Goal: Task Accomplishment & Management: Use online tool/utility

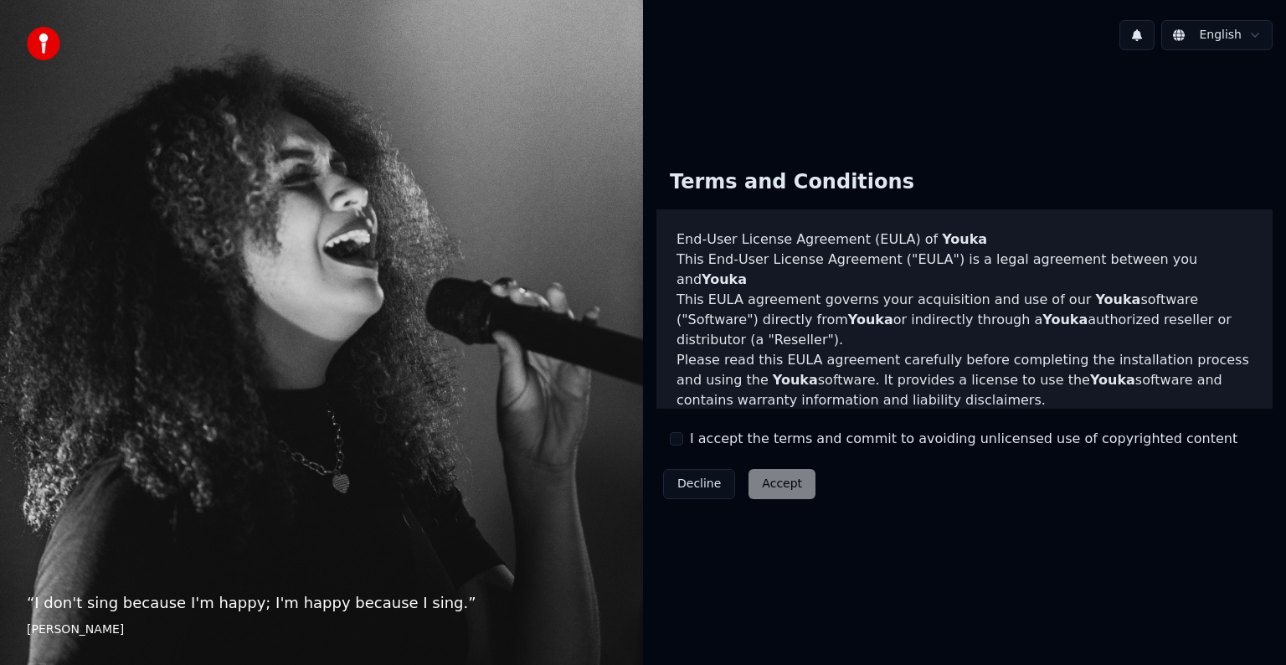
click at [674, 438] on button "I accept the terms and commit to avoiding unlicensed use of copyrighted content" at bounding box center [676, 438] width 13 height 13
click at [770, 485] on button "Accept" at bounding box center [782, 484] width 67 height 30
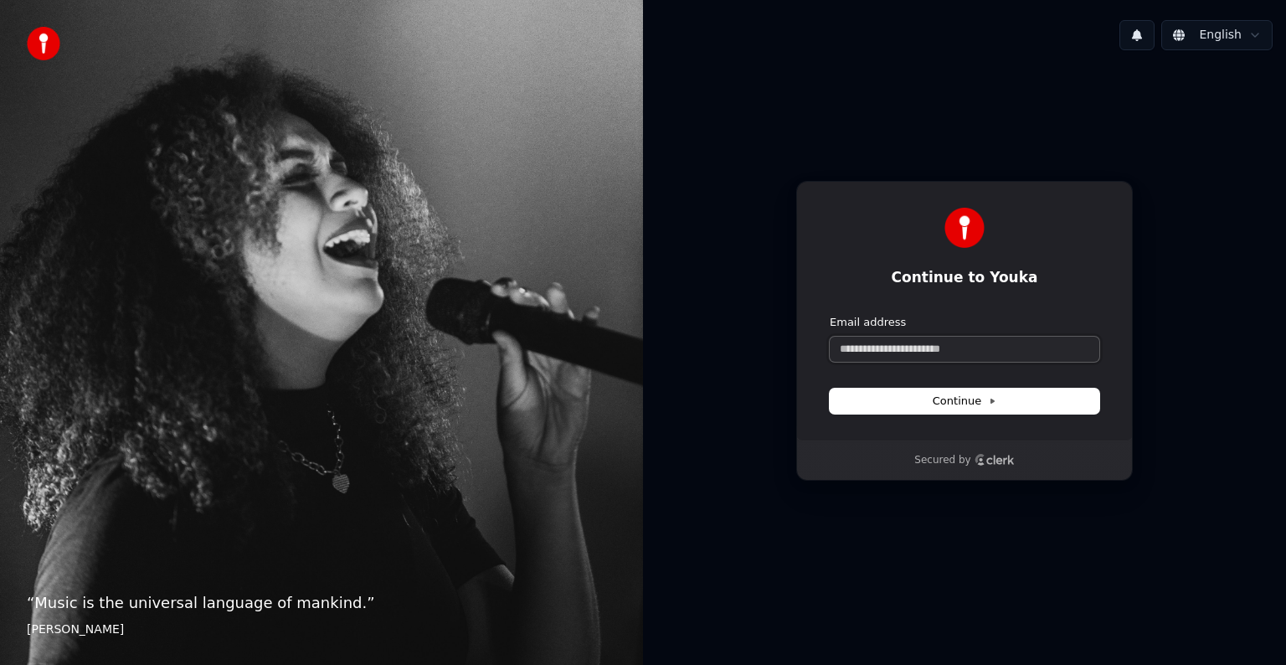
click at [940, 354] on input "Email address" at bounding box center [965, 349] width 270 height 25
click at [830, 315] on button "submit" at bounding box center [830, 315] width 0 height 0
type input "**********"
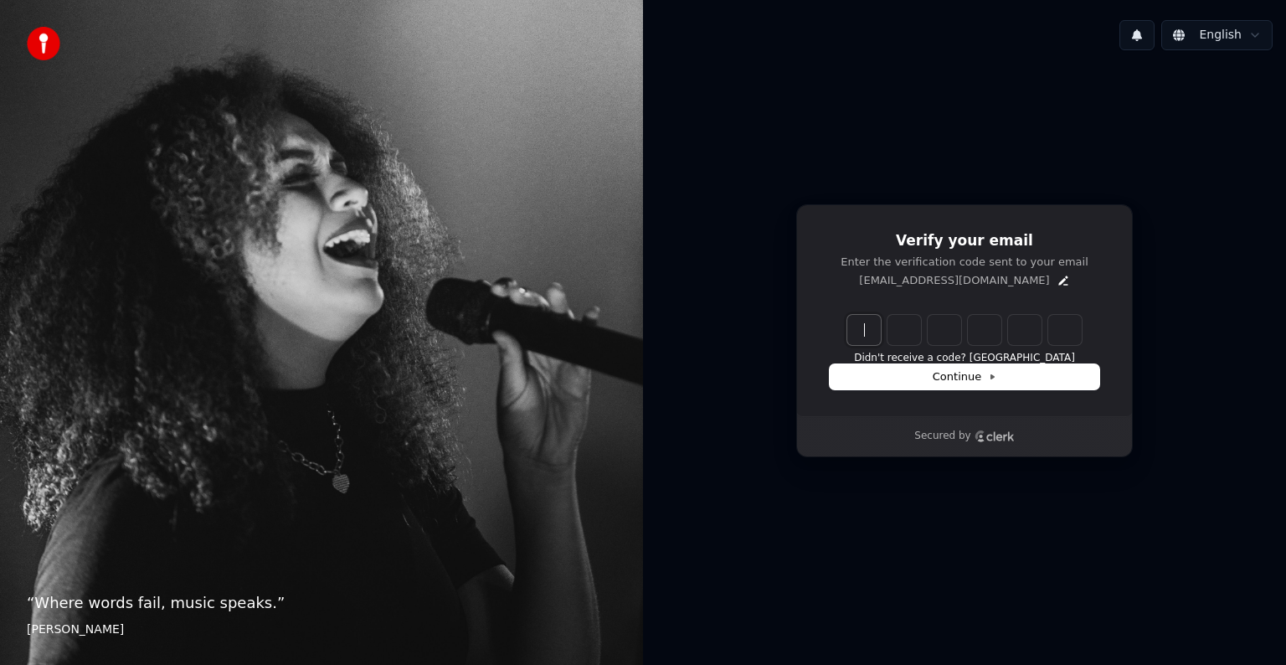
click at [866, 327] on input "Enter verification code" at bounding box center [981, 330] width 268 height 30
click at [1057, 284] on icon "Edit" at bounding box center [1063, 280] width 13 height 13
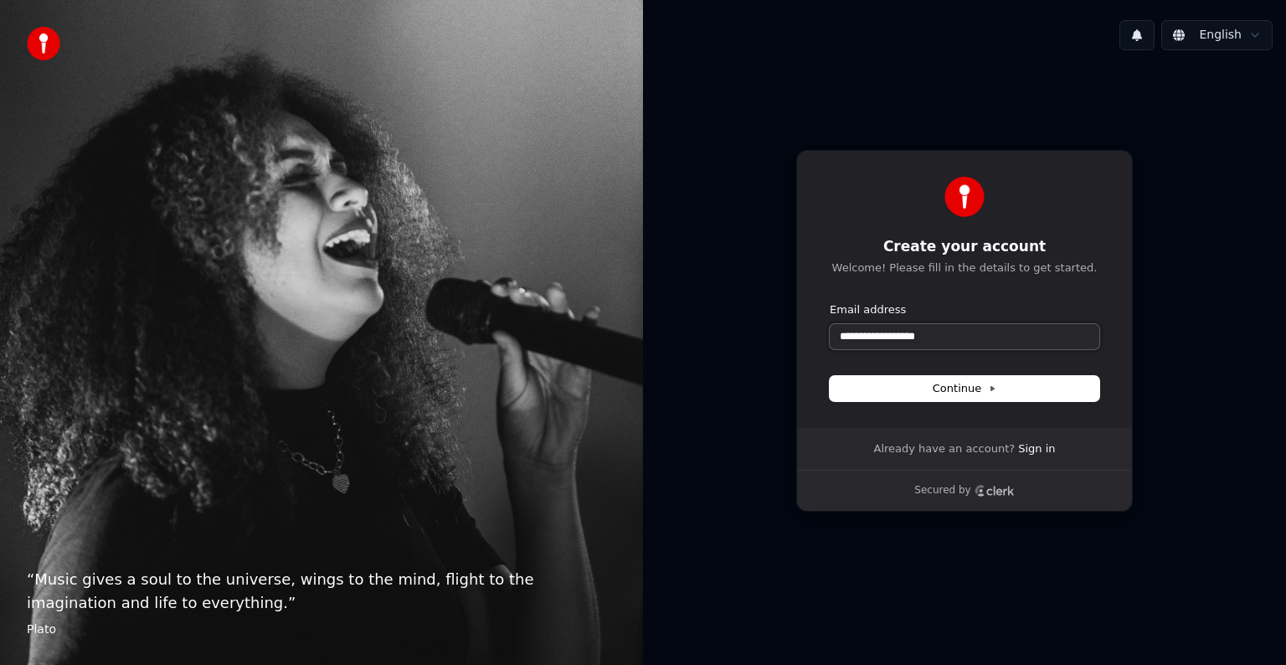
click at [869, 337] on input "**********" at bounding box center [965, 336] width 270 height 25
click at [971, 388] on span "Continue" at bounding box center [965, 388] width 64 height 15
type input "**********"
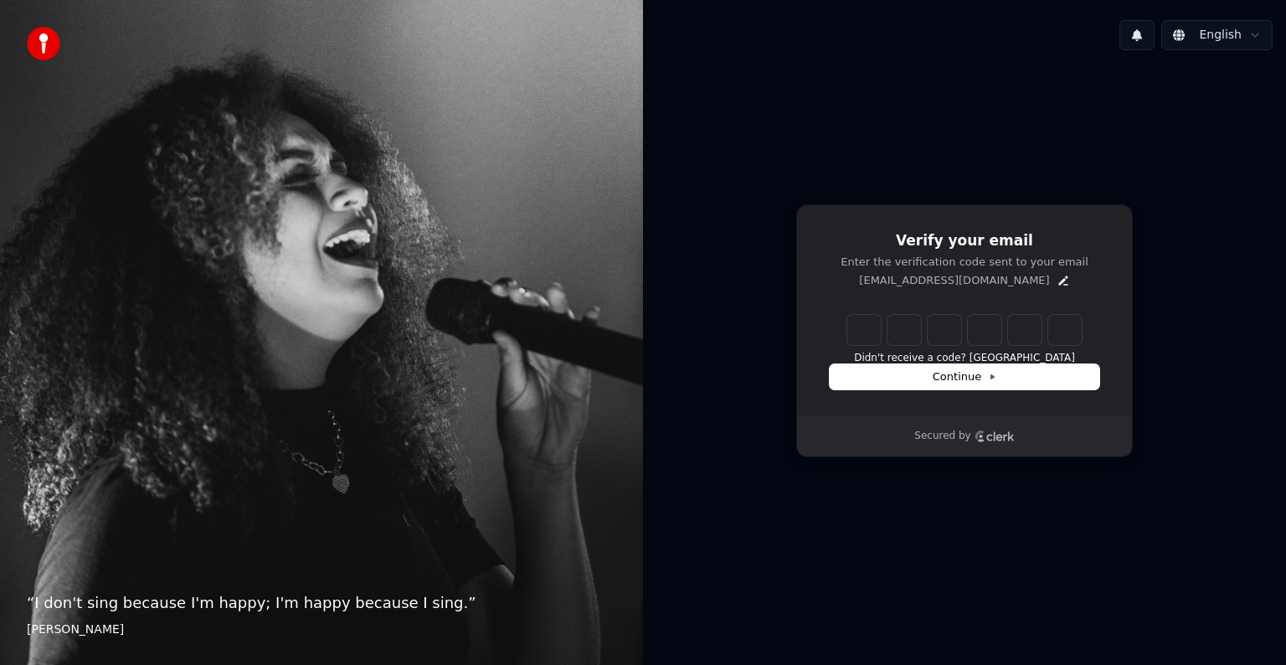
click at [858, 322] on input "Enter verification code" at bounding box center [964, 330] width 234 height 30
type input "******"
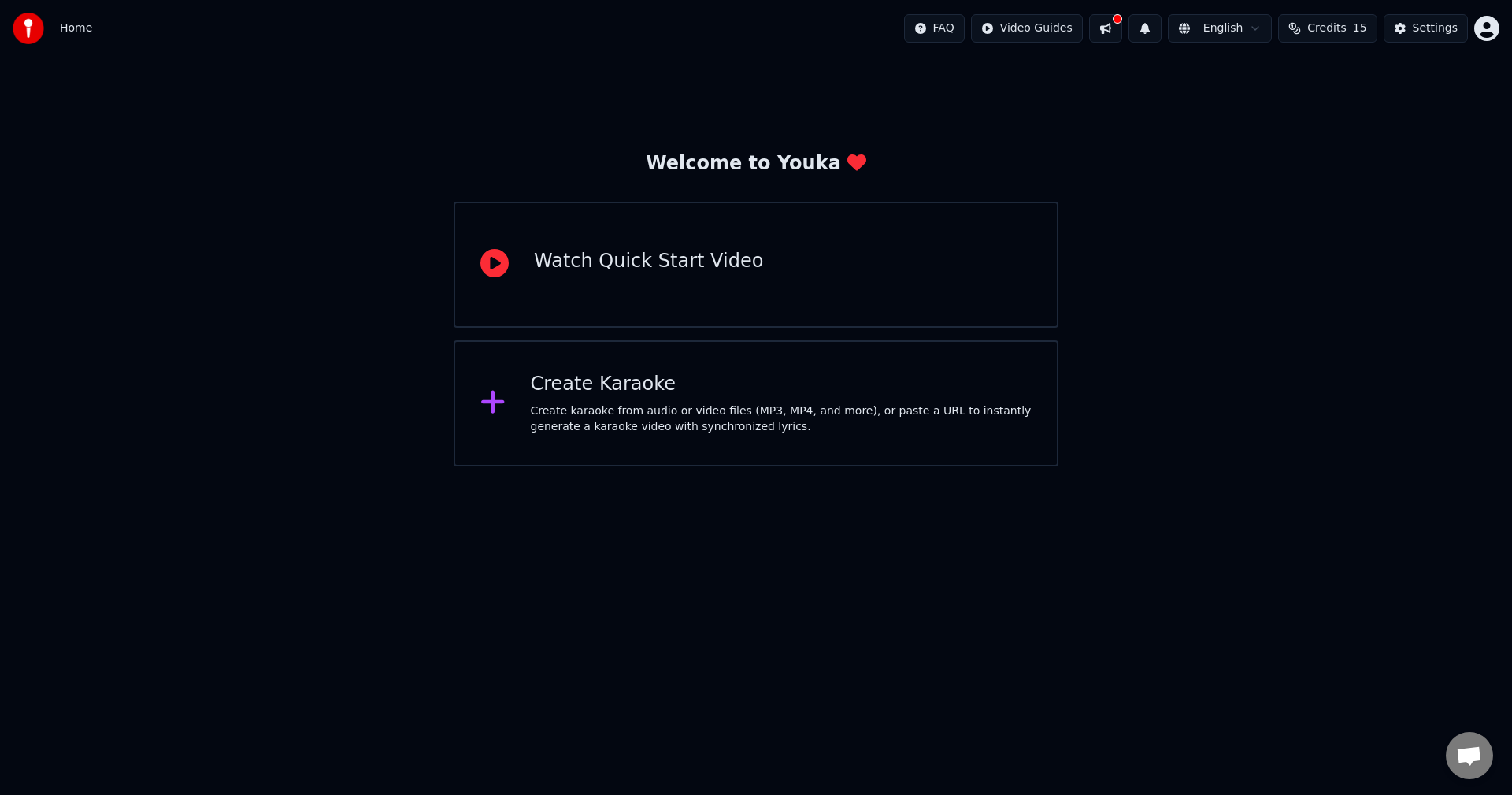
click at [685, 405] on div "Create karaoke from audio or video files (MP3, MP4, and more), or paste a URL t…" at bounding box center [780, 419] width 501 height 31
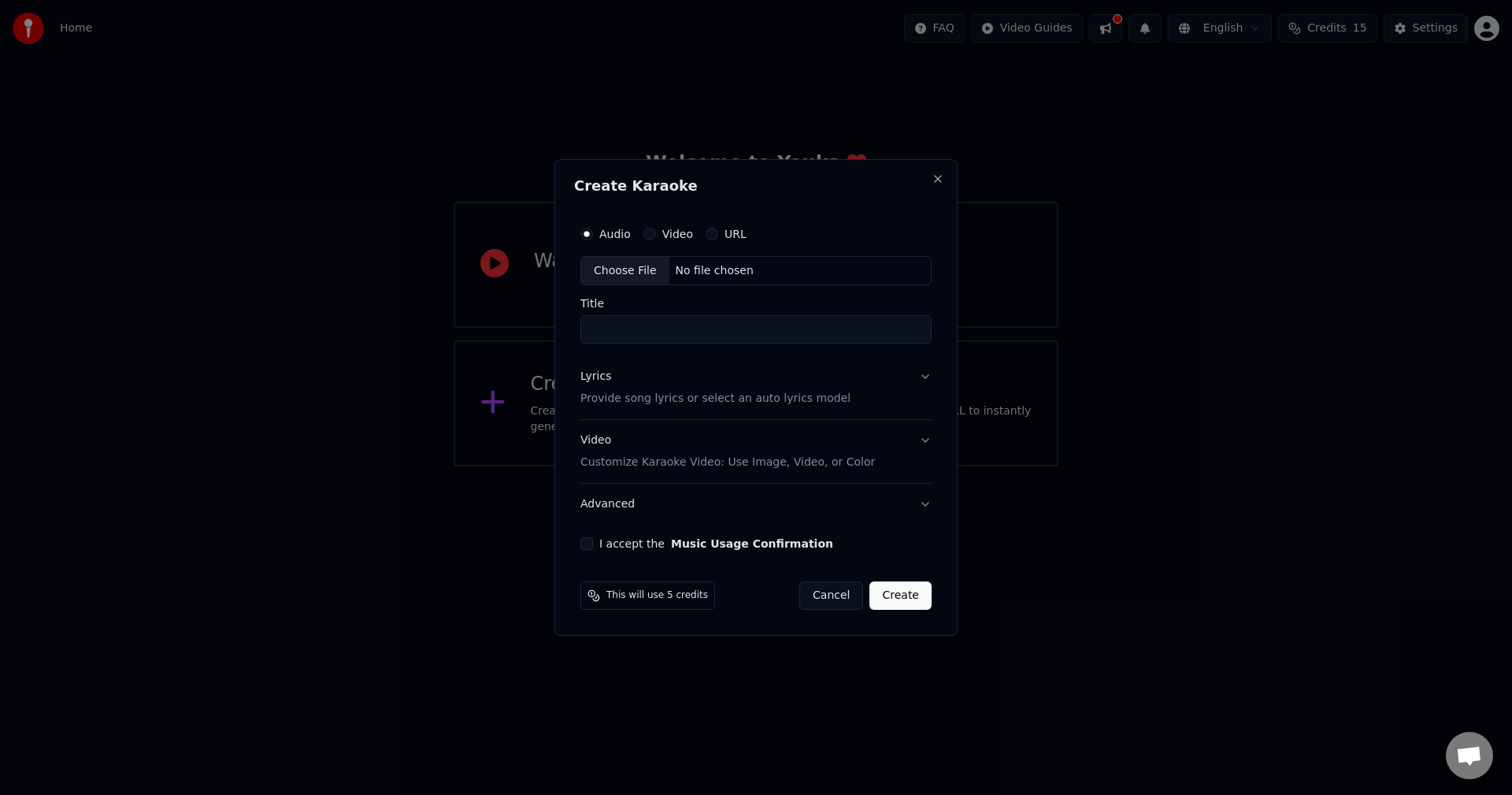
click at [607, 229] on label "Audio" at bounding box center [614, 234] width 31 height 11
click at [593, 228] on button "Audio" at bounding box center [586, 233] width 12 height 12
click at [622, 277] on div "Choose File" at bounding box center [625, 271] width 88 height 28
type input "*********"
click at [582, 554] on div "Audio Video URL Choose File C:\Users\USER\Desktop\앙마의노래인것이다.mp3 Title *********…" at bounding box center [756, 384] width 370 height 345
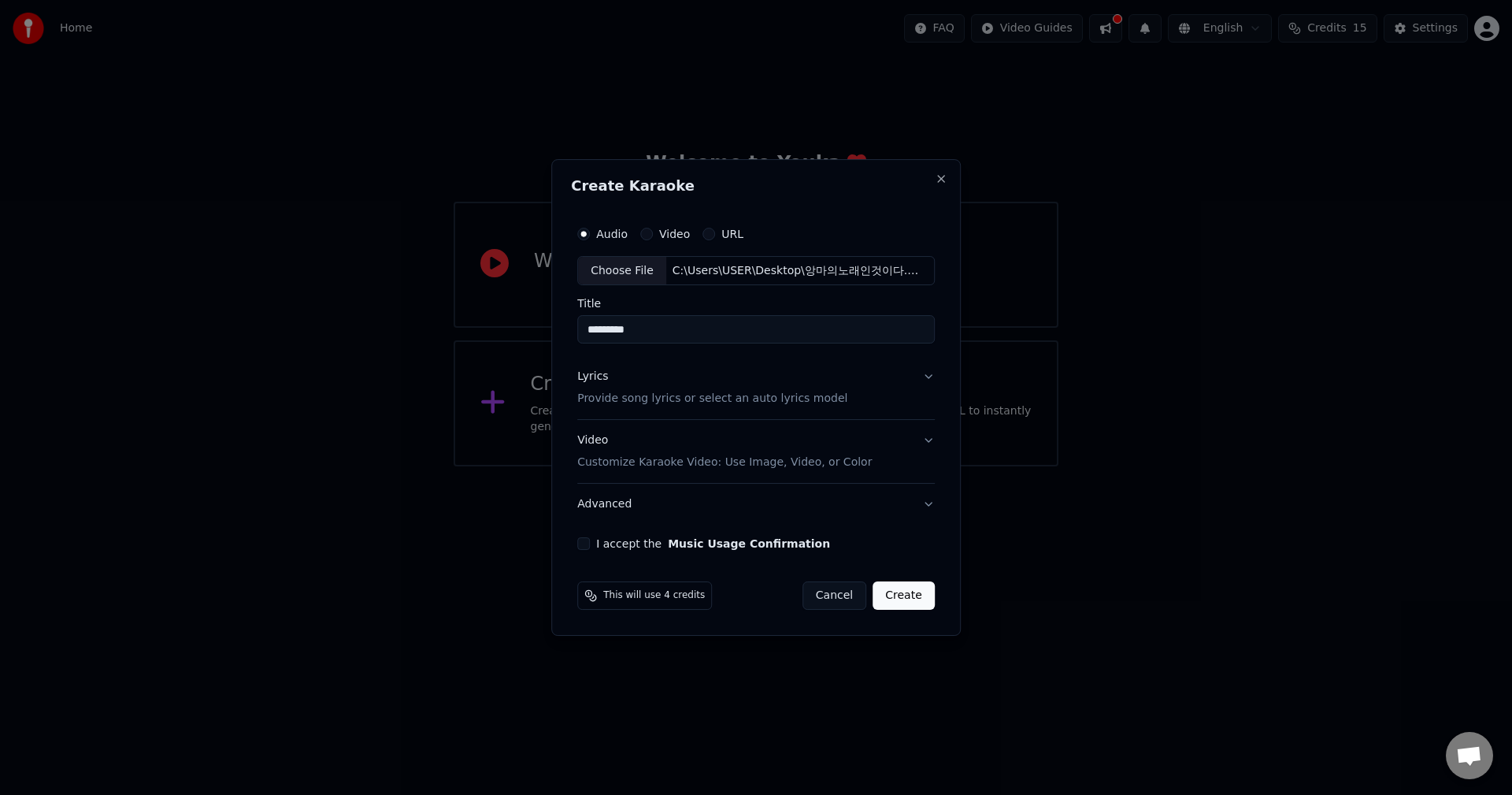
click at [586, 540] on button "I accept the Music Usage Confirmation" at bounding box center [583, 543] width 12 height 12
click at [909, 603] on button "Create" at bounding box center [904, 596] width 62 height 28
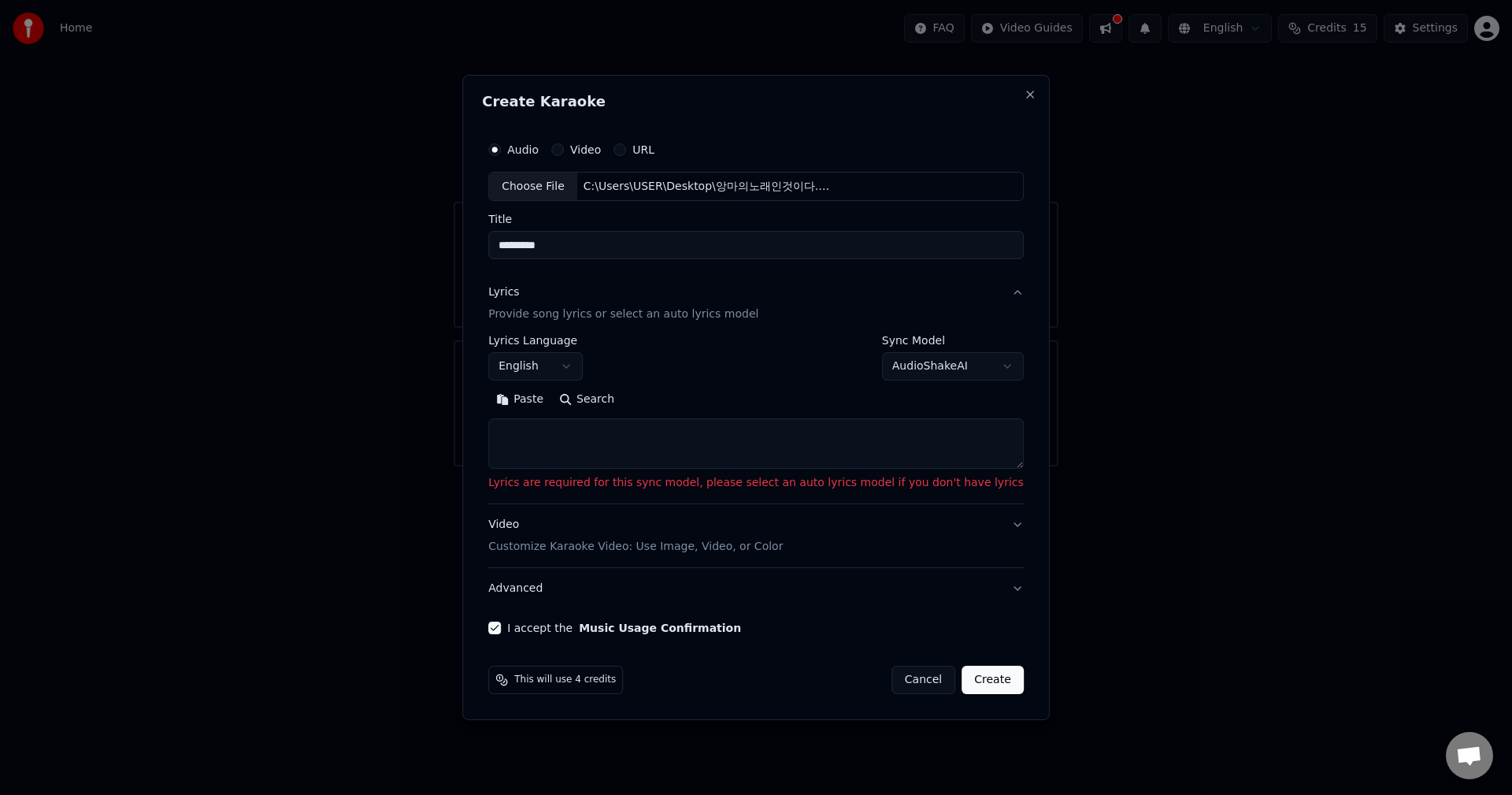
click at [687, 452] on textarea at bounding box center [755, 445] width 535 height 51
click at [857, 366] on body "**********" at bounding box center [756, 233] width 1512 height 467
click at [811, 351] on body "**********" at bounding box center [756, 233] width 1512 height 467
click at [557, 366] on body "**********" at bounding box center [756, 233] width 1512 height 467
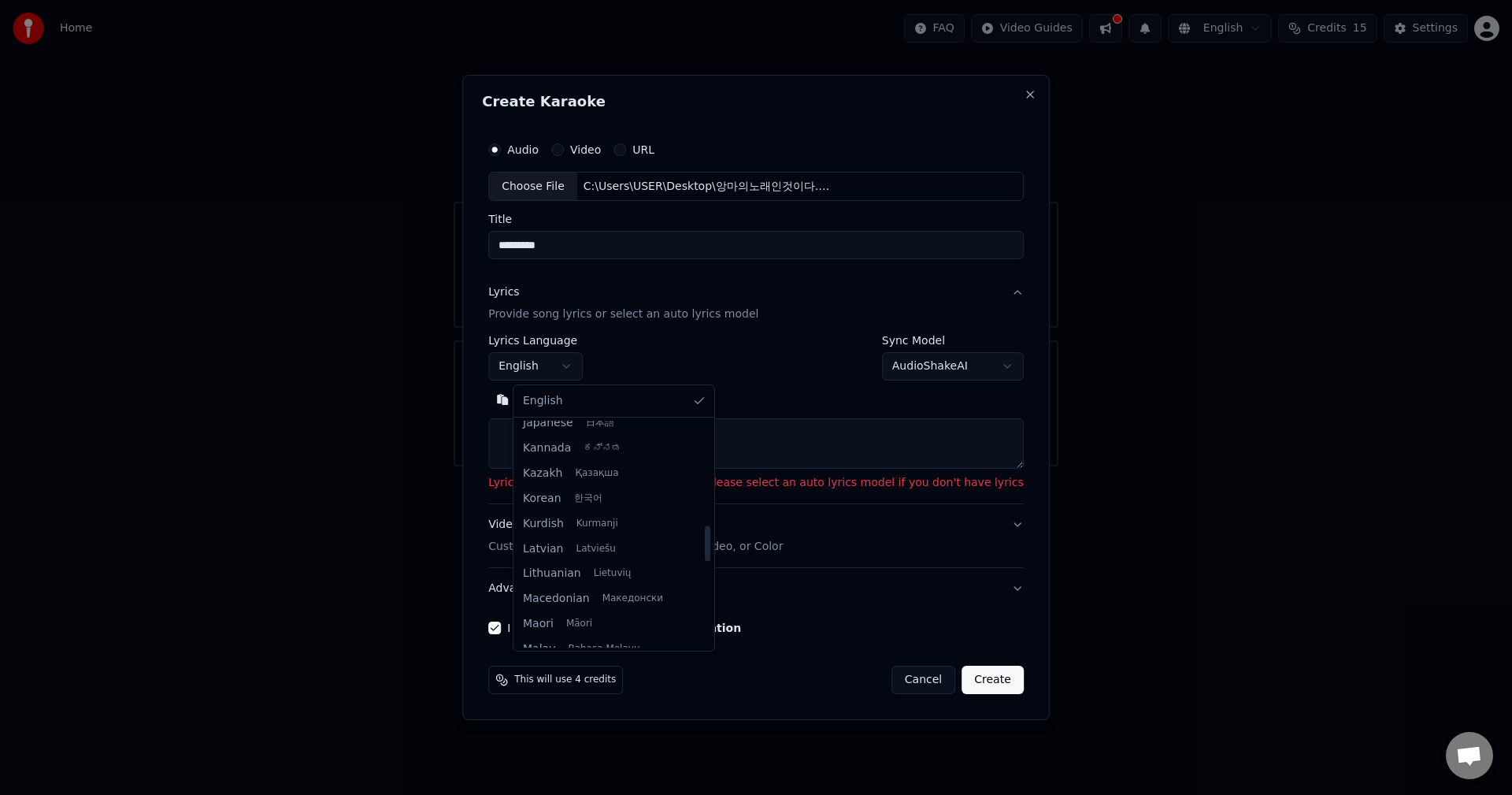
scroll to position [658, 0]
select select "**"
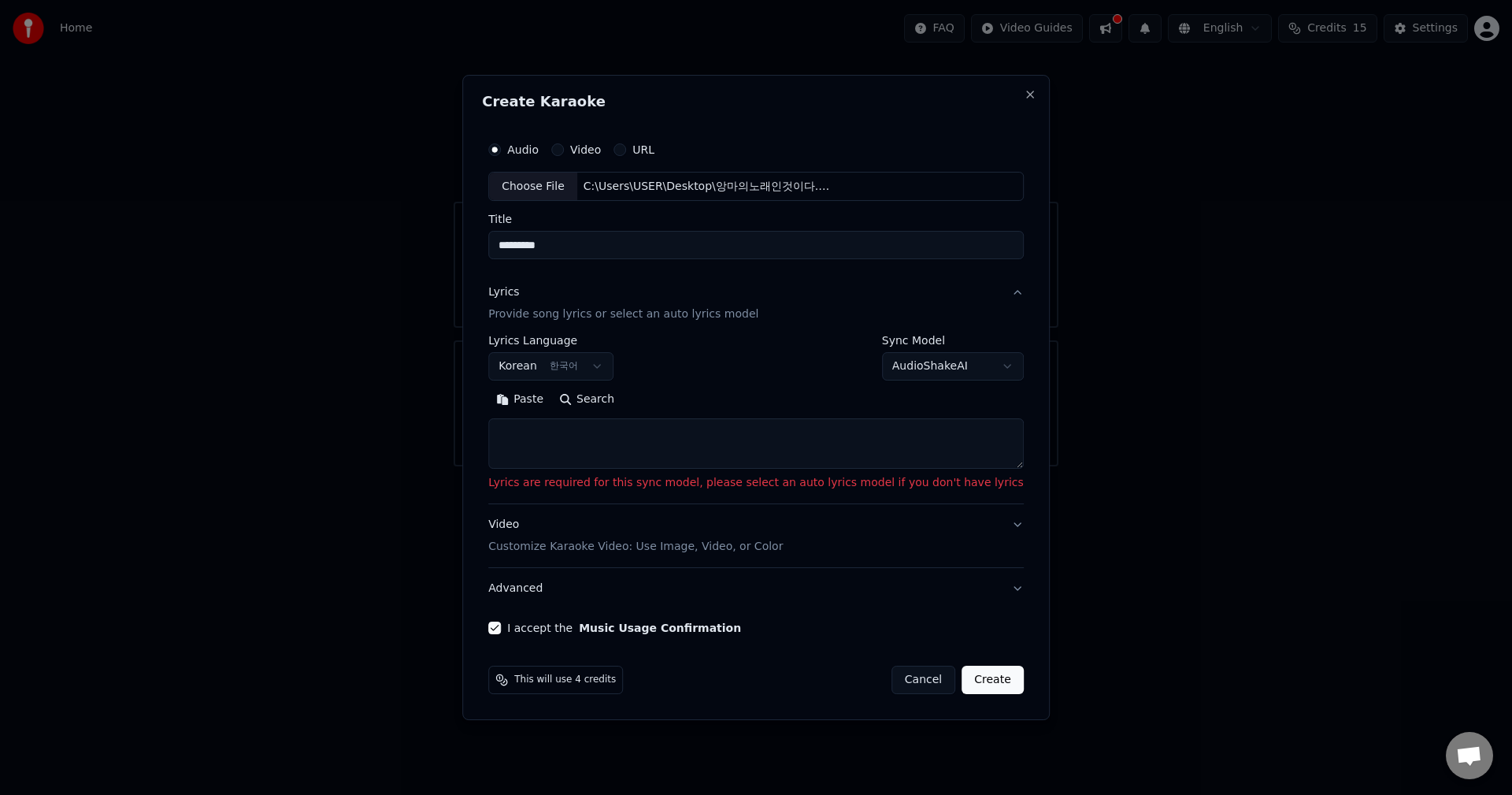
click at [598, 435] on textarea at bounding box center [755, 445] width 535 height 51
paste textarea "**********"
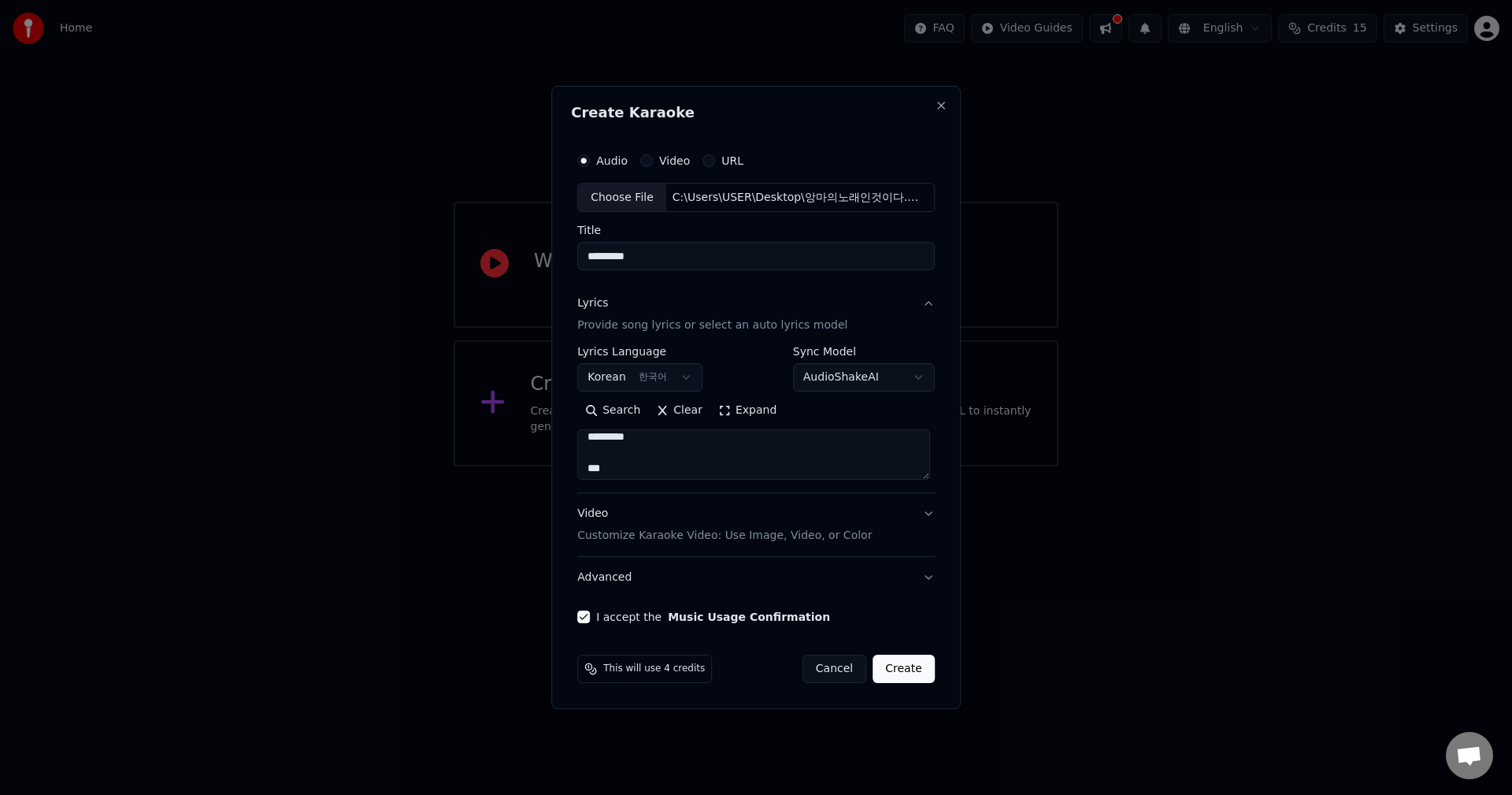
scroll to position [2766, 0]
click at [632, 454] on textarea at bounding box center [753, 455] width 353 height 51
click at [726, 459] on textarea at bounding box center [753, 455] width 353 height 51
paste textarea "**********"
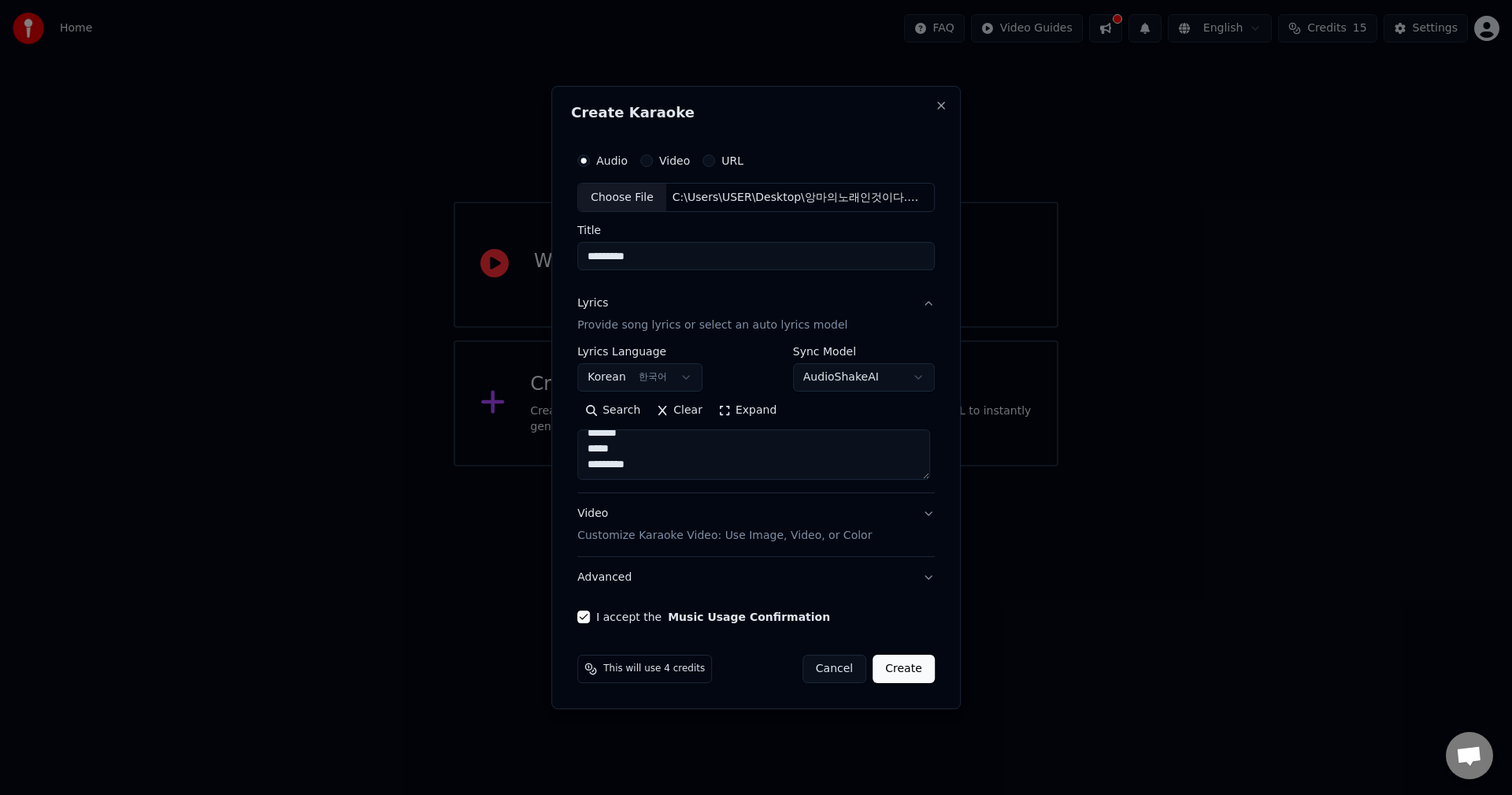
scroll to position [1208, 0]
type textarea "**********"
click at [913, 625] on button "Create" at bounding box center [904, 669] width 62 height 28
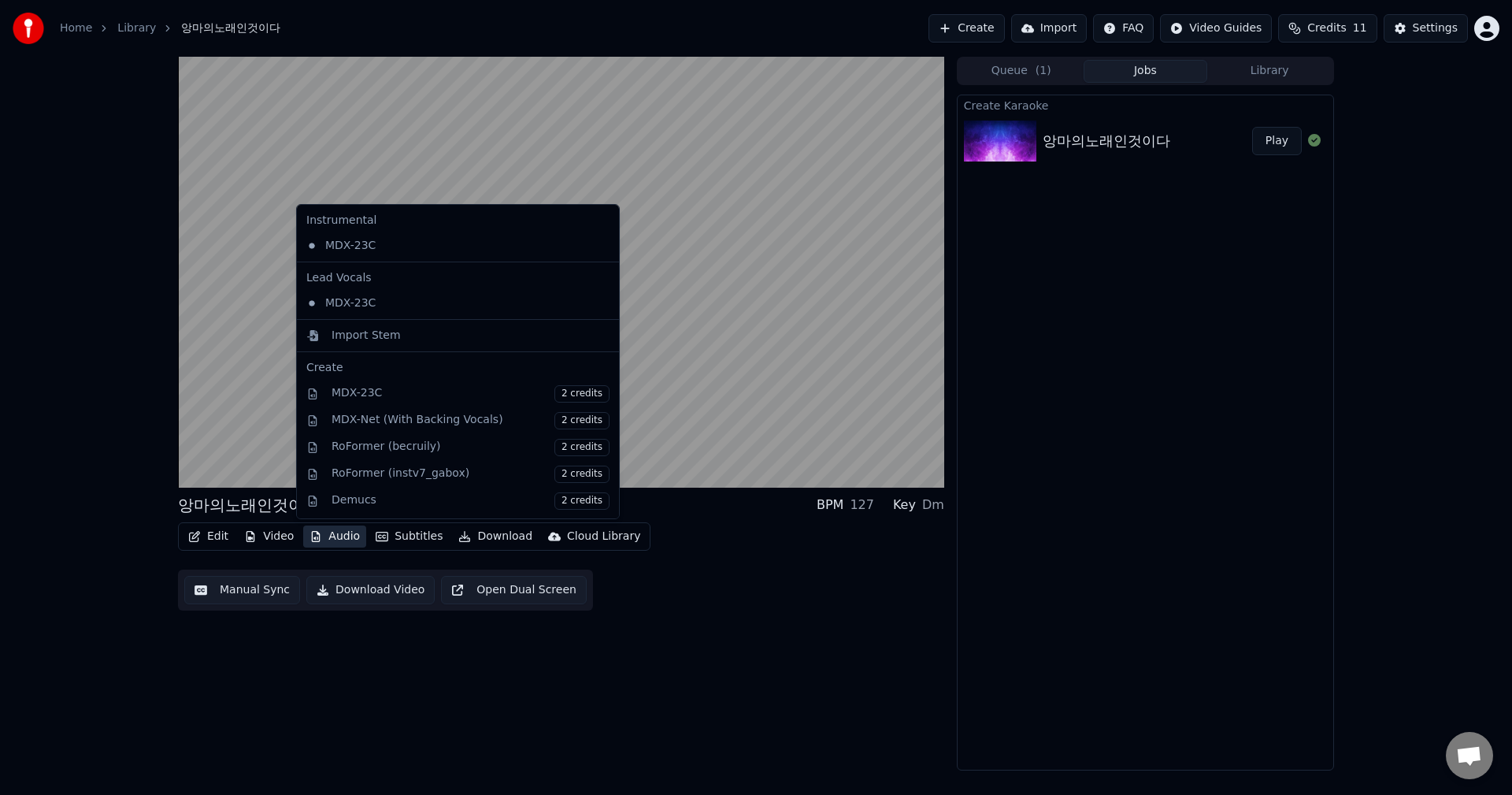
click at [327, 535] on button "Audio" at bounding box center [334, 536] width 63 height 22
click at [82, 297] on div "1:03 / 3:14 앙마의노래인것이다 BPM 127 Key Dm Edit Video Audio Subtitles Download Cloud …" at bounding box center [756, 413] width 1512 height 714
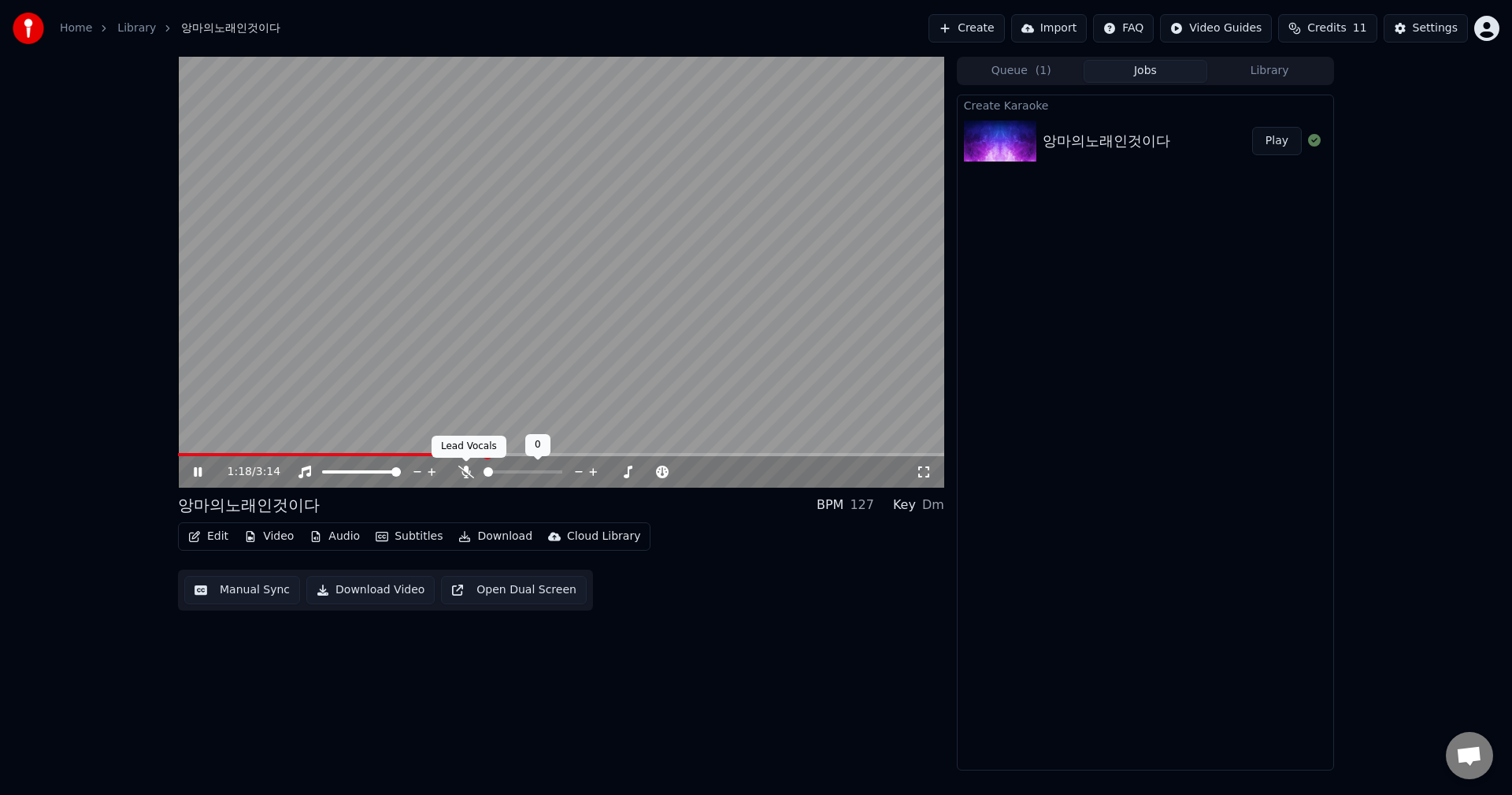
click at [466, 481] on div "1:18 / 3:14" at bounding box center [560, 471] width 766 height 31
click at [465, 470] on icon at bounding box center [465, 471] width 16 height 12
click at [868, 502] on div "127" at bounding box center [862, 505] width 24 height 19
drag, startPoint x: 868, startPoint y: 506, endPoint x: 880, endPoint y: 506, distance: 12.0
click at [880, 506] on div "BPM 127 Key Dm" at bounding box center [880, 505] width 128 height 19
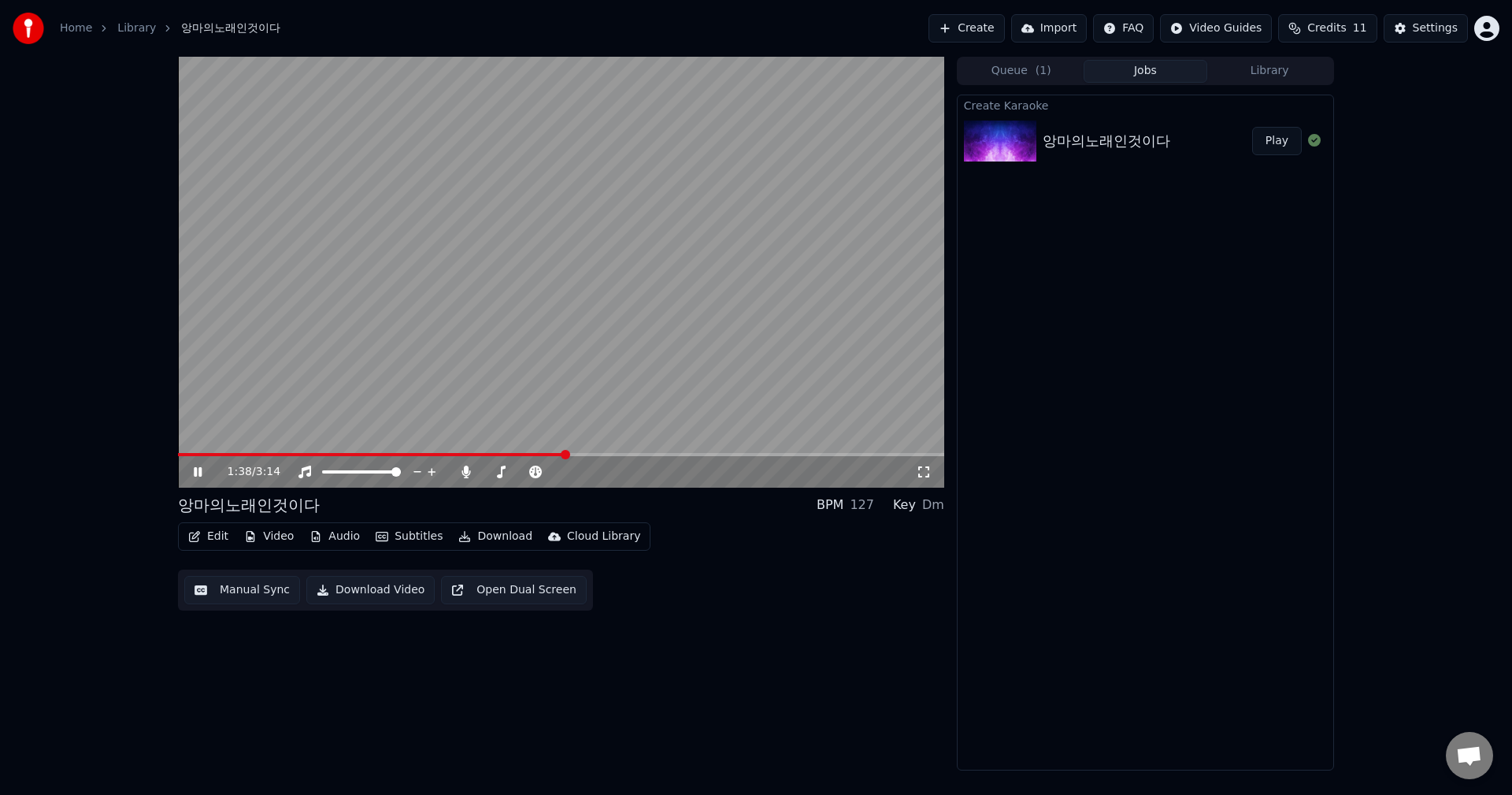
click at [864, 530] on div "Edit Video Audio Subtitles Download Cloud Library Manual Sync Download Video Op…" at bounding box center [560, 566] width 766 height 88
click at [531, 472] on icon at bounding box center [535, 471] width 16 height 12
click at [592, 469] on span at bounding box center [592, 472] width 9 height 9
click at [661, 468] on icon at bounding box center [663, 471] width 15 height 16
click at [647, 469] on icon at bounding box center [649, 471] width 15 height 16
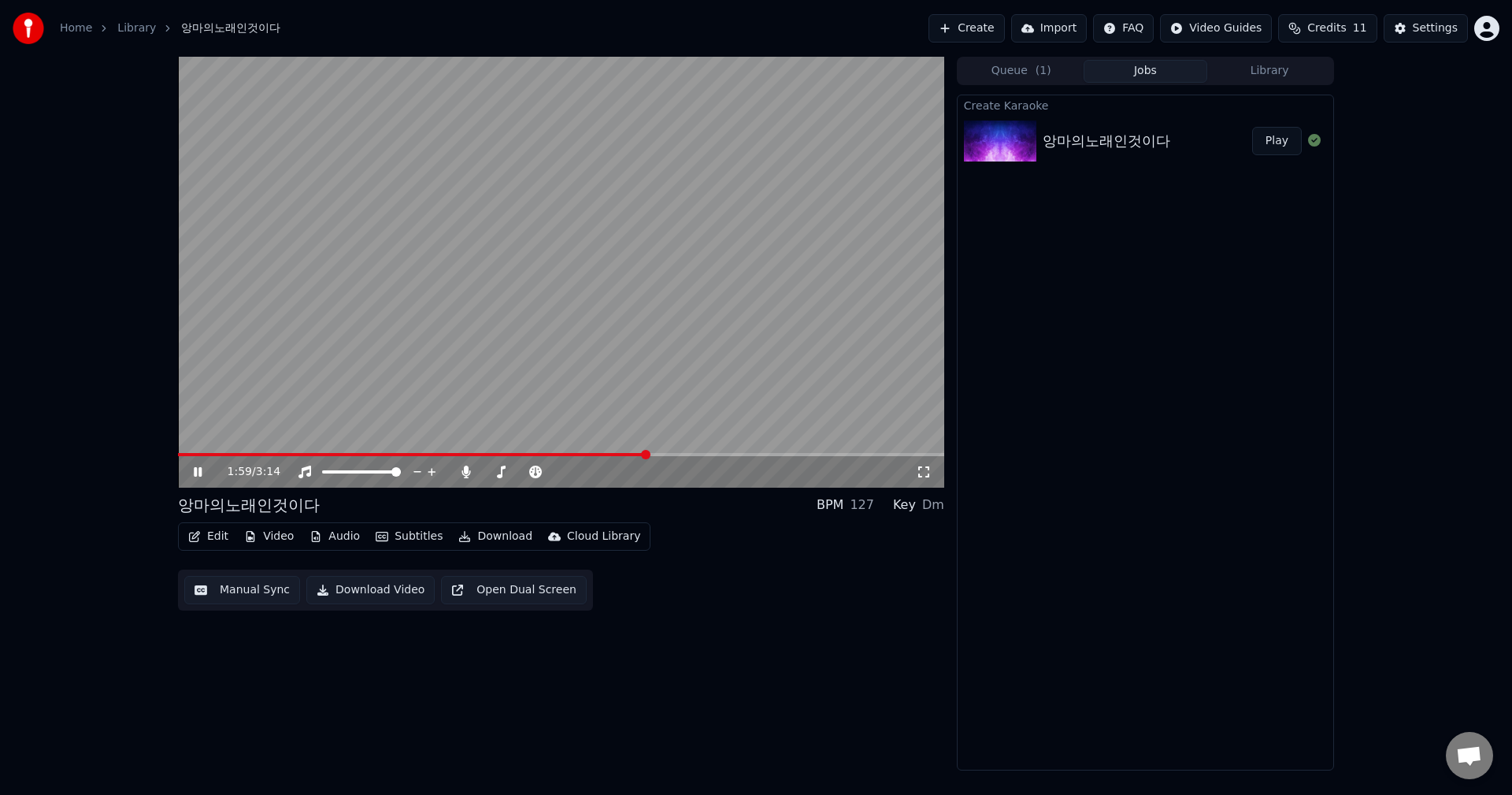
click at [743, 564] on div "Edit Video Audio Subtitles Download Cloud Library Manual Sync Download Video Op…" at bounding box center [560, 566] width 766 height 88
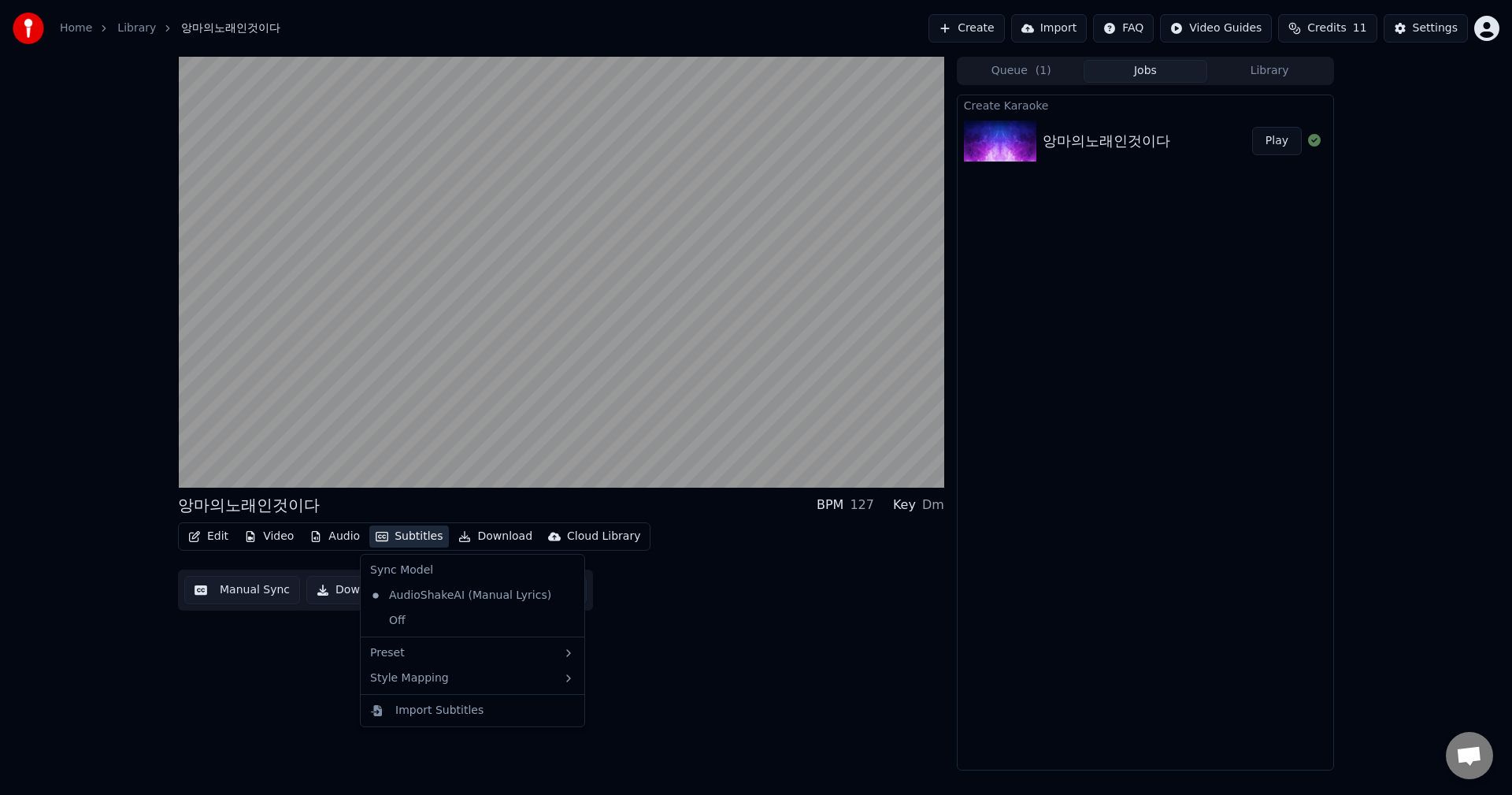
click at [375, 533] on icon "button" at bounding box center [381, 536] width 12 height 11
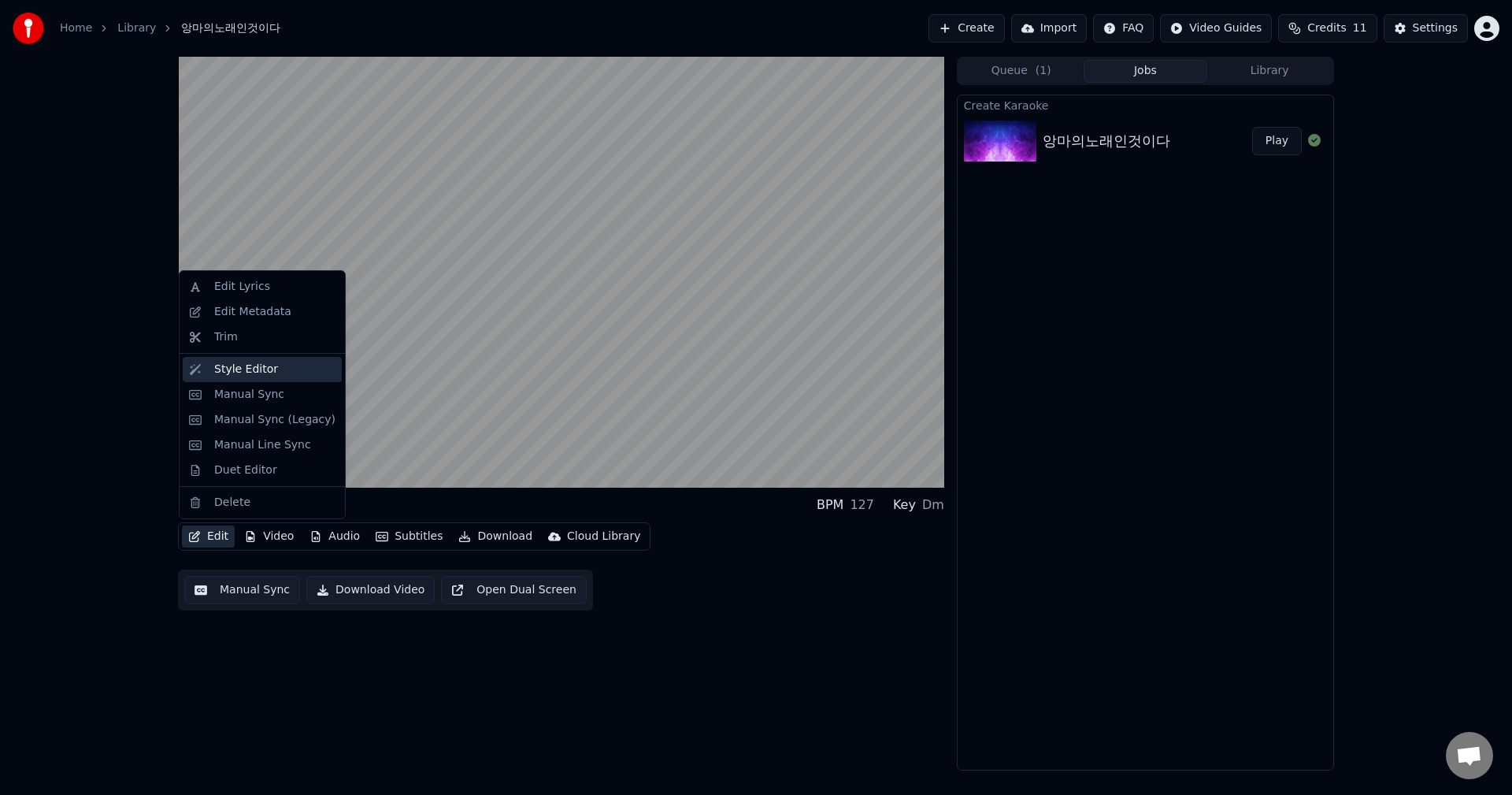
click at [260, 376] on div "Style Editor" at bounding box center [246, 369] width 64 height 16
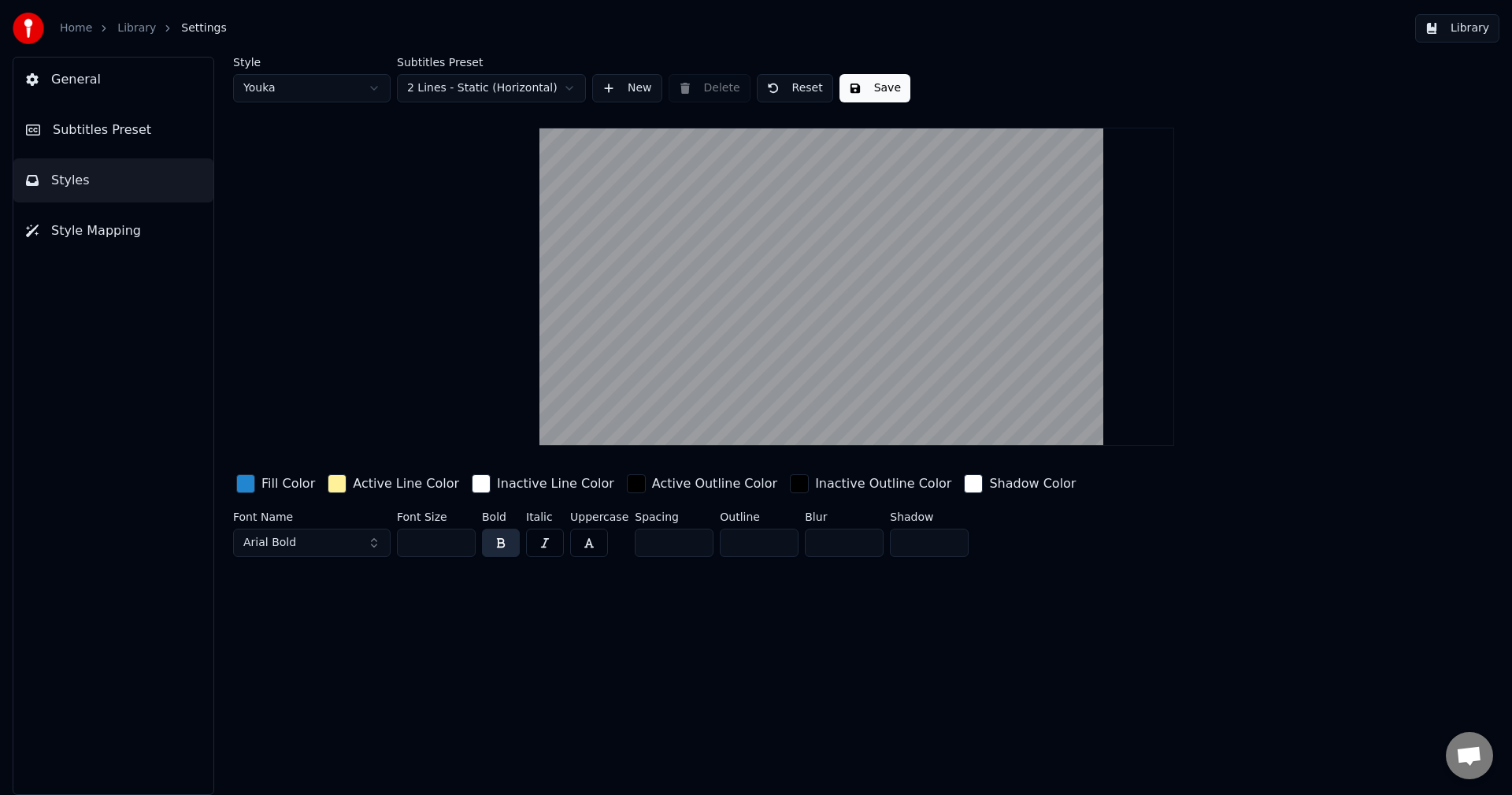
click at [249, 483] on div "button" at bounding box center [245, 484] width 19 height 19
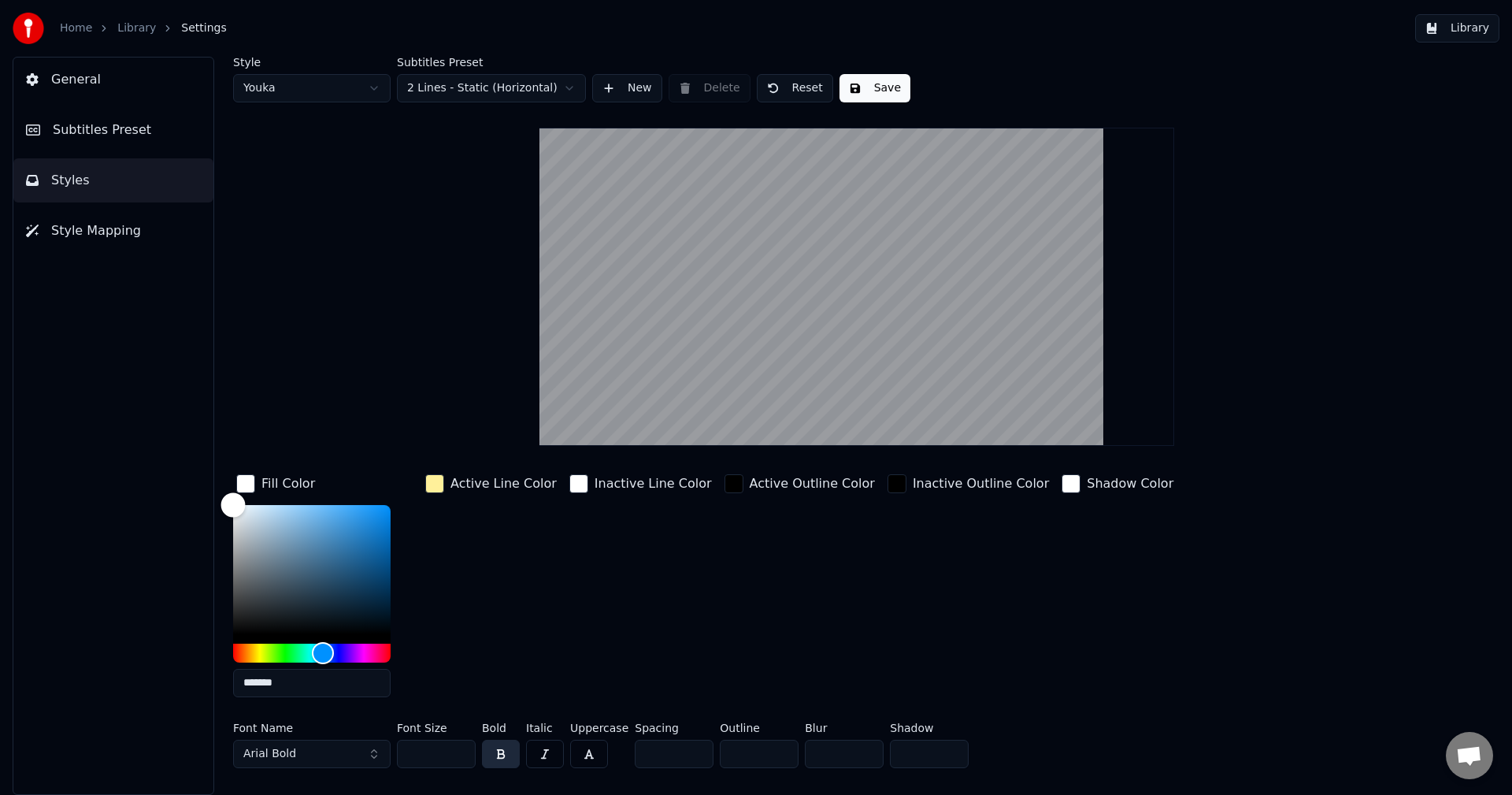
drag, startPoint x: 261, startPoint y: 535, endPoint x: 213, endPoint y: 493, distance: 63.8
click at [213, 493] on div "Style Youka Subtitles Preset 2 Lines - Static (Horizontal) New Delete Reset Sav…" at bounding box center [857, 425] width 1311 height 739
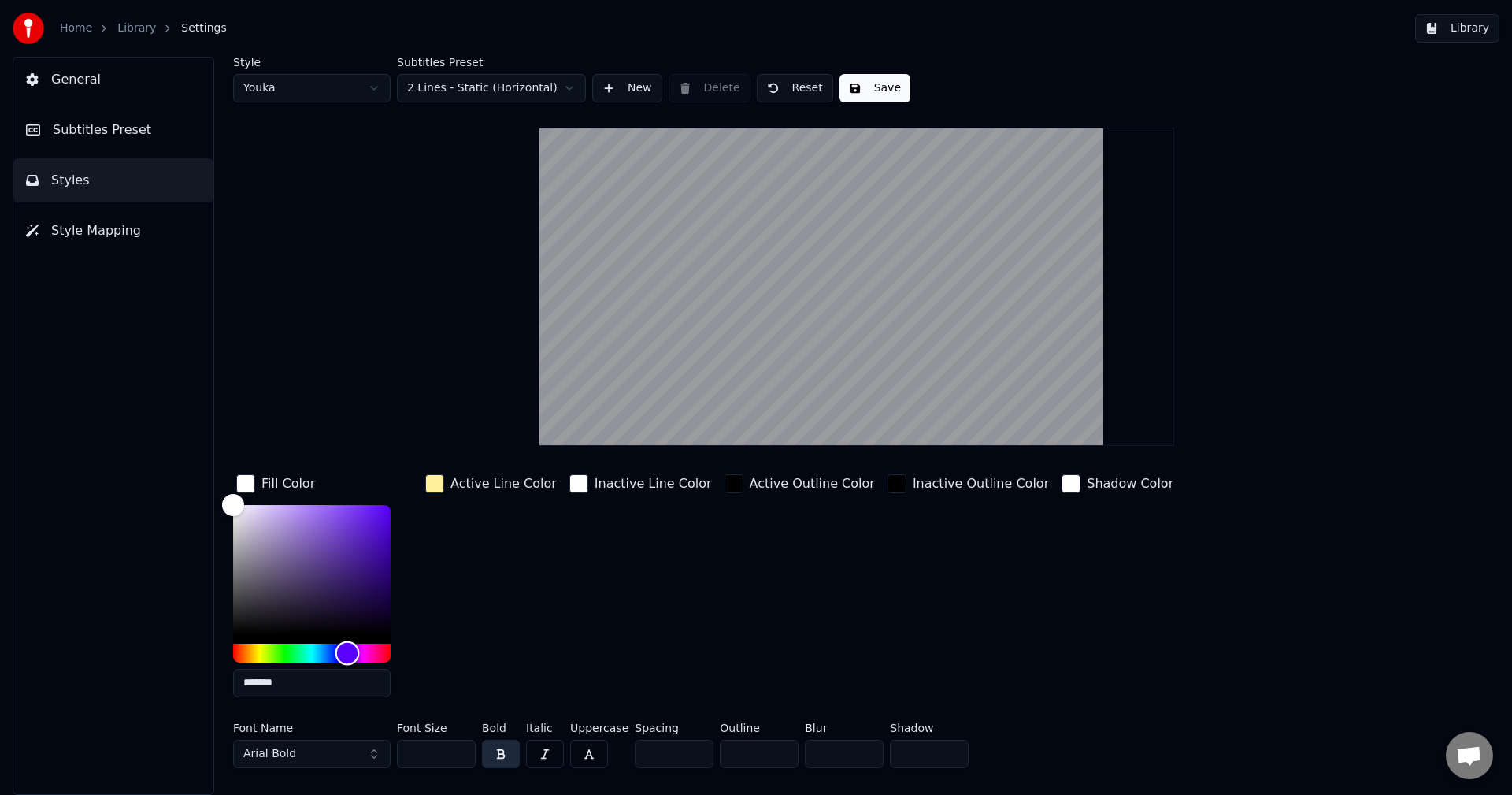
click at [349, 625] on div "Hue" at bounding box center [311, 653] width 157 height 19
type input "*******"
drag, startPoint x: 364, startPoint y: 549, endPoint x: 420, endPoint y: 488, distance: 82.8
click at [420, 488] on div "Fill Color ******* Active Line Color Inactive Line Color Active Outline Color I…" at bounding box center [763, 591] width 1059 height 239
click at [423, 477] on div "Active Line Color" at bounding box center [491, 484] width 138 height 25
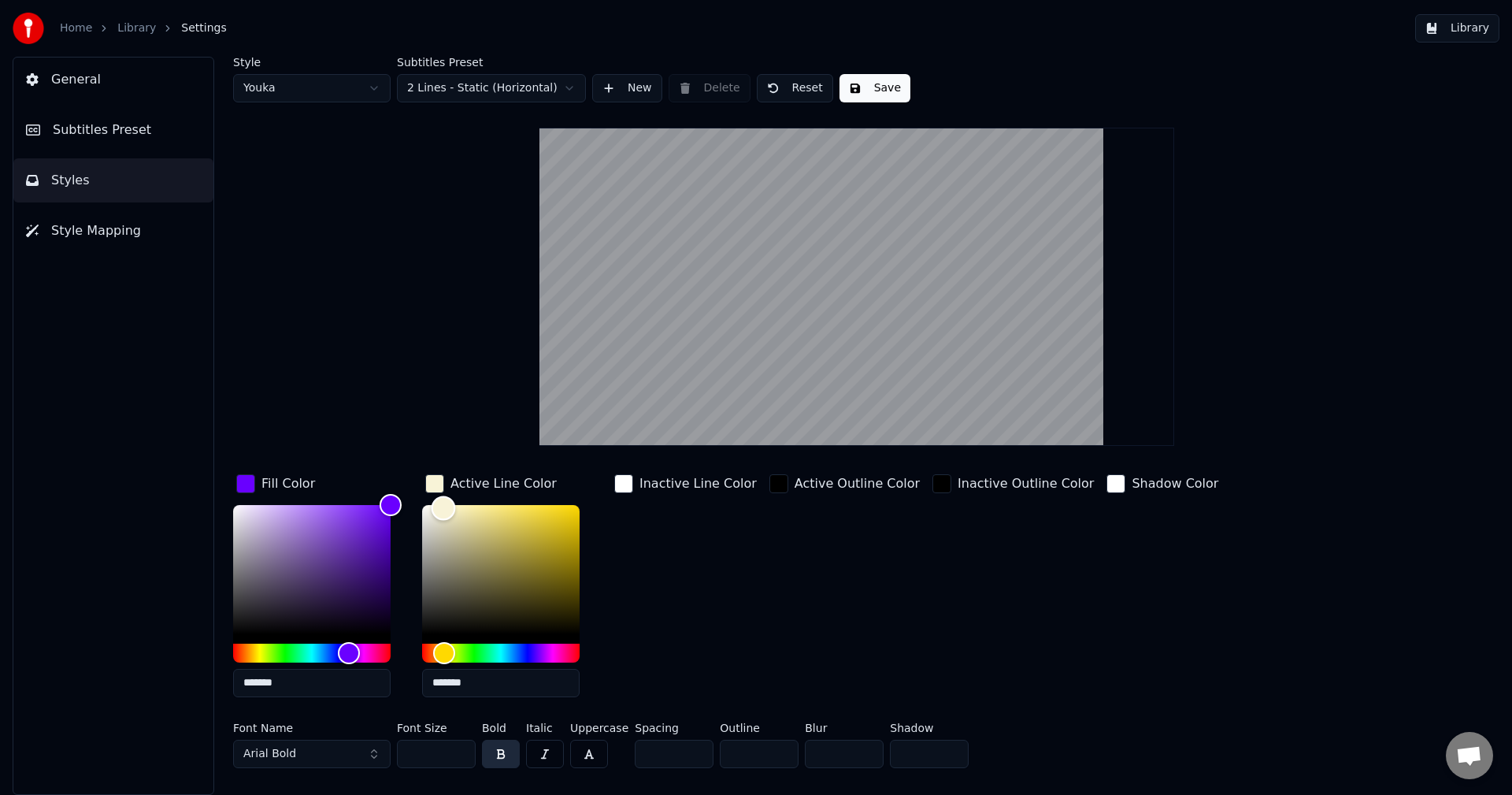
type input "*******"
drag, startPoint x: 443, startPoint y: 507, endPoint x: 368, endPoint y: 485, distance: 78.2
click at [368, 485] on div "Fill Color ******* Active Line Color ******* Inactive Line Color Active Outline…" at bounding box center [763, 591] width 1059 height 239
click at [622, 478] on div "button" at bounding box center [623, 484] width 19 height 19
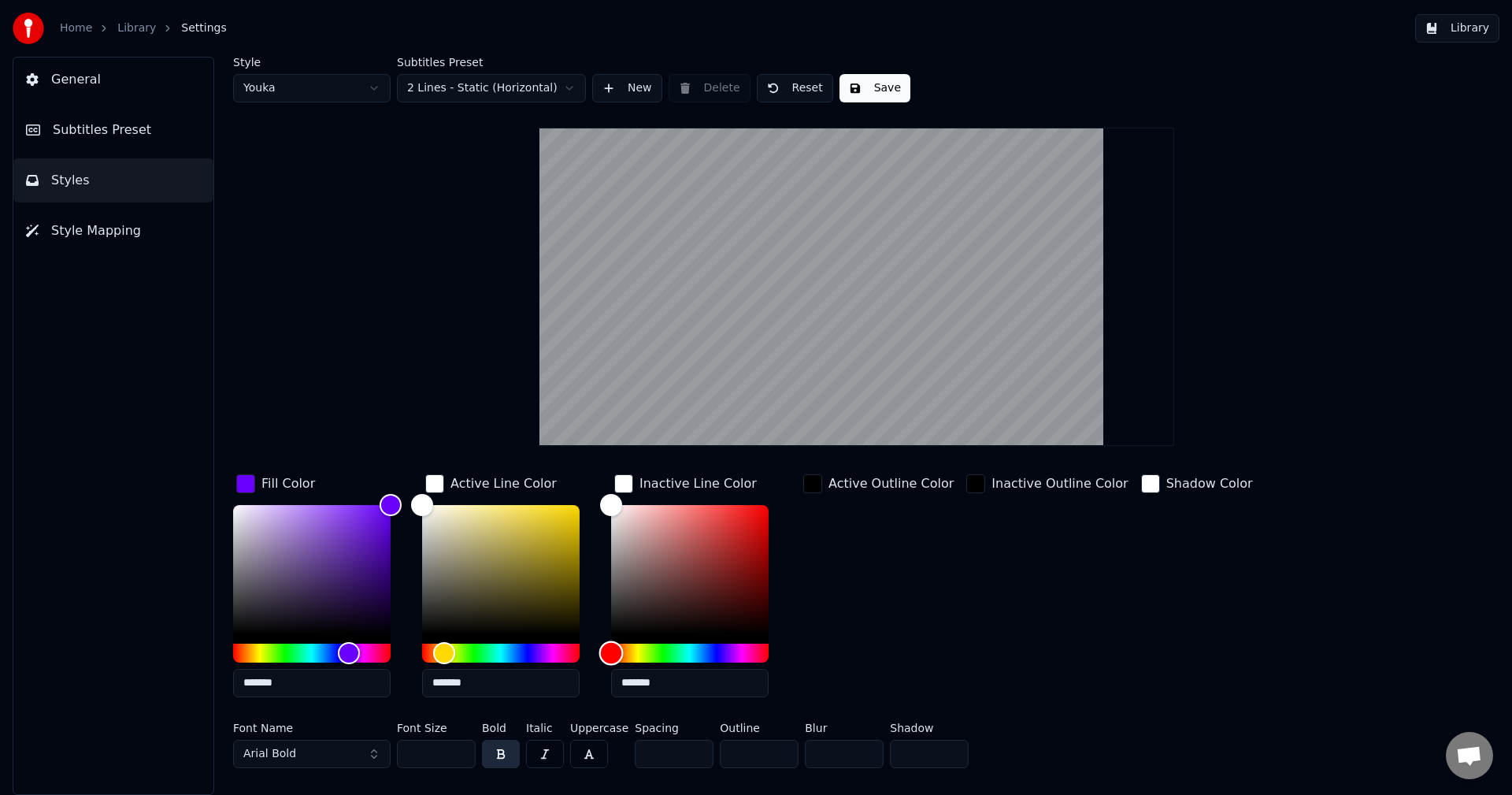
click at [729, 625] on div "Hue" at bounding box center [689, 653] width 157 height 19
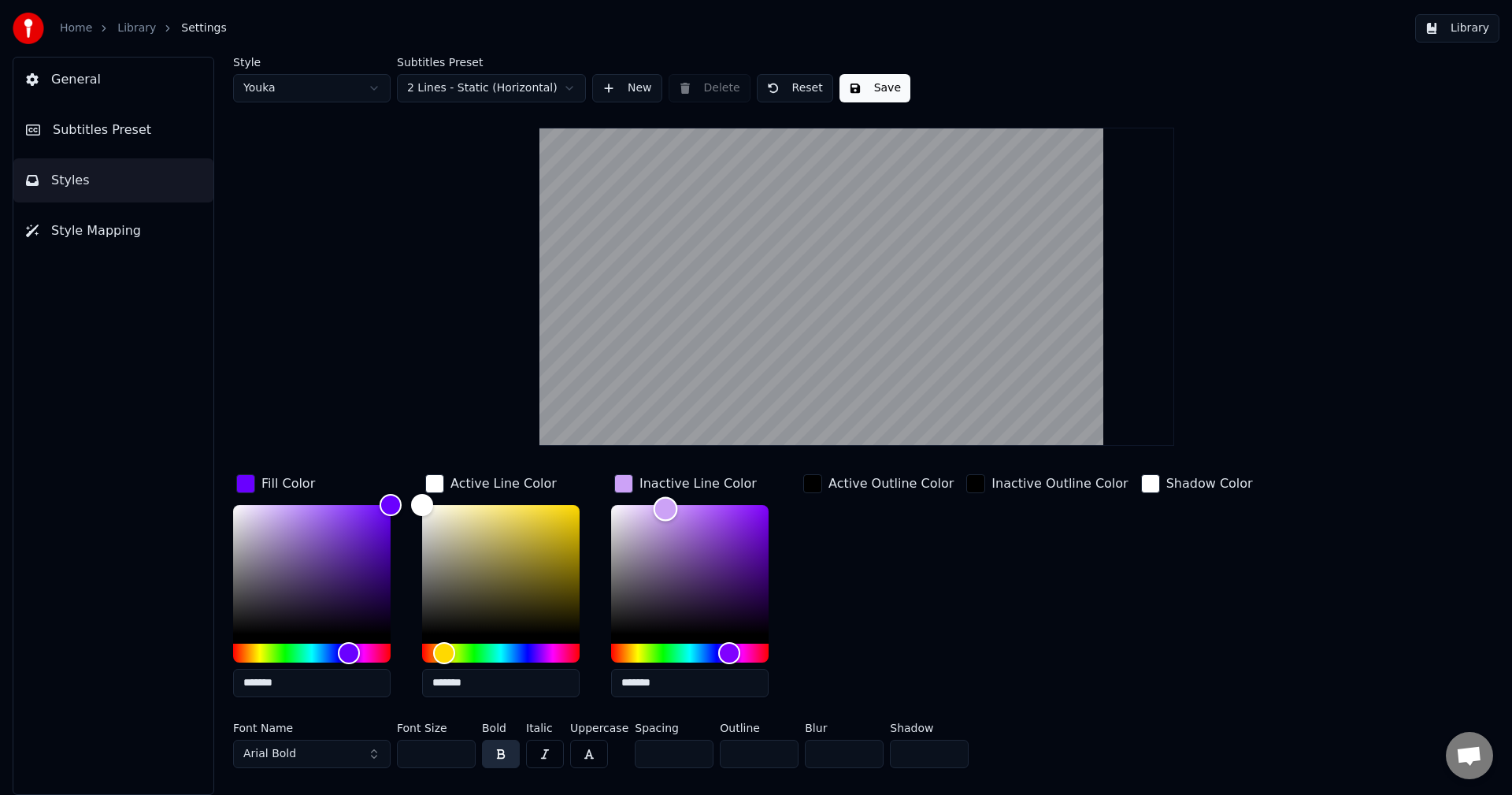
click at [666, 508] on div "Color" at bounding box center [689, 569] width 157 height 129
click at [651, 504] on div "Color" at bounding box center [651, 505] width 24 height 24
type input "*******"
drag, startPoint x: 651, startPoint y: 504, endPoint x: 661, endPoint y: 504, distance: 10.0
click at [661, 504] on div "Color" at bounding box center [661, 505] width 24 height 24
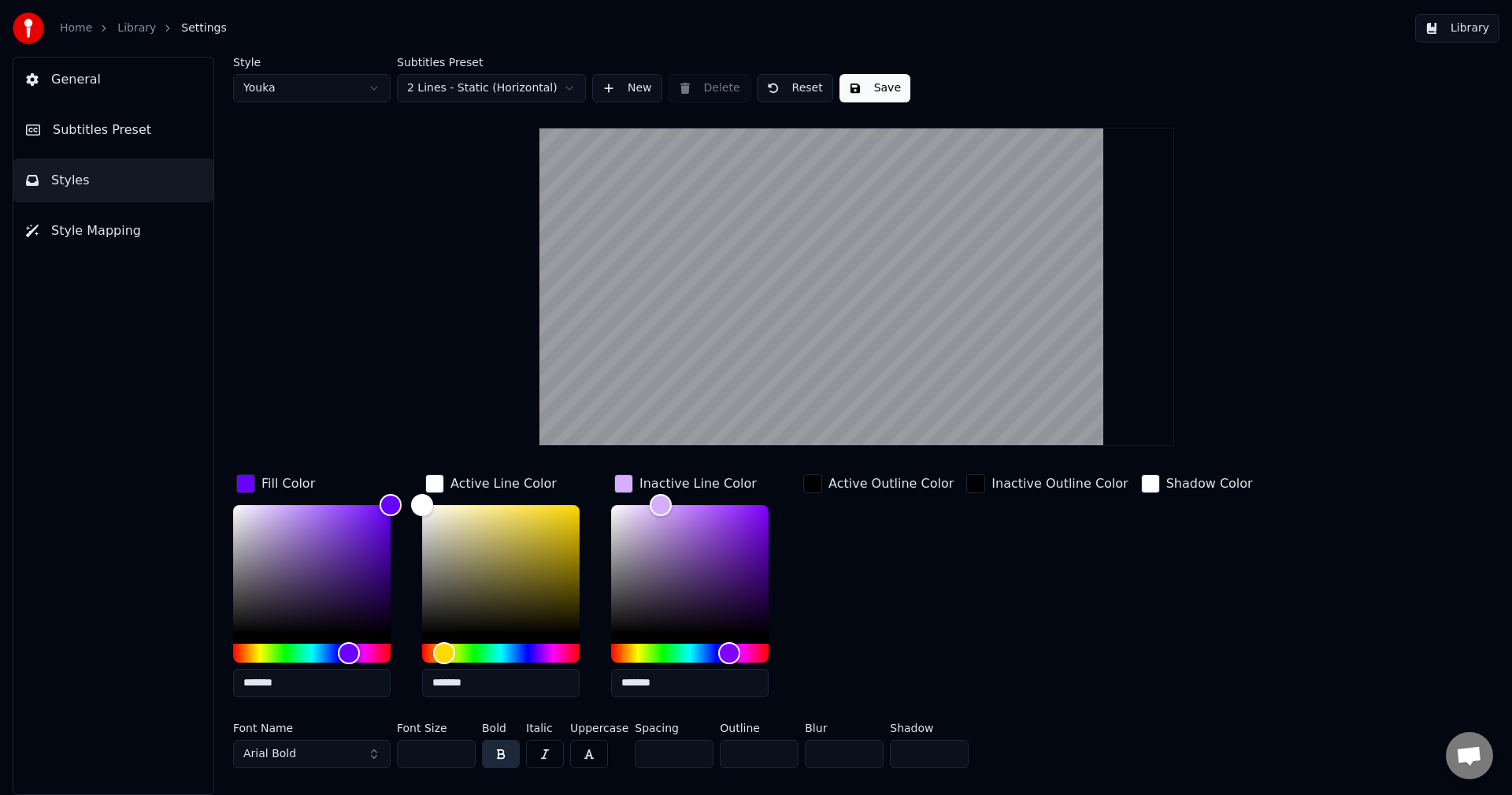
click at [813, 485] on div "button" at bounding box center [812, 484] width 19 height 19
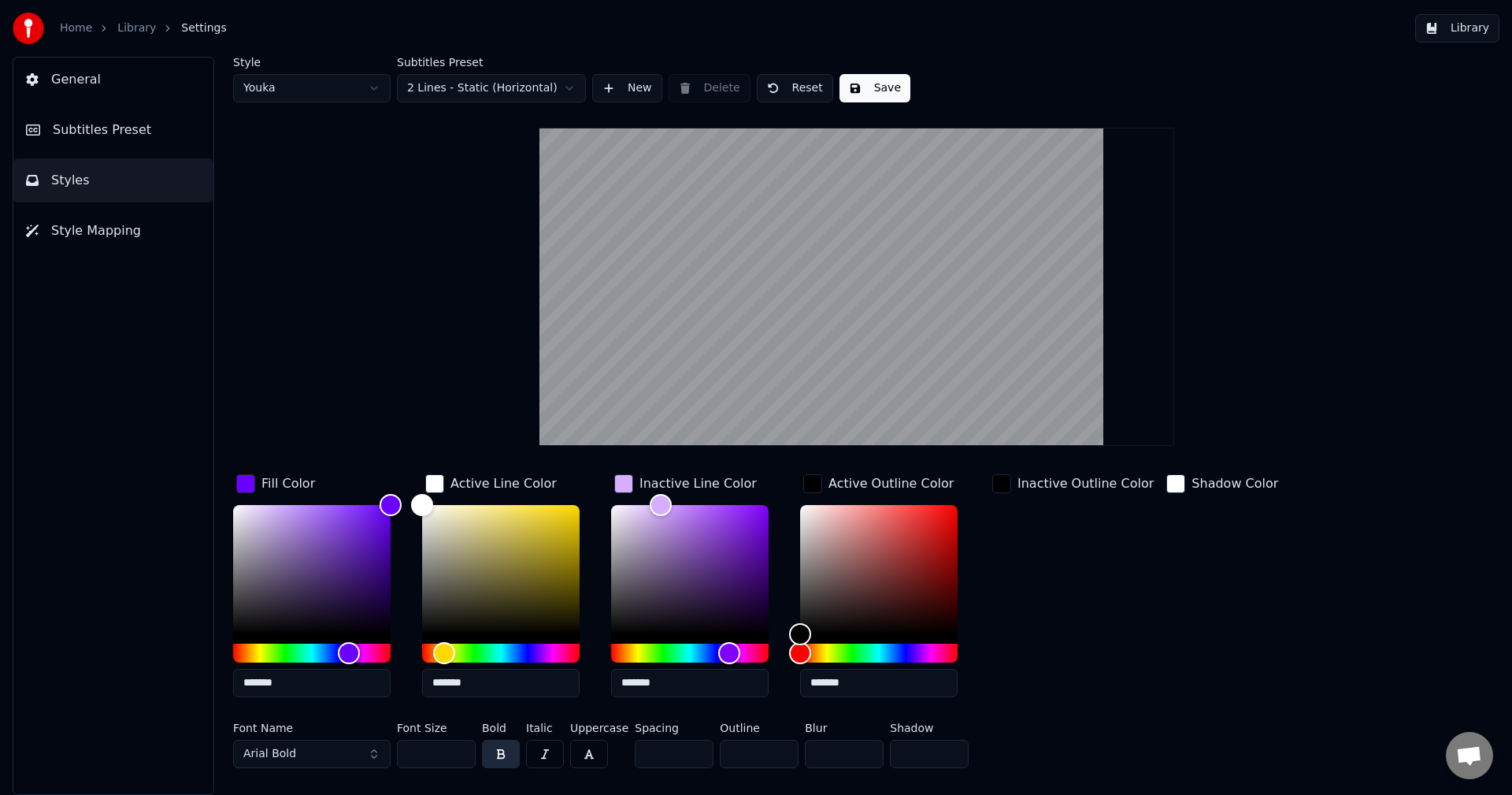
click at [813, 485] on div "button" at bounding box center [812, 484] width 19 height 19
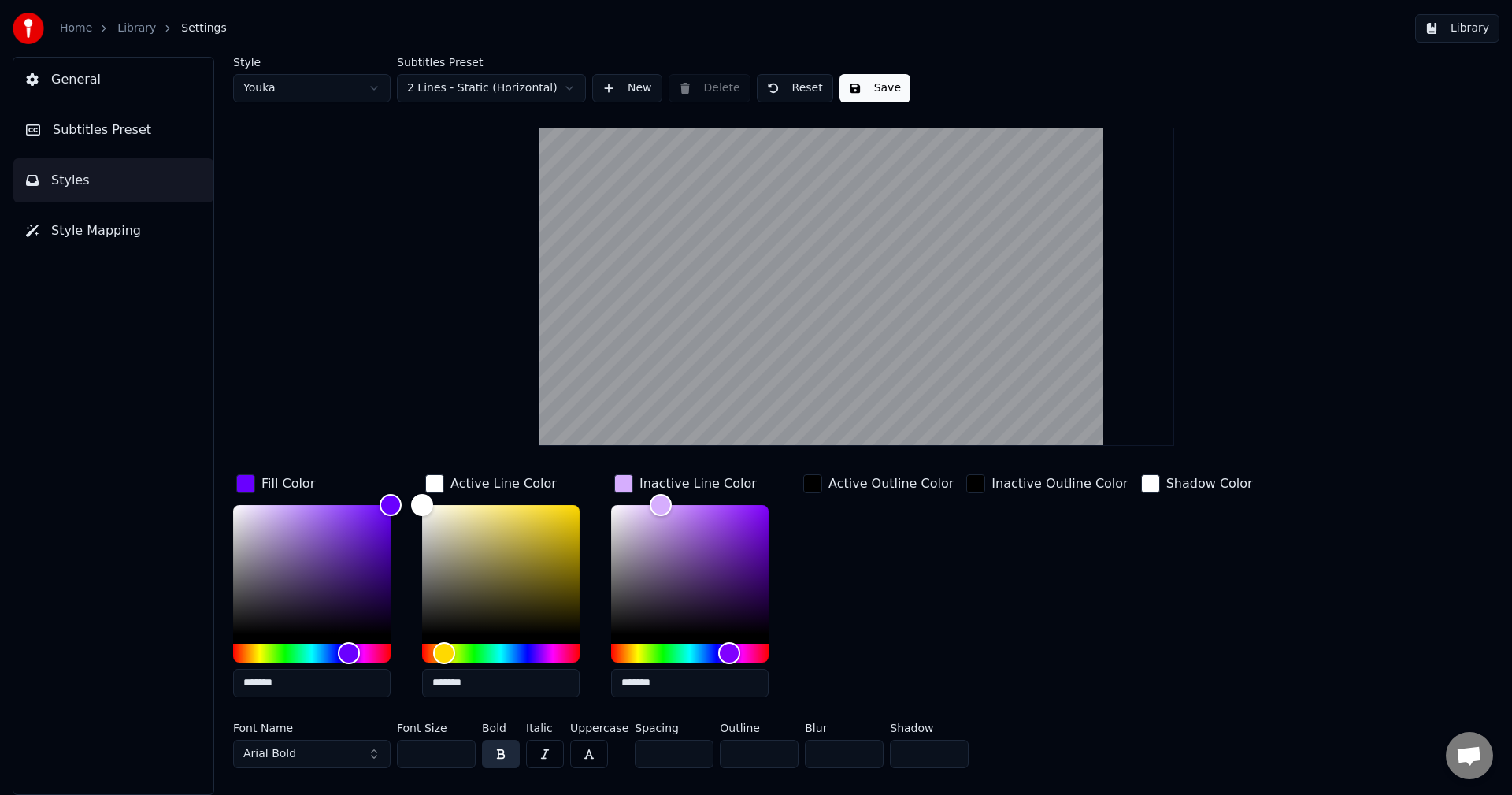
click at [438, 386] on div "Style Youka Subtitles Preset 2 Lines - Static (Horizontal) New Delete Reset Sav…" at bounding box center [857, 415] width 1248 height 718
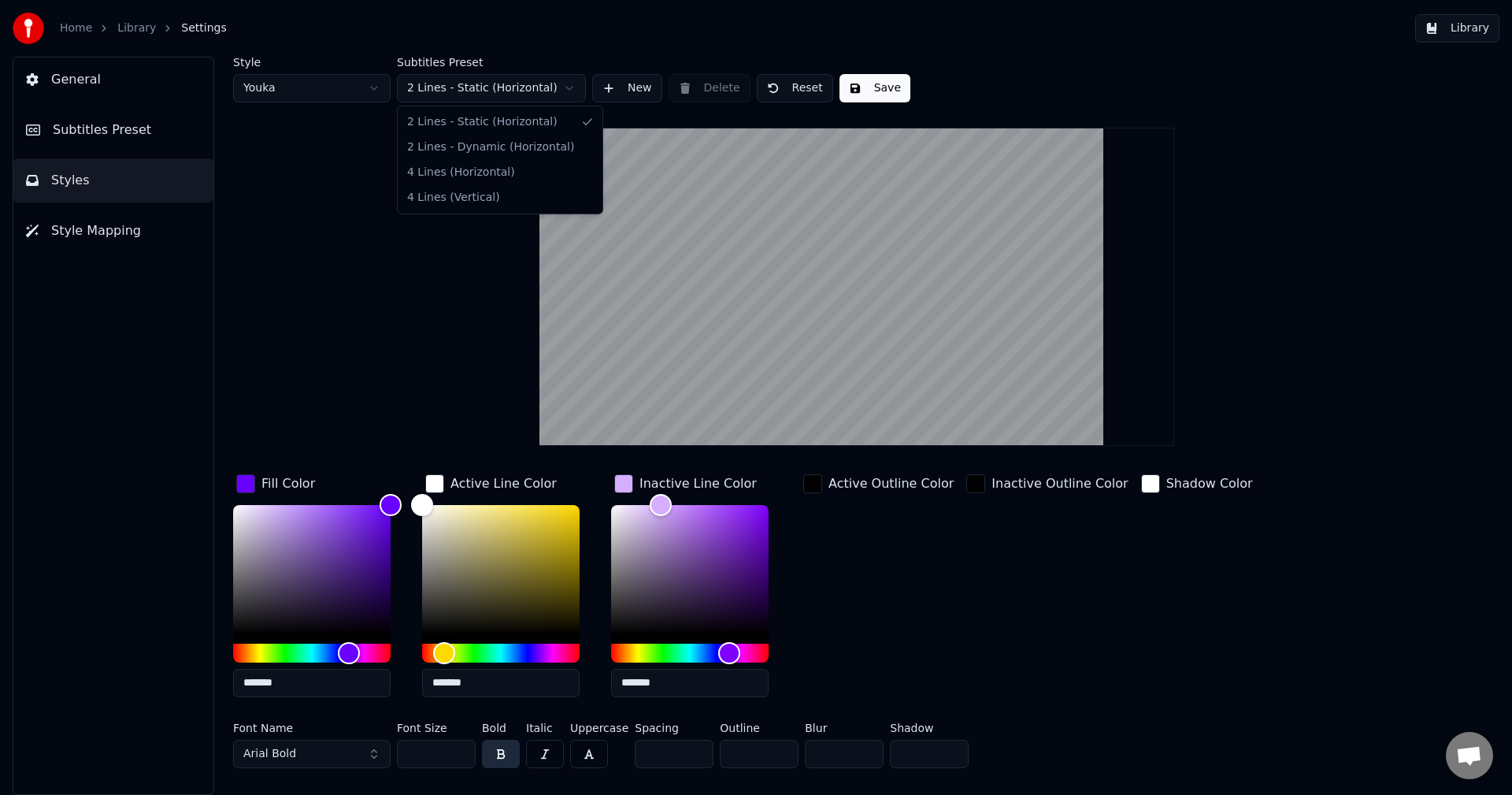
click at [458, 91] on html "Home Library Settings Library General Subtitles Preset Styles Style Mapping Sty…" at bounding box center [756, 397] width 1512 height 795
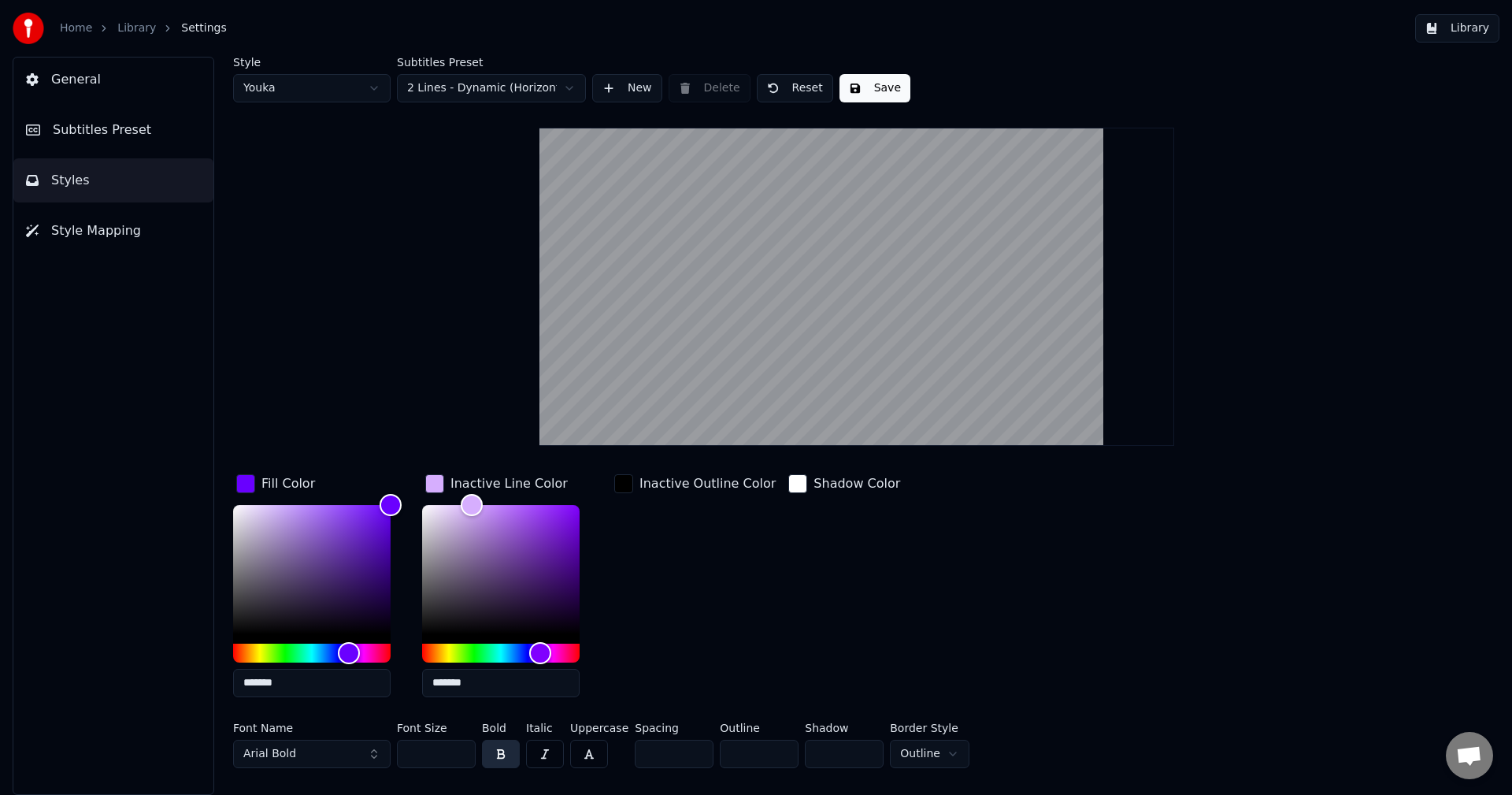
click at [470, 95] on html "Home Library Settings Library General Subtitles Preset Styles Style Mapping Sty…" at bounding box center [756, 397] width 1512 height 795
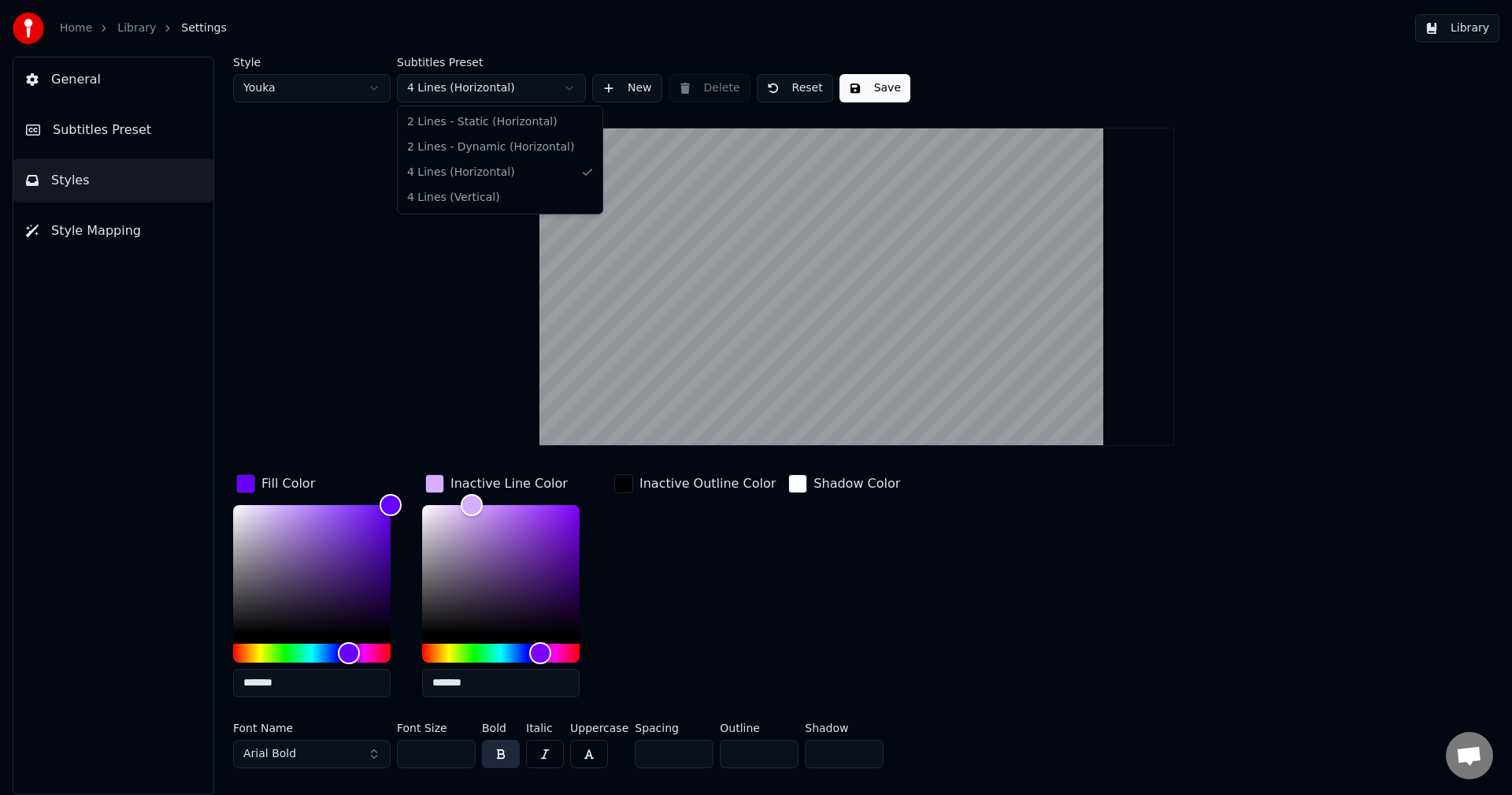
click at [472, 83] on html "Home Library Settings Library General Subtitles Preset Styles Style Mapping Sty…" at bounding box center [756, 397] width 1512 height 795
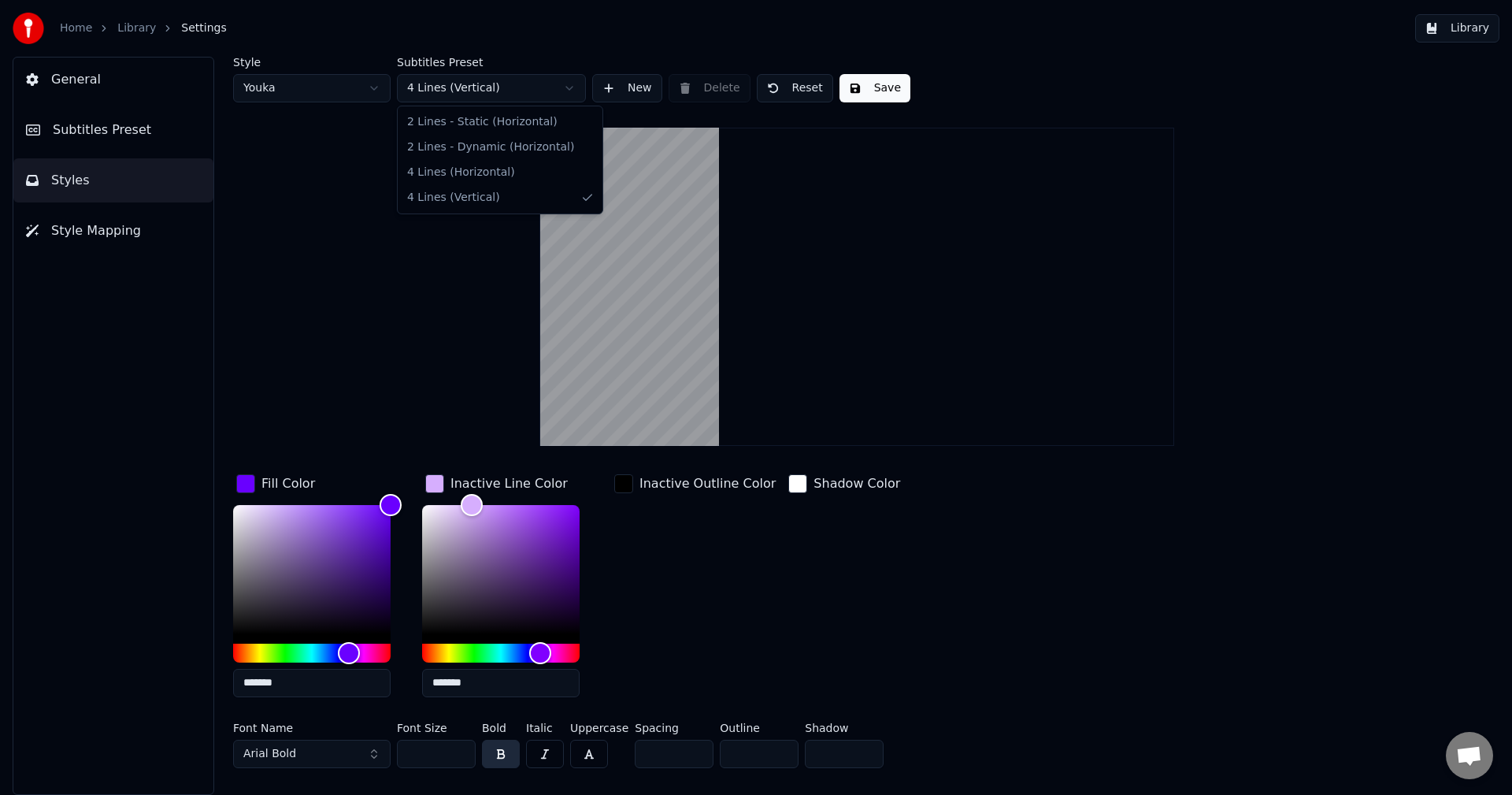
click at [470, 86] on html "Home Library Settings Library General Subtitles Preset Styles Style Mapping Sty…" at bounding box center [756, 397] width 1512 height 795
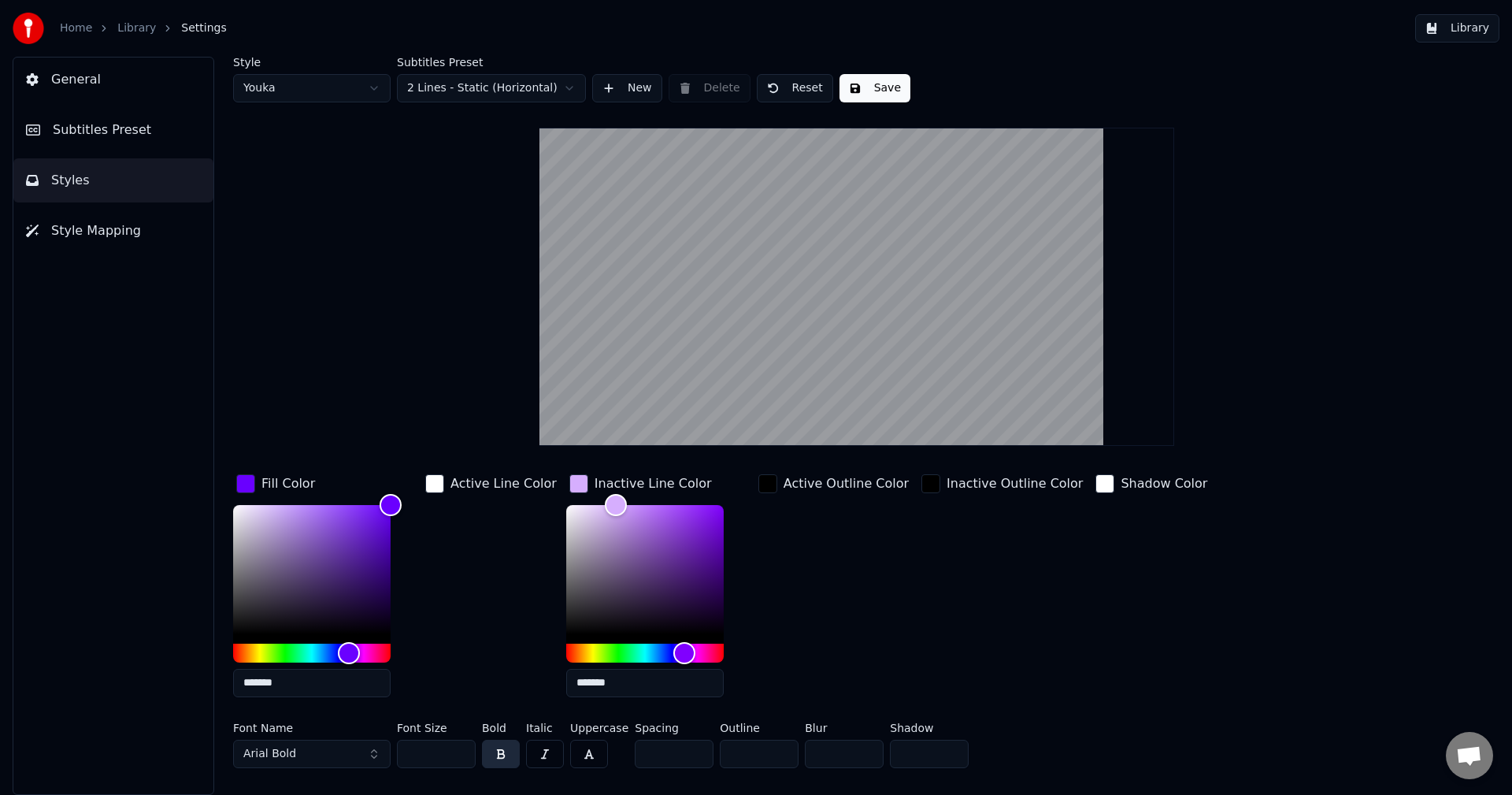
click at [441, 312] on div "Style Youka Subtitles Preset 2 Lines - Static (Horizontal) New Delete Reset Sav…" at bounding box center [857, 415] width 1248 height 718
click at [286, 89] on html "Home Library Settings Library General Subtitles Preset Styles Style Mapping Sty…" at bounding box center [756, 397] width 1512 height 795
type input "*******"
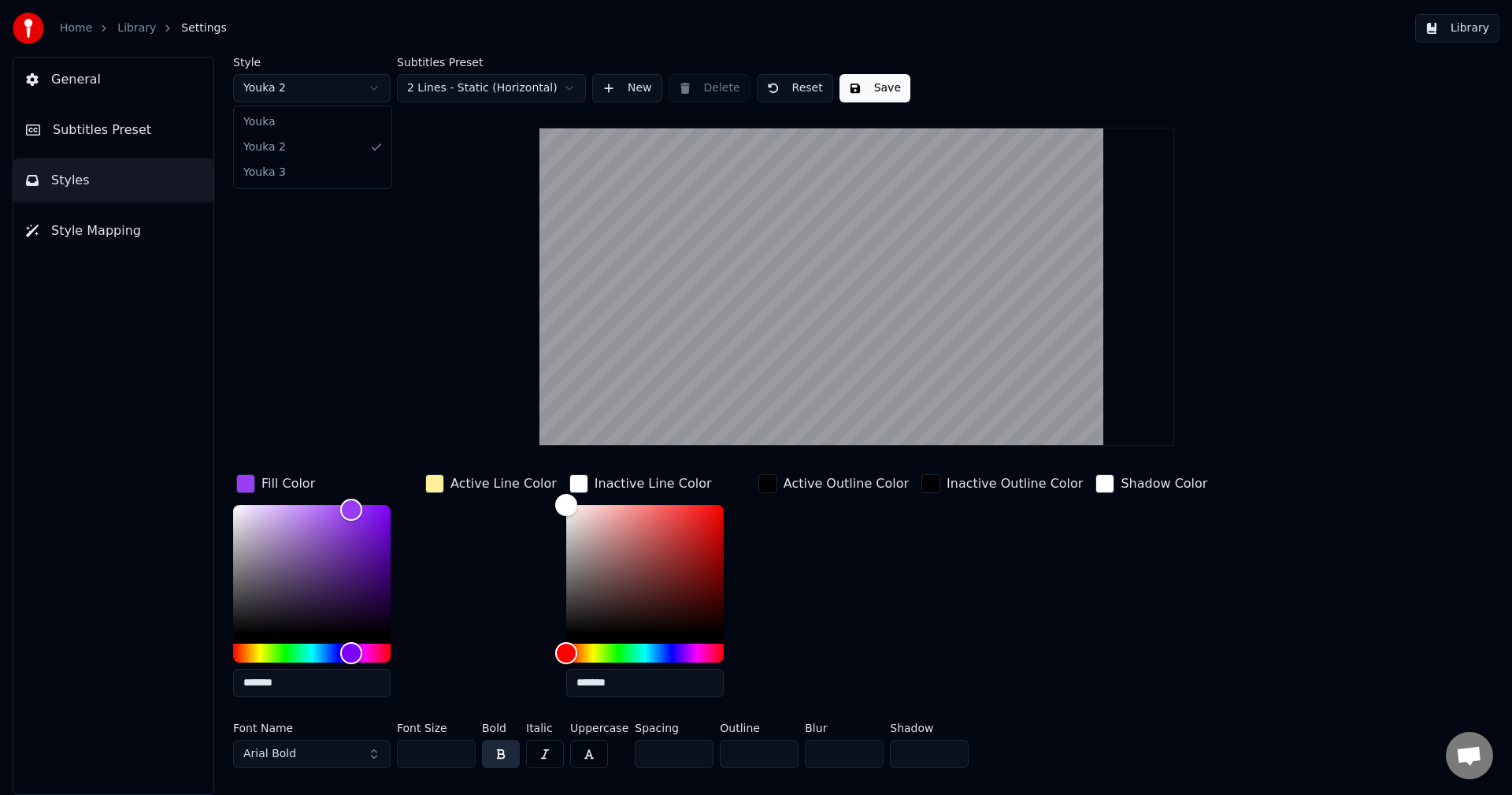
click at [300, 81] on html "Home Library Settings Library General Subtitles Preset Styles Style Mapping Sty…" at bounding box center [756, 397] width 1512 height 795
type input "*******"
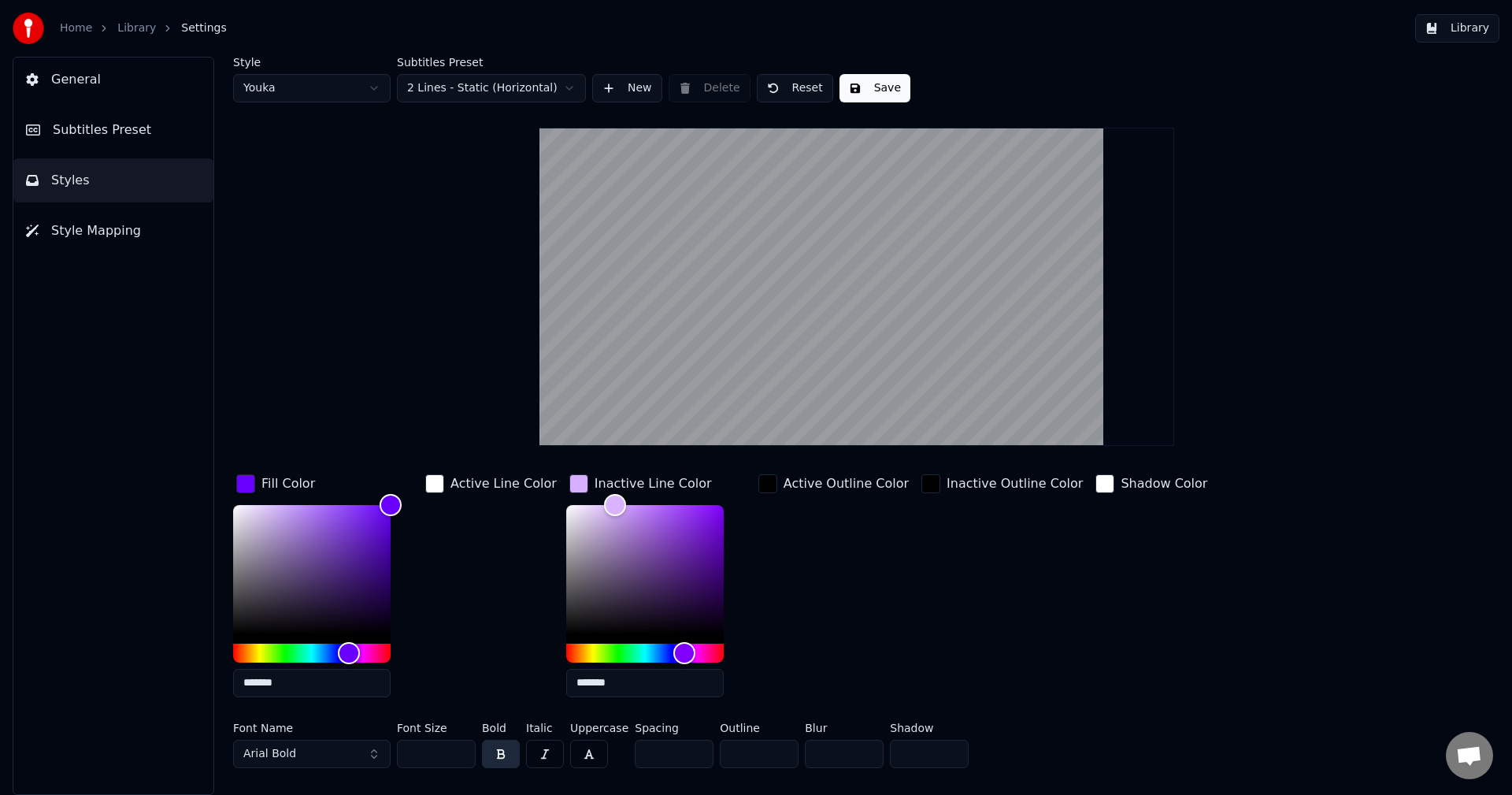
click at [884, 202] on video at bounding box center [857, 287] width 634 height 318
click at [858, 270] on video at bounding box center [857, 287] width 634 height 318
click at [127, 96] on button "General" at bounding box center [113, 79] width 200 height 44
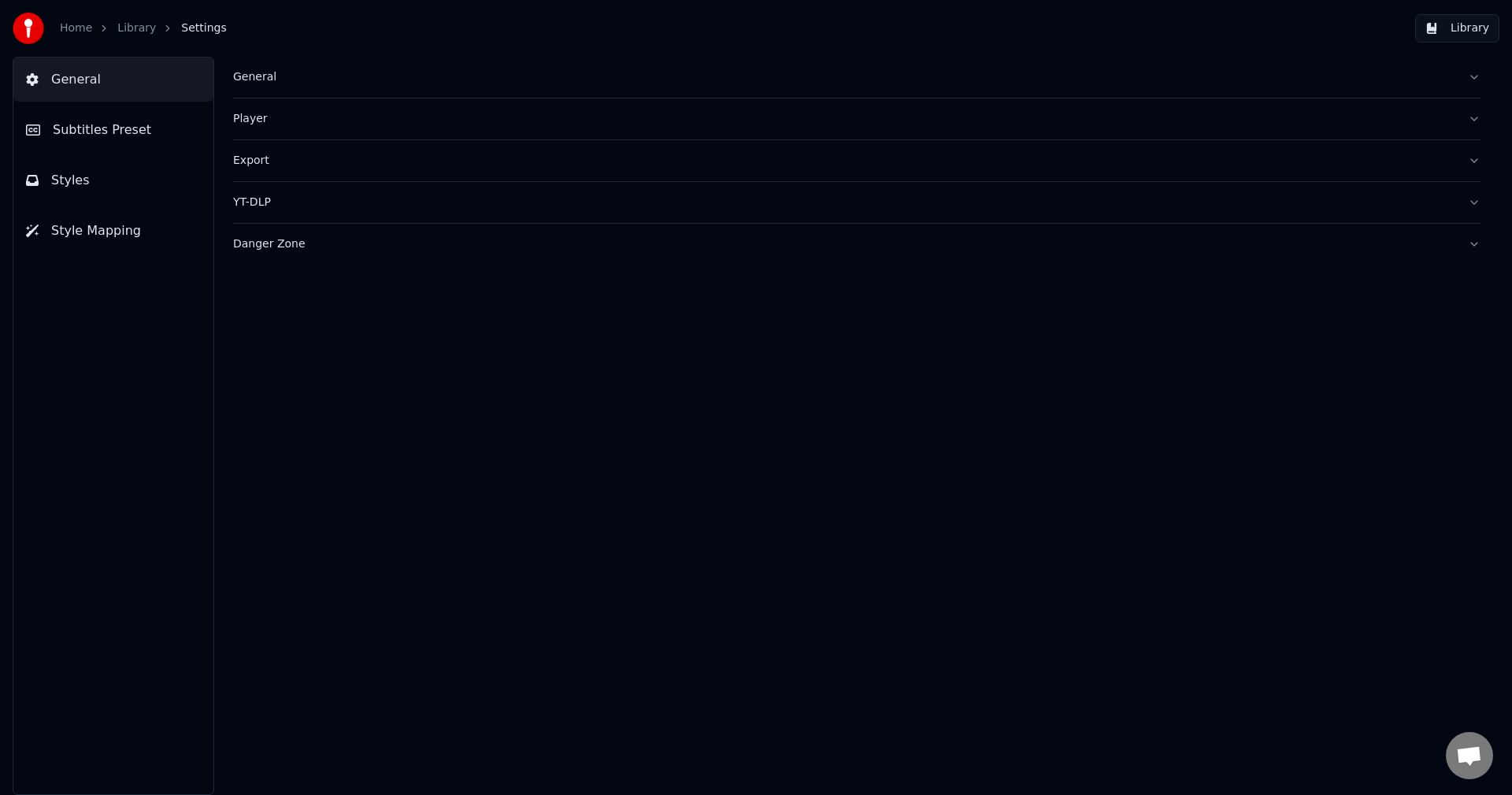
click at [261, 77] on div "General" at bounding box center [844, 77] width 1222 height 16
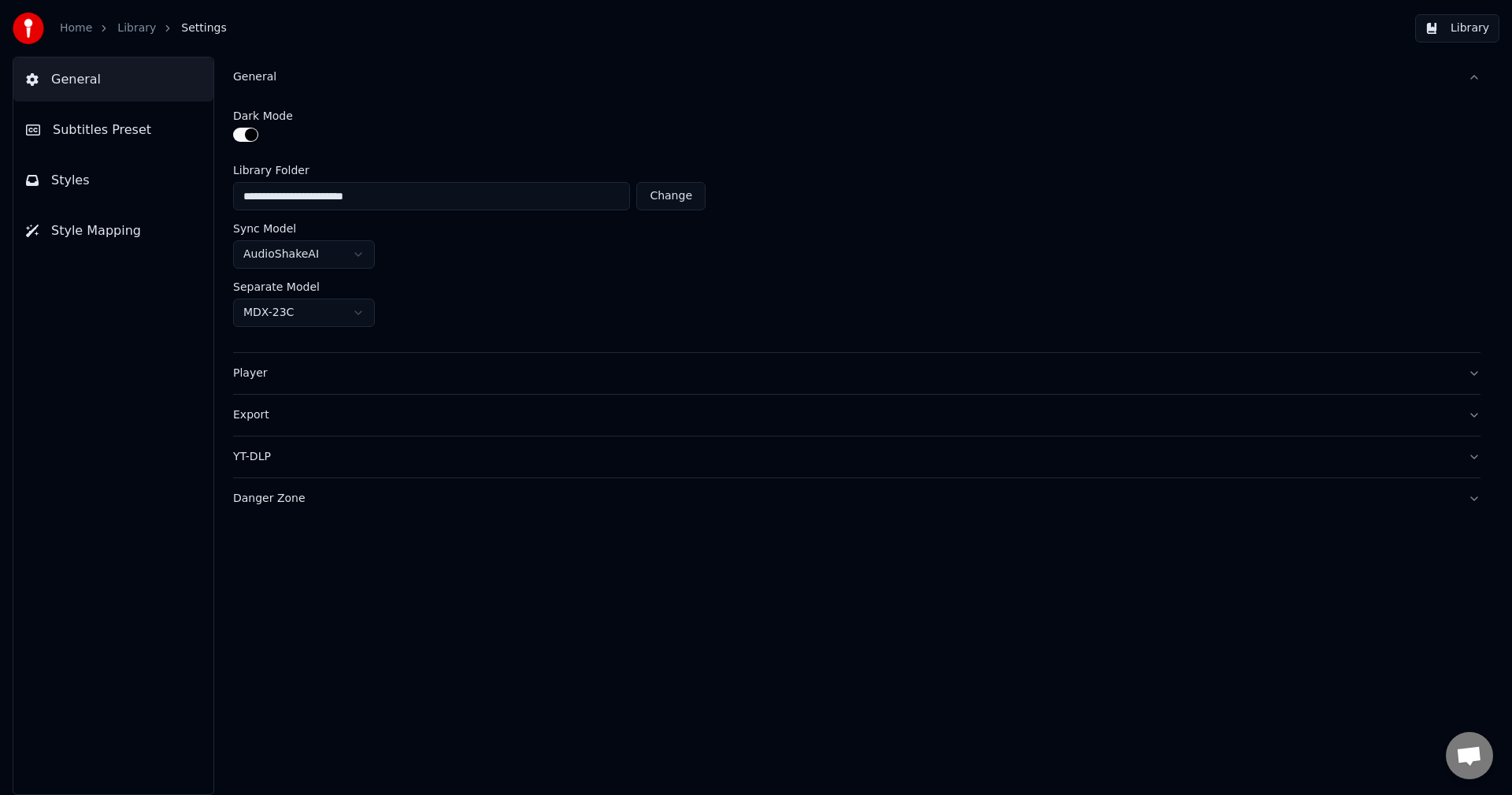
click at [261, 77] on div "General" at bounding box center [844, 77] width 1222 height 16
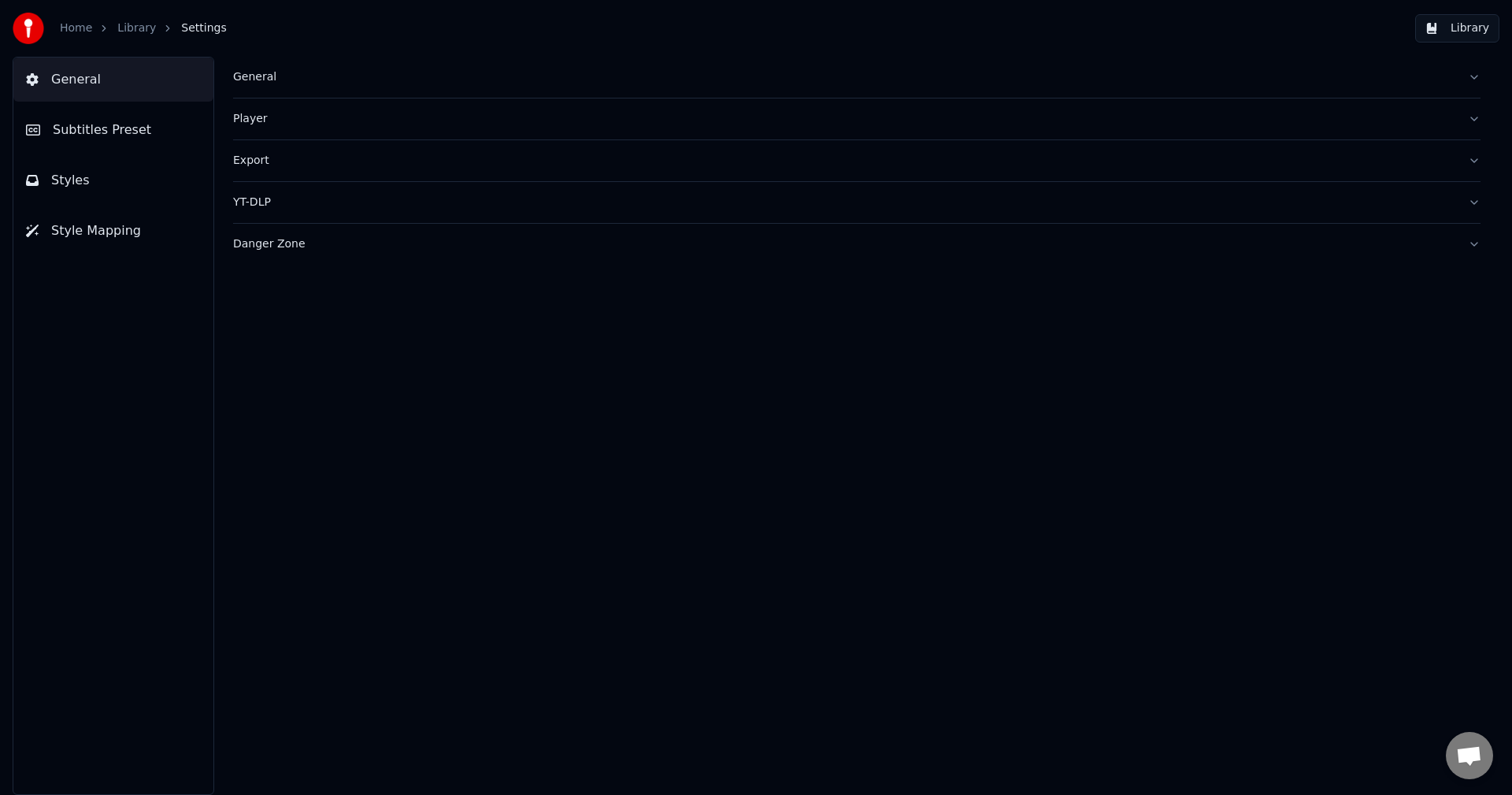
click at [103, 161] on button "Styles" at bounding box center [113, 180] width 200 height 44
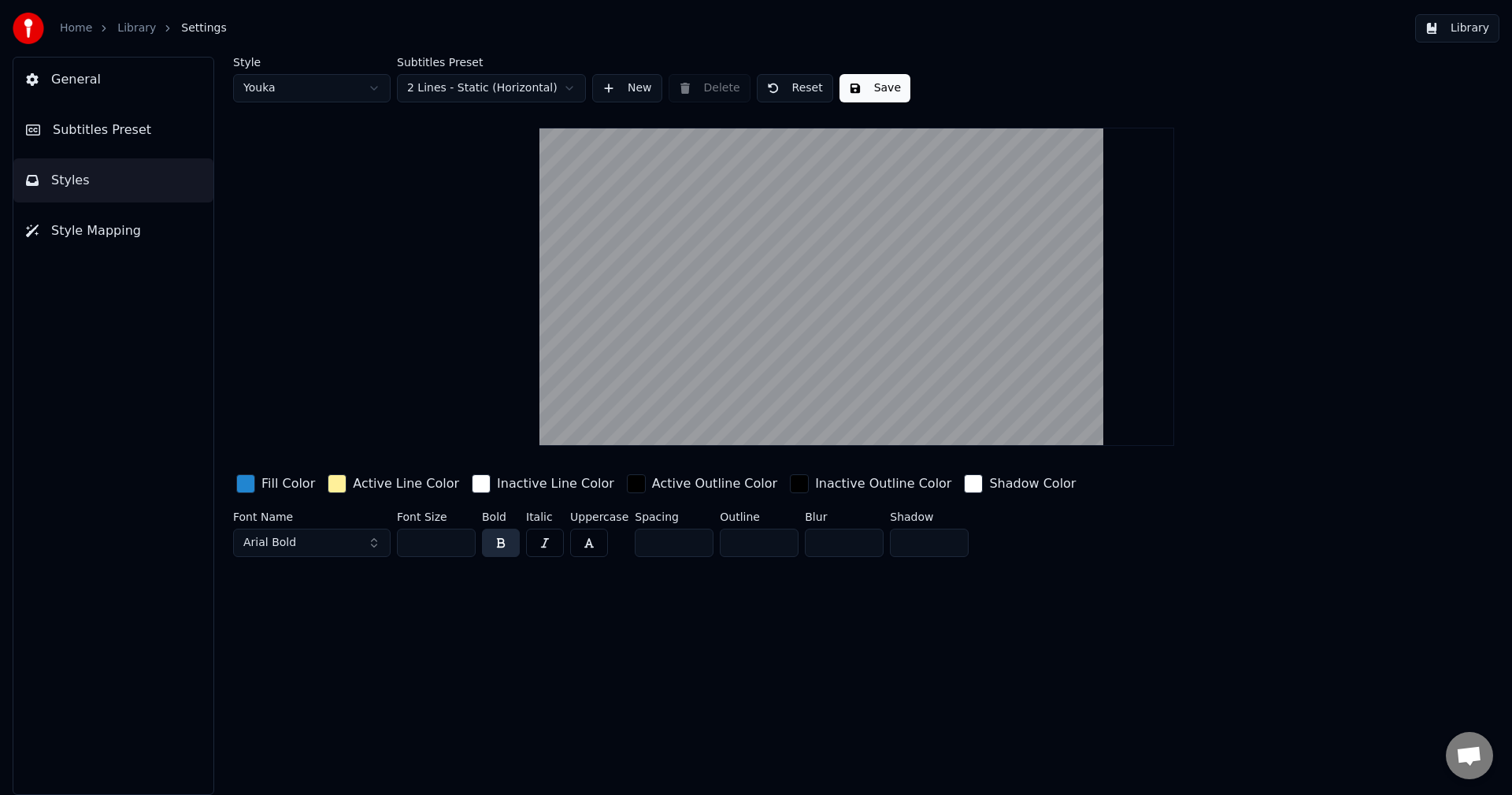
click at [271, 490] on div "Fill Color" at bounding box center [288, 484] width 54 height 19
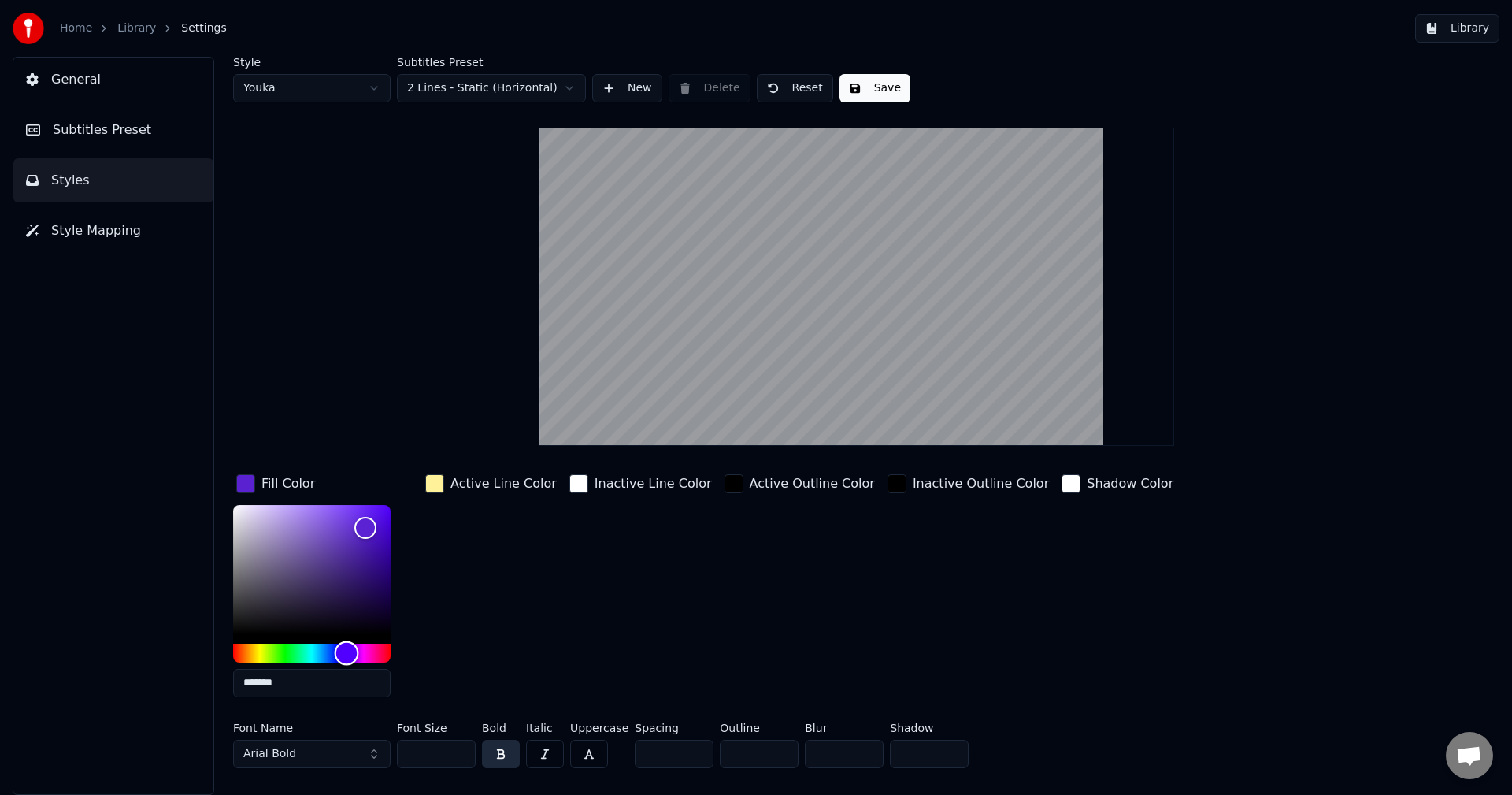
click at [346, 625] on div "Hue" at bounding box center [311, 653] width 157 height 19
type input "*******"
drag, startPoint x: 366, startPoint y: 529, endPoint x: 354, endPoint y: 492, distance: 38.9
click at [354, 492] on div "Color" at bounding box center [354, 504] width 24 height 24
click at [428, 486] on div "button" at bounding box center [434, 484] width 19 height 19
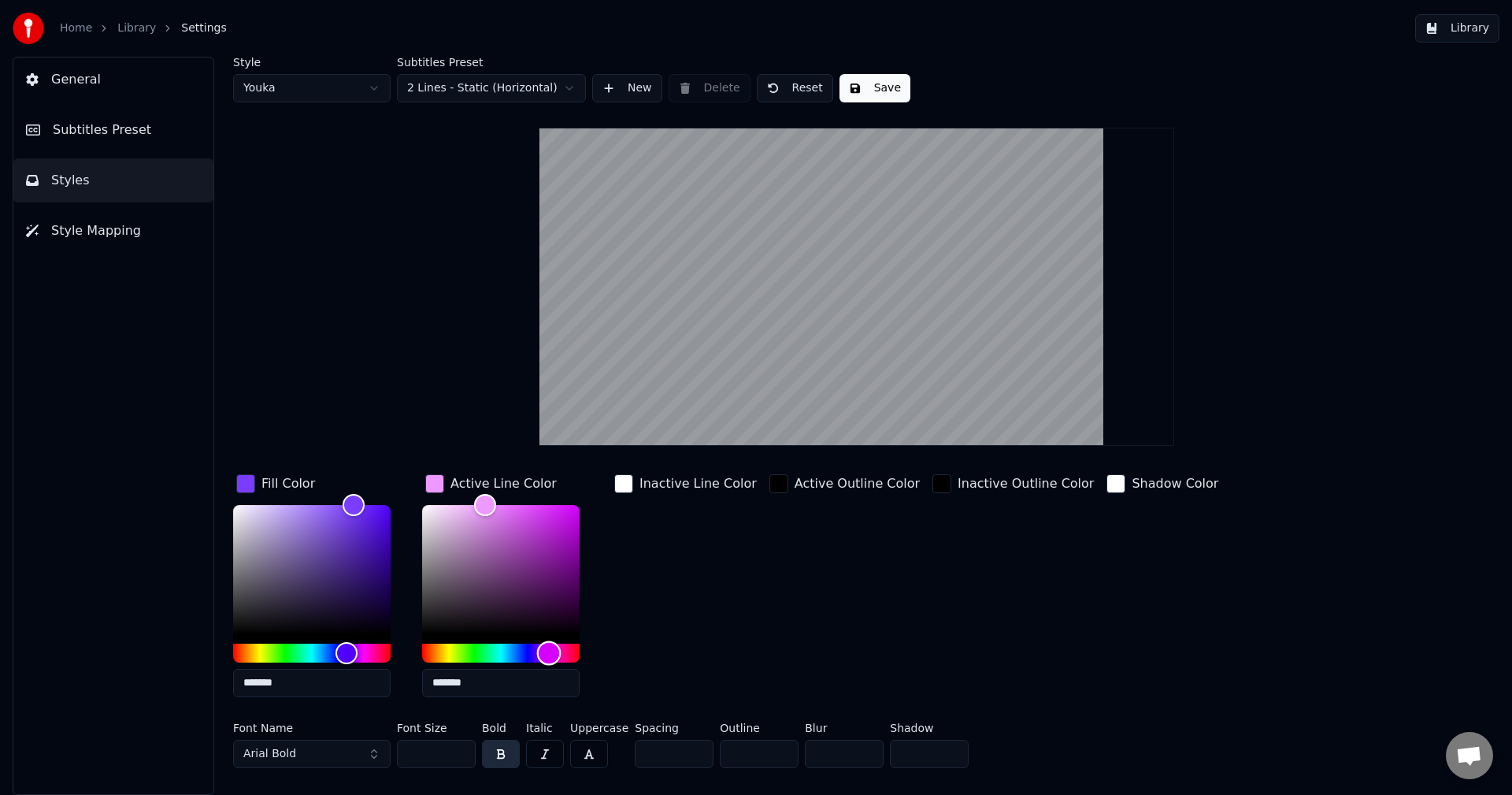
click at [549, 625] on div "Hue" at bounding box center [500, 653] width 157 height 19
type input "*******"
drag, startPoint x: 449, startPoint y: 526, endPoint x: 386, endPoint y: 484, distance: 75.7
click at [386, 484] on div "Fill Color ******* Active Line Color ******* Inactive Line Color Active Outline…" at bounding box center [763, 591] width 1059 height 239
click at [622, 484] on div "button" at bounding box center [623, 484] width 19 height 19
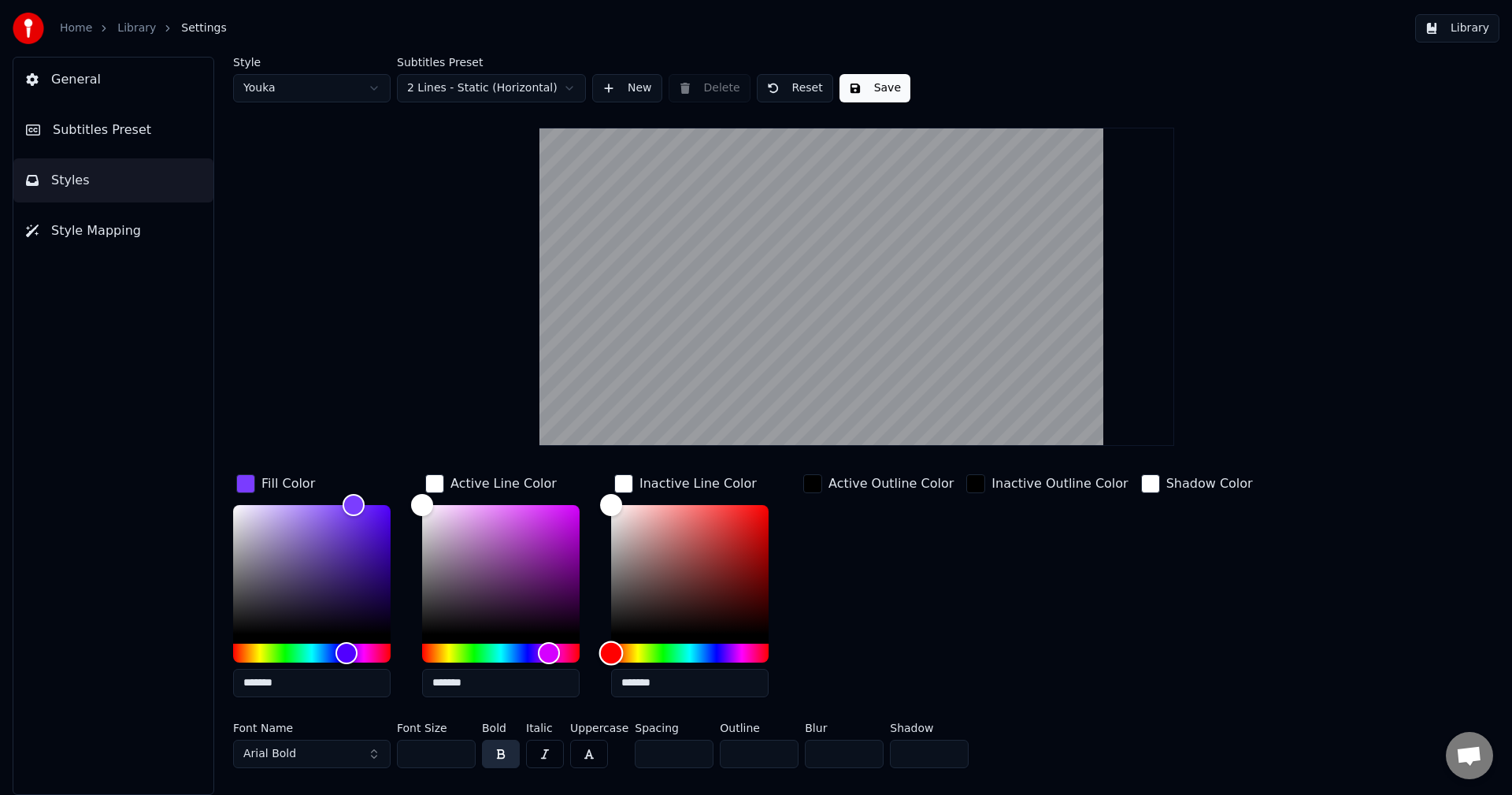
click at [724, 625] on div "Hue" at bounding box center [689, 653] width 157 height 19
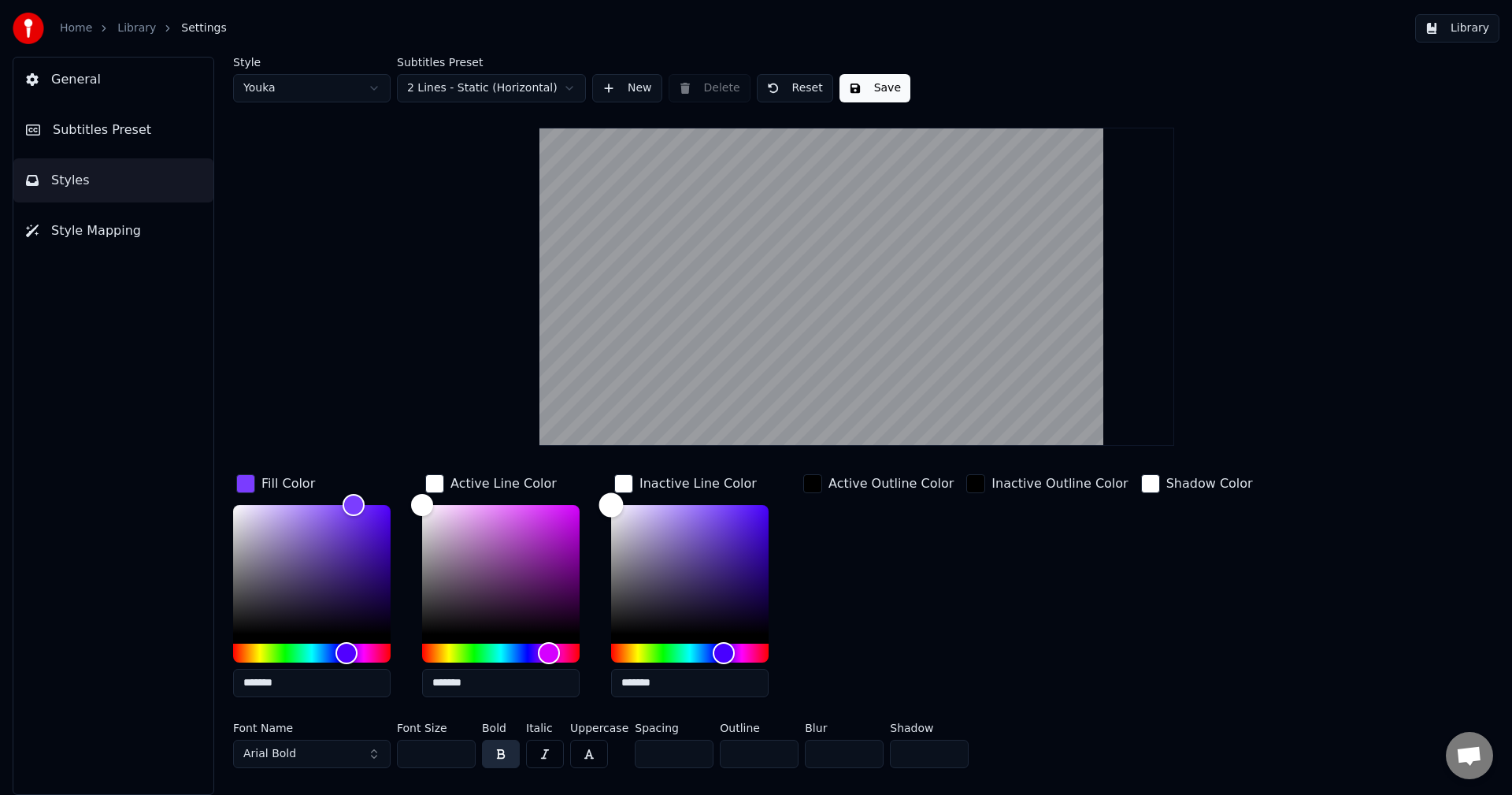
type input "*******"
click at [681, 512] on div "Color" at bounding box center [689, 569] width 157 height 129
click at [699, 496] on div "Inactive Line Color *******" at bounding box center [702, 591] width 182 height 239
click at [840, 97] on button "Save" at bounding box center [874, 88] width 71 height 28
click at [70, 33] on link "Home" at bounding box center [76, 28] width 32 height 16
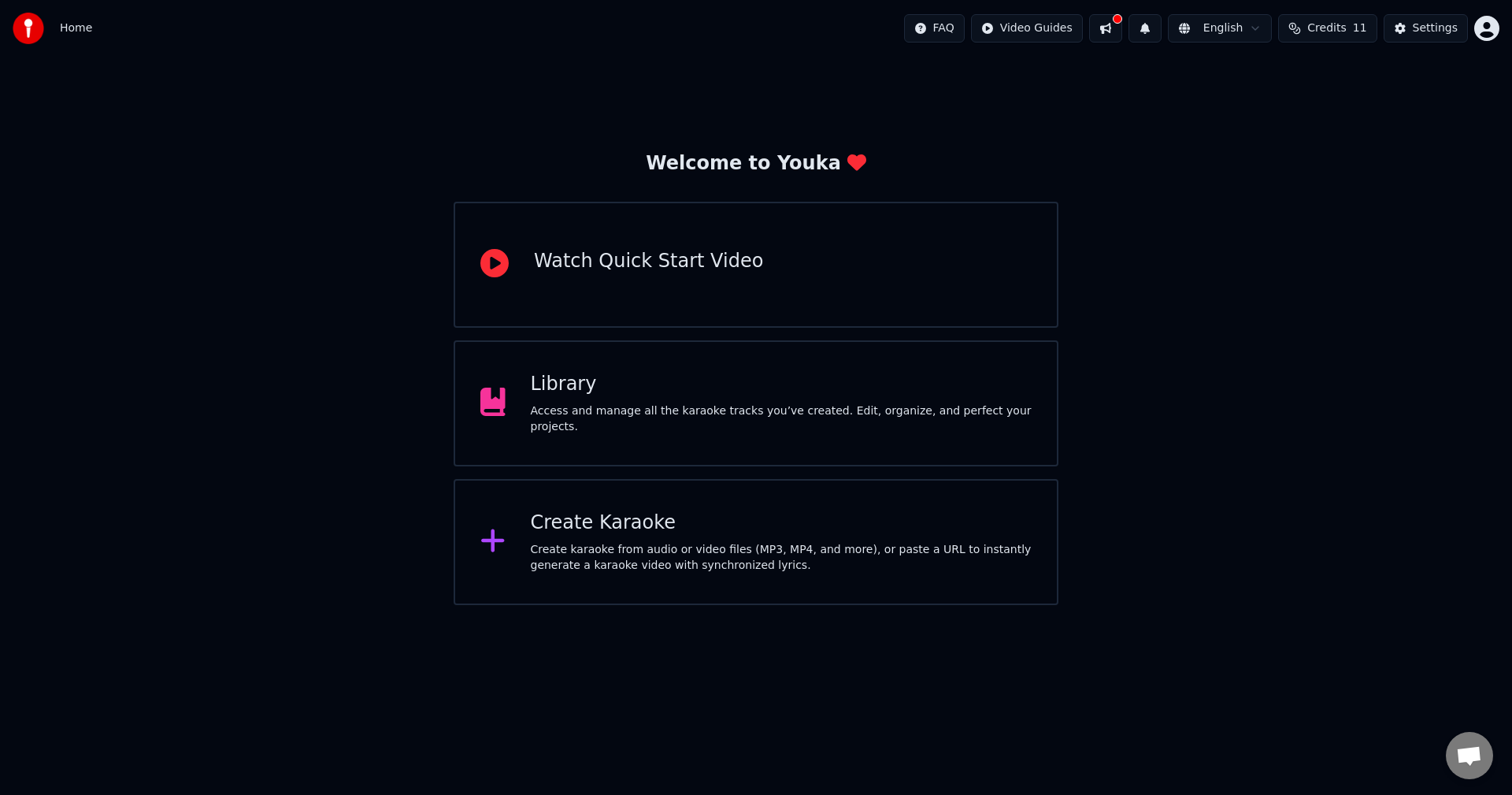
click at [786, 386] on div "Library" at bounding box center [780, 384] width 501 height 25
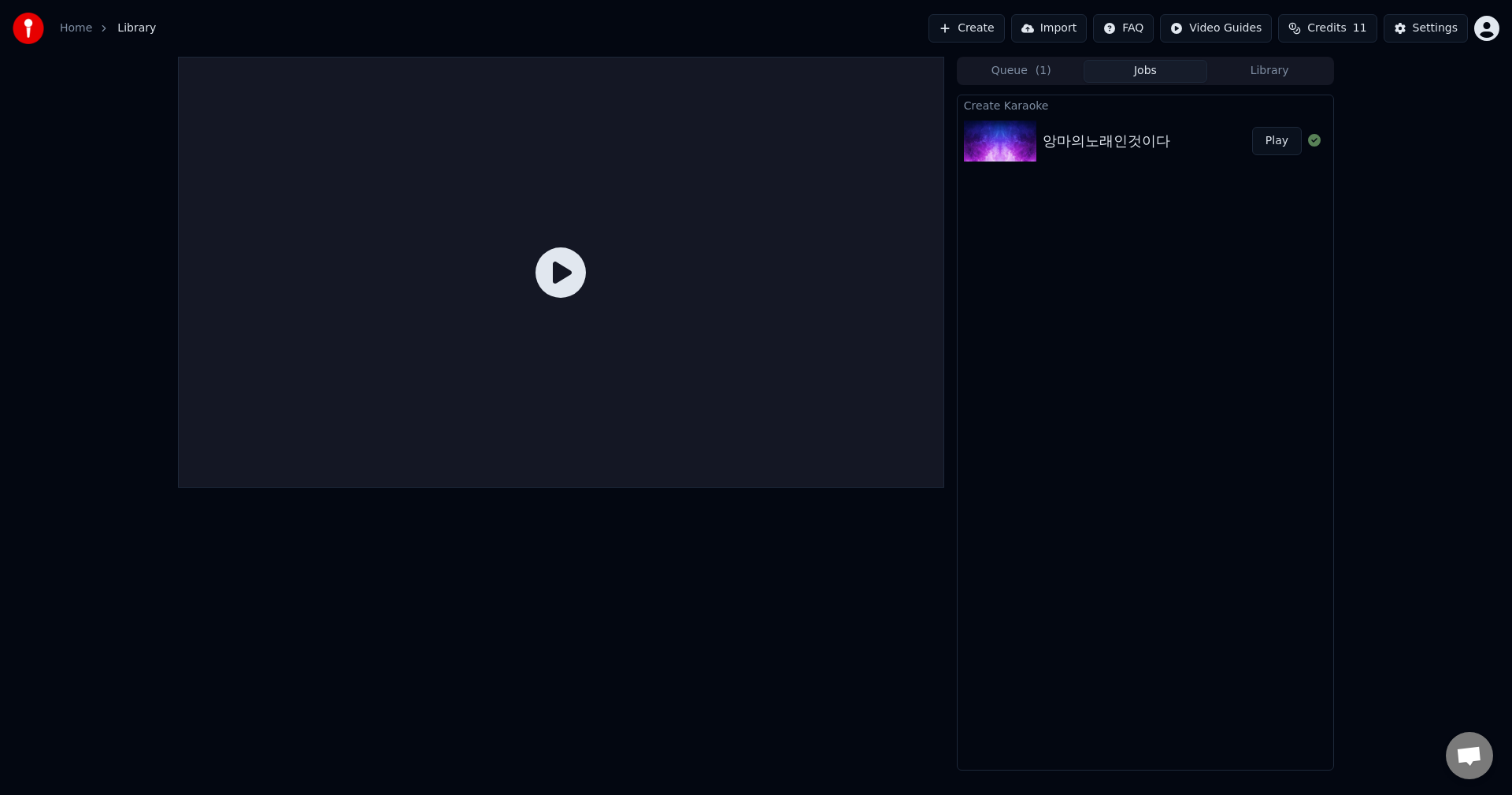
click at [1111, 139] on div "앙마의노래인것이다" at bounding box center [1107, 140] width 128 height 22
click at [1208, 138] on button "Play" at bounding box center [1277, 141] width 50 height 28
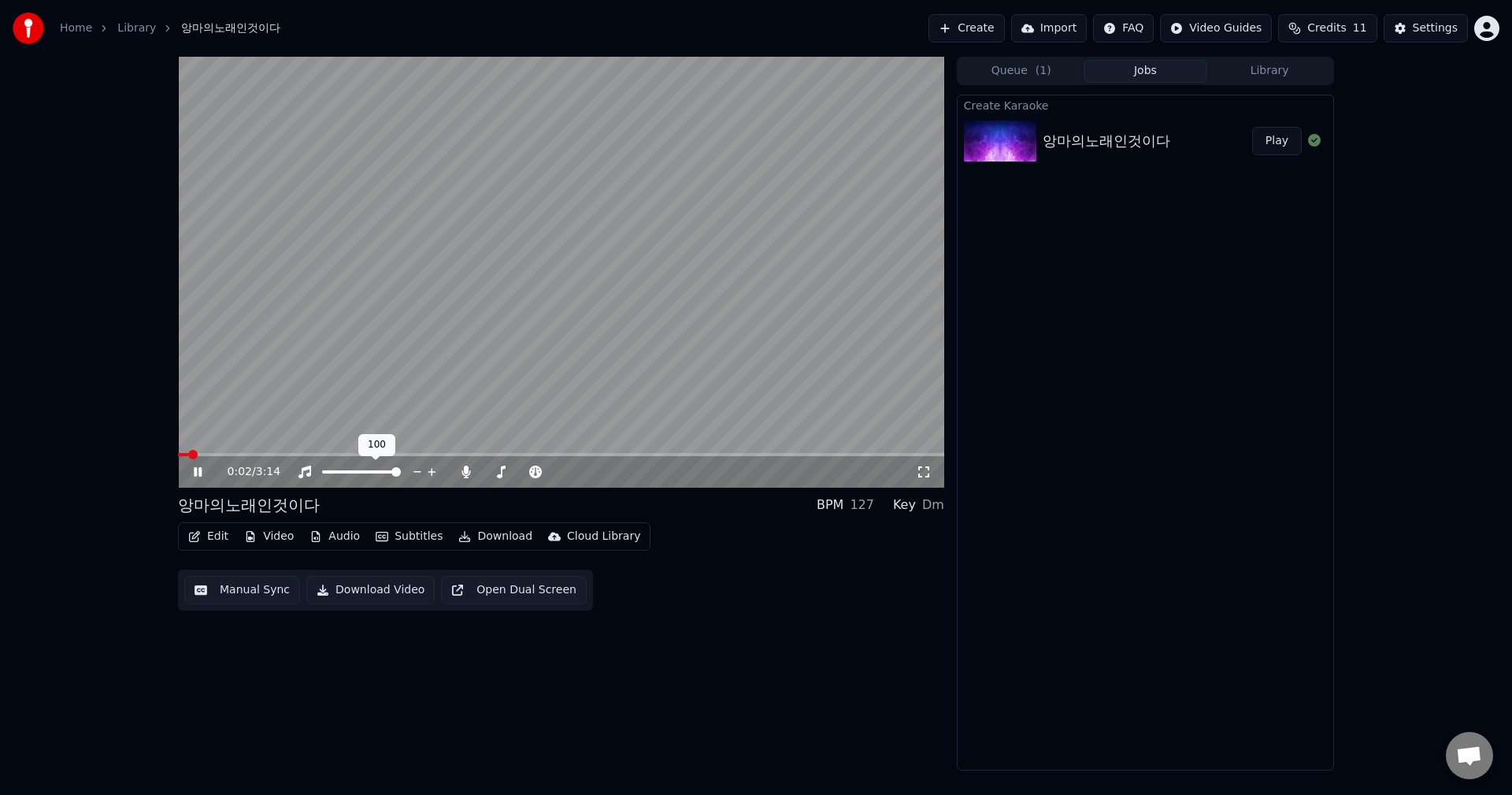
click at [249, 452] on video at bounding box center [560, 272] width 766 height 431
click at [199, 472] on icon at bounding box center [197, 472] width 9 height 11
click at [228, 456] on span at bounding box center [560, 454] width 766 height 3
click at [195, 452] on video at bounding box center [560, 272] width 766 height 431
click at [190, 454] on span at bounding box center [183, 454] width 12 height 3
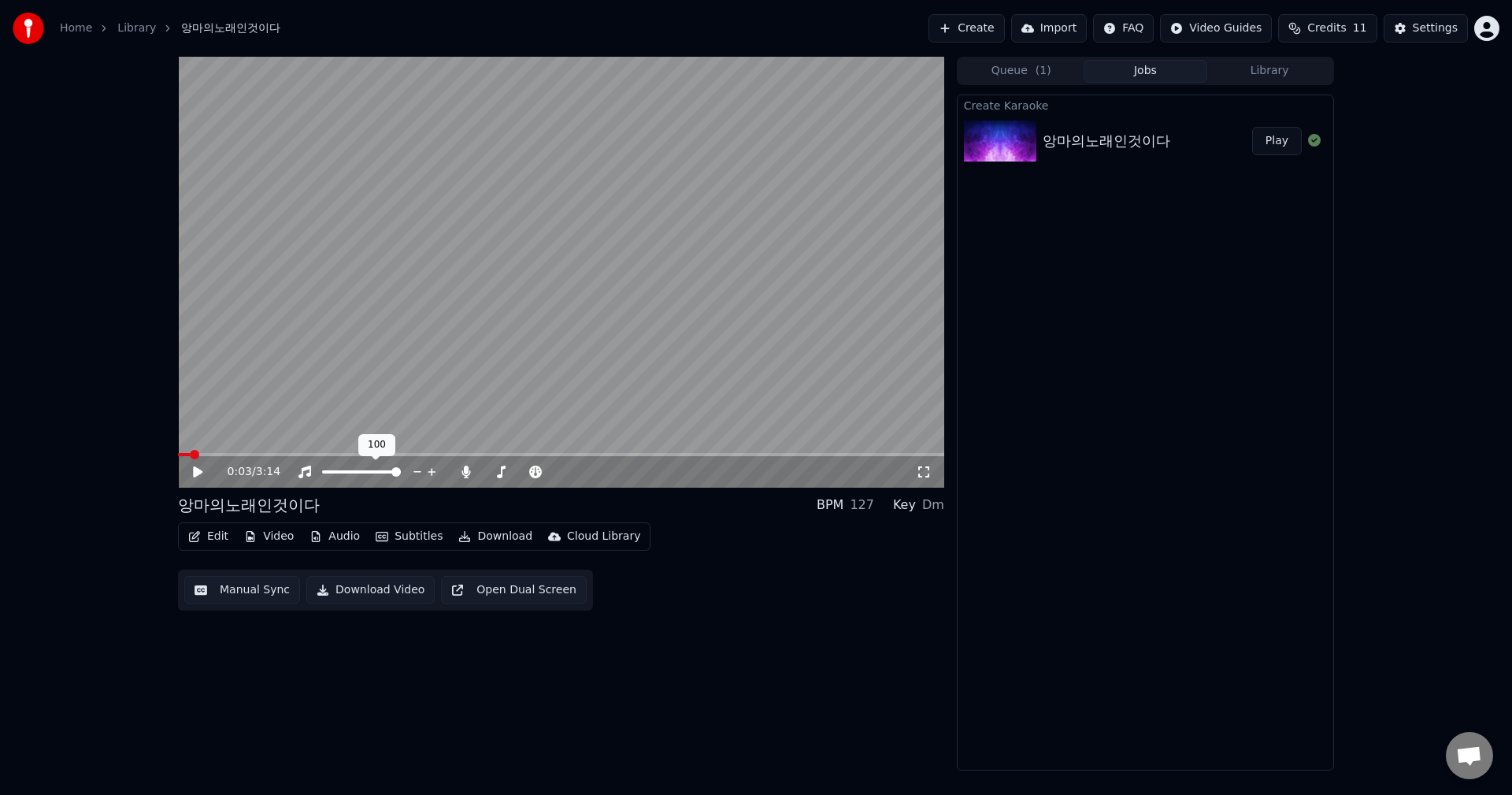
click at [190, 459] on span at bounding box center [195, 454] width 9 height 9
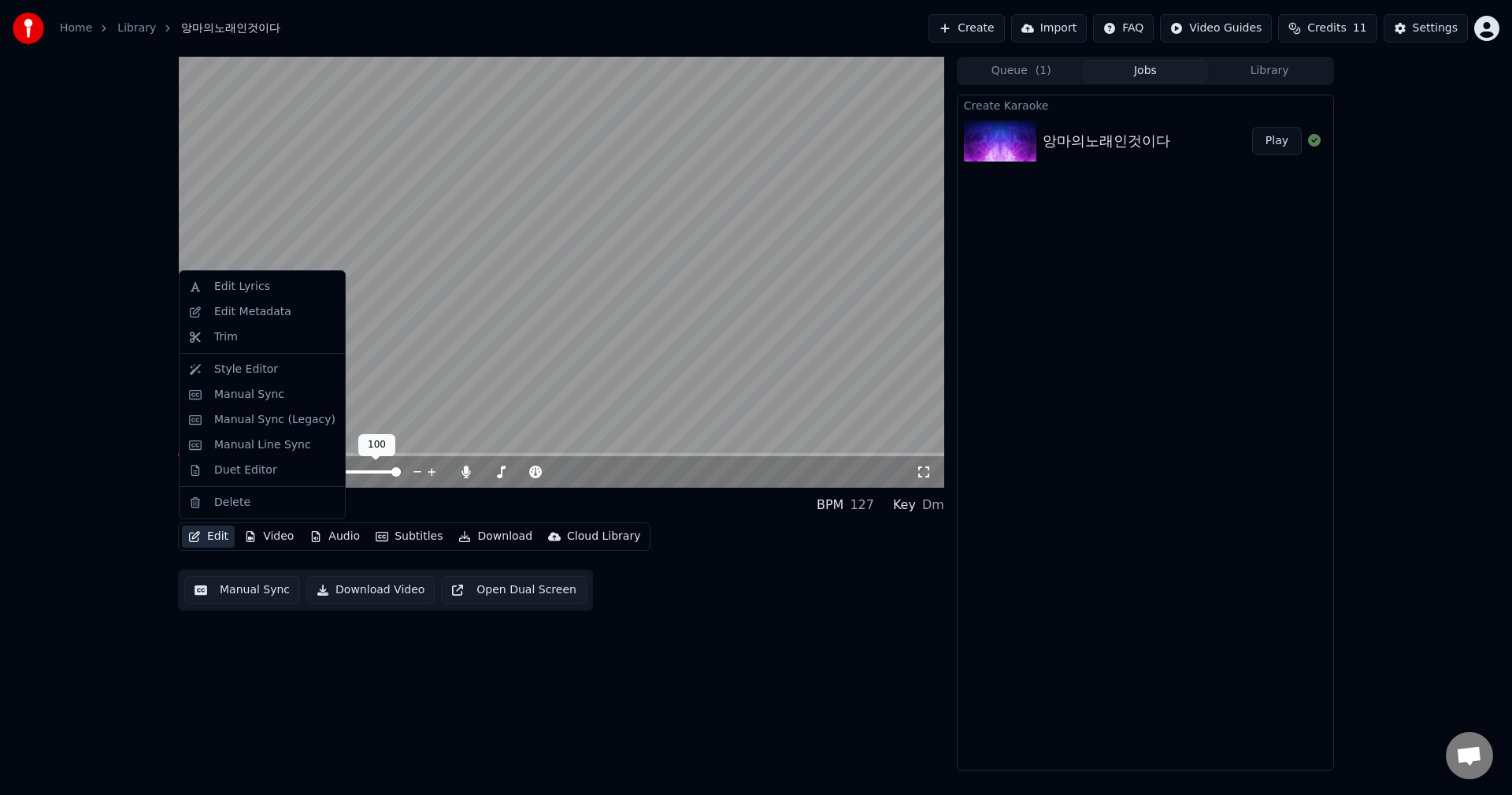
click at [217, 533] on button "Edit" at bounding box center [208, 536] width 53 height 22
click at [277, 316] on div "Edit Metadata" at bounding box center [253, 311] width 77 height 16
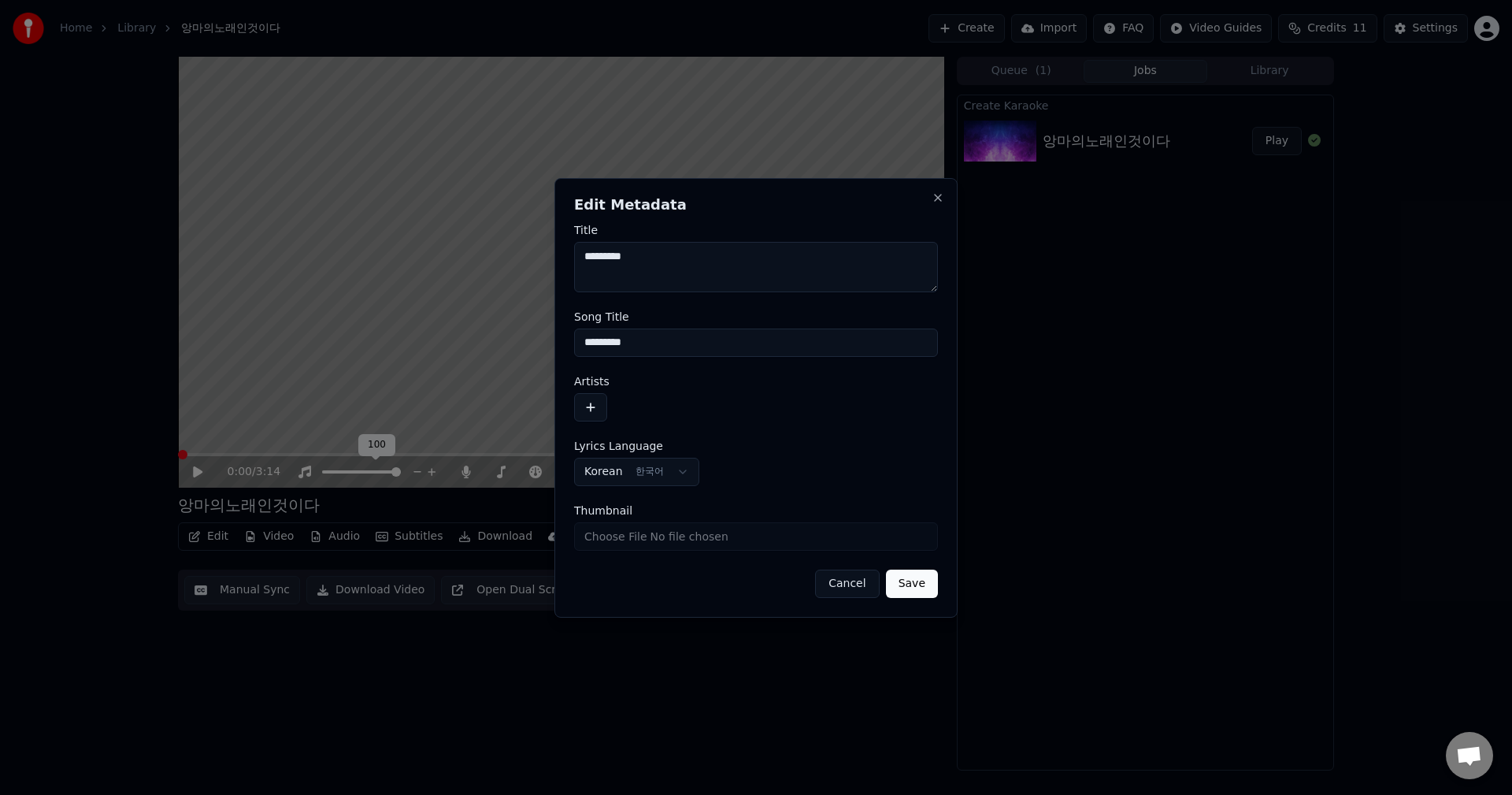
click at [637, 271] on textarea "*********" at bounding box center [756, 267] width 364 height 51
click at [724, 267] on textarea "*********" at bounding box center [756, 267] width 364 height 51
click at [585, 411] on button "button" at bounding box center [591, 407] width 33 height 28
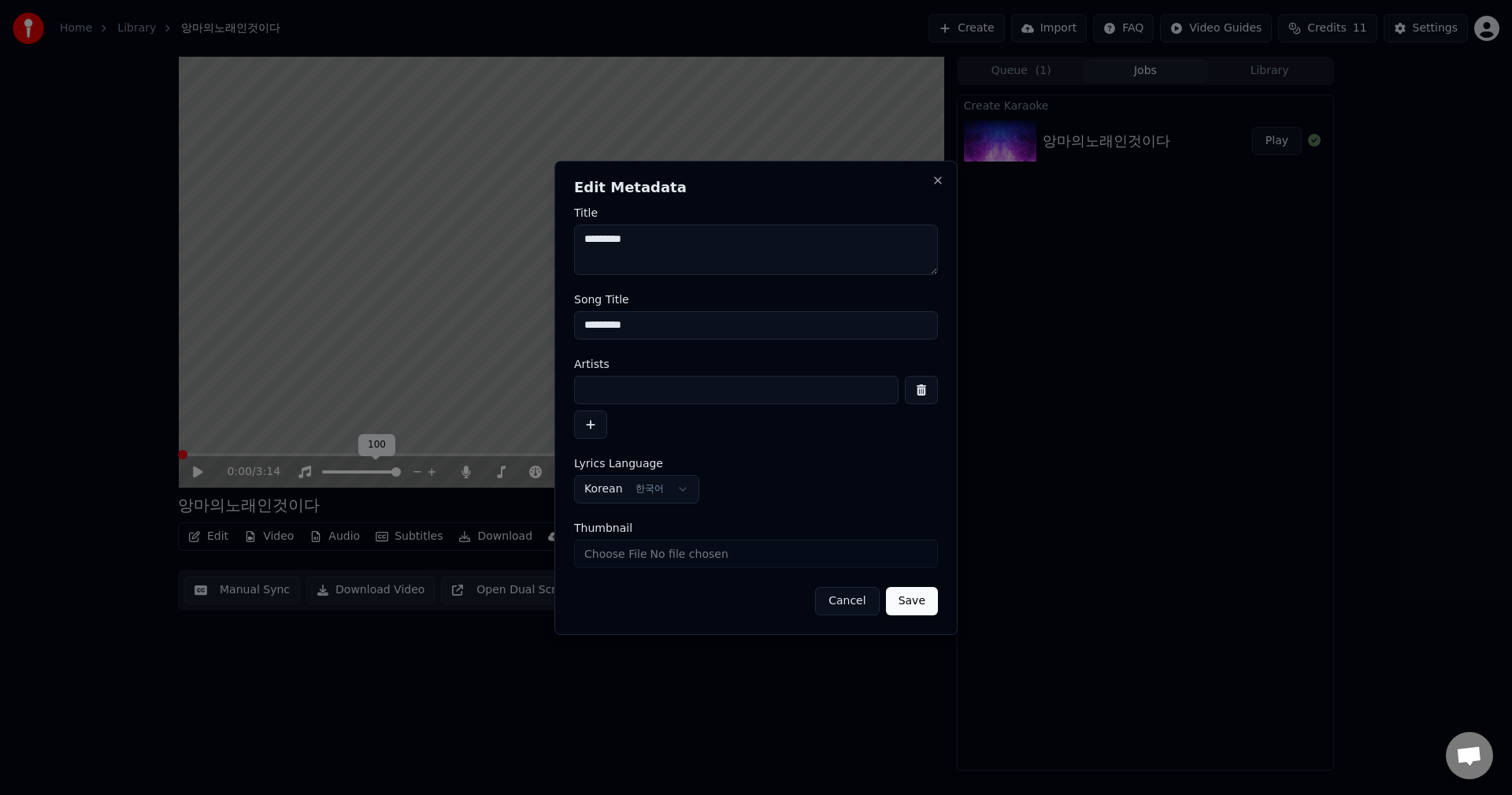
click at [611, 390] on input at bounding box center [736, 390] width 324 height 28
type input "*"
click at [728, 443] on form "**********" at bounding box center [756, 411] width 364 height 408
click at [685, 396] on input "*****" at bounding box center [736, 390] width 324 height 28
type input "**********"
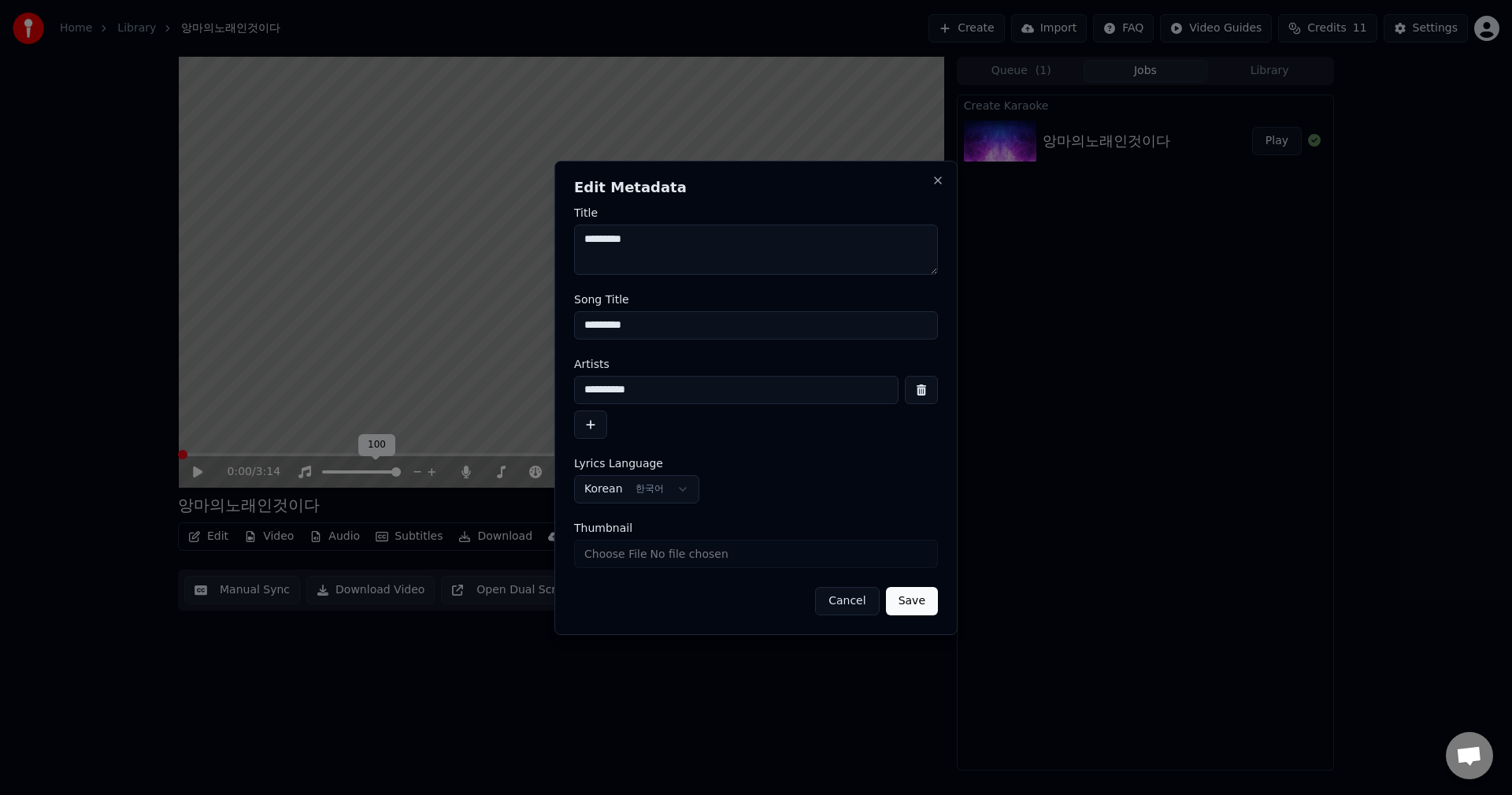
click at [826, 453] on form "**********" at bounding box center [756, 411] width 364 height 408
click at [666, 554] on input "Thumbnail" at bounding box center [756, 554] width 364 height 28
type input "**********"
click at [926, 599] on button "Save" at bounding box center [911, 601] width 52 height 28
drag, startPoint x: 637, startPoint y: 390, endPoint x: 747, endPoint y: 397, distance: 110.2
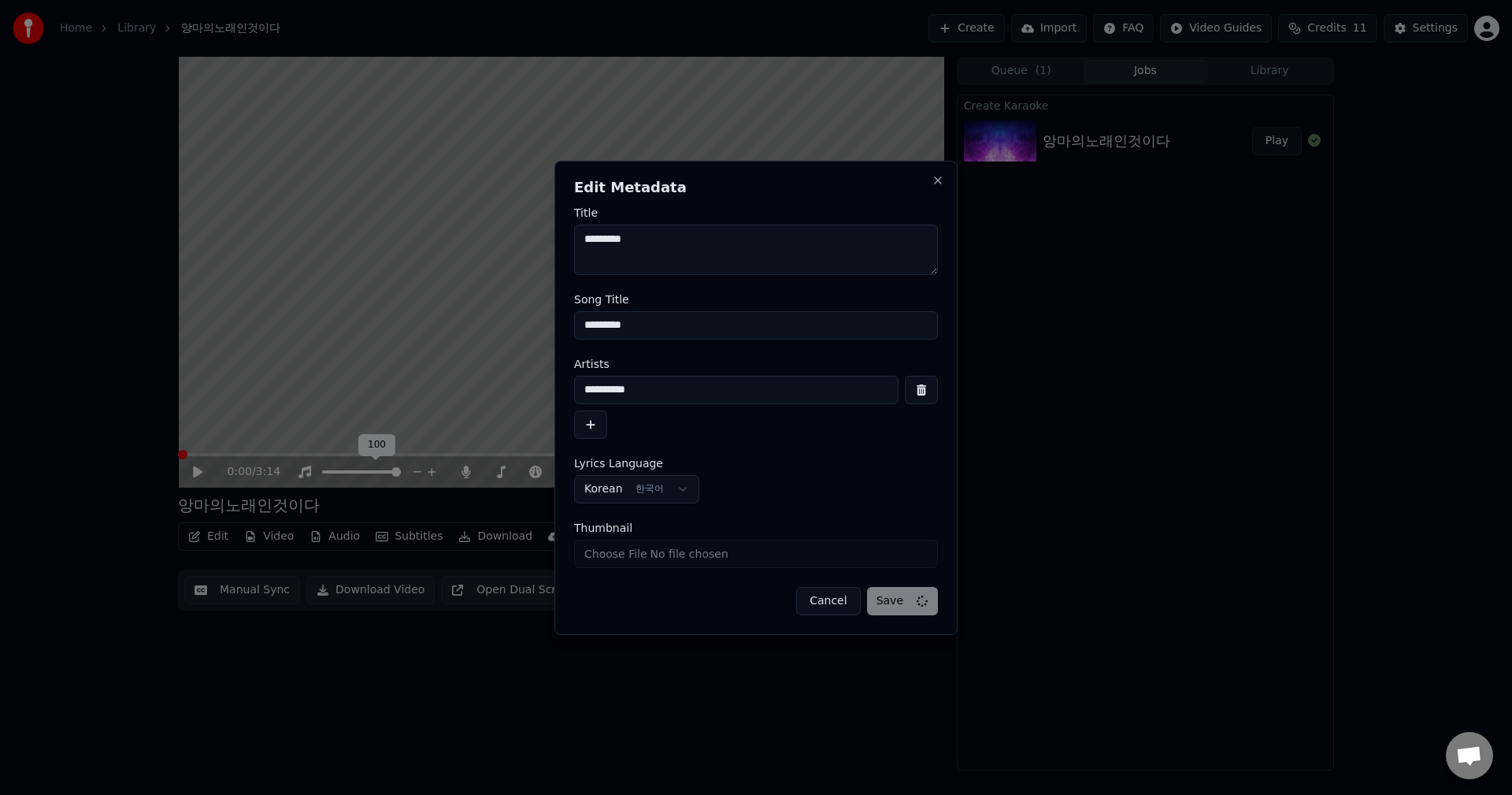
click at [747, 397] on input "**********" at bounding box center [736, 390] width 324 height 28
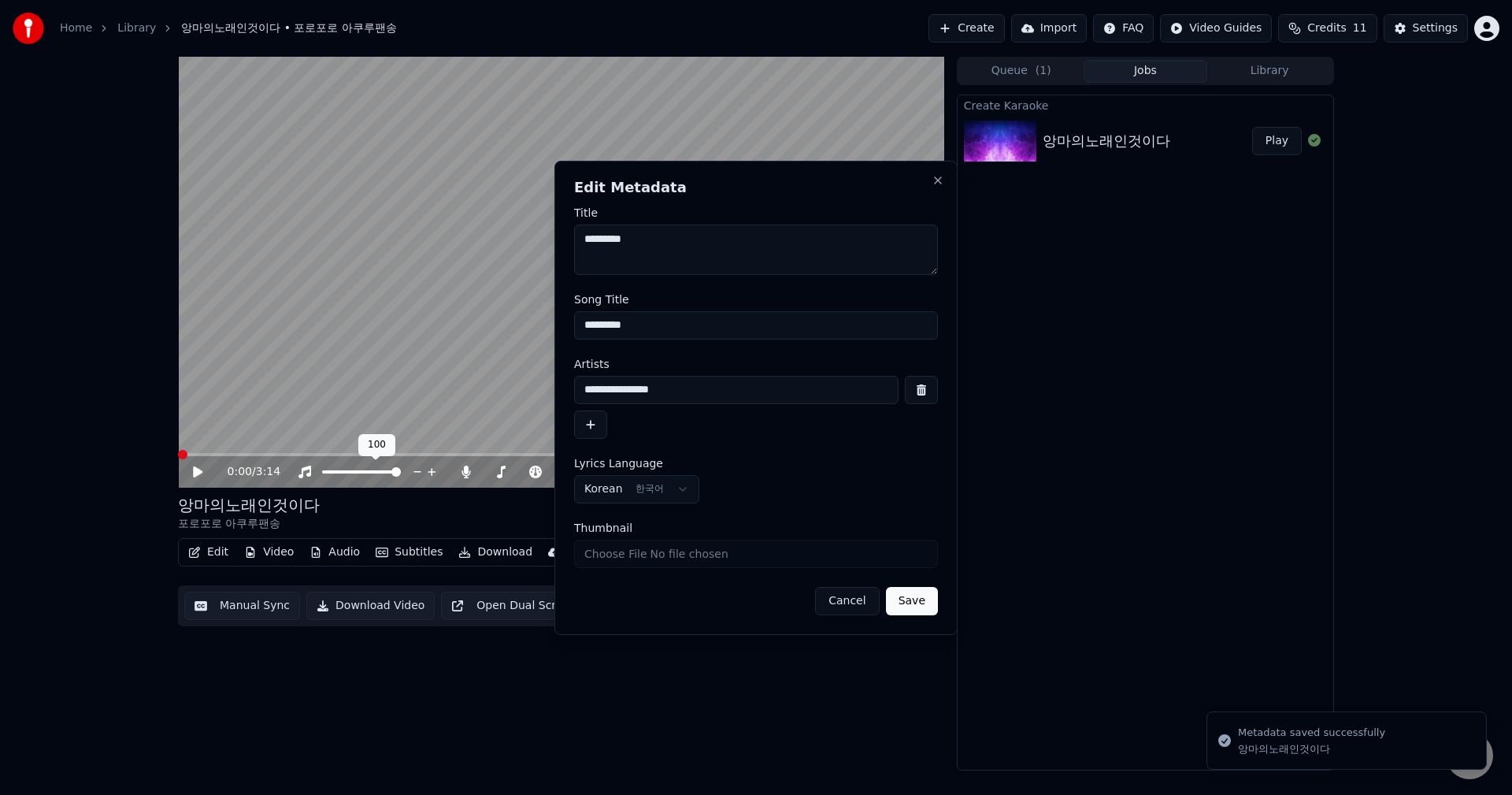
type input "**********"
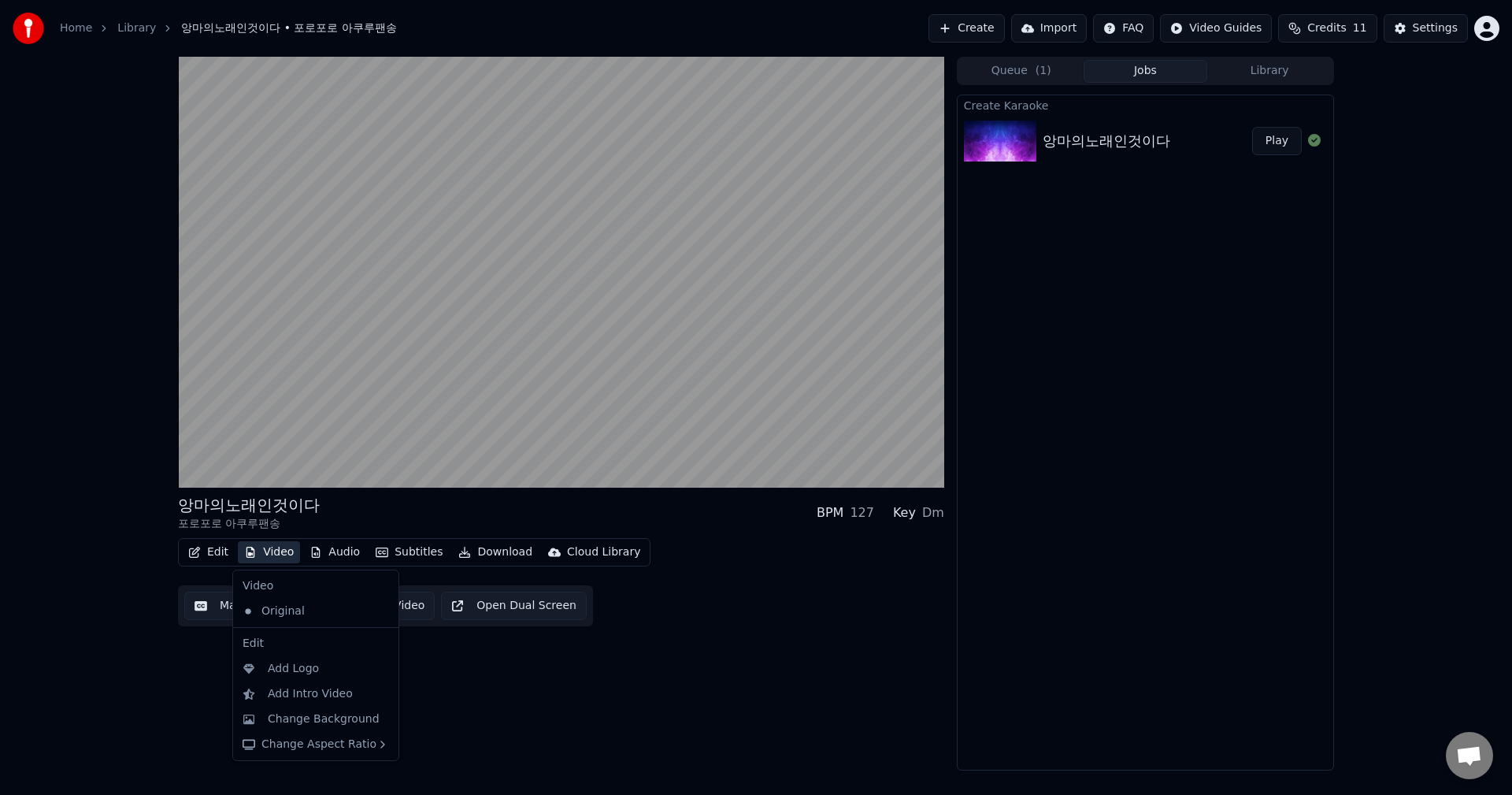
click at [264, 553] on button "Video" at bounding box center [269, 551] width 62 height 22
click at [319, 625] on div "Change Background" at bounding box center [323, 719] width 112 height 16
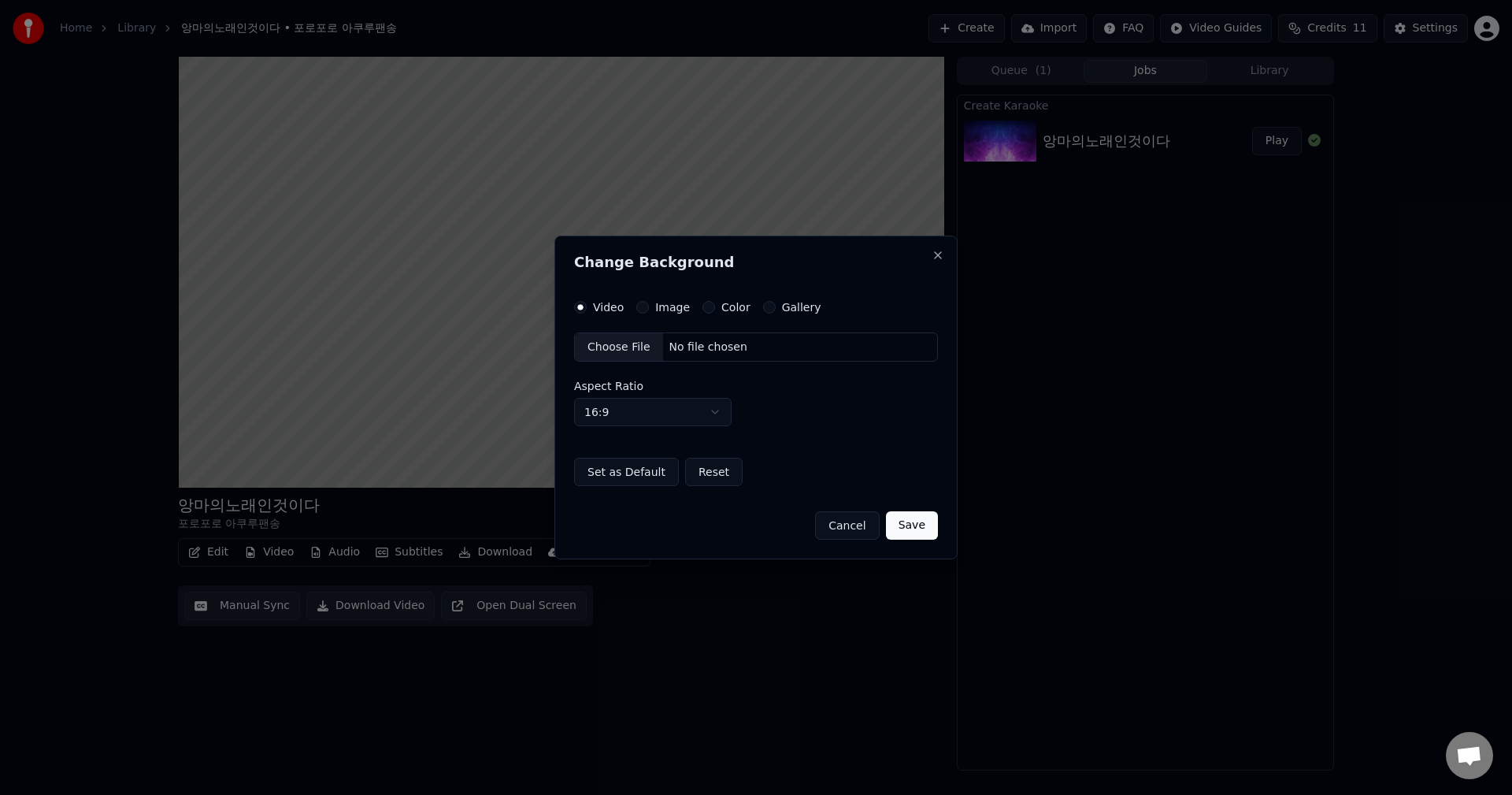
click at [657, 305] on label "Image" at bounding box center [672, 308] width 35 height 11
click at [649, 305] on button "Image" at bounding box center [642, 307] width 12 height 12
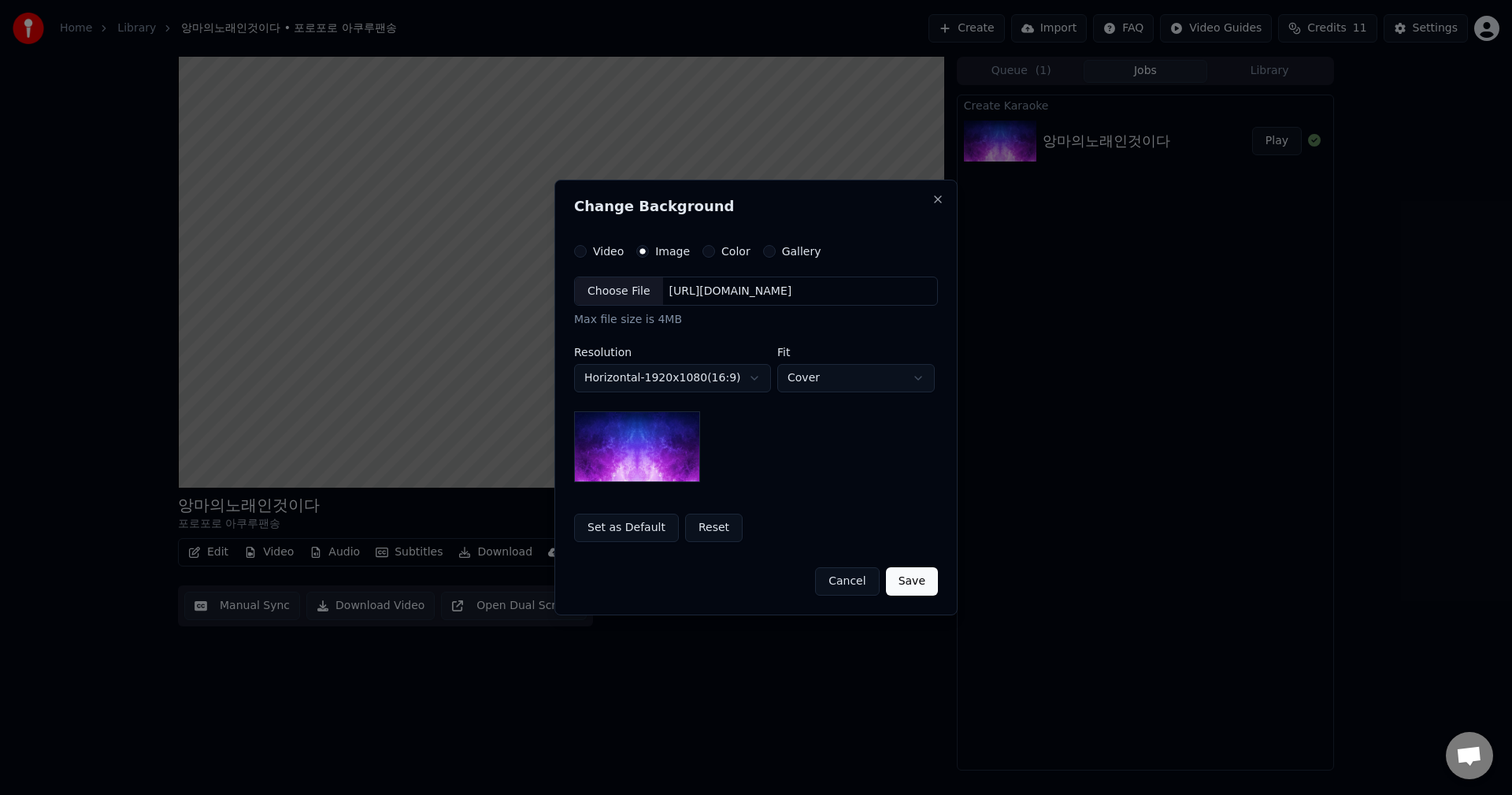
click at [671, 454] on img at bounding box center [638, 446] width 126 height 71
click at [629, 293] on div "Choose File" at bounding box center [619, 292] width 88 height 28
click at [936, 580] on button "Save" at bounding box center [911, 581] width 52 height 28
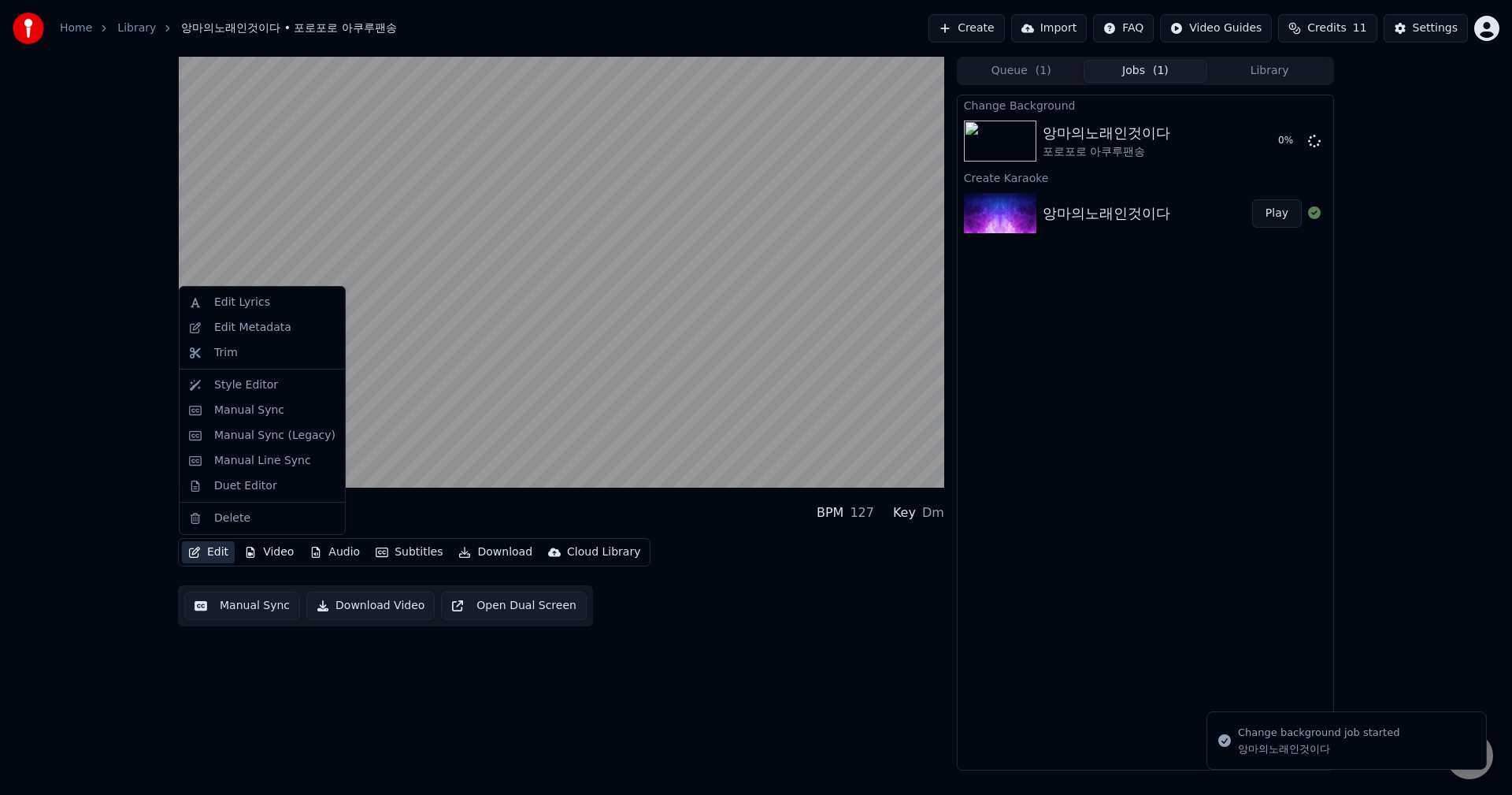
click at [213, 559] on button "Edit" at bounding box center [208, 551] width 53 height 22
click at [239, 323] on div "Edit Metadata" at bounding box center [253, 327] width 77 height 16
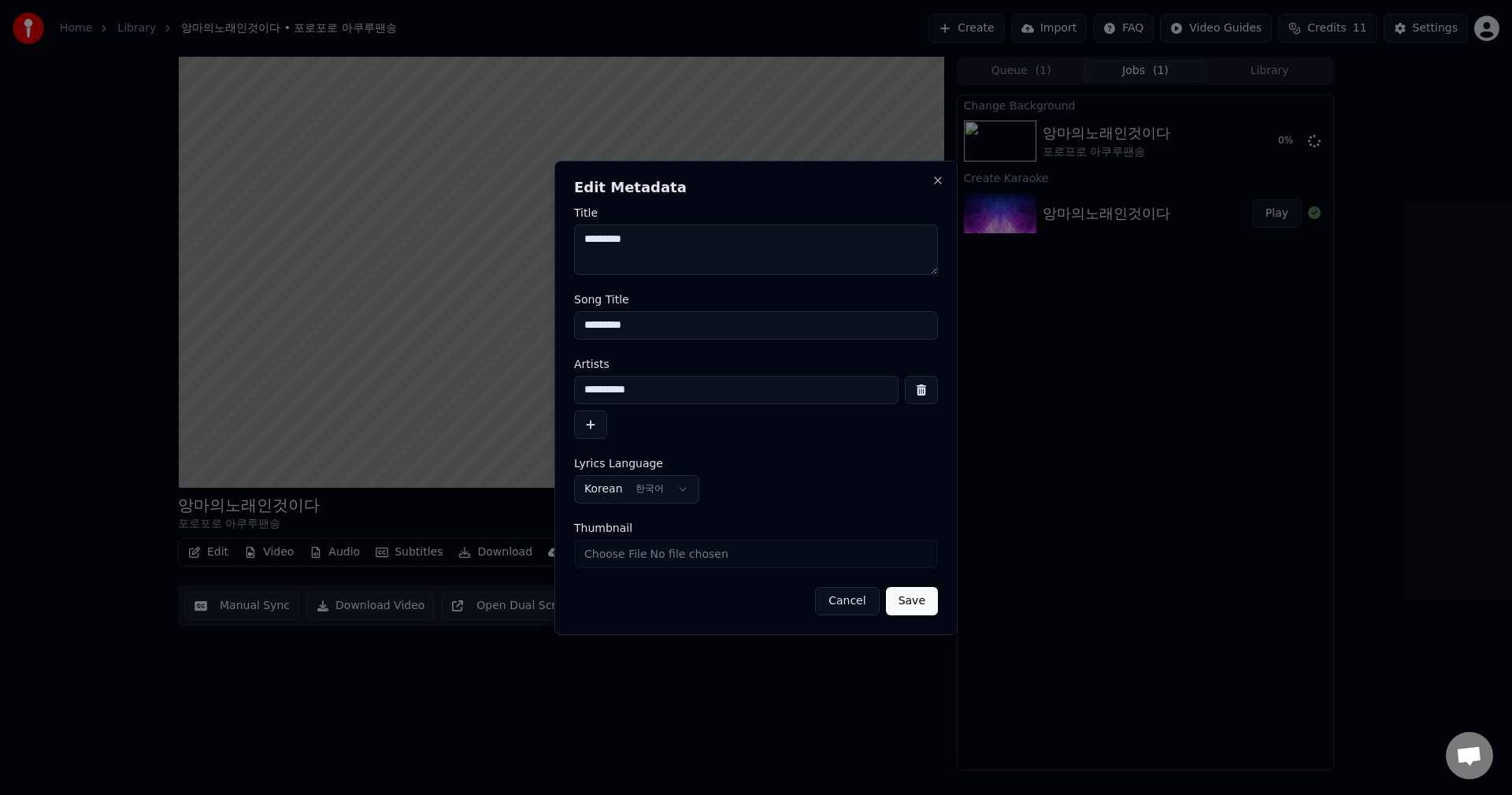
click at [589, 386] on input "**********" at bounding box center [736, 390] width 324 height 28
type input "*****"
click at [914, 598] on button "Save" at bounding box center [911, 601] width 52 height 28
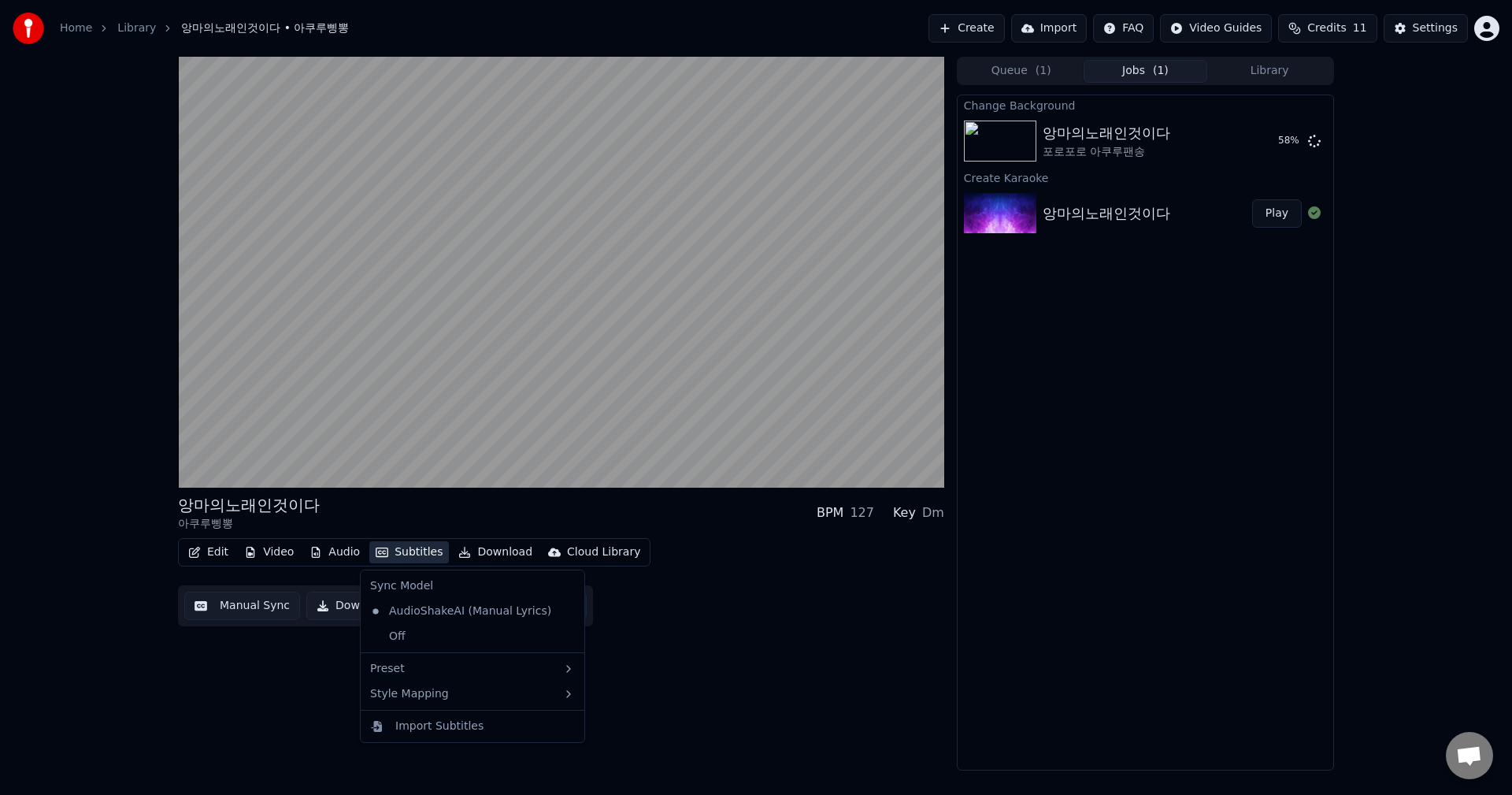
click at [413, 550] on button "Subtitles" at bounding box center [409, 551] width 80 height 22
click at [409, 521] on div "앙마의노래인것이다 아쿠루삥뽕 BPM 127 Key Dm" at bounding box center [560, 513] width 766 height 38
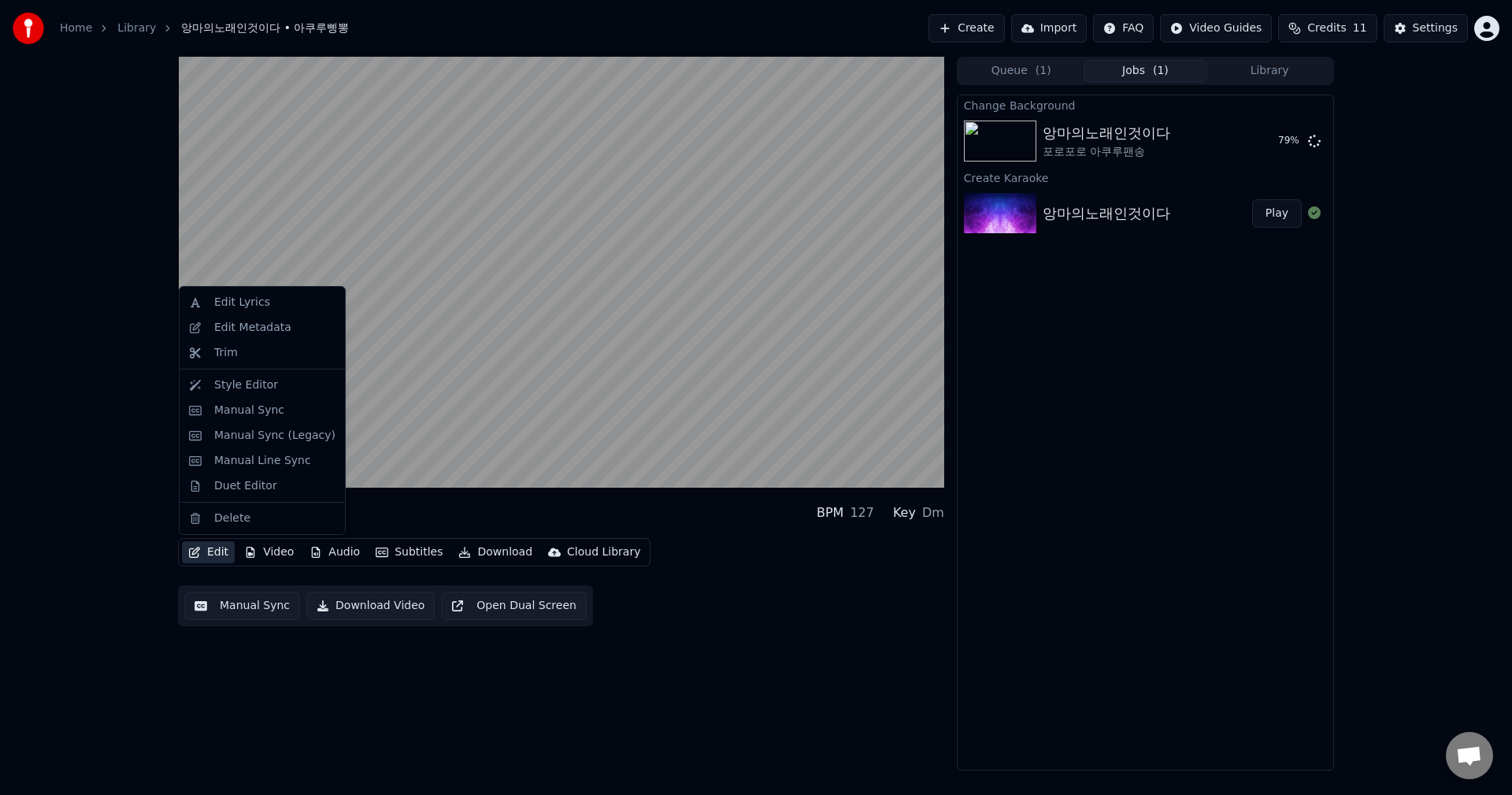
click at [199, 546] on button "Edit" at bounding box center [208, 551] width 53 height 22
click at [284, 405] on div "Manual Sync" at bounding box center [275, 410] width 121 height 16
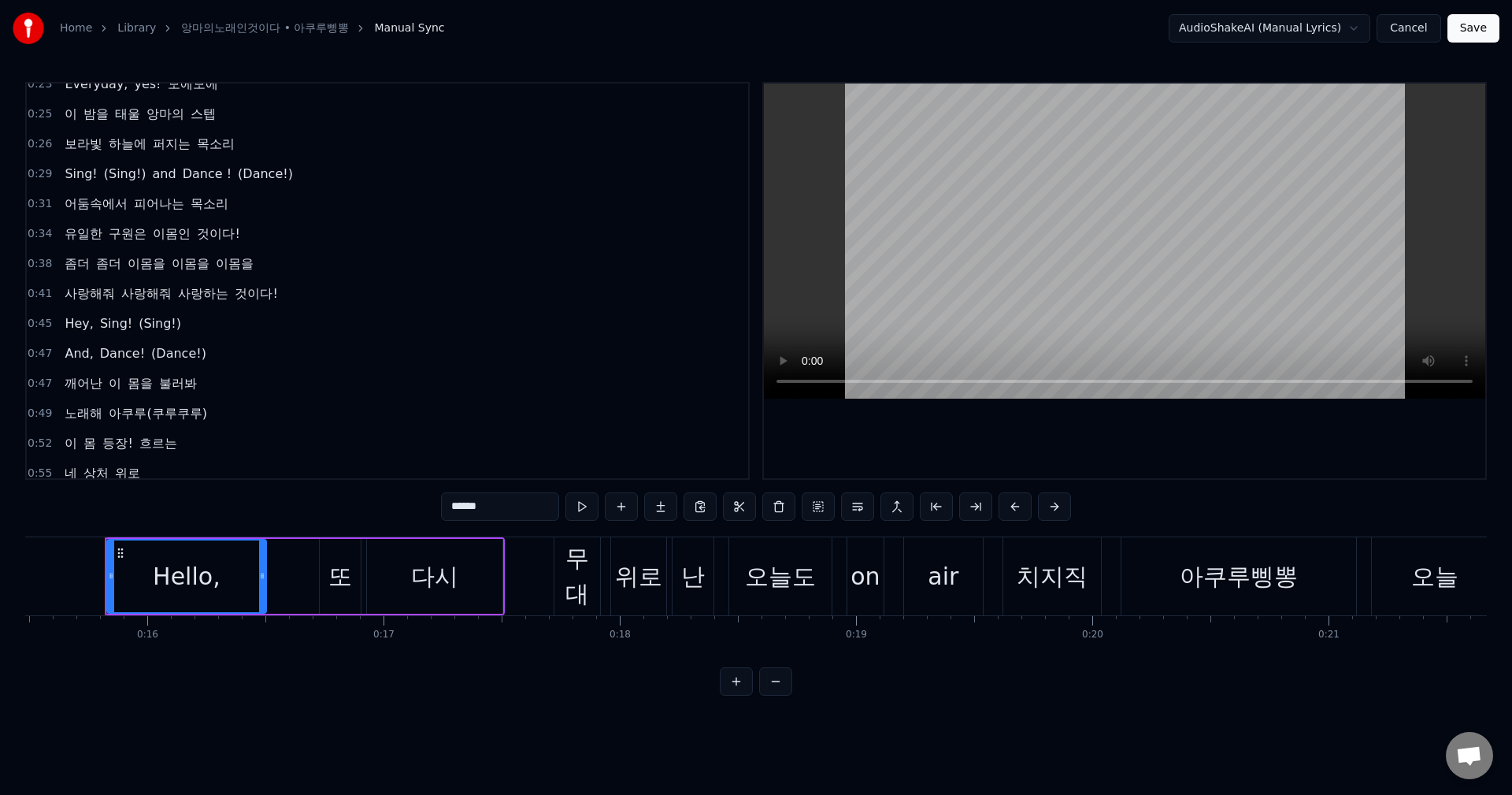
scroll to position [157, 0]
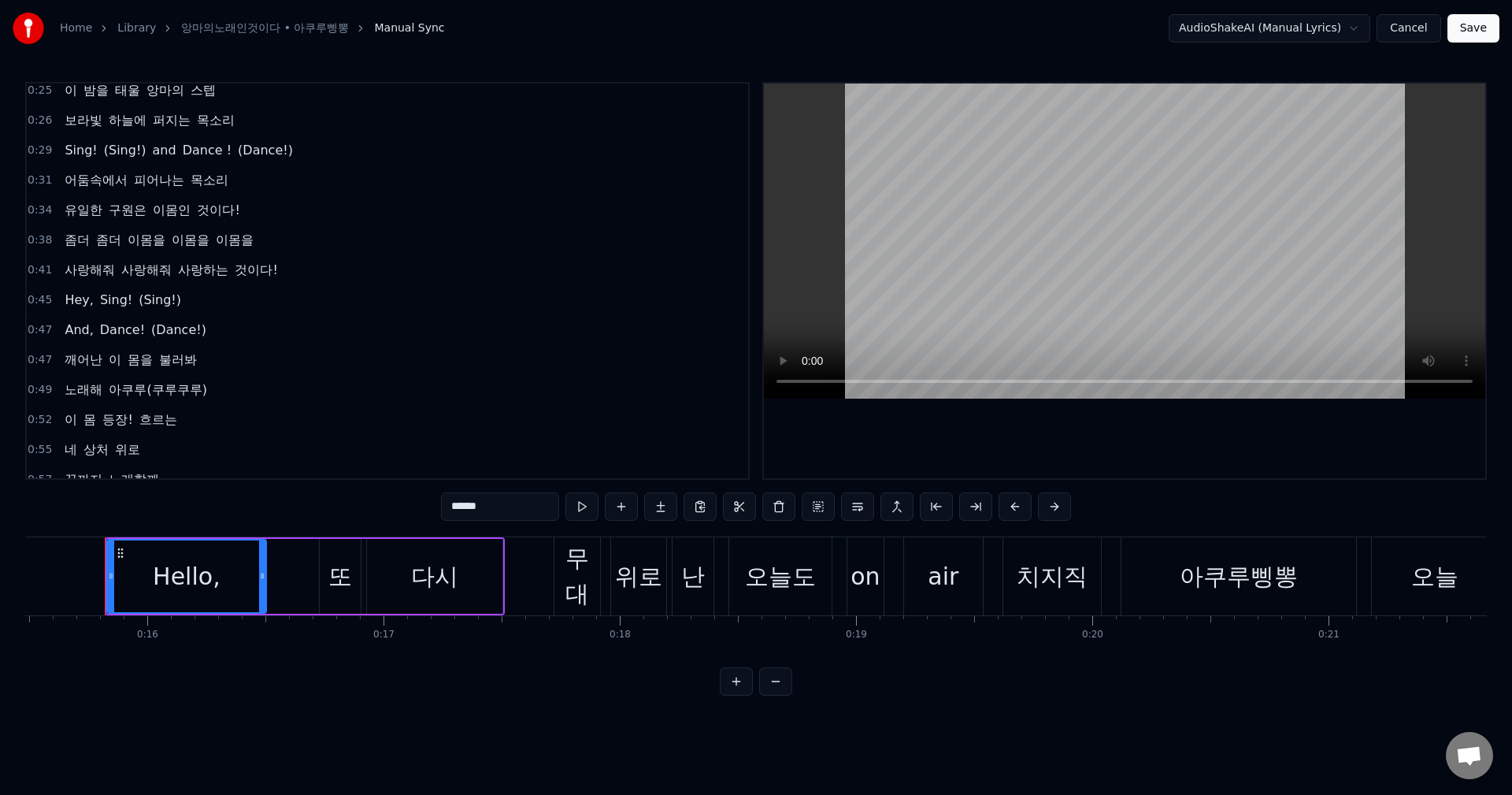
click at [75, 382] on span "노래해" at bounding box center [84, 389] width 41 height 18
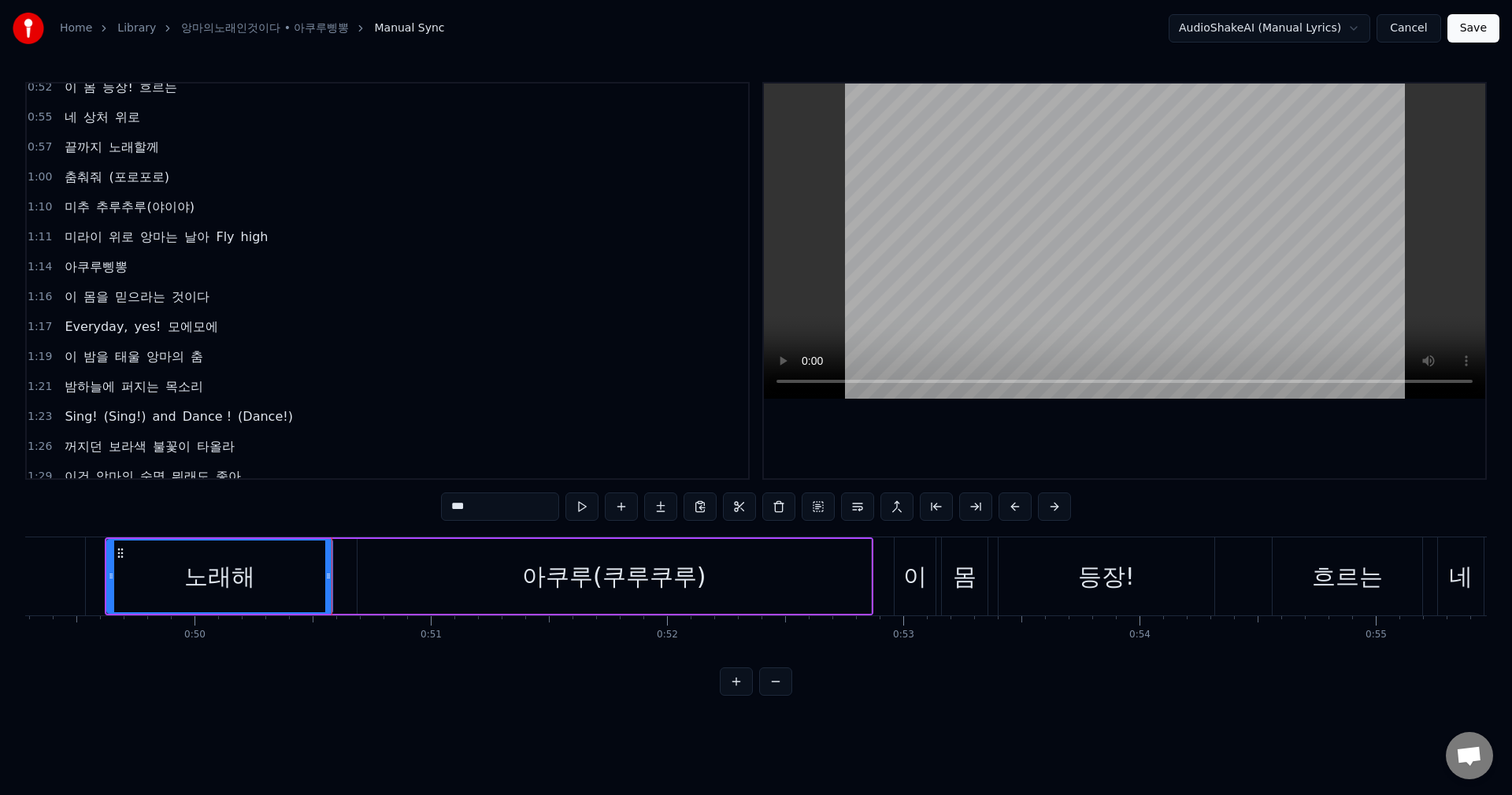
scroll to position [453, 0]
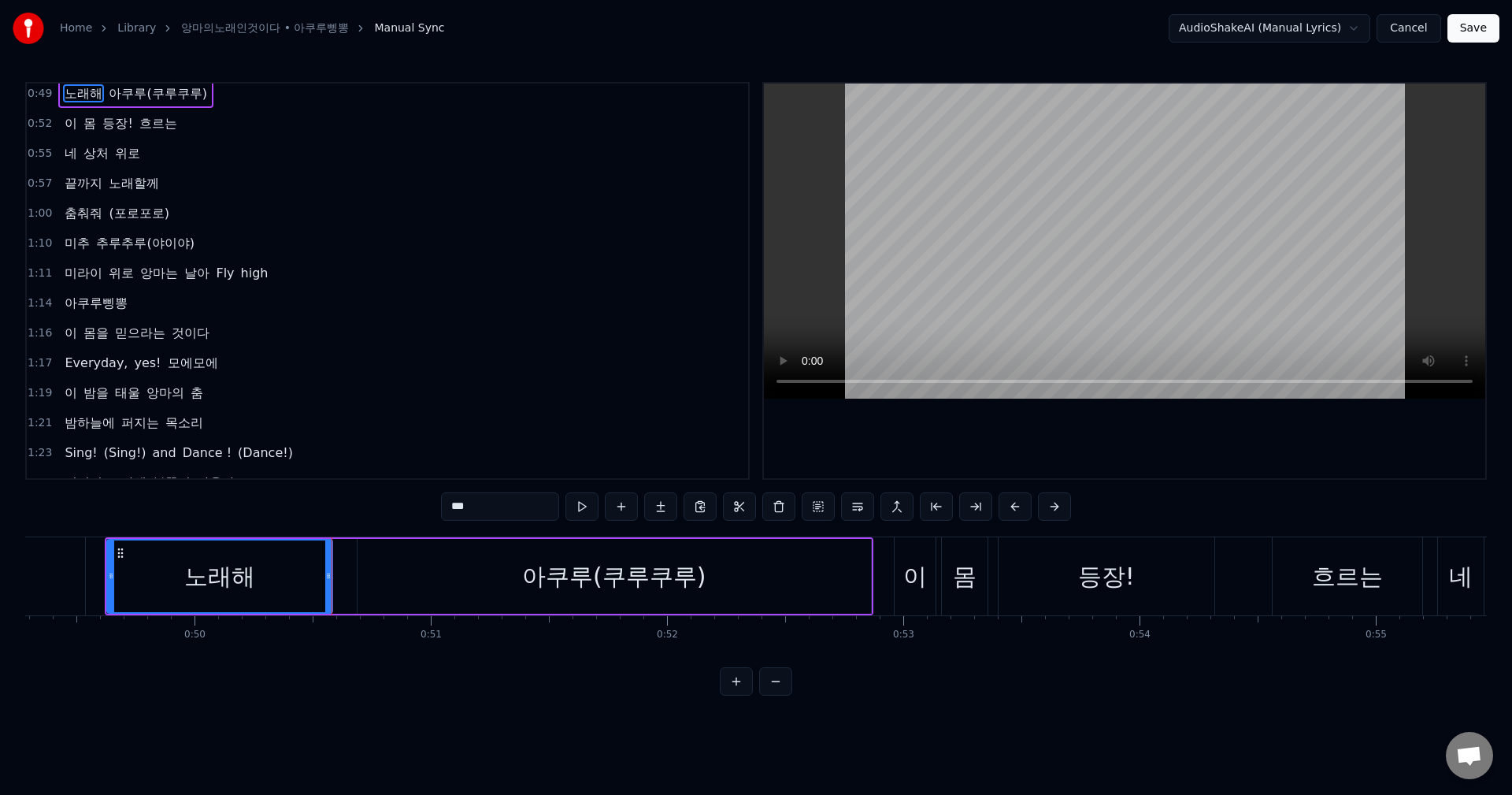
click at [141, 100] on span "아쿠루(쿠루쿠루)" at bounding box center [157, 93] width 101 height 18
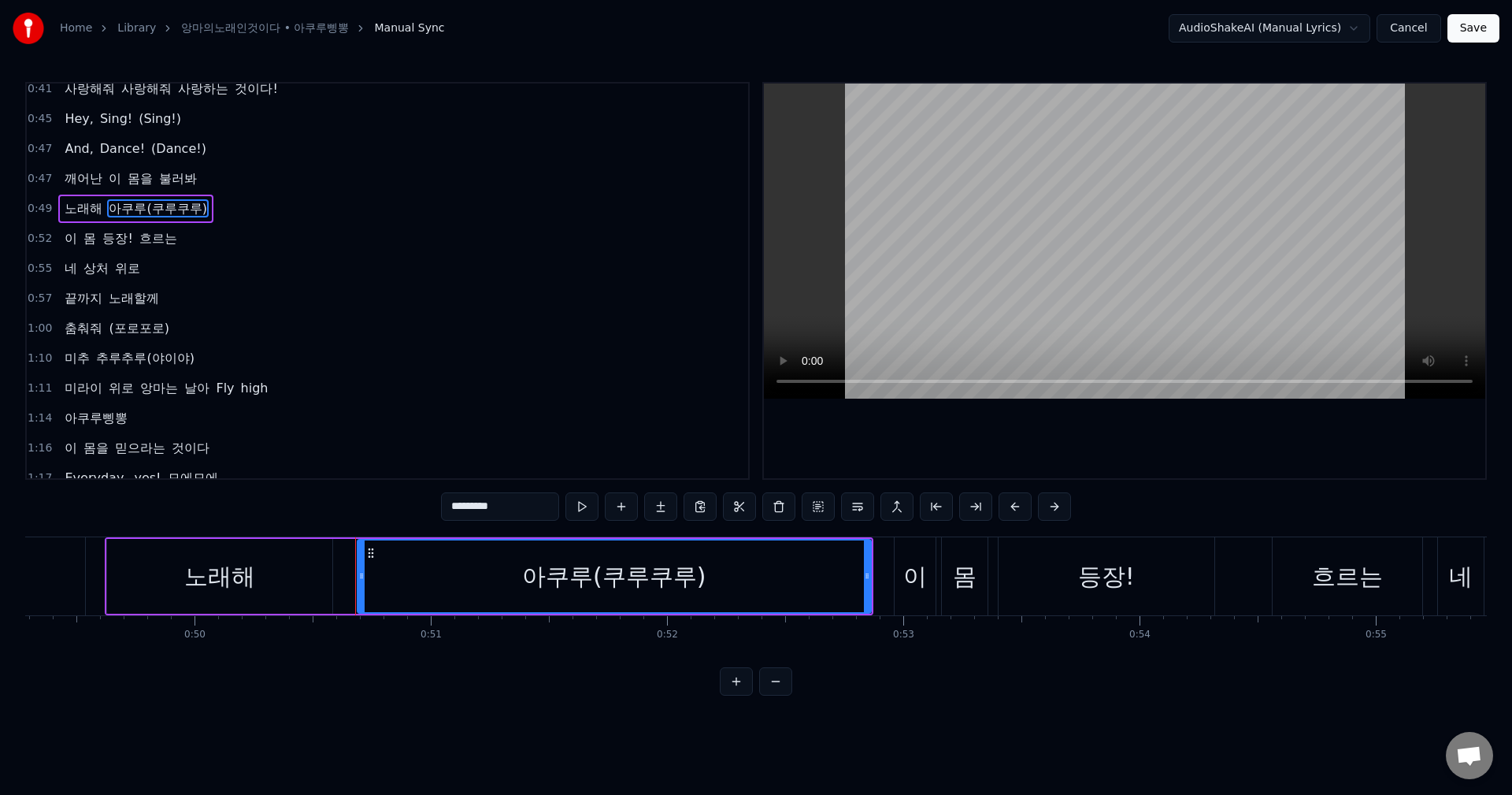
scroll to position [266, 0]
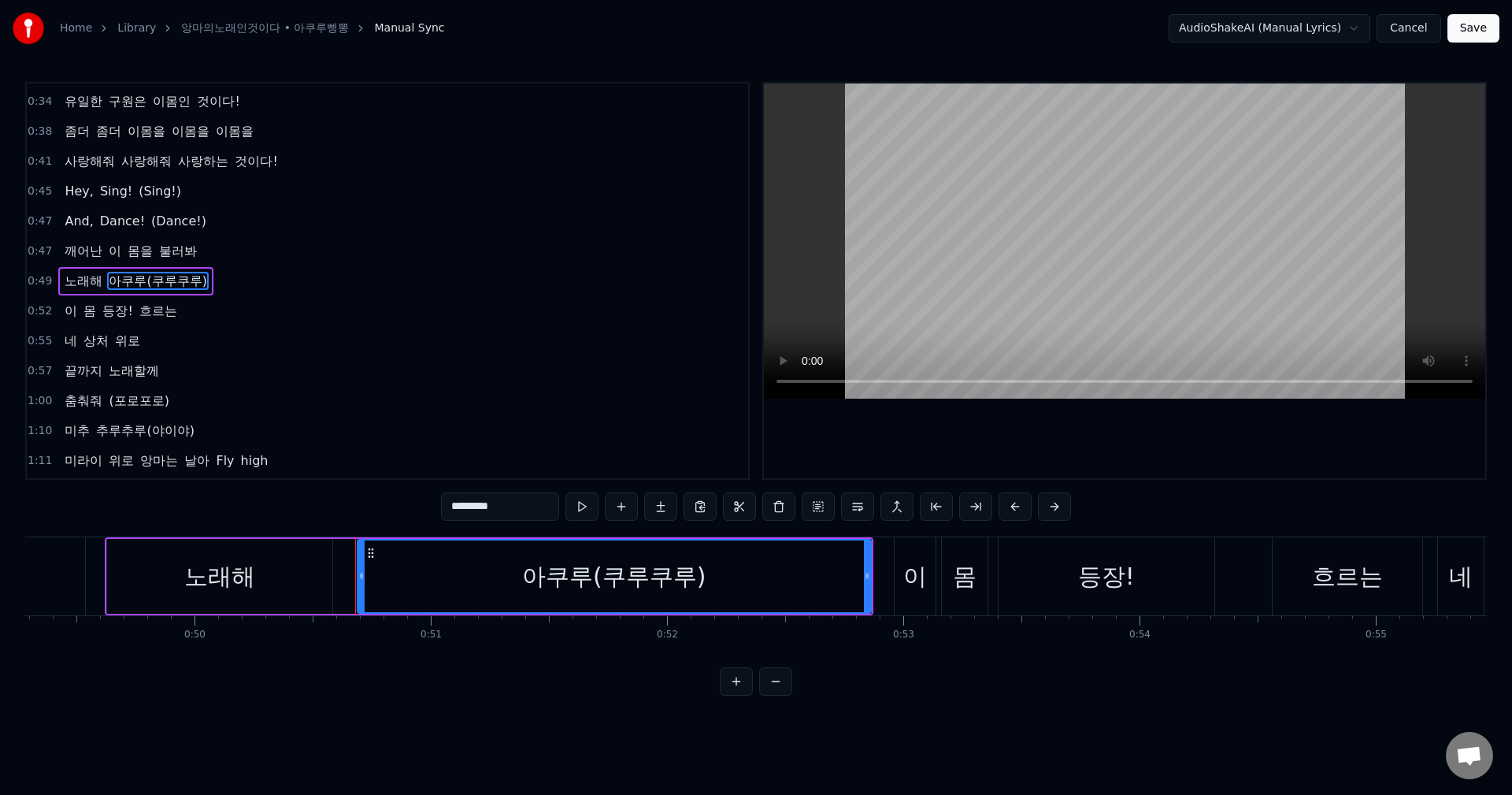
click at [80, 395] on span "춤춰줘" at bounding box center [84, 400] width 41 height 18
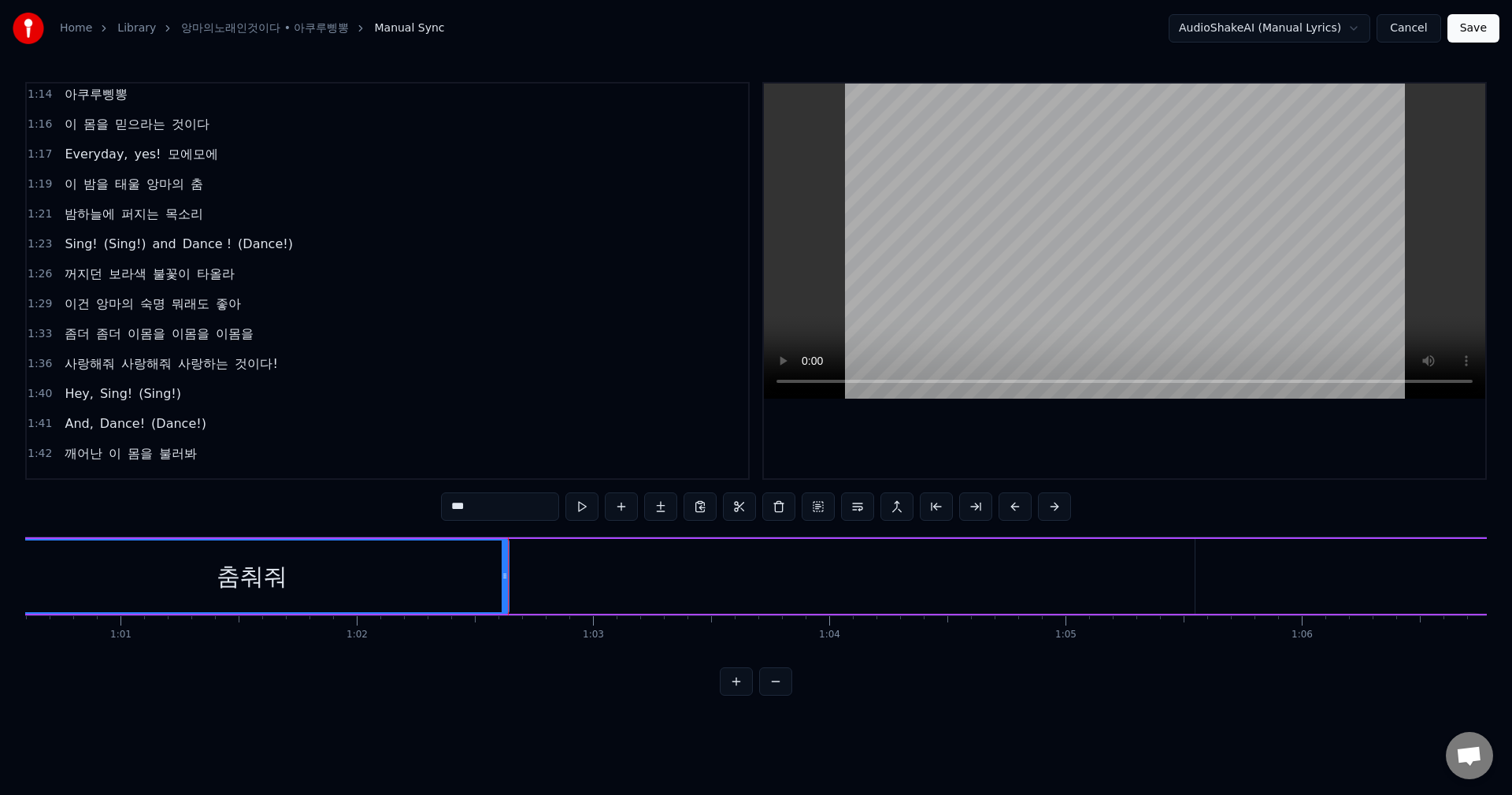
scroll to position [569, 0]
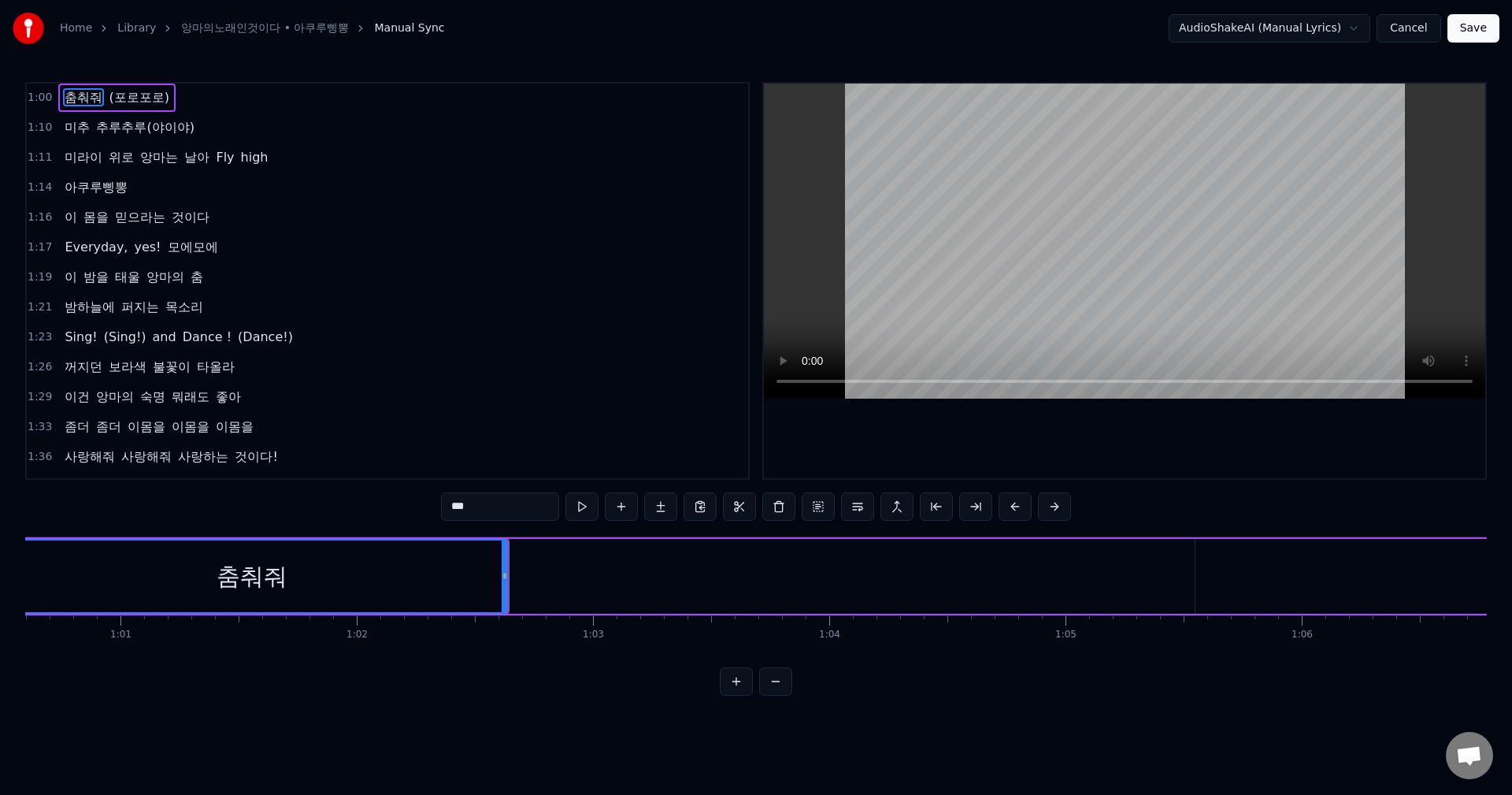
click at [123, 91] on span "(포로포로)" at bounding box center [138, 97] width 63 height 18
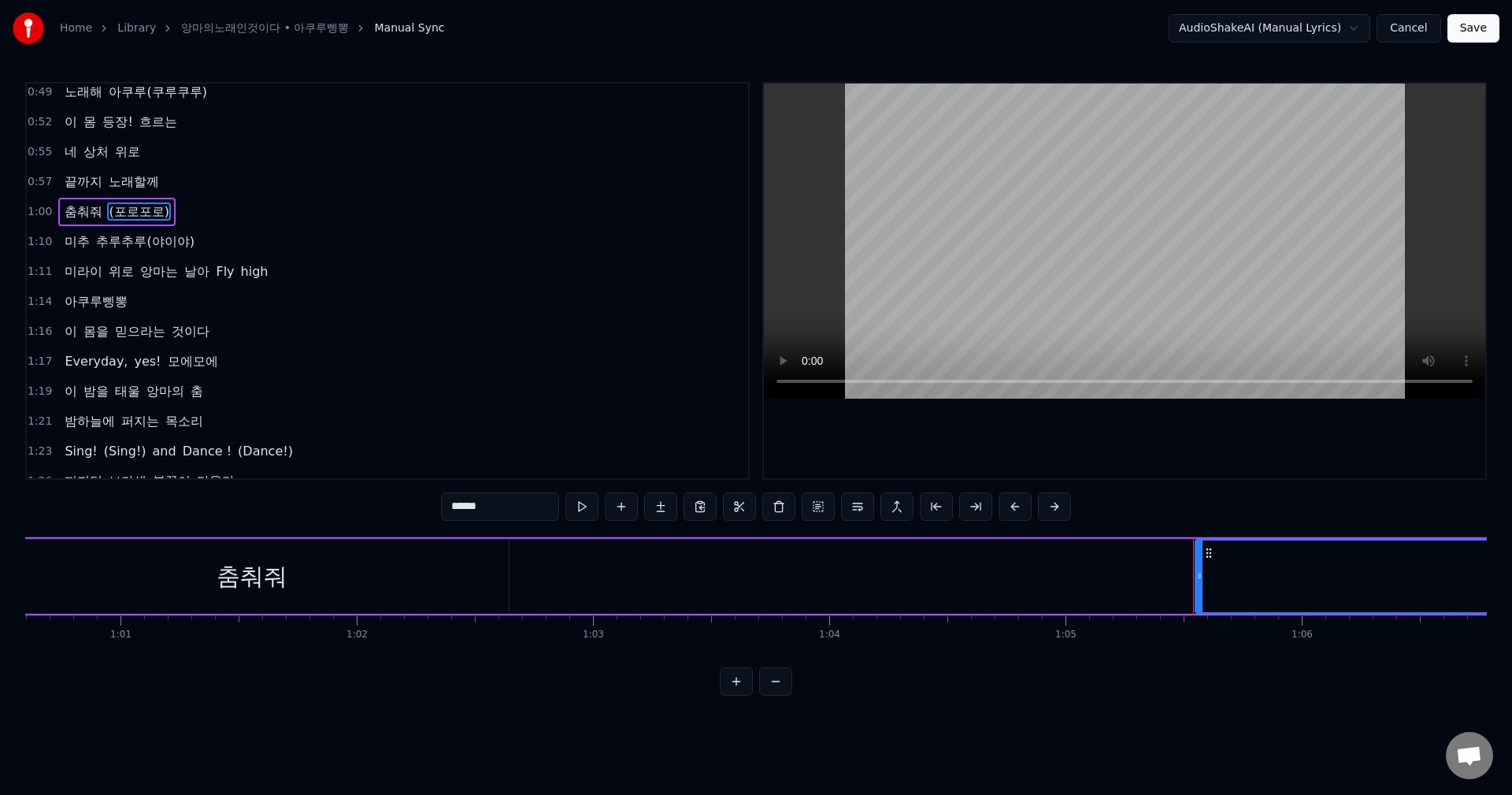
scroll to position [386, 0]
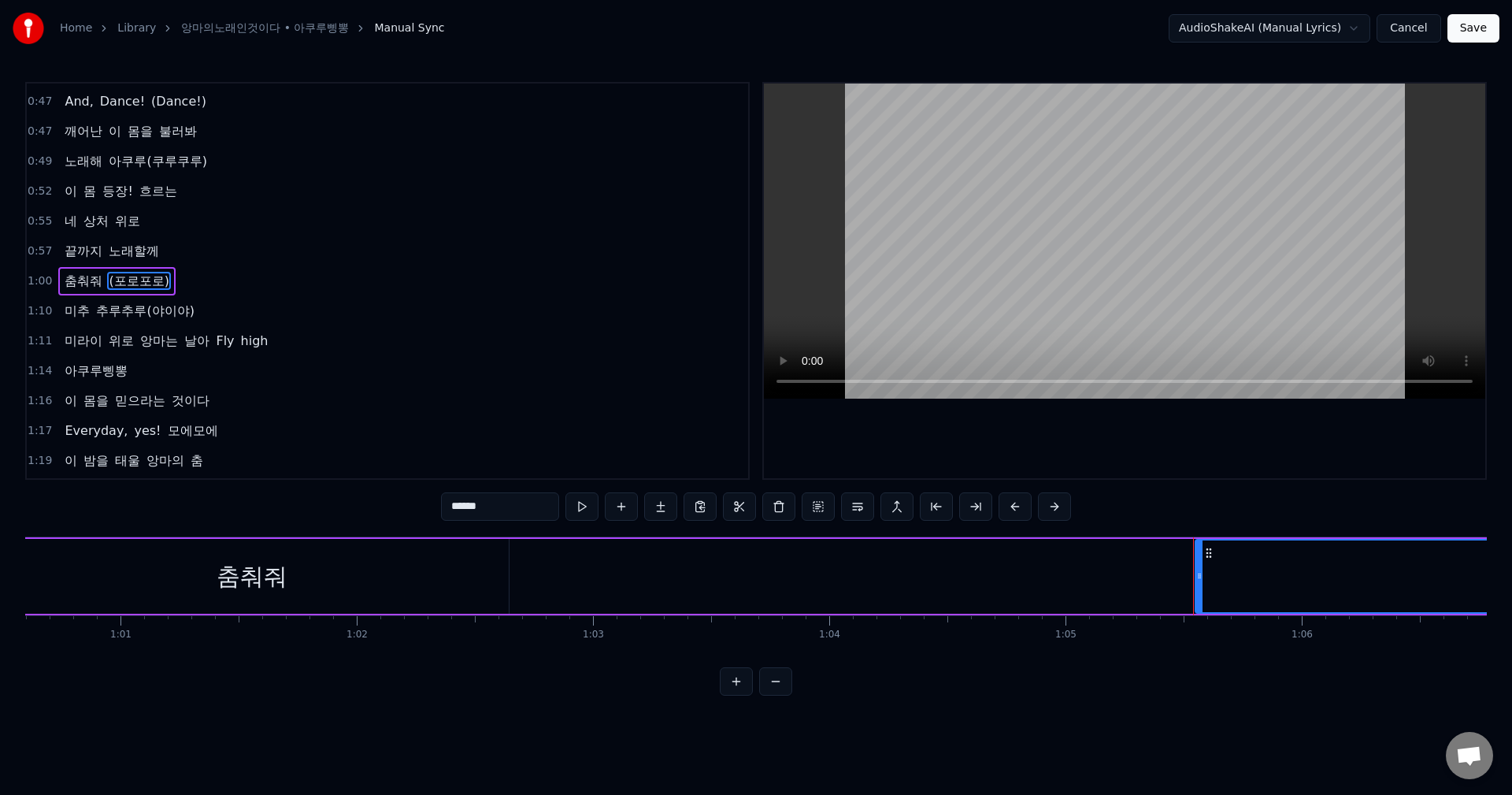
click at [122, 282] on span "(포로포로)" at bounding box center [138, 280] width 63 height 18
click at [487, 512] on input "******" at bounding box center [500, 506] width 118 height 28
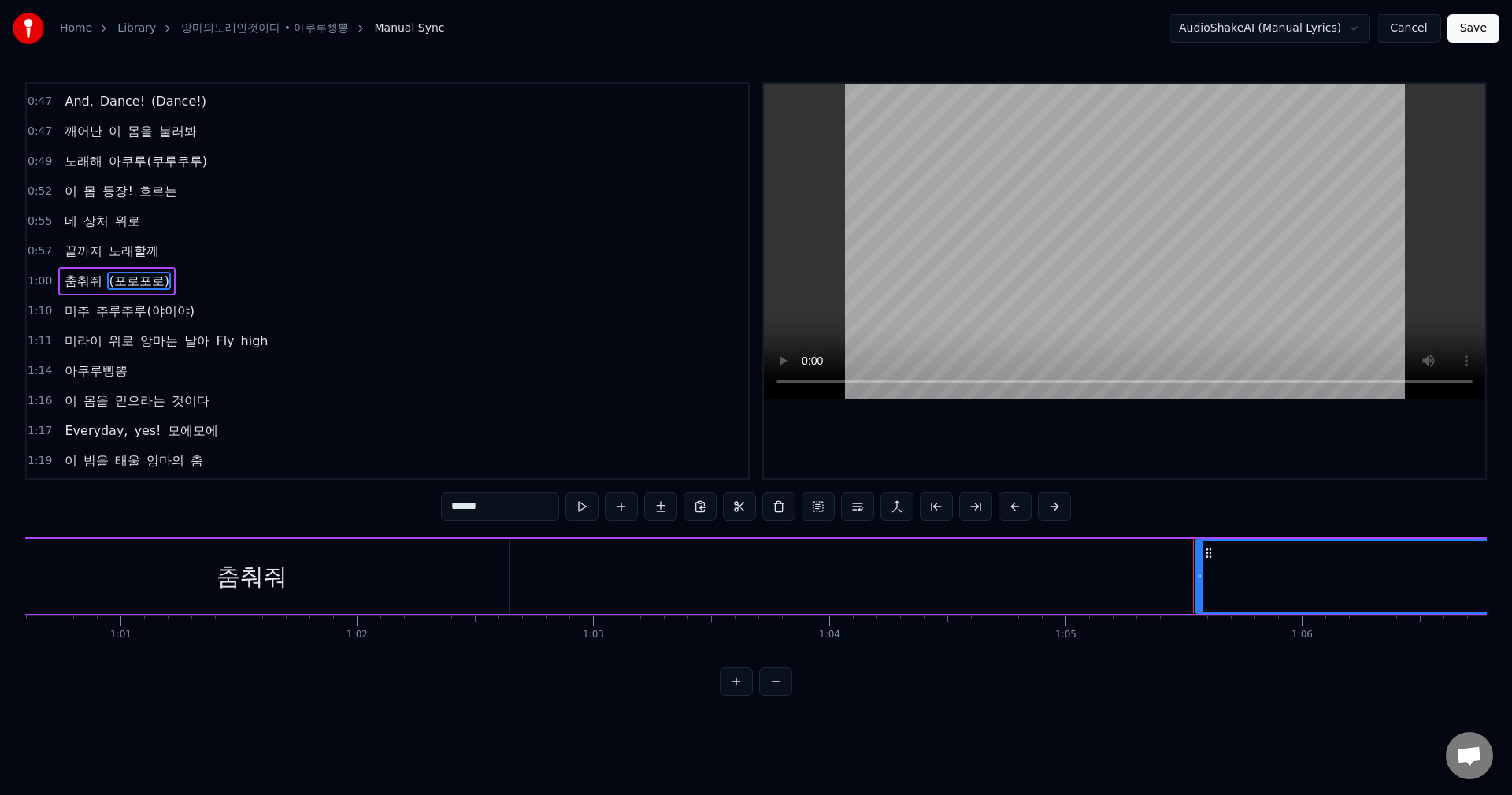
click at [487, 512] on input "******" at bounding box center [500, 506] width 118 height 28
type input "*"
click at [71, 289] on span "춤춰줘" at bounding box center [84, 280] width 41 height 18
type input "***"
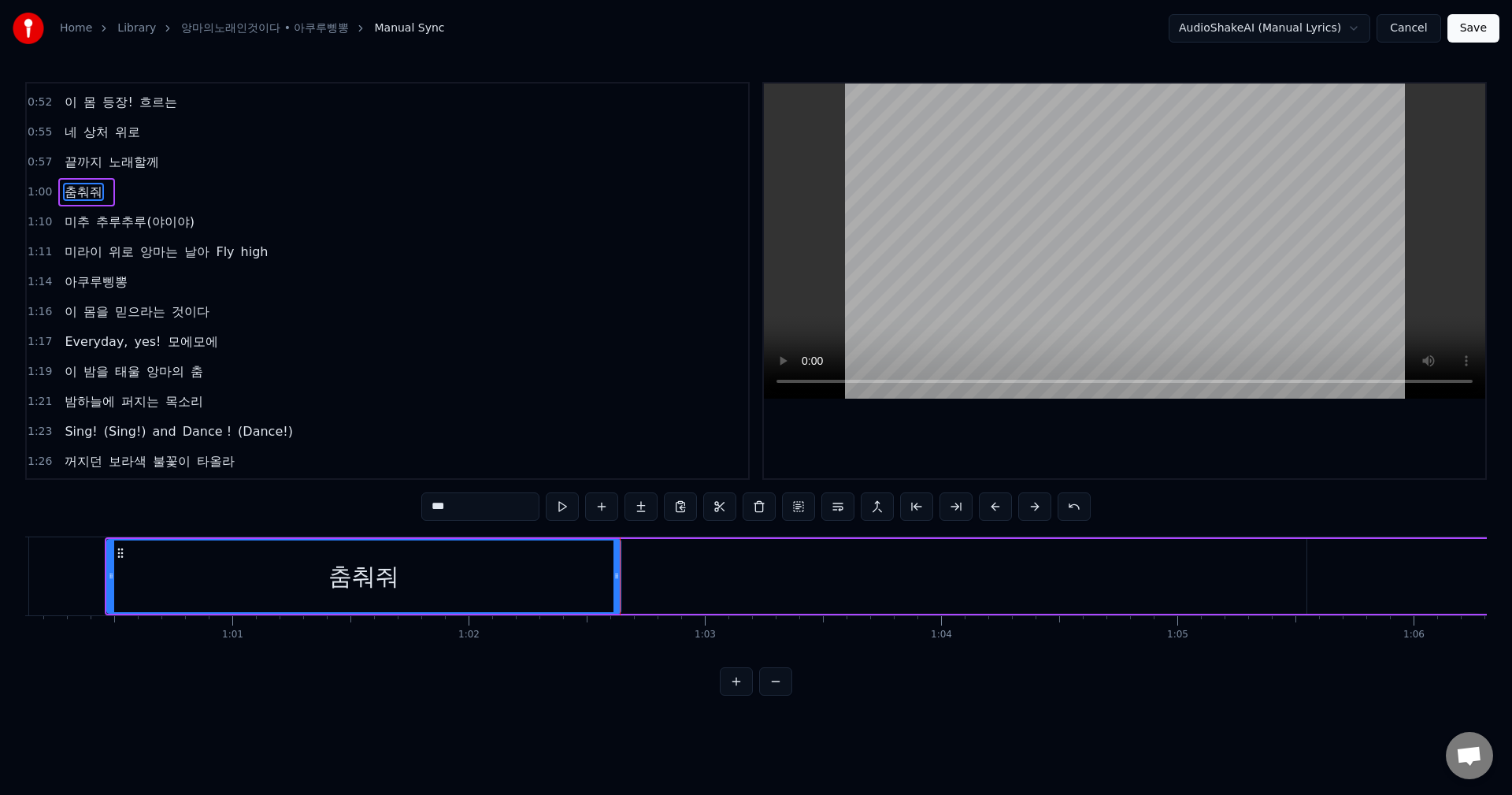
scroll to position [416, 0]
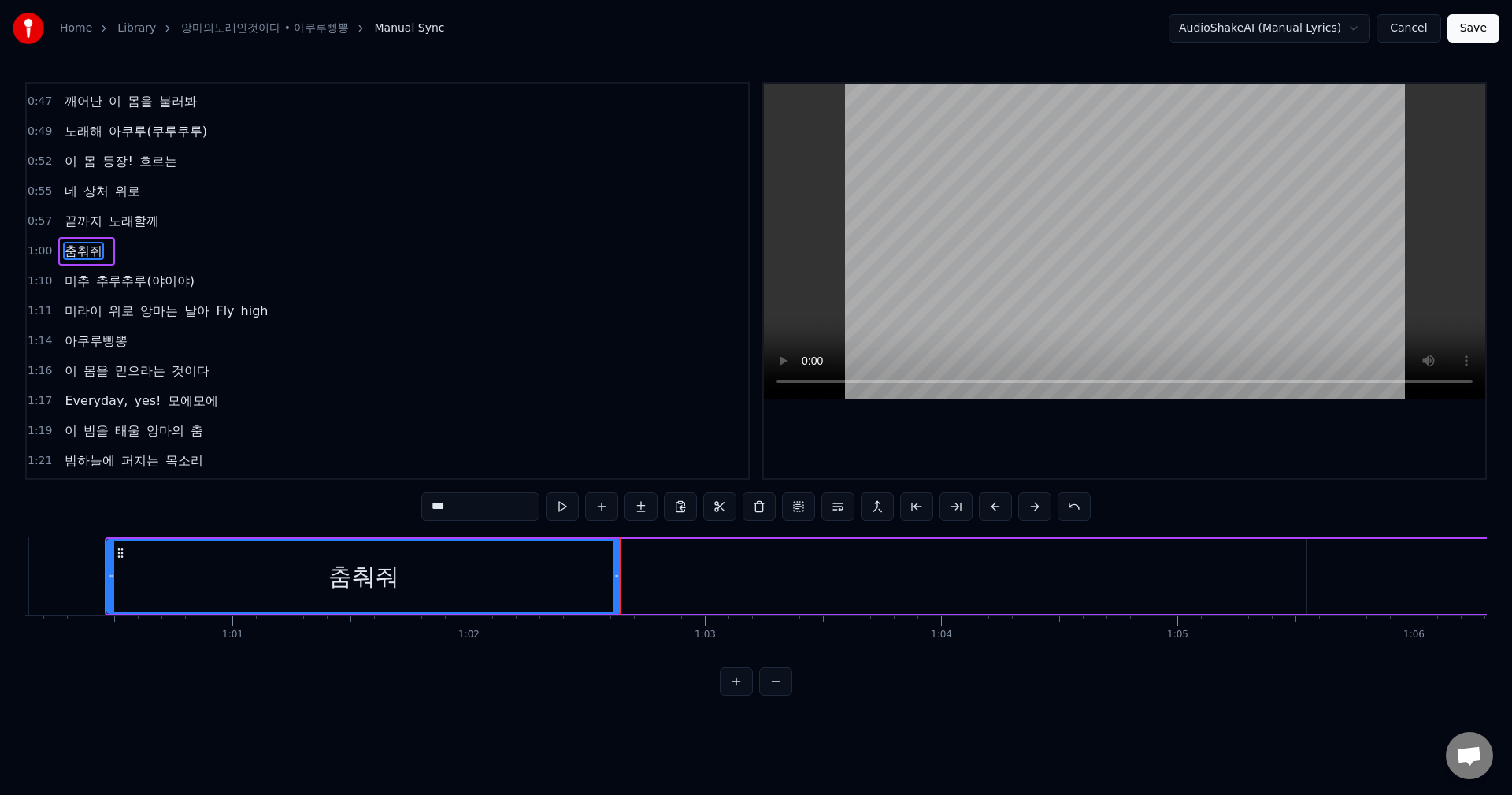
click at [129, 264] on div "1:00 춤춰줘" at bounding box center [386, 251] width 721 height 30
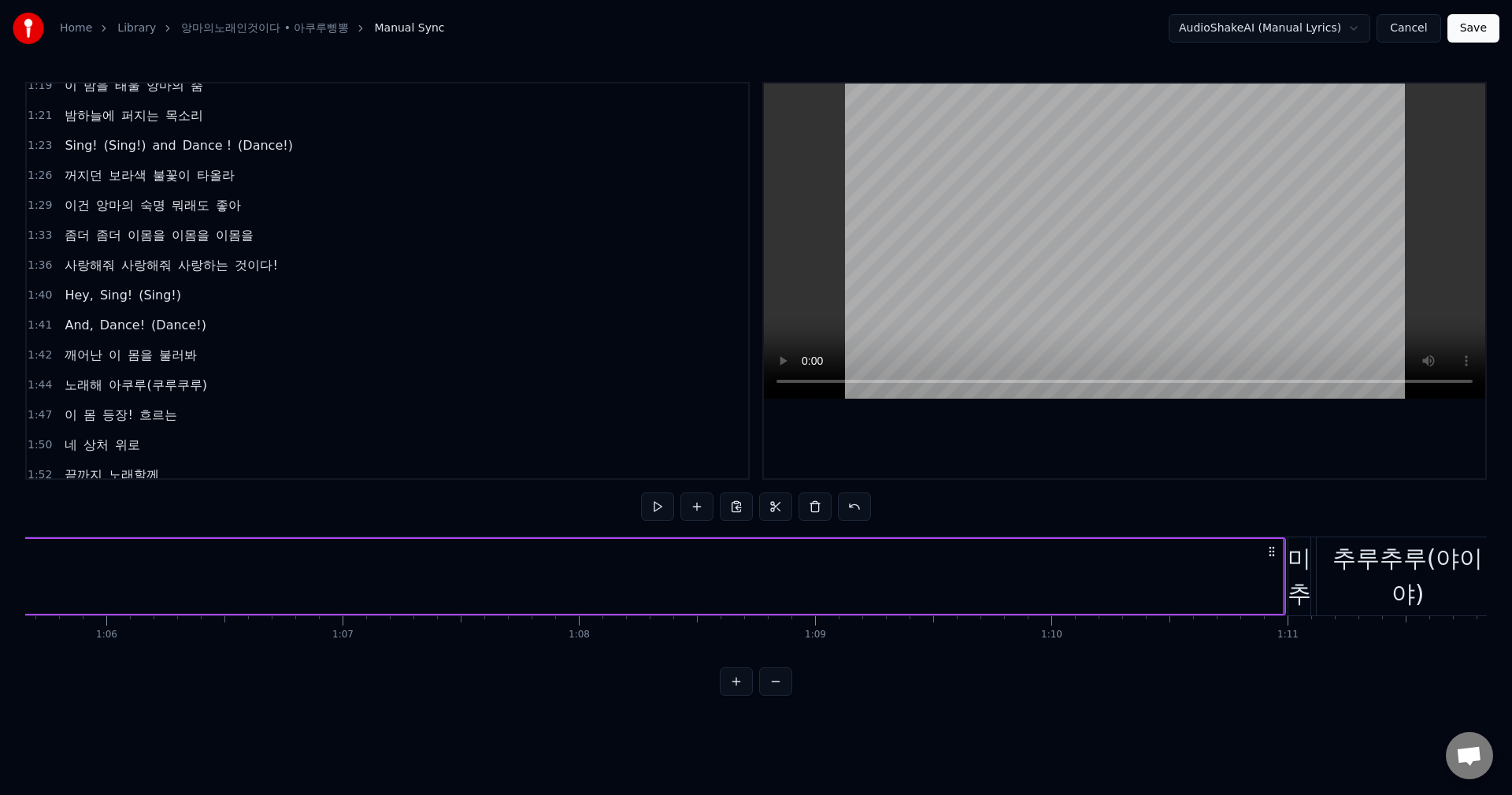
scroll to position [367, 0]
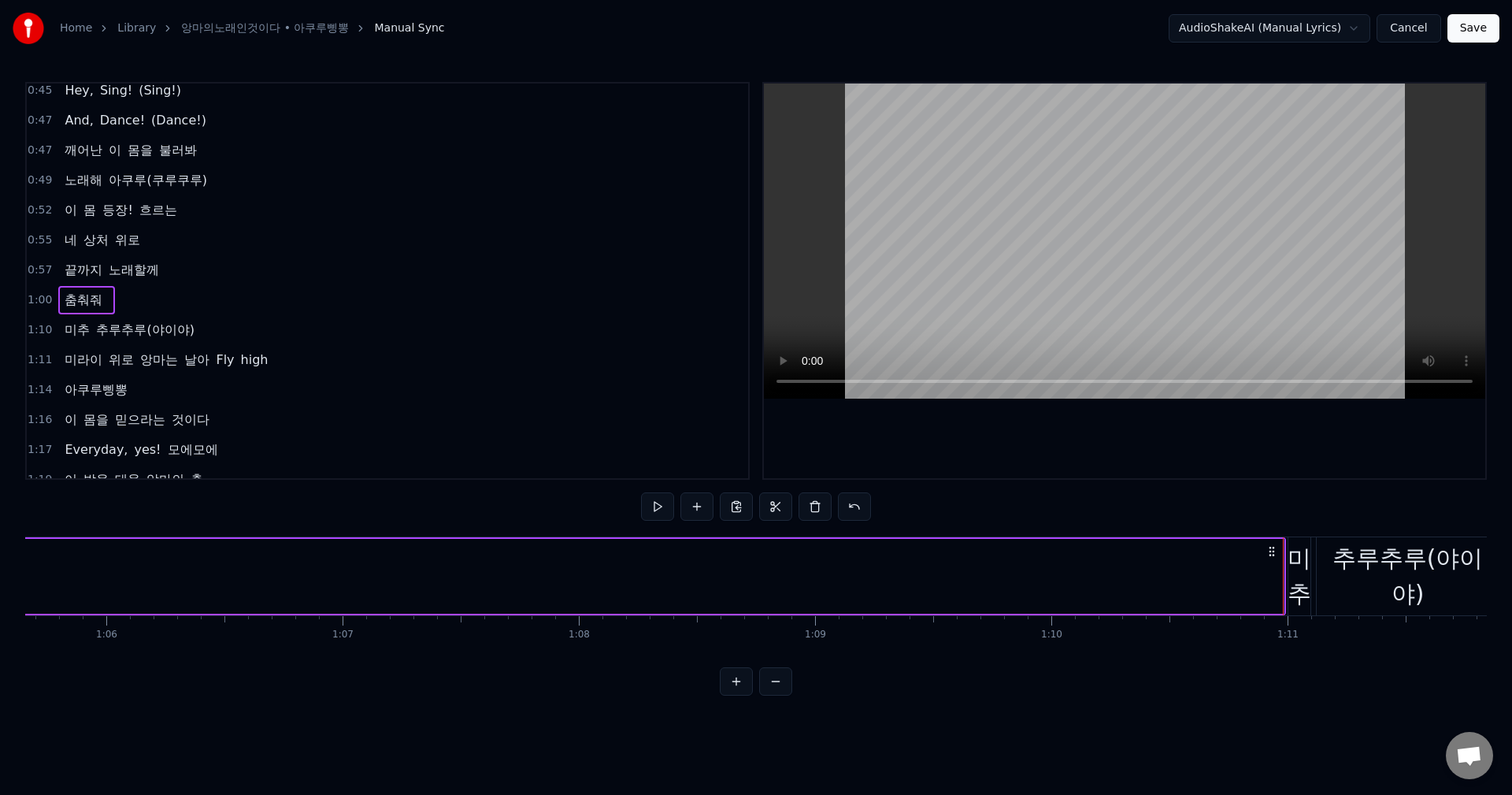
click at [89, 310] on div "춤춰줘" at bounding box center [87, 300] width 56 height 28
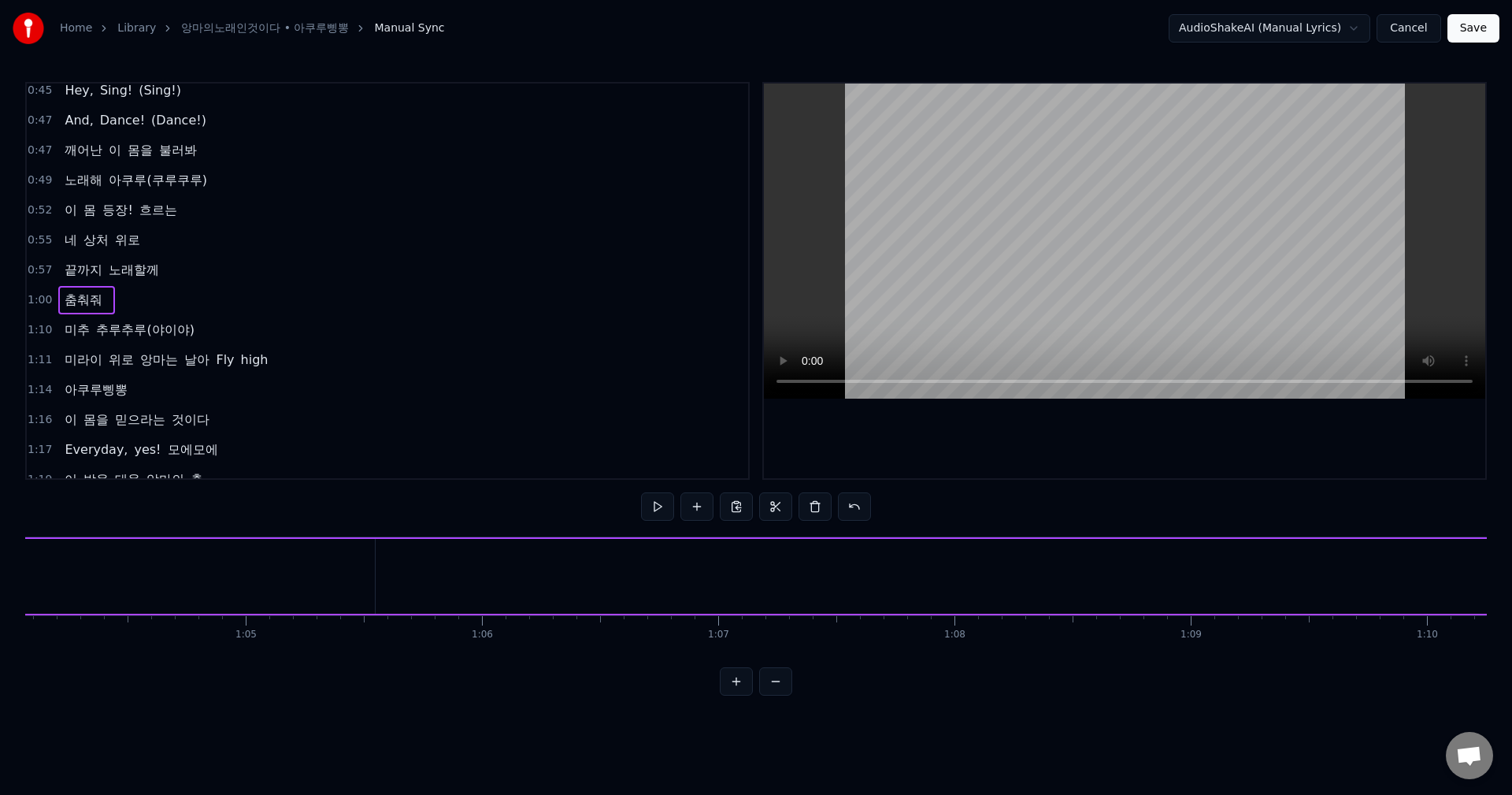
click at [90, 298] on span "춤춰줘" at bounding box center [84, 299] width 41 height 18
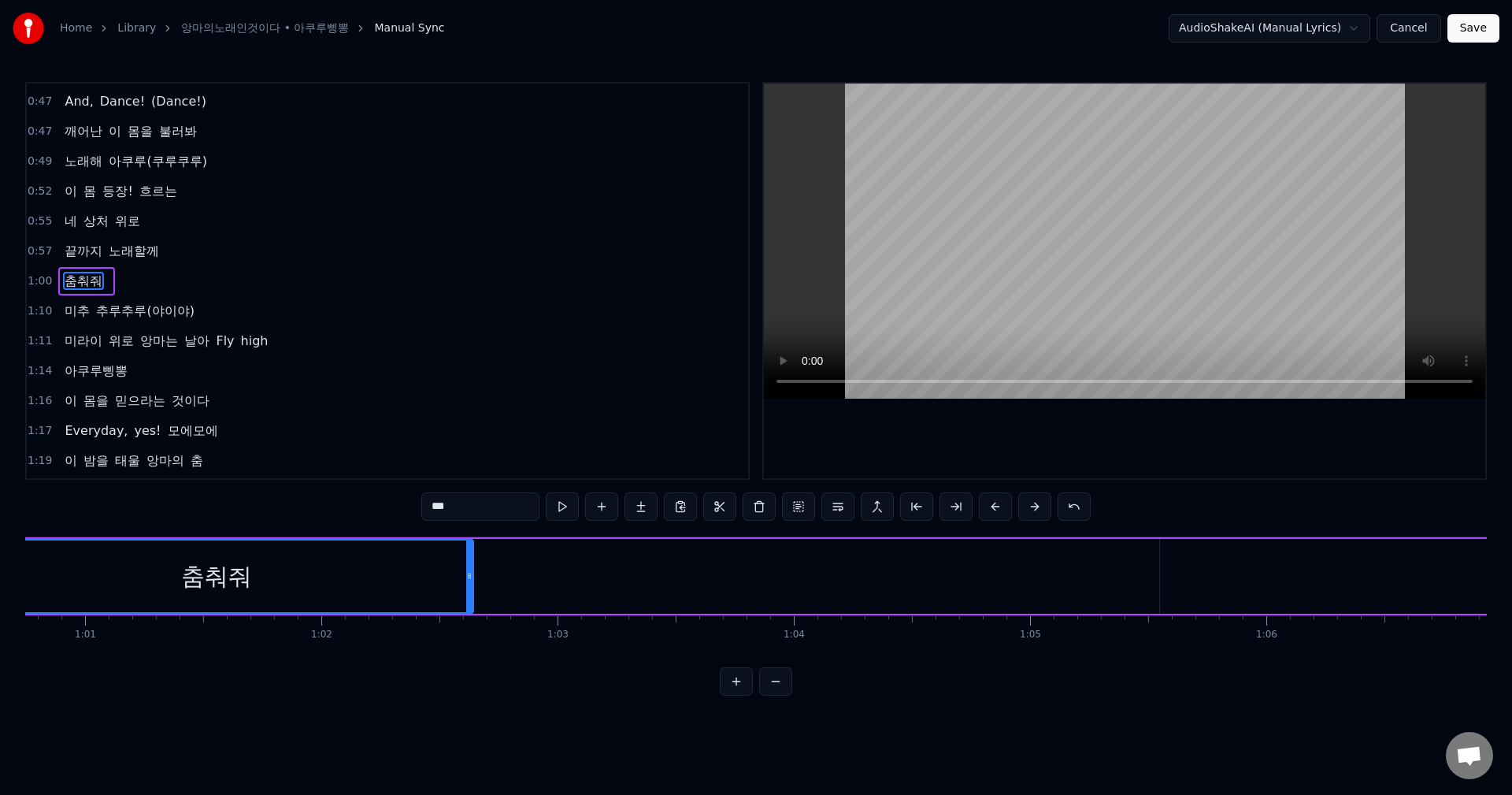
scroll to position [0, 14203]
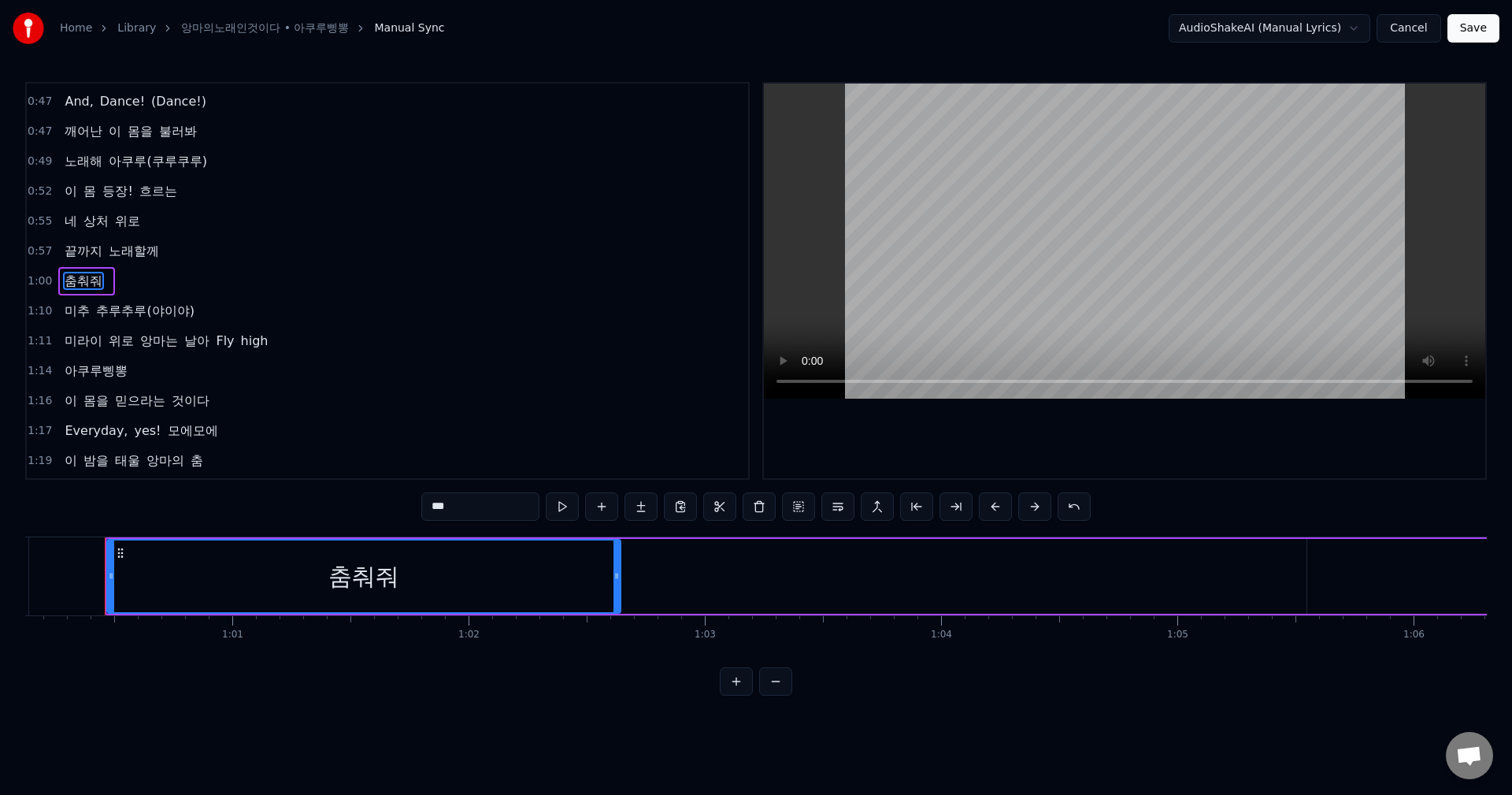
click at [102, 284] on div "춤춰줘" at bounding box center [87, 281] width 56 height 28
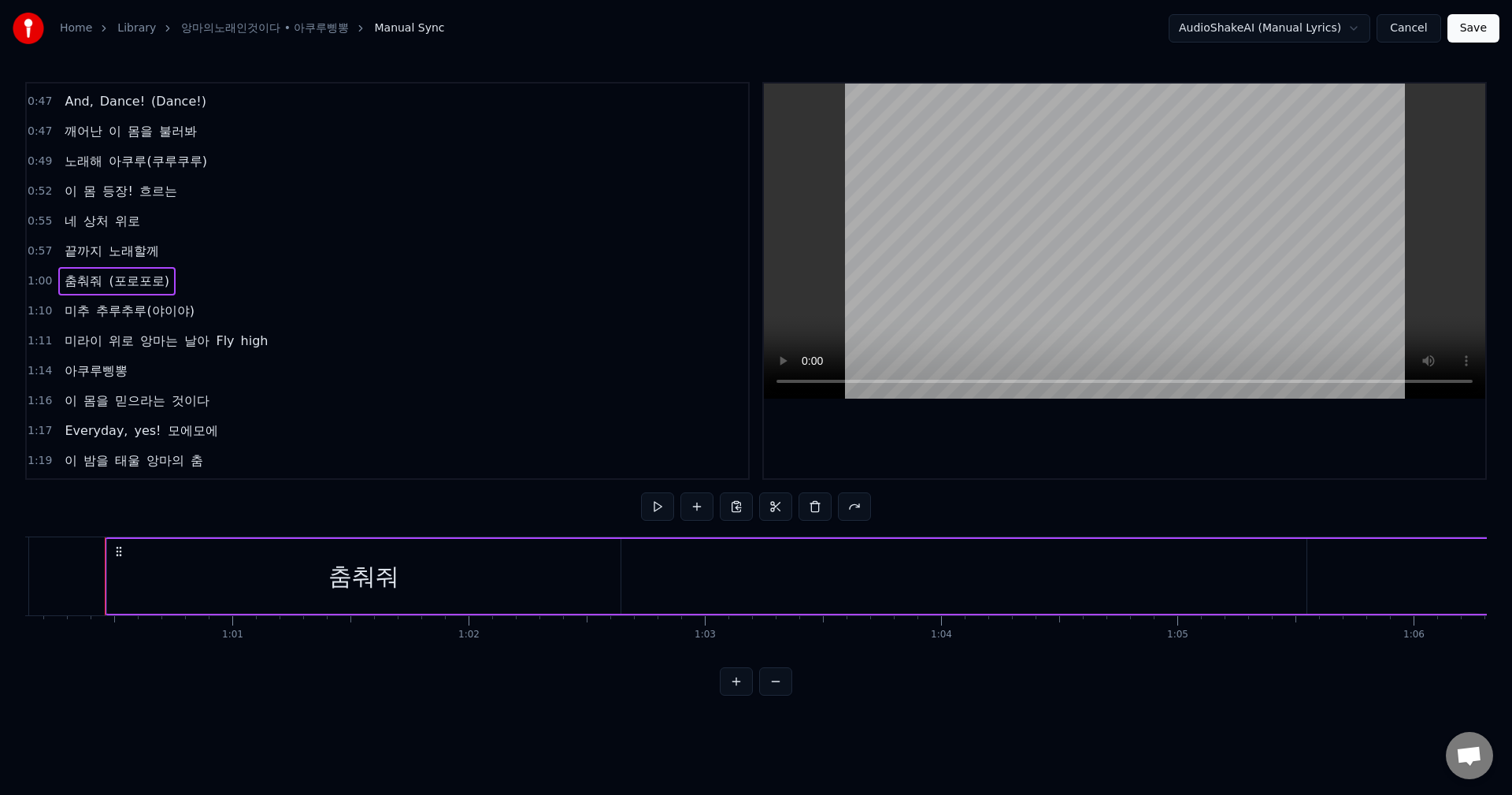
click at [138, 283] on span "(포로포로)" at bounding box center [138, 280] width 63 height 18
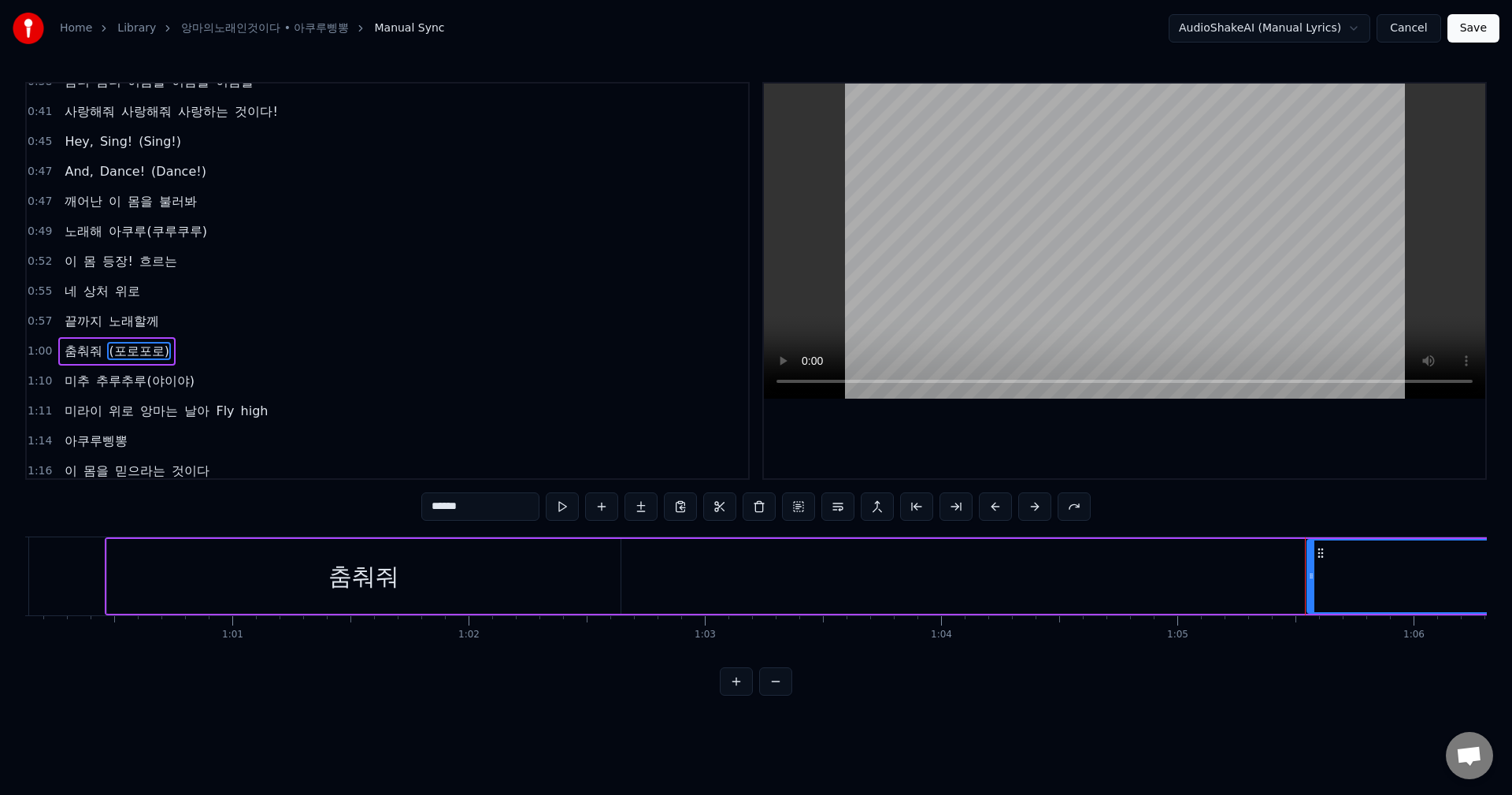
scroll to position [308, 0]
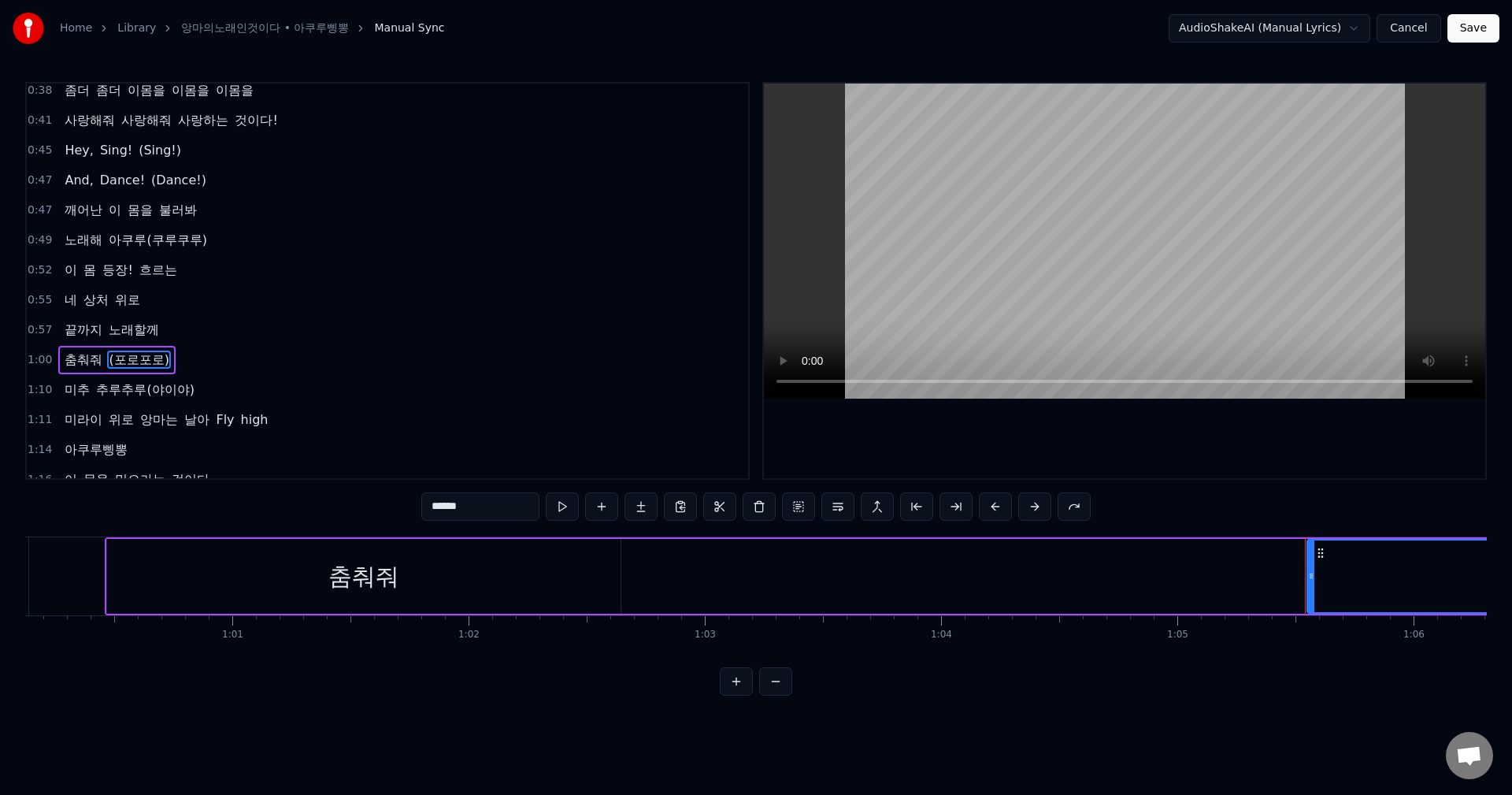
drag, startPoint x: 476, startPoint y: 501, endPoint x: 437, endPoint y: 499, distance: 39.1
click at [437, 499] on input "******" at bounding box center [480, 506] width 118 height 28
type input "*"
type input "*****"
click at [635, 625] on html "Home Library 앙마의노래인것이다 • 아쿠루삥뽕 Manual Sync AudioShakeAI (Manual Lyrics) Cancel …" at bounding box center [756, 360] width 1512 height 721
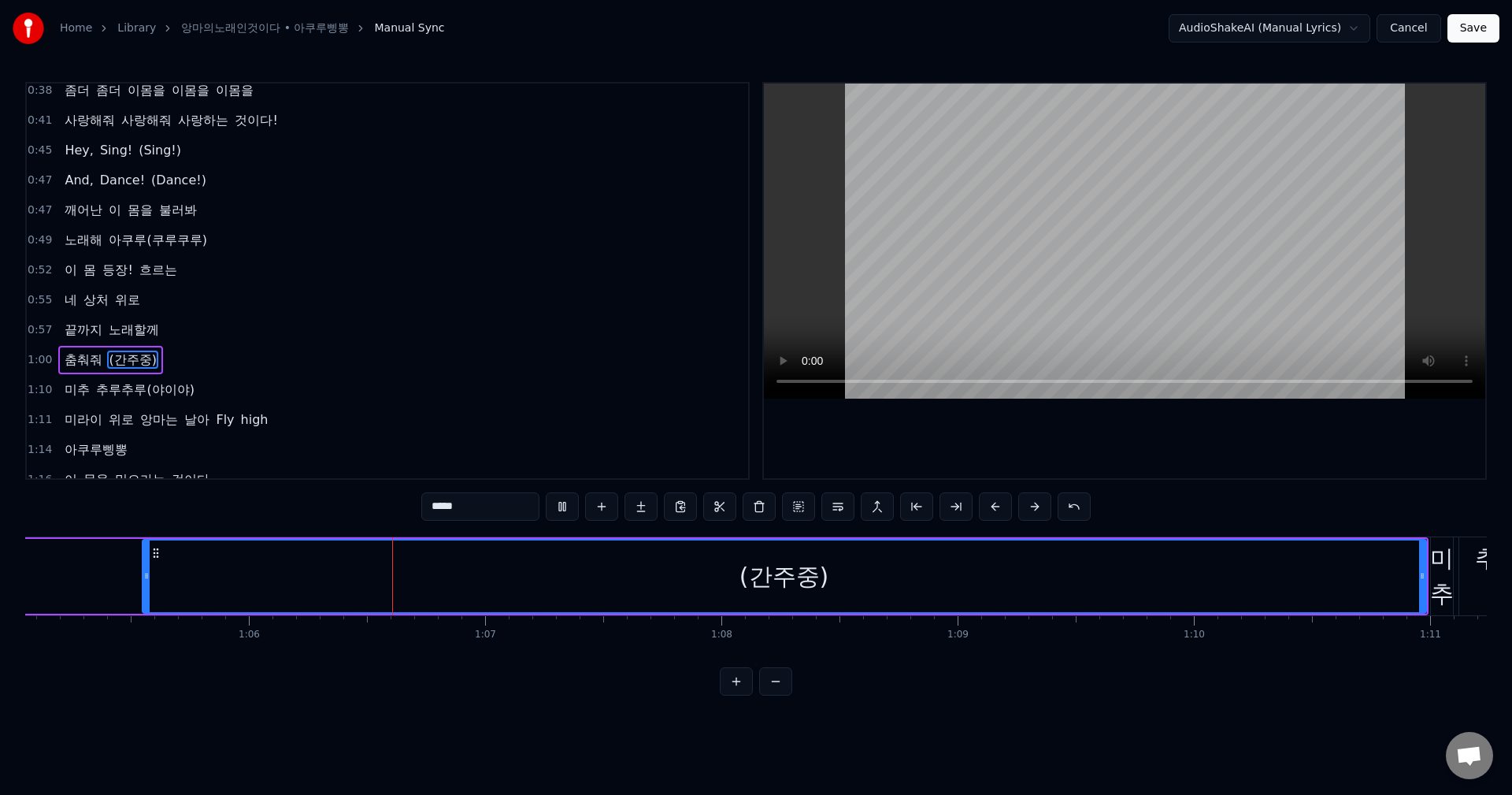
scroll to position [0, 15517]
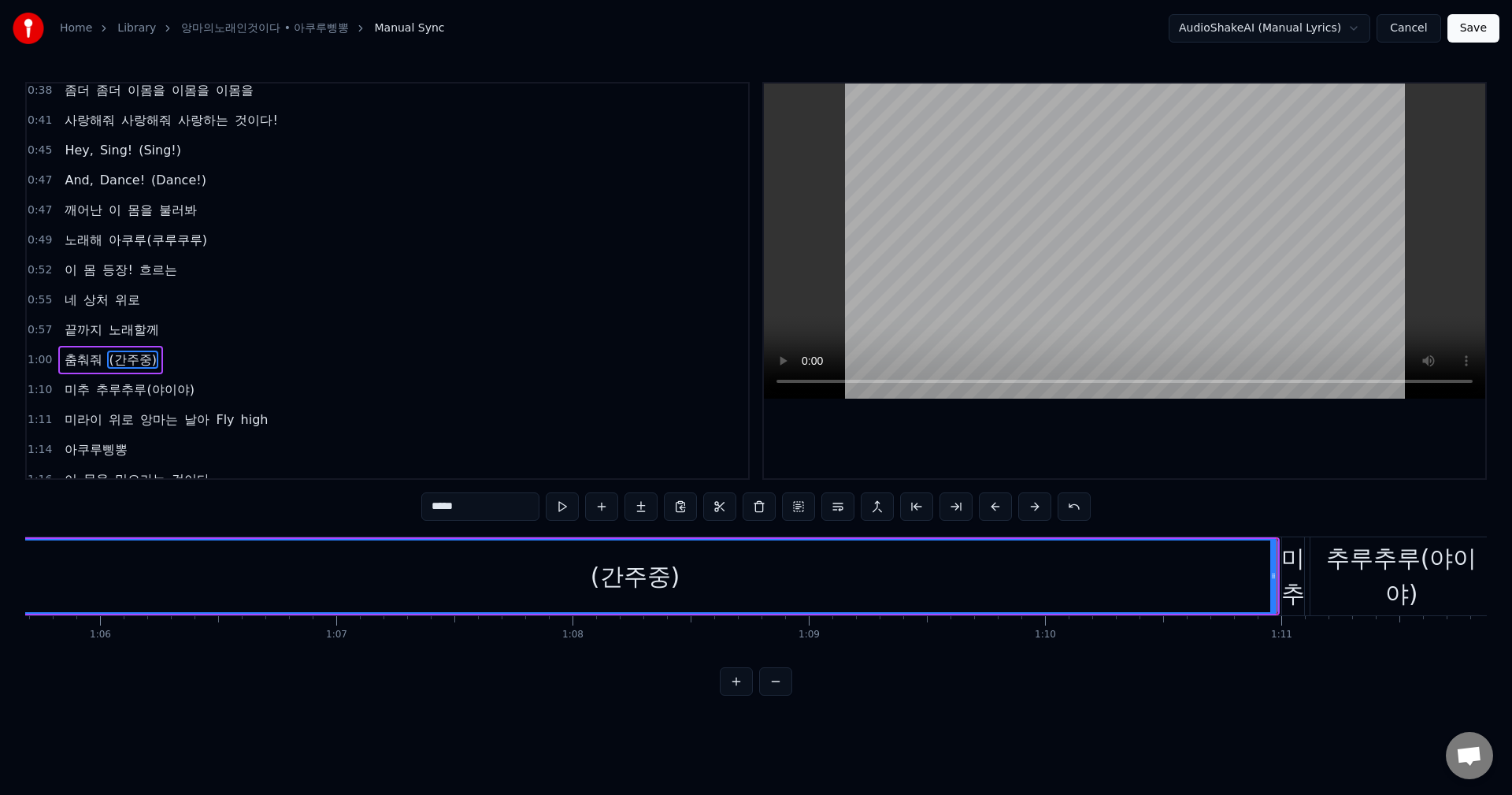
click at [1208, 30] on button "Save" at bounding box center [1473, 28] width 52 height 28
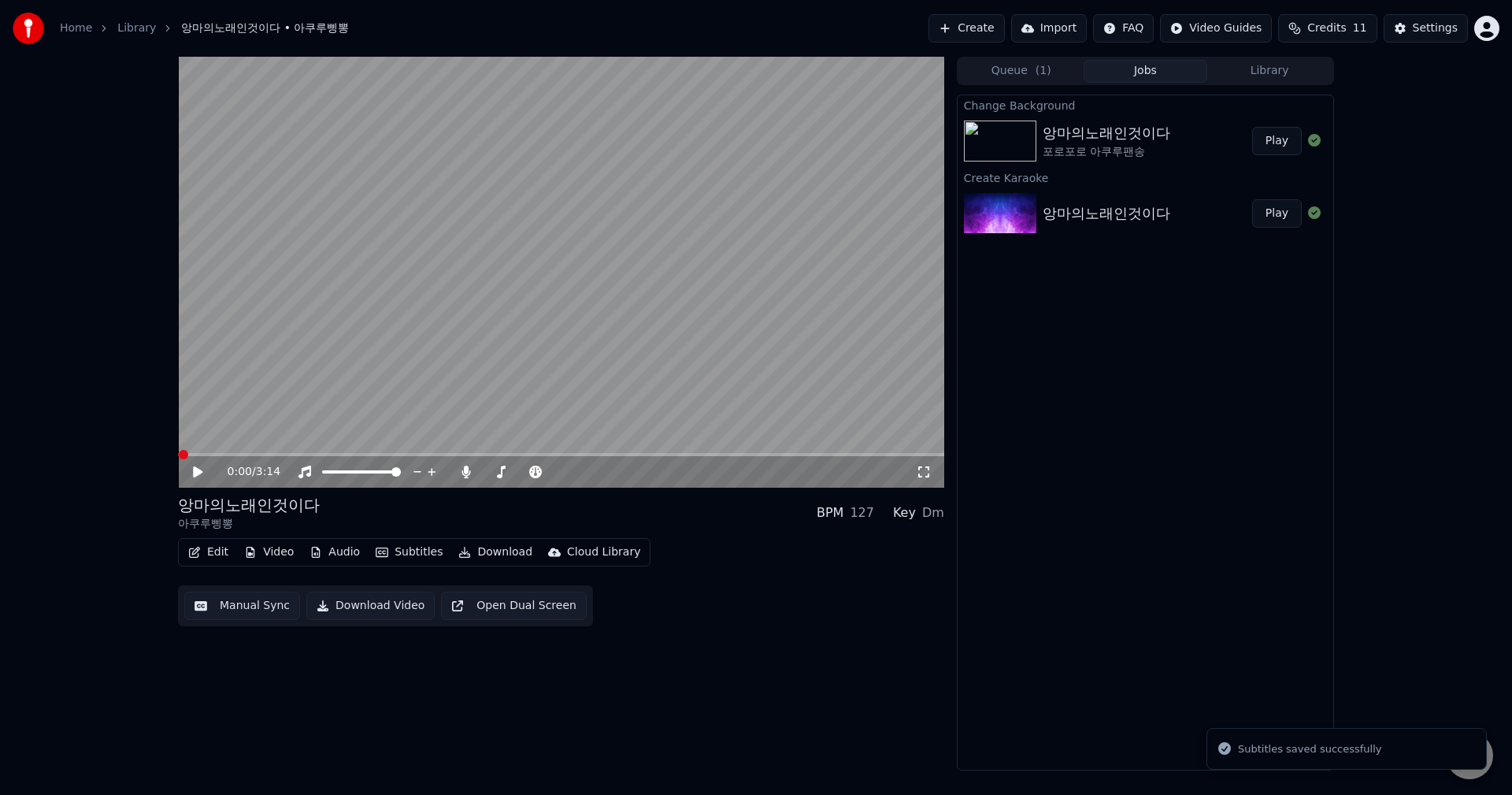
click at [203, 477] on icon at bounding box center [209, 471] width 37 height 12
click at [205, 550] on button "Edit" at bounding box center [208, 551] width 53 height 22
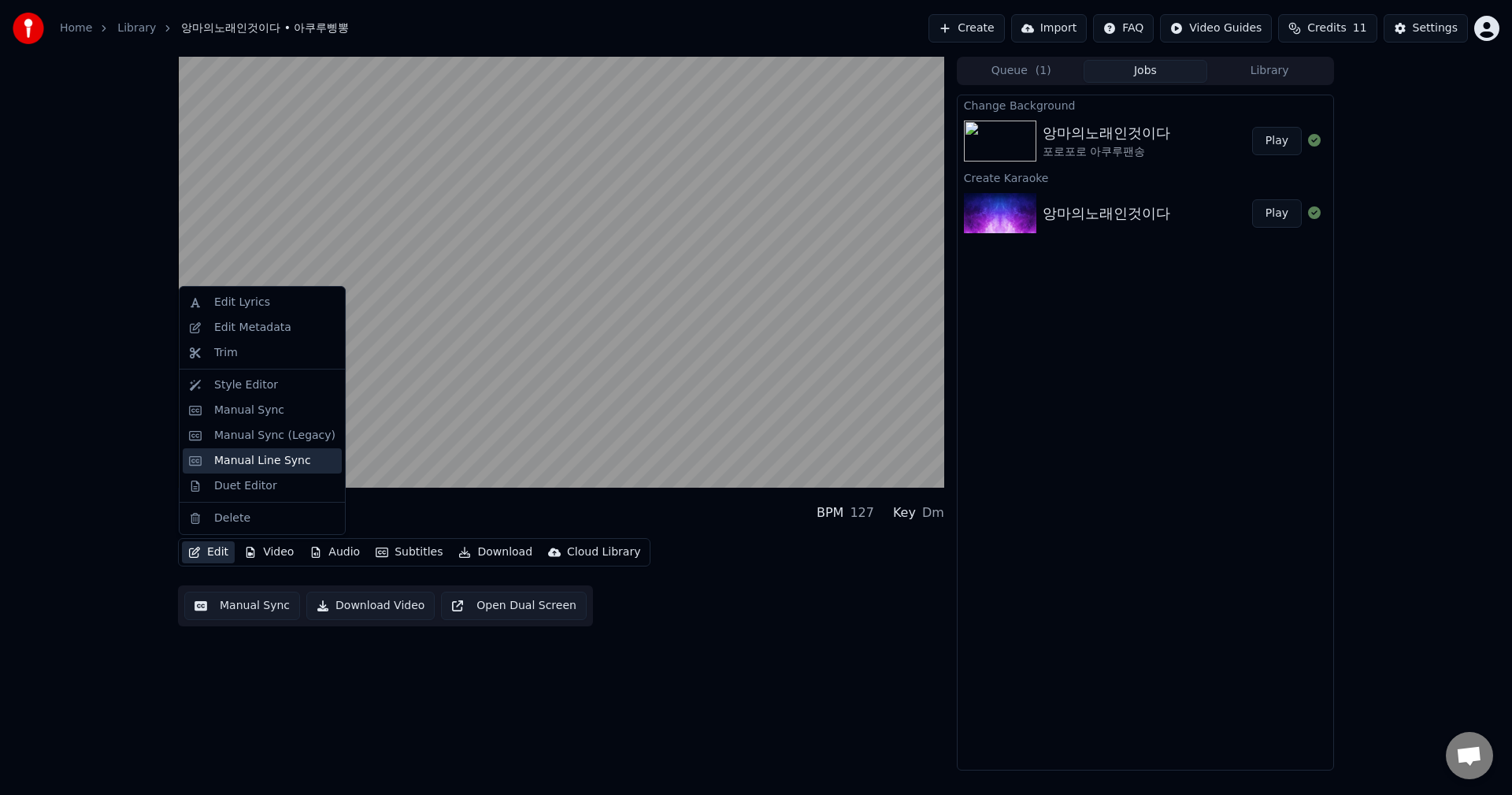
click at [291, 465] on div "Manual Line Sync" at bounding box center [262, 461] width 97 height 16
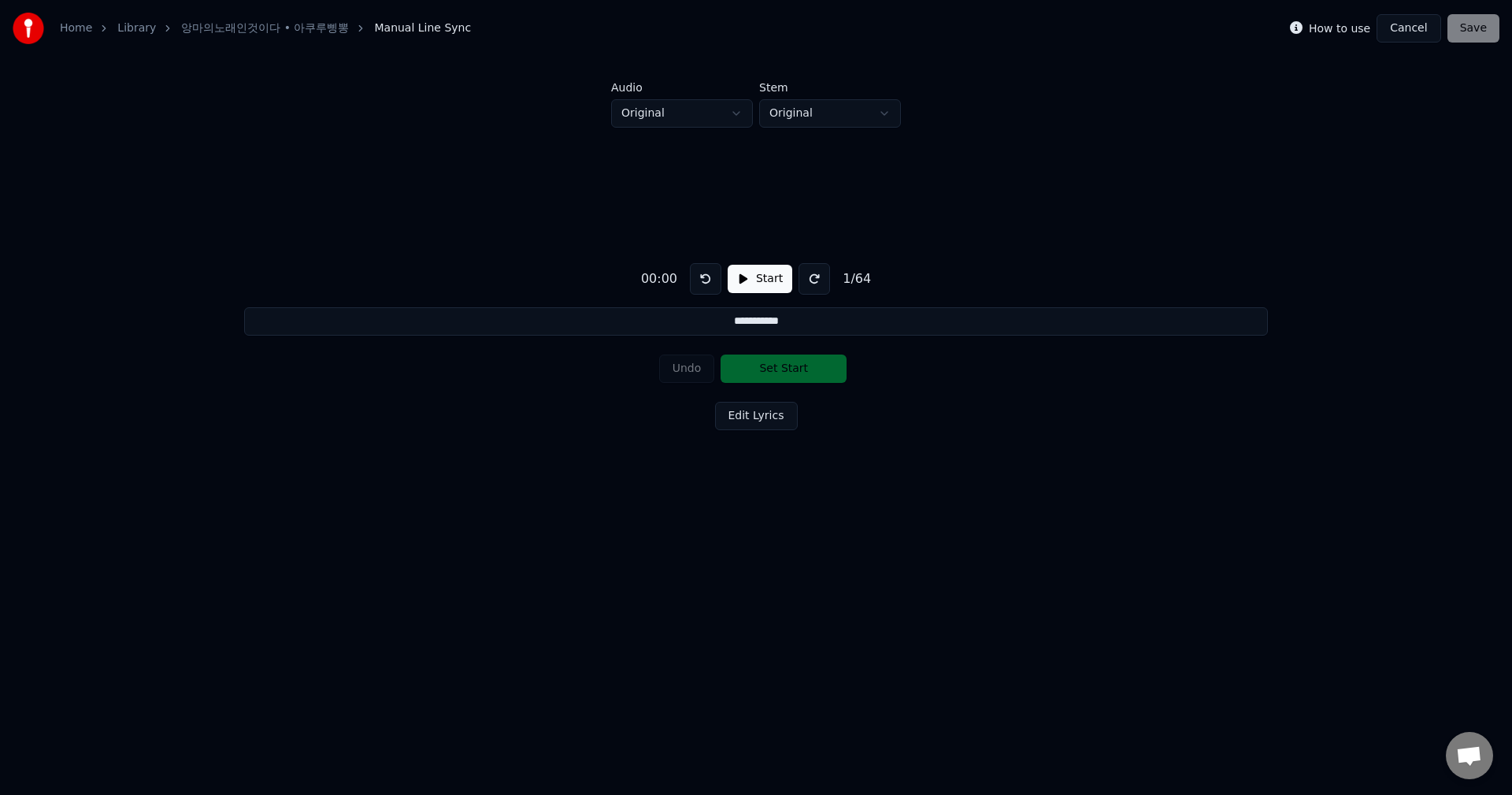
click at [1208, 8] on div "Home Library 앙마의노래인것이다 • 아쿠루삥뽕 Manual Line Sync How to use Cancel Save" at bounding box center [756, 28] width 1512 height 56
click at [1208, 25] on button "Cancel" at bounding box center [1409, 28] width 64 height 28
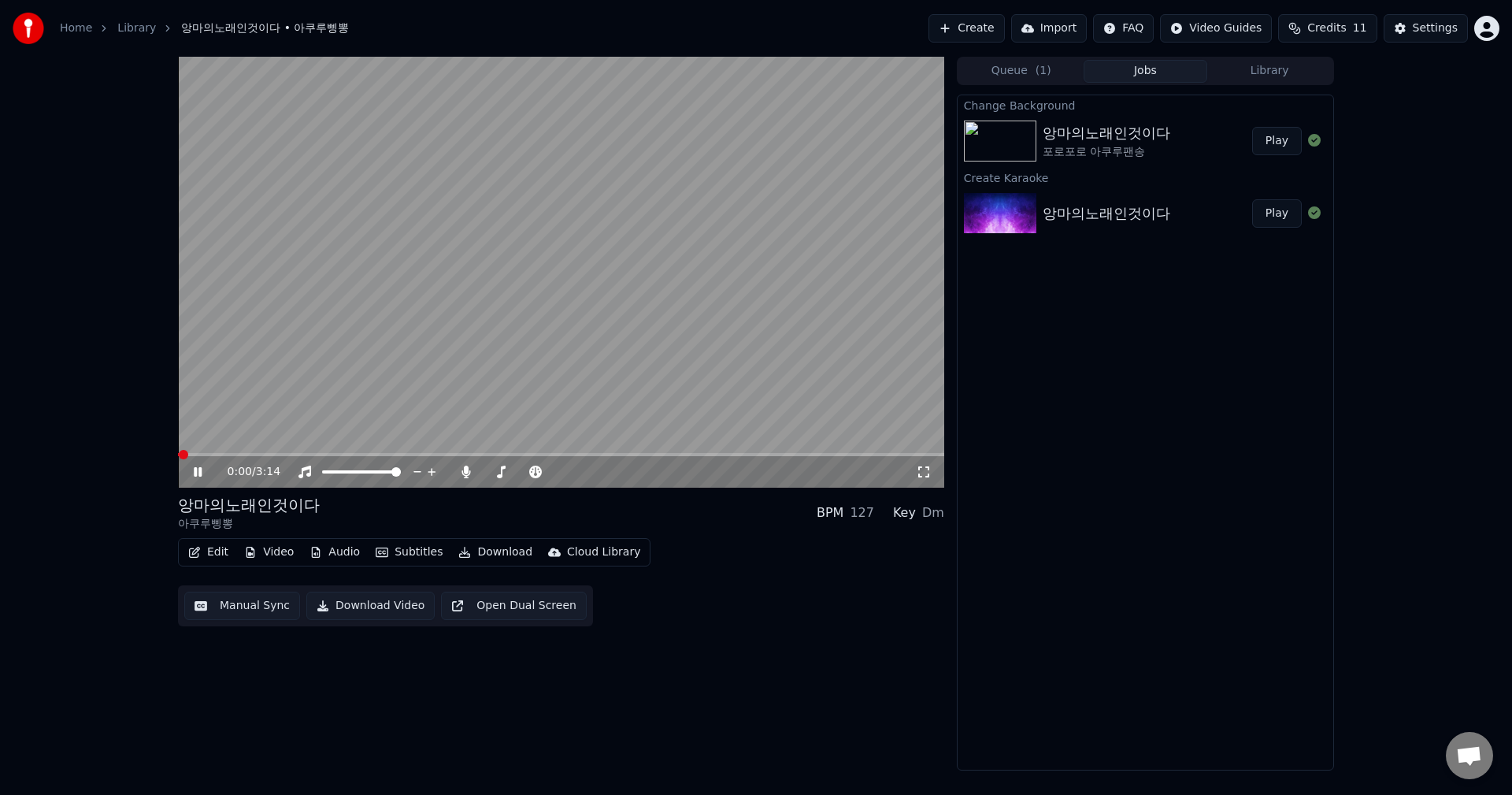
click at [215, 556] on button "Edit" at bounding box center [208, 551] width 53 height 22
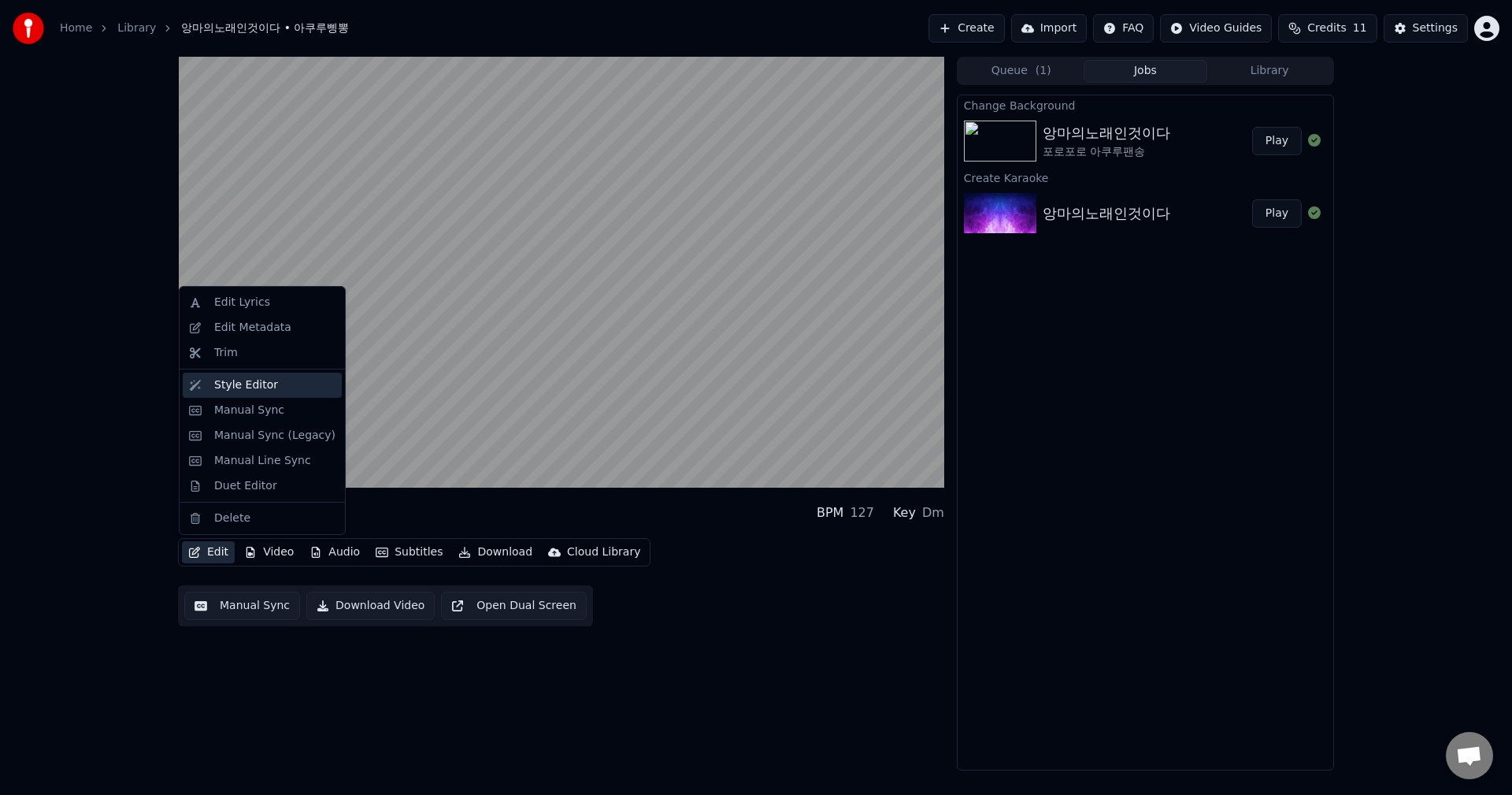
click at [237, 388] on div "Style Editor" at bounding box center [246, 385] width 64 height 16
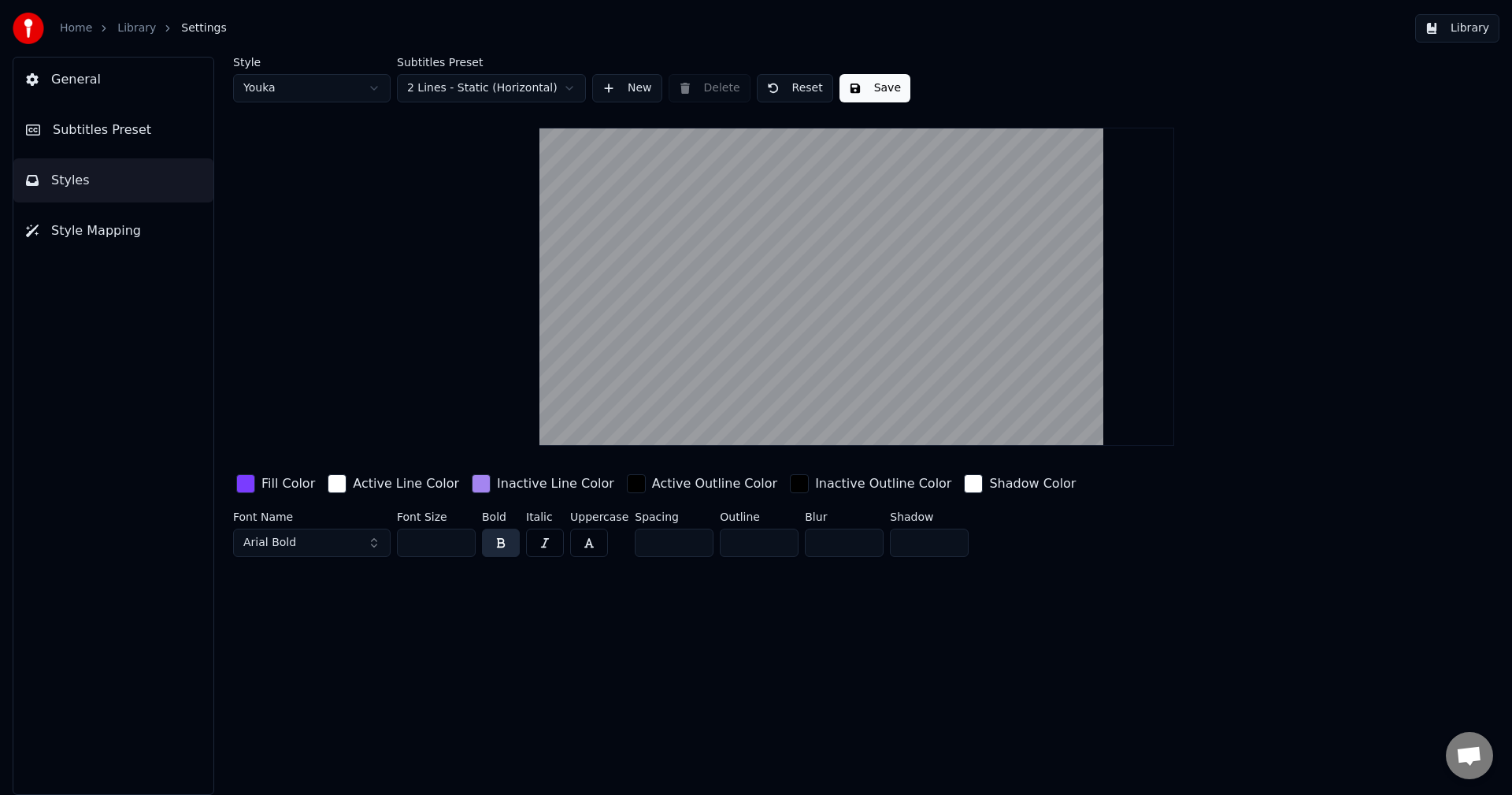
click at [779, 209] on video at bounding box center [857, 287] width 634 height 318
click at [346, 537] on button "Arial Bold" at bounding box center [311, 543] width 157 height 28
click at [267, 549] on span "Arial Bold" at bounding box center [270, 543] width 53 height 16
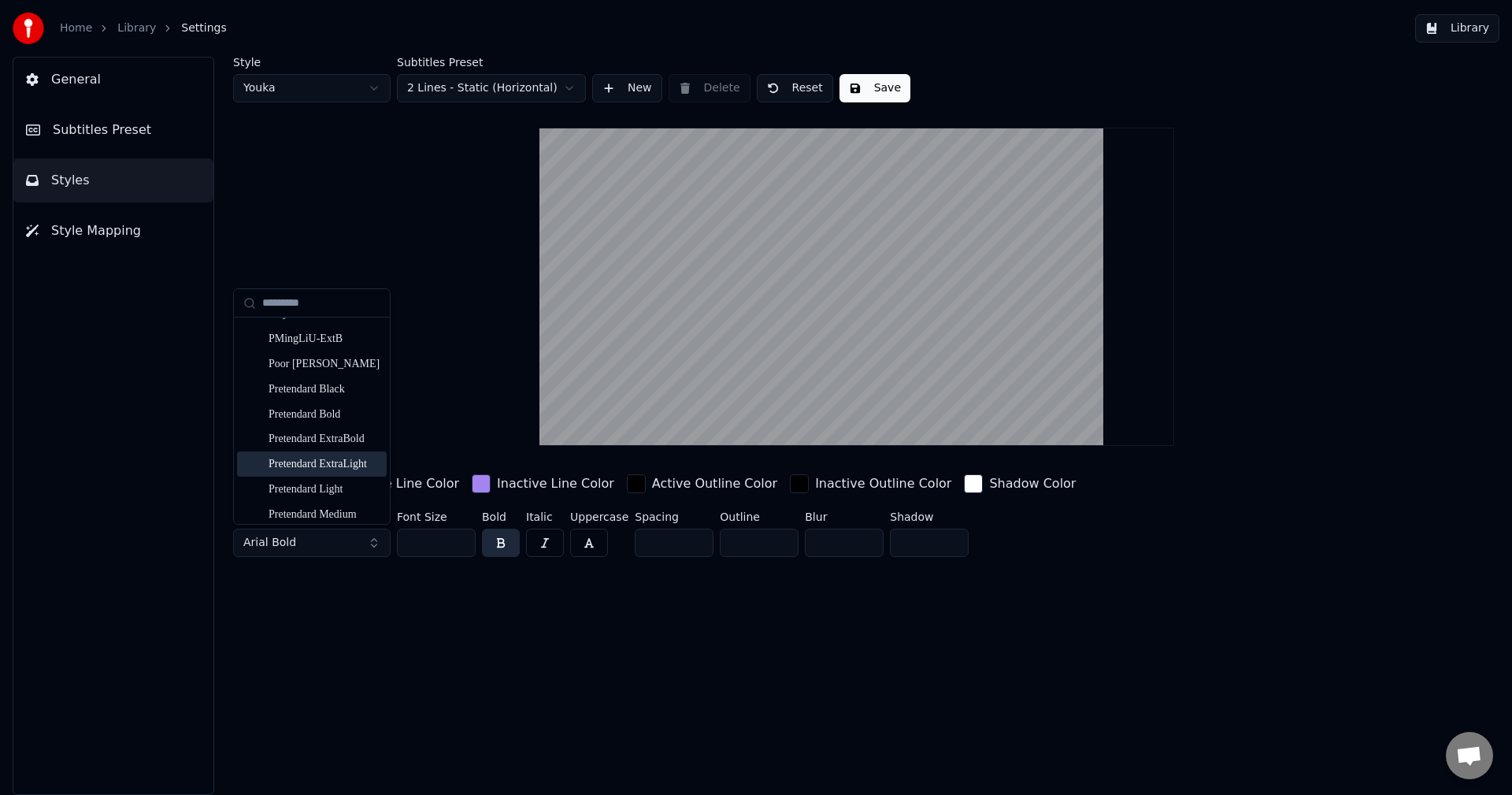
scroll to position [8783, 0]
click at [310, 443] on div "Pretendard ExtraBold" at bounding box center [324, 446] width 112 height 16
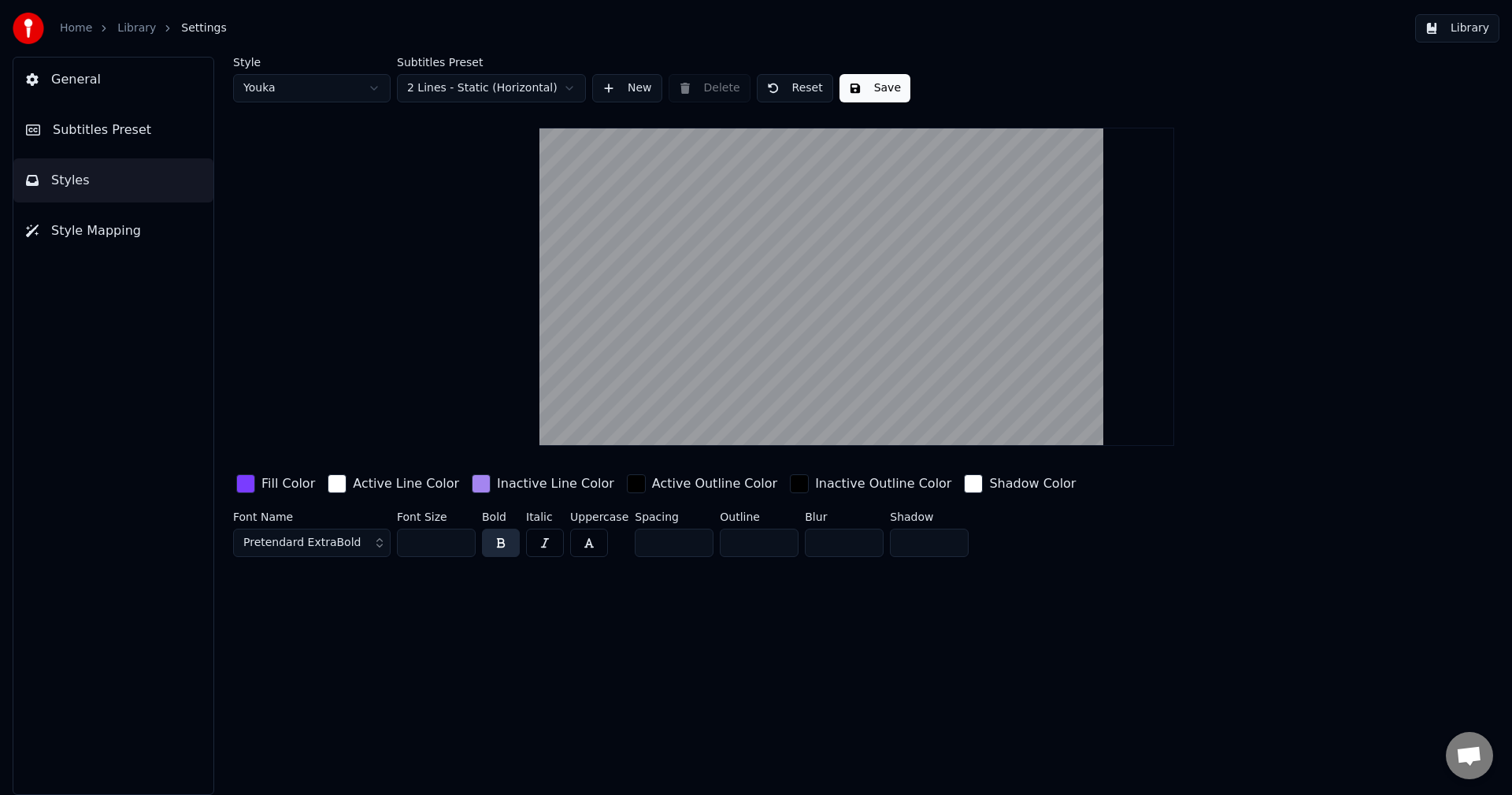
click at [521, 624] on div "Style Youka Subtitles Preset 2 Lines - Static (Horizontal) New Delete Reset Sav…" at bounding box center [857, 425] width 1311 height 739
click at [137, 246] on button "Style Mapping" at bounding box center [113, 231] width 200 height 44
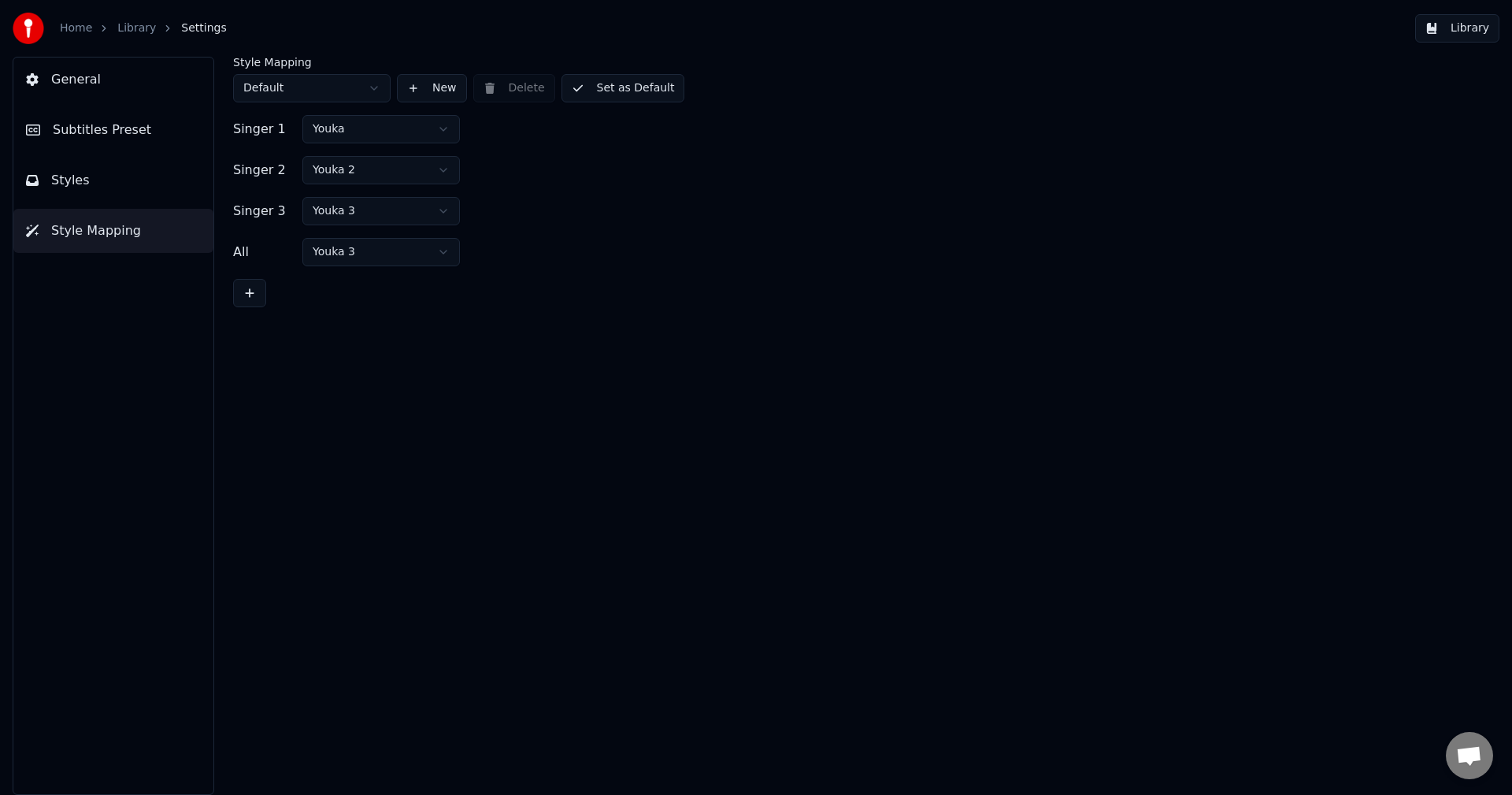
click at [139, 186] on button "Styles" at bounding box center [113, 180] width 200 height 44
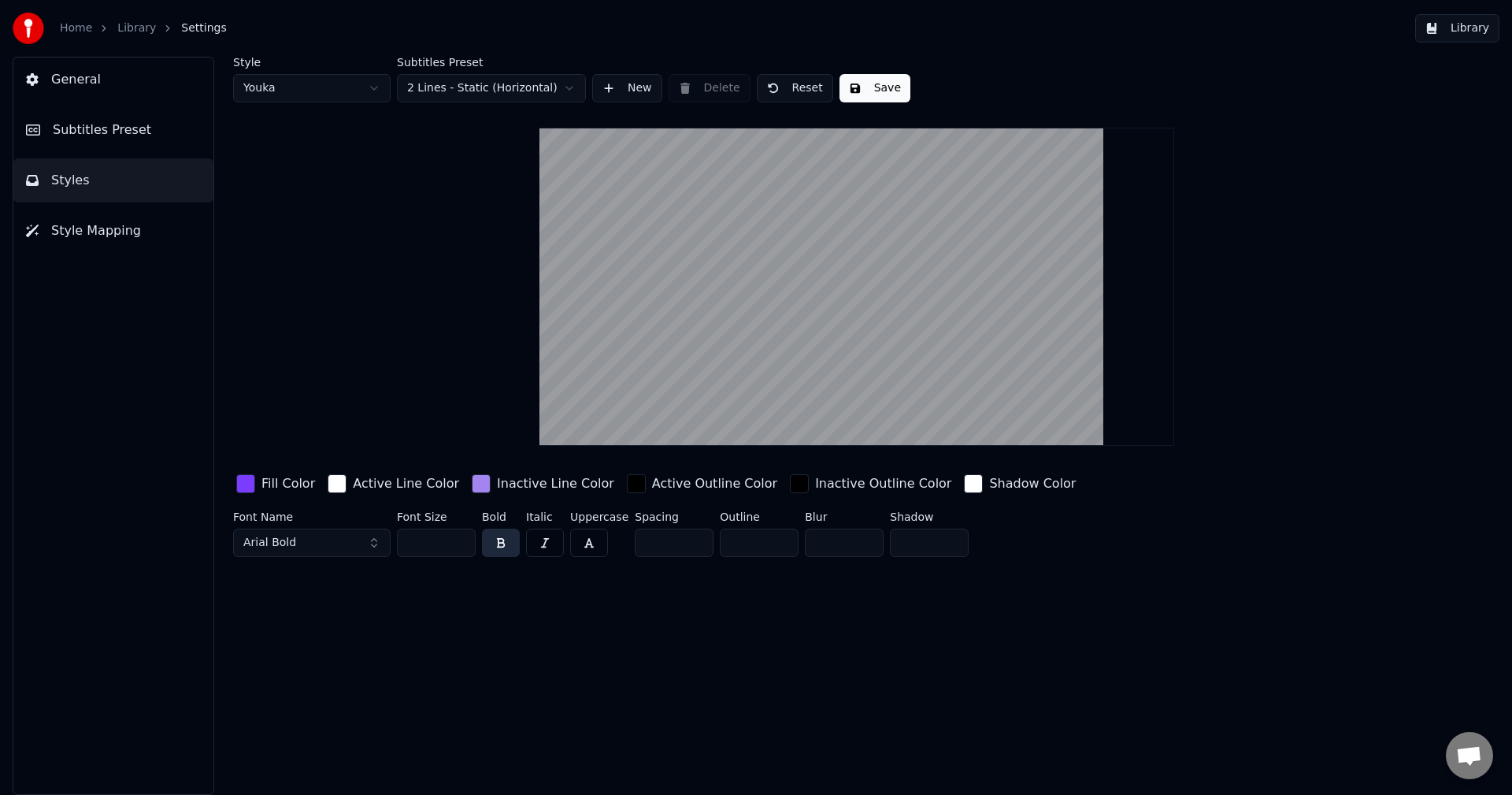
click at [155, 141] on button "Subtitles Preset" at bounding box center [113, 130] width 200 height 44
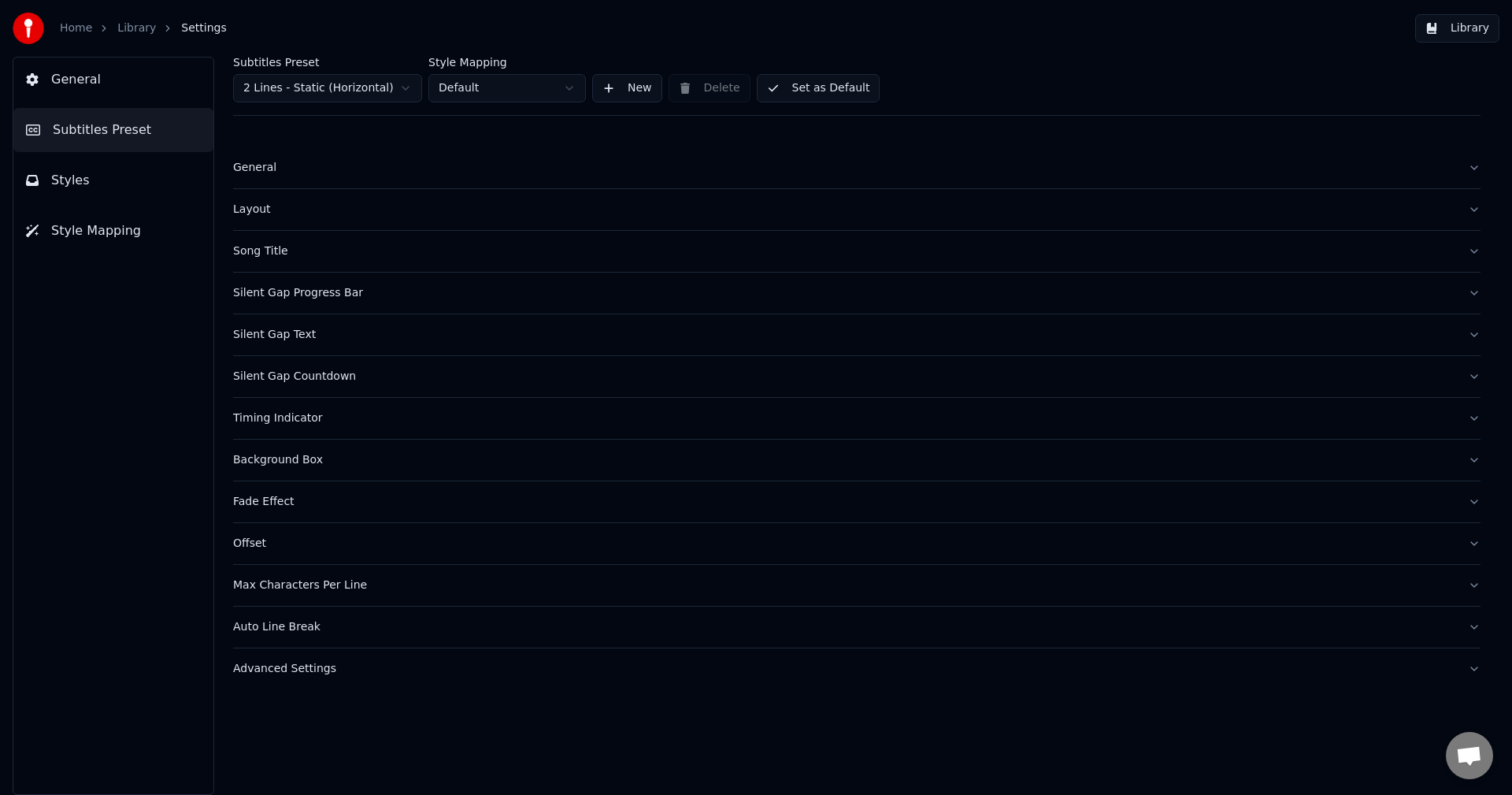
click at [143, 183] on button "Styles" at bounding box center [113, 180] width 200 height 44
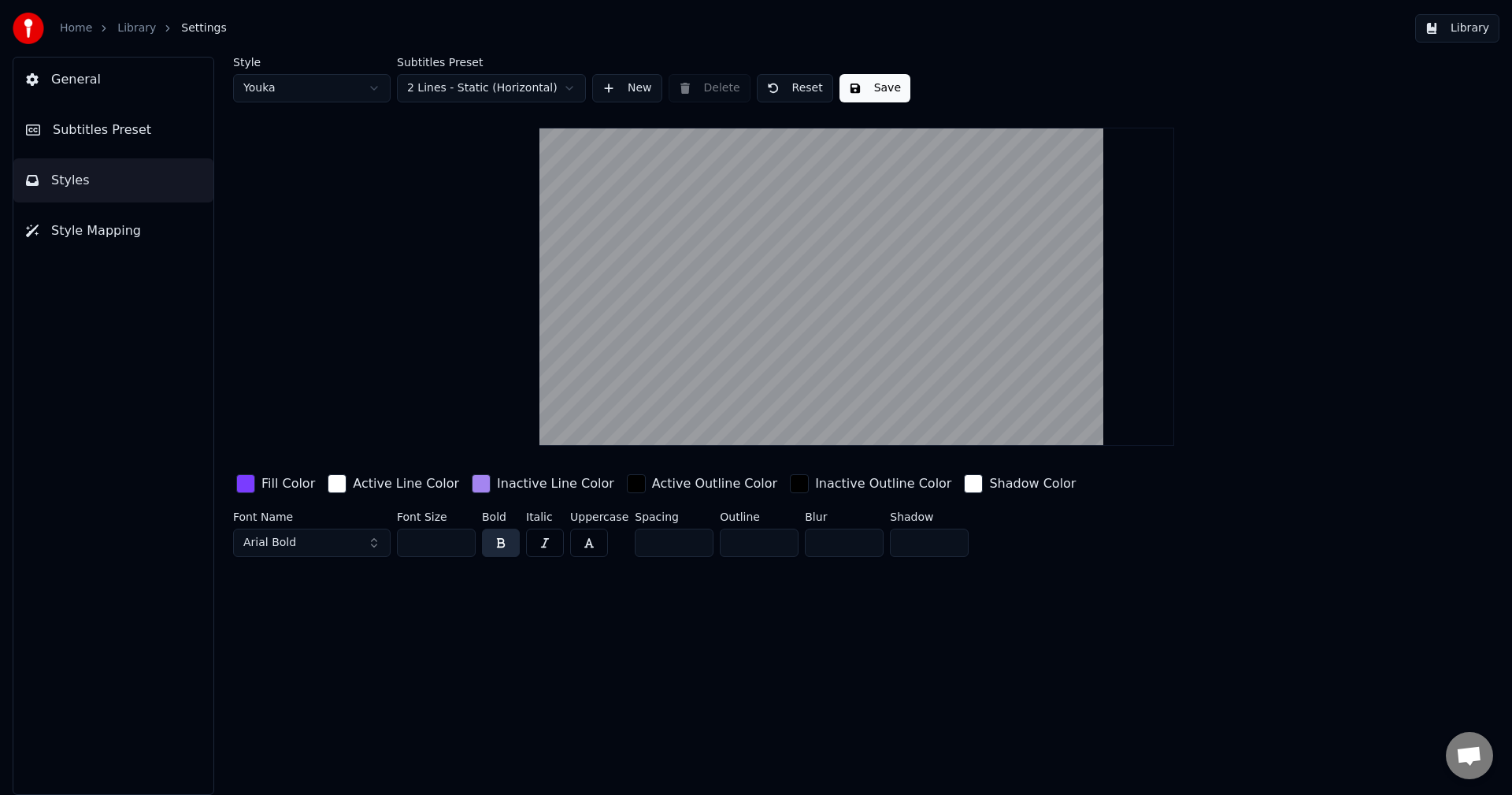
click at [145, 145] on button "Subtitles Preset" at bounding box center [113, 130] width 200 height 44
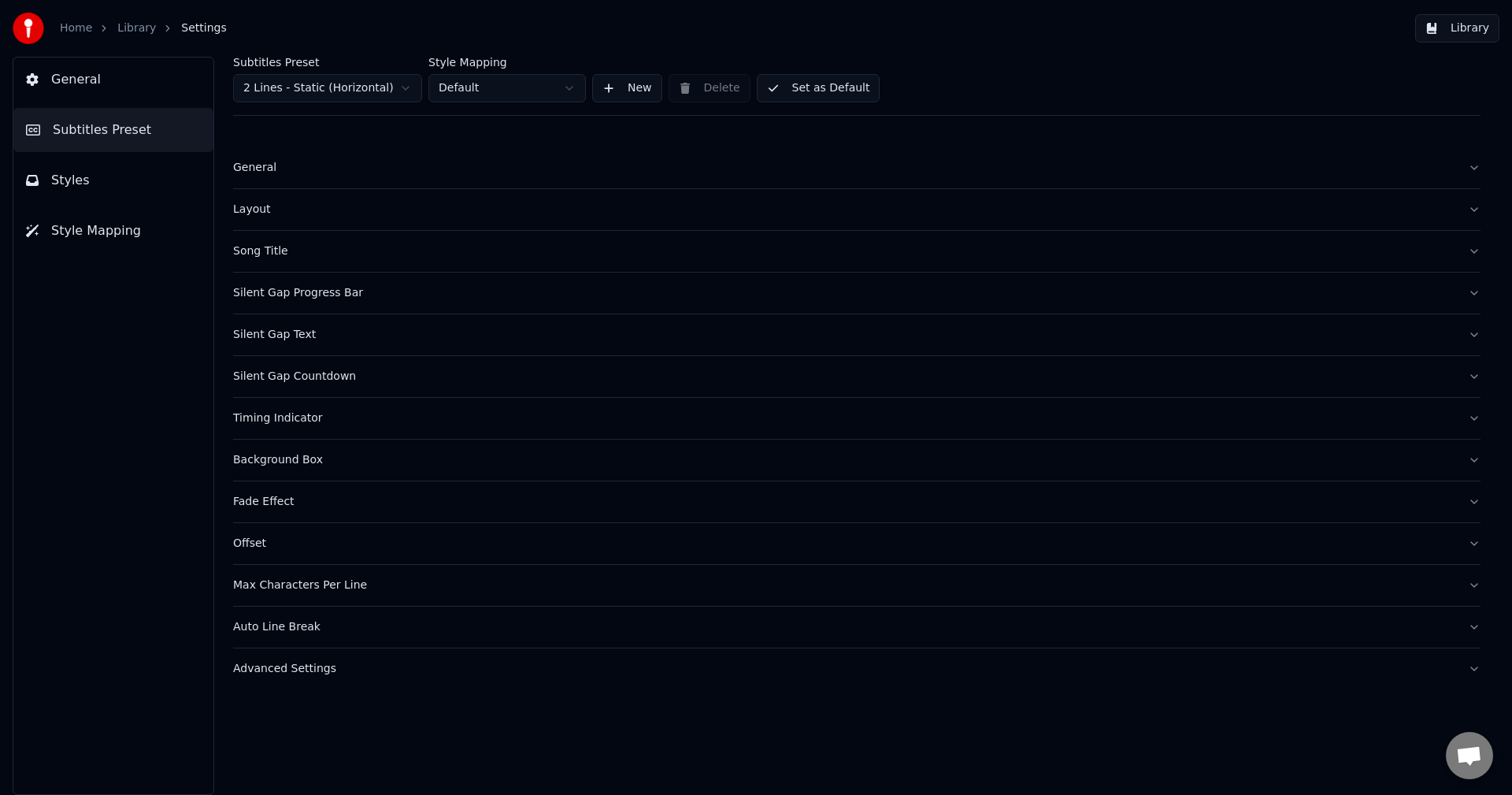
click at [235, 202] on div "Layout" at bounding box center [844, 209] width 1222 height 16
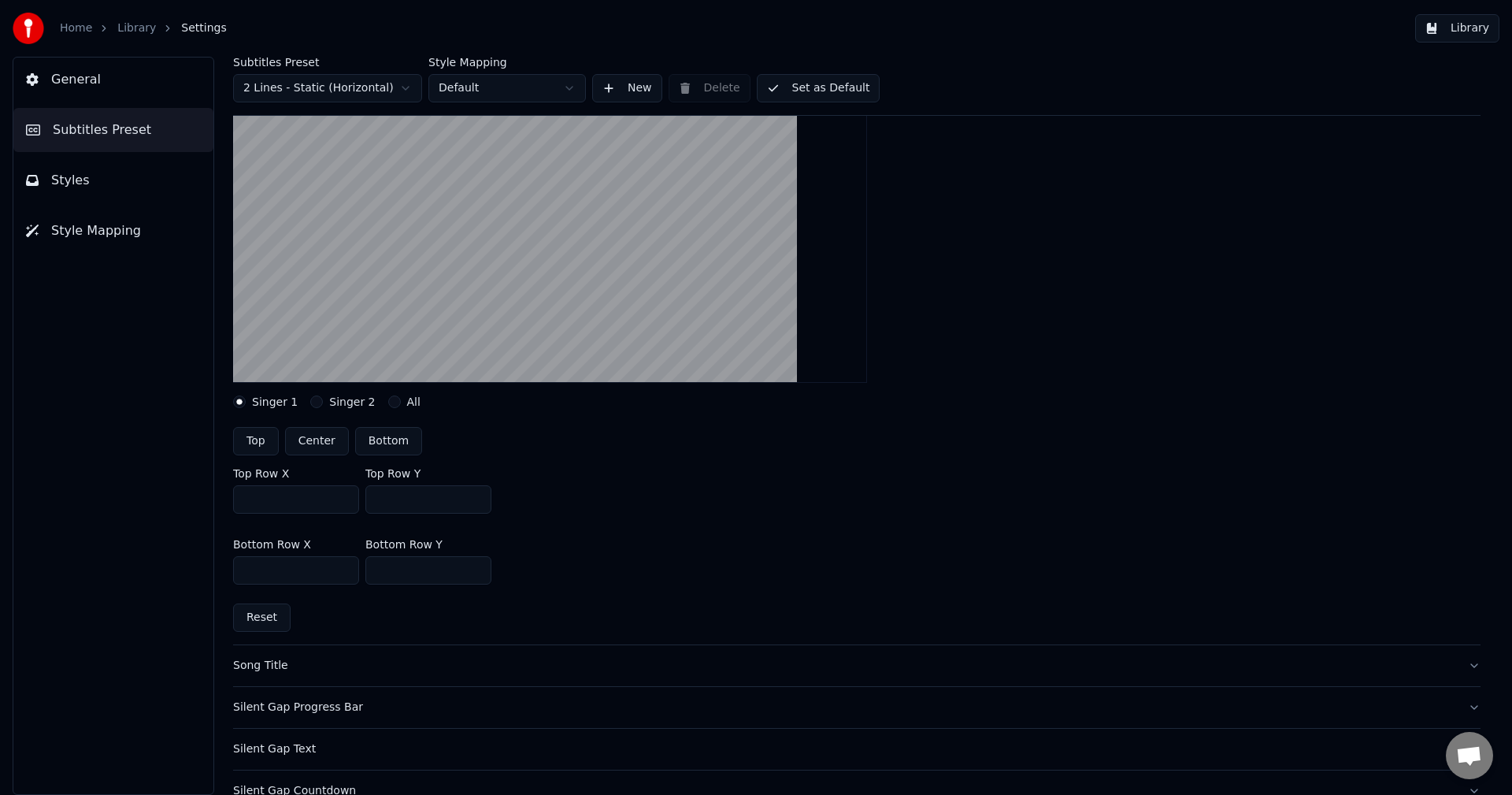
scroll to position [157, 0]
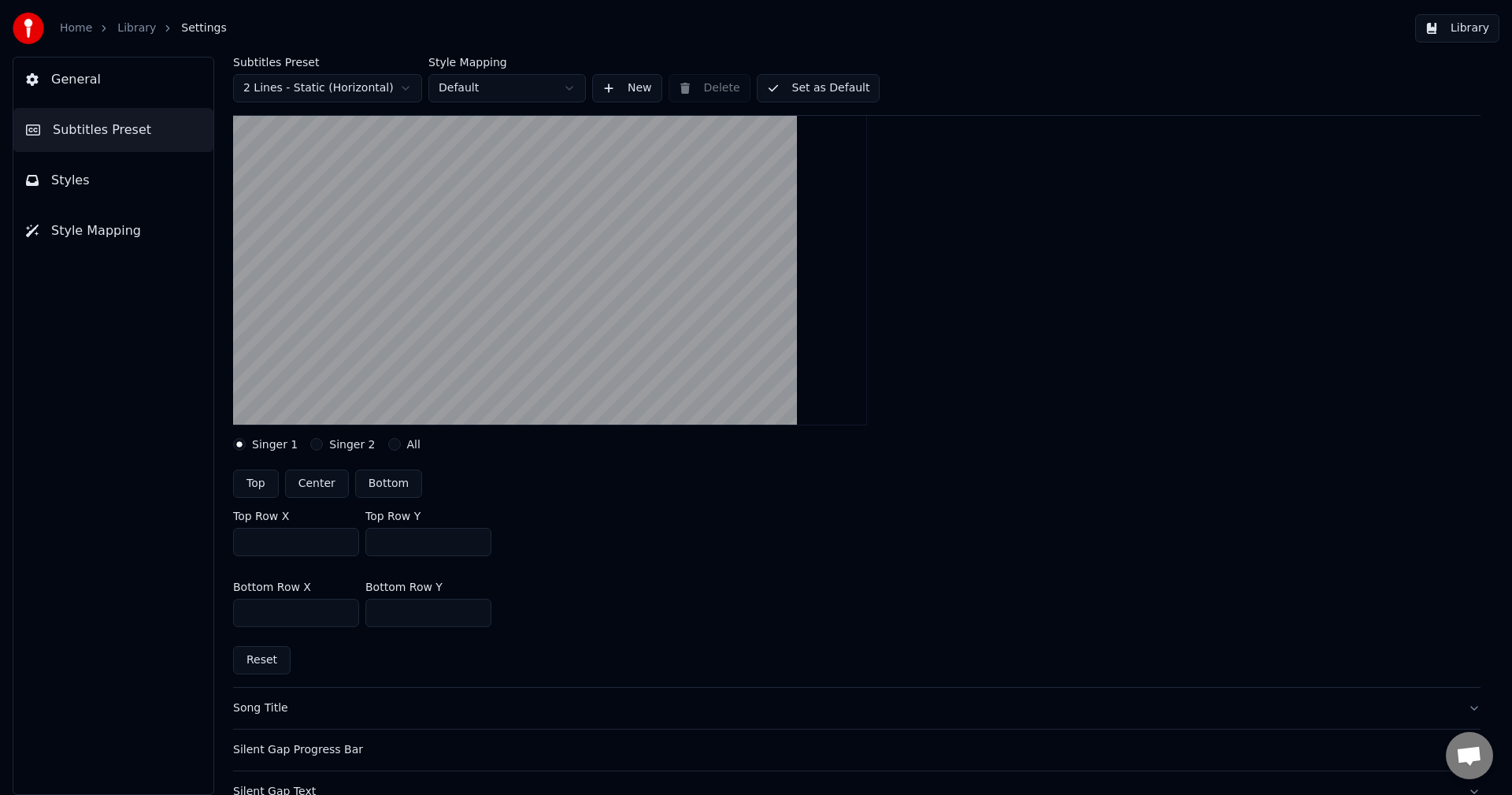
click at [77, 177] on span "Styles" at bounding box center [70, 181] width 39 height 19
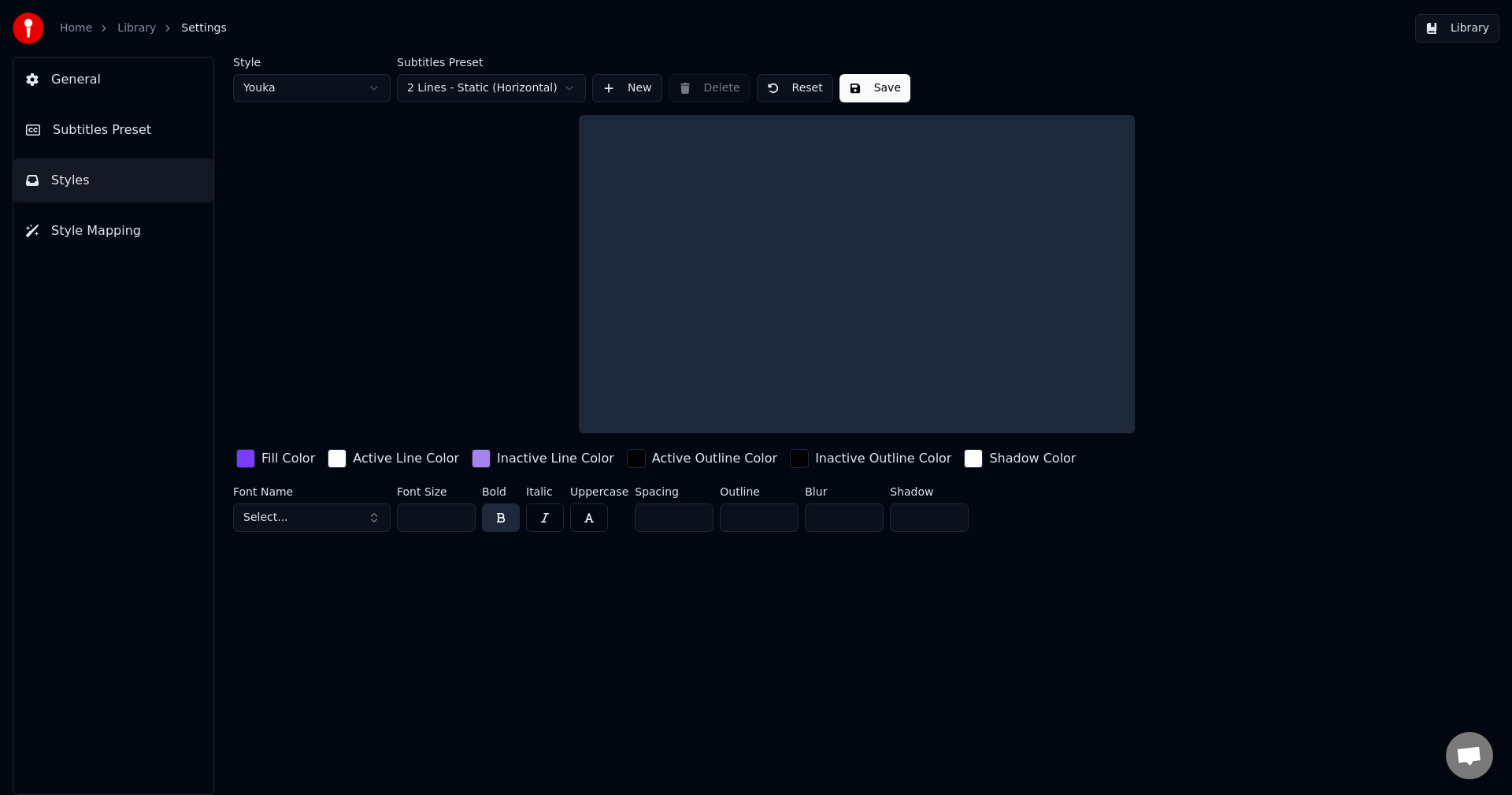
scroll to position [0, 0]
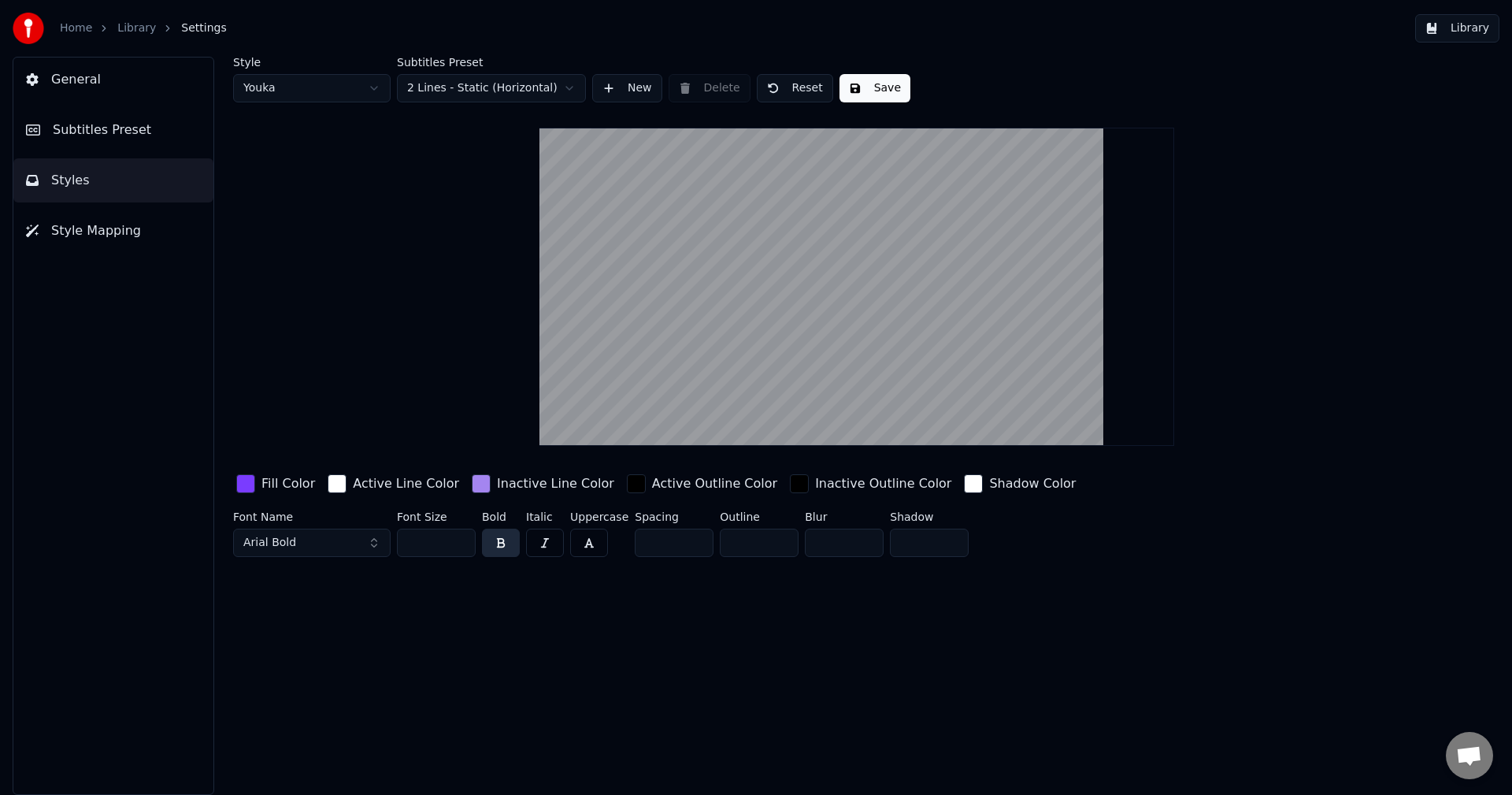
click at [373, 530] on button "Arial Bold" at bounding box center [311, 543] width 157 height 28
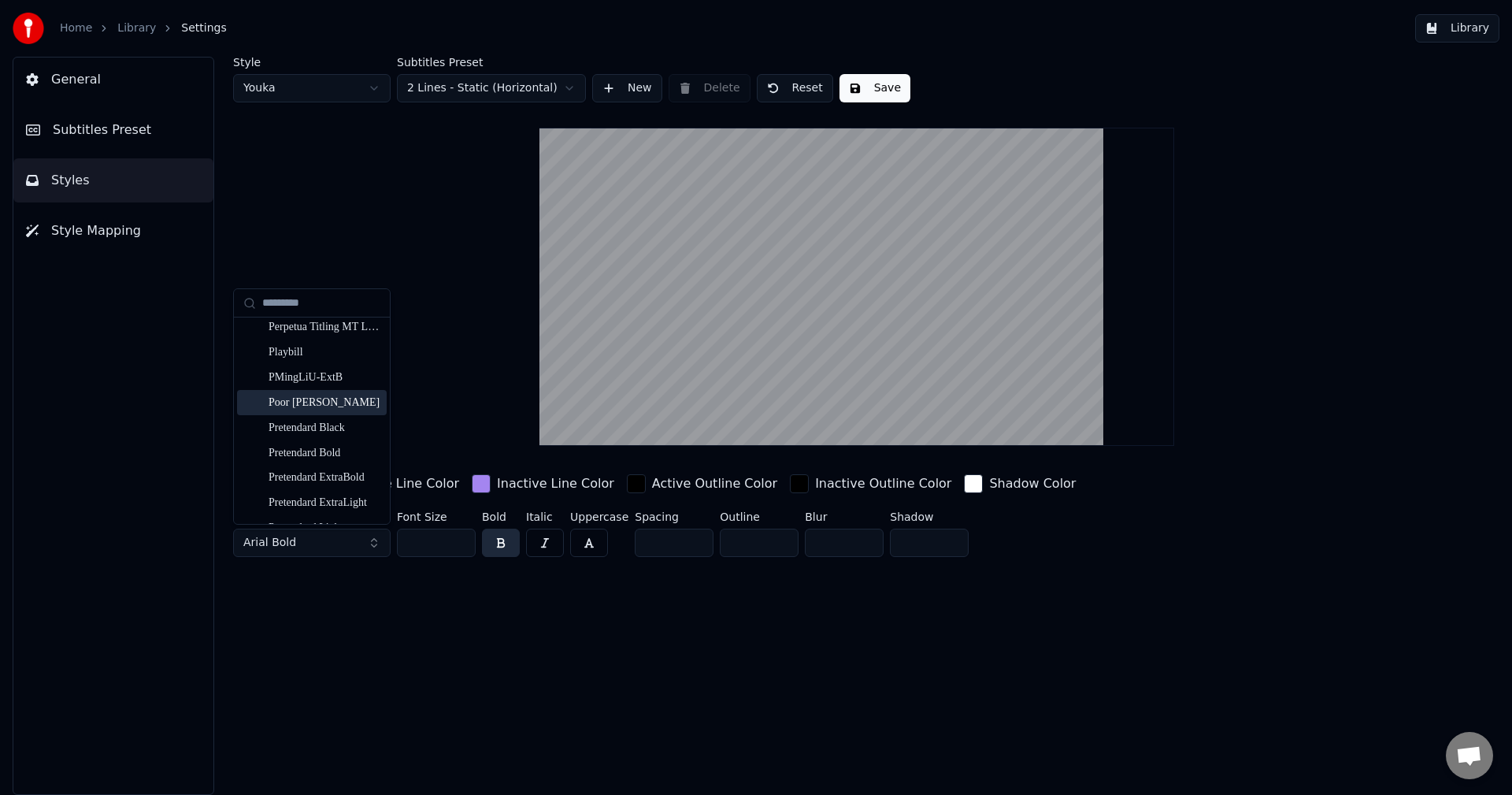
scroll to position [8785, 0]
click at [339, 398] on div "Pretendard Black" at bounding box center [324, 393] width 112 height 16
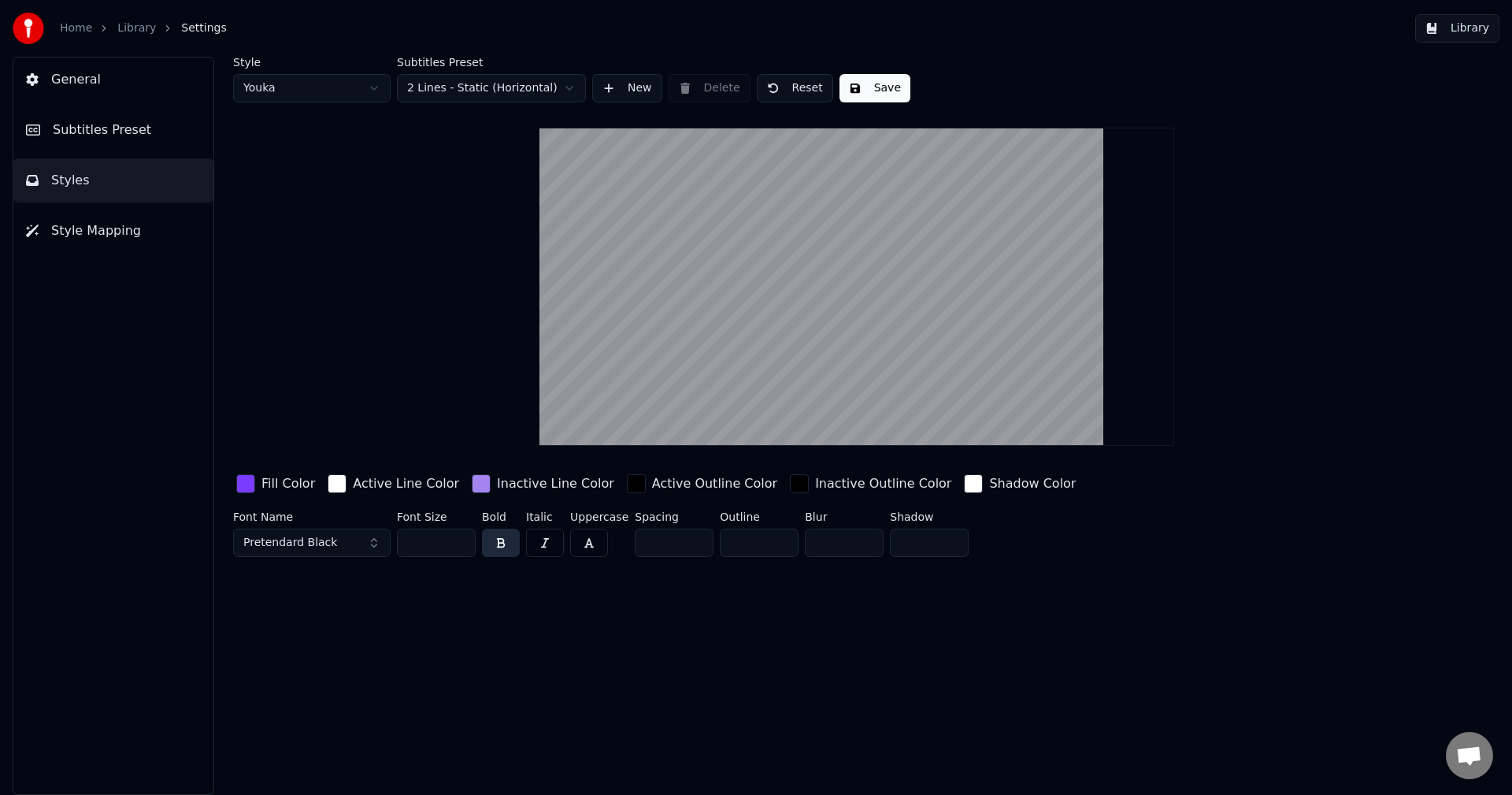
click at [498, 553] on button "button" at bounding box center [501, 543] width 38 height 28
click at [548, 541] on button "button" at bounding box center [544, 543] width 38 height 28
click at [591, 547] on button "button" at bounding box center [589, 543] width 38 height 28
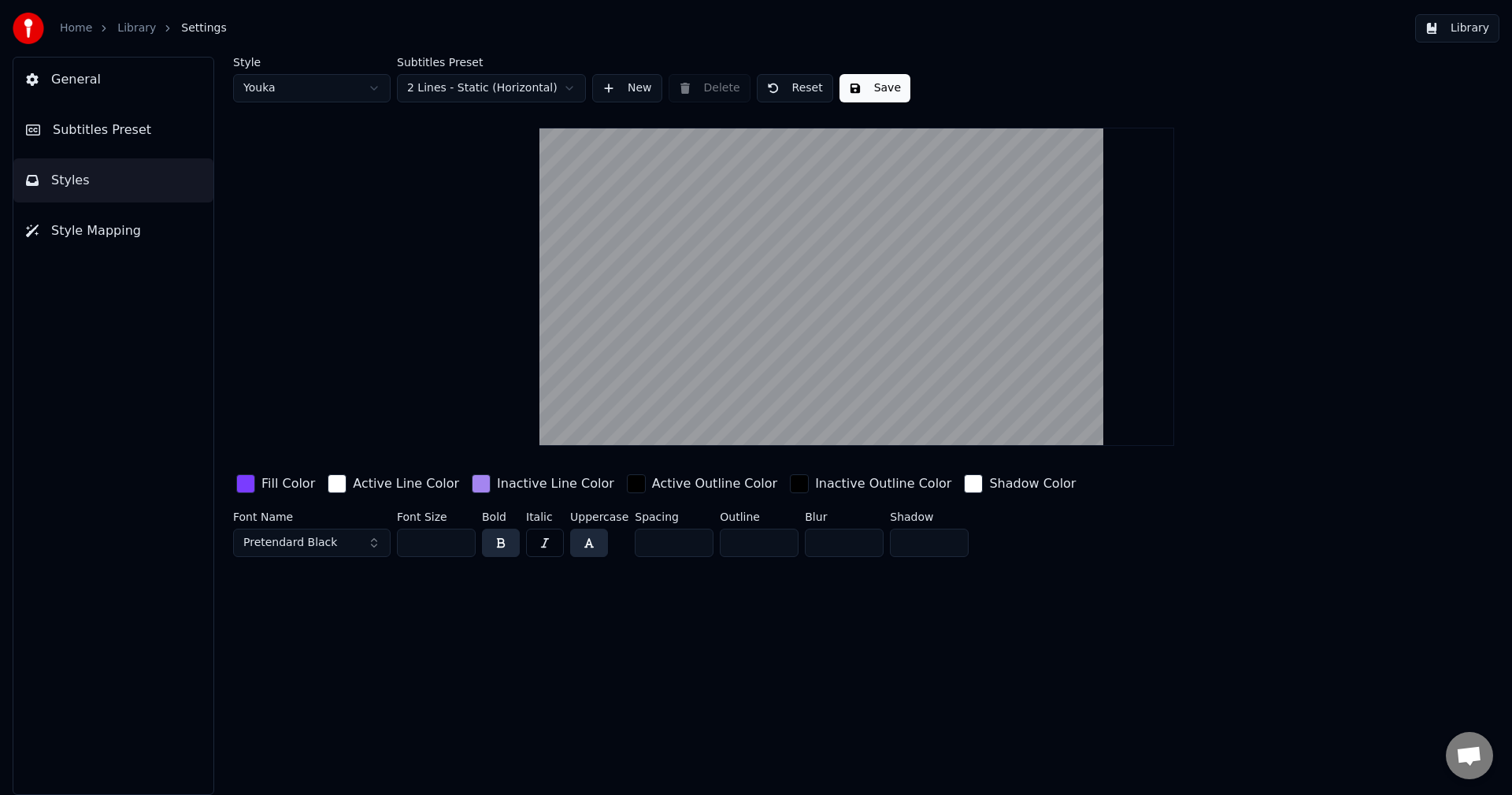
click at [591, 547] on button "button" at bounding box center [589, 543] width 38 height 28
drag, startPoint x: 591, startPoint y: 547, endPoint x: 584, endPoint y: 551, distance: 8.1
click at [584, 551] on button "button" at bounding box center [589, 543] width 38 height 28
click at [593, 536] on button "button" at bounding box center [589, 543] width 38 height 28
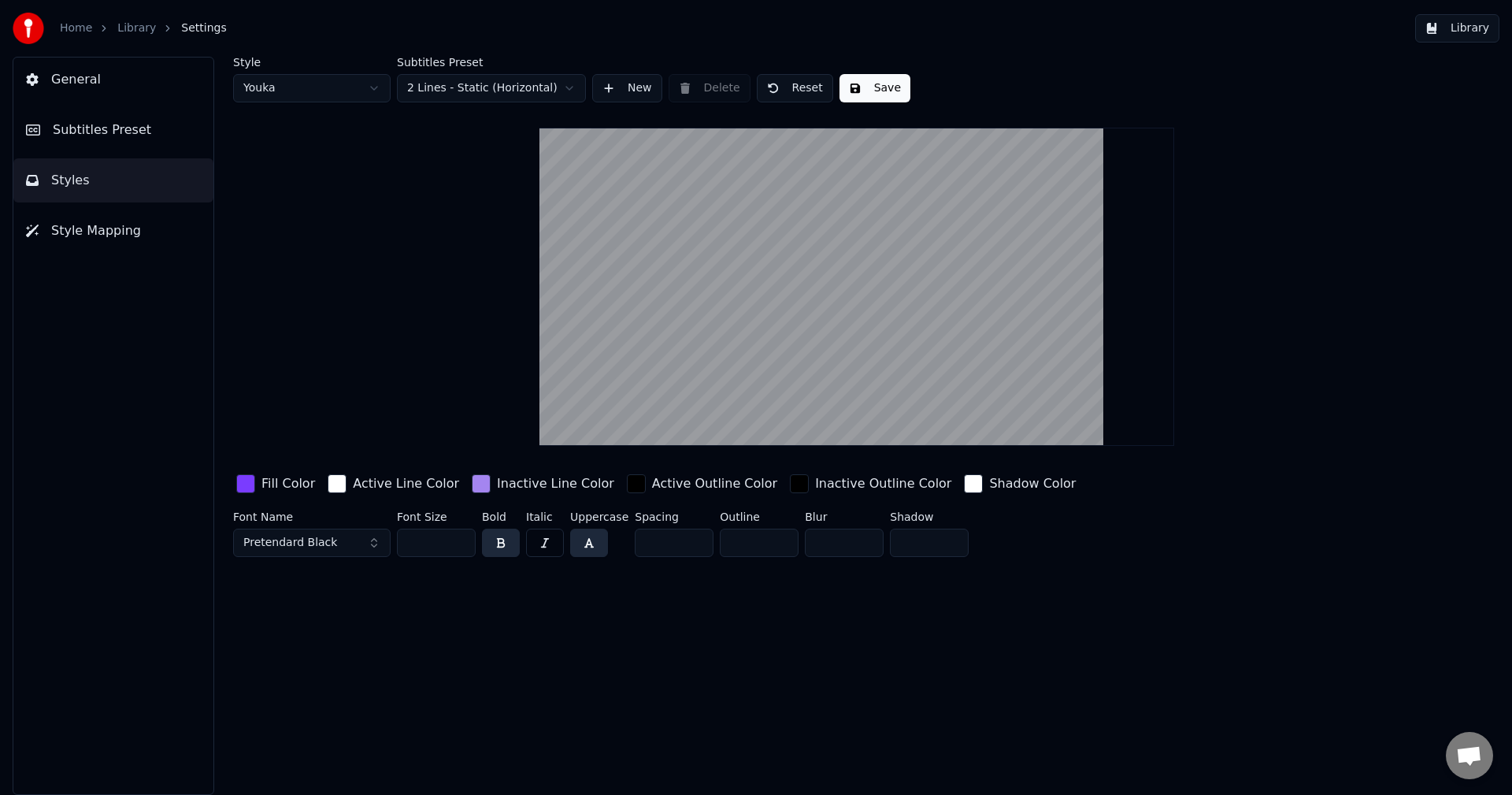
click at [595, 547] on button "button" at bounding box center [589, 543] width 38 height 28
click at [898, 204] on video at bounding box center [857, 287] width 634 height 318
drag, startPoint x: 894, startPoint y: 271, endPoint x: 890, endPoint y: 283, distance: 12.6
click at [890, 283] on video at bounding box center [857, 287] width 634 height 318
click at [866, 72] on div "Style Youka Subtitles Preset 2 Lines - Static (Horizontal) New Delete Reset Save" at bounding box center [857, 79] width 1248 height 46
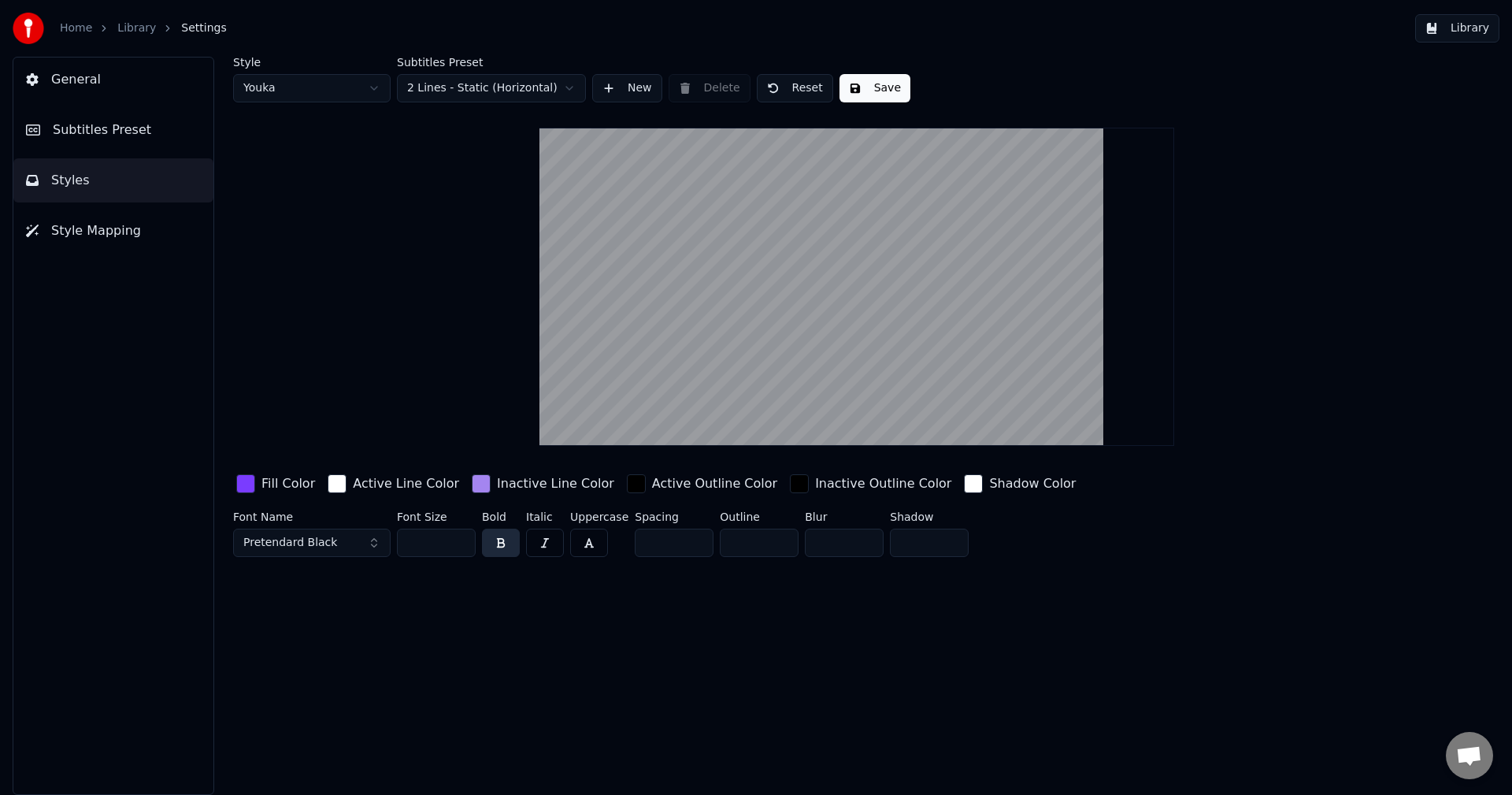
click at [864, 88] on button "Save" at bounding box center [874, 88] width 71 height 28
click at [859, 94] on button "Save" at bounding box center [874, 88] width 71 height 28
click at [144, 26] on link "Library" at bounding box center [136, 28] width 39 height 16
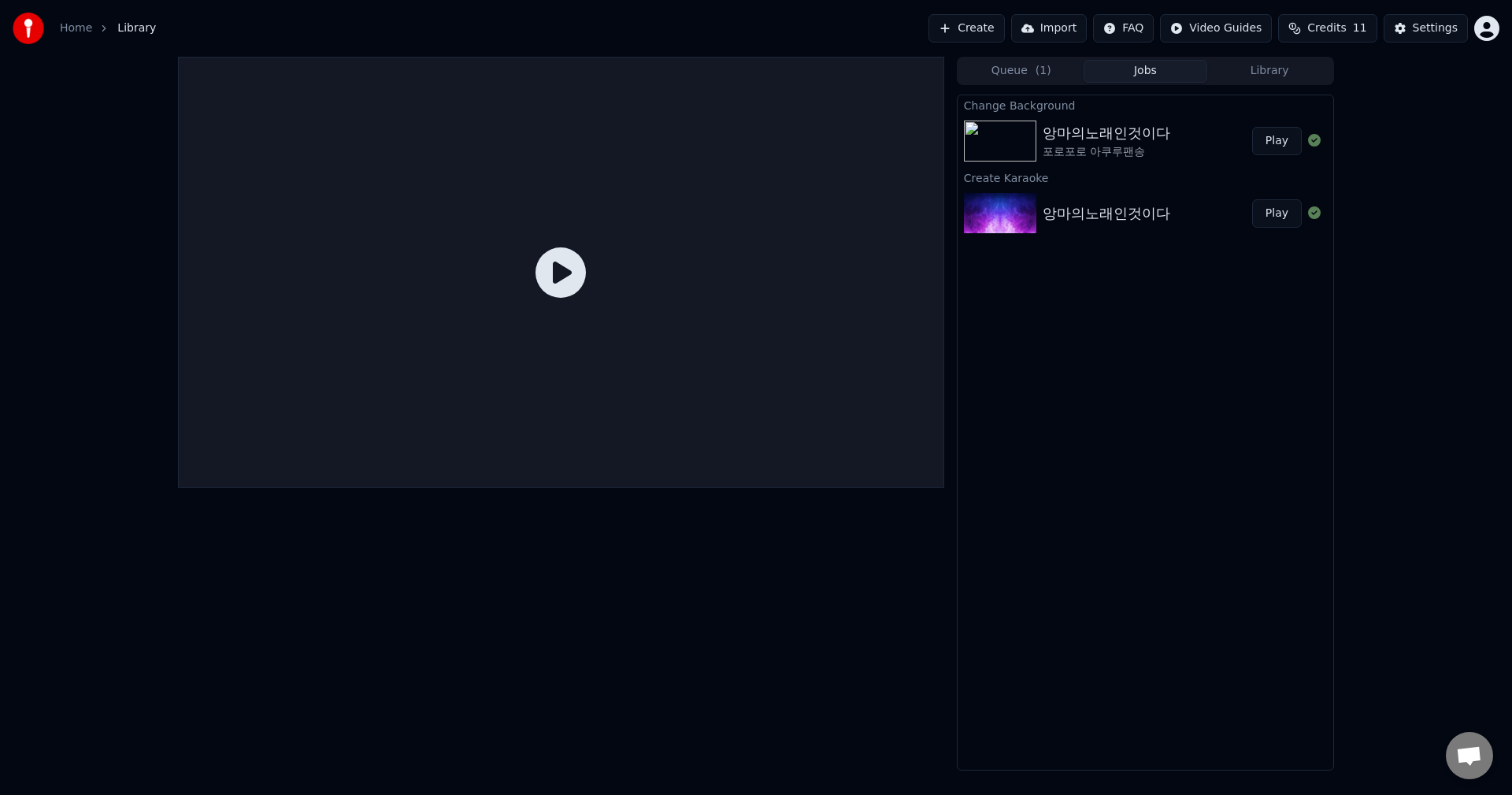
click at [1086, 129] on div "앙마의노래인것이다" at bounding box center [1107, 133] width 128 height 22
click at [1208, 138] on button "Play" at bounding box center [1277, 141] width 50 height 28
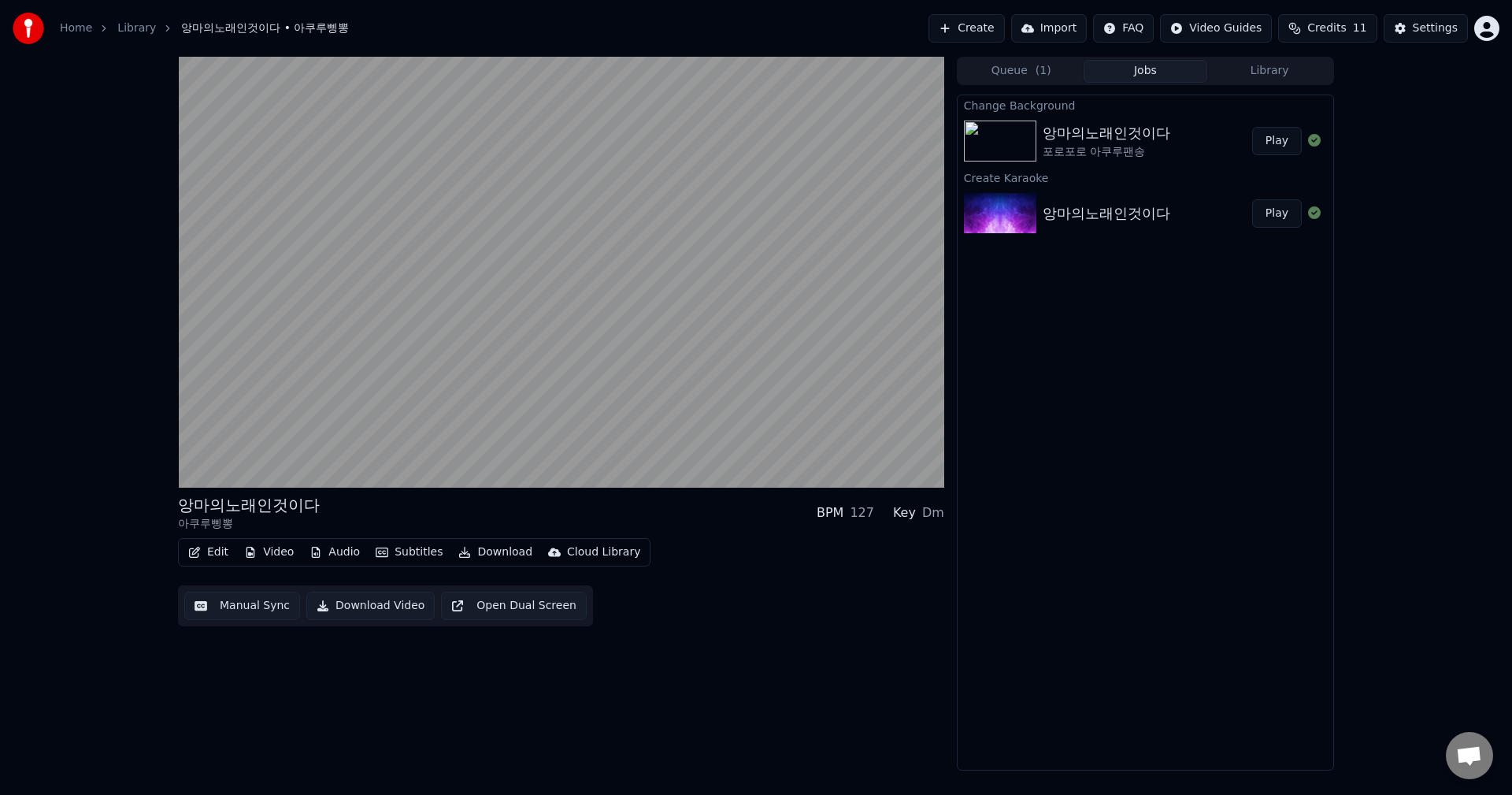
click at [1128, 148] on div "포로포로 아쿠루팬송" at bounding box center [1107, 151] width 128 height 16
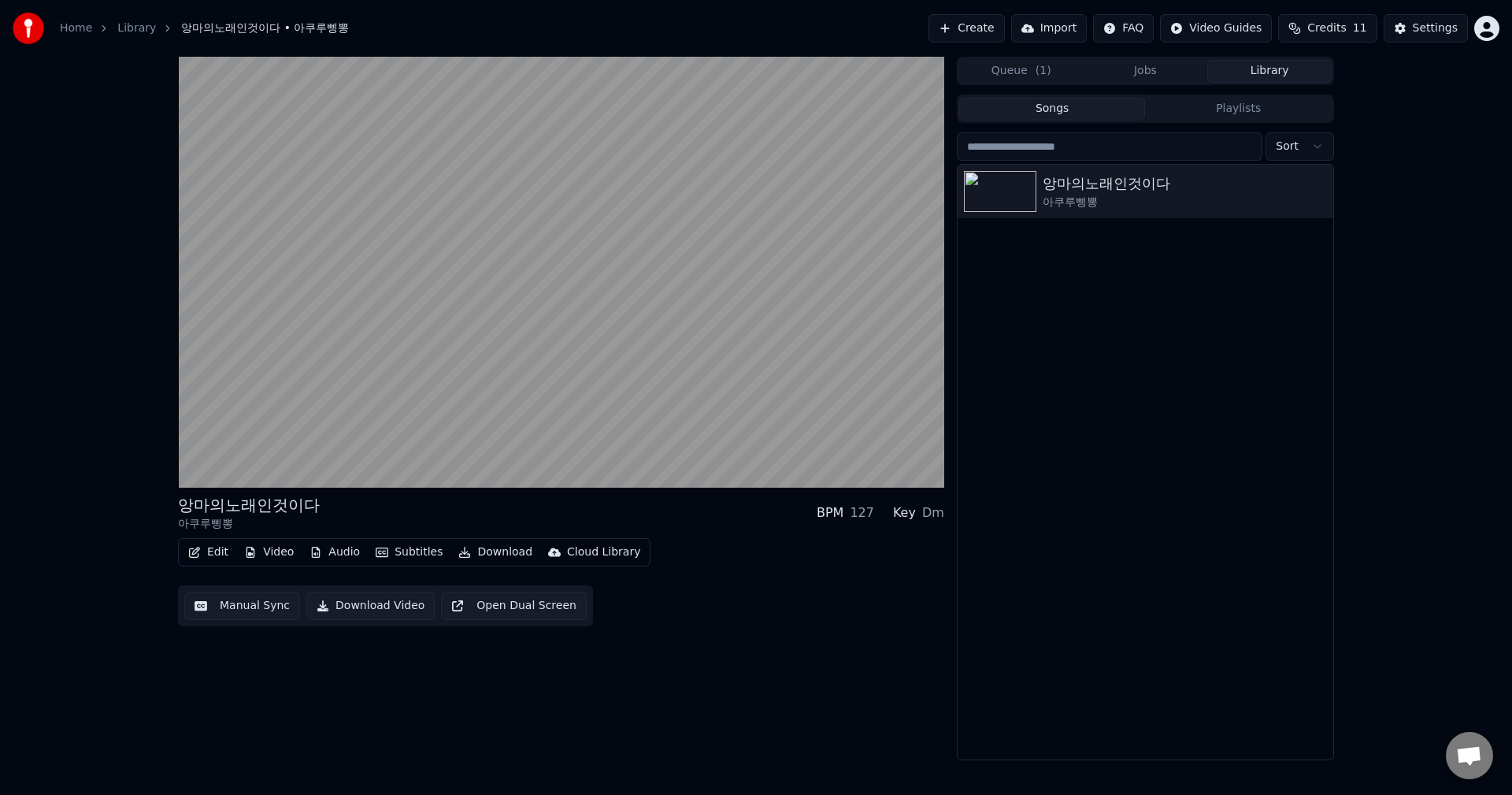
click at [1208, 71] on button "Library" at bounding box center [1269, 72] width 124 height 23
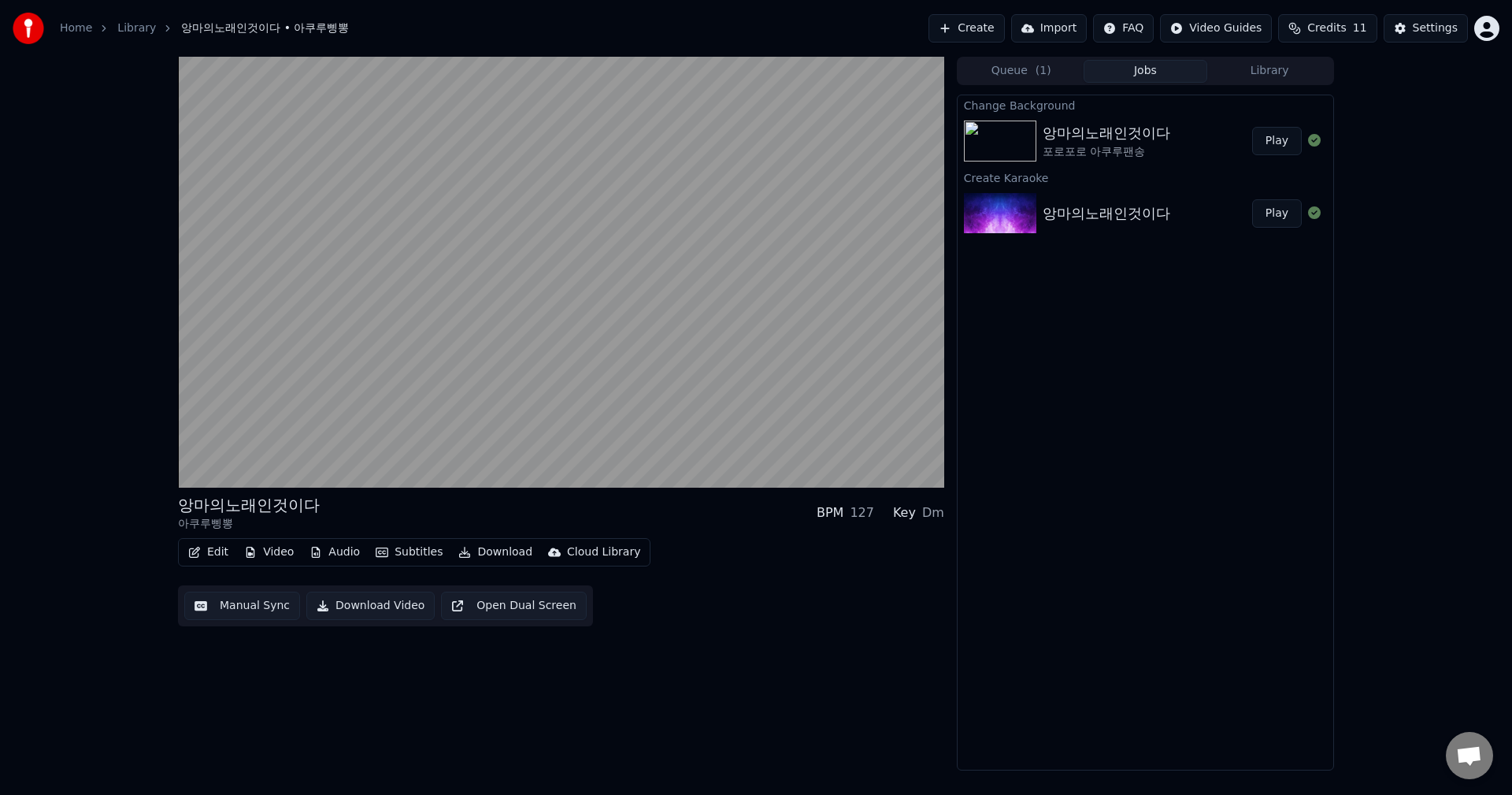
click at [1142, 68] on button "Jobs" at bounding box center [1145, 72] width 124 height 23
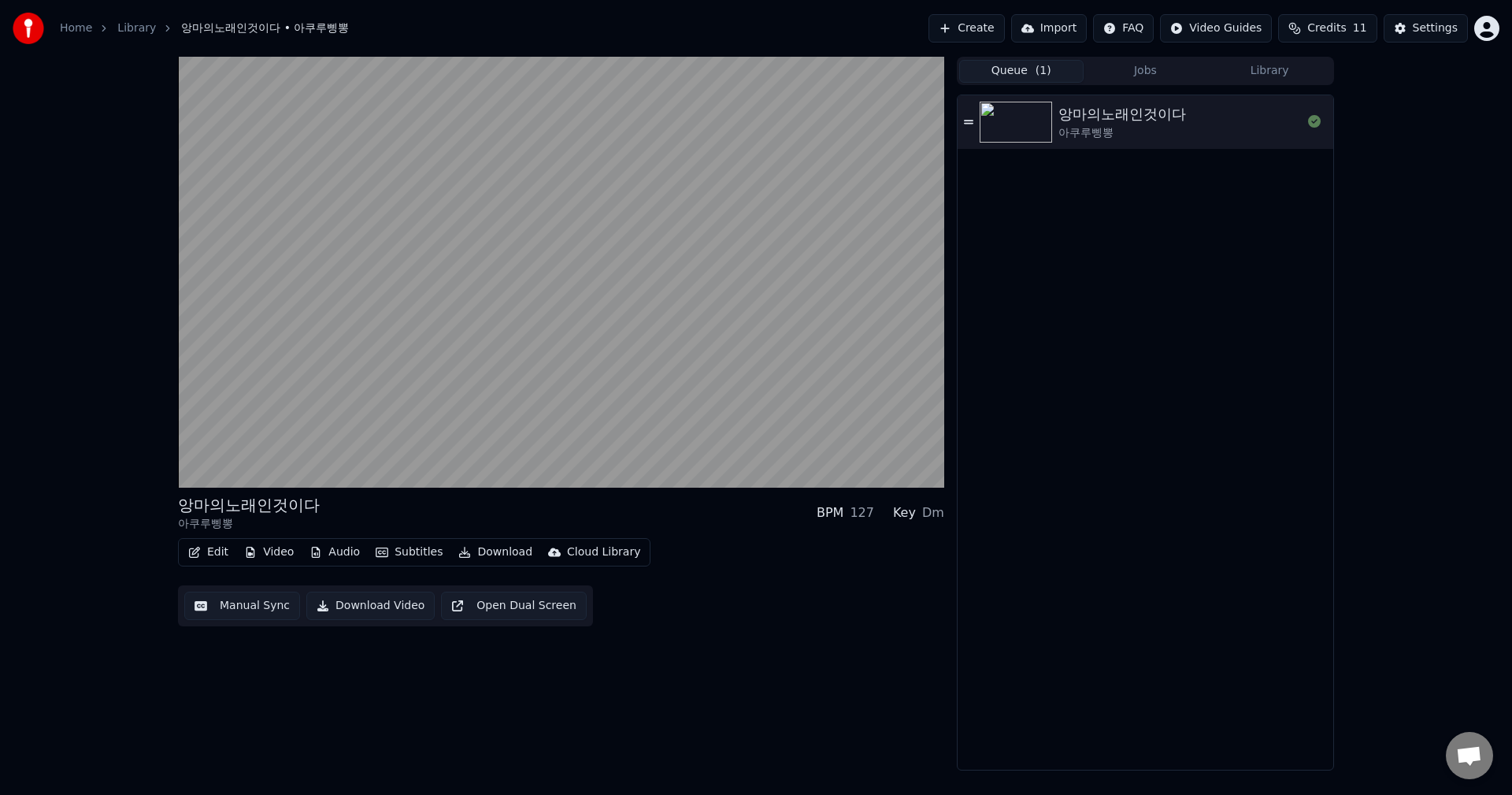
click at [1051, 67] on button "Queue ( 1 )" at bounding box center [1021, 72] width 124 height 23
click at [1140, 71] on button "Jobs" at bounding box center [1145, 72] width 124 height 23
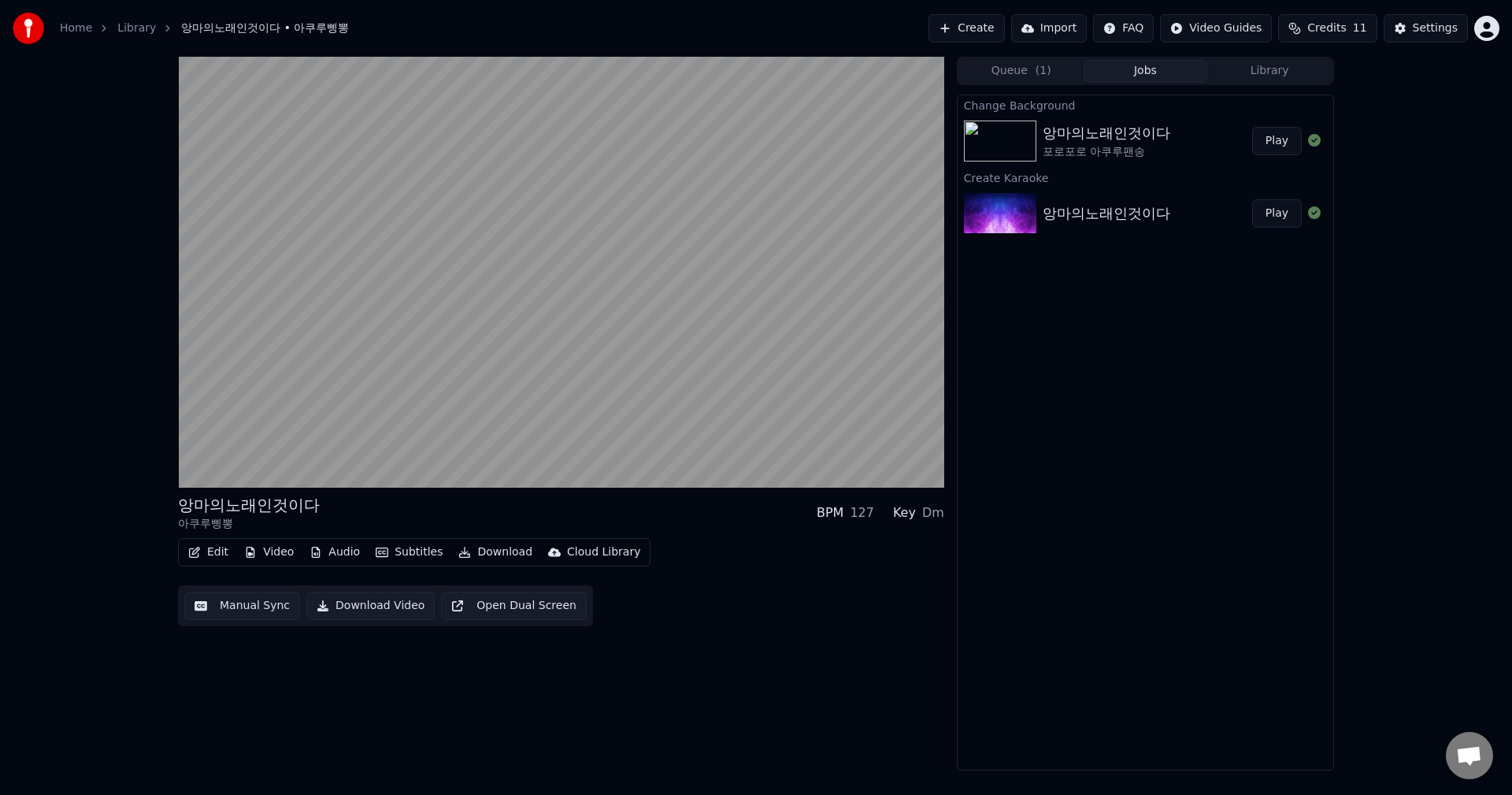
click at [1056, 72] on button "Queue ( 1 )" at bounding box center [1021, 72] width 124 height 23
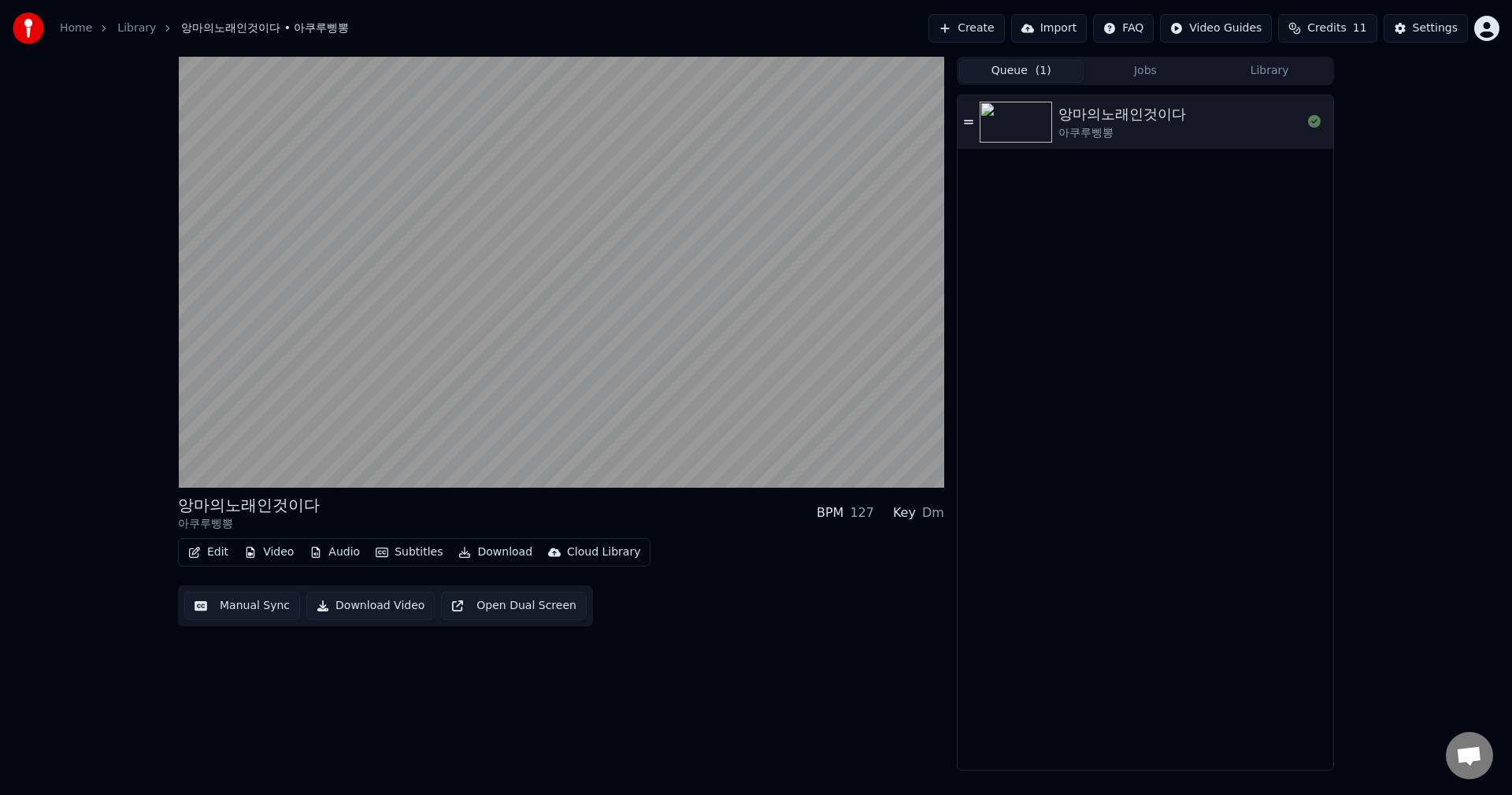
click at [1089, 115] on div "앙마의노래인것이다" at bounding box center [1123, 114] width 128 height 22
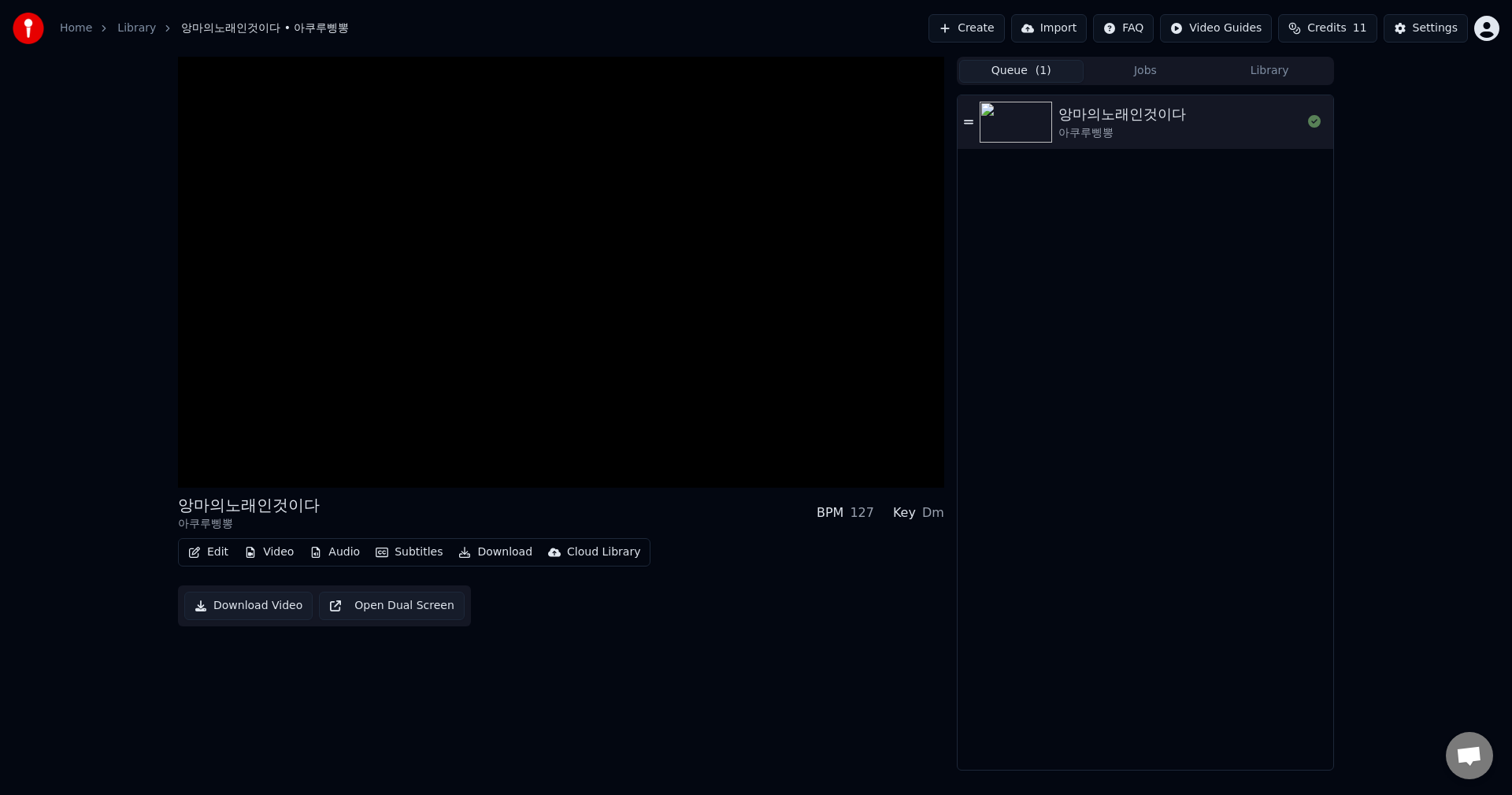
click at [1089, 115] on div "앙마의노래인것이다" at bounding box center [1123, 114] width 128 height 22
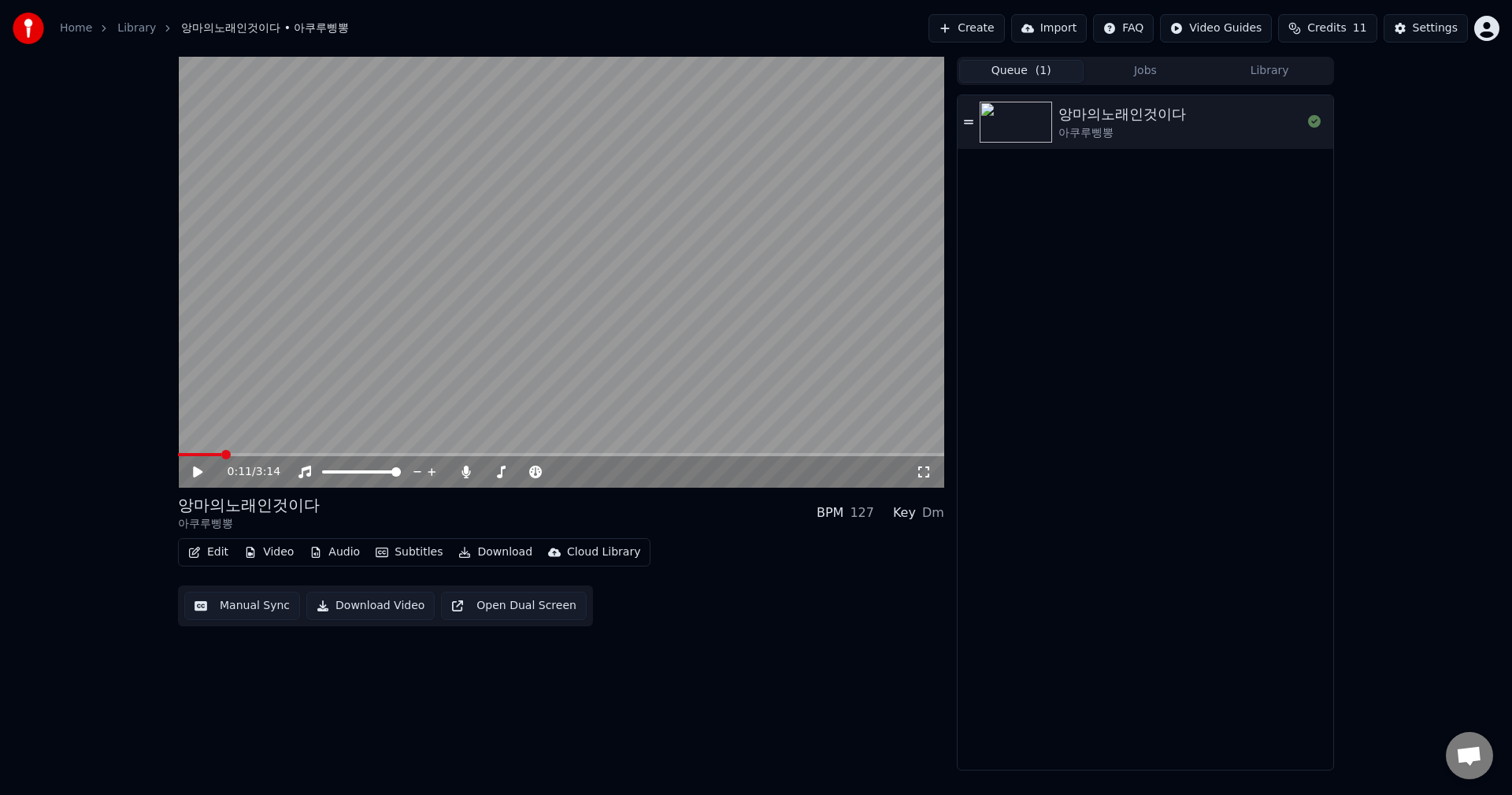
click at [752, 580] on div "Edit Video Audio Subtitles Download Cloud Library Manual Sync Download Video Op…" at bounding box center [560, 582] width 766 height 88
click at [257, 552] on button "Video" at bounding box center [269, 551] width 62 height 22
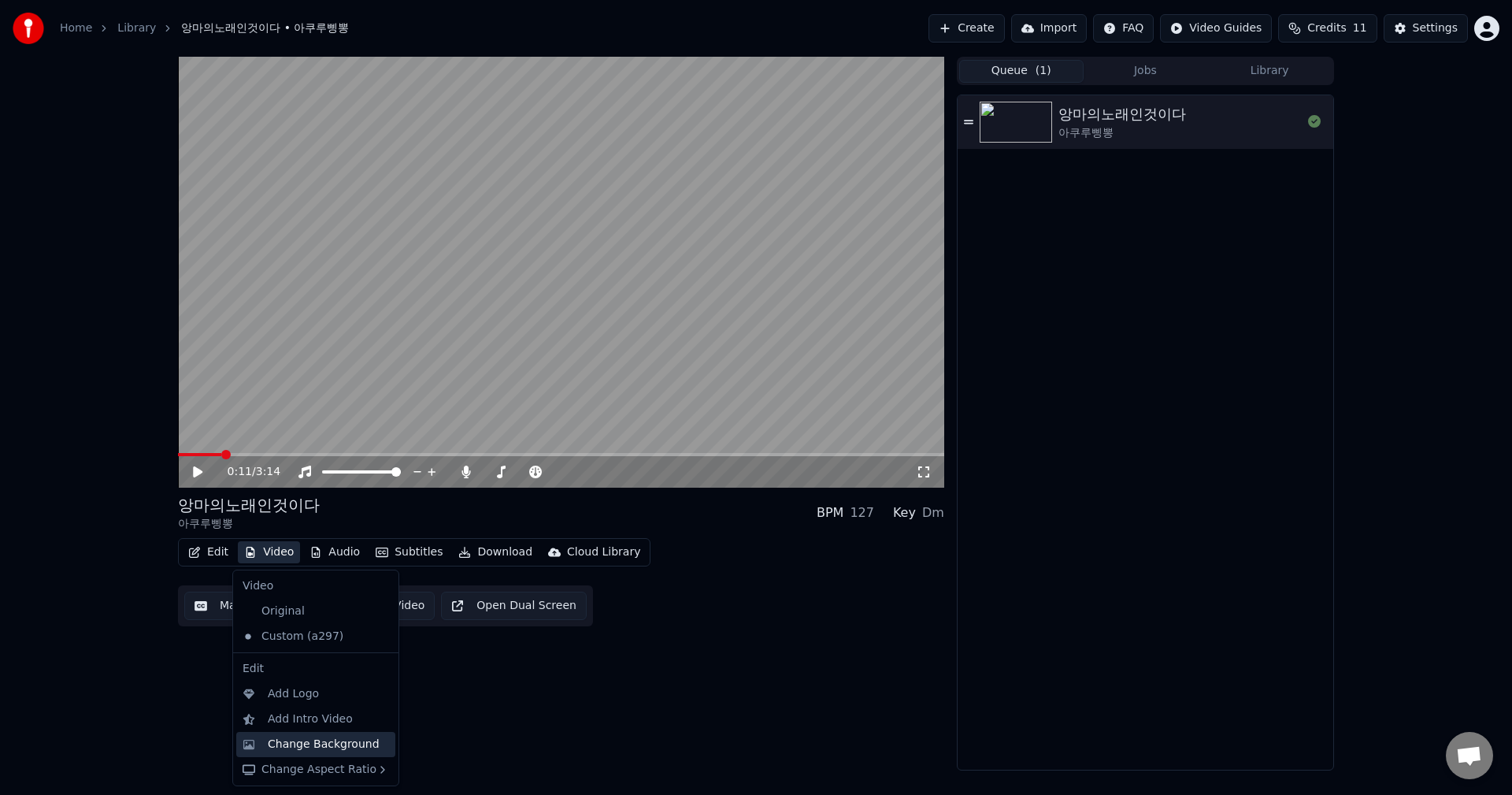
click at [311, 625] on div "Change Background" at bounding box center [323, 744] width 112 height 16
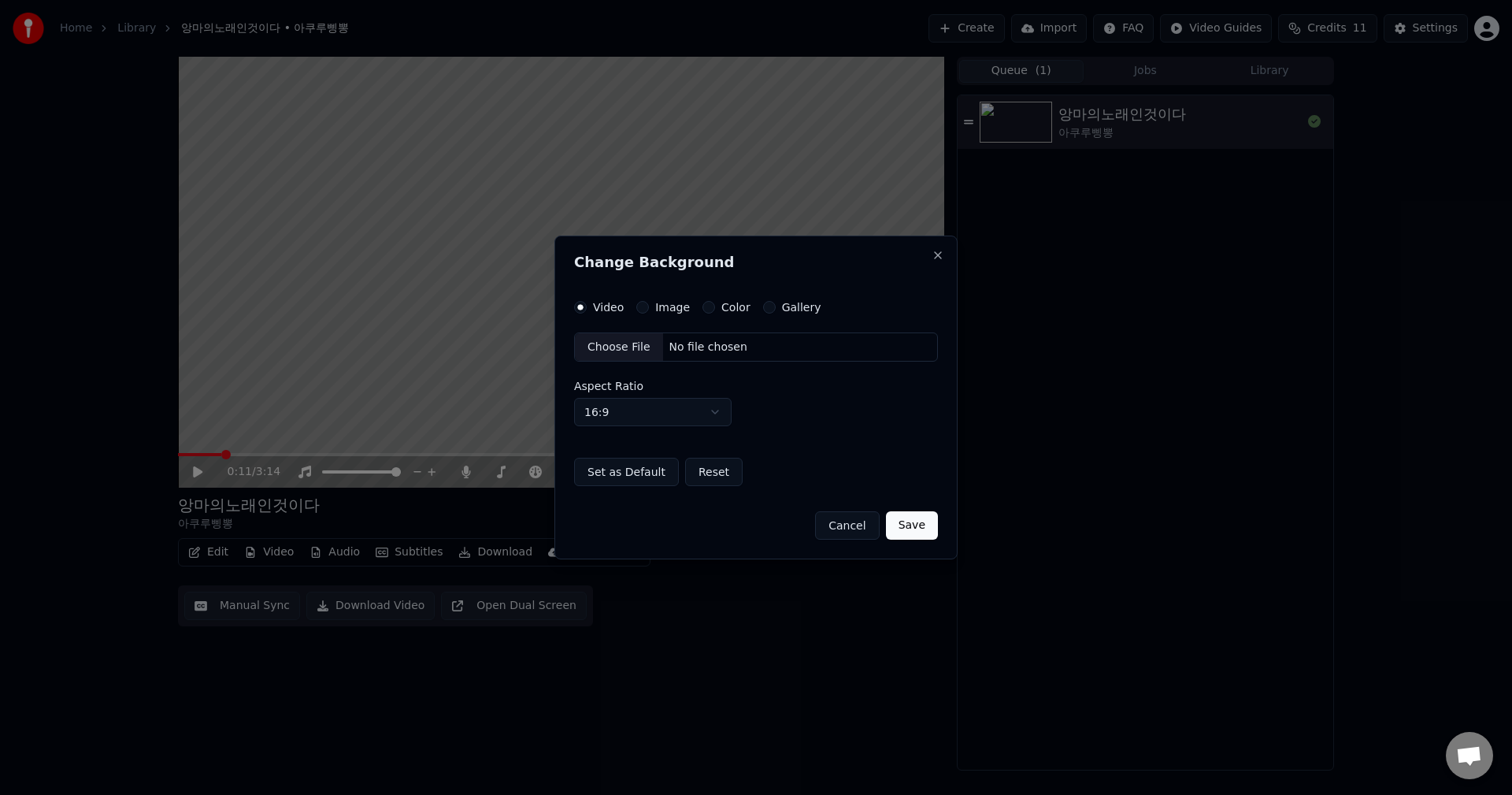
click at [631, 344] on div "Choose File" at bounding box center [619, 347] width 88 height 28
click at [673, 312] on label "Image" at bounding box center [672, 308] width 35 height 11
click at [649, 312] on button "Image" at bounding box center [642, 307] width 12 height 12
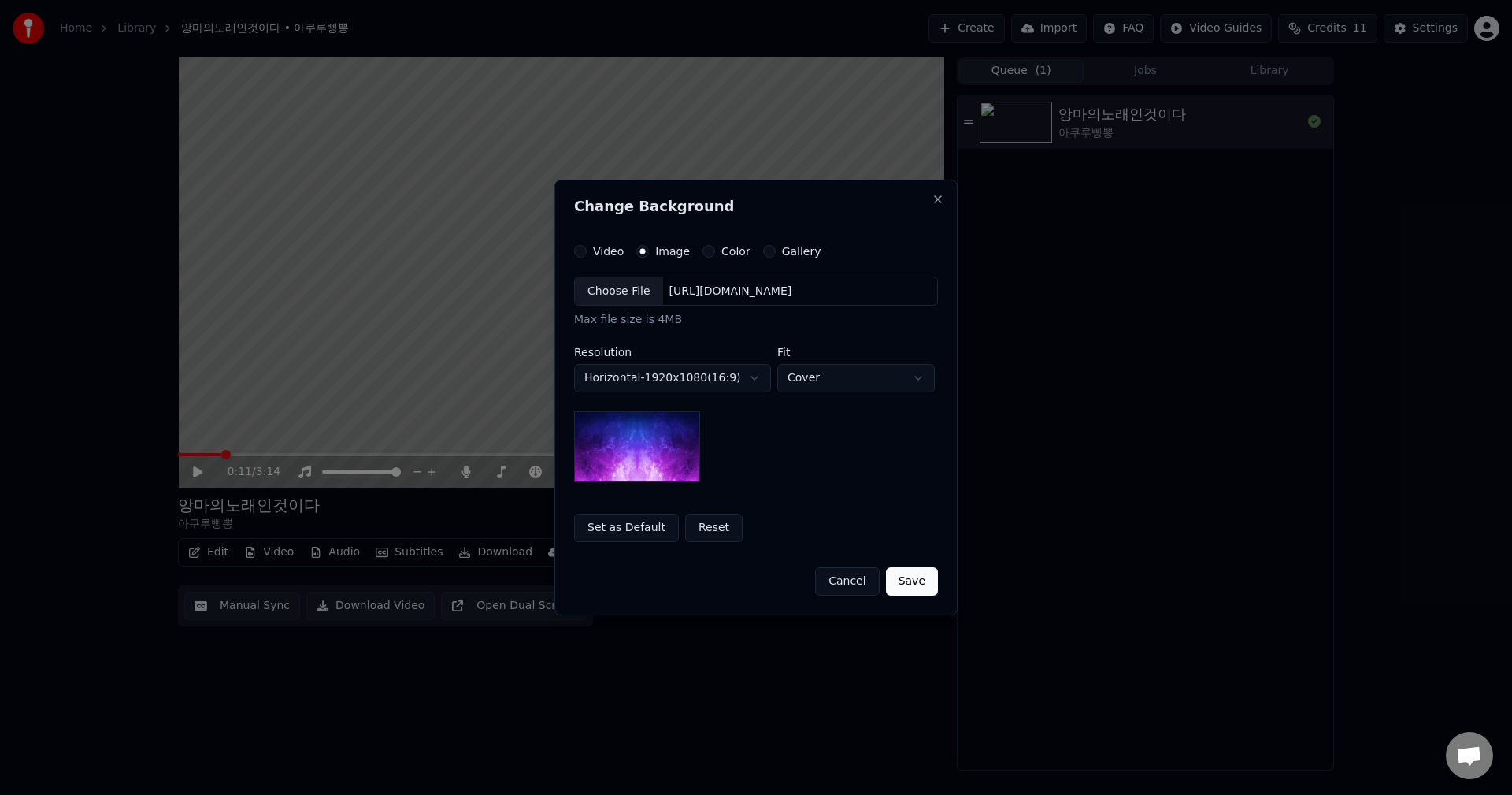
click at [627, 298] on div "Choose File" at bounding box center [619, 292] width 88 height 28
click at [811, 371] on body "**********" at bounding box center [756, 397] width 1512 height 795
click at [831, 386] on body "**********" at bounding box center [756, 397] width 1512 height 795
click at [830, 380] on body "**********" at bounding box center [756, 397] width 1512 height 795
click at [829, 381] on body "**********" at bounding box center [756, 397] width 1512 height 795
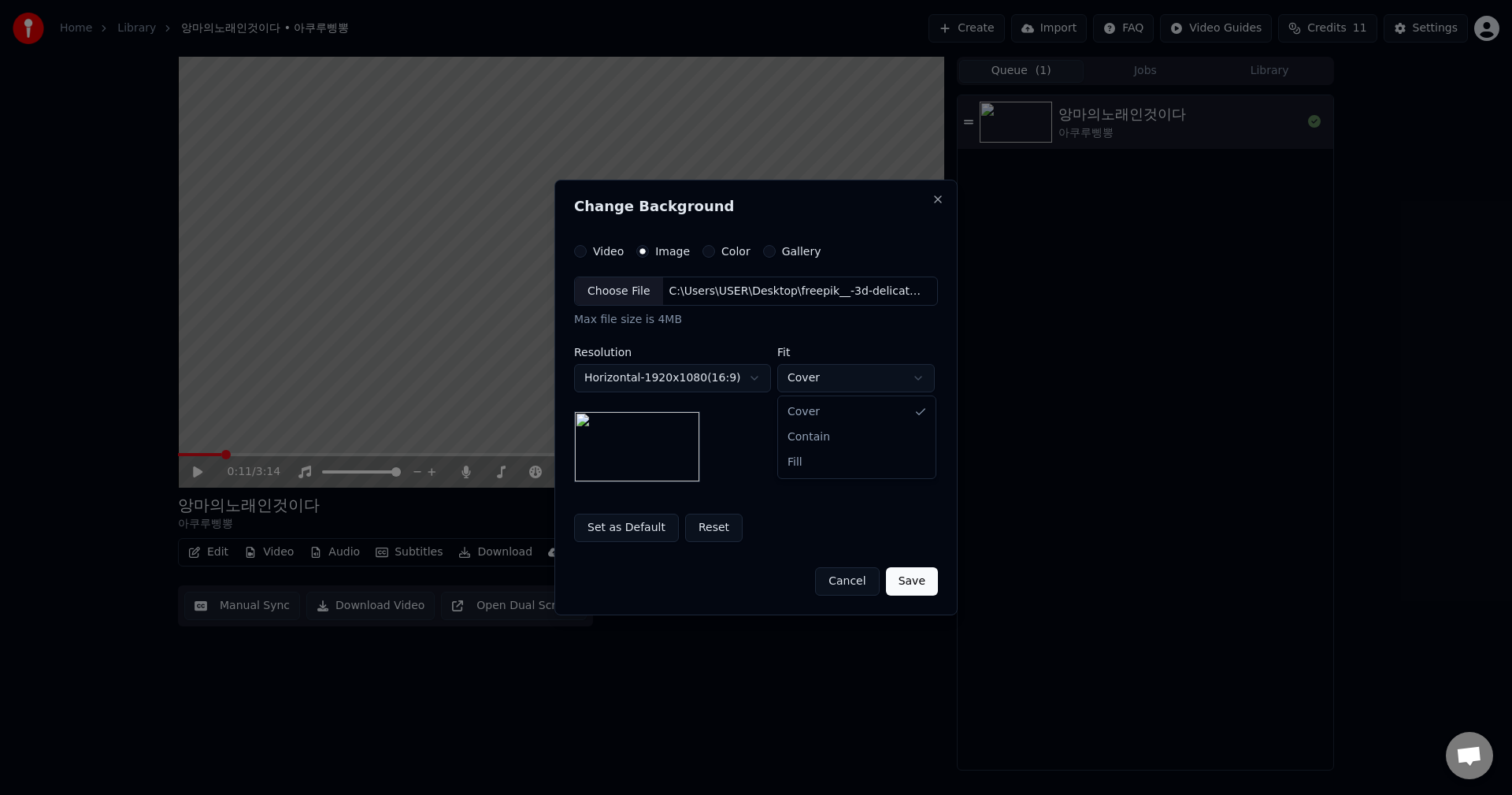
select select "****"
click at [839, 495] on div "**********" at bounding box center [756, 393] width 364 height 298
click at [927, 578] on button "Save" at bounding box center [911, 581] width 52 height 28
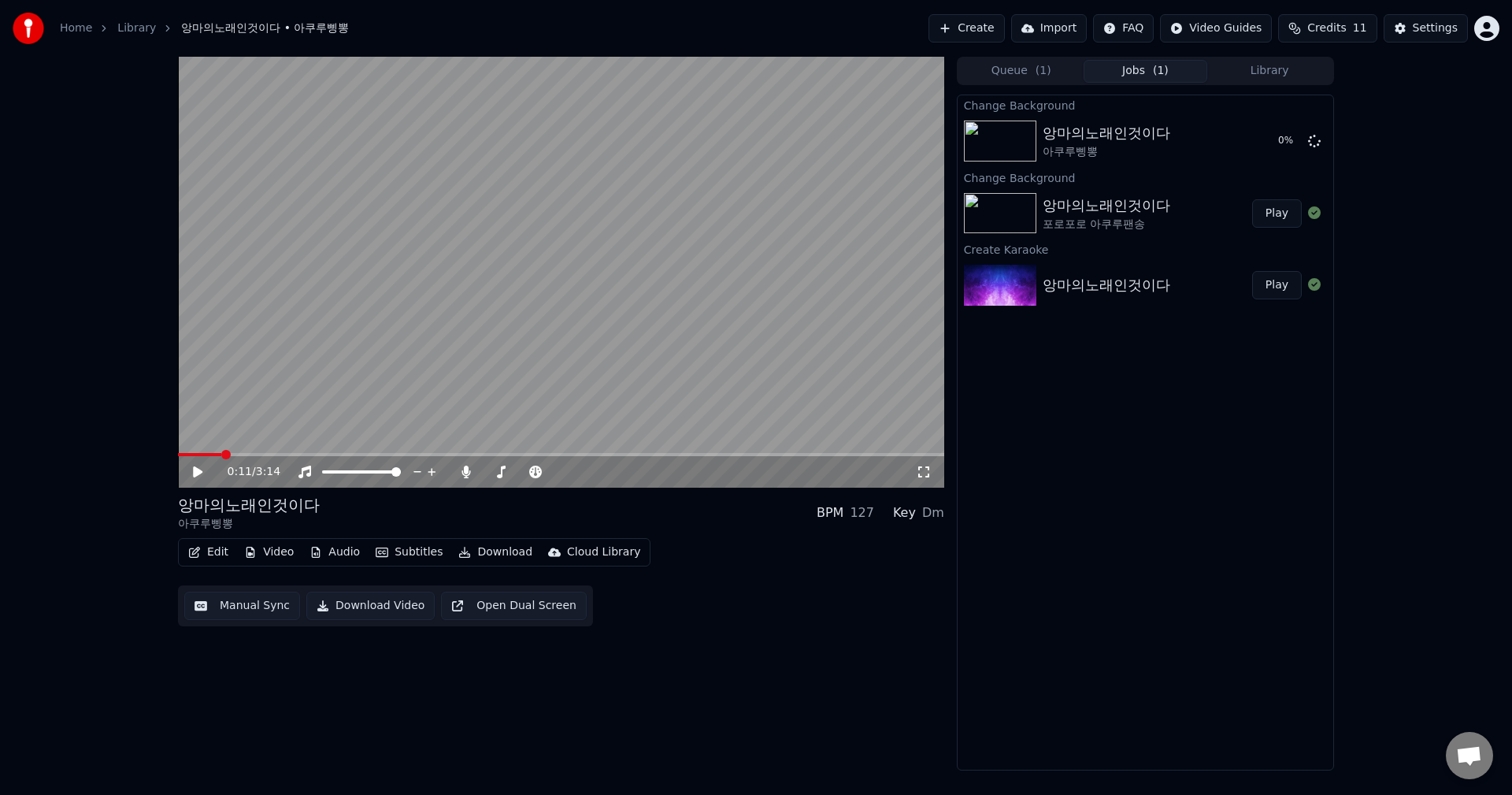
click at [550, 342] on video at bounding box center [560, 272] width 766 height 431
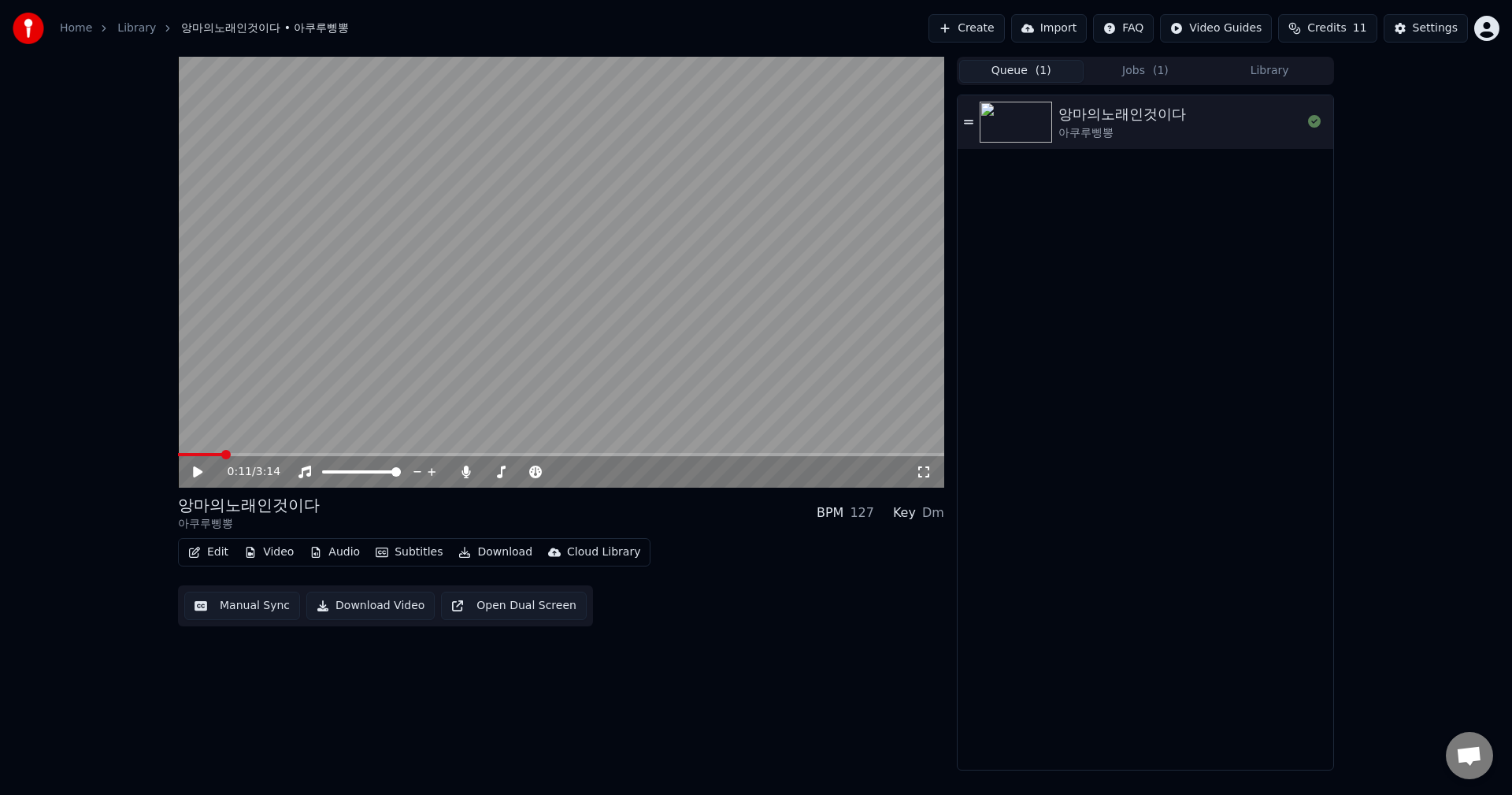
click at [1019, 79] on button "Queue ( 1 )" at bounding box center [1021, 72] width 124 height 23
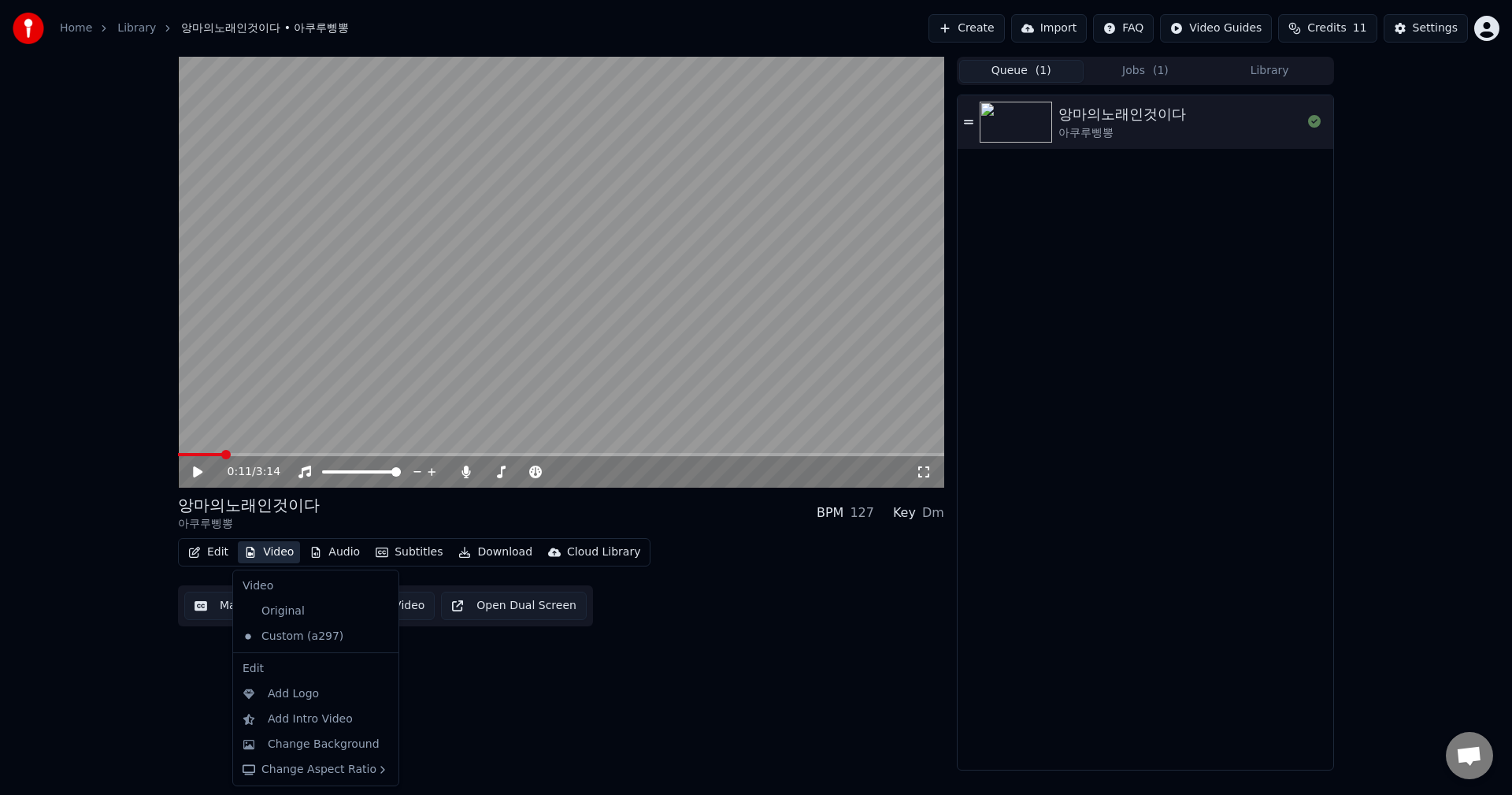
click at [274, 558] on button "Video" at bounding box center [269, 551] width 62 height 22
click at [290, 625] on div "Change Background" at bounding box center [323, 744] width 112 height 16
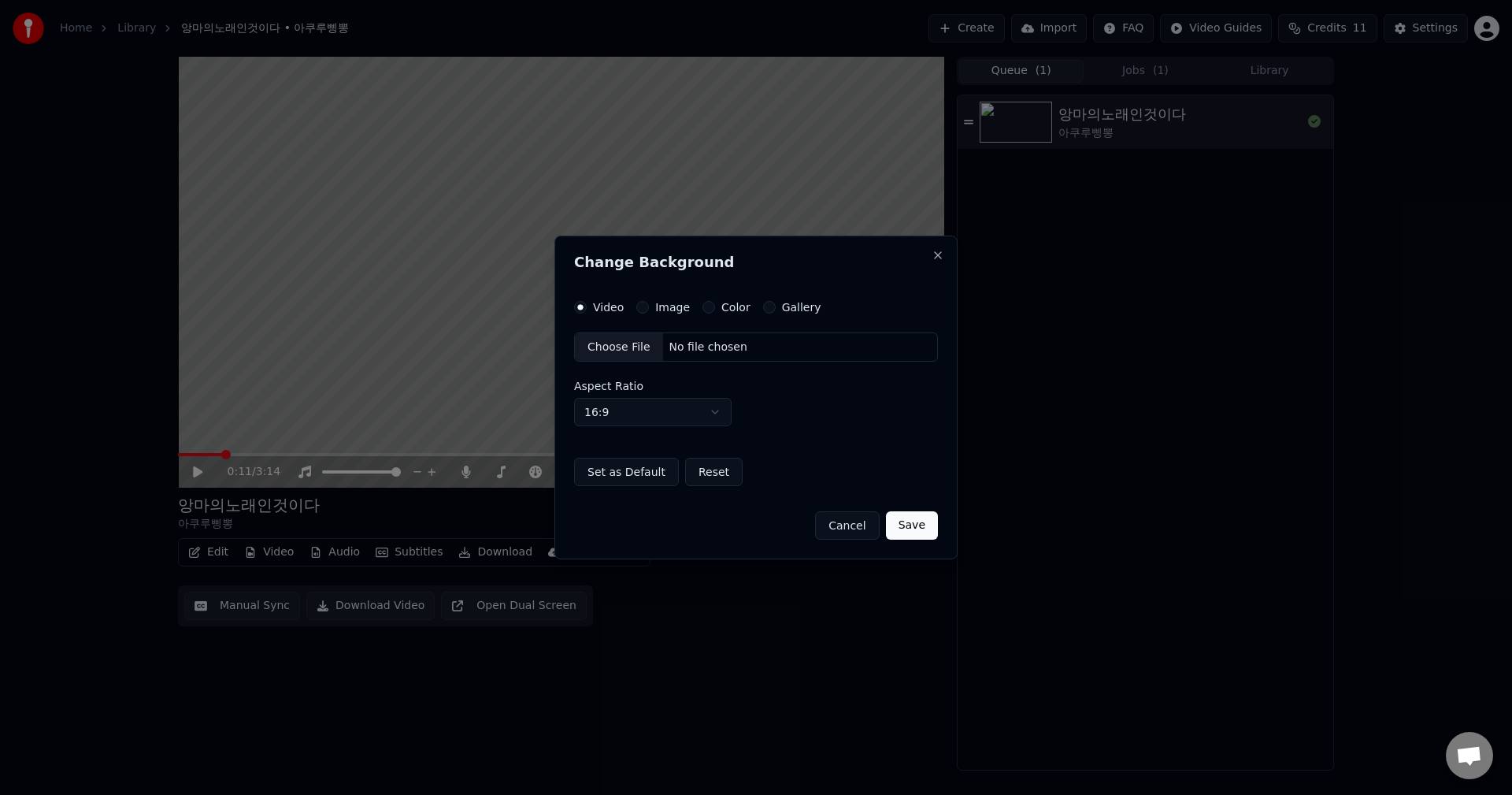
click at [664, 309] on label "Image" at bounding box center [672, 308] width 35 height 11
click at [649, 309] on button "Image" at bounding box center [642, 307] width 12 height 12
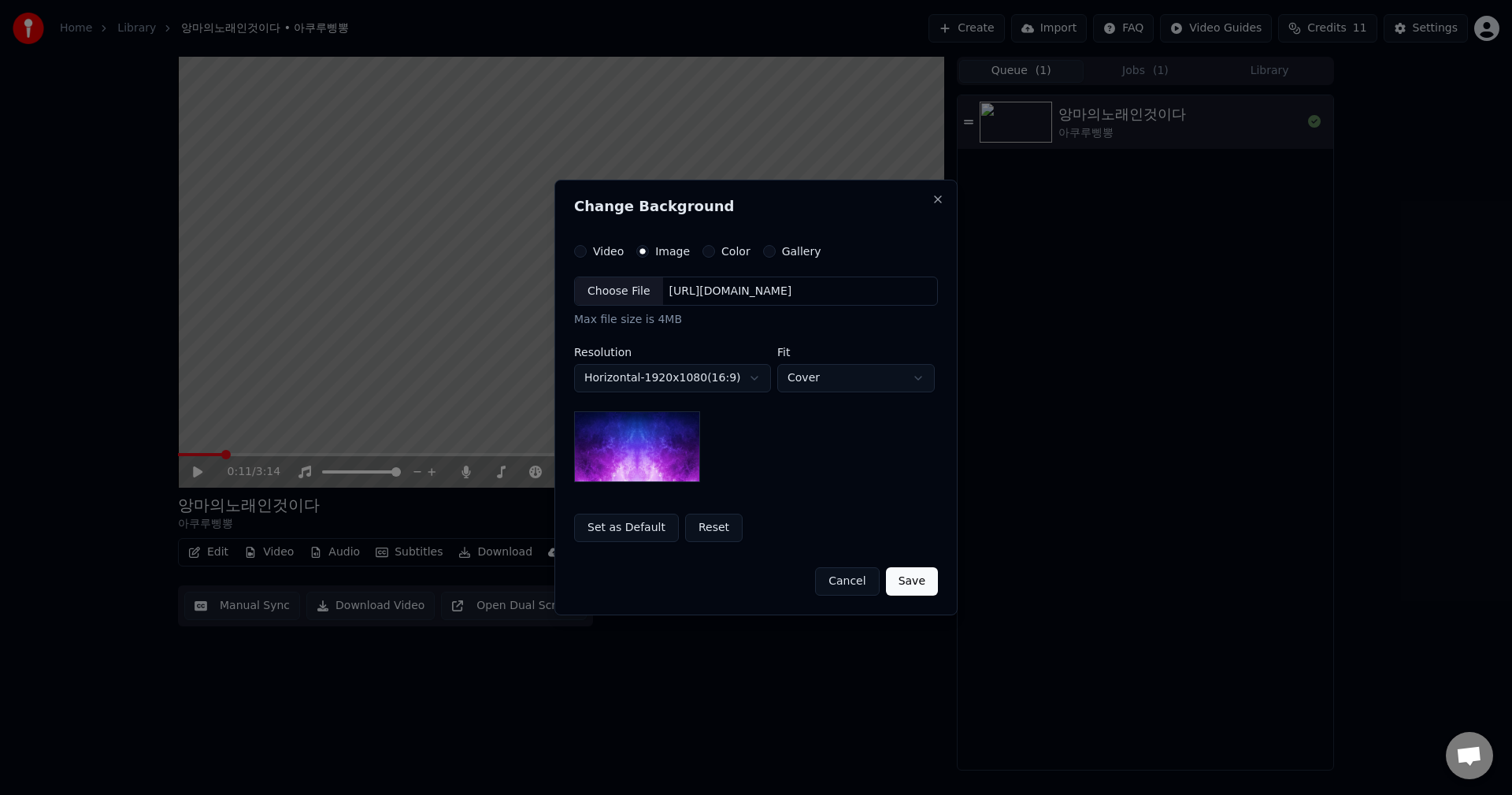
click at [635, 298] on div "Choose File" at bounding box center [619, 292] width 88 height 28
click at [832, 393] on div "**********" at bounding box center [756, 379] width 364 height 206
click at [839, 370] on body "**********" at bounding box center [756, 397] width 1512 height 795
select select "****"
click at [642, 443] on img at bounding box center [638, 446] width 126 height 71
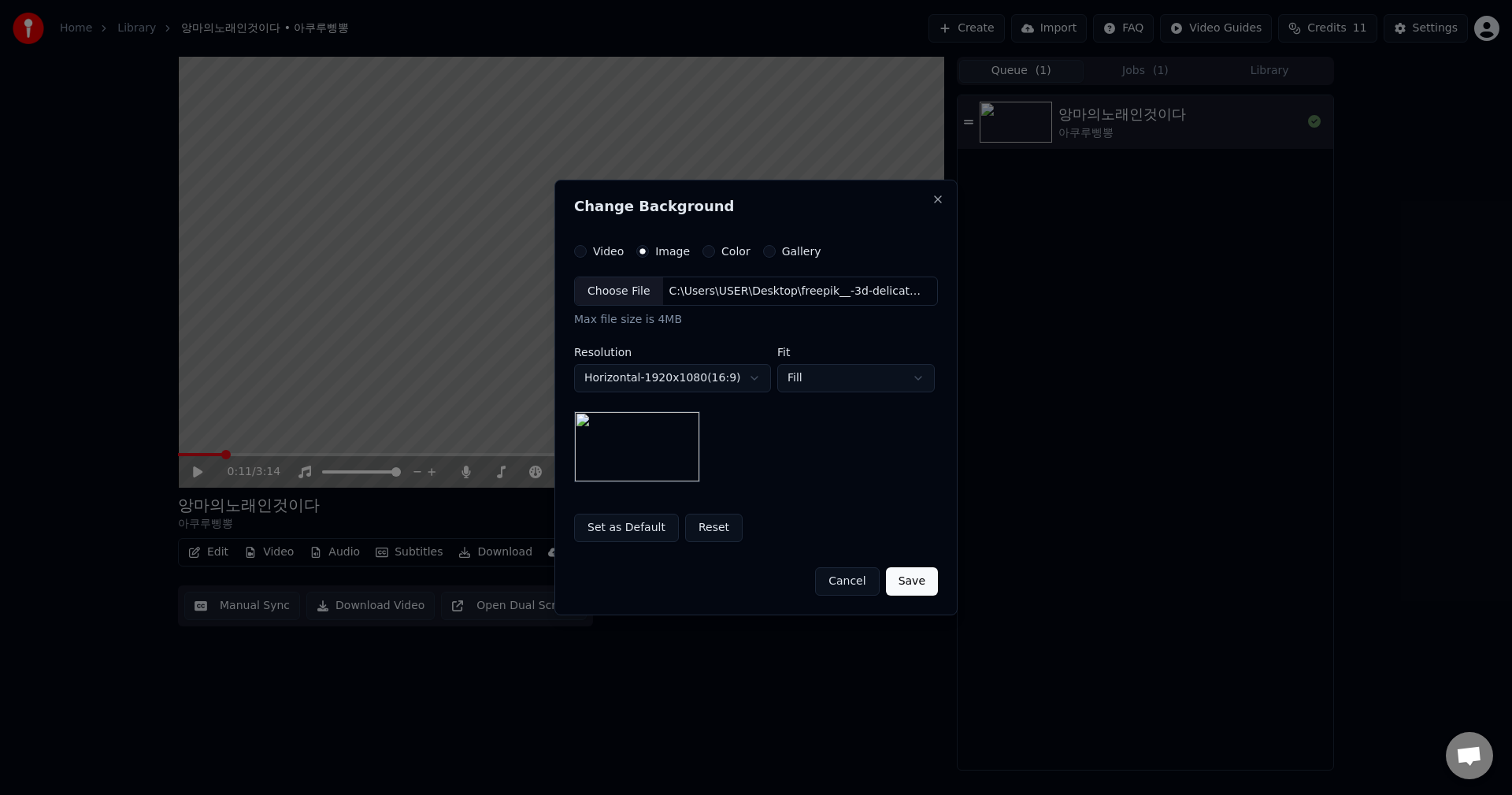
click at [929, 588] on button "Save" at bounding box center [911, 581] width 52 height 28
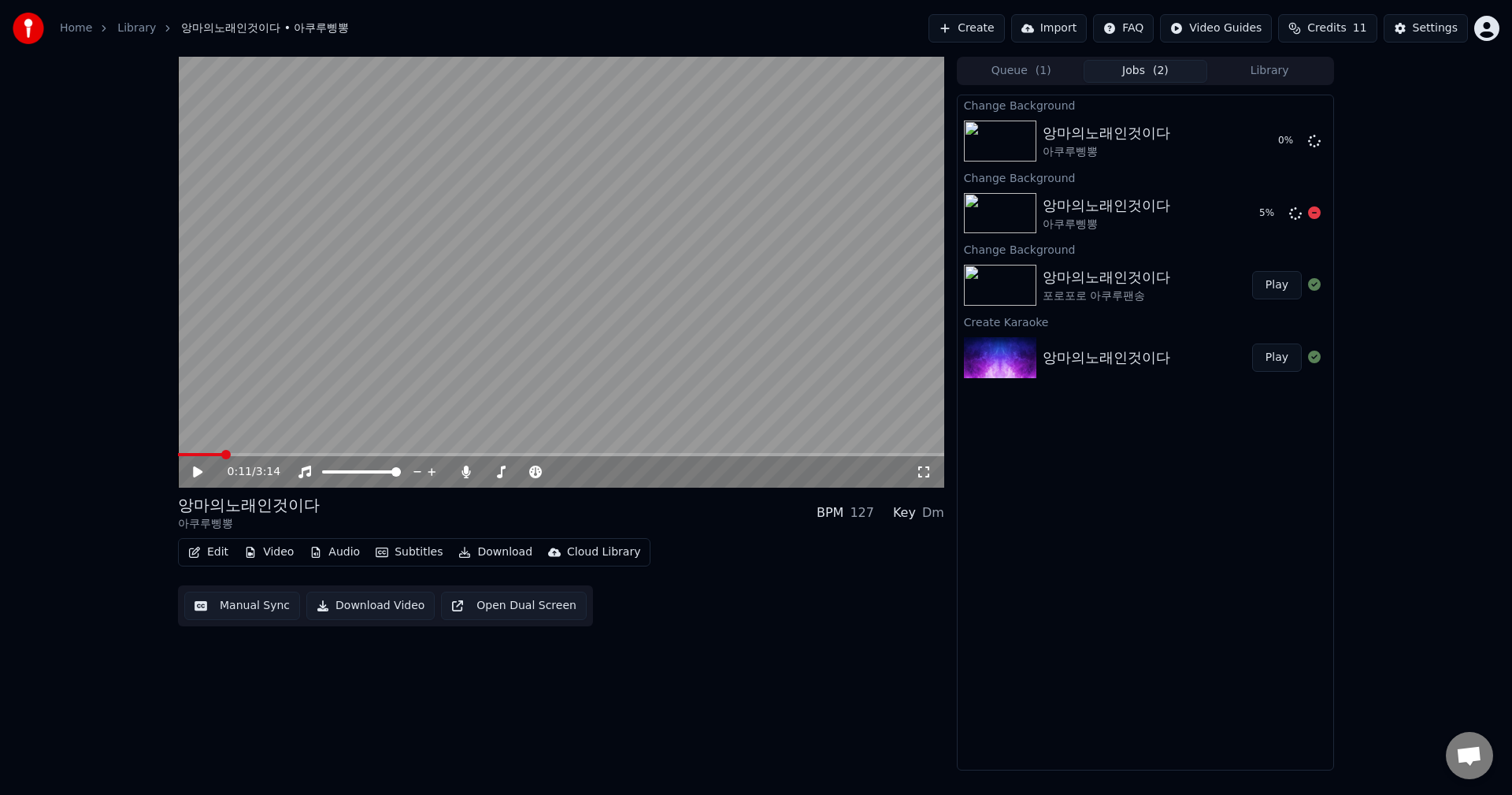
click at [1011, 210] on img at bounding box center [1000, 214] width 72 height 41
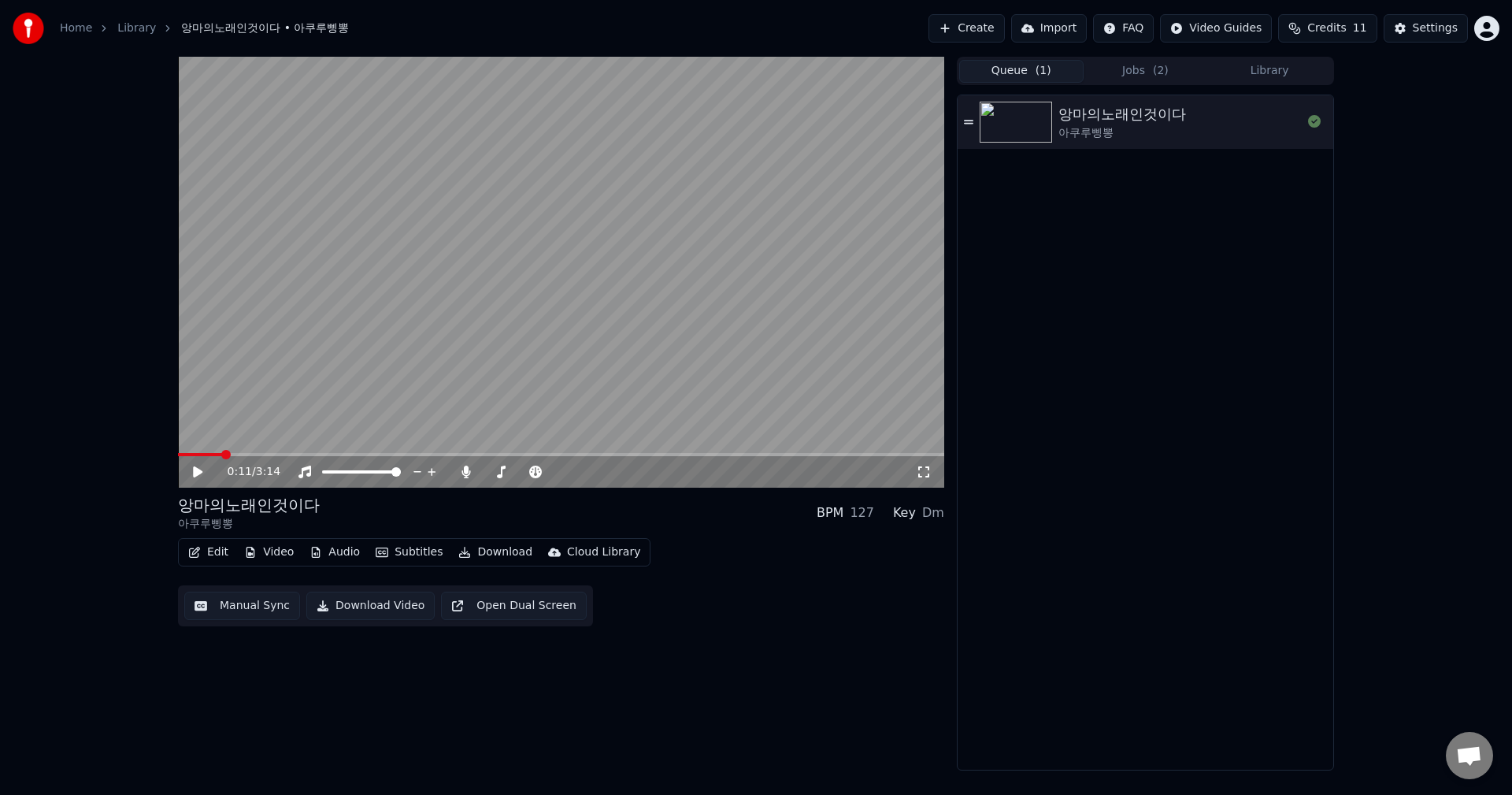
click at [1014, 71] on button "Queue ( 1 )" at bounding box center [1021, 72] width 124 height 23
click at [1020, 74] on button "Queue ( 1 )" at bounding box center [1021, 72] width 124 height 23
click at [1141, 77] on button "Jobs ( 2 )" at bounding box center [1145, 72] width 124 height 23
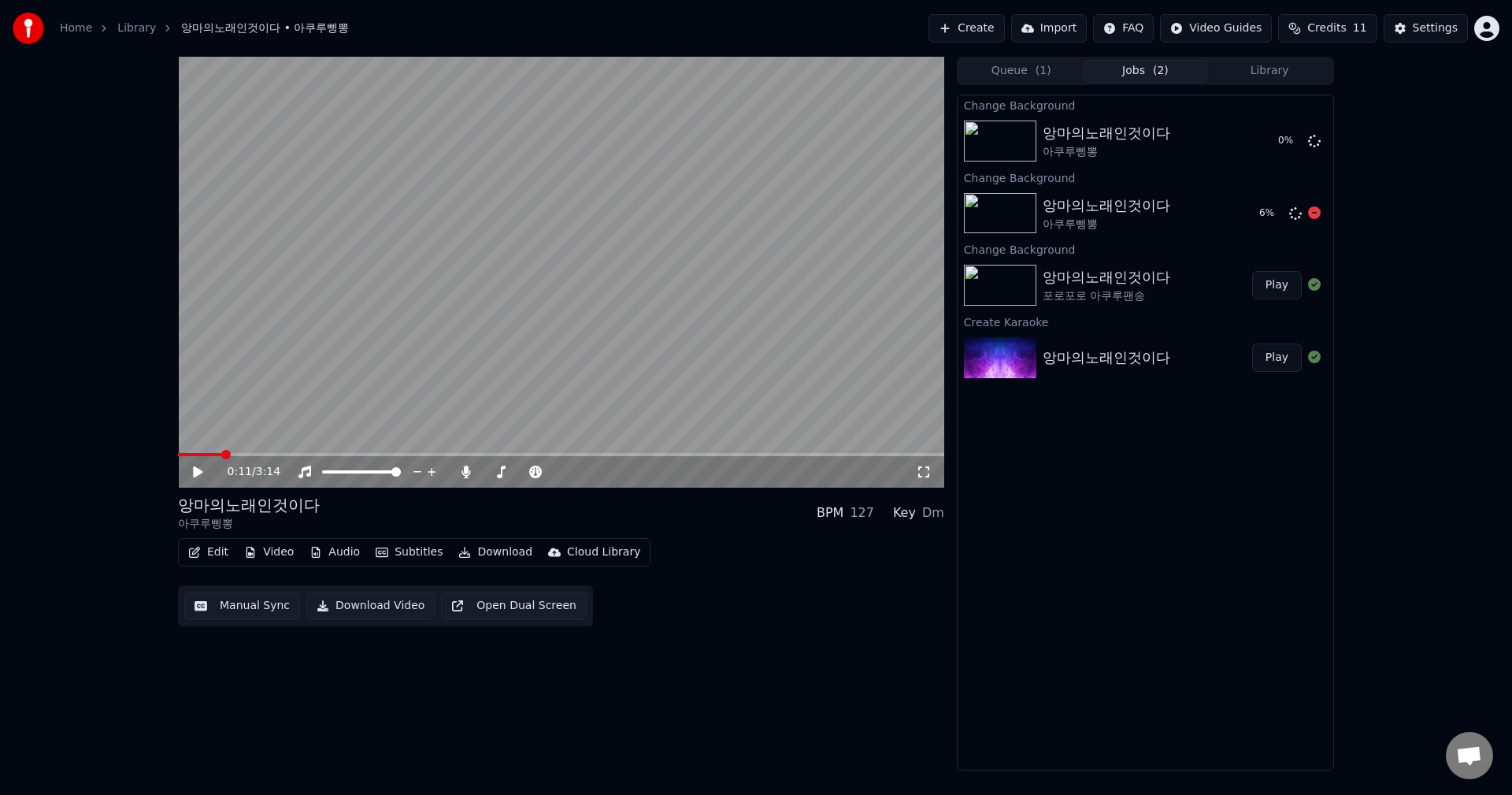
click at [1117, 212] on div "앙마의노래인것이다" at bounding box center [1107, 205] width 128 height 22
click at [1000, 137] on img at bounding box center [1000, 141] width 72 height 41
click at [1000, 344] on img at bounding box center [1000, 358] width 72 height 41
click at [1012, 285] on img at bounding box center [1000, 285] width 72 height 41
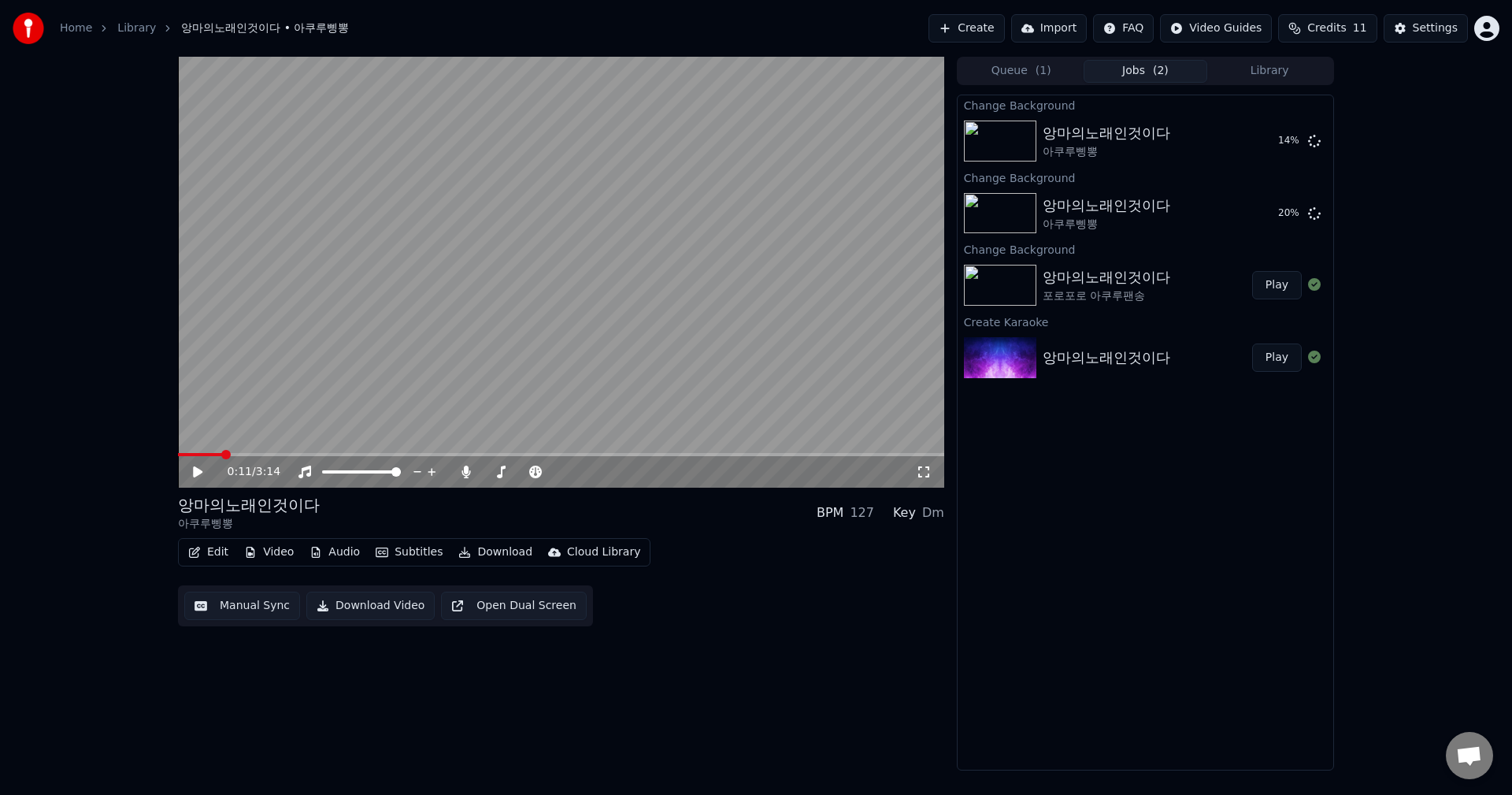
click at [1025, 59] on div "Home Library 앙마의노래인것이다 • 아쿠루삥뽕 Create Import FAQ Video Guides Credits 11 Settin…" at bounding box center [756, 397] width 1512 height 795
click at [1025, 61] on button "Queue ( 1 )" at bounding box center [1021, 72] width 124 height 23
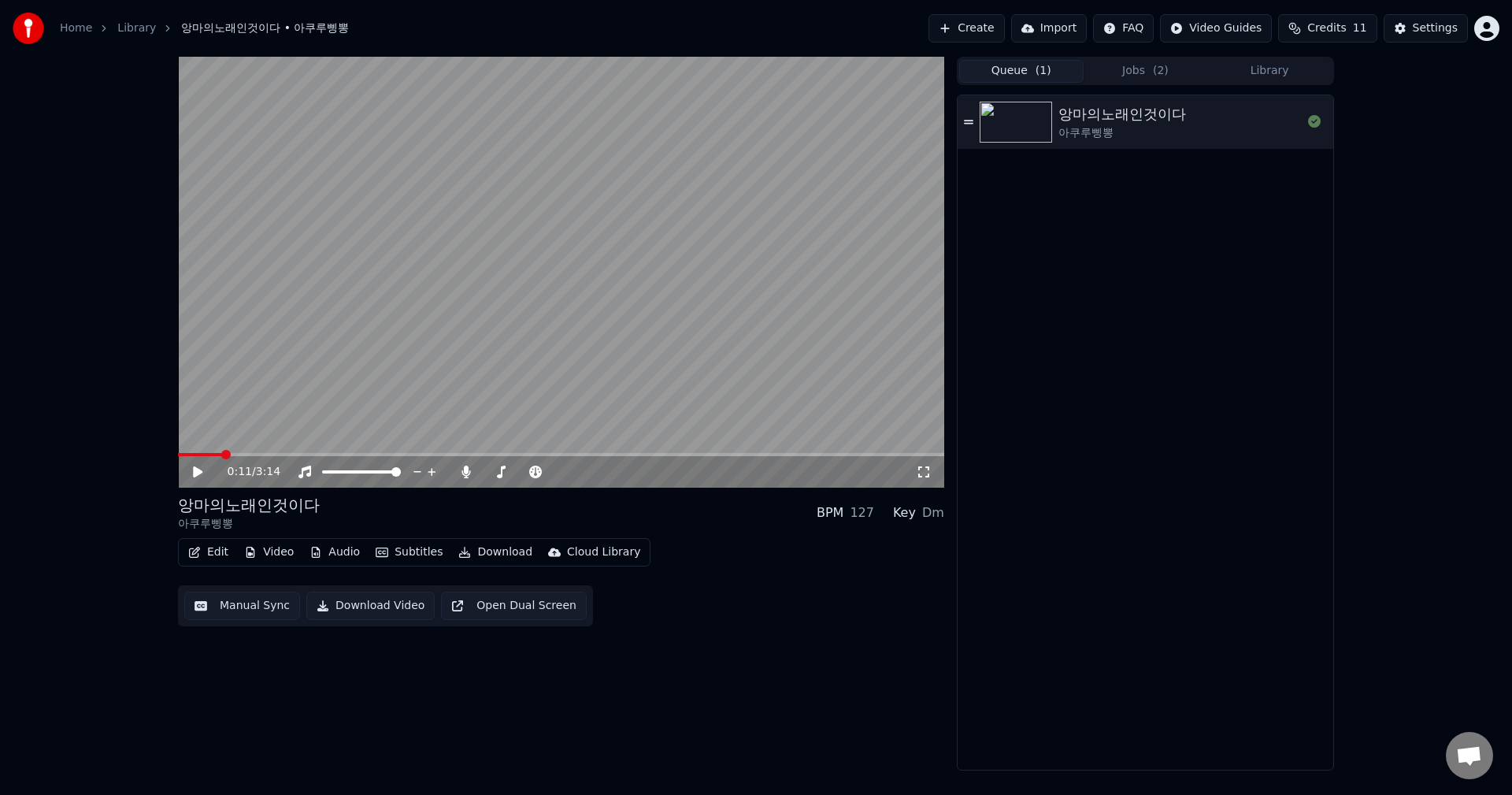
drag, startPoint x: 1088, startPoint y: 73, endPoint x: 1111, endPoint y: 71, distance: 23.1
click at [1090, 75] on button "Jobs ( 2 )" at bounding box center [1145, 72] width 124 height 23
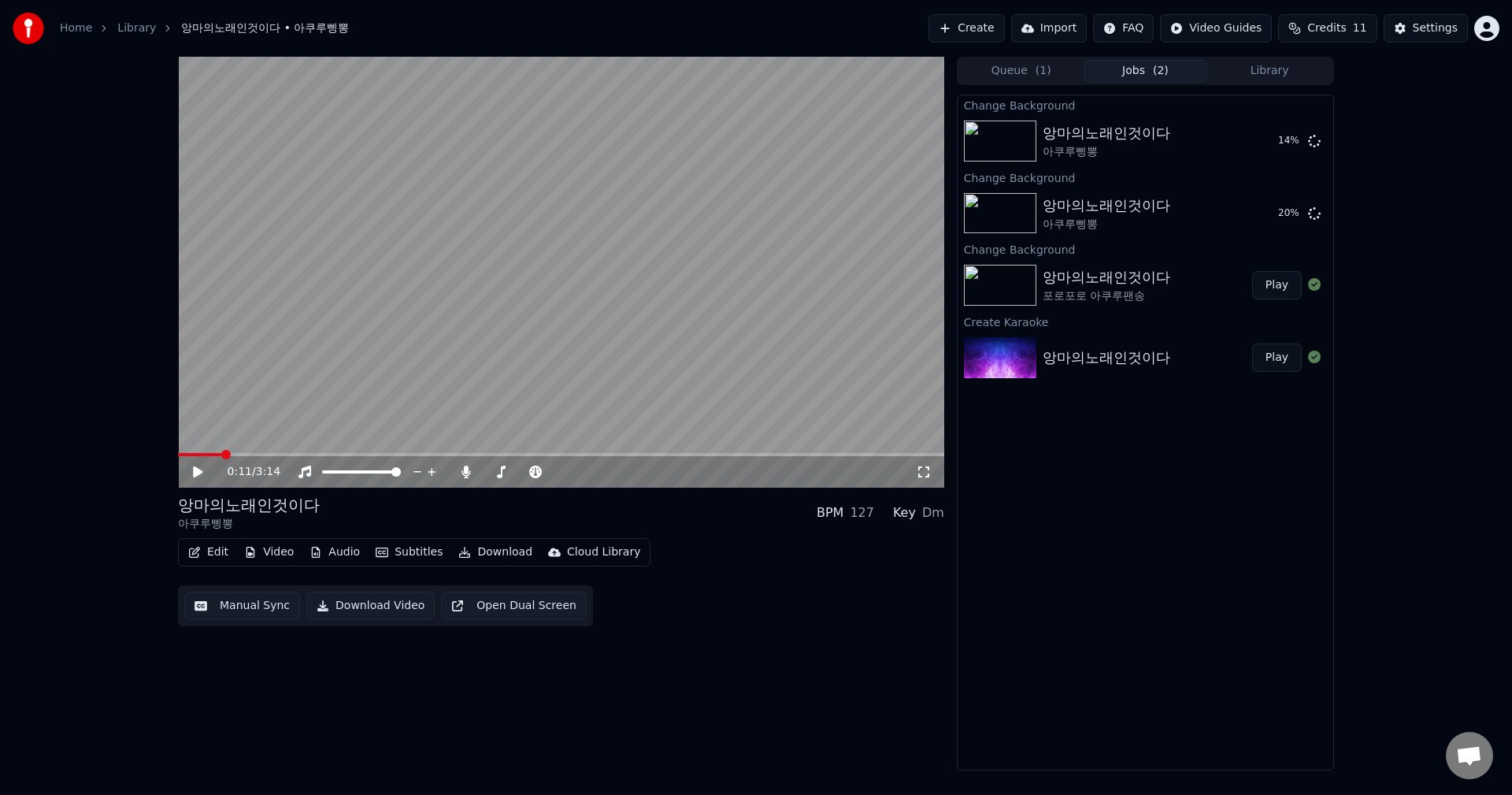
click at [1141, 66] on button "Jobs ( 2 )" at bounding box center [1145, 72] width 124 height 23
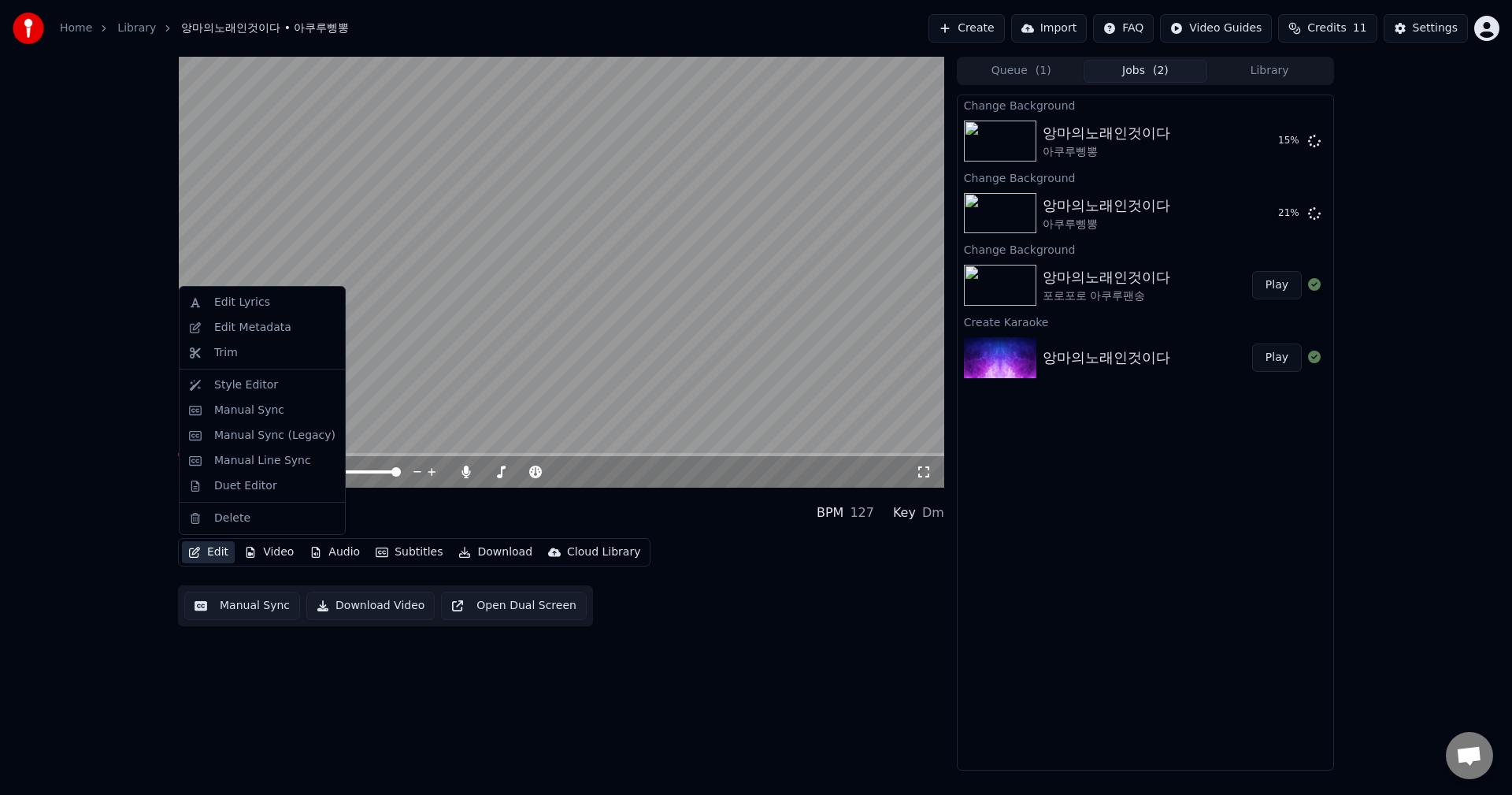
click at [208, 550] on button "Edit" at bounding box center [208, 551] width 53 height 22
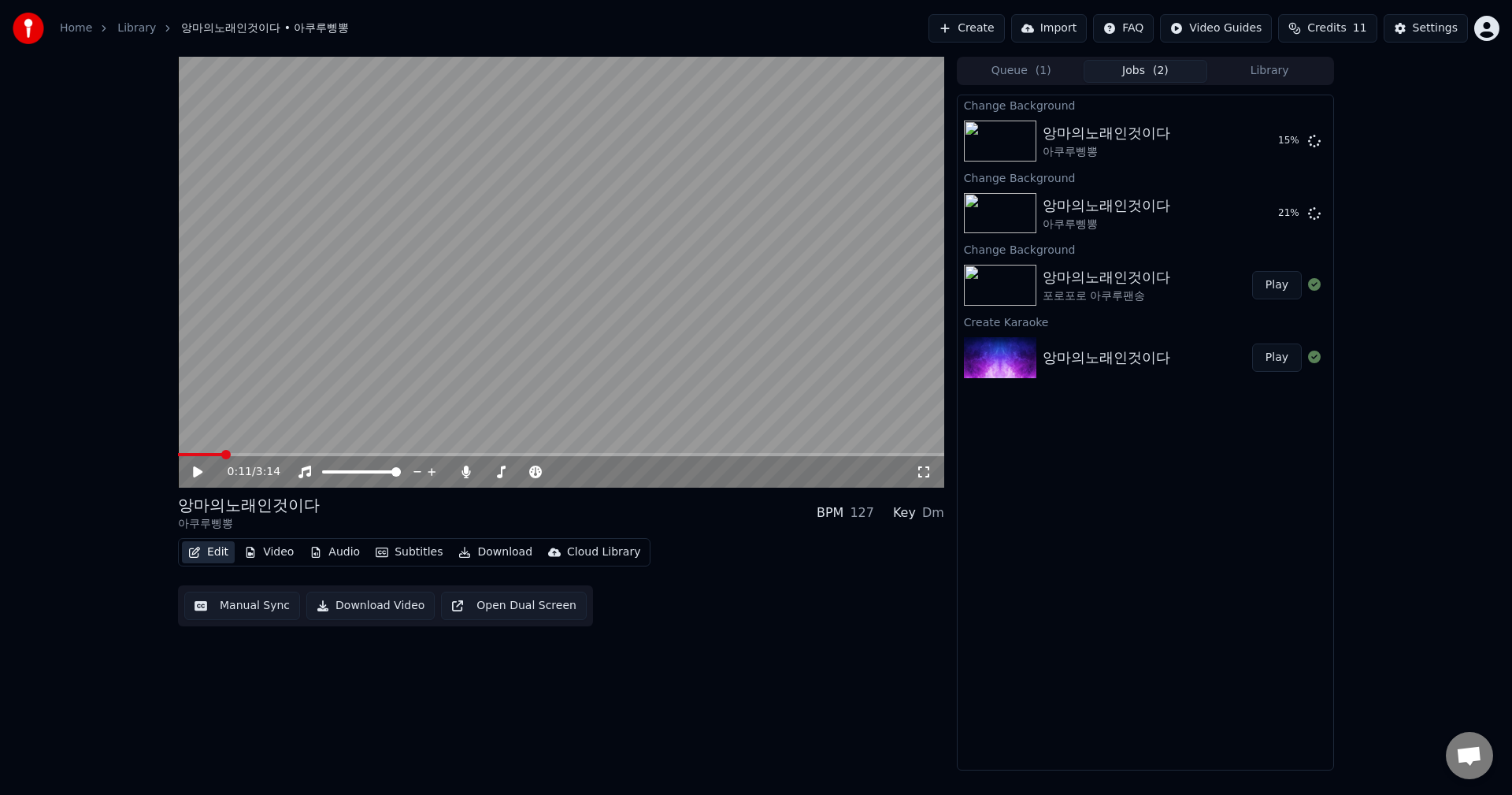
click at [208, 550] on button "Edit" at bounding box center [208, 551] width 53 height 22
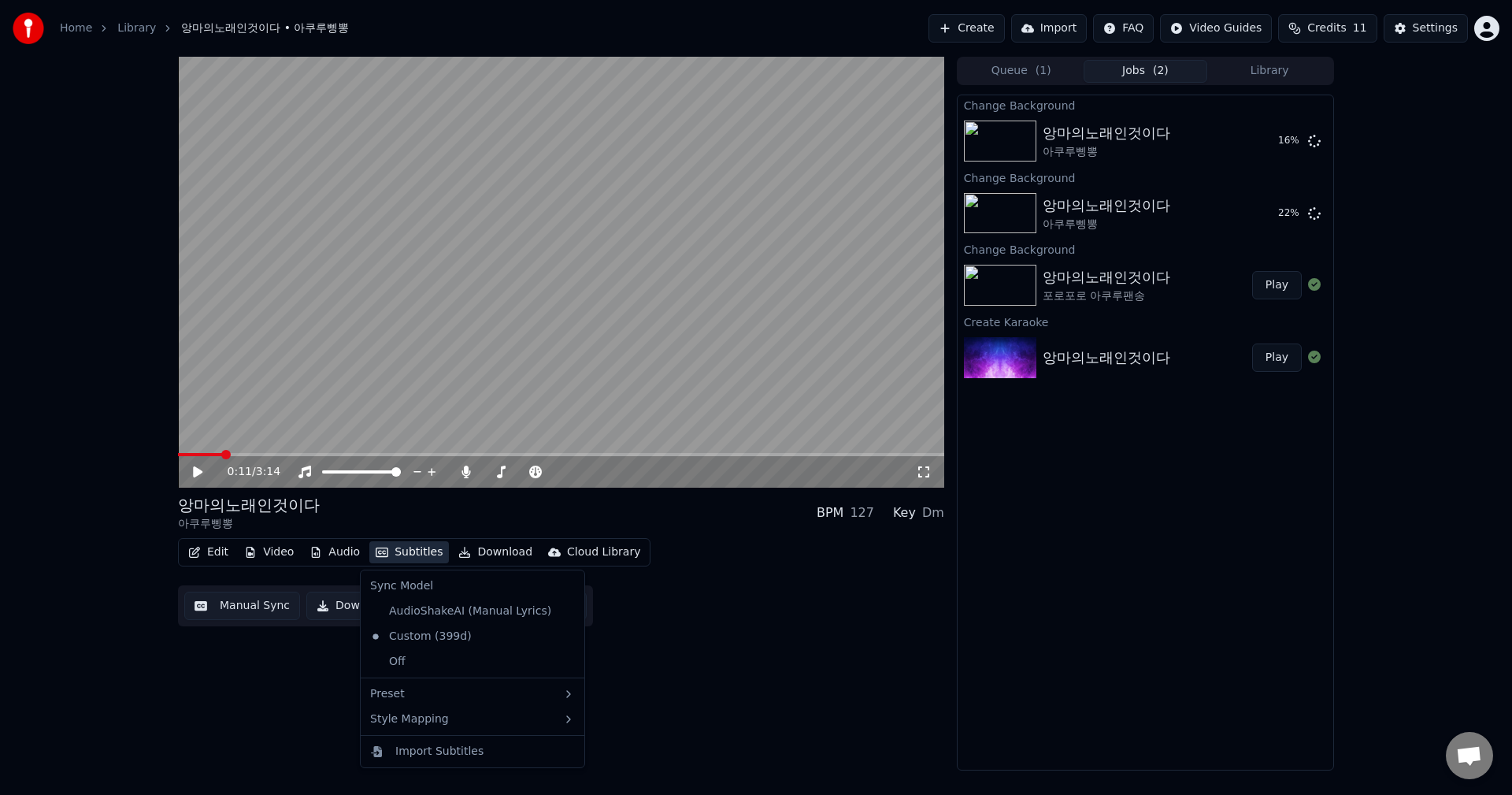
click at [427, 552] on button "Subtitles" at bounding box center [409, 551] width 80 height 22
click at [770, 625] on div "0:11 / 3:14 앙마의노래인것이다 아쿠루삥뽕 BPM 127 Key Dm Edit Video Audio Subtitles Download …" at bounding box center [560, 413] width 766 height 714
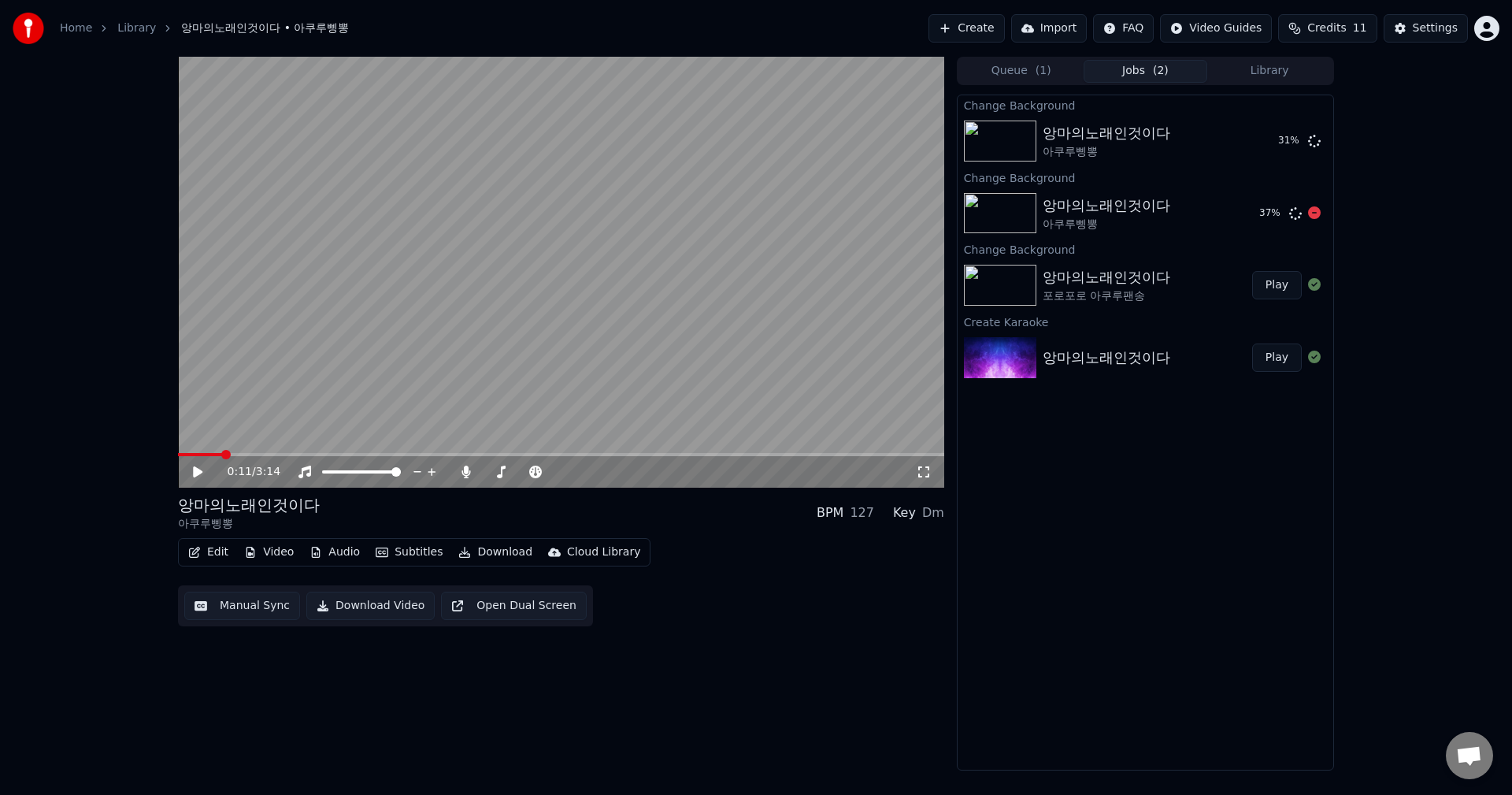
click at [1003, 215] on img at bounding box center [1000, 214] width 72 height 41
click at [1024, 278] on img at bounding box center [1000, 285] width 72 height 41
click at [1208, 289] on button "Play" at bounding box center [1277, 285] width 50 height 28
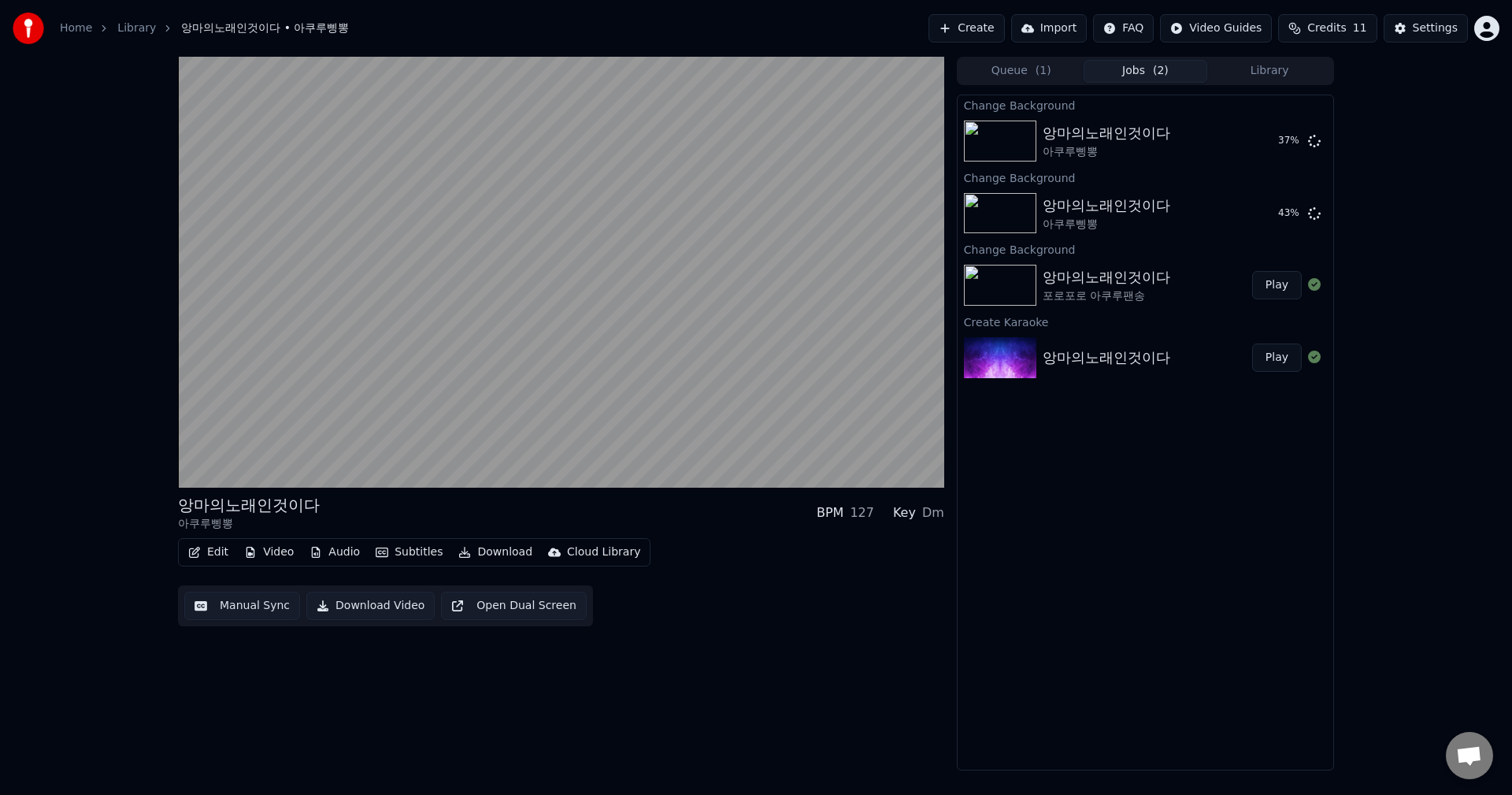
click at [325, 555] on button "Audio" at bounding box center [334, 551] width 63 height 22
click at [275, 555] on button "Video" at bounding box center [269, 551] width 62 height 22
click at [312, 548] on icon "button" at bounding box center [316, 552] width 8 height 11
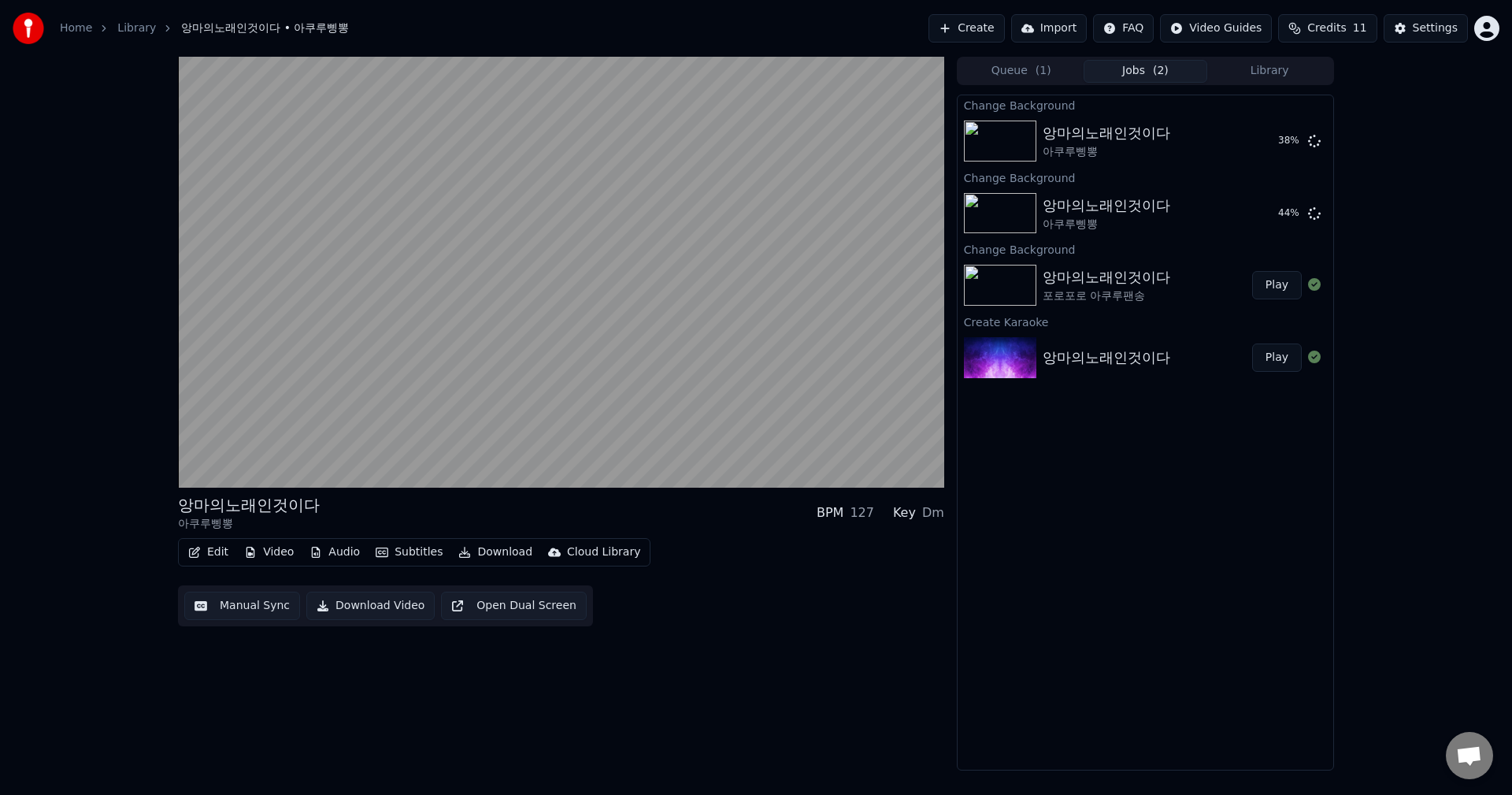
click at [102, 517] on div "앙마의노래인것이다 아쿠루삥뽕 BPM 127 Key Dm Edit Video Audio Subtitles Download Cloud Librar…" at bounding box center [756, 413] width 1512 height 714
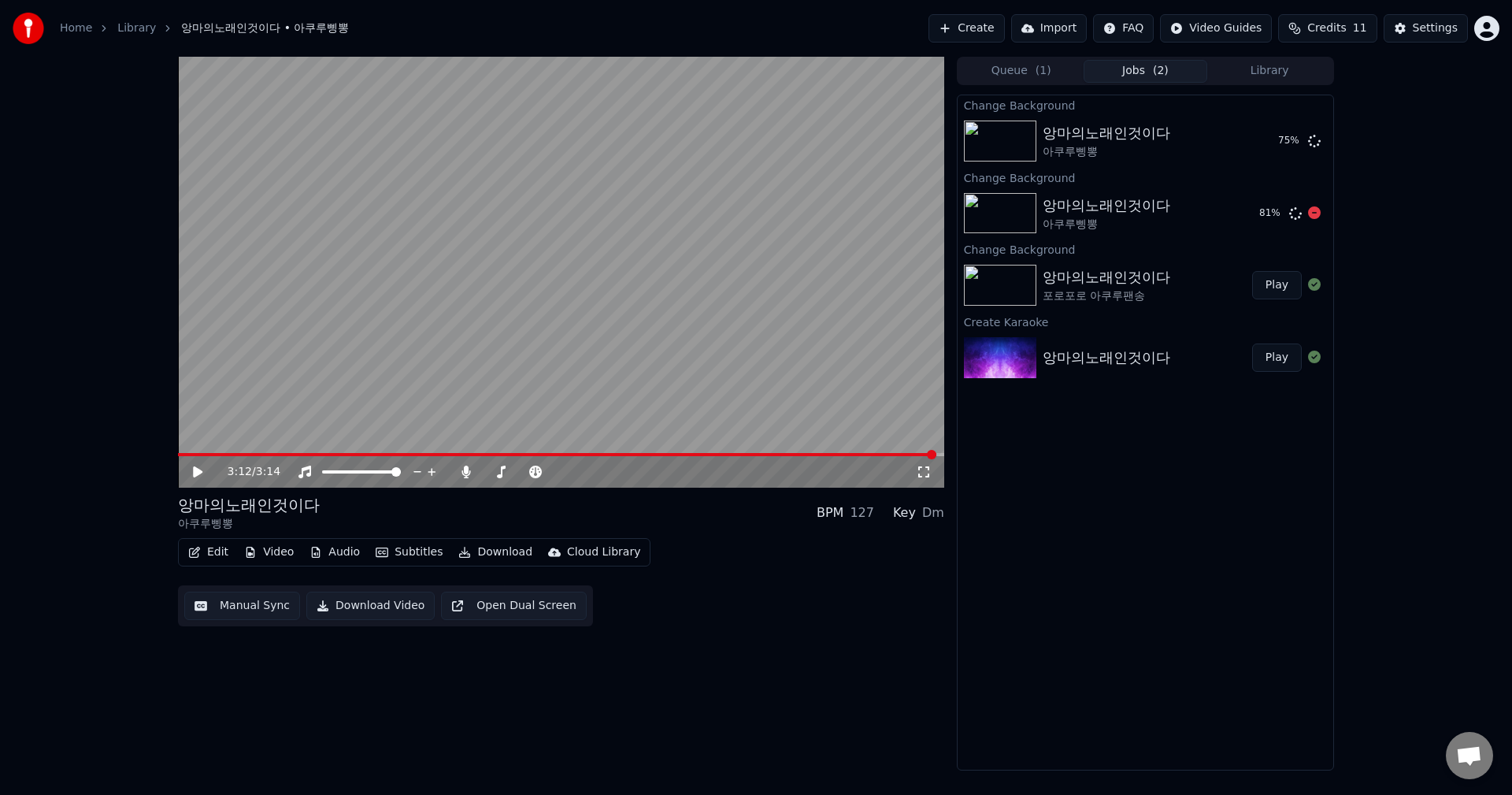
click at [991, 212] on img at bounding box center [1000, 214] width 72 height 41
click at [1020, 224] on img at bounding box center [1000, 214] width 72 height 41
click at [1208, 218] on button "Play" at bounding box center [1277, 214] width 50 height 28
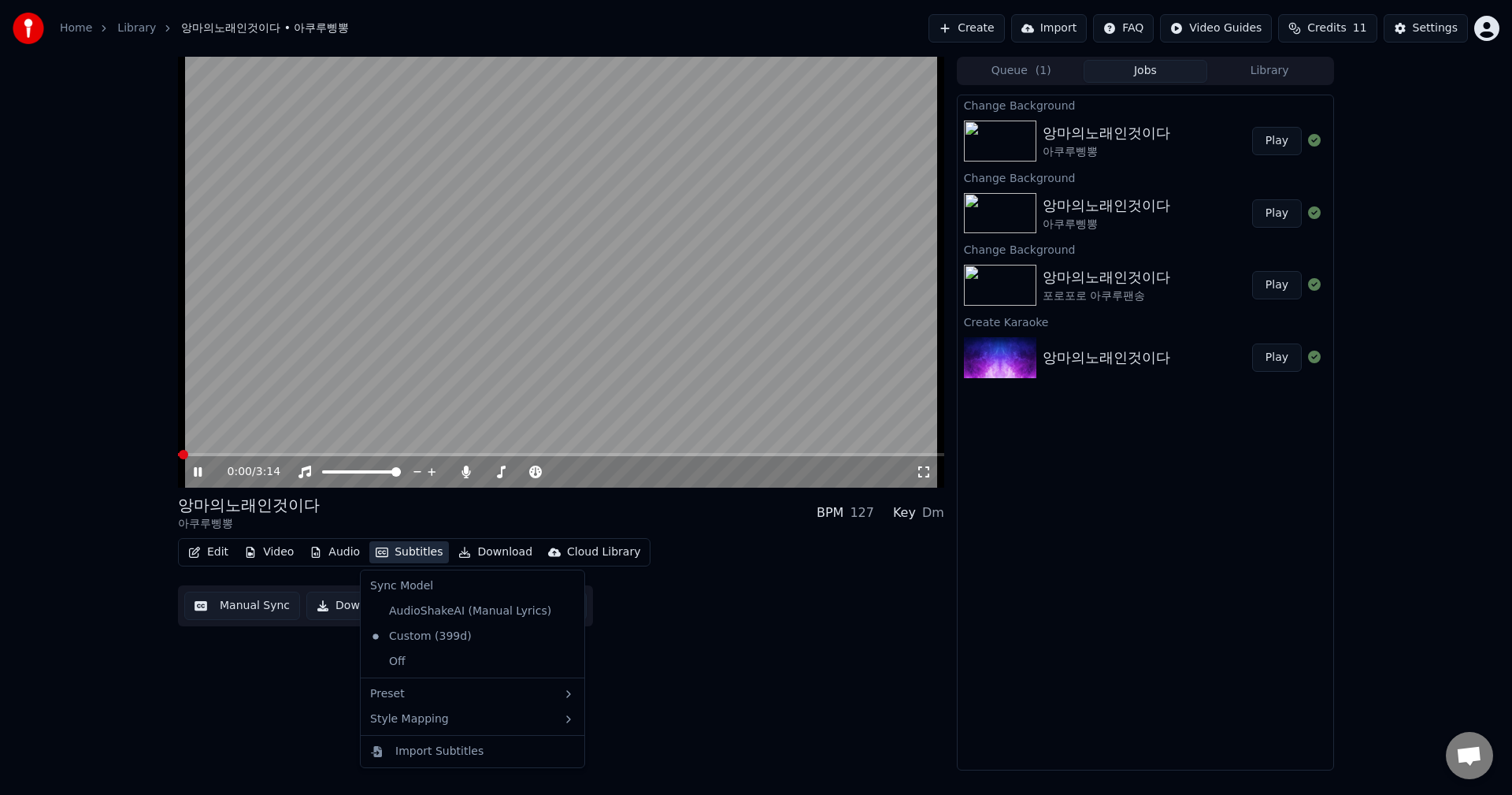
click at [389, 558] on button "Subtitles" at bounding box center [409, 551] width 80 height 22
click at [691, 572] on div "Edit Video Audio Subtitles Download Cloud Library Manual Sync Download Video Op…" at bounding box center [560, 582] width 766 height 88
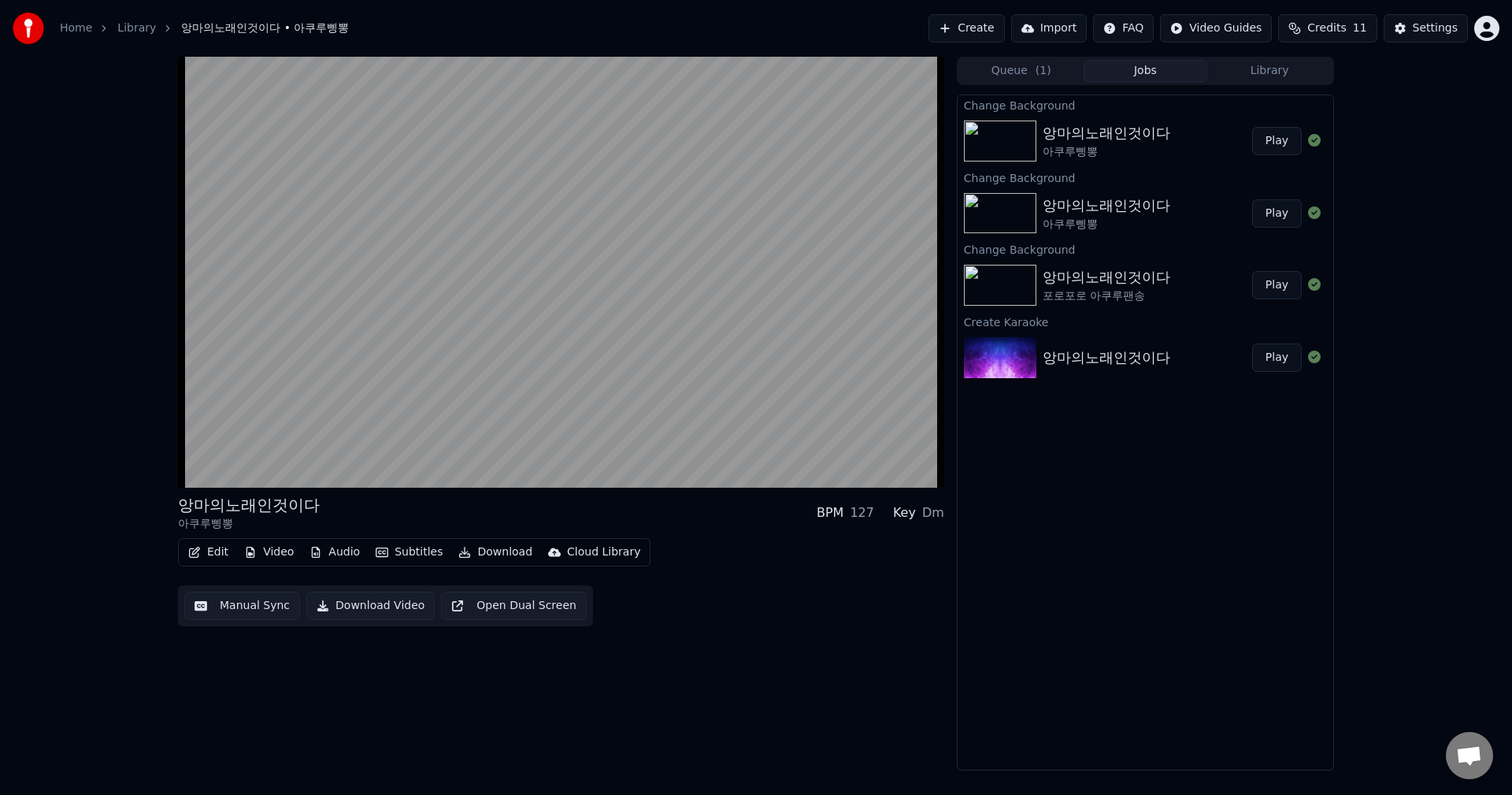
click at [316, 552] on icon "button" at bounding box center [315, 552] width 12 height 11
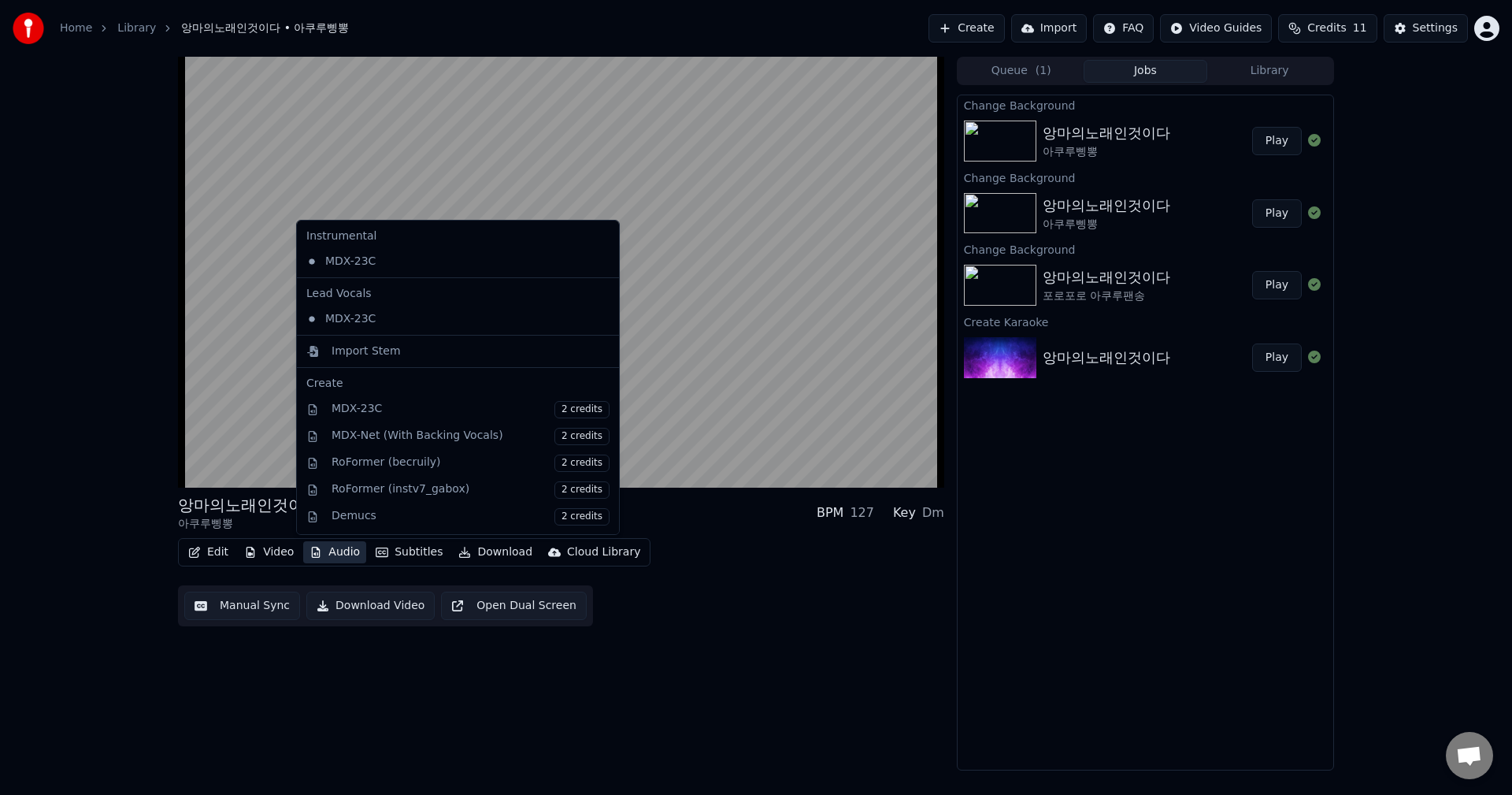
click at [316, 552] on icon "button" at bounding box center [315, 552] width 12 height 11
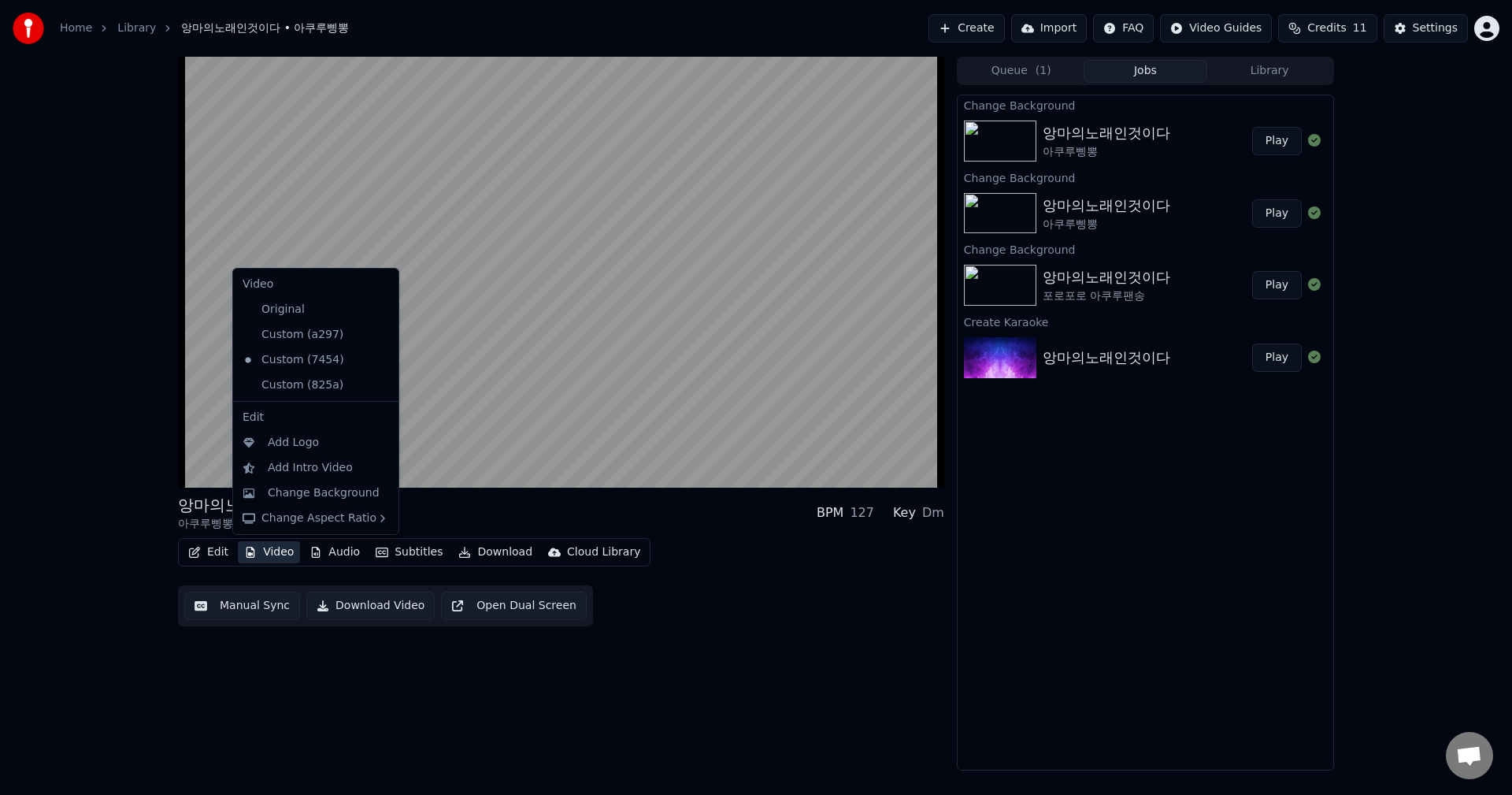
click at [263, 550] on button "Video" at bounding box center [269, 551] width 62 height 22
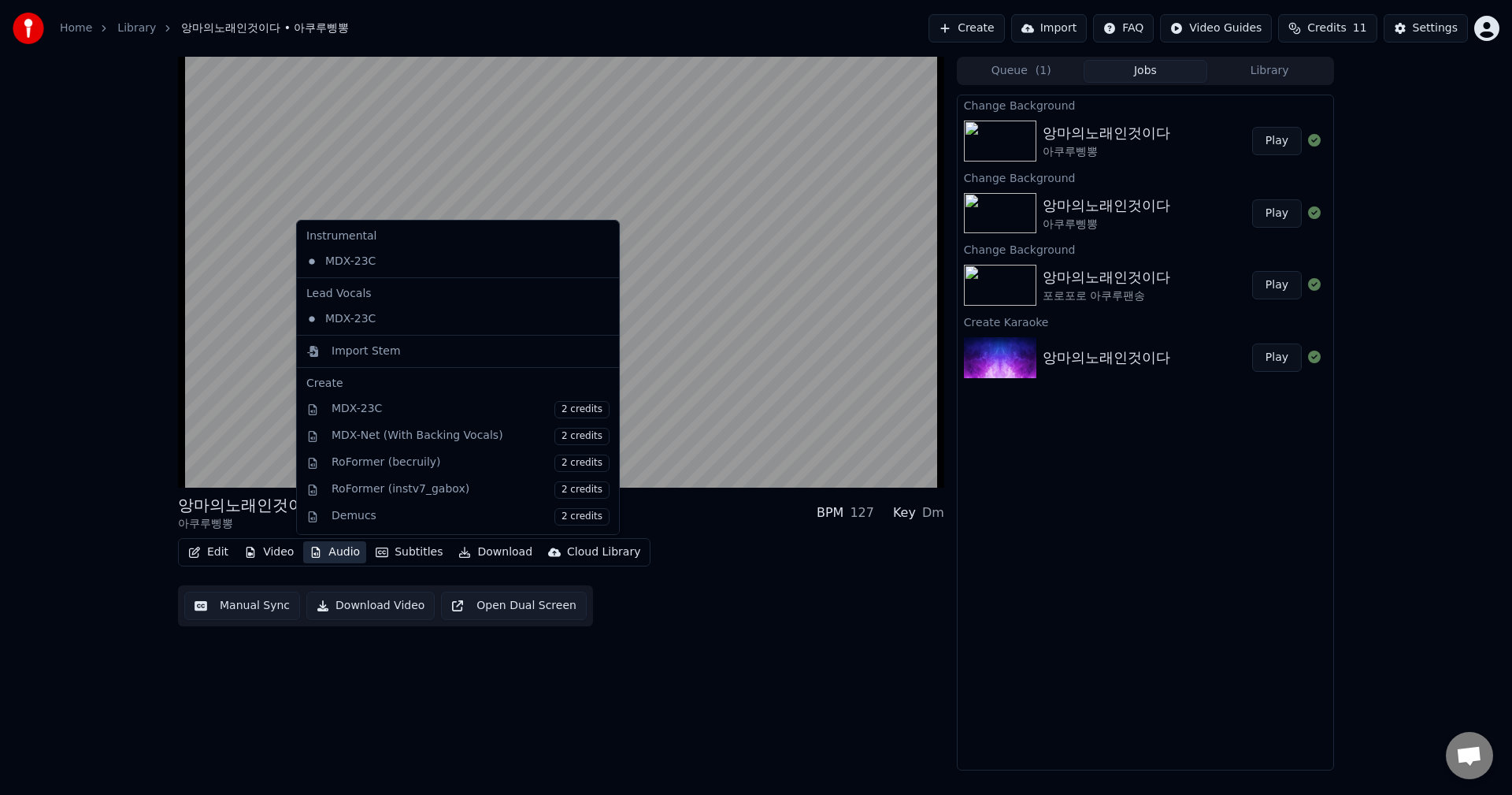
click at [337, 553] on button "Audio" at bounding box center [334, 551] width 63 height 22
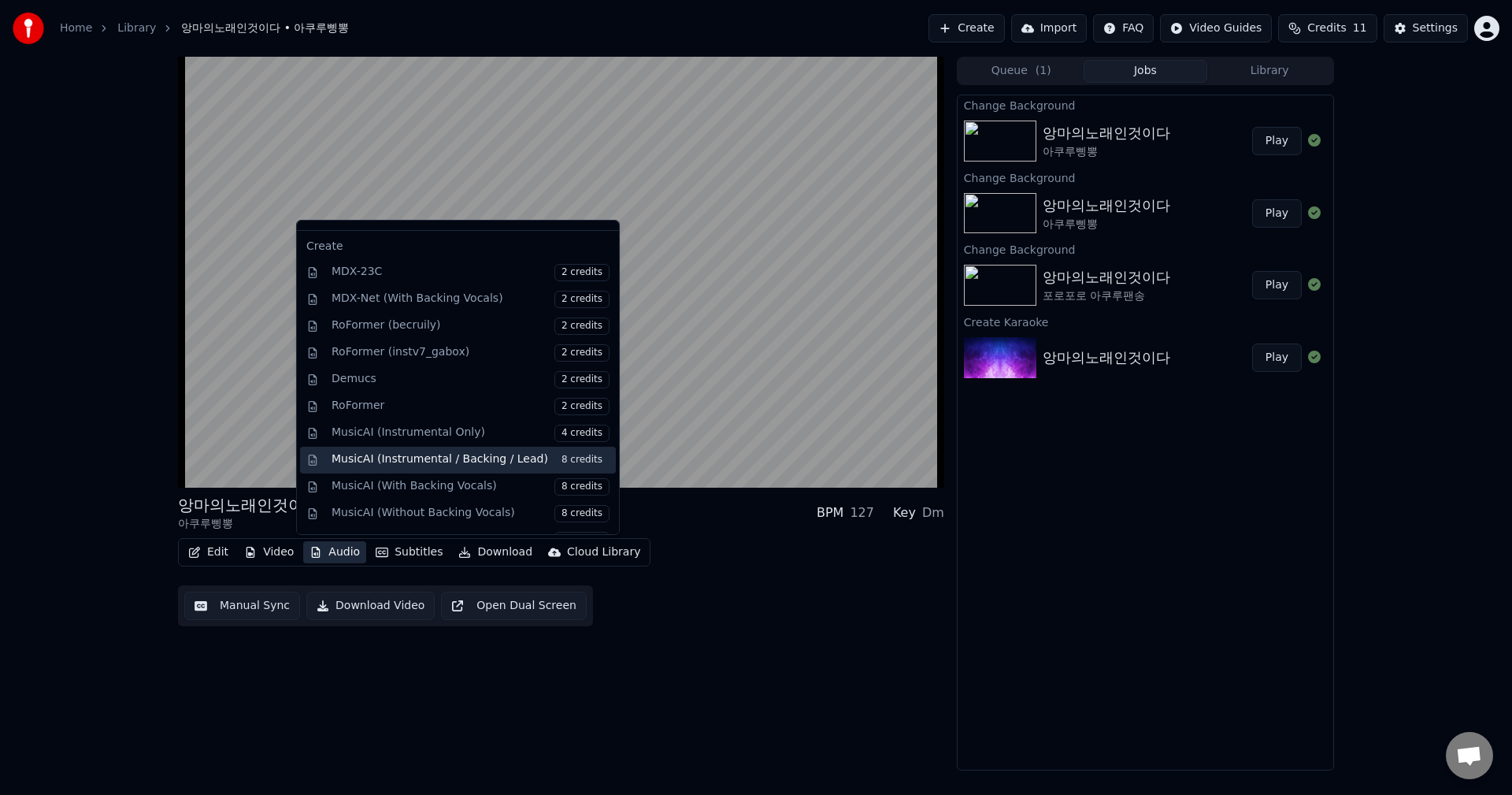
scroll to position [160, 0]
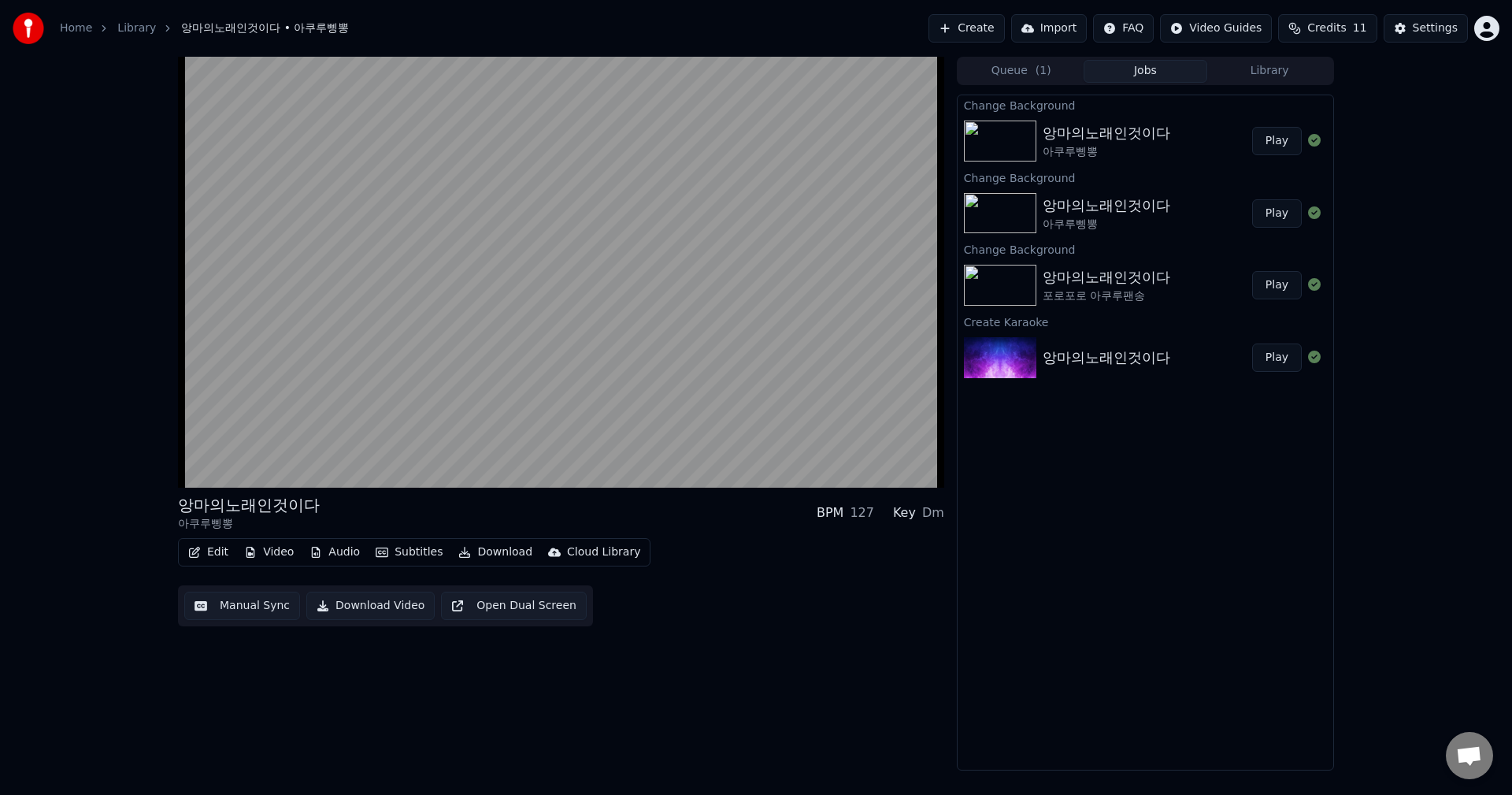
click at [808, 601] on div "Edit Video Audio Subtitles Download Cloud Library Manual Sync Download Video Op…" at bounding box center [560, 582] width 766 height 88
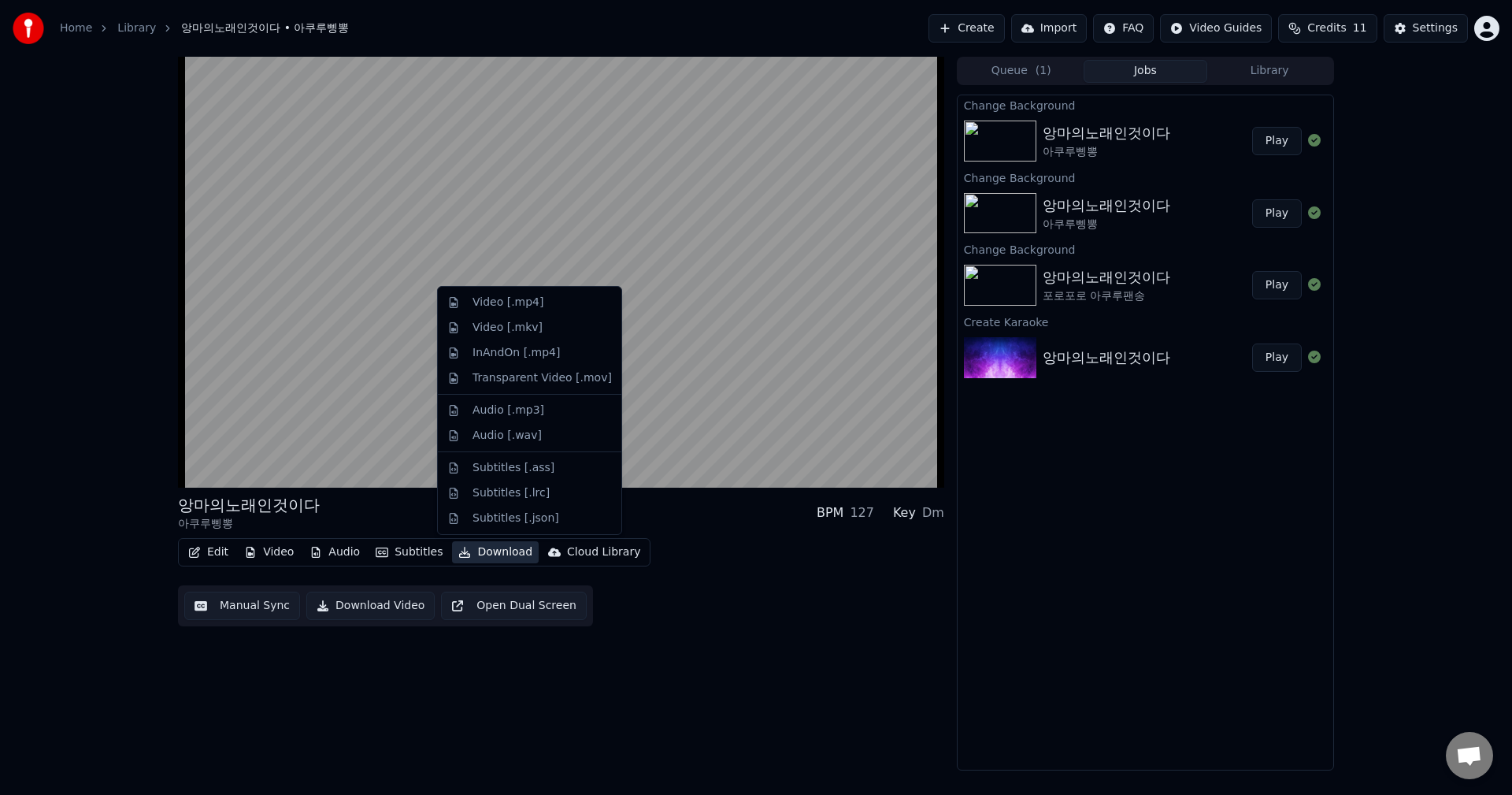
click at [496, 551] on button "Download" at bounding box center [496, 551] width 87 height 22
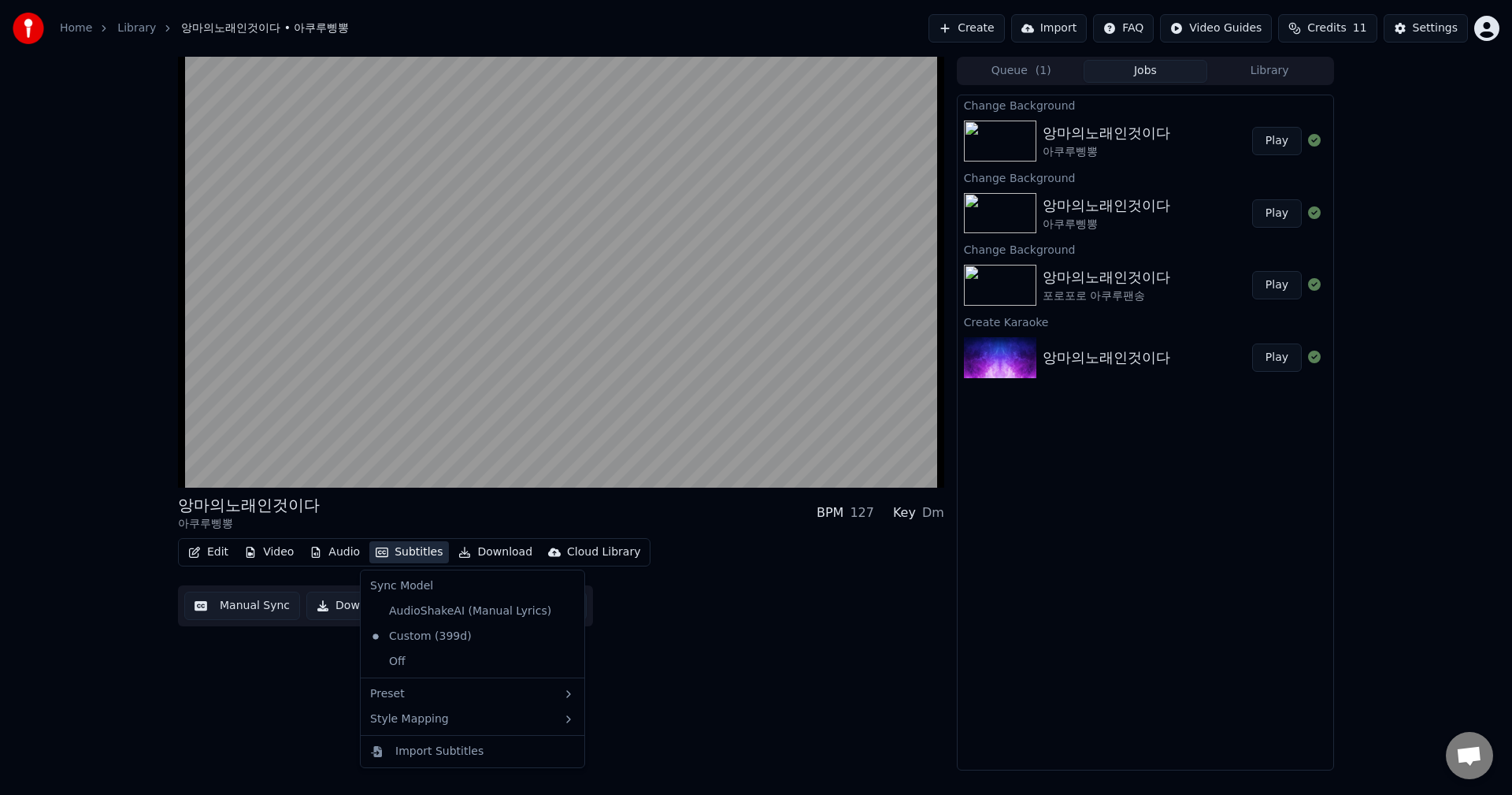
click at [427, 546] on button "Subtitles" at bounding box center [409, 551] width 80 height 22
click at [406, 549] on button "Subtitles" at bounding box center [409, 551] width 80 height 22
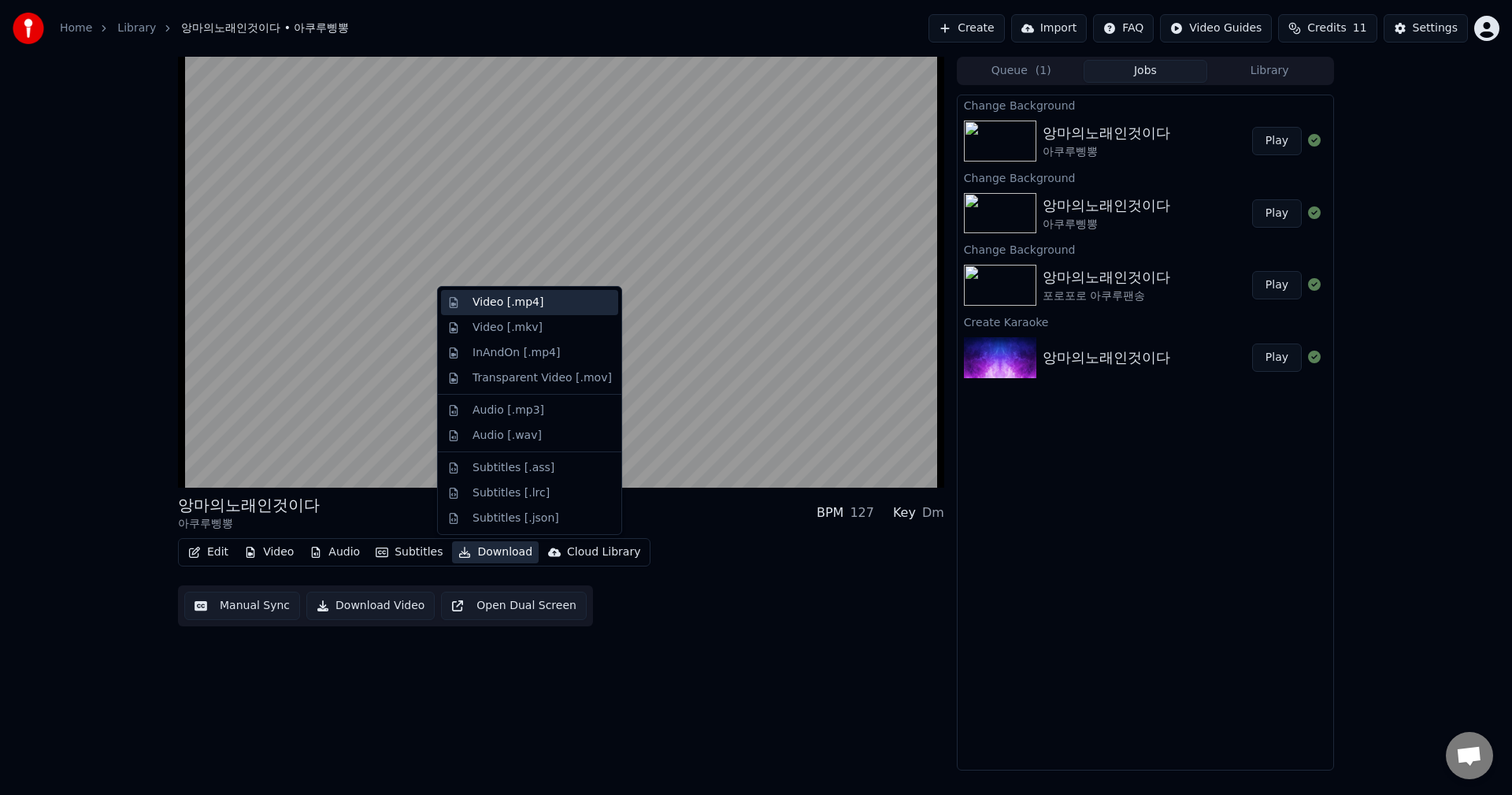
click at [519, 308] on div "Video [.mp4]" at bounding box center [507, 302] width 71 height 16
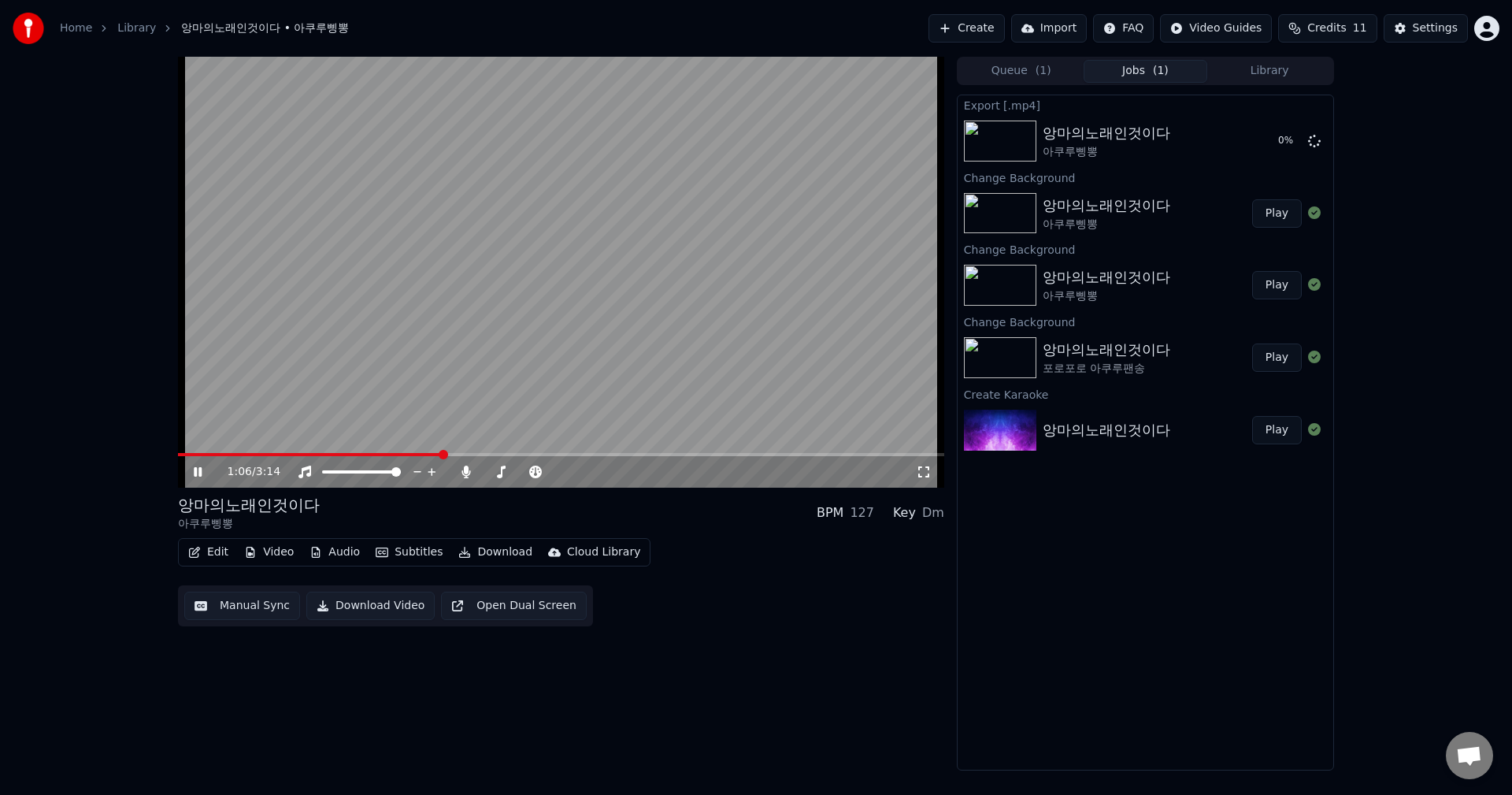
click at [1208, 204] on button "Play" at bounding box center [1277, 214] width 50 height 28
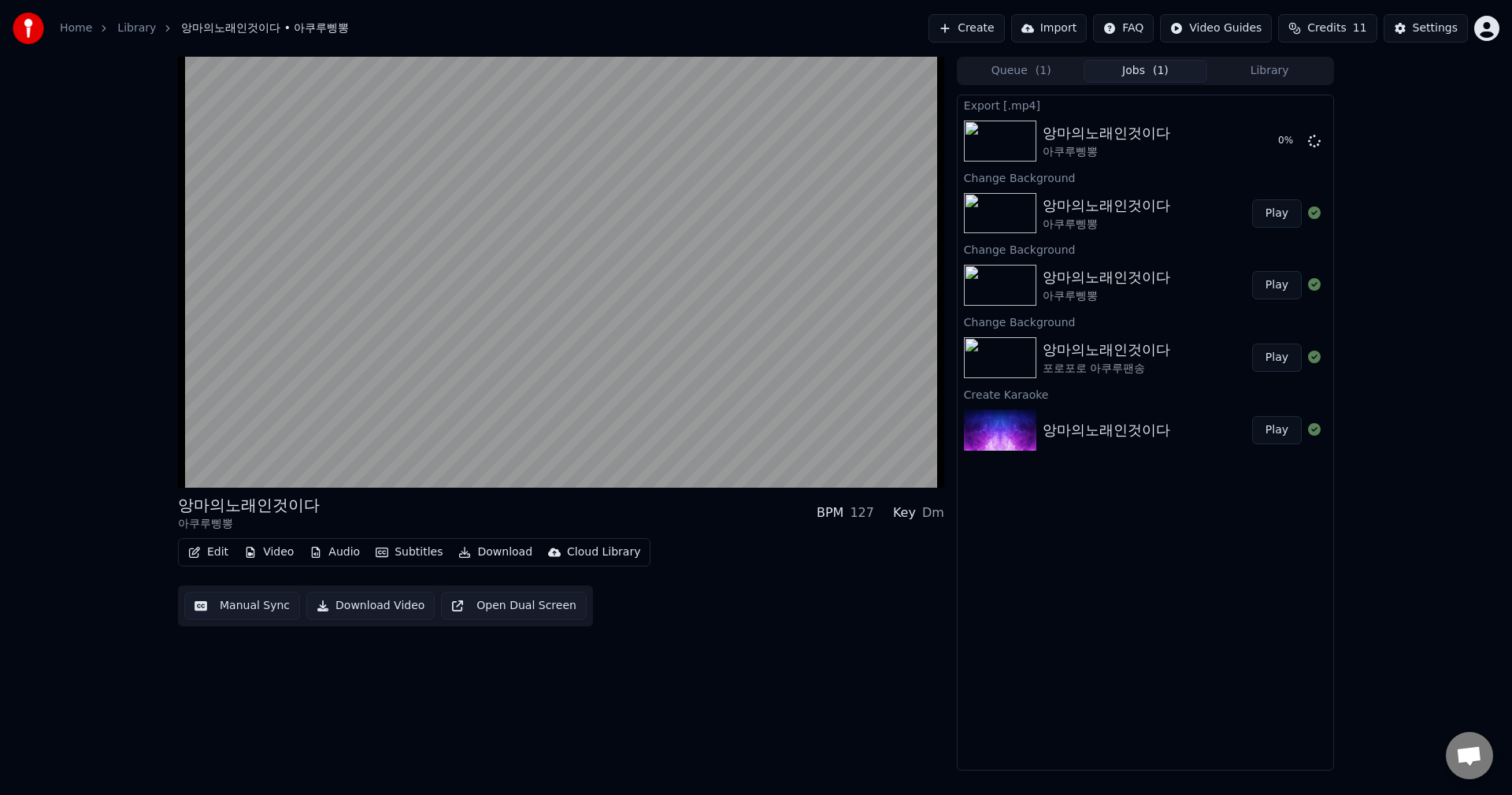
click at [1208, 276] on button "Play" at bounding box center [1277, 285] width 50 height 28
click at [1208, 271] on button "Play" at bounding box center [1277, 285] width 50 height 28
click at [715, 625] on div "앙마의노래인것이다 아쿠루삥뽕 BPM 127 Key Dm Edit Video Audio Subtitles Download Cloud Librar…" at bounding box center [560, 413] width 766 height 714
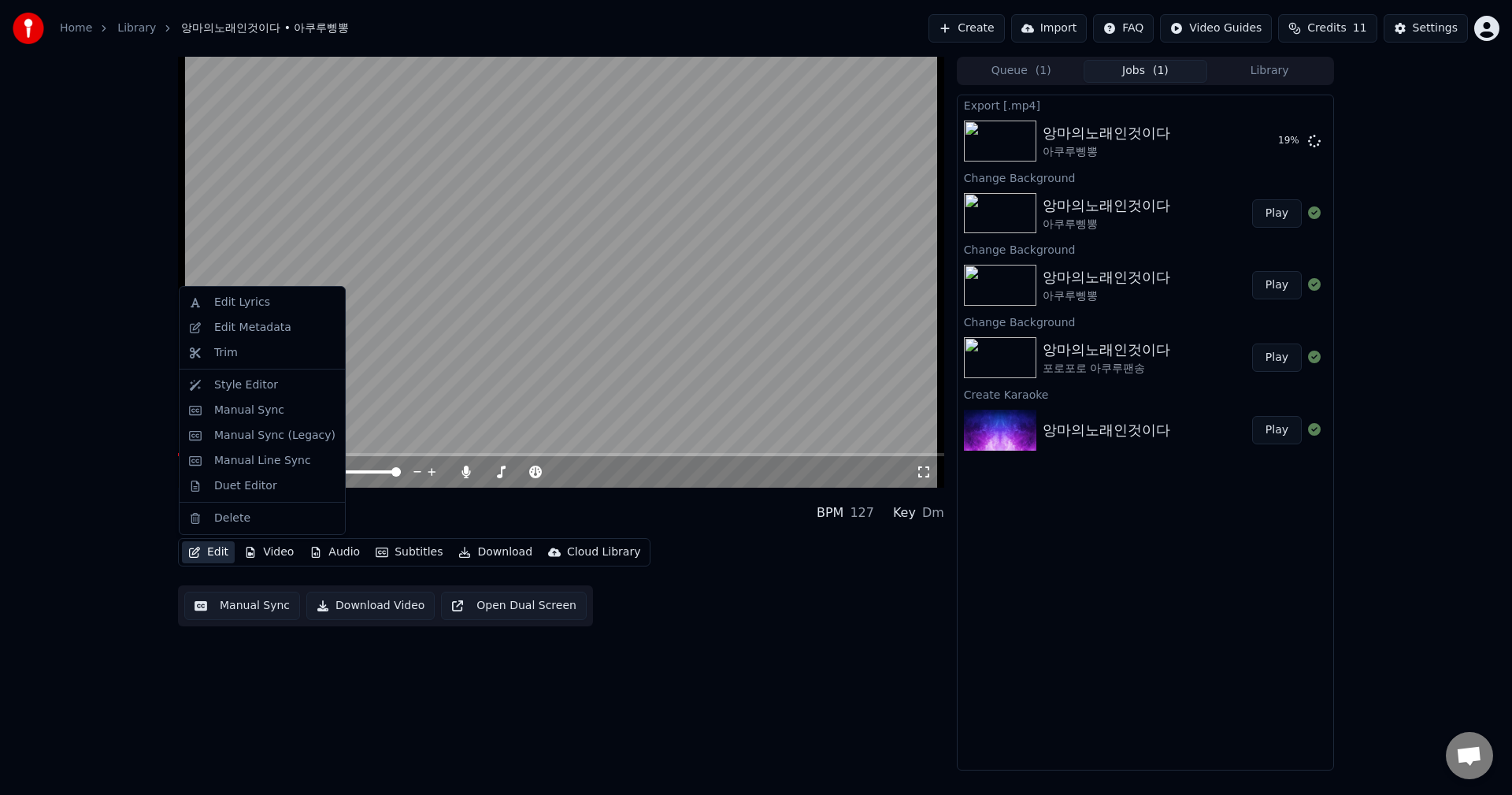
click at [196, 549] on icon "button" at bounding box center [194, 552] width 12 height 11
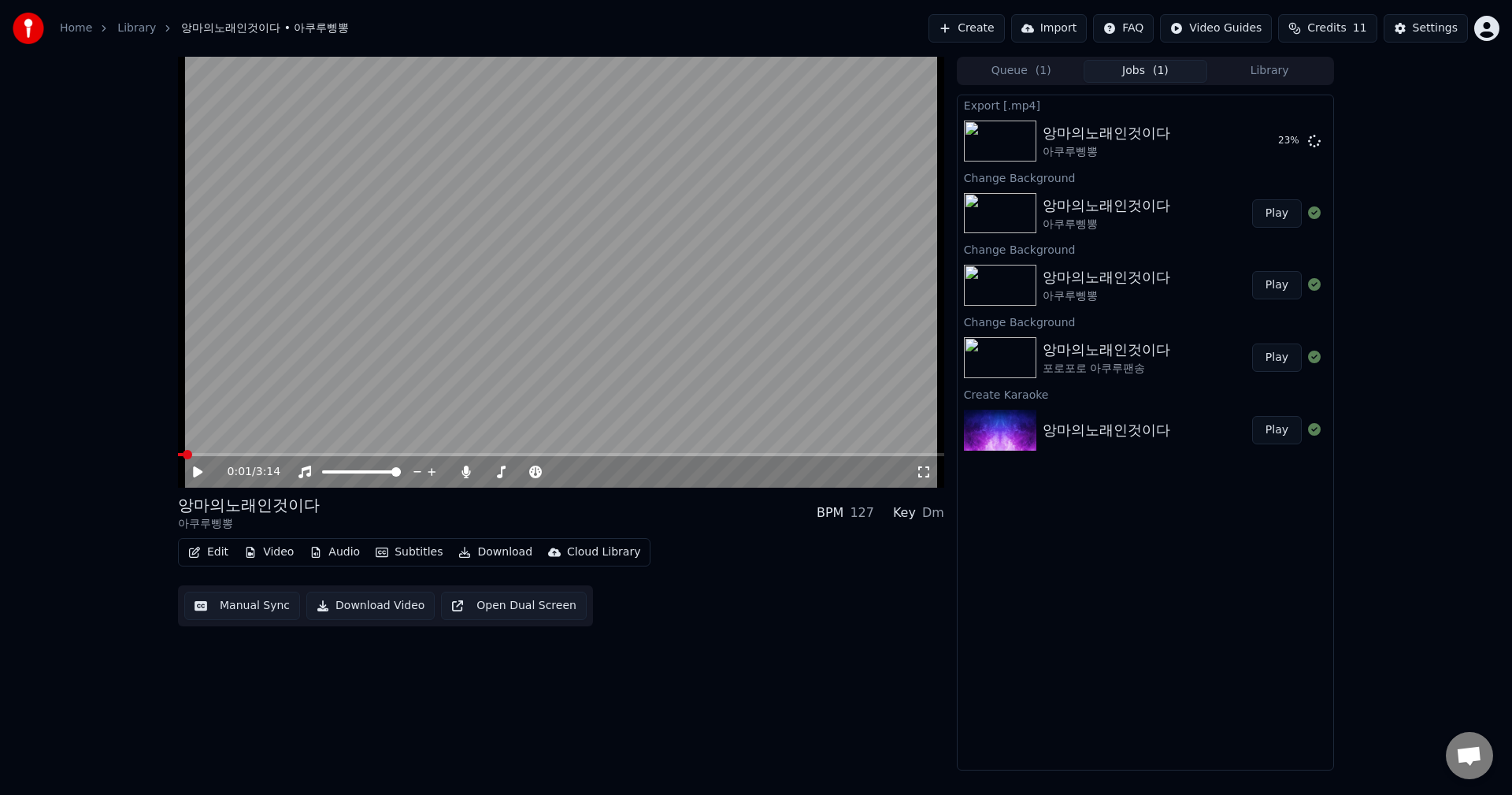
click at [135, 223] on div "0:01 / 3:14 앙마의노래인것이다 아쿠루삥뽕 BPM 127 Key Dm Edit Video Audio Subtitles Download …" at bounding box center [756, 413] width 1512 height 714
click at [991, 24] on button "Create" at bounding box center [966, 28] width 76 height 28
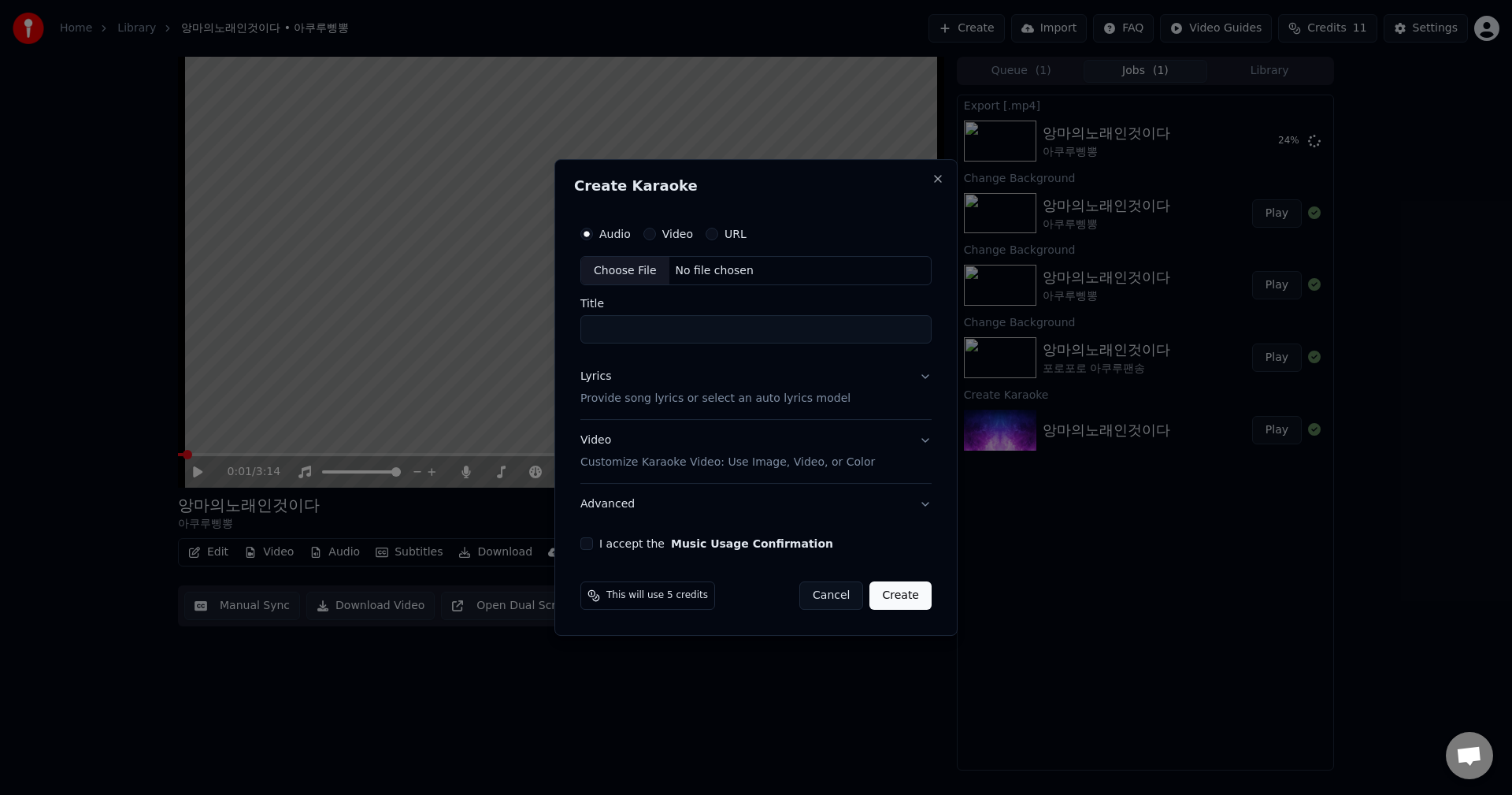
click at [617, 266] on div "Choose File" at bounding box center [625, 271] width 88 height 28
type input "*********"
click at [919, 374] on button "Lyrics Provide song lyrics or select an auto lyrics model" at bounding box center [756, 388] width 357 height 63
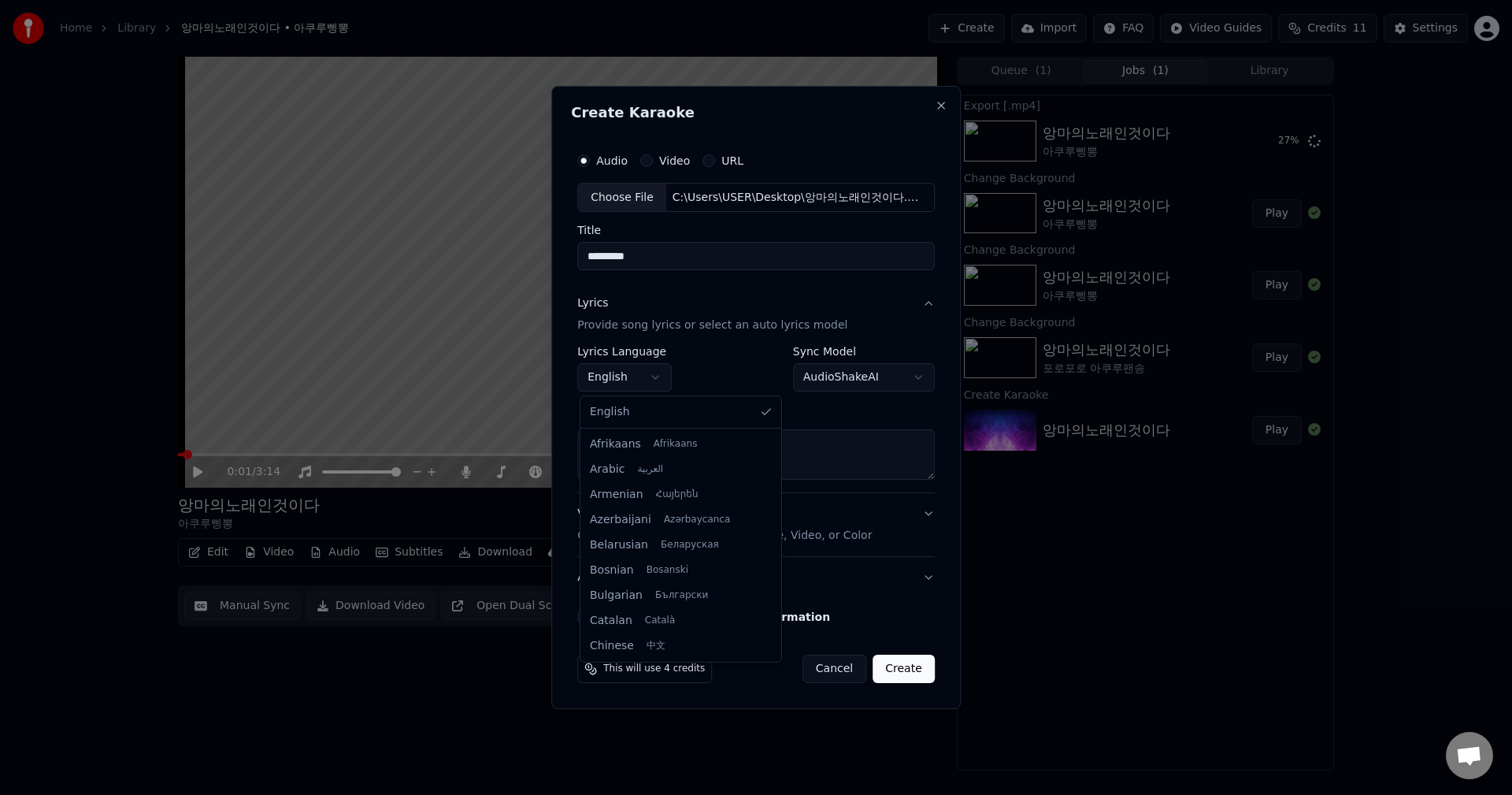
click at [639, 374] on body "**********" at bounding box center [756, 397] width 1512 height 795
select select "**"
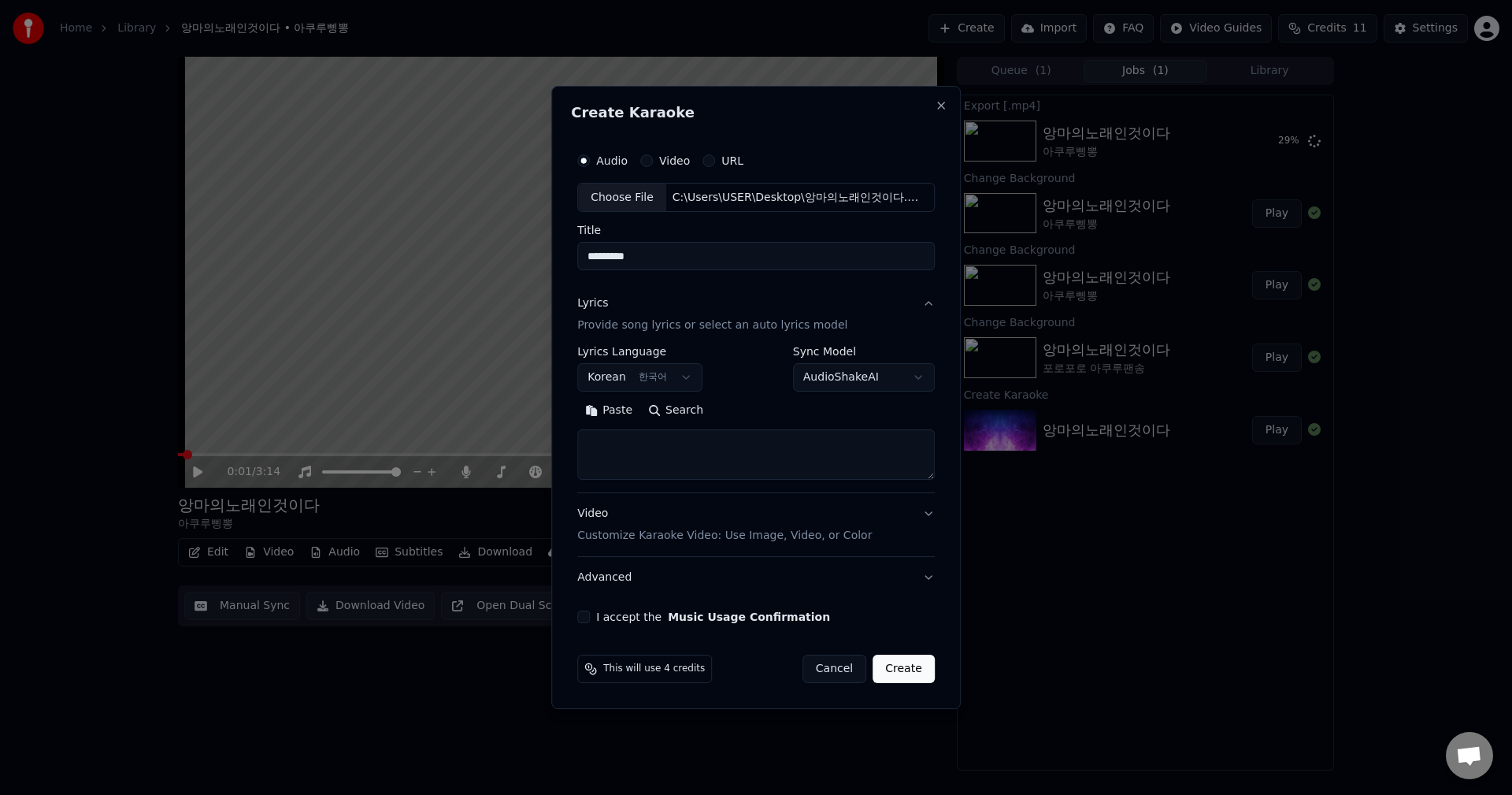
click at [698, 447] on textarea at bounding box center [756, 455] width 357 height 51
click at [632, 443] on textarea at bounding box center [756, 455] width 357 height 51
paste textarea "**********"
click at [632, 457] on textarea "**********" at bounding box center [753, 455] width 353 height 51
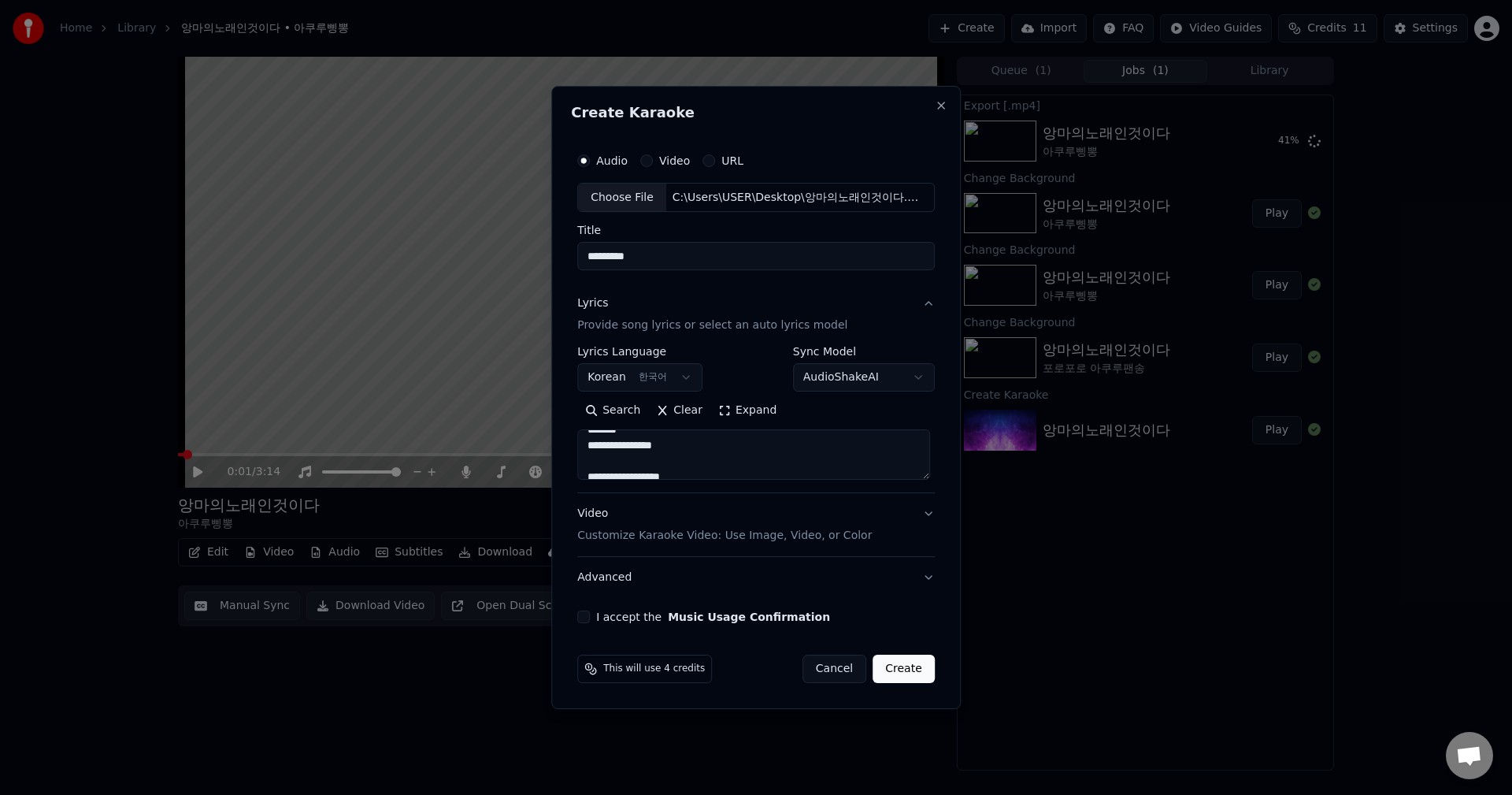
scroll to position [841, 0]
type textarea "**********"
click at [586, 616] on button "I accept the Music Usage Confirmation" at bounding box center [583, 616] width 12 height 12
click at [928, 512] on button "Video Customize Karaoke Video: Use Image, Video, or Color" at bounding box center [756, 525] width 357 height 63
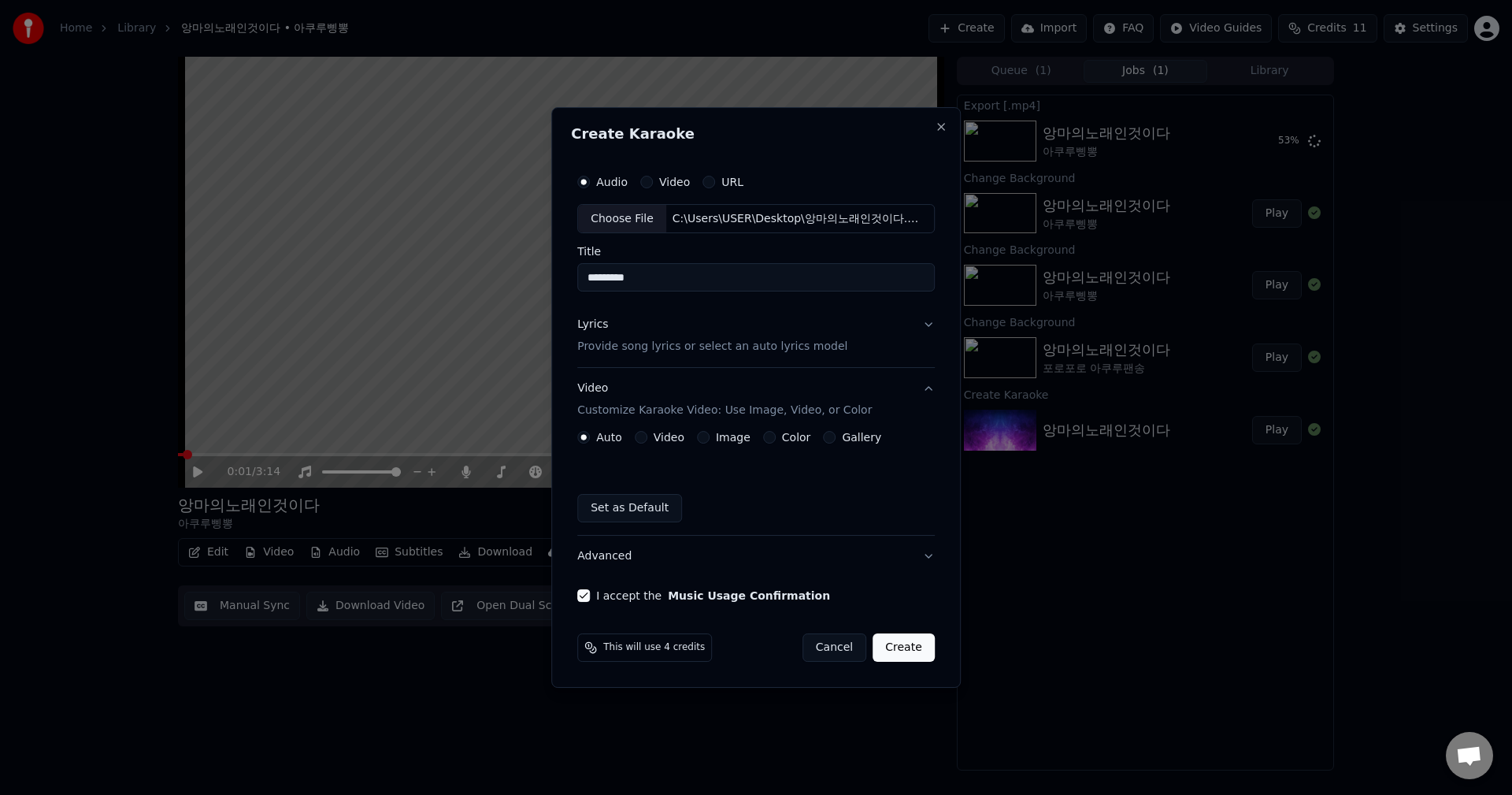
click at [719, 440] on label "Image" at bounding box center [732, 437] width 35 height 11
click at [710, 440] on button "Image" at bounding box center [702, 437] width 12 height 12
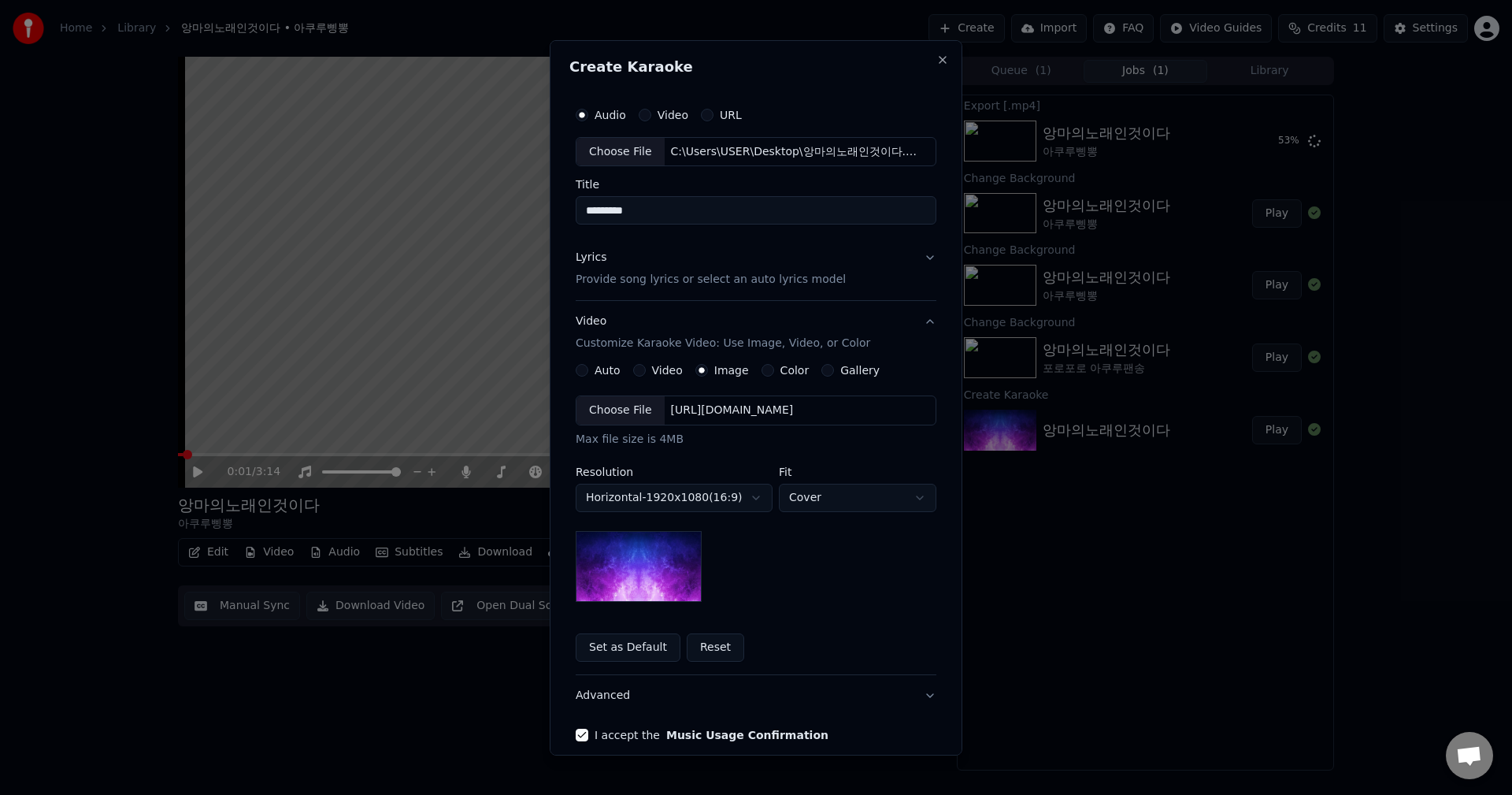
click at [630, 405] on div "Choose File" at bounding box center [621, 410] width 88 height 28
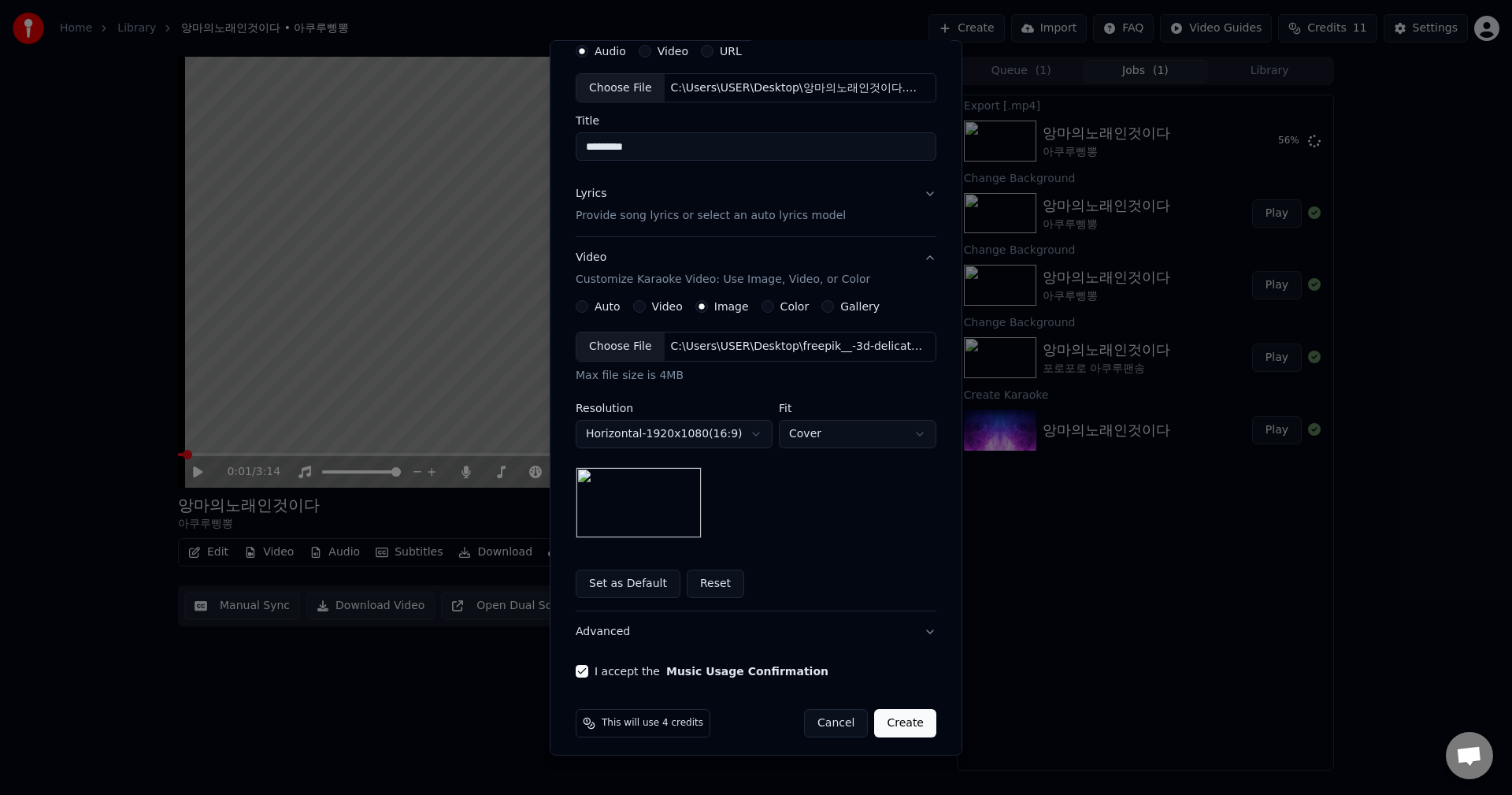
scroll to position [72, 0]
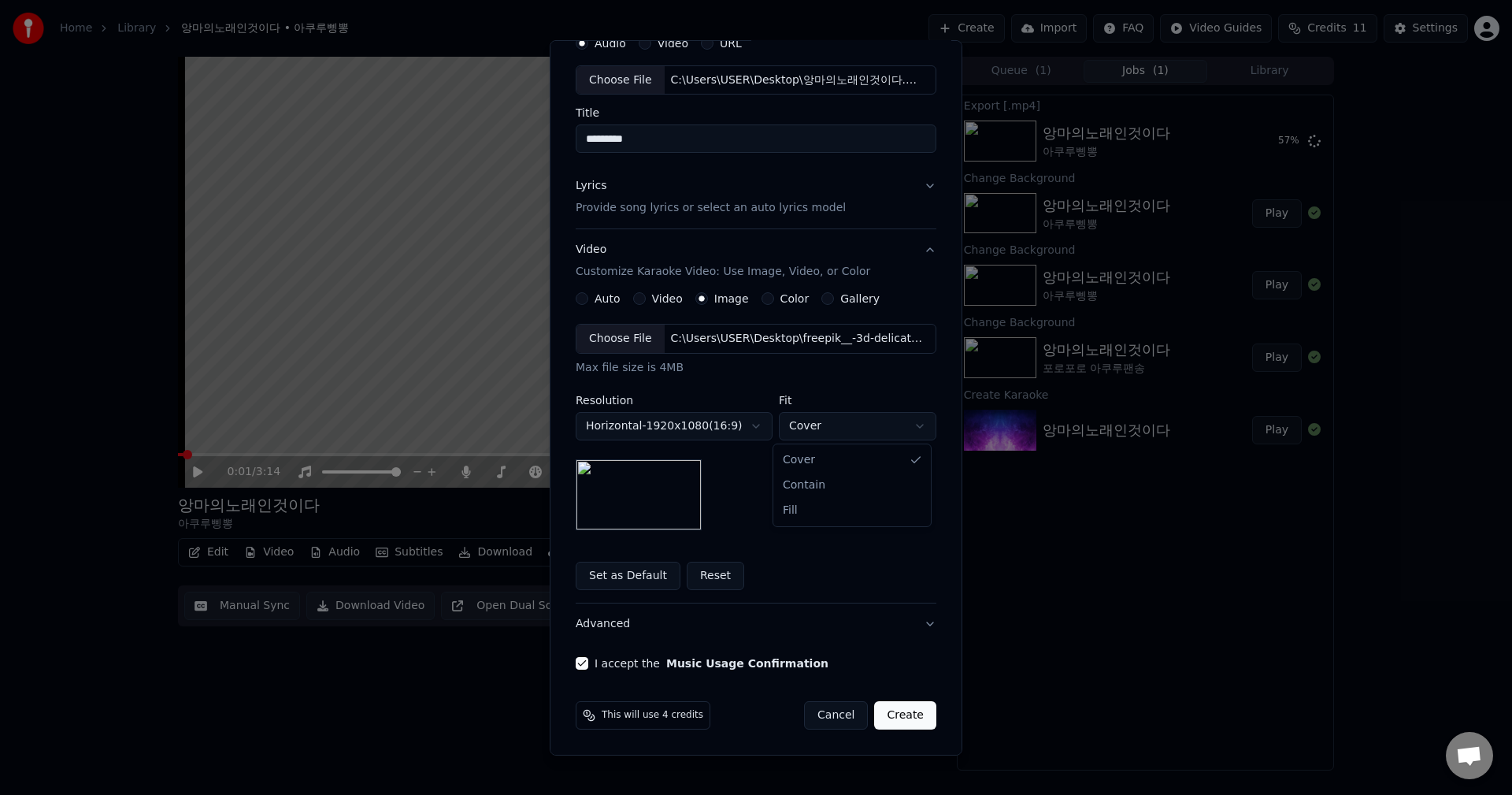
click at [811, 430] on body "Home Library 앙마의노래인것이다 • 아쿠루삥뽕 Create Import FAQ Video Guides Credits 11 Settin…" at bounding box center [756, 397] width 1512 height 795
select select "****"
click at [824, 514] on div "**********" at bounding box center [756, 426] width 361 height 206
click at [896, 625] on button "Create" at bounding box center [906, 715] width 62 height 28
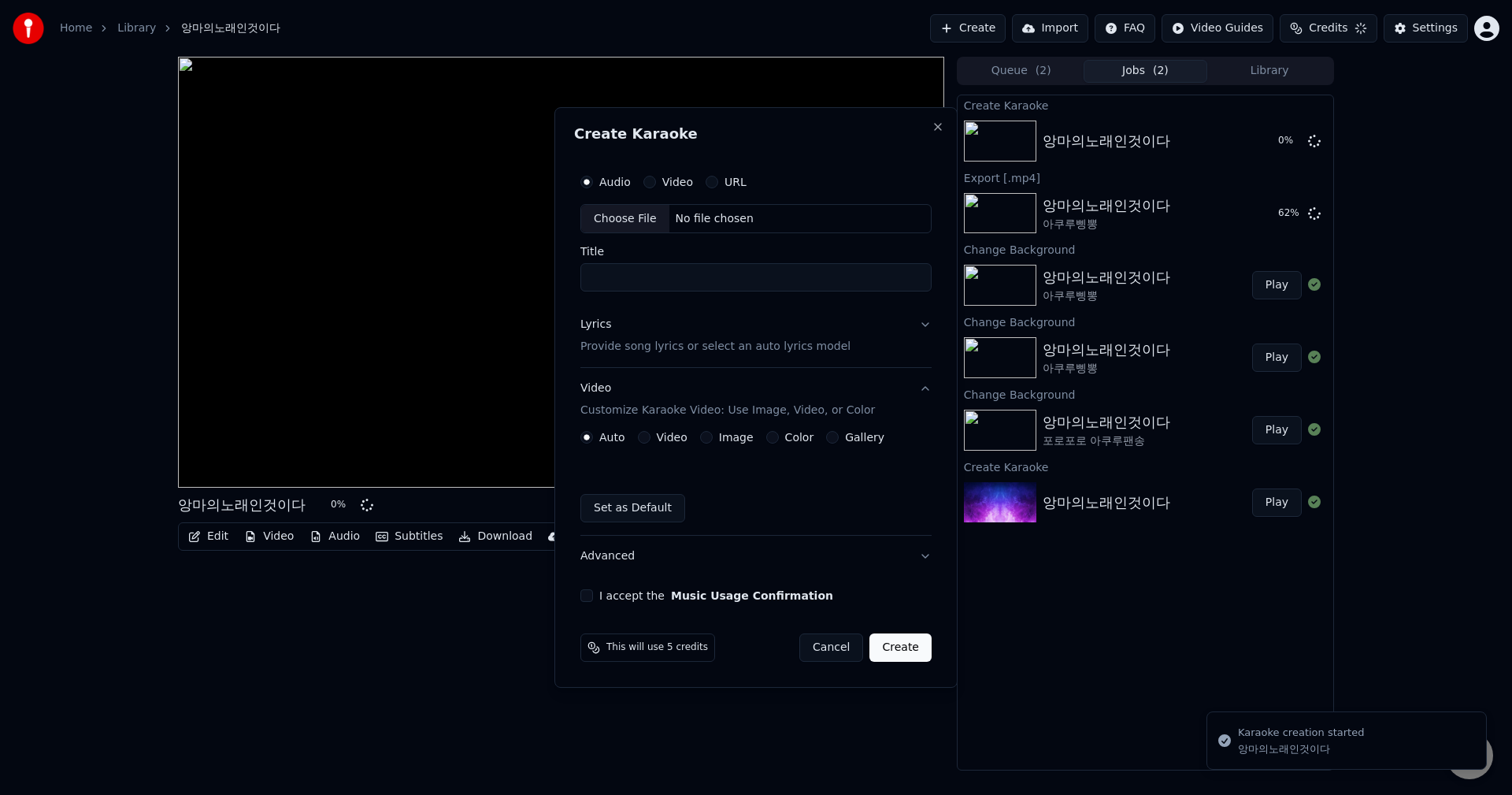
scroll to position [0, 0]
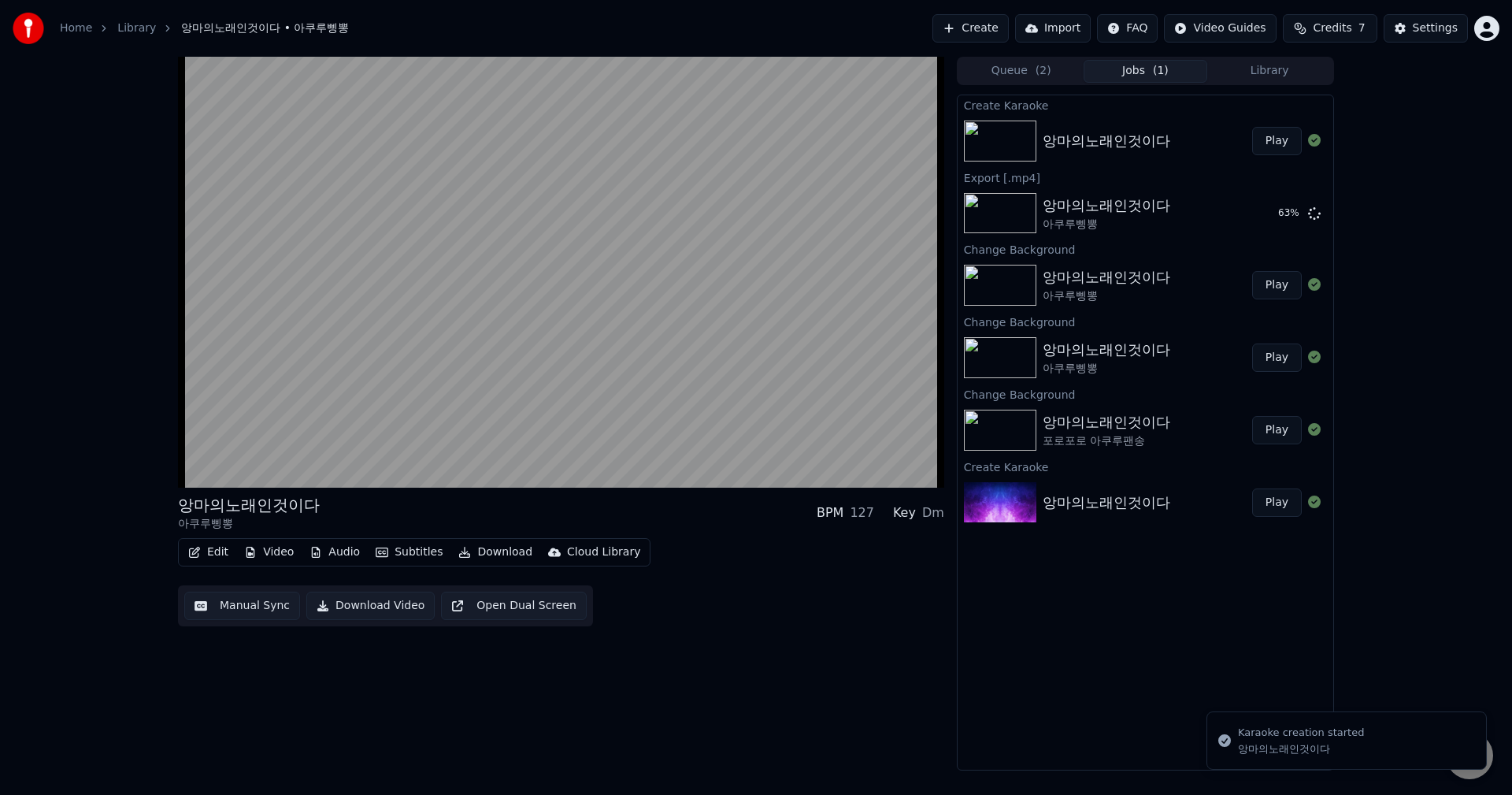
click at [1208, 138] on button "Play" at bounding box center [1277, 141] width 50 height 28
click at [1208, 214] on icon at bounding box center [1314, 212] width 12 height 12
click at [1208, 211] on icon at bounding box center [1314, 212] width 12 height 12
click at [1024, 68] on button "Queue ( 2 )" at bounding box center [1021, 72] width 124 height 23
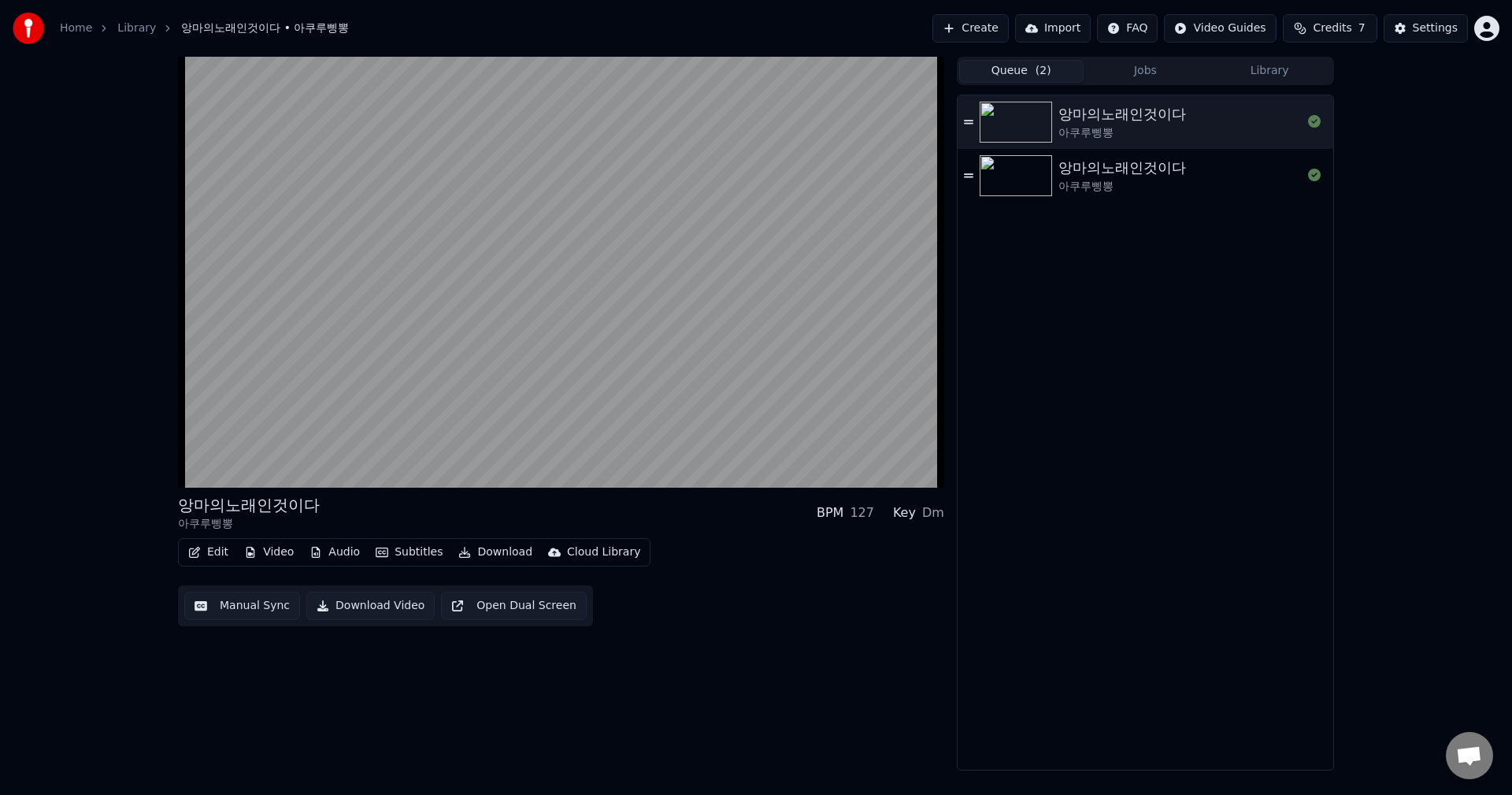
click at [1094, 135] on div "아쿠루삥뽕" at bounding box center [1123, 133] width 128 height 16
click at [1208, 72] on button "Library" at bounding box center [1269, 72] width 124 height 23
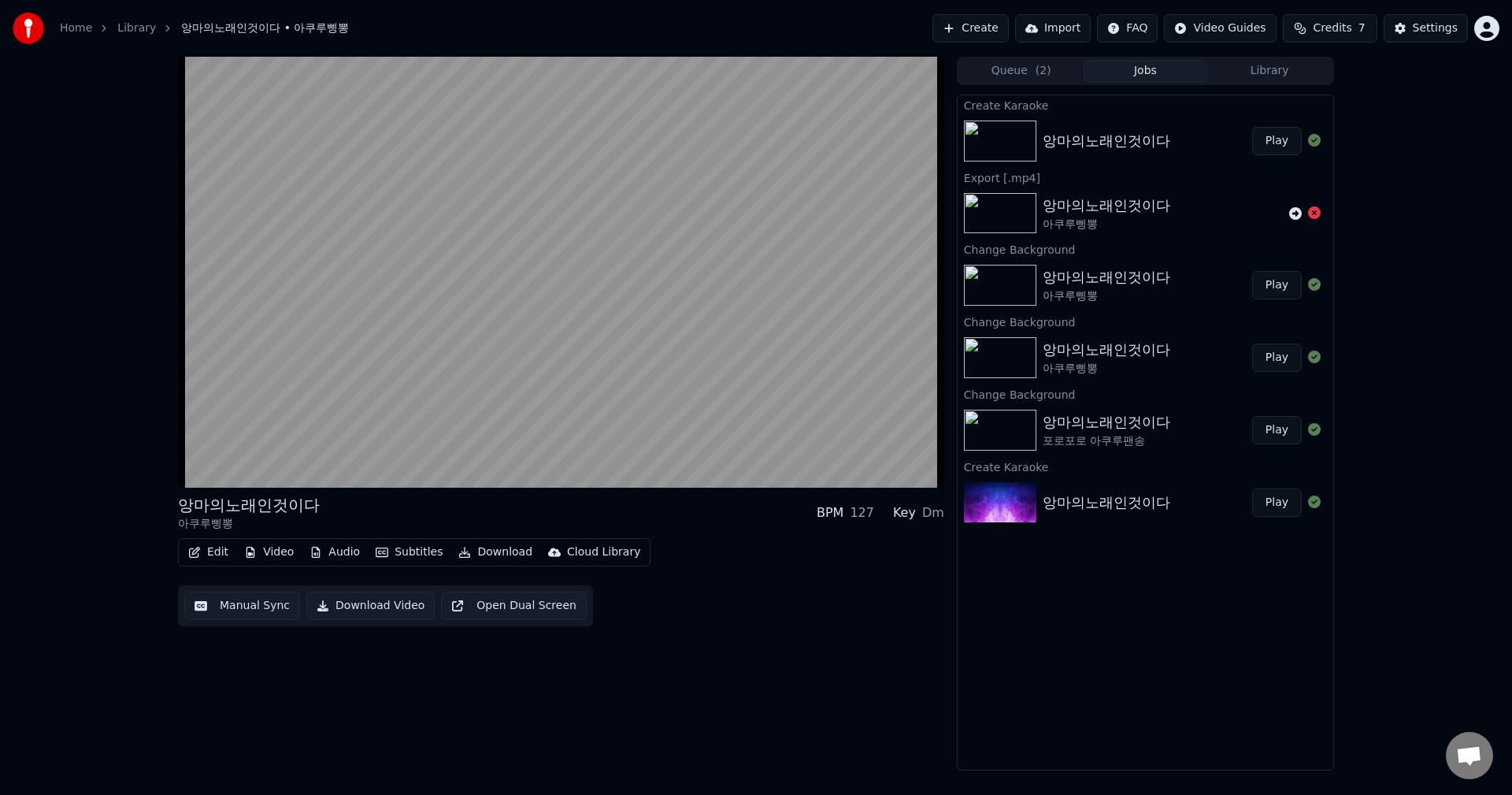
click at [1149, 61] on button "Jobs" at bounding box center [1145, 72] width 124 height 23
click at [1053, 69] on button "Queue ( 2 )" at bounding box center [1021, 72] width 124 height 23
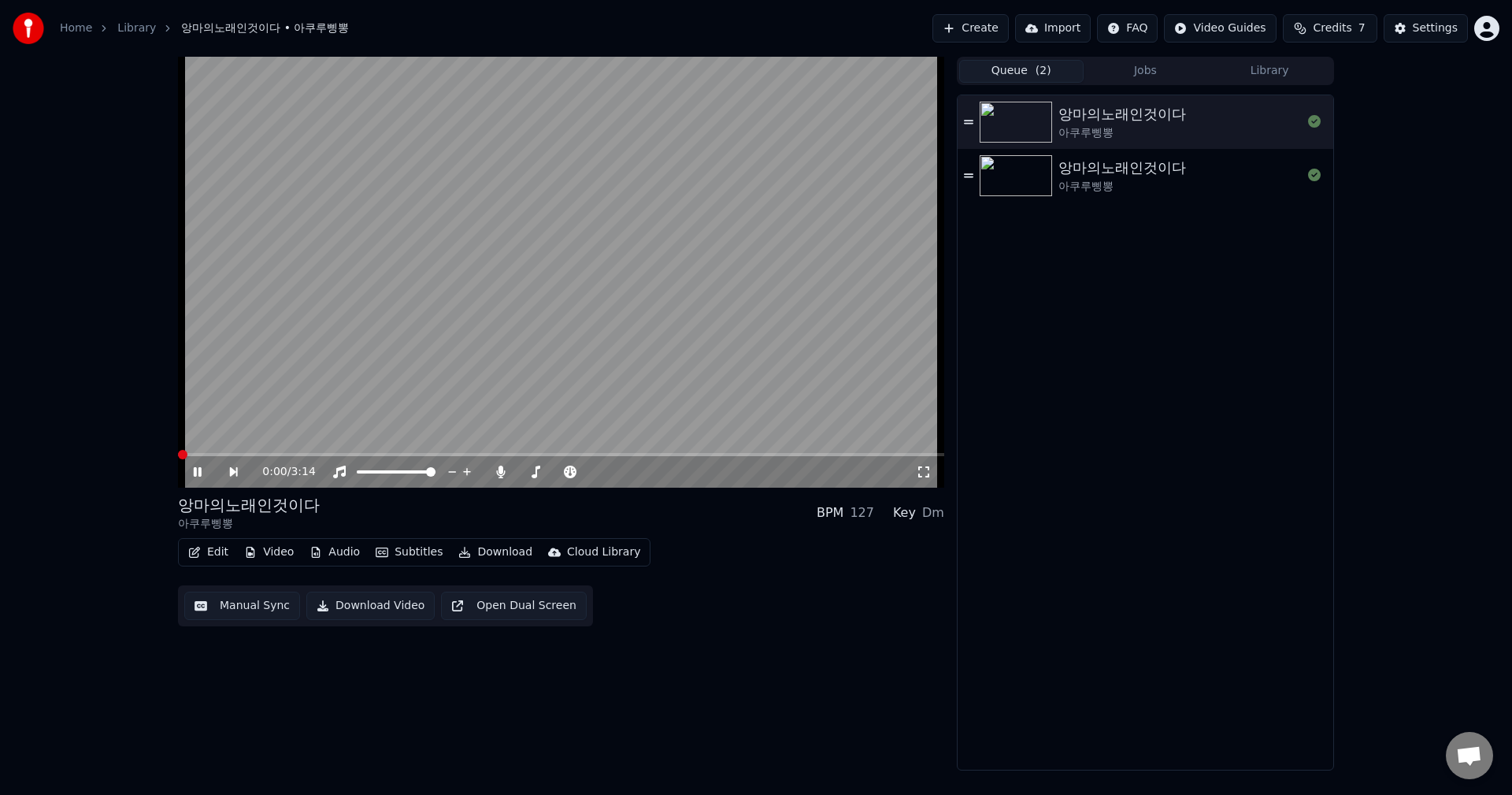
click at [965, 125] on icon at bounding box center [969, 122] width 9 height 11
click at [210, 453] on span at bounding box center [560, 454] width 766 height 3
click at [241, 446] on video at bounding box center [560, 272] width 766 height 431
click at [252, 453] on span at bounding box center [560, 454] width 766 height 3
click at [201, 469] on icon at bounding box center [209, 471] width 37 height 12
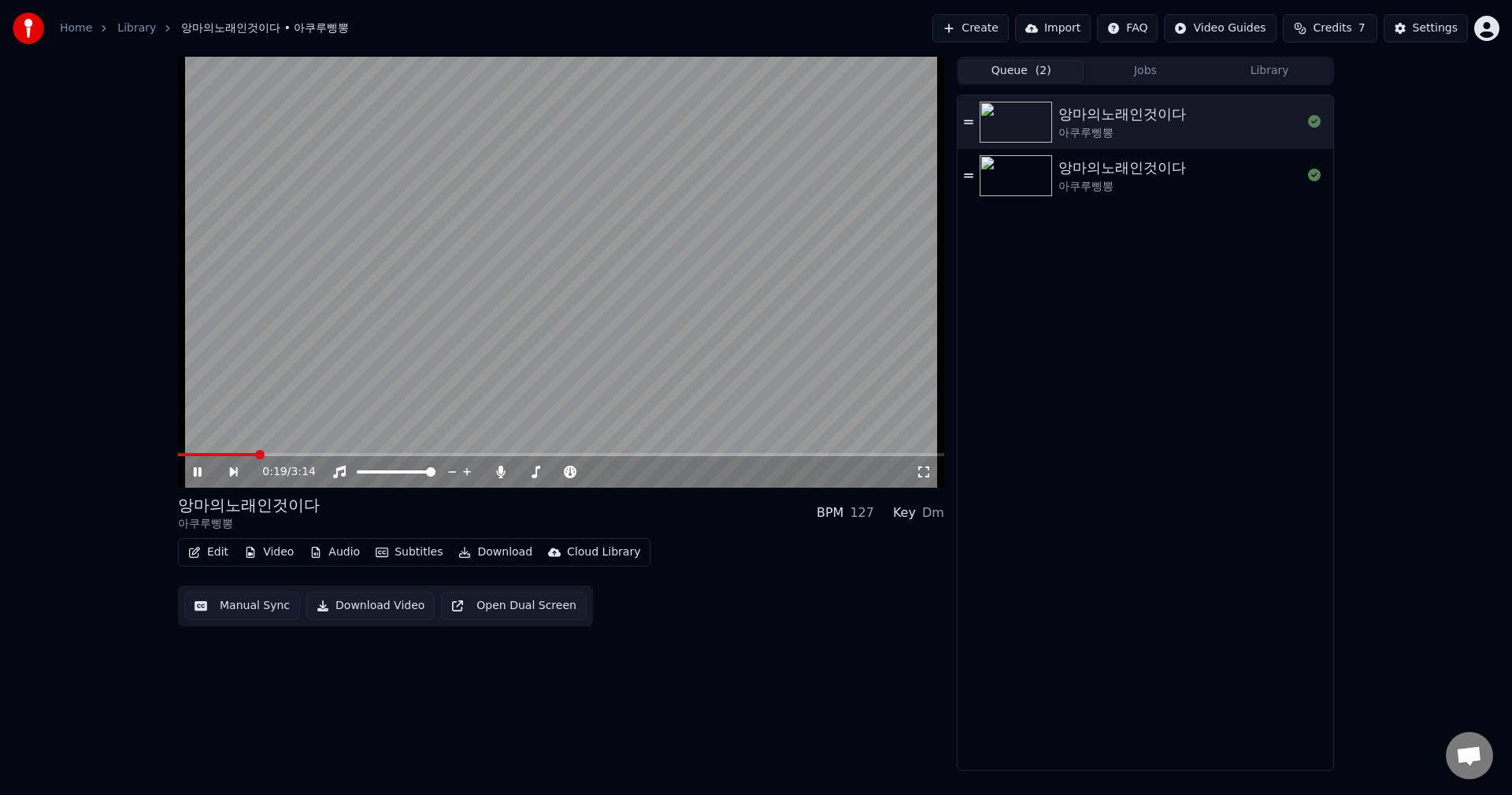
click at [315, 453] on span at bounding box center [560, 454] width 766 height 3
click at [356, 455] on span at bounding box center [560, 454] width 766 height 3
click at [427, 450] on video at bounding box center [560, 272] width 766 height 431
click at [417, 453] on span at bounding box center [560, 454] width 766 height 3
click at [196, 465] on div "1:01 / 3:14" at bounding box center [560, 471] width 753 height 16
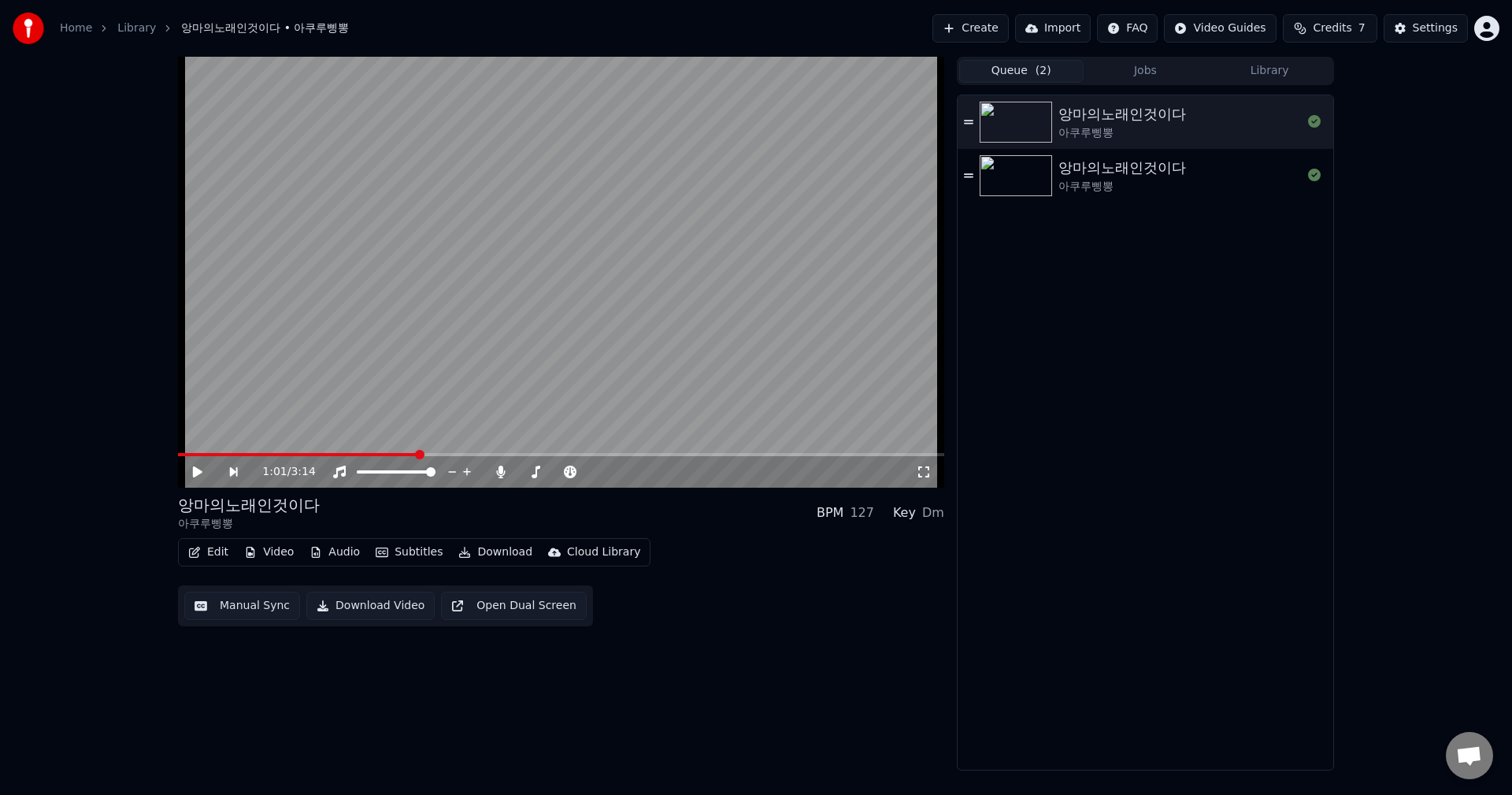
click at [1144, 51] on div "Home Library 앙마의노래인것이다 • 아쿠루삥뽕 Create Import FAQ Video Guides Credits 7 Settings" at bounding box center [756, 28] width 1512 height 56
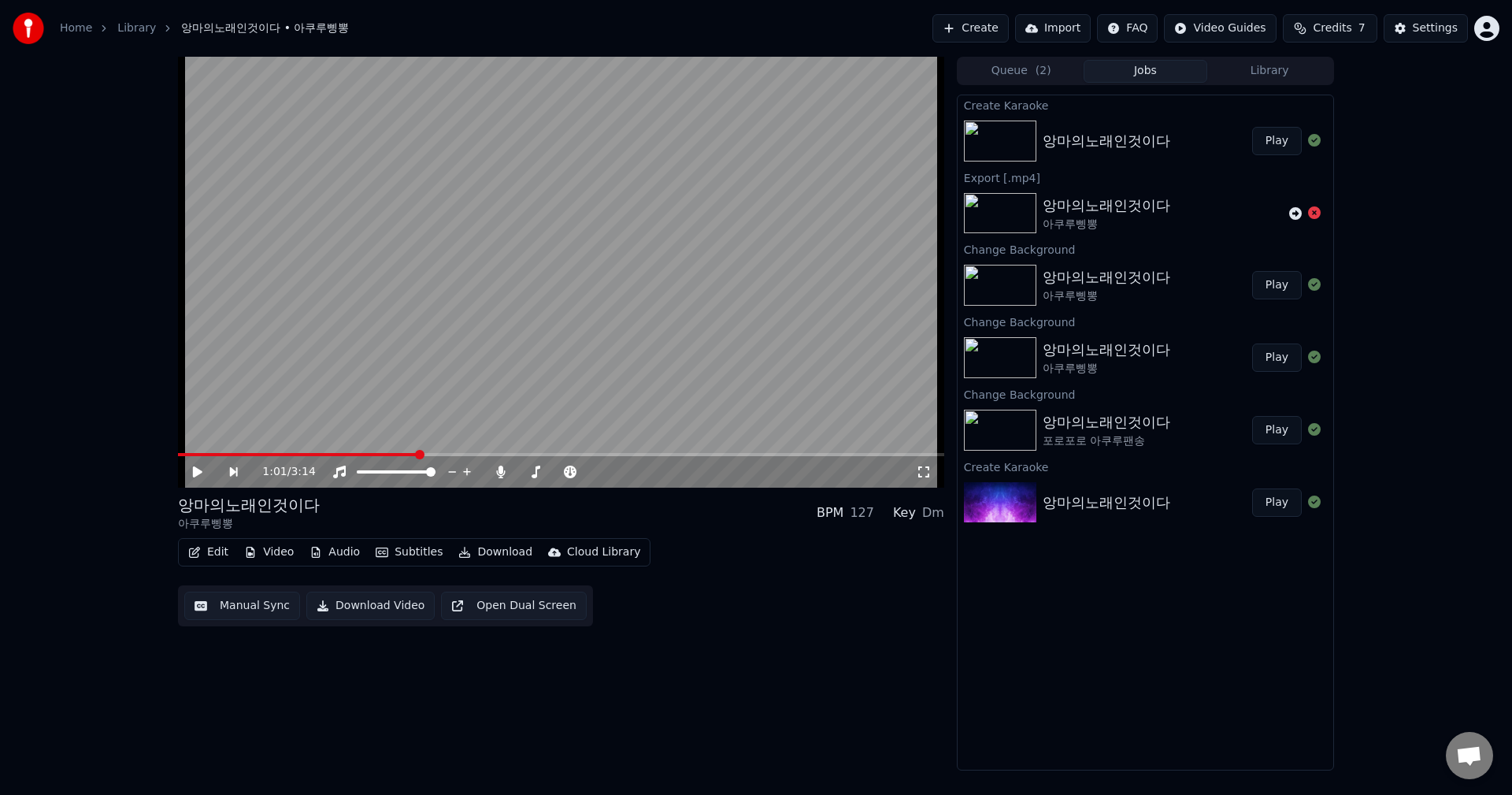
click at [1145, 60] on button "Jobs" at bounding box center [1145, 72] width 124 height 23
click at [1004, 73] on button "Queue ( 2 )" at bounding box center [1021, 72] width 124 height 23
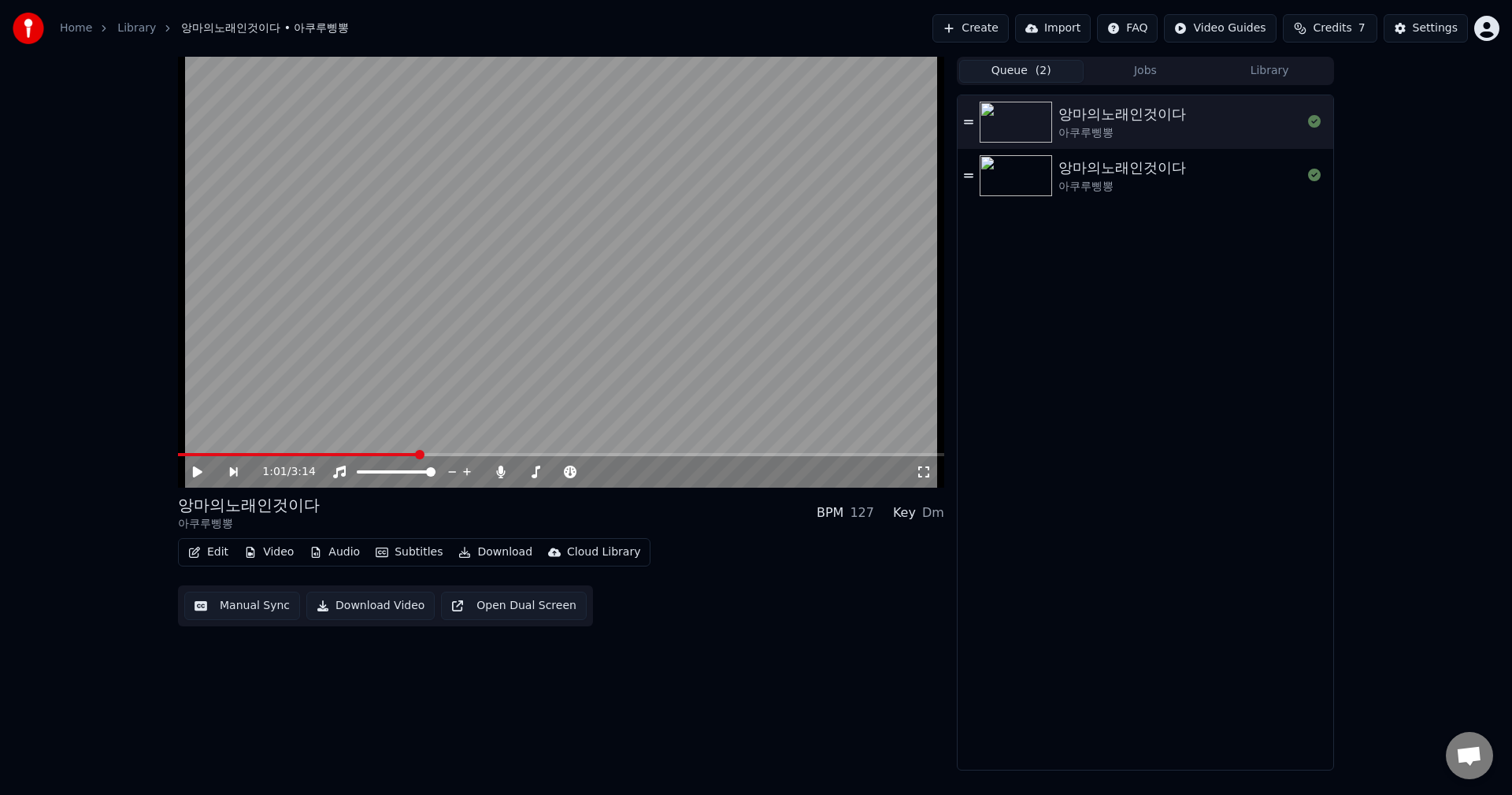
click at [1126, 167] on div "앙마의노래인것이다" at bounding box center [1123, 167] width 128 height 22
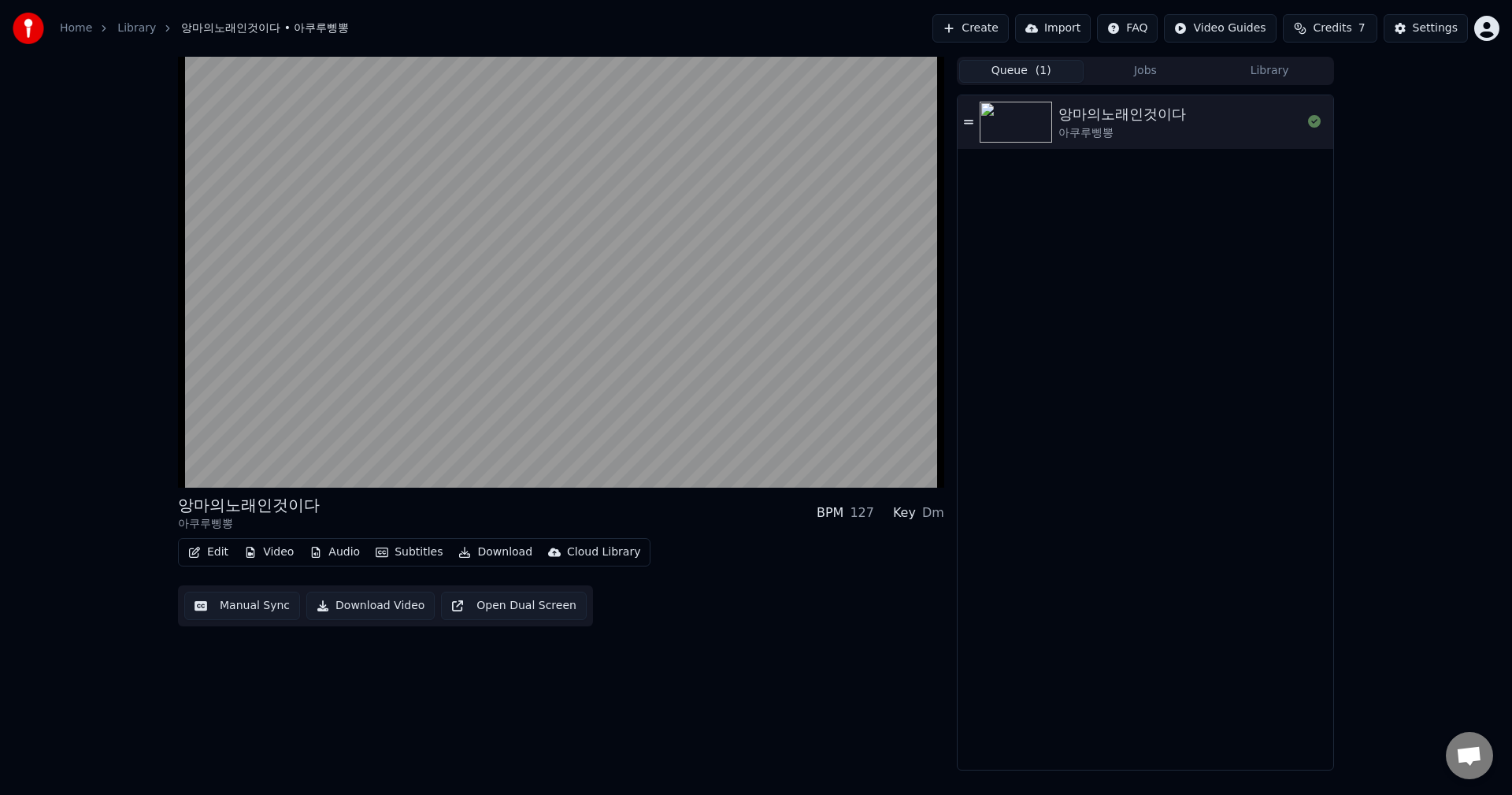
click at [1143, 66] on button "Jobs" at bounding box center [1145, 72] width 124 height 23
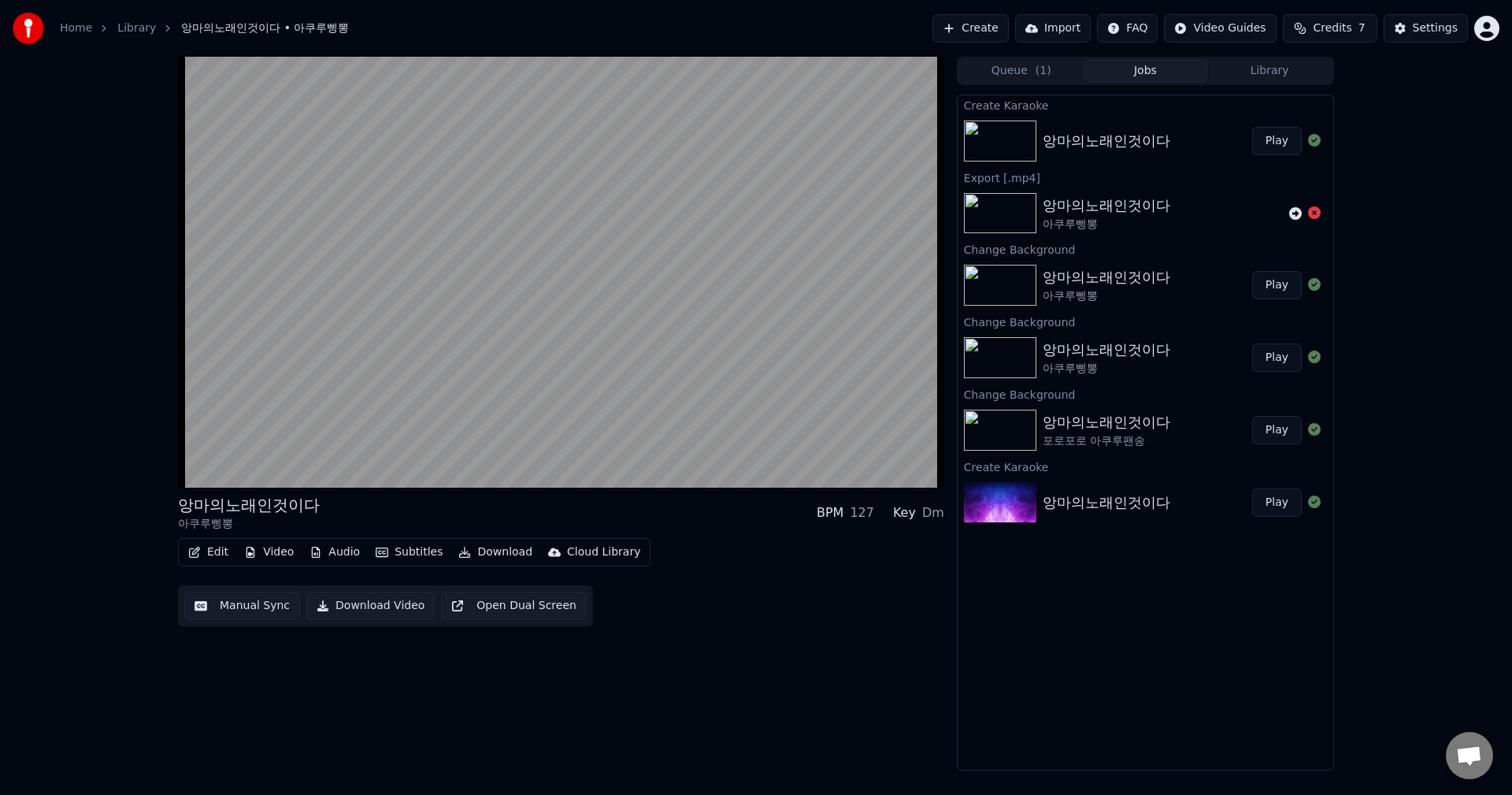
click at [1013, 74] on button "Queue ( 1 )" at bounding box center [1021, 72] width 124 height 23
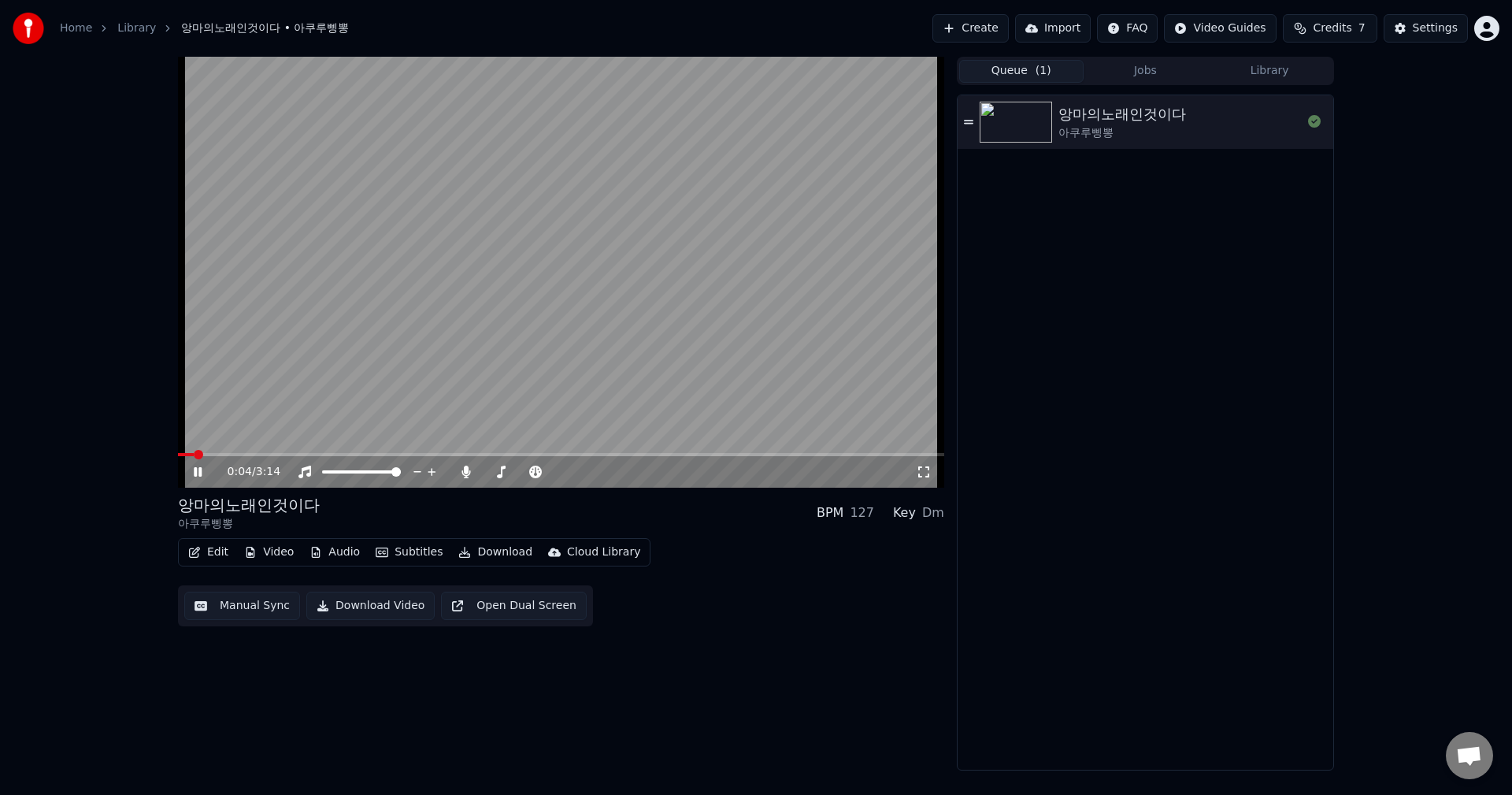
click at [309, 452] on video at bounding box center [560, 272] width 766 height 431
click at [316, 454] on span at bounding box center [560, 454] width 766 height 3
click at [368, 454] on span at bounding box center [560, 454] width 766 height 3
click at [388, 456] on span at bounding box center [560, 454] width 766 height 3
click at [202, 464] on div "0:53 / 3:14" at bounding box center [560, 471] width 753 height 16
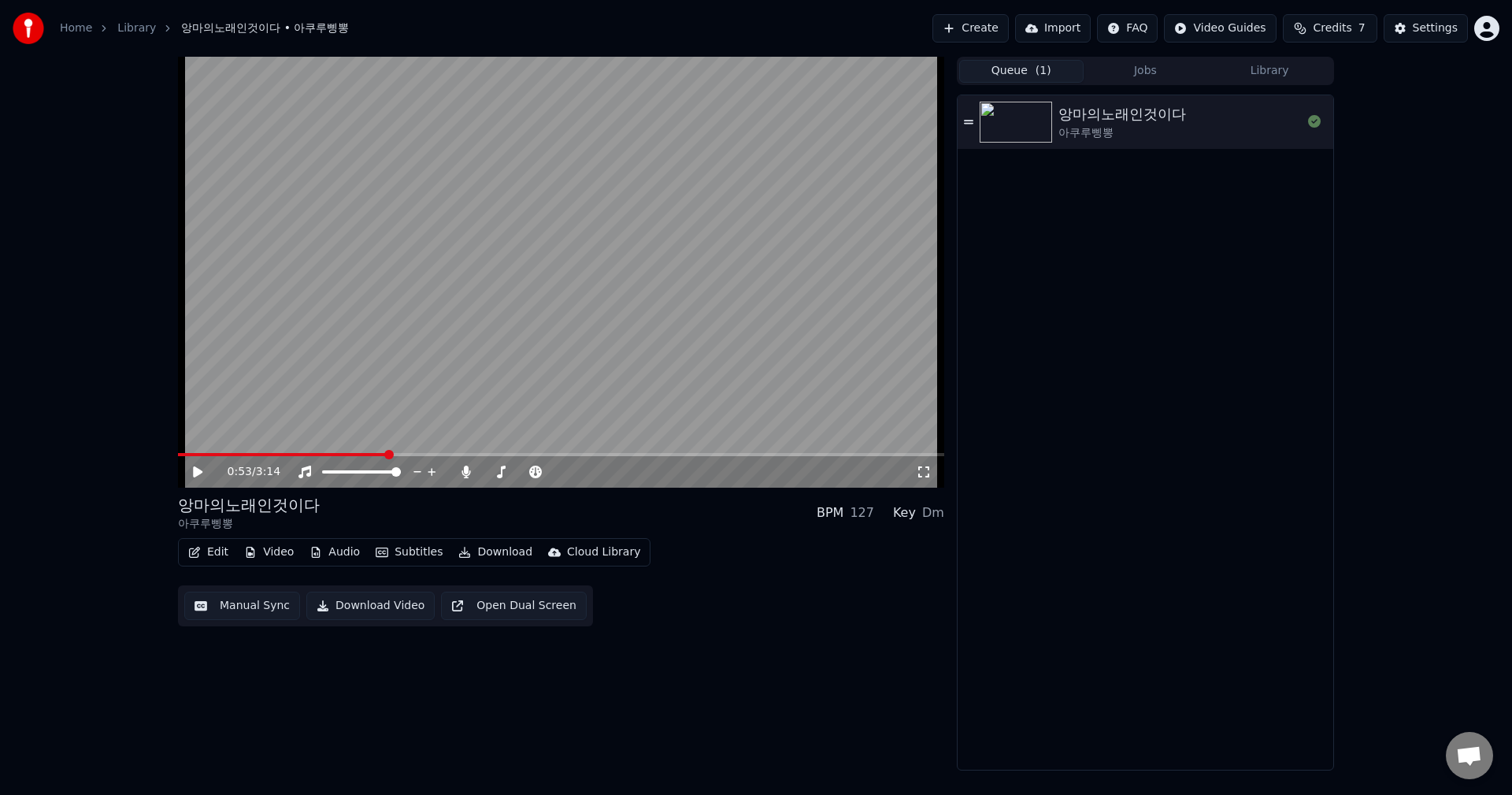
click at [200, 473] on icon at bounding box center [197, 472] width 9 height 11
click at [440, 454] on span at bounding box center [560, 454] width 766 height 3
click at [421, 459] on div "1:07 / 3:14" at bounding box center [560, 471] width 766 height 31
click at [421, 452] on video at bounding box center [560, 272] width 766 height 431
click at [1208, 344] on div "앙마의노래인것이다 아쿠루삥뽕" at bounding box center [1144, 432] width 375 height 675
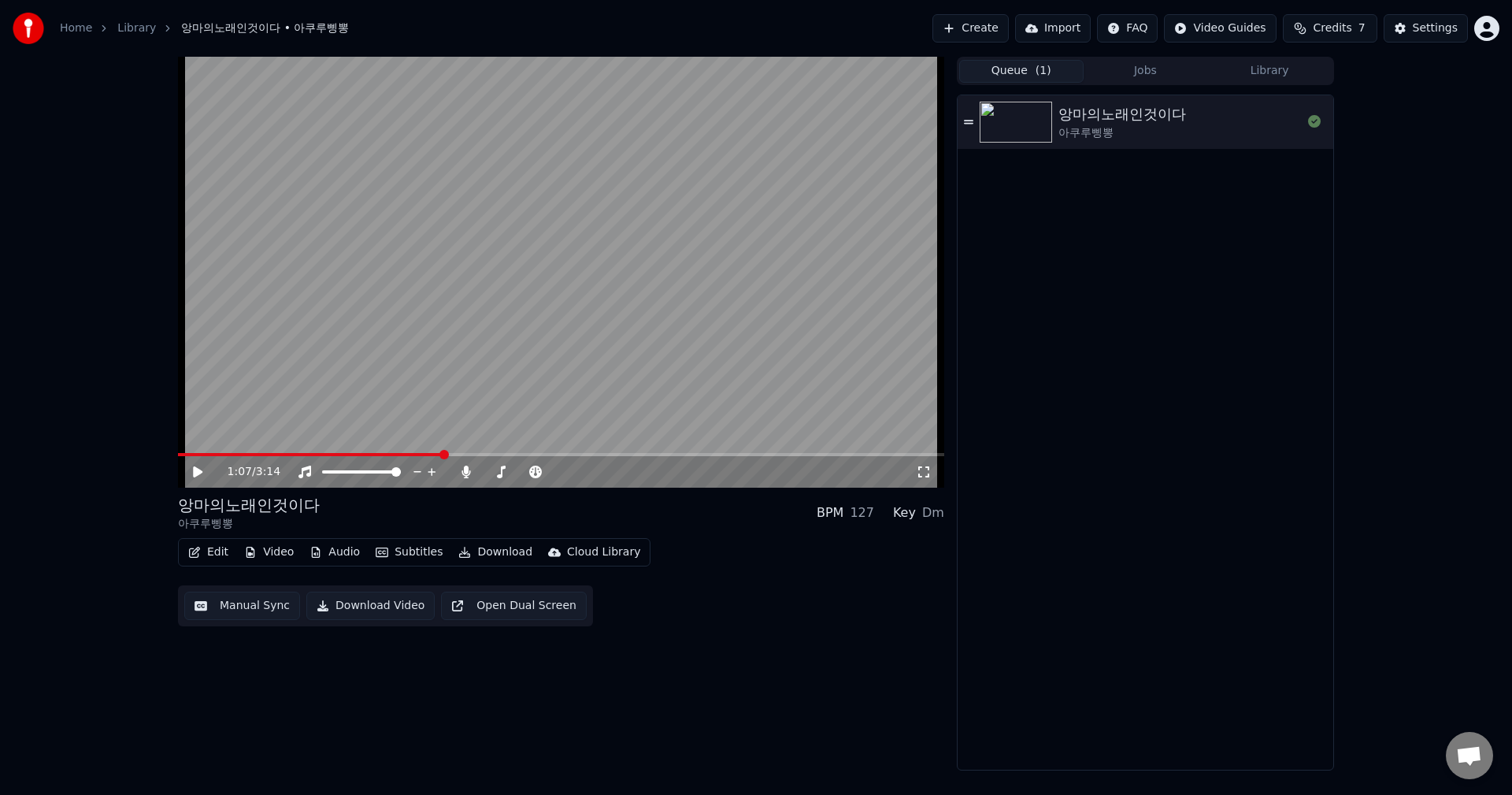
click at [1140, 74] on button "Jobs" at bounding box center [1145, 72] width 124 height 23
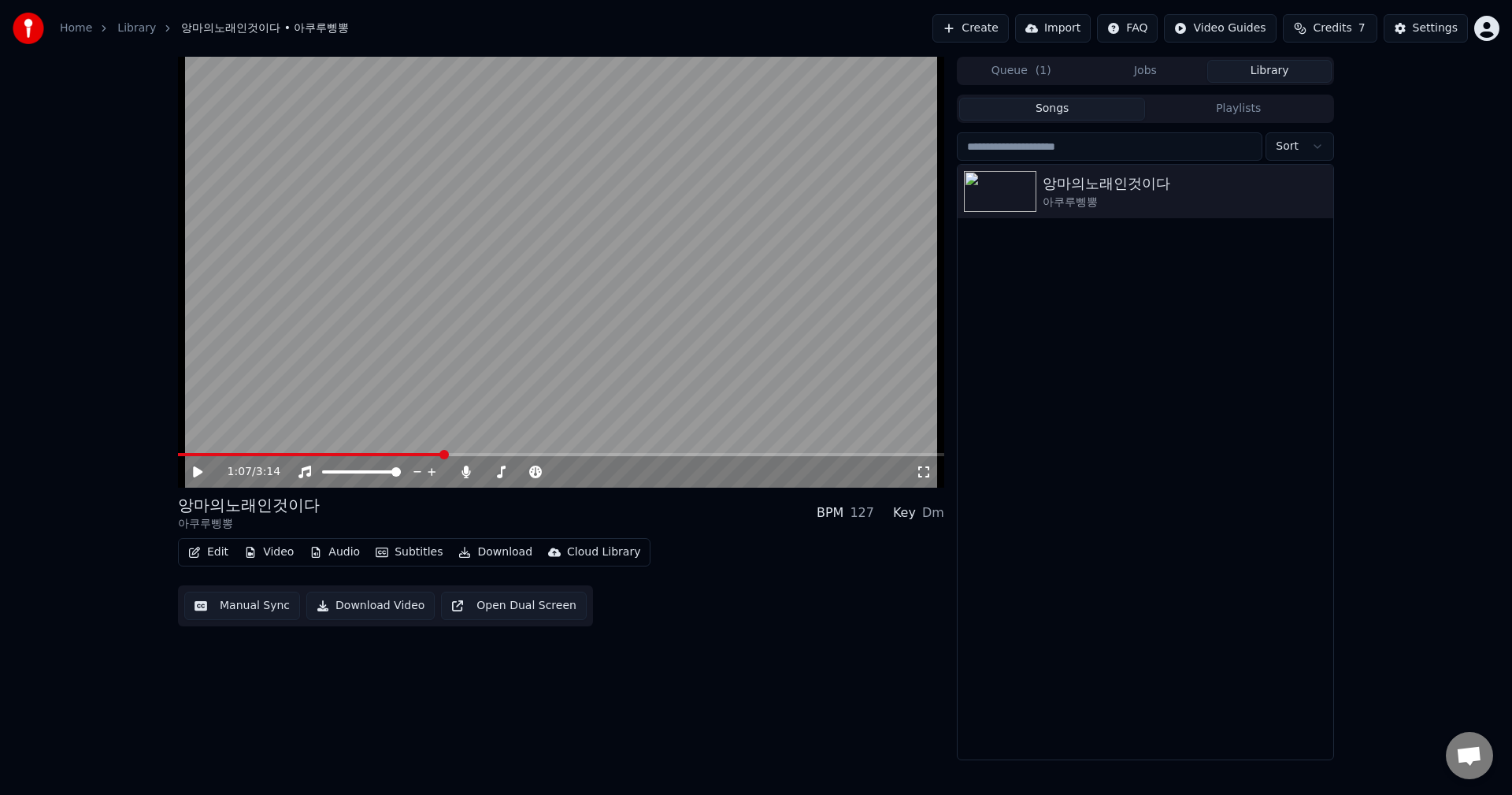
click at [1208, 80] on button "Library" at bounding box center [1269, 72] width 124 height 23
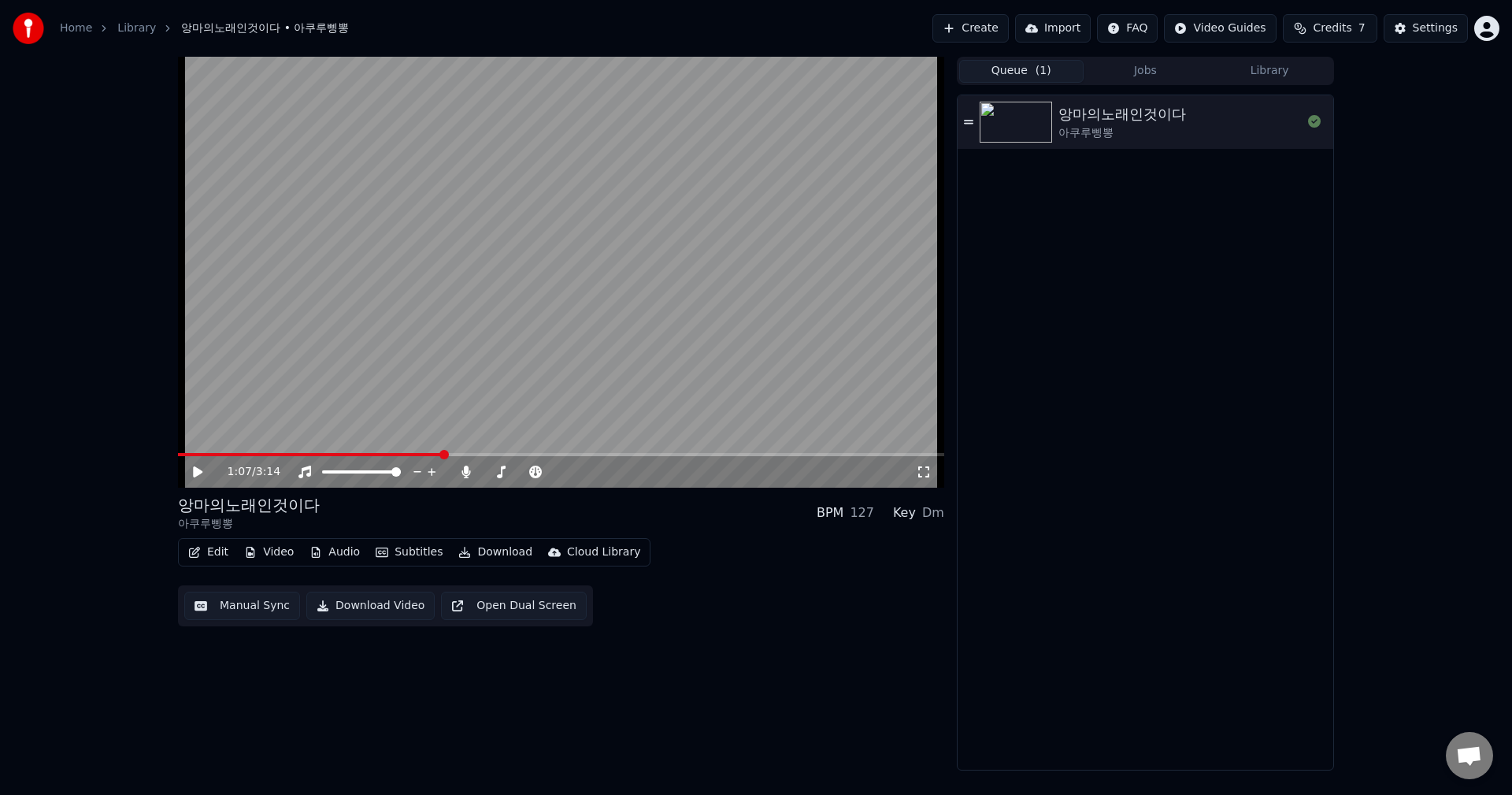
click at [1003, 80] on button "Queue ( 1 )" at bounding box center [1021, 72] width 124 height 23
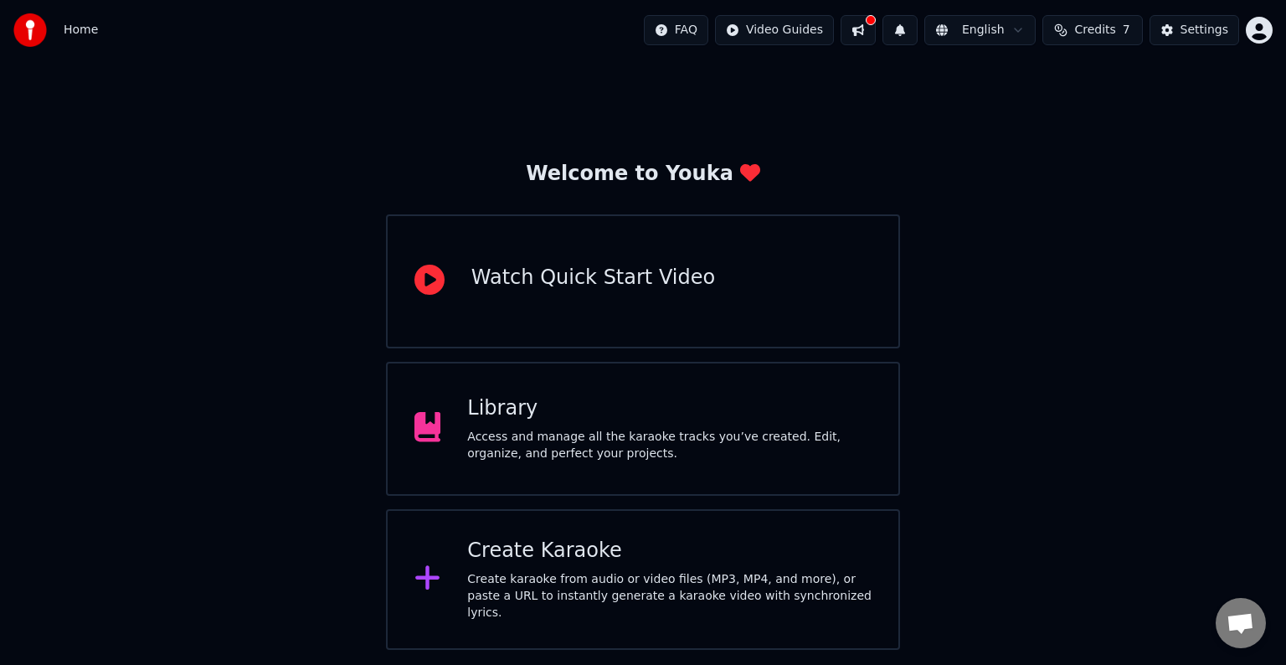
click at [552, 543] on div "Create Karaoke" at bounding box center [669, 551] width 404 height 27
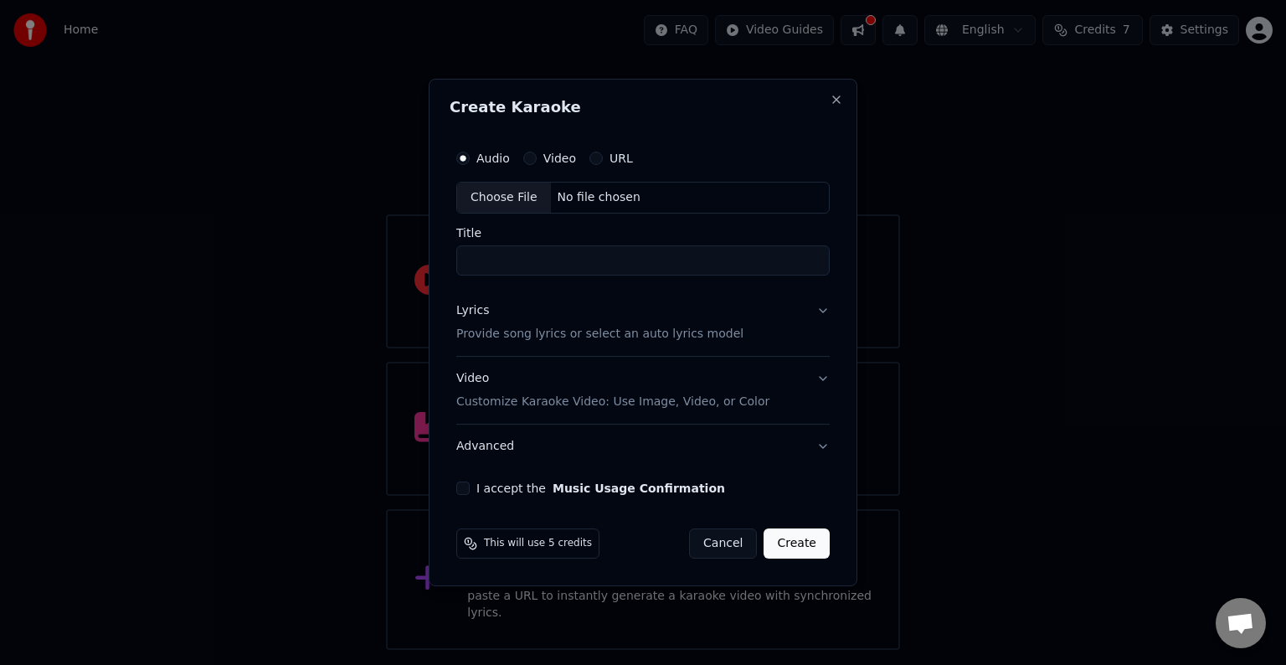
click at [530, 194] on div "Choose File" at bounding box center [504, 198] width 94 height 30
click at [590, 268] on input "*********" at bounding box center [643, 260] width 380 height 30
type input "**********"
click at [729, 341] on button "Lyrics Provide song lyrics or select an auto lyrics model" at bounding box center [643, 322] width 380 height 67
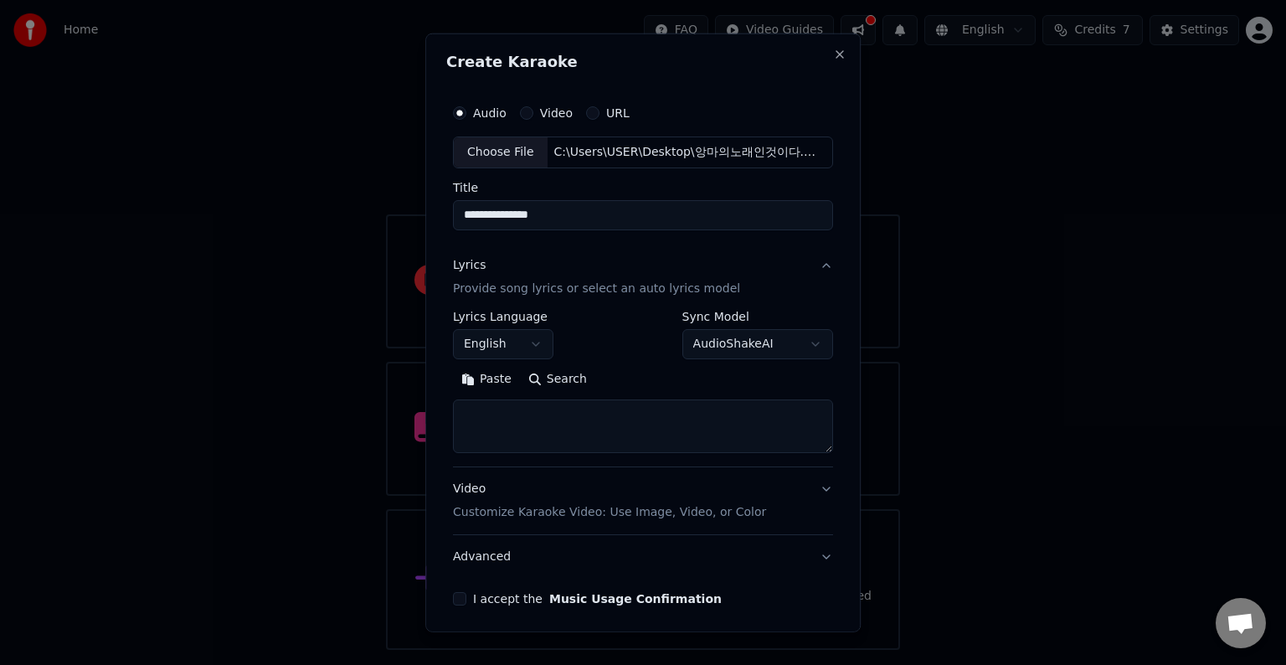
click at [667, 439] on textarea at bounding box center [643, 426] width 380 height 54
paste textarea "**********"
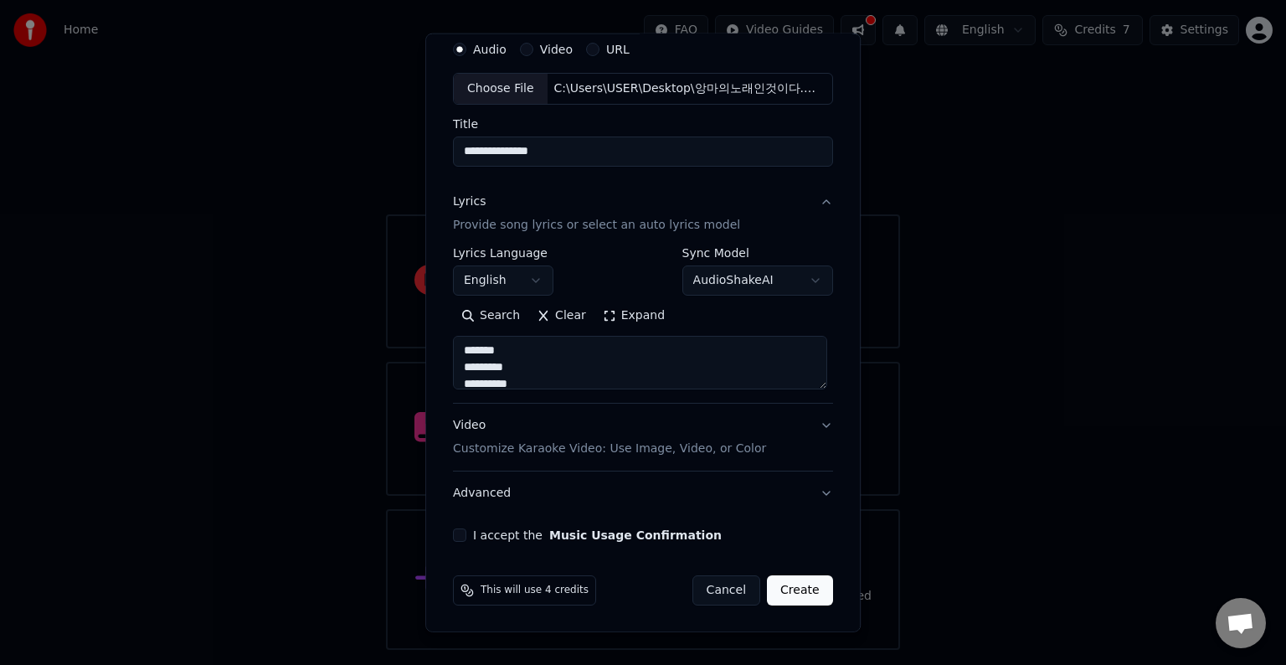
scroll to position [781, 0]
click at [636, 364] on textarea "**********" at bounding box center [640, 363] width 374 height 54
click at [546, 373] on textarea "**********" at bounding box center [640, 363] width 374 height 54
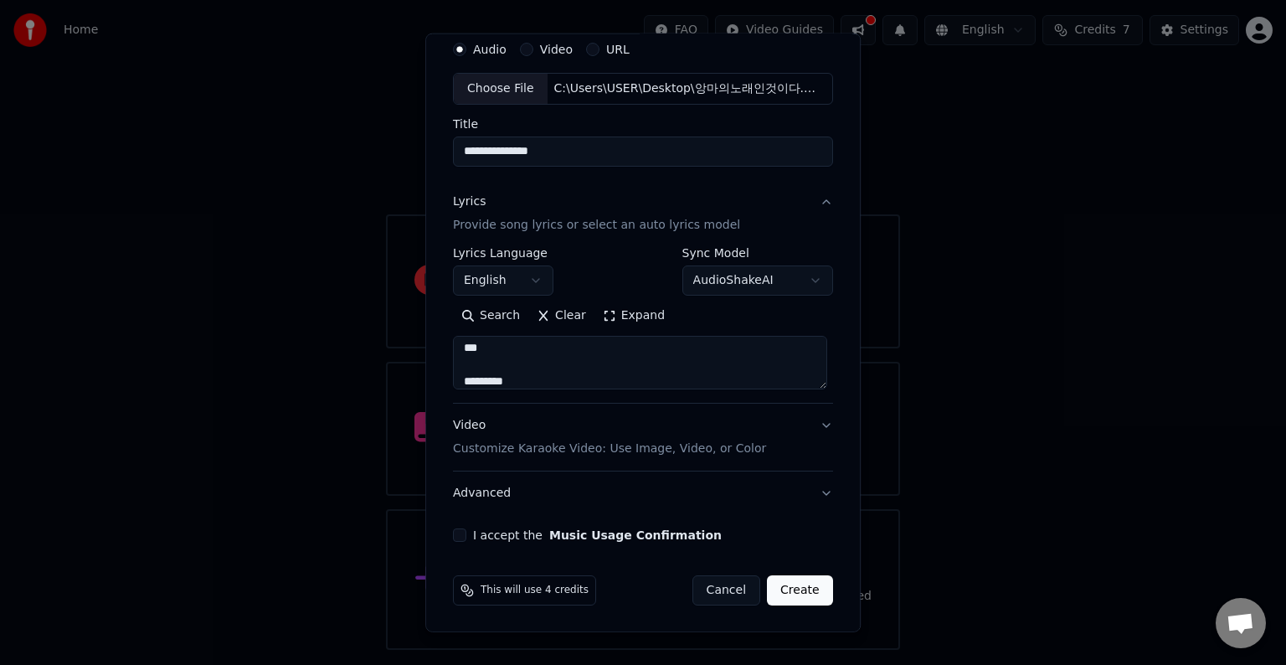
paste textarea
type textarea "**********"
drag, startPoint x: 585, startPoint y: 408, endPoint x: 578, endPoint y: 387, distance: 22.3
click at [582, 402] on div "**********" at bounding box center [643, 347] width 380 height 335
click at [576, 370] on textarea "**********" at bounding box center [640, 363] width 374 height 54
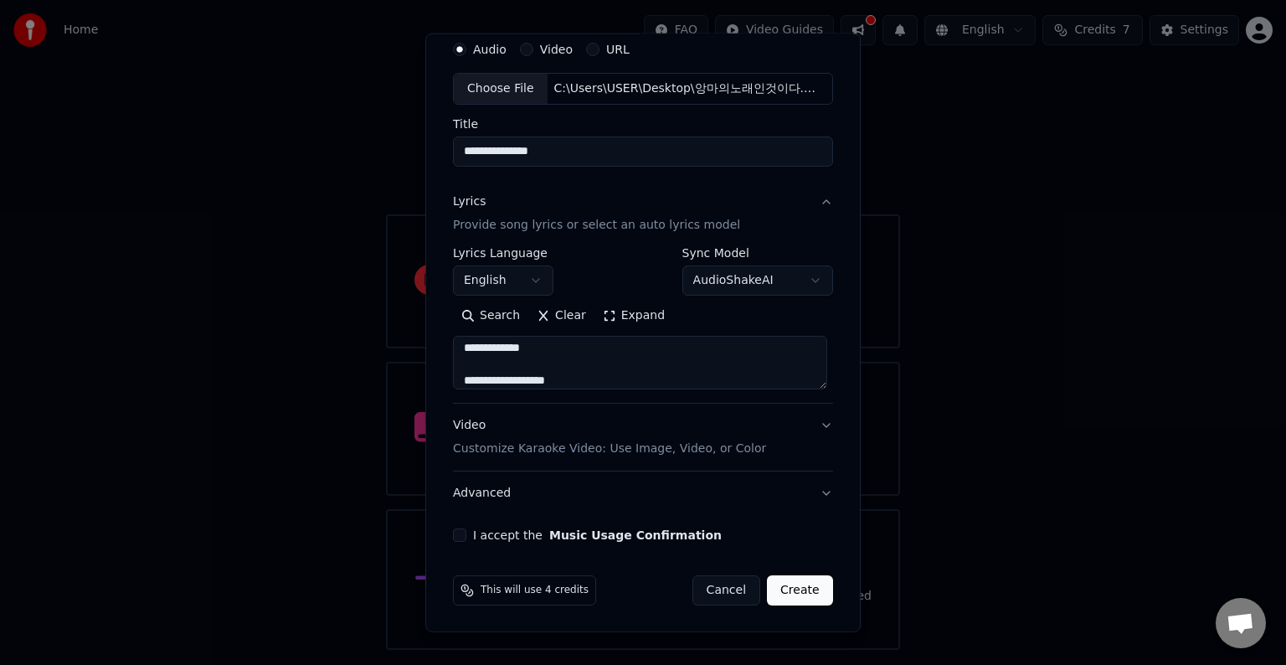
scroll to position [489, 0]
click at [458, 544] on div "**********" at bounding box center [643, 287] width 394 height 523
click at [475, 502] on button "Advanced" at bounding box center [643, 493] width 380 height 44
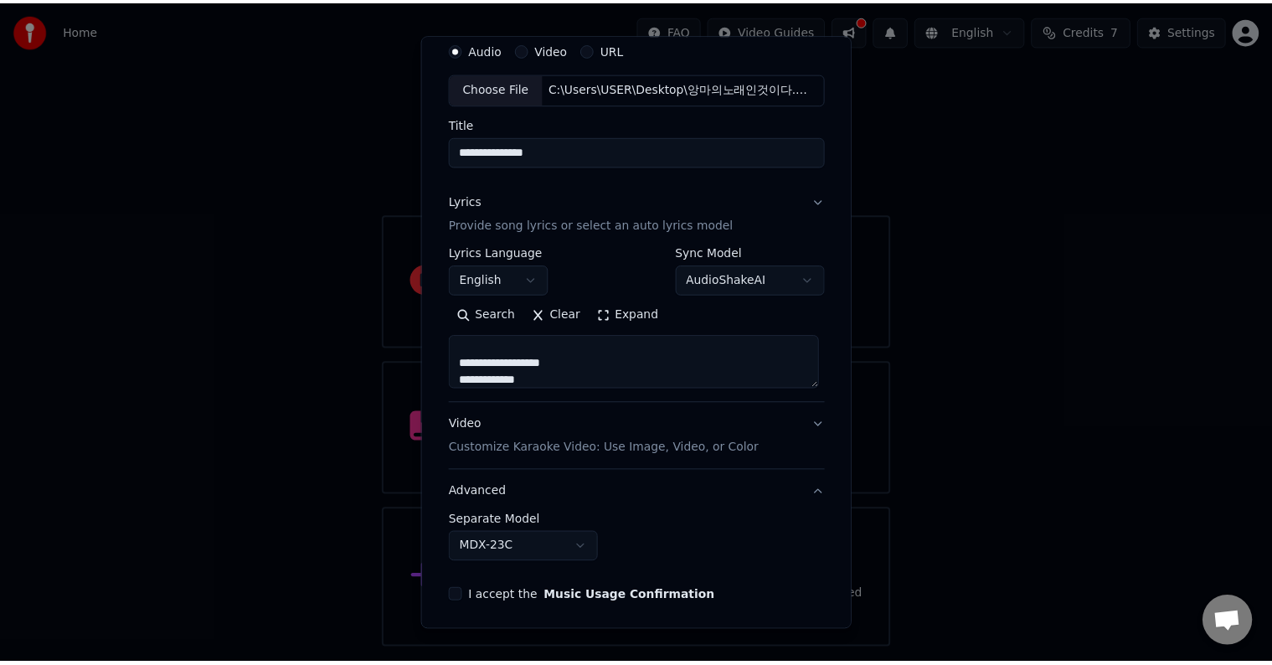
scroll to position [0, 0]
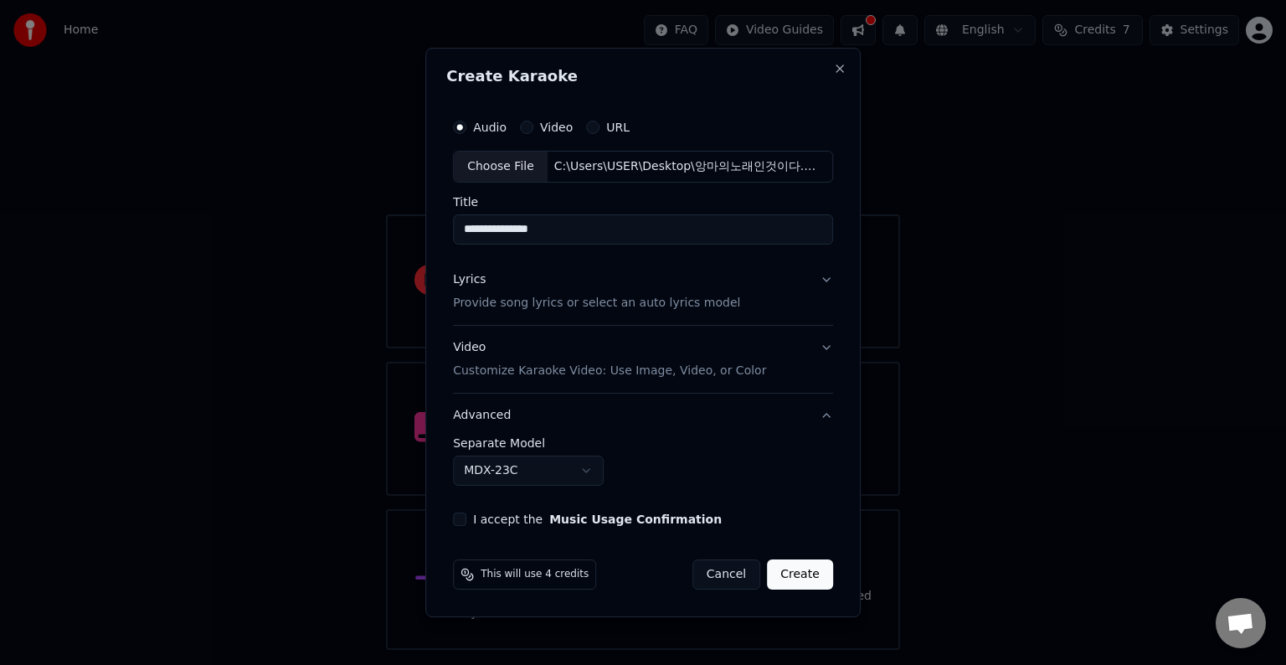
click at [487, 415] on button "Advanced" at bounding box center [643, 416] width 380 height 44
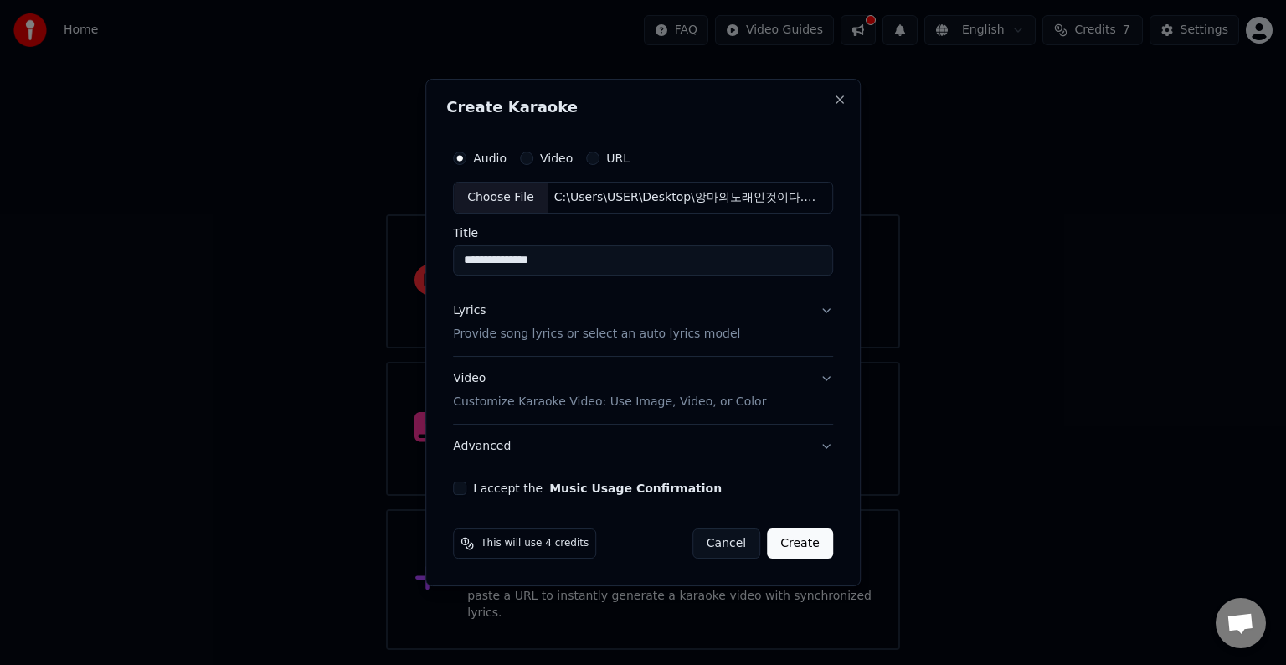
click at [466, 494] on div "**********" at bounding box center [643, 318] width 394 height 367
click at [466, 477] on div "**********" at bounding box center [643, 318] width 394 height 367
click at [465, 485] on button "I accept the Music Usage Confirmation" at bounding box center [459, 488] width 13 height 13
click at [793, 544] on button "Create" at bounding box center [800, 543] width 66 height 30
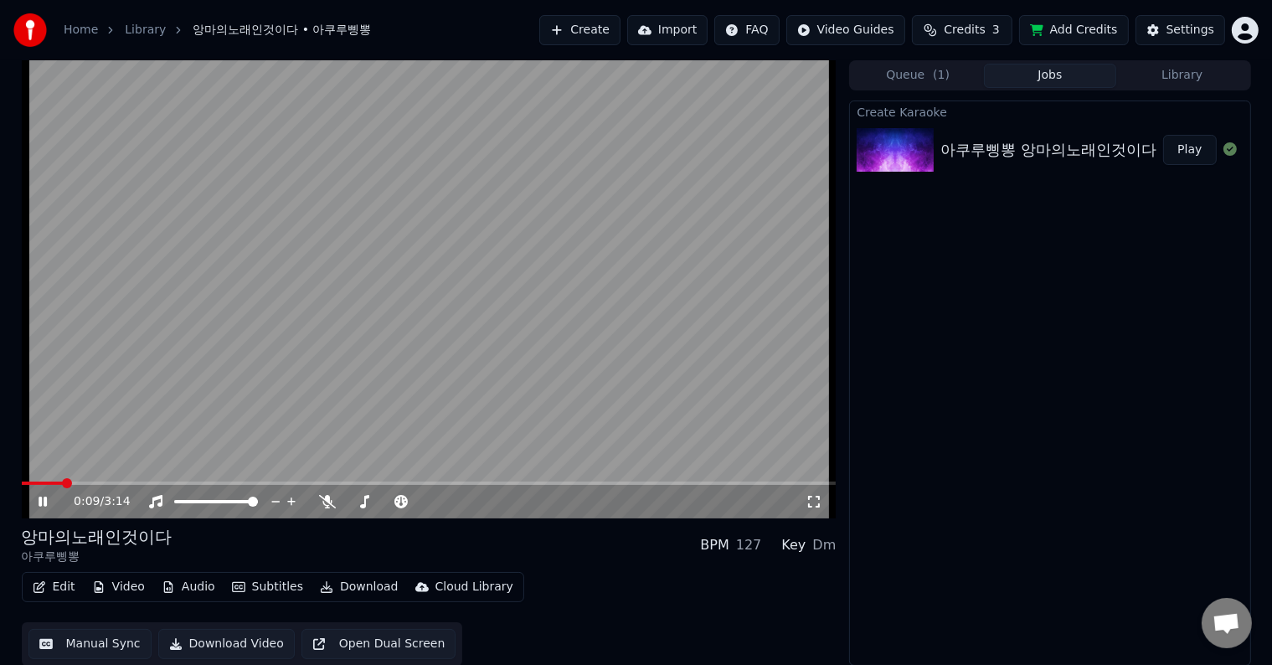
click at [58, 487] on div "0:09 / 3:14" at bounding box center [429, 501] width 815 height 33
click at [22, 488] on span at bounding box center [27, 483] width 10 height 10
click at [232, 538] on div "앙마의노래인것이다 아쿠루삥뽕 BPM 127 Key Dm" at bounding box center [429, 544] width 815 height 40
click at [915, 90] on div "Queue ( 1 ) Jobs Library Create Karaoke 아쿠루삥뽕 앙마의노래인것이다 Play" at bounding box center [1049, 361] width 401 height 605
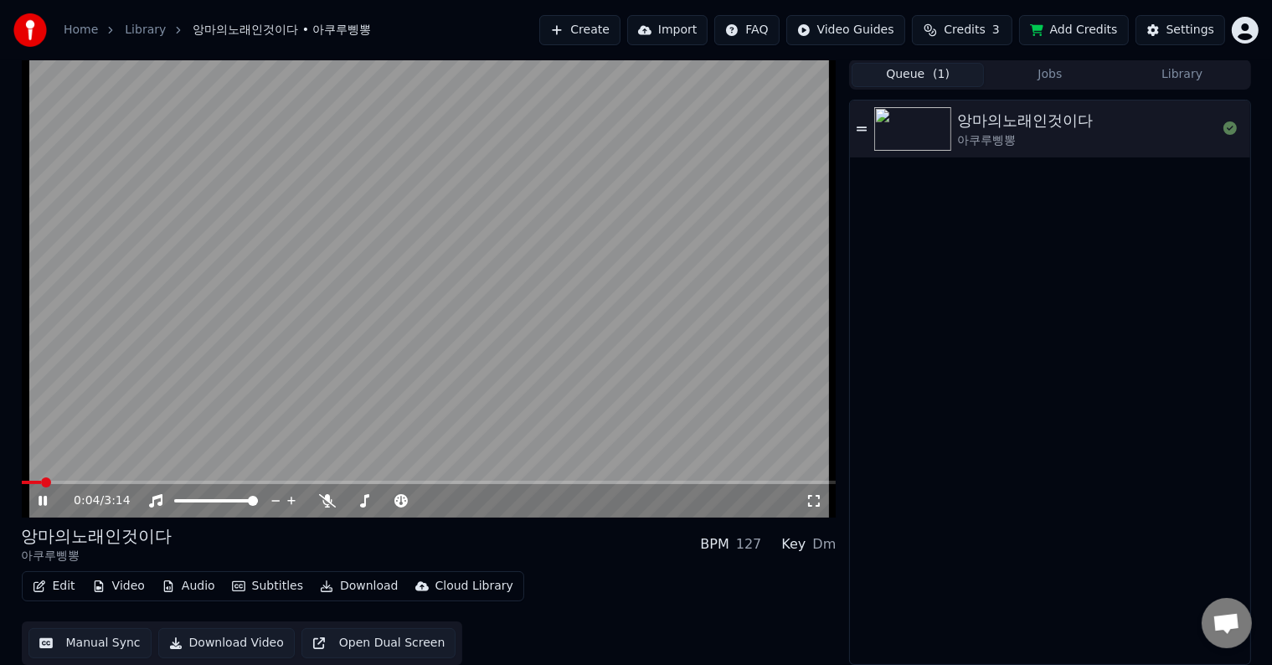
click at [918, 83] on button "Queue ( 1 )" at bounding box center [918, 75] width 132 height 24
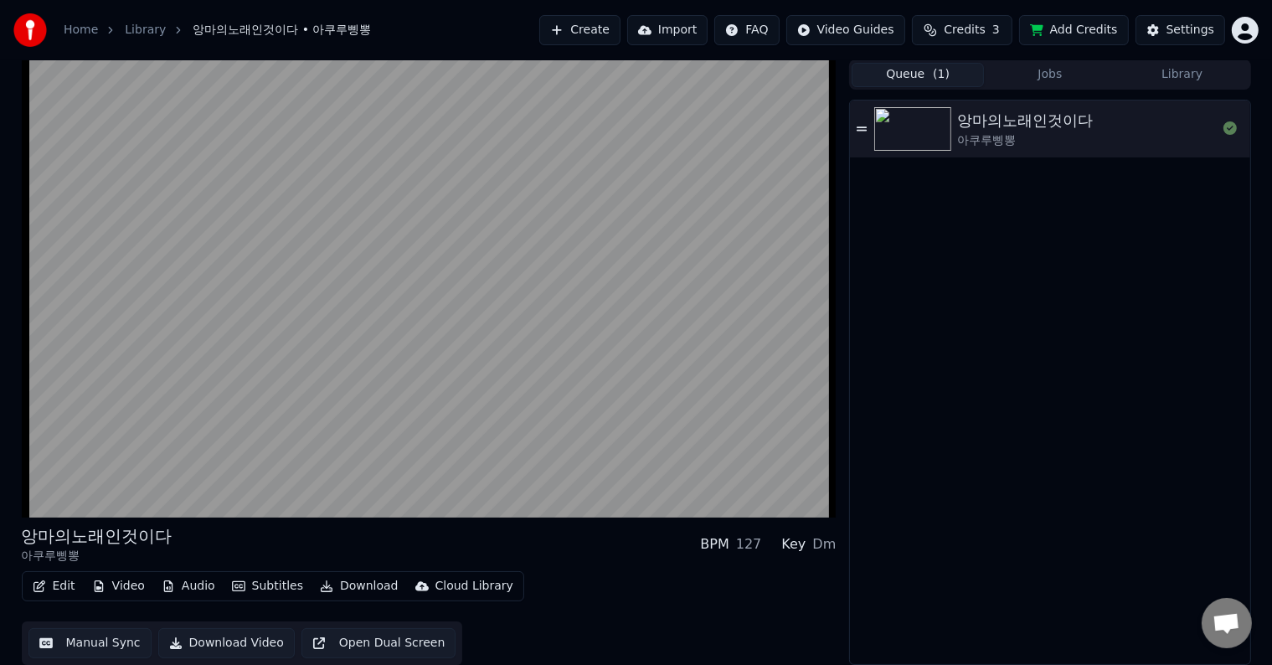
click at [1057, 80] on button "Jobs" at bounding box center [1050, 75] width 132 height 24
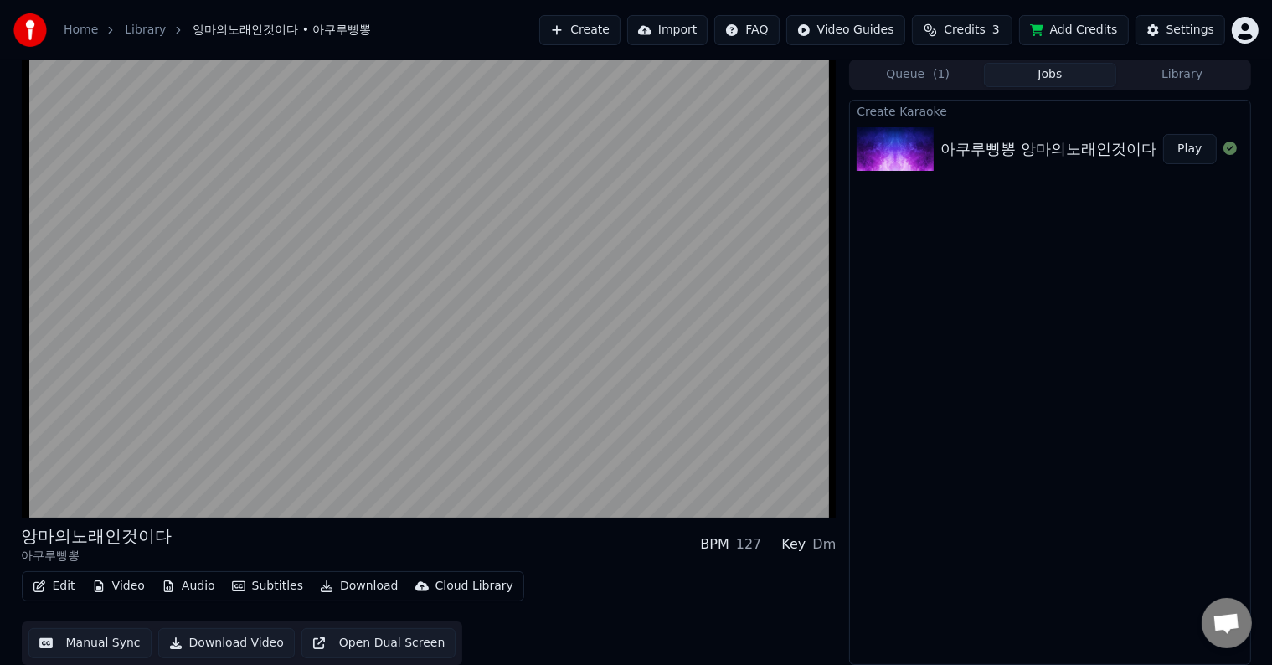
click at [1055, 142] on div "아쿠루삥뽕 앙마의노래인것이다" at bounding box center [1048, 148] width 216 height 23
click at [1180, 142] on button "Play" at bounding box center [1189, 149] width 53 height 30
click at [1121, 152] on div "아쿠루삥뽕 앙마의노래인것이다" at bounding box center [1048, 148] width 216 height 23
click at [912, 163] on img at bounding box center [895, 149] width 77 height 44
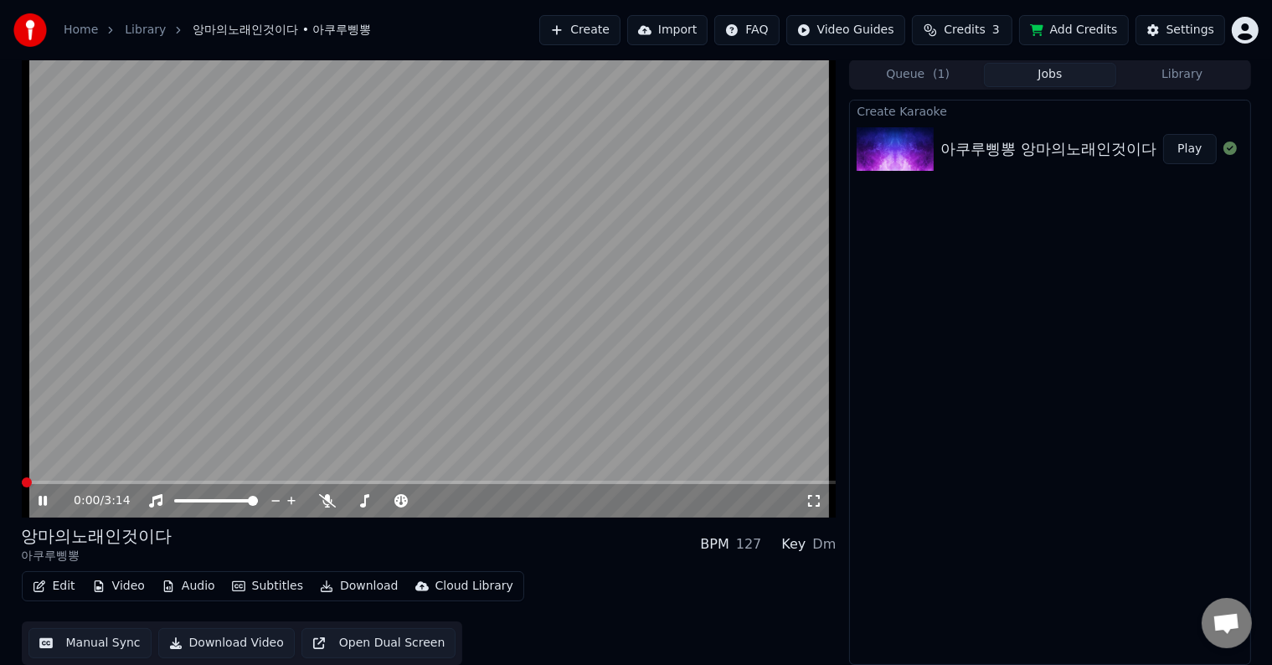
click at [132, 475] on video at bounding box center [429, 288] width 815 height 458
click at [137, 481] on span at bounding box center [429, 482] width 815 height 3
click at [178, 469] on video at bounding box center [429, 288] width 815 height 458
click at [185, 477] on video at bounding box center [429, 288] width 815 height 458
click at [208, 454] on video at bounding box center [429, 288] width 815 height 458
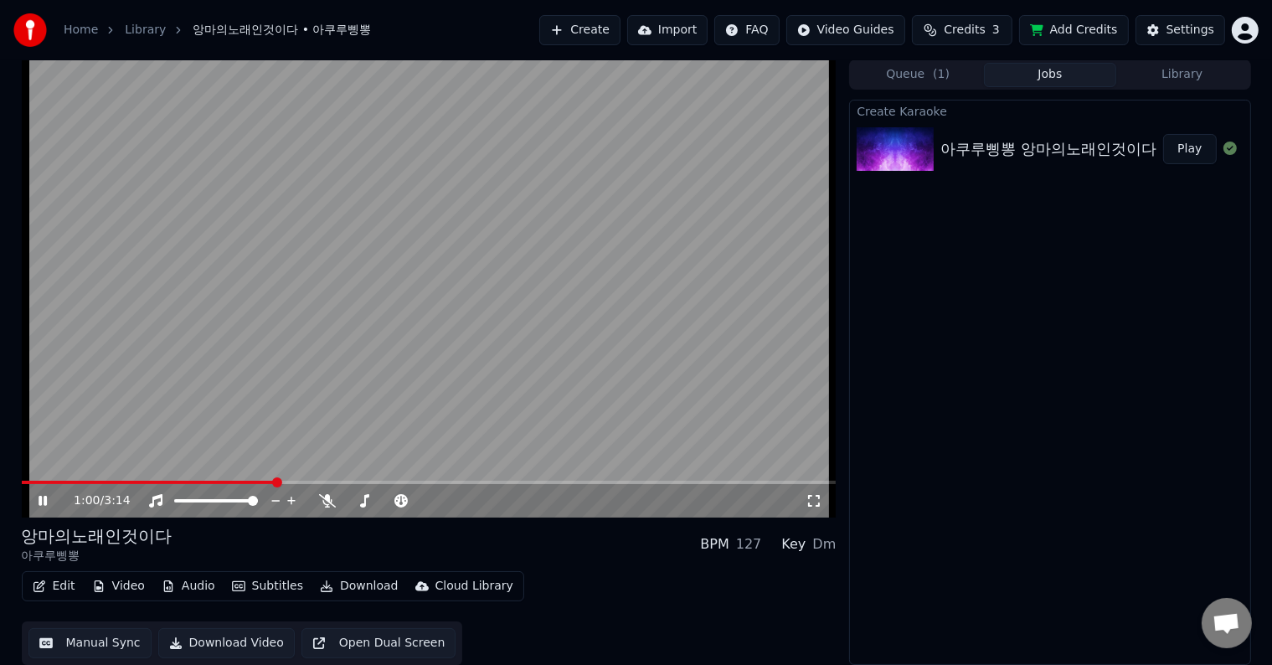
click at [370, 387] on video at bounding box center [429, 288] width 815 height 458
click at [128, 639] on button "Manual Sync" at bounding box center [89, 643] width 123 height 30
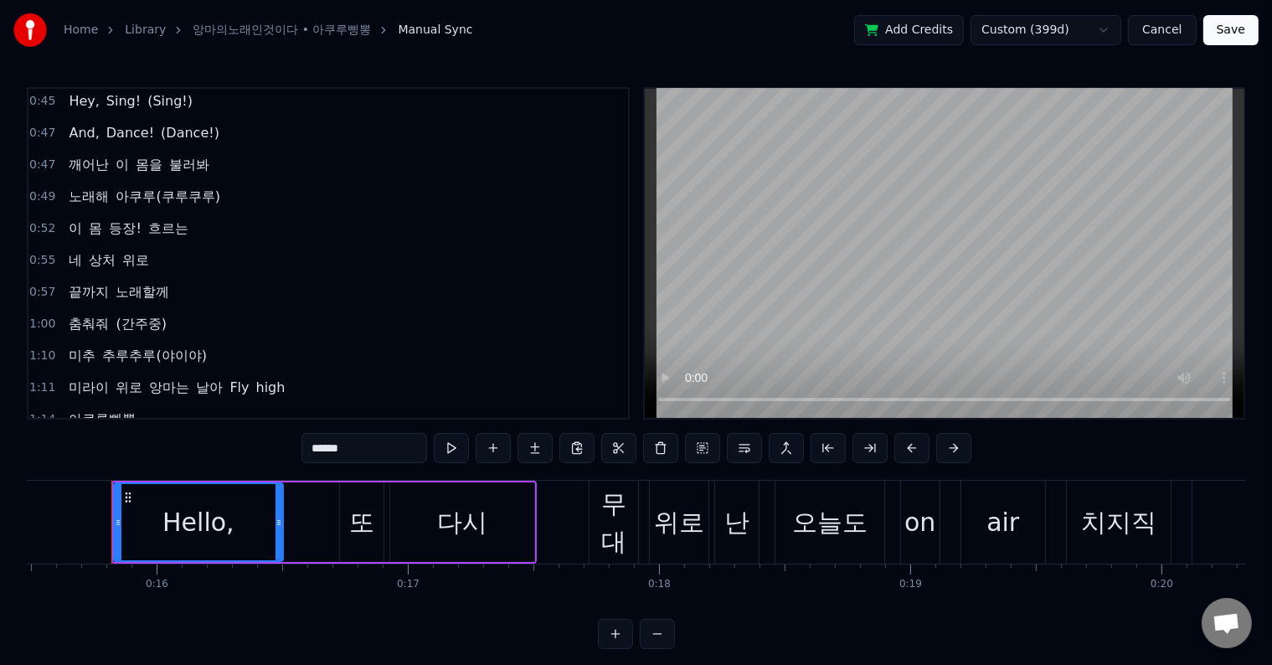
scroll to position [419, 0]
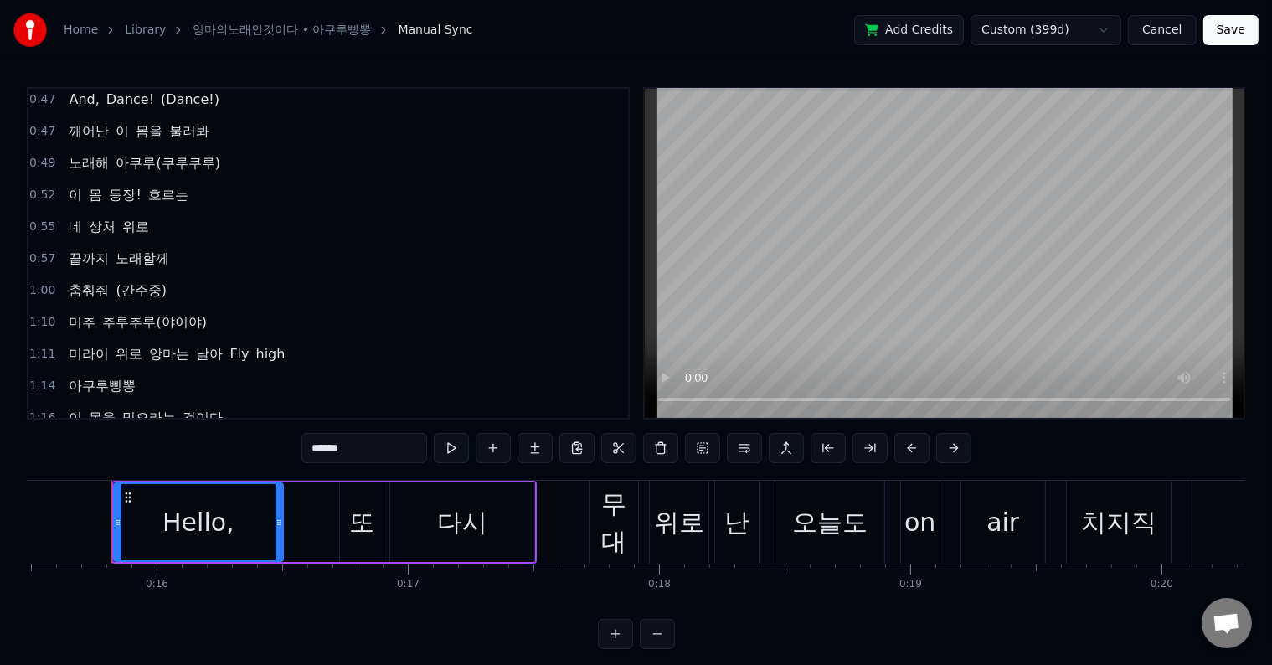
click at [152, 281] on span "(간주중)" at bounding box center [141, 290] width 54 height 19
type input "*****"
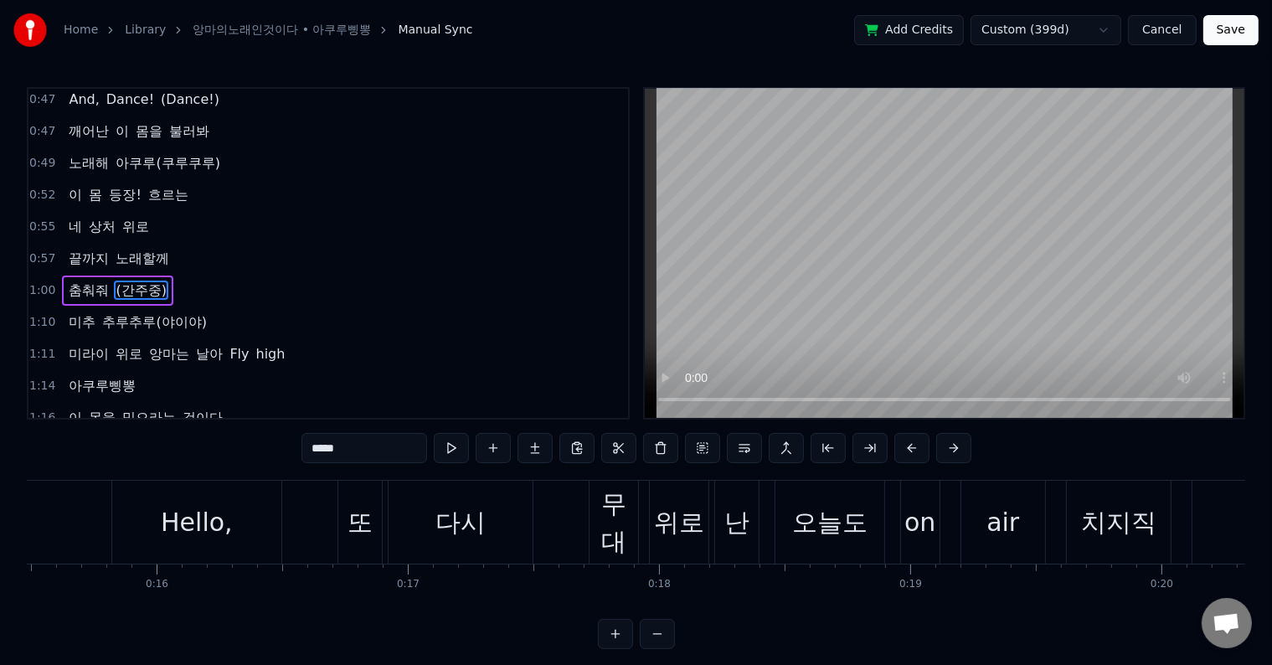
scroll to position [435, 0]
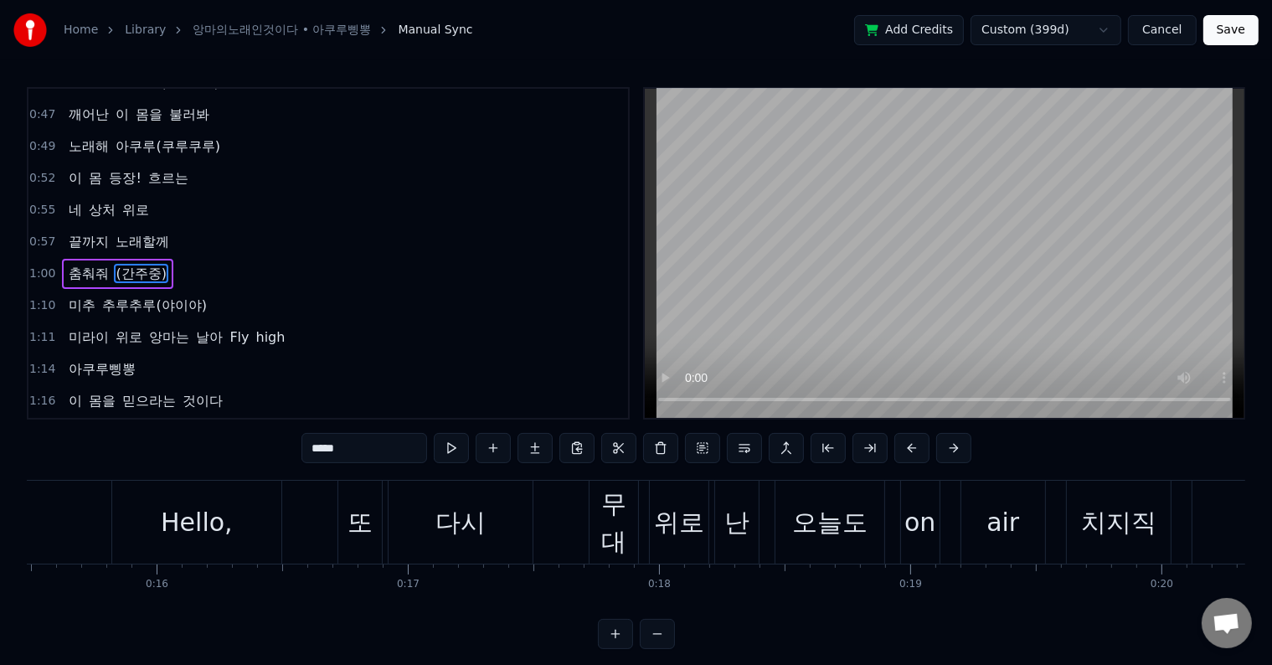
click at [138, 264] on span "(간주중)" at bounding box center [141, 273] width 54 height 19
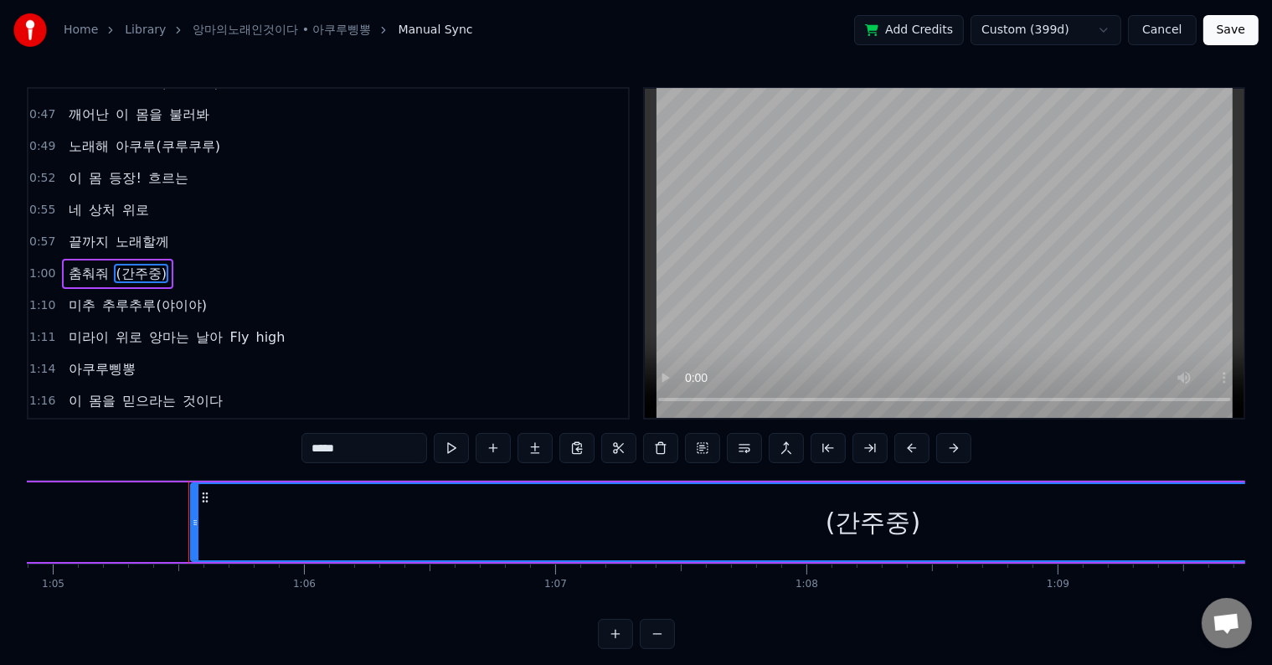
scroll to position [0, 16381]
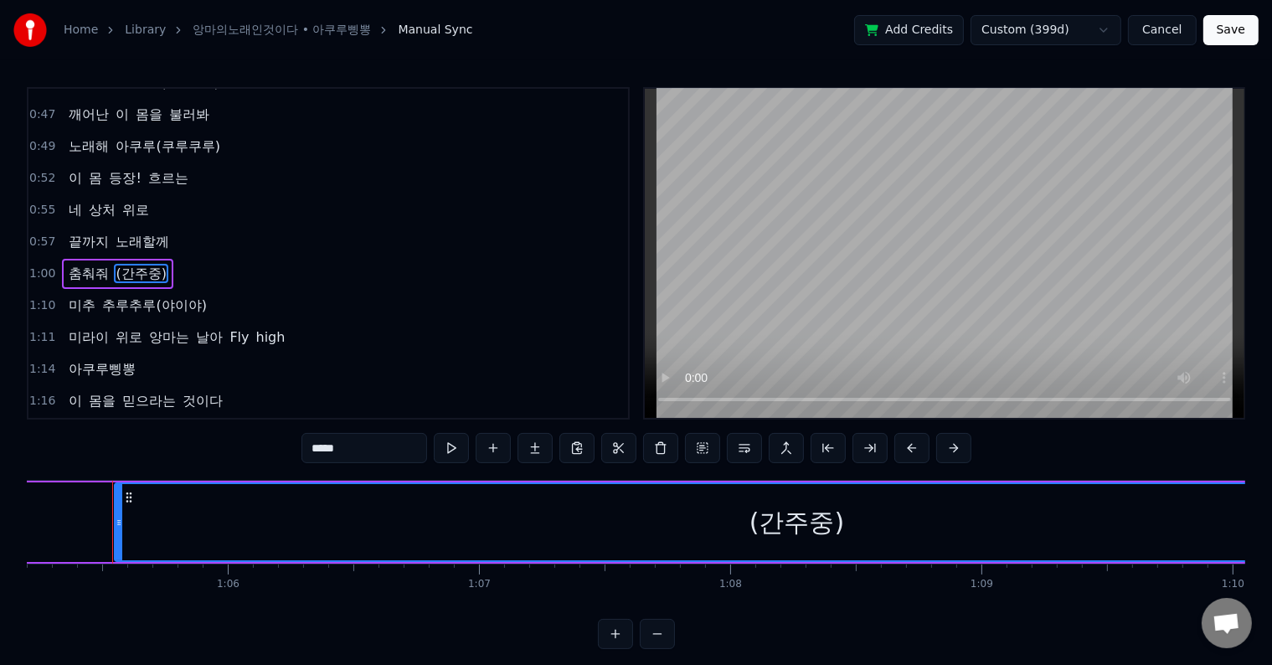
drag, startPoint x: 360, startPoint y: 442, endPoint x: 299, endPoint y: 454, distance: 62.2
click at [299, 454] on div "0:15 Hello, 또 다시 0:17 무대 위로 난 오늘도 on air 0:19 치지직 아쿠루삥뽕 0:21 오늘 해볼 콘텐츠는 0:23 Ev…" at bounding box center [636, 368] width 1218 height 562
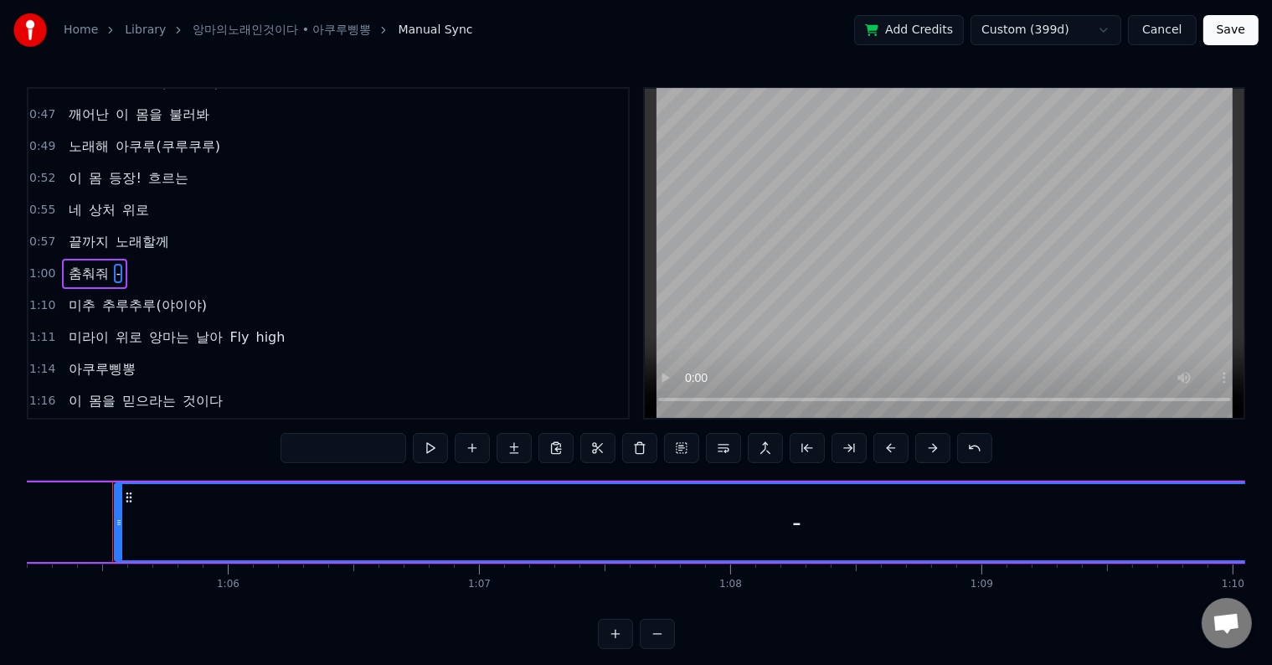
type input "*"
click at [248, 446] on div "0:15 Hello, 또 다시 0:17 무대 위로 난 오늘도 on air 0:19 치지직 아쿠루삥뽕 0:21 오늘 해볼 콘텐츠는 0:23 Ev…" at bounding box center [636, 368] width 1218 height 562
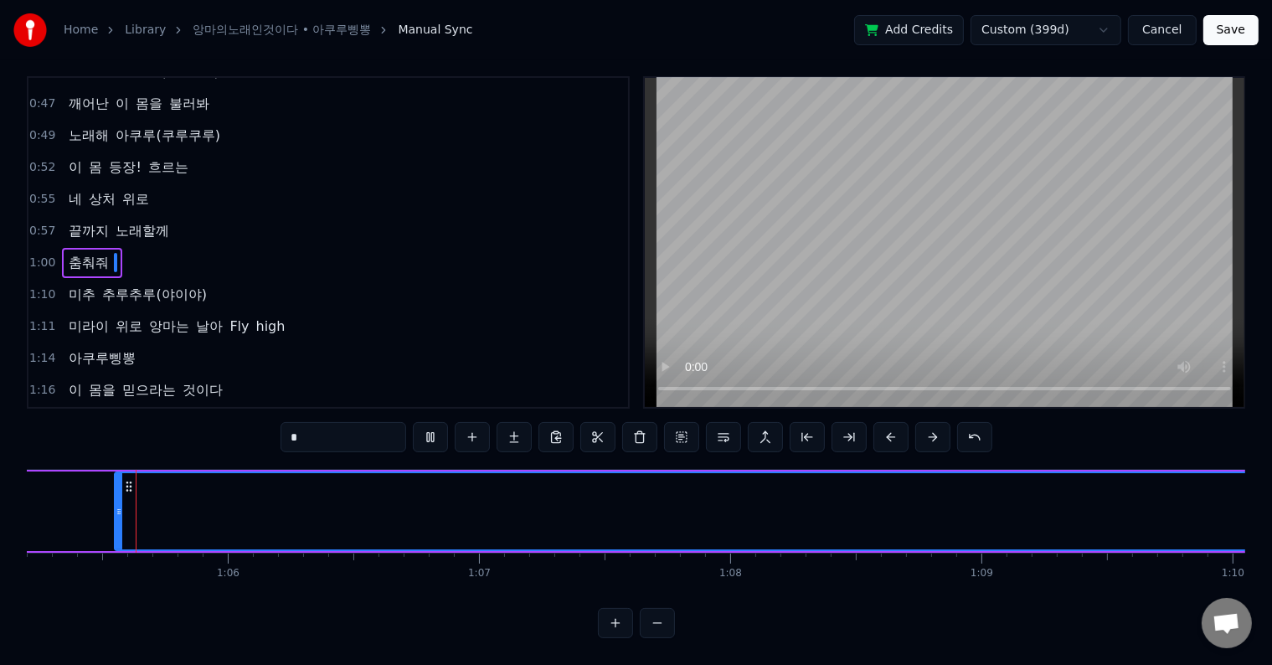
scroll to position [25, 0]
click at [87, 285] on span "미추" at bounding box center [82, 294] width 30 height 19
type input "**"
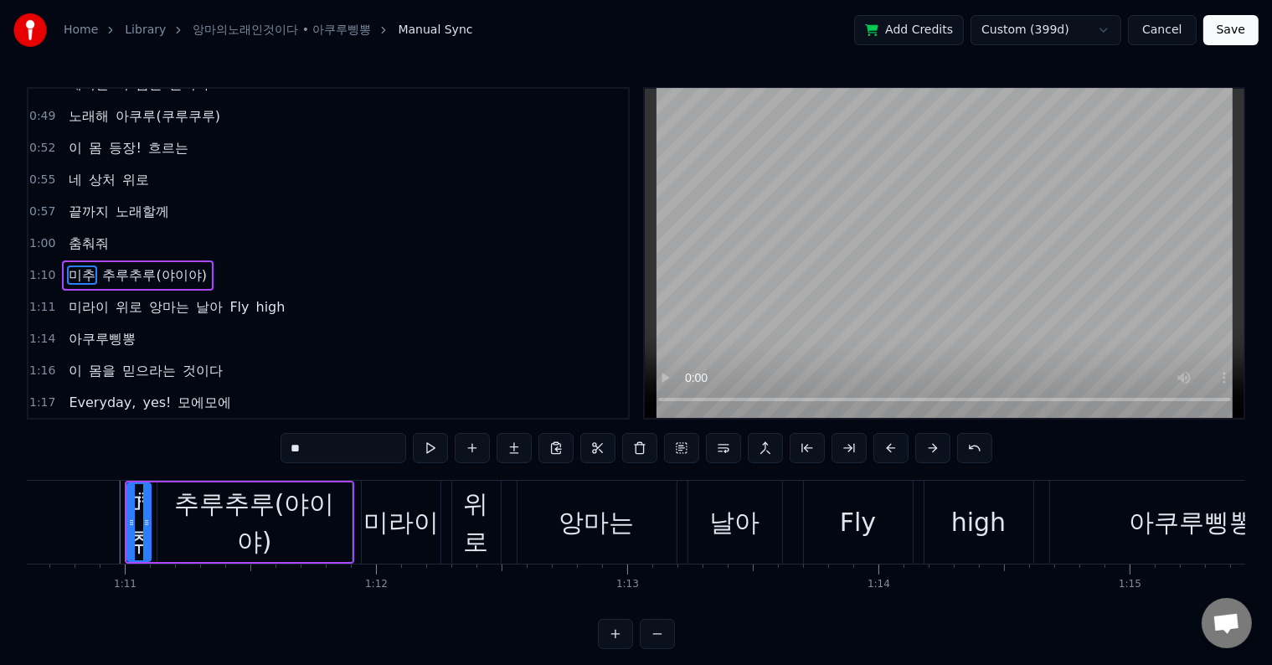
scroll to position [0, 17747]
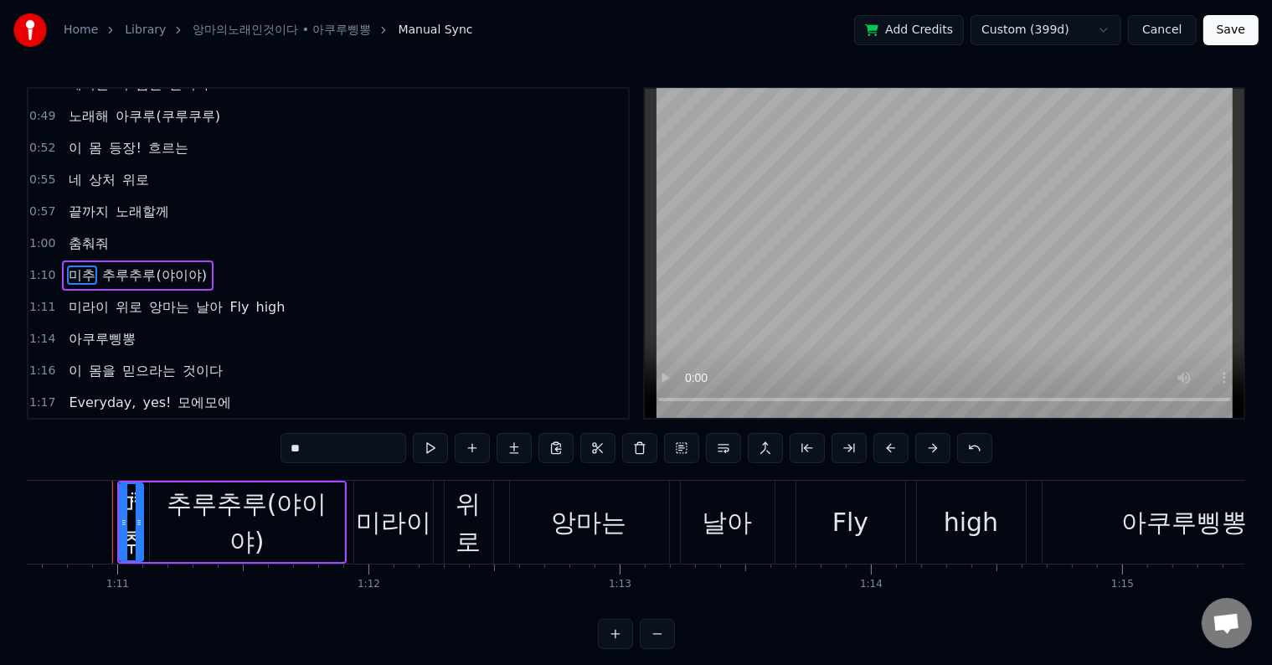
click at [77, 265] on span "미추" at bounding box center [82, 274] width 30 height 19
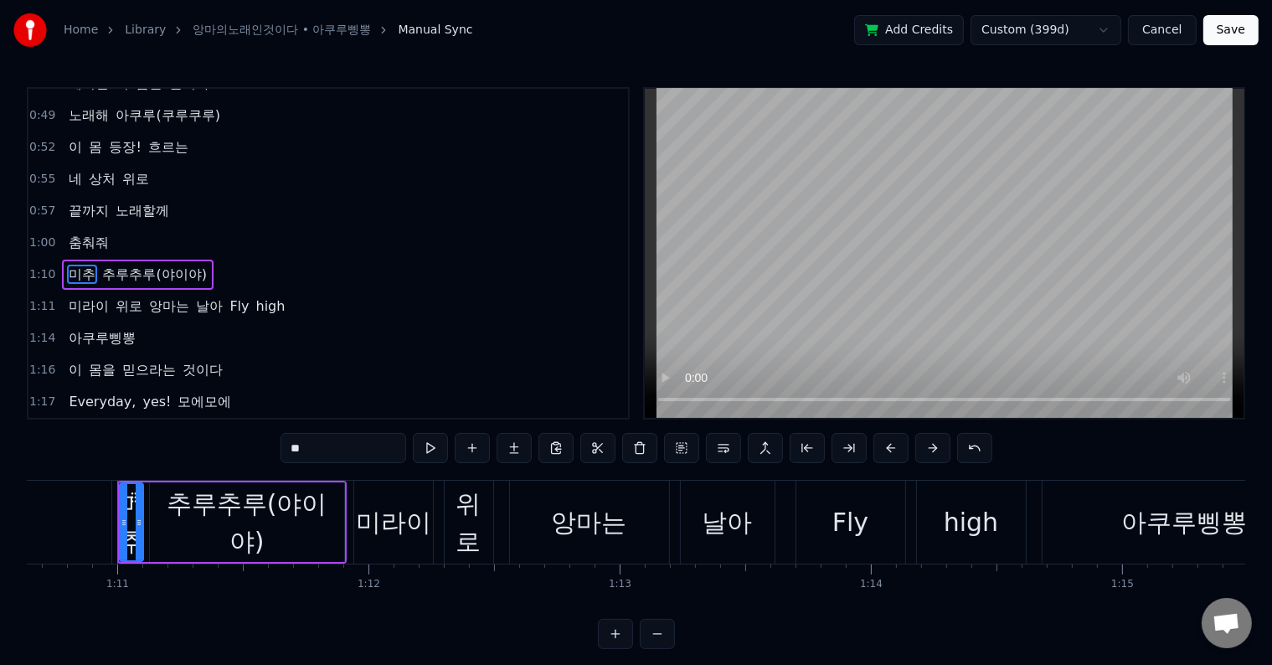
drag, startPoint x: 338, startPoint y: 439, endPoint x: 219, endPoint y: 456, distance: 120.2
click at [219, 456] on div "0:15 Hello, 또 다시 0:17 무대 위로 난 오늘도 on air 0:19 치지직 아쿠루삥뽕 0:21 오늘 해볼 콘텐츠는 0:23 Ev…" at bounding box center [636, 368] width 1218 height 562
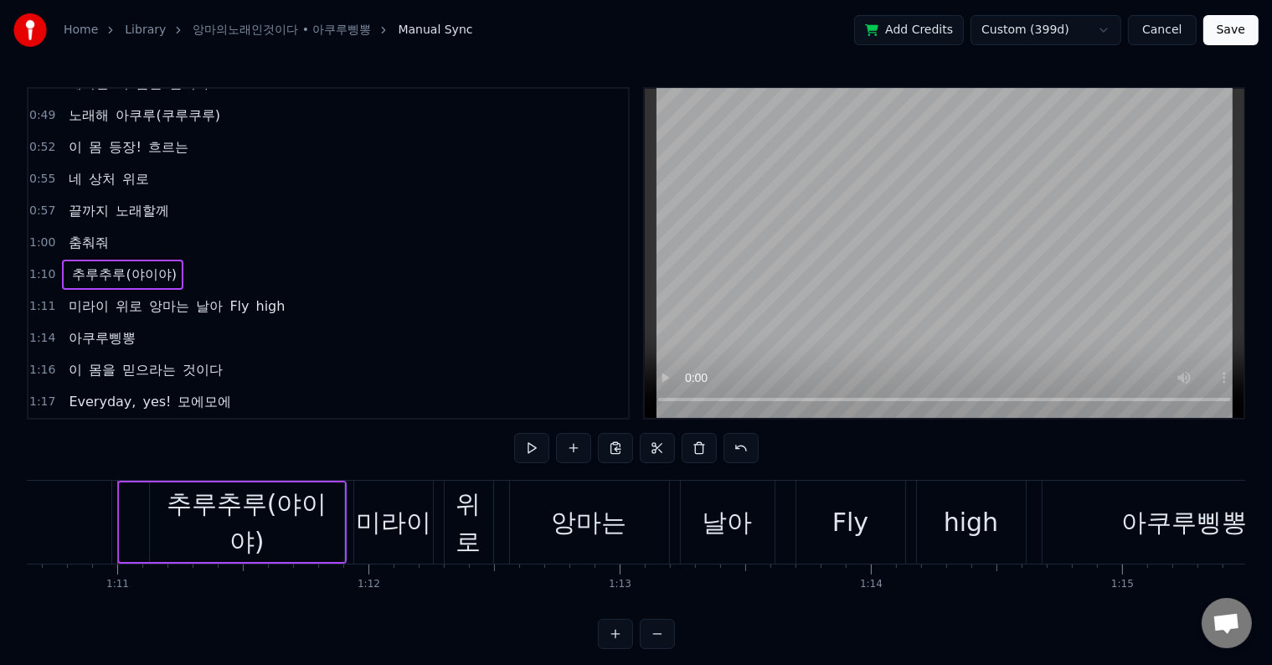
scroll to position [25, 0]
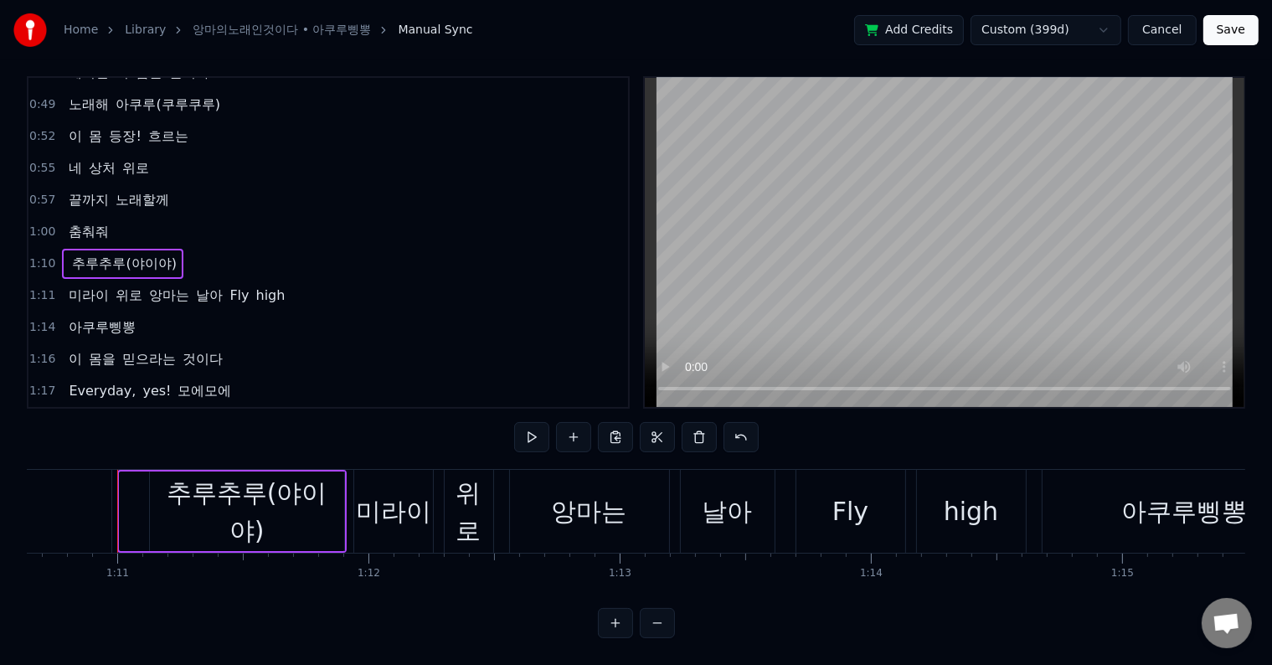
click at [78, 254] on span "추루추루(야이야)" at bounding box center [123, 263] width 107 height 19
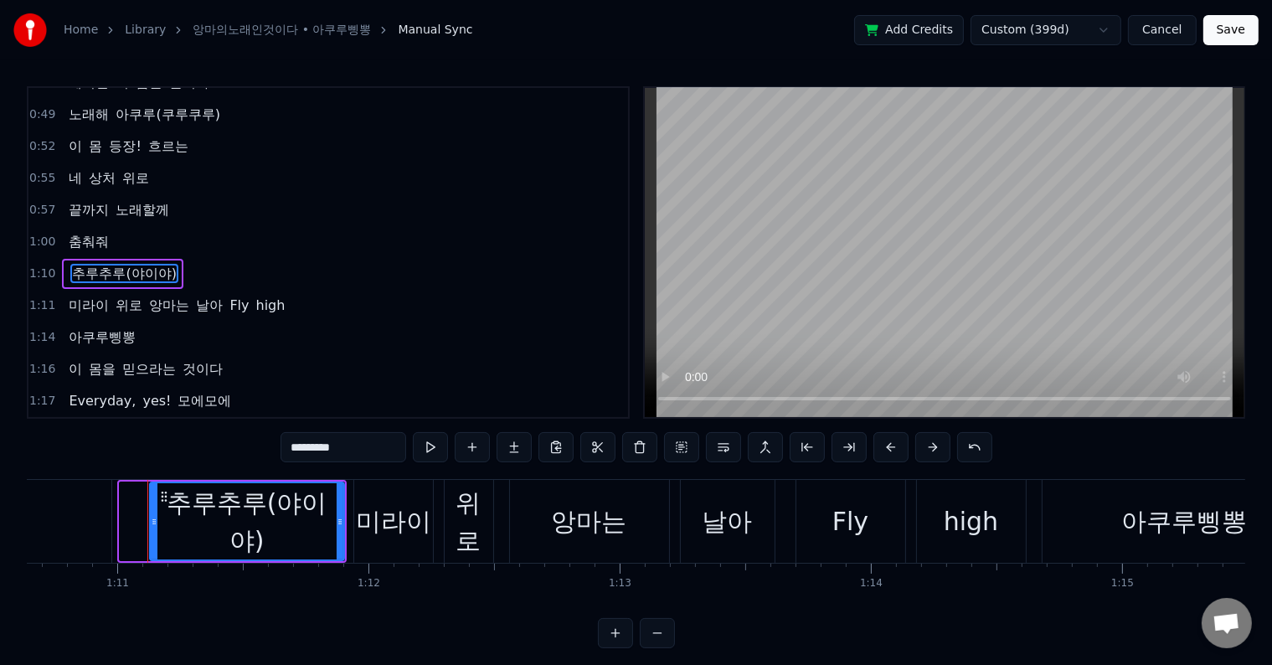
scroll to position [0, 0]
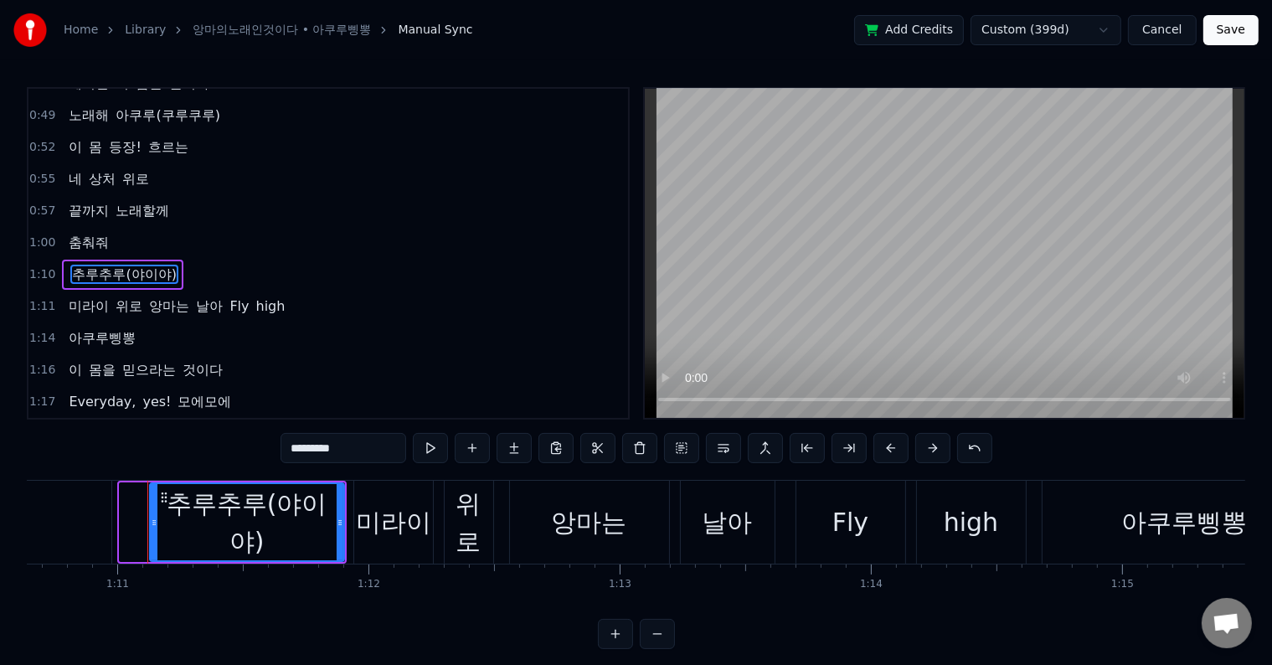
click at [122, 227] on div "1:00 춤춰줘" at bounding box center [328, 243] width 600 height 32
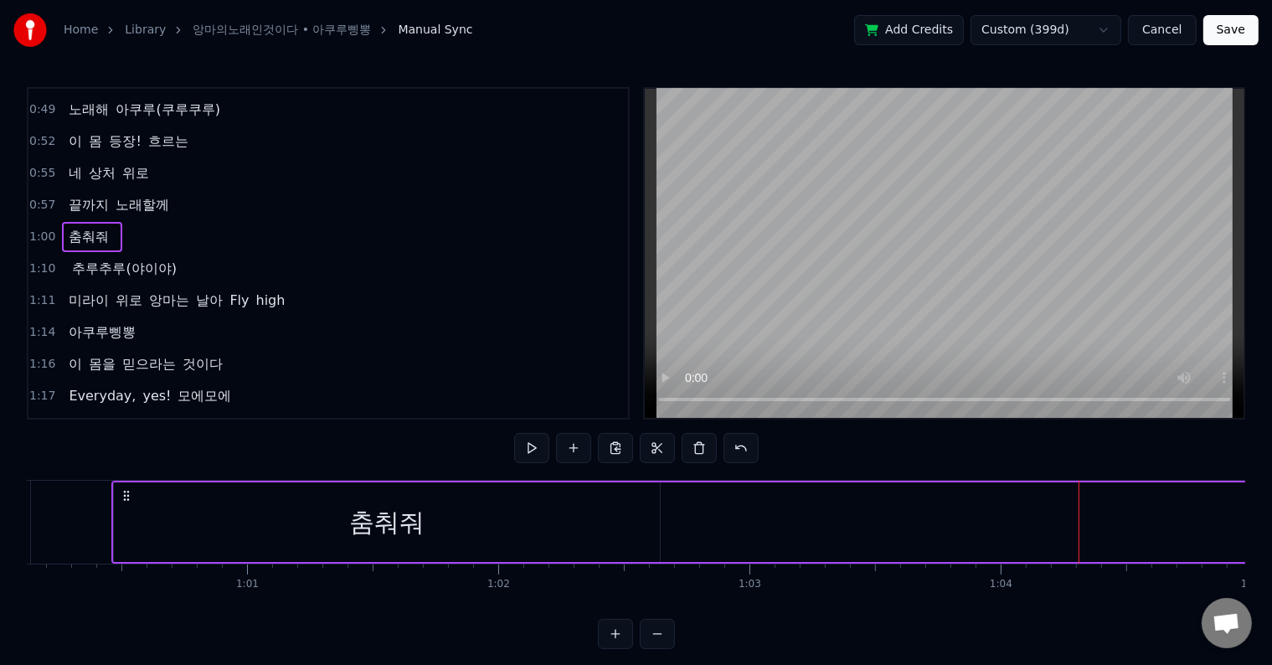
scroll to position [456, 0]
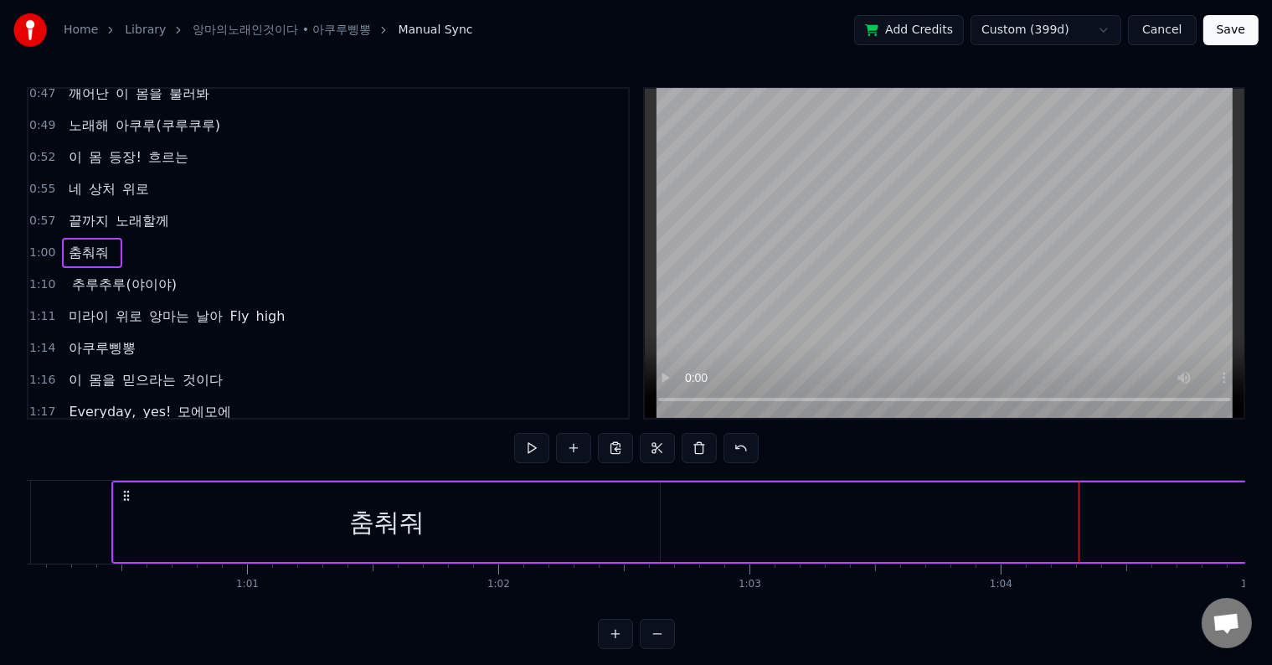
click at [112, 238] on div "춤춰줘" at bounding box center [92, 253] width 60 height 30
click at [105, 238] on div "춤춰줘" at bounding box center [92, 253] width 60 height 30
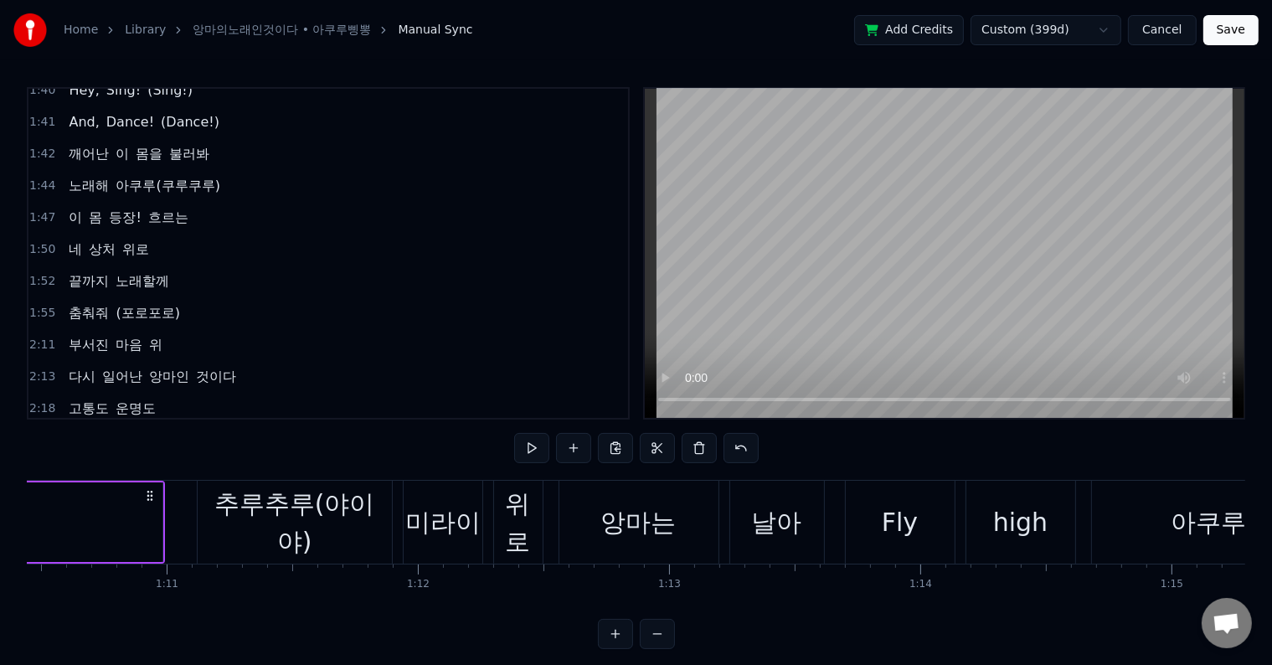
scroll to position [0, 17561]
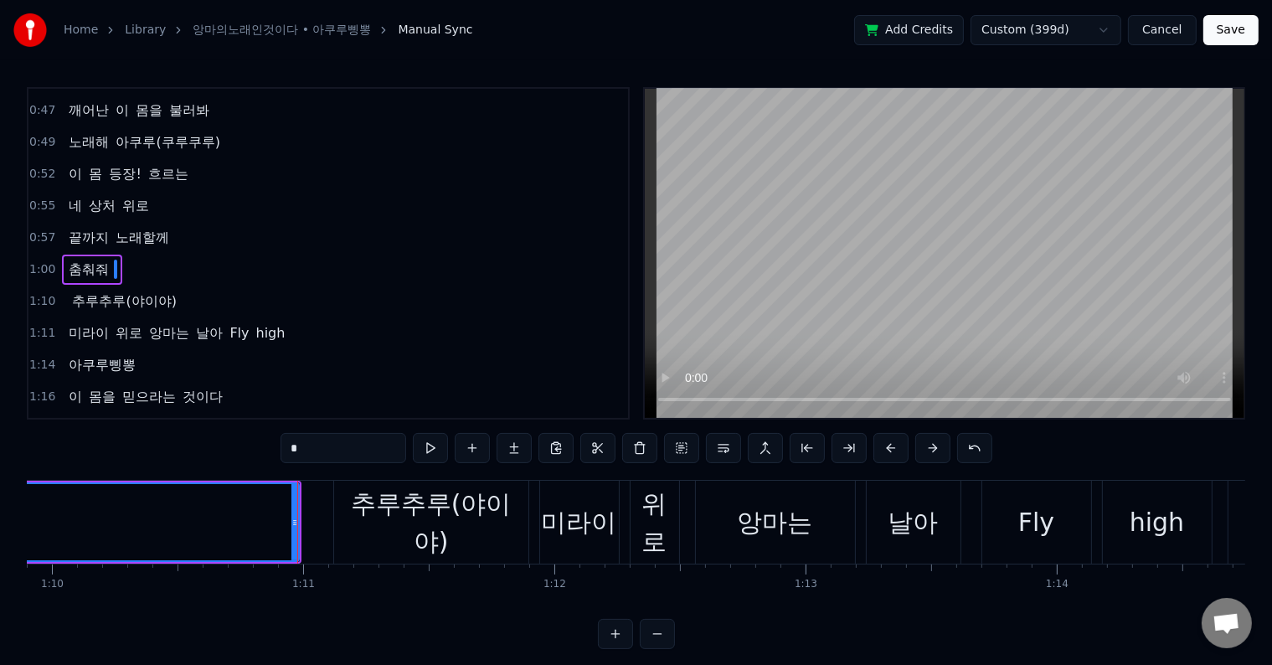
scroll to position [435, 0]
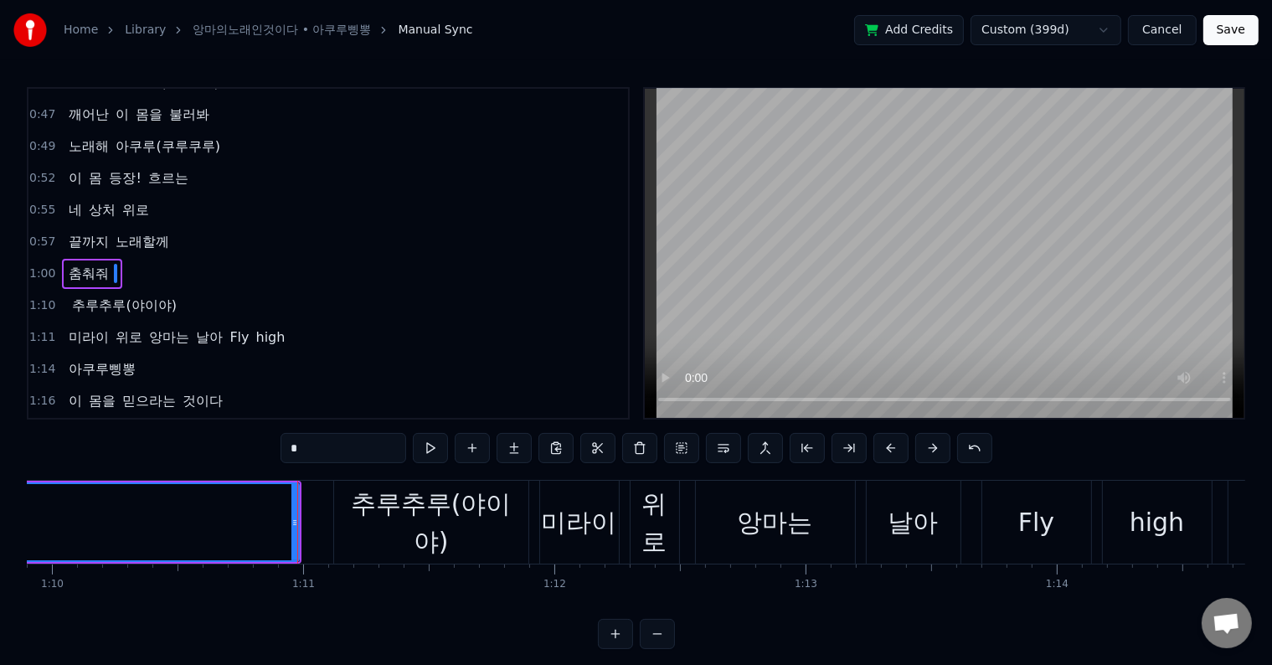
click at [299, 519] on icon at bounding box center [298, 522] width 7 height 13
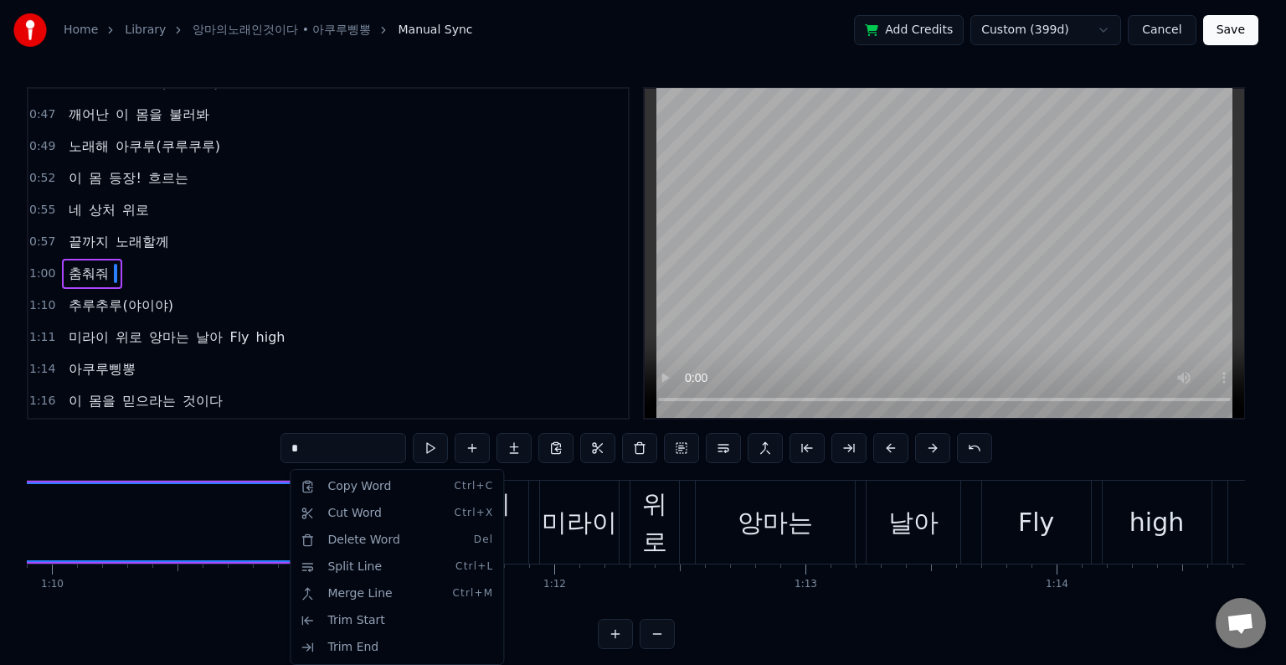
click at [233, 515] on html "Home Library 앙마의노래인것이다 • 아쿠루삥뽕 Manual Sync Add Credits Custom (399d) Cancel Sav…" at bounding box center [643, 338] width 1286 height 676
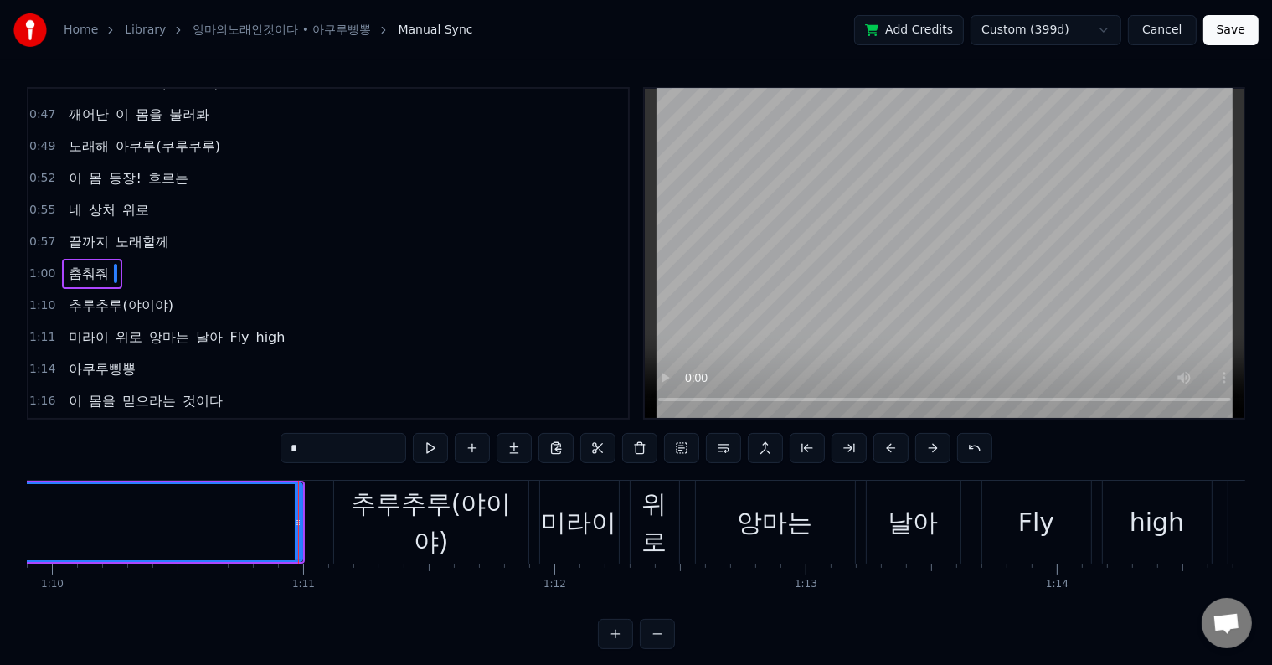
drag, startPoint x: 154, startPoint y: 518, endPoint x: 145, endPoint y: 516, distance: 9.4
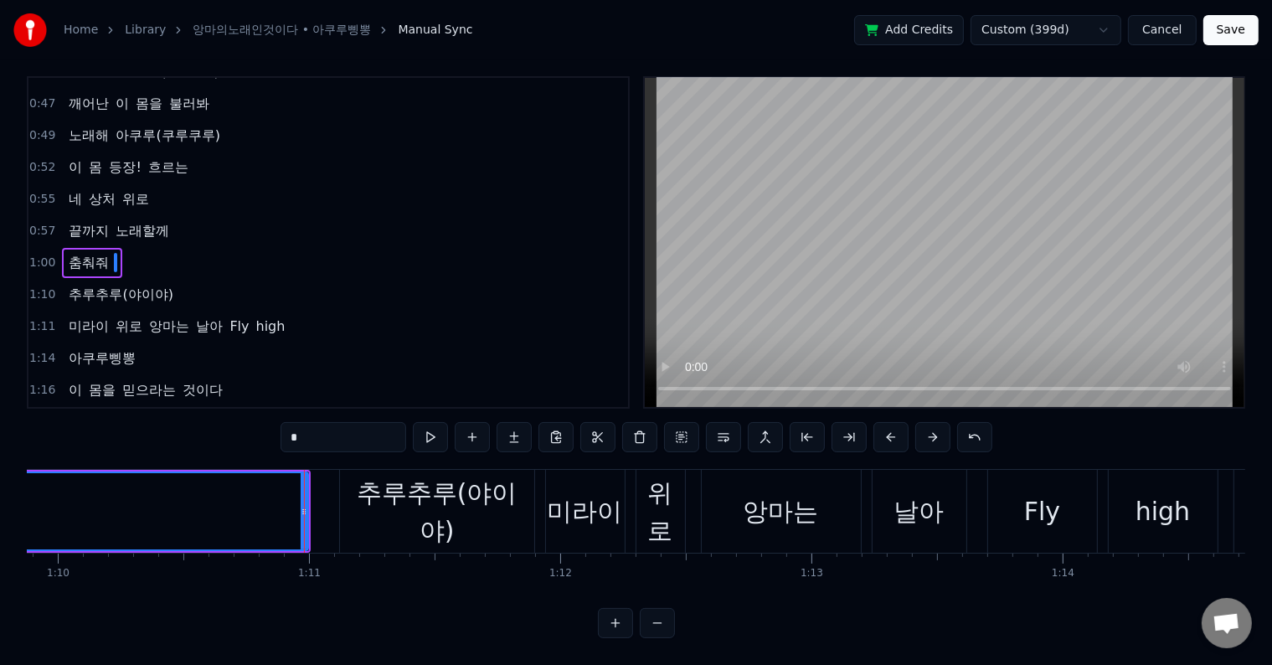
scroll to position [0, 17641]
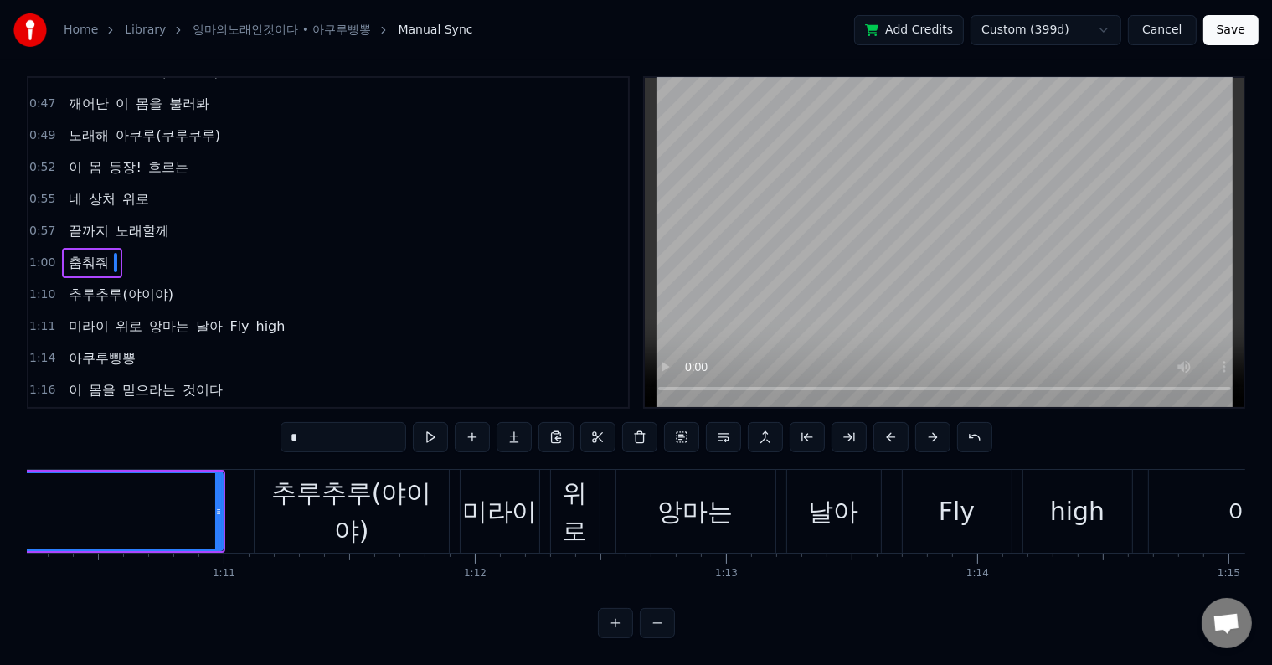
click at [219, 496] on div at bounding box center [219, 511] width 1 height 83
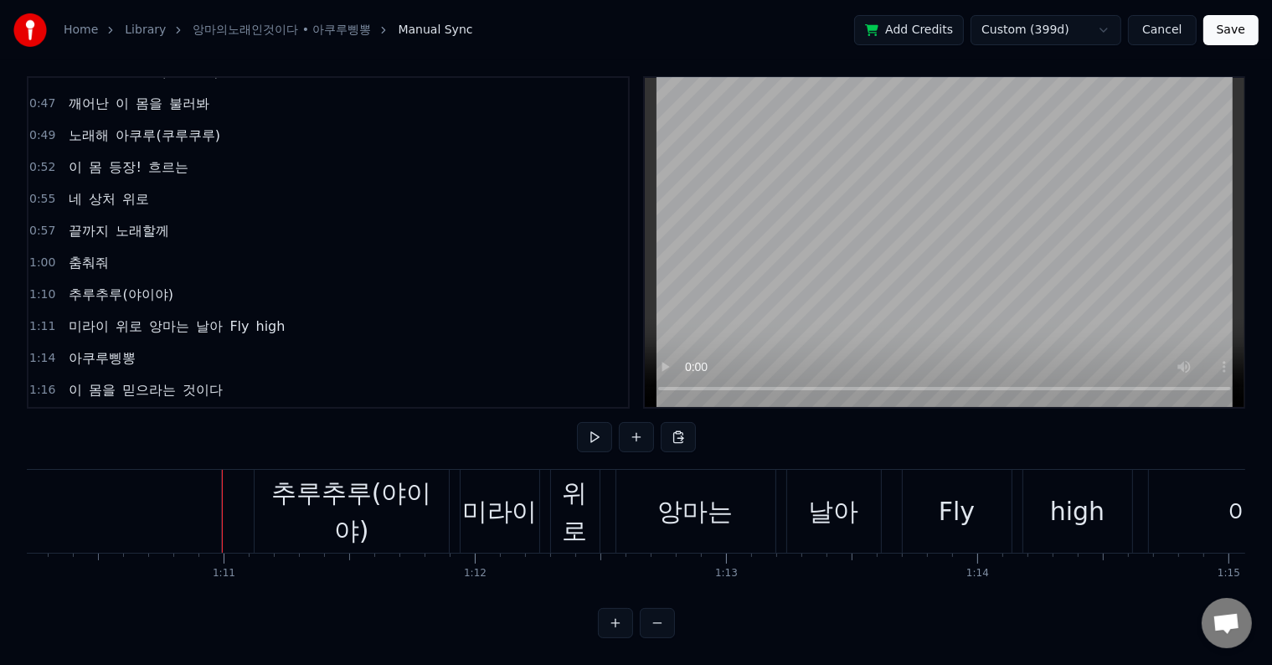
click at [246, 484] on div "추루추루(야이야)" at bounding box center [338, 511] width 229 height 83
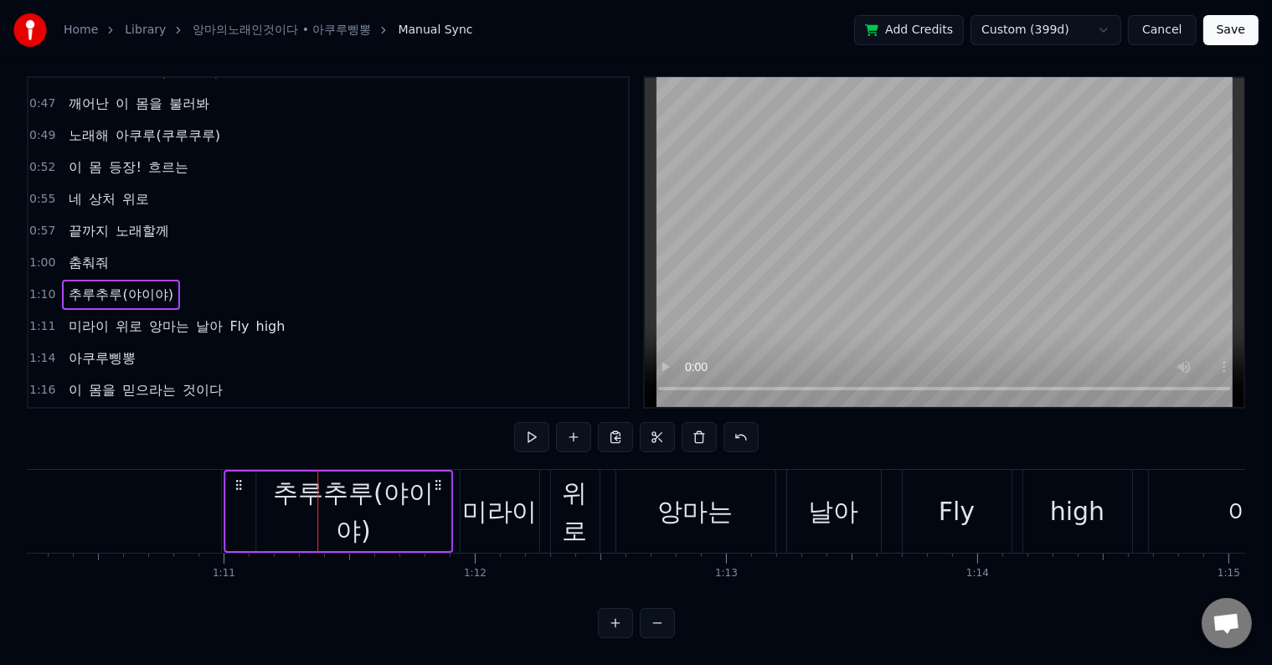
click at [234, 478] on icon at bounding box center [238, 484] width 13 height 13
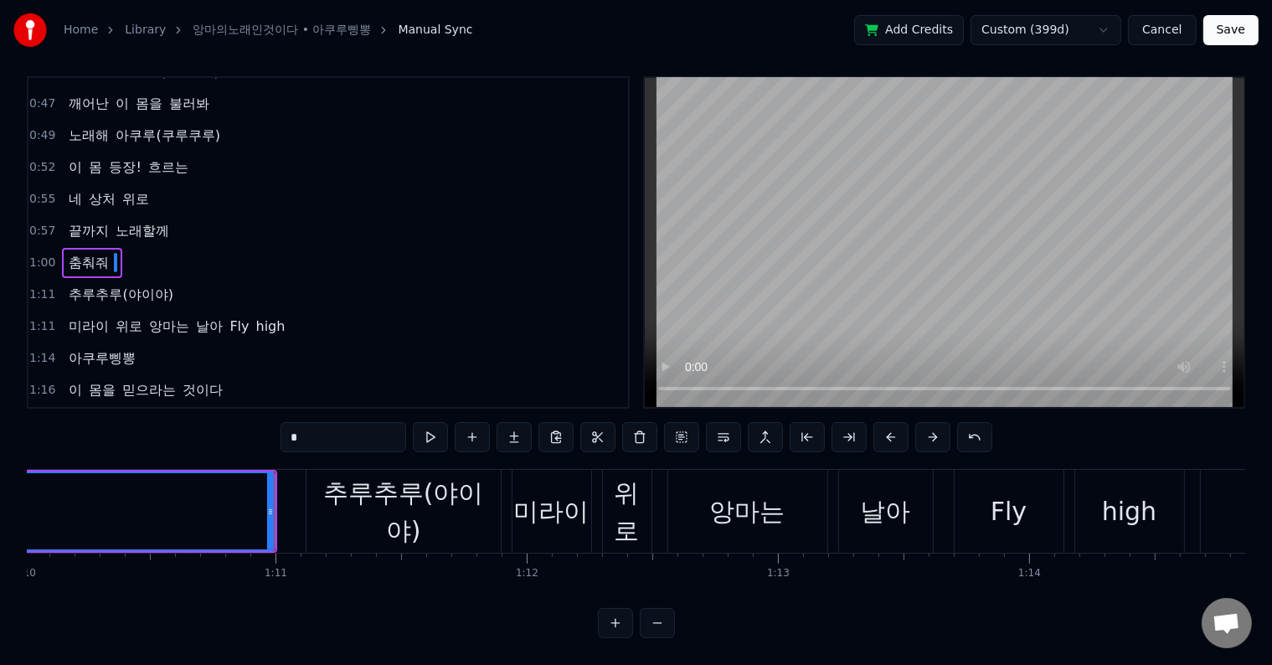
scroll to position [0, 17632]
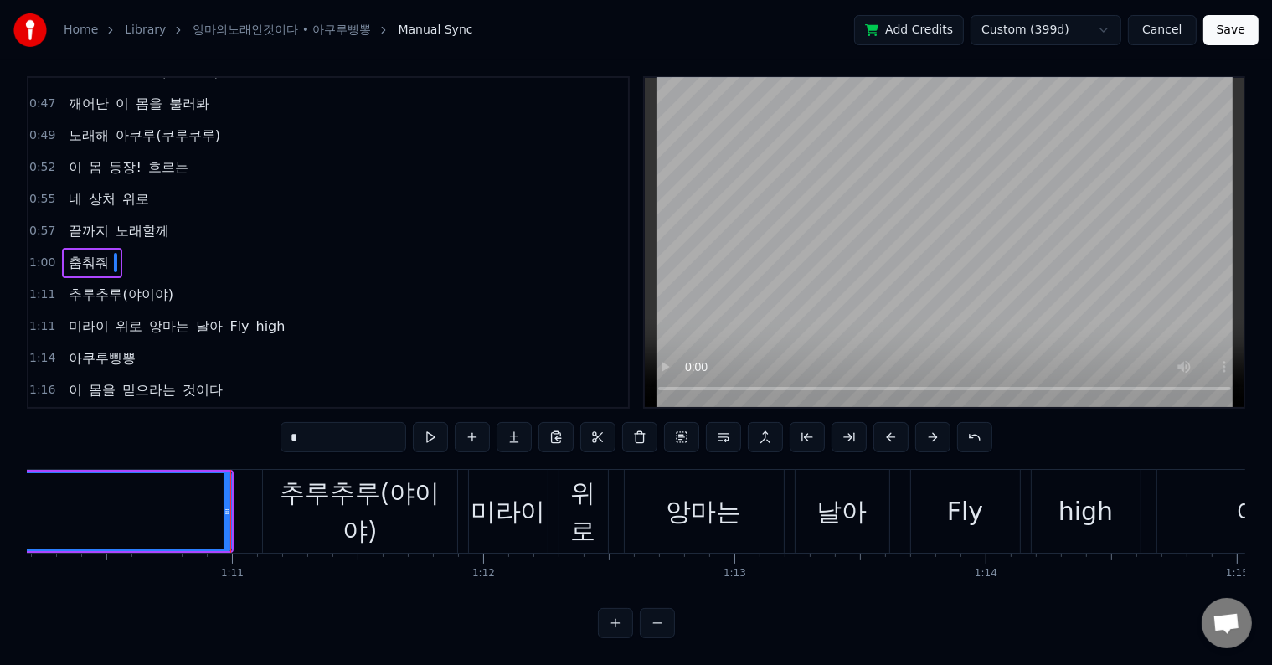
click at [264, 497] on div "추루추루(야이야)" at bounding box center [360, 511] width 194 height 75
type input "*********"
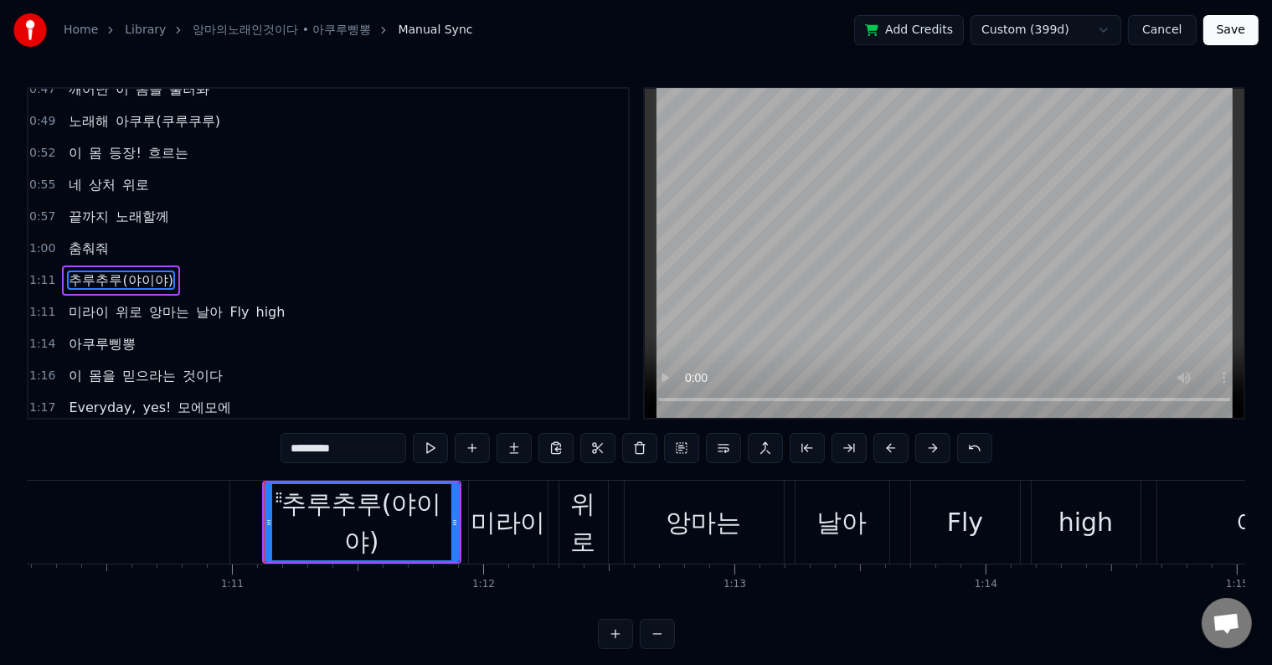
scroll to position [466, 0]
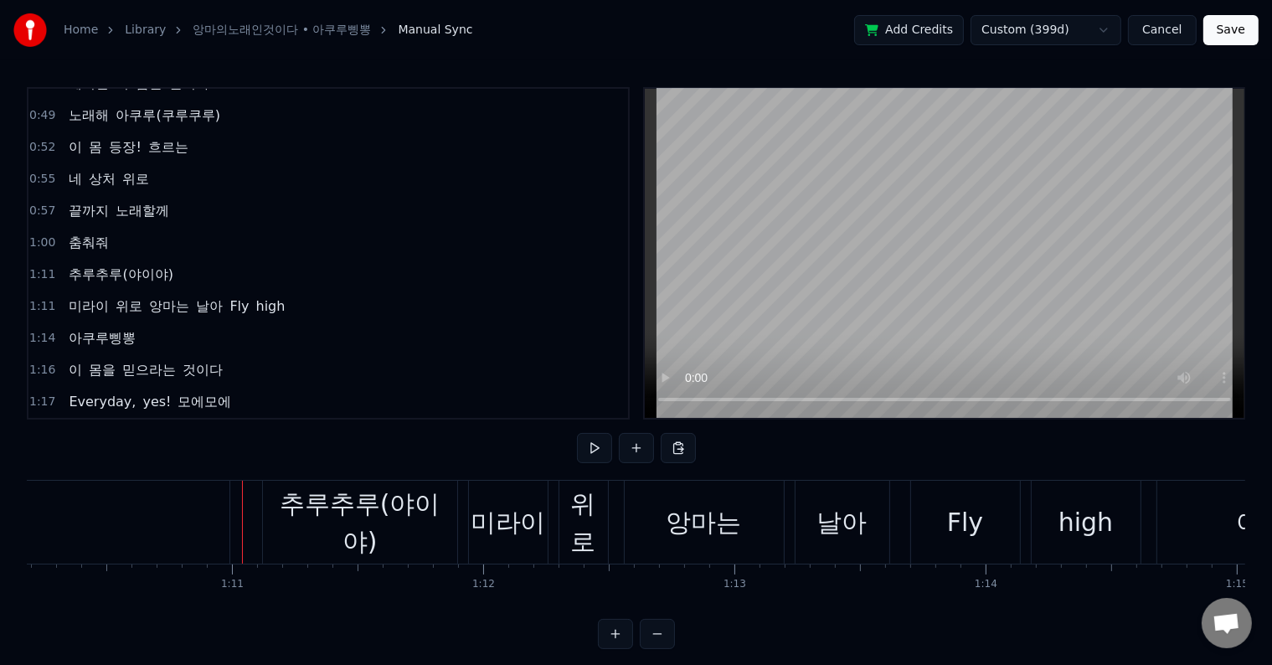
click at [262, 520] on div "추루추루(야이야)" at bounding box center [360, 522] width 196 height 83
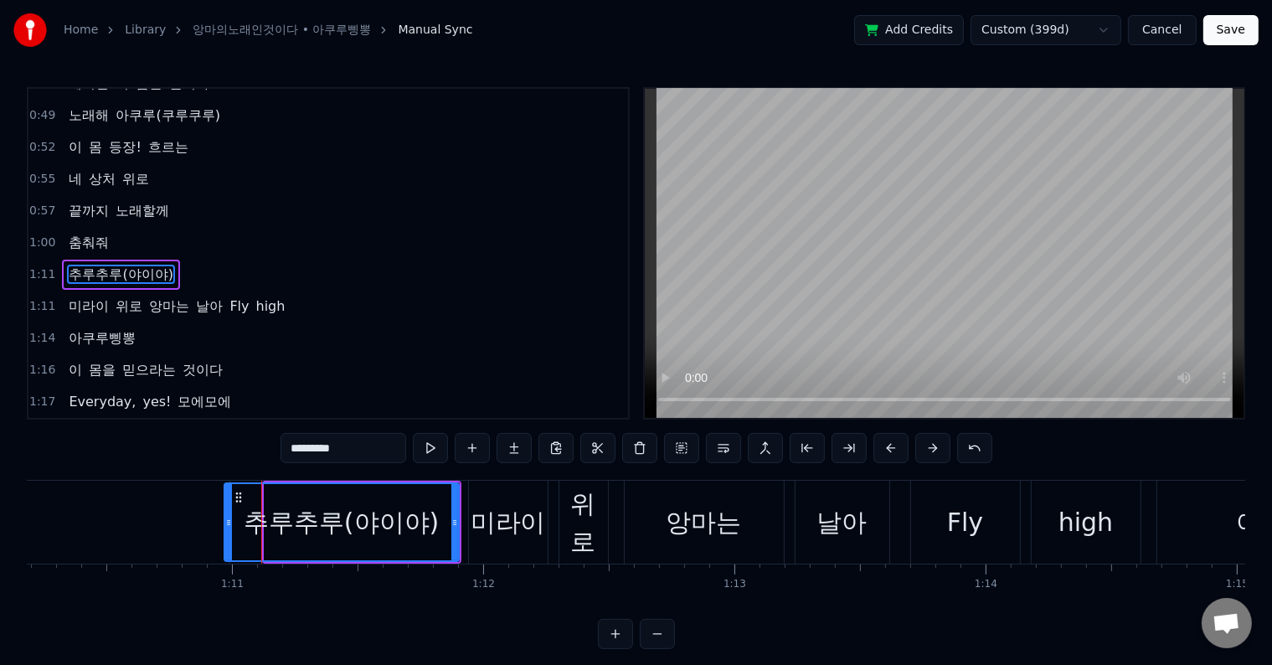
drag, startPoint x: 268, startPoint y: 524, endPoint x: 228, endPoint y: 516, distance: 41.1
click at [228, 516] on icon at bounding box center [228, 522] width 7 height 13
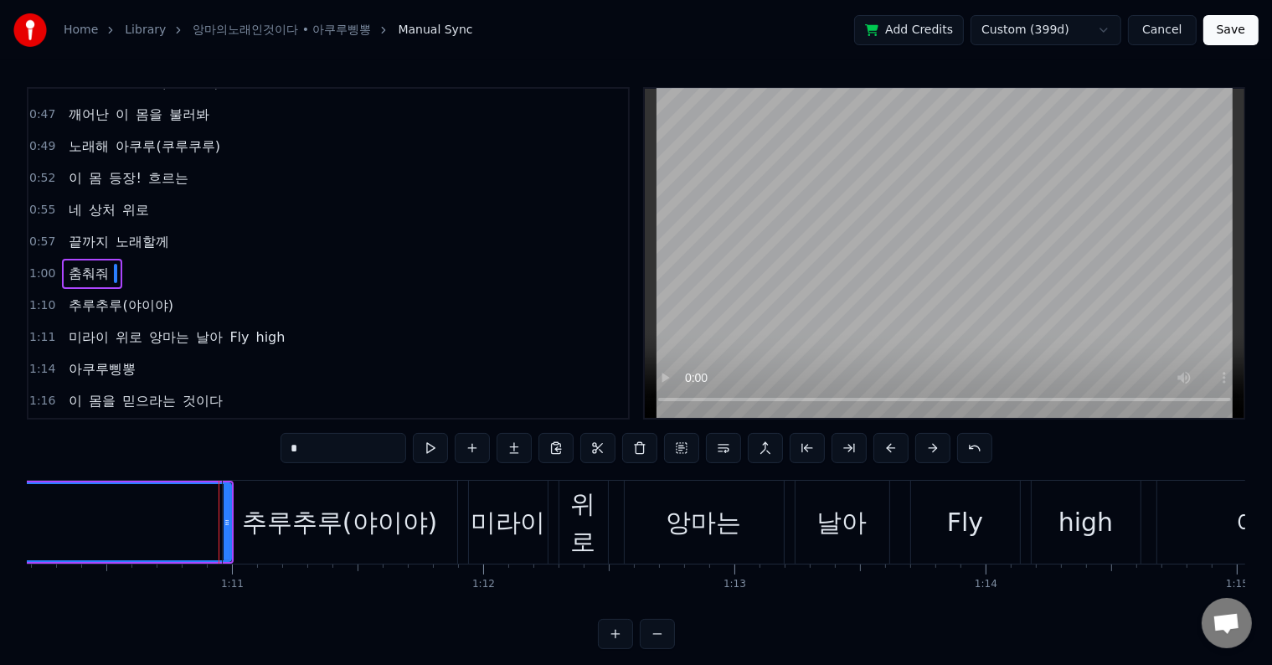
click at [234, 519] on div "추루추루(야이야)" at bounding box center [340, 522] width 234 height 83
type input "*********"
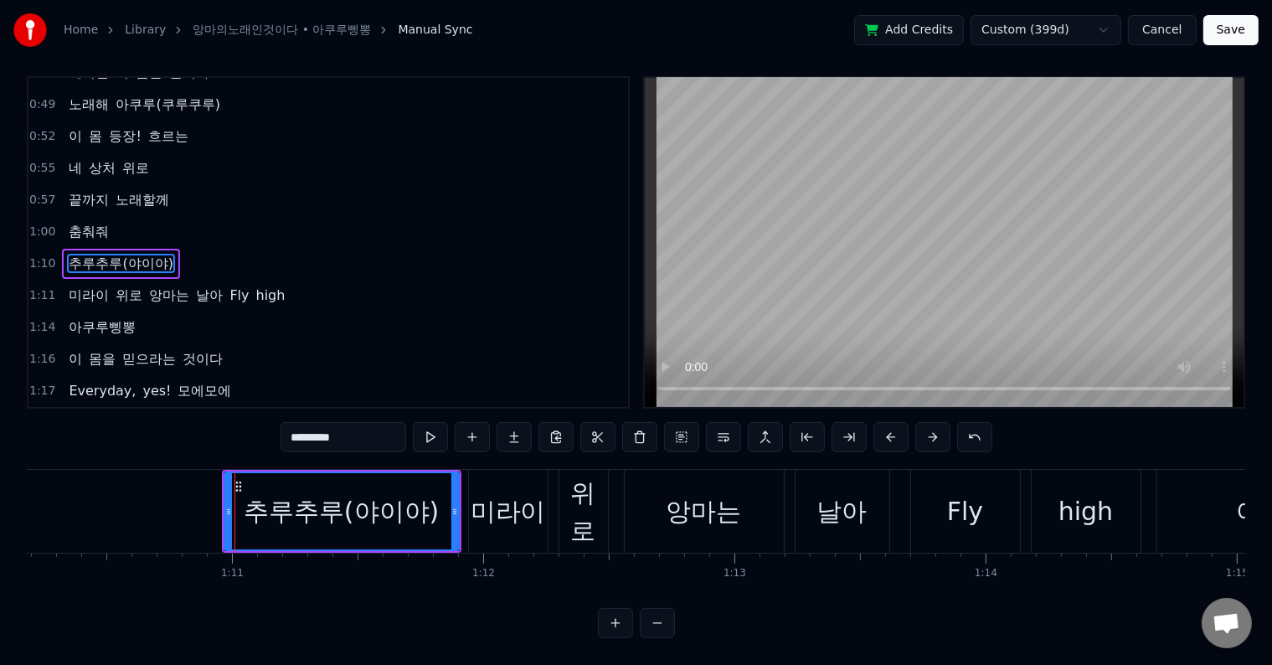
scroll to position [25, 0]
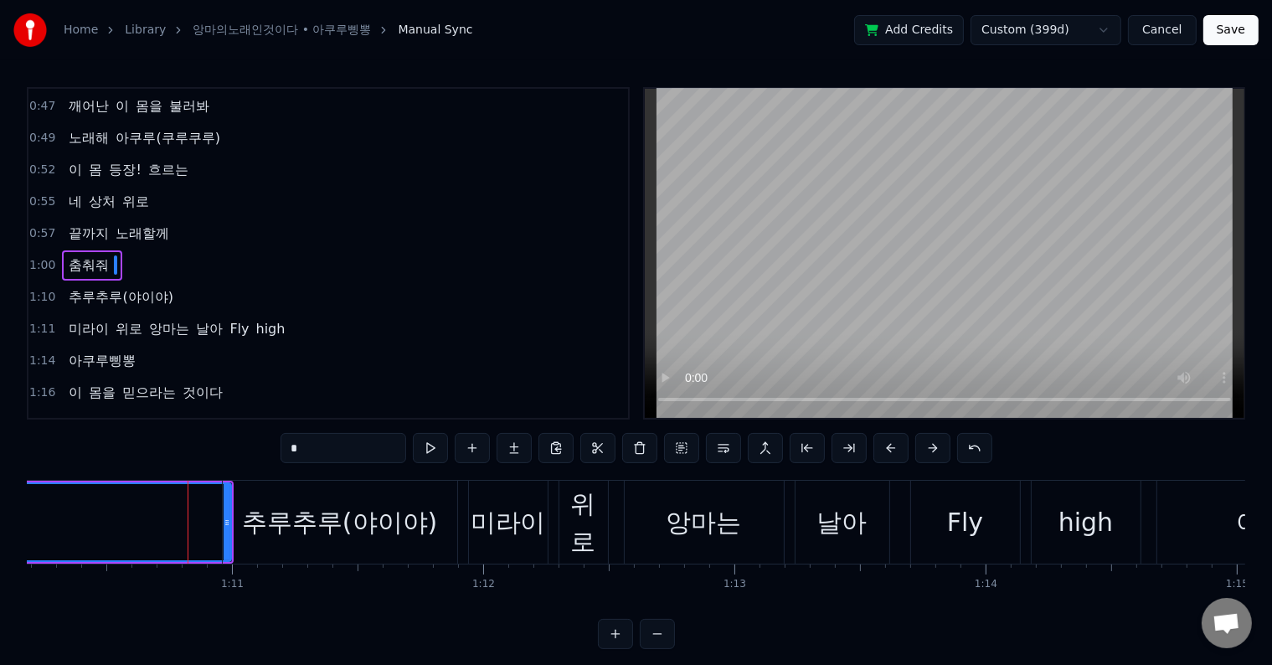
scroll to position [435, 0]
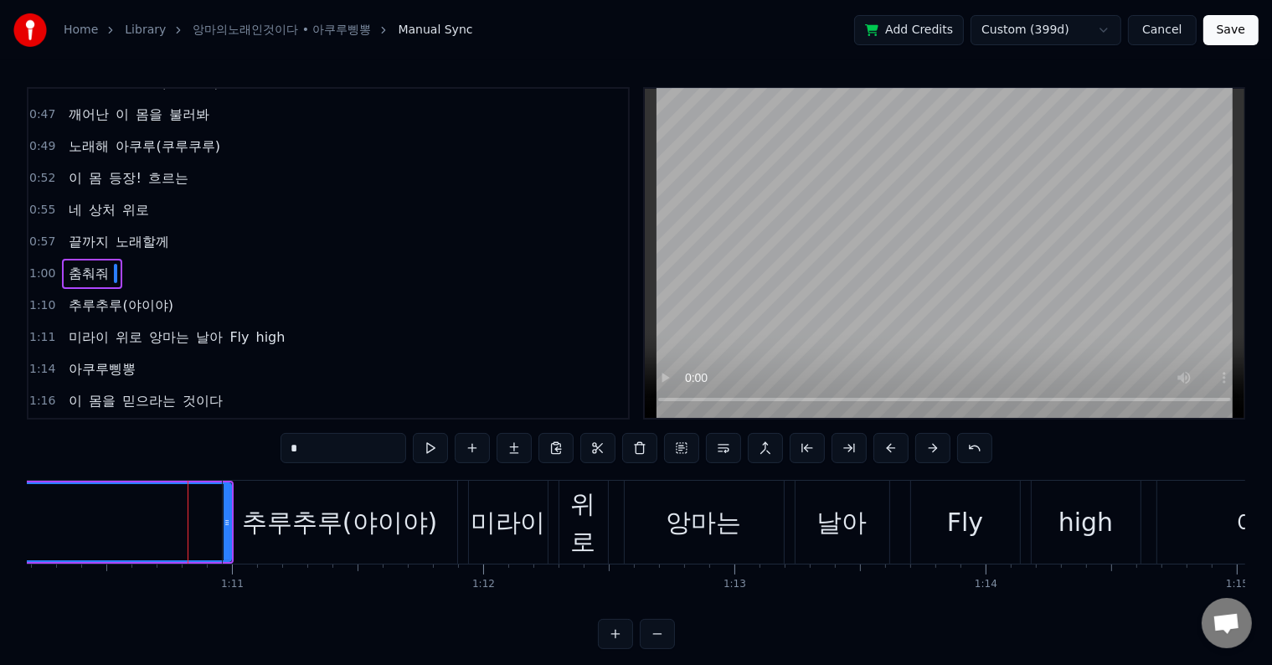
drag, startPoint x: 225, startPoint y: 523, endPoint x: 176, endPoint y: 525, distance: 49.5
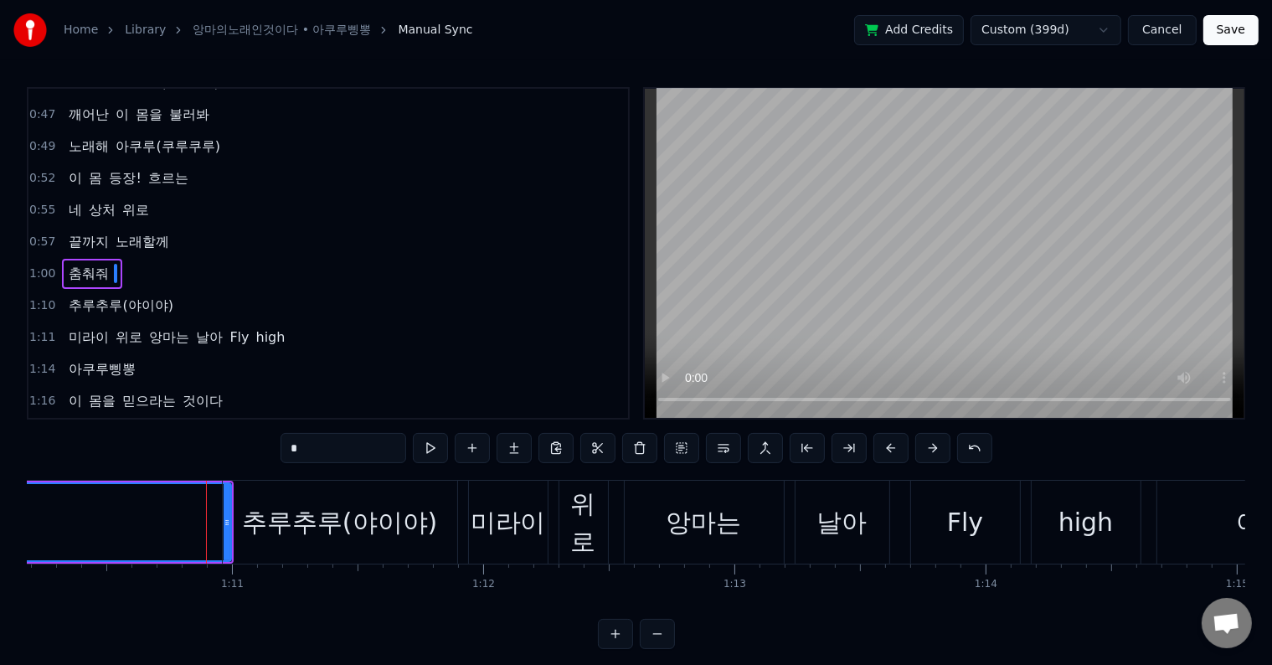
drag, startPoint x: 226, startPoint y: 514, endPoint x: 206, endPoint y: 523, distance: 21.8
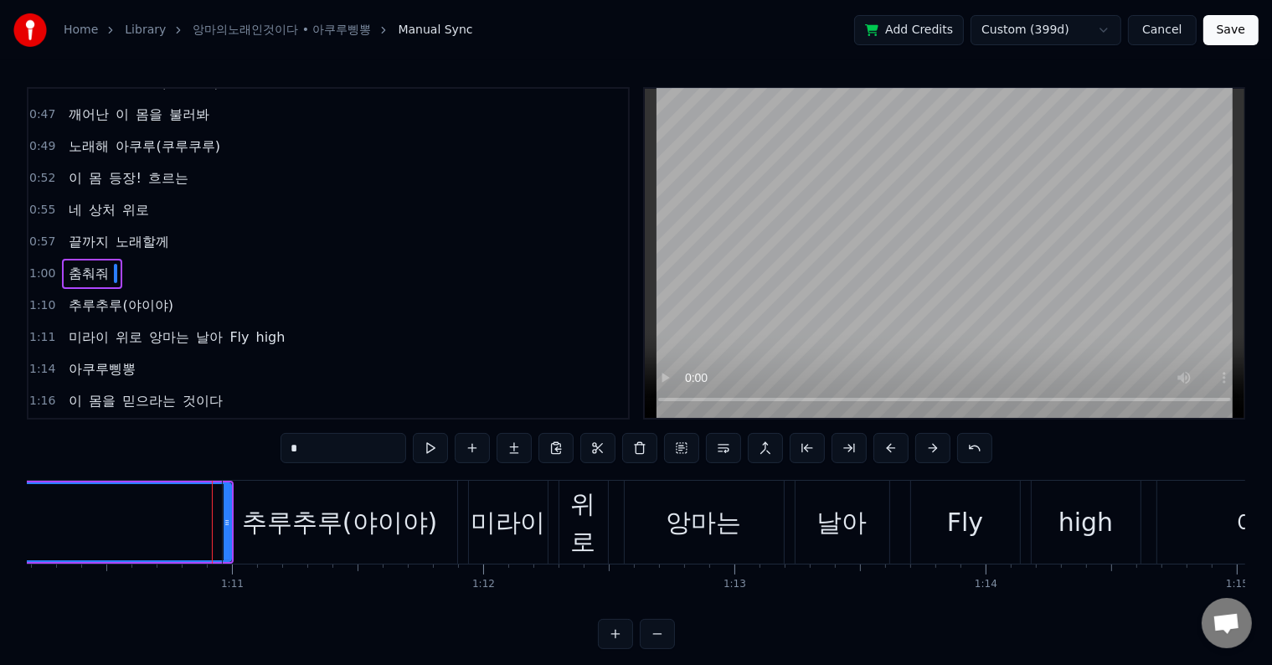
click at [225, 519] on div "추루추루(야이야)" at bounding box center [340, 522] width 234 height 83
type input "*********"
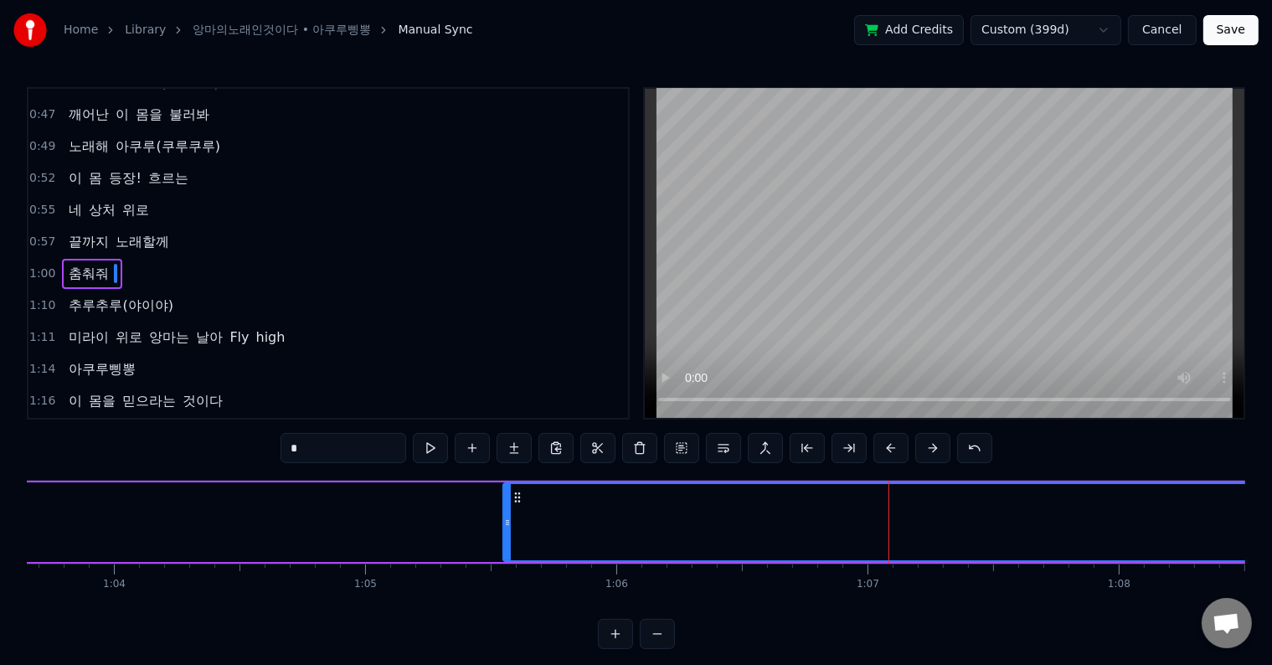
scroll to position [0, 16019]
click at [493, 498] on icon at bounding box center [490, 497] width 13 height 13
click at [338, 446] on input "text" at bounding box center [344, 448] width 126 height 30
type input "*"
click at [379, 528] on div "춤춰줘 ." at bounding box center [523, 522] width 2650 height 83
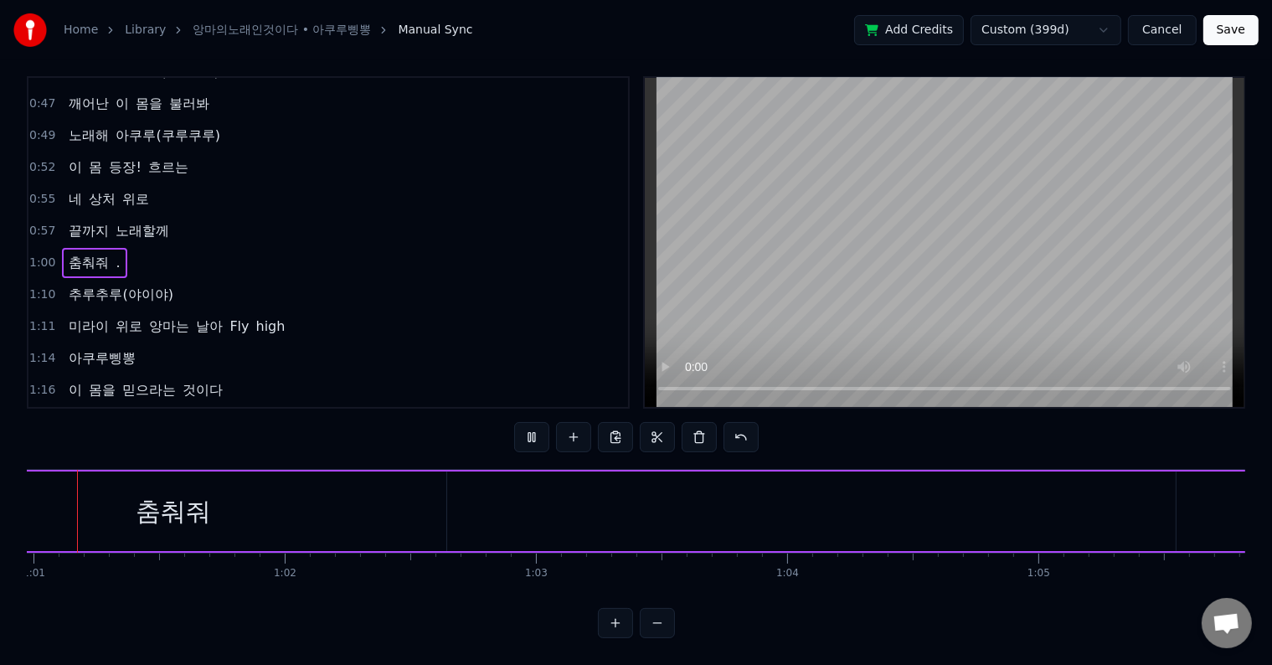
scroll to position [0, 15224]
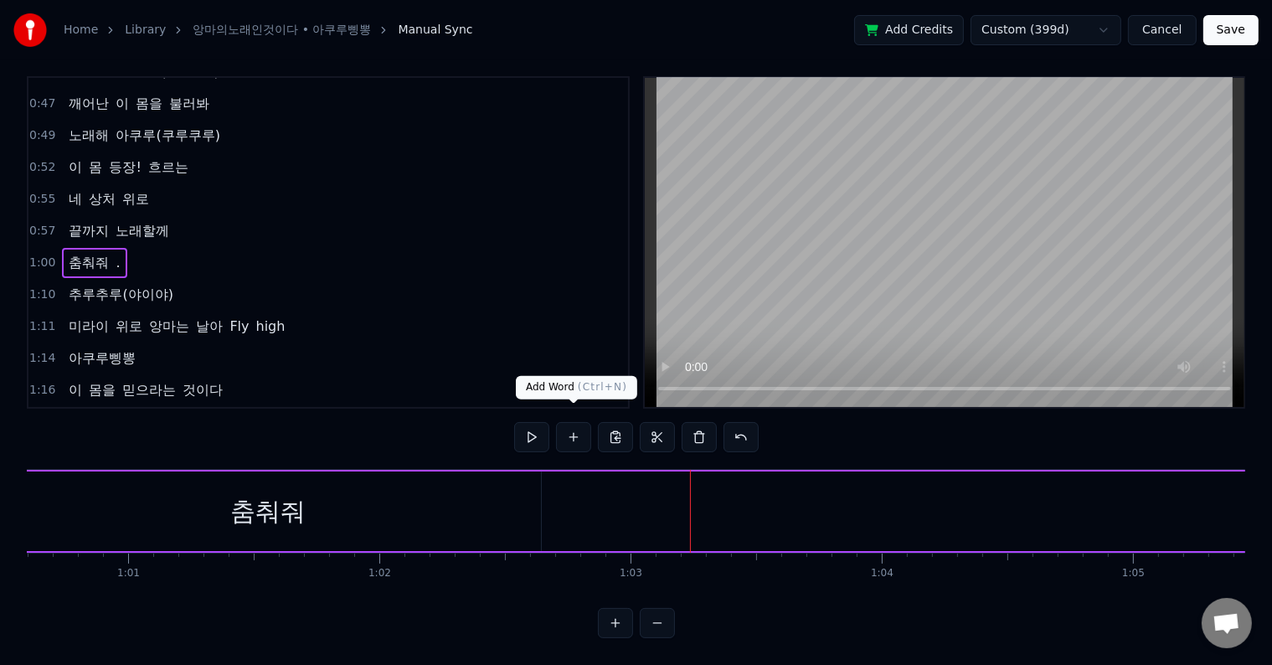
click at [579, 435] on button at bounding box center [573, 437] width 35 height 30
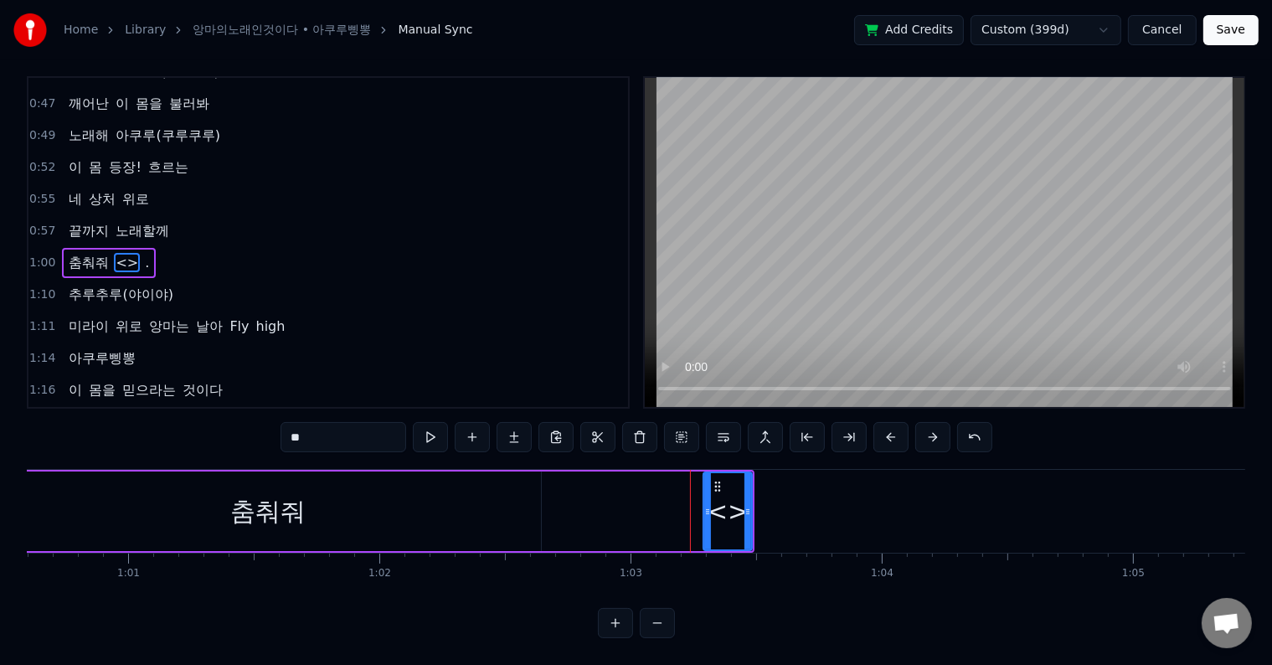
scroll to position [0, 0]
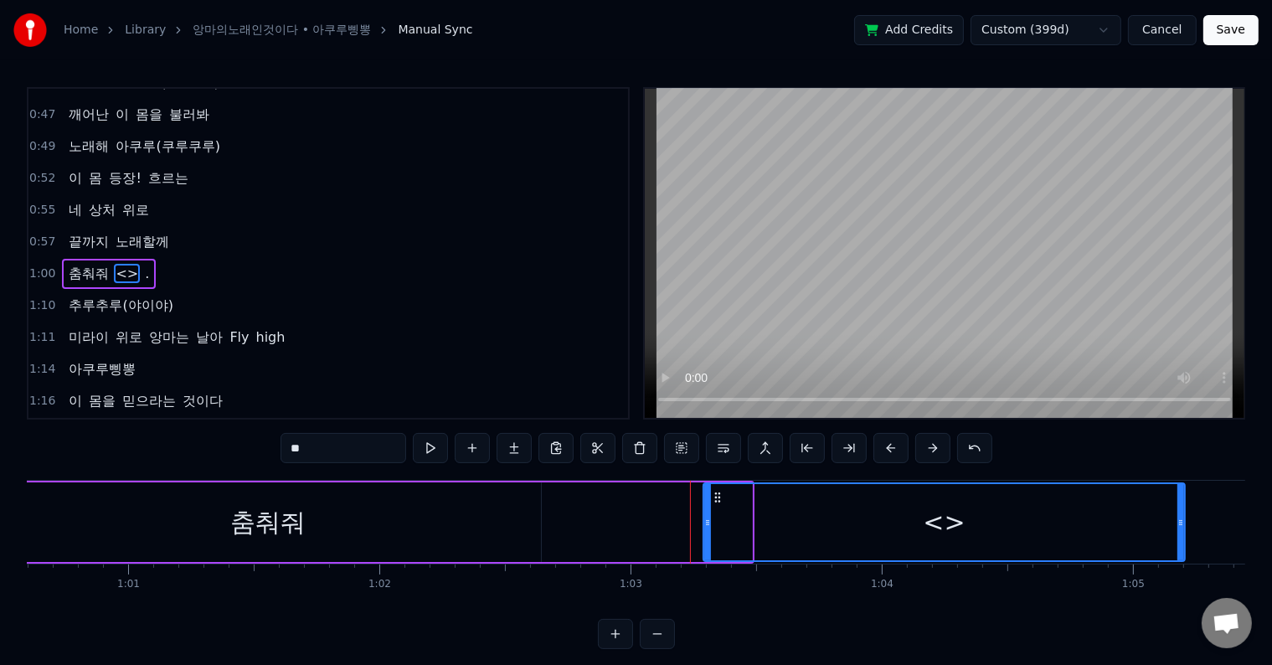
drag, startPoint x: 747, startPoint y: 517, endPoint x: 1035, endPoint y: 521, distance: 288.1
click at [1179, 509] on div at bounding box center [1180, 522] width 7 height 76
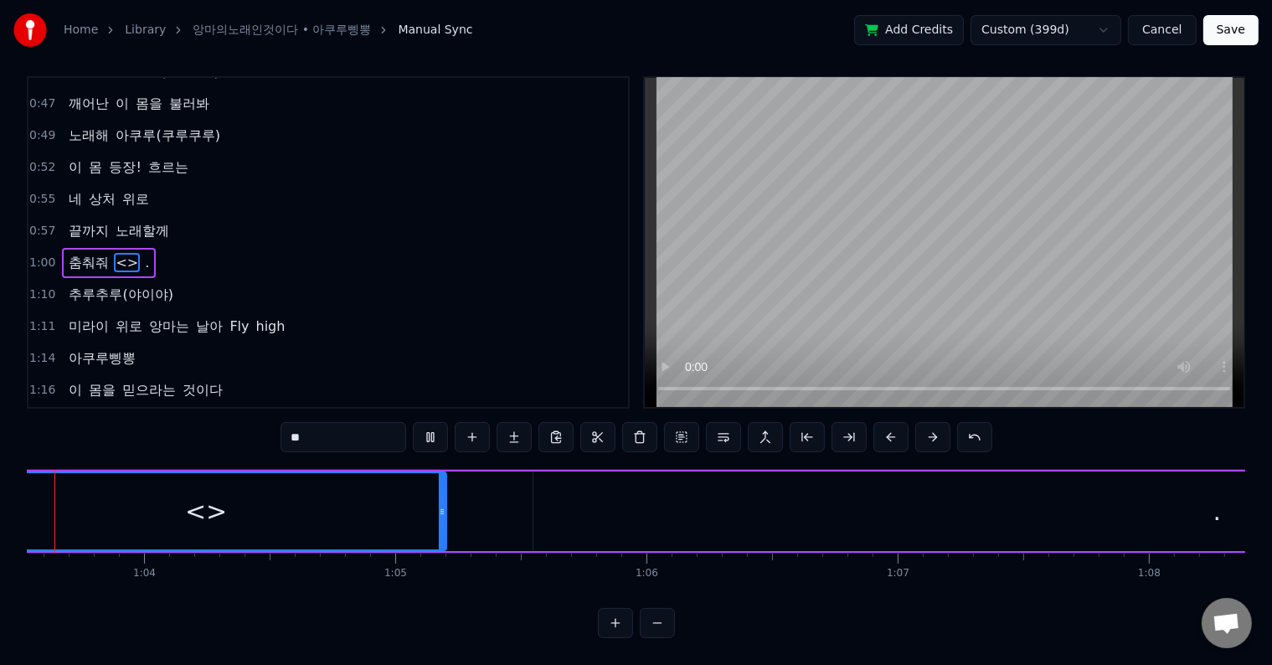
scroll to position [0, 15868]
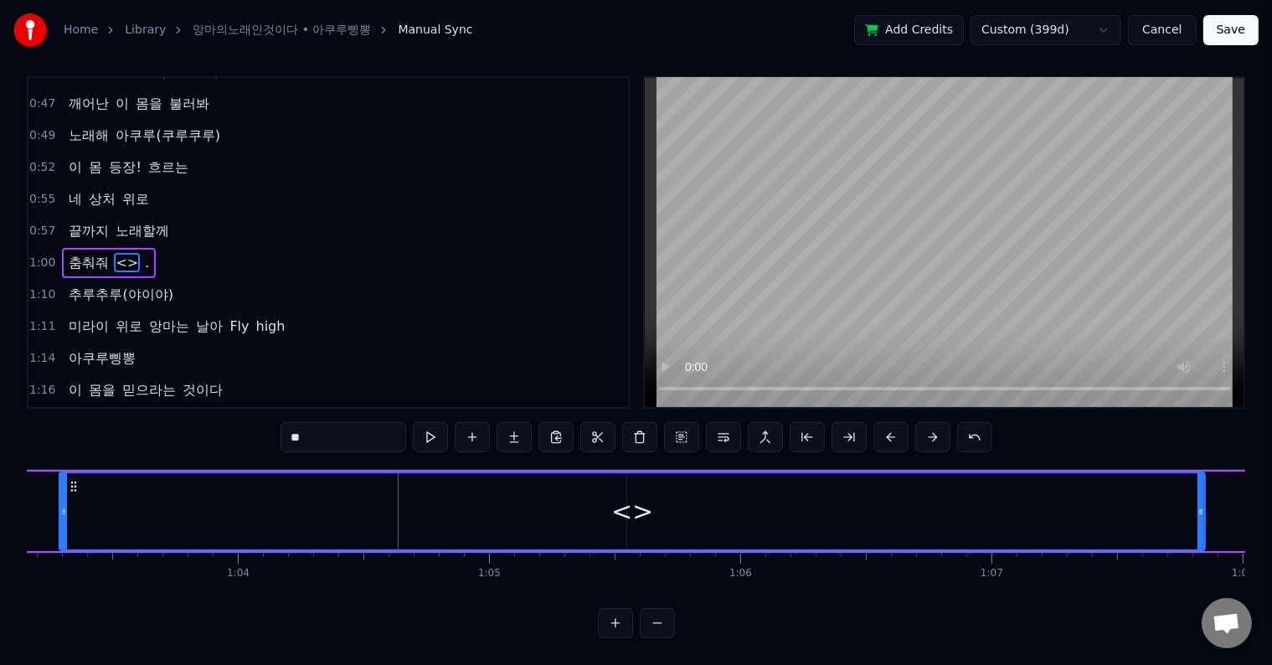
drag, startPoint x: 538, startPoint y: 493, endPoint x: 1206, endPoint y: 499, distance: 668.3
click at [1204, 505] on icon at bounding box center [1201, 511] width 7 height 13
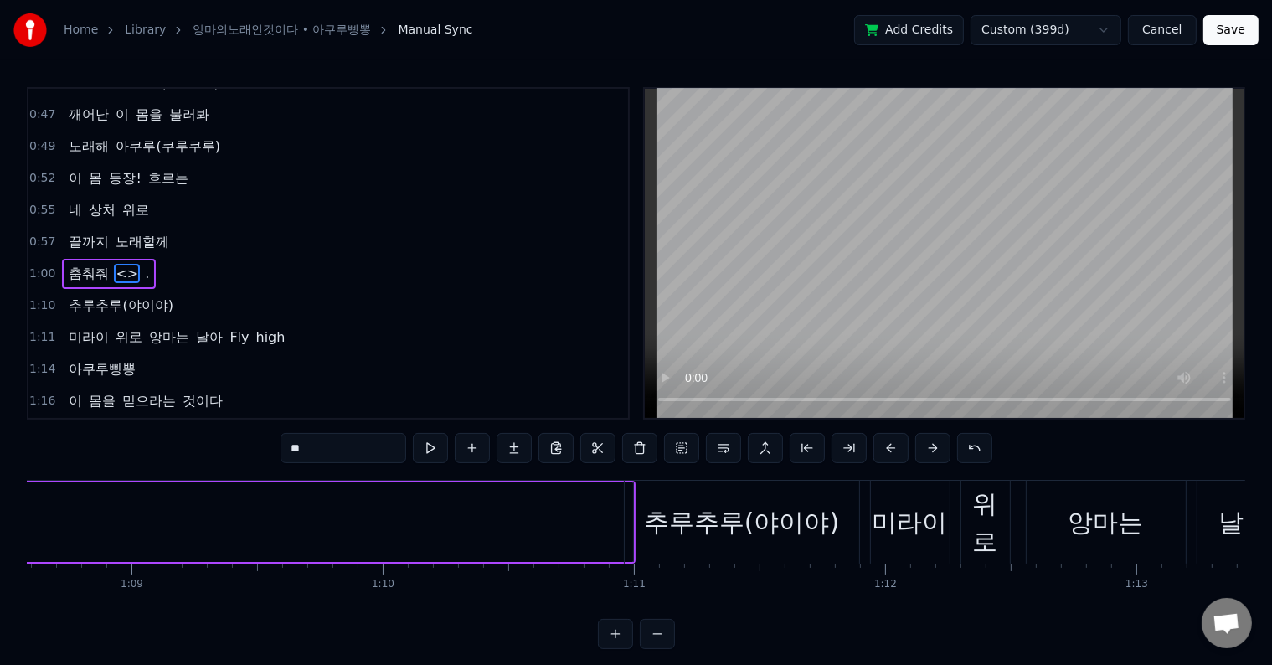
scroll to position [0, 16983]
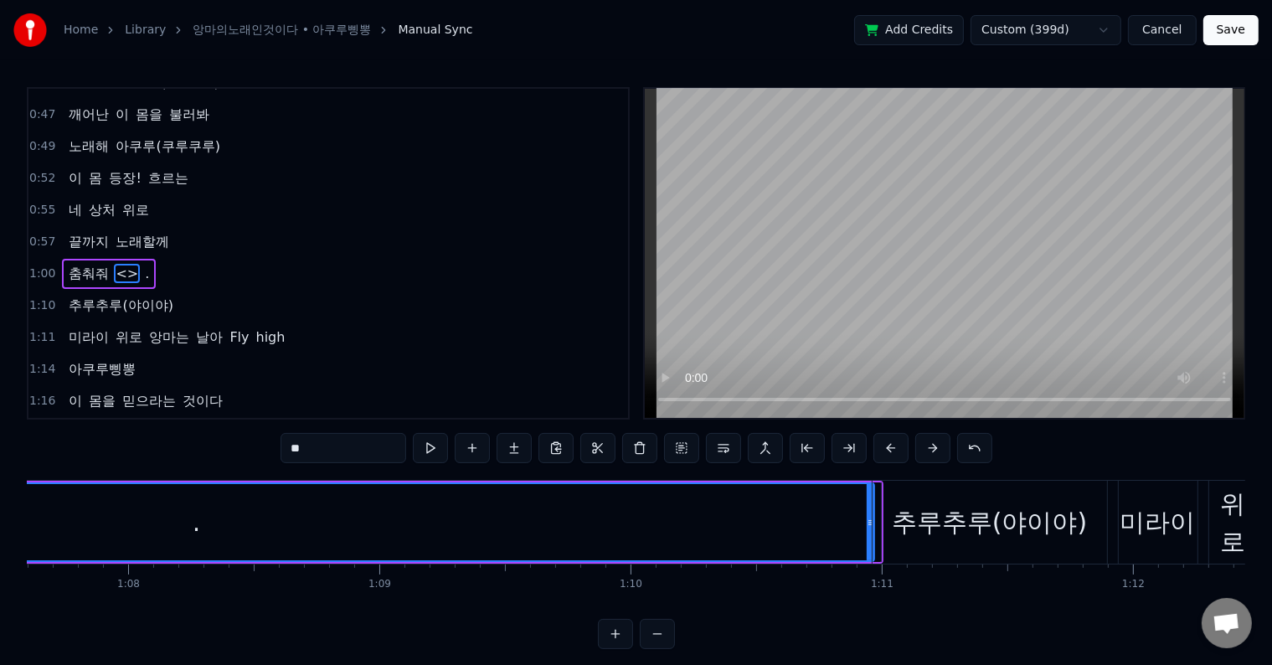
drag, startPoint x: 91, startPoint y: 519, endPoint x: 872, endPoint y: 546, distance: 781.0
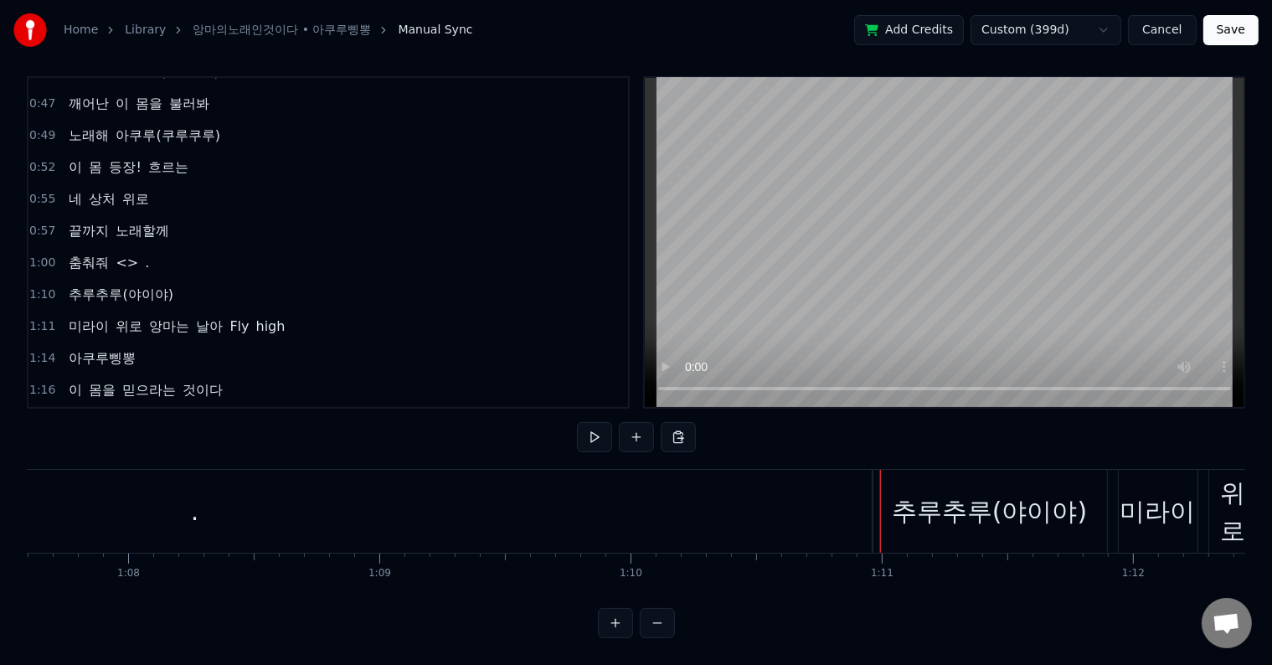
scroll to position [25, 0]
click at [143, 253] on span "." at bounding box center [147, 262] width 8 height 19
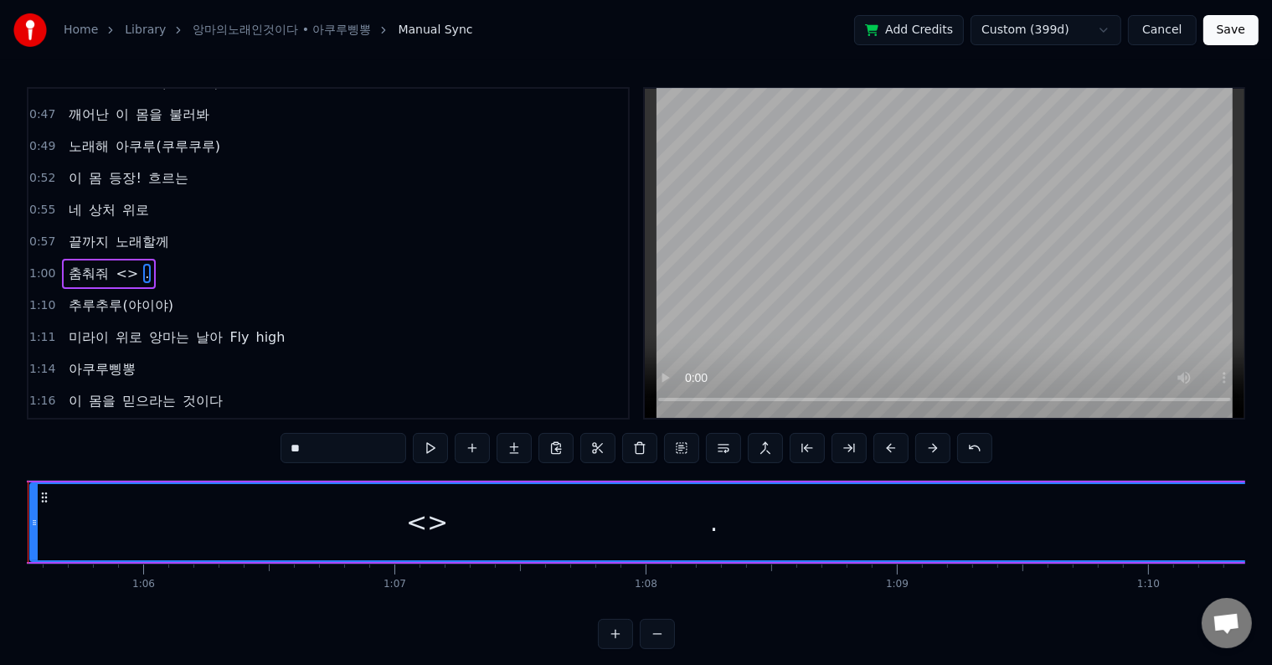
scroll to position [0, 16381]
click at [1168, 27] on button "Cancel" at bounding box center [1162, 30] width 68 height 30
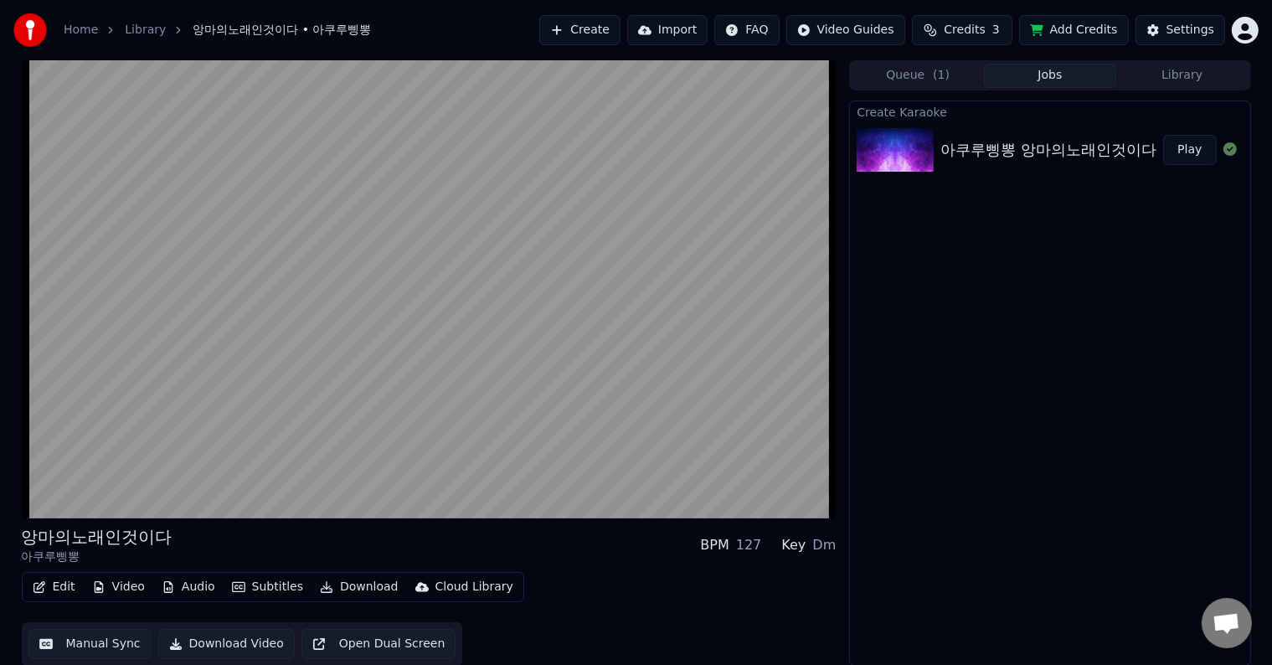
click at [1019, 141] on div "아쿠루삥뽕 앙마의노래인것이다" at bounding box center [1048, 149] width 216 height 23
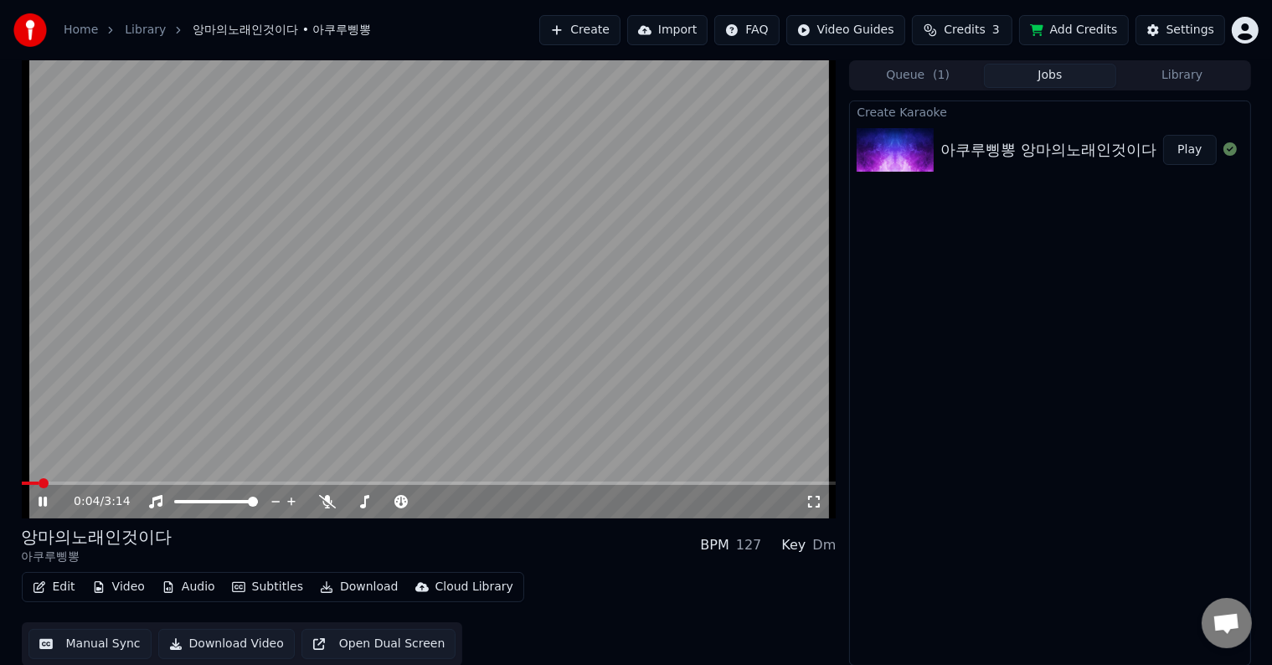
click at [98, 482] on span at bounding box center [429, 483] width 815 height 3
click at [178, 482] on span at bounding box center [429, 483] width 815 height 3
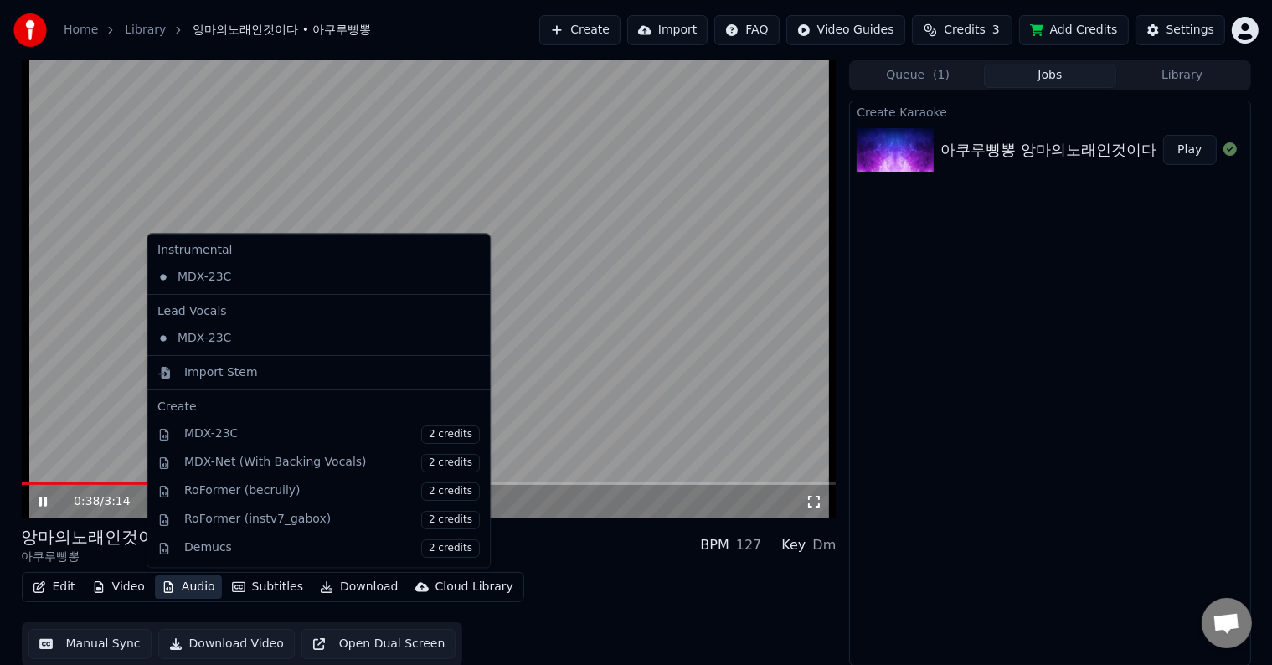
click at [178, 587] on button "Audio" at bounding box center [188, 586] width 67 height 23
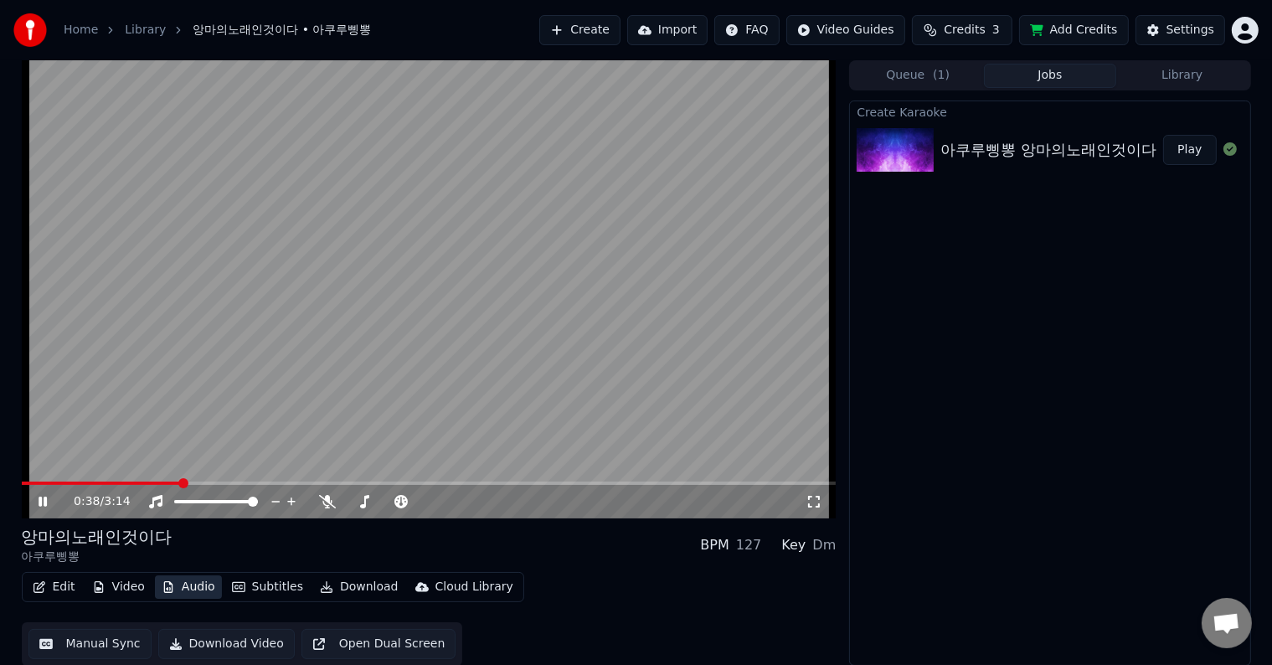
click at [178, 587] on button "Audio" at bounding box center [188, 586] width 67 height 23
click at [333, 502] on icon at bounding box center [327, 501] width 17 height 13
click at [911, 89] on div "Queue ( 1 ) Jobs Library Create Karaoke 아쿠루삥뽕 앙마의노래인것이다 Play" at bounding box center [1049, 361] width 401 height 605
click at [925, 75] on button "Queue ( 1 )" at bounding box center [918, 75] width 132 height 24
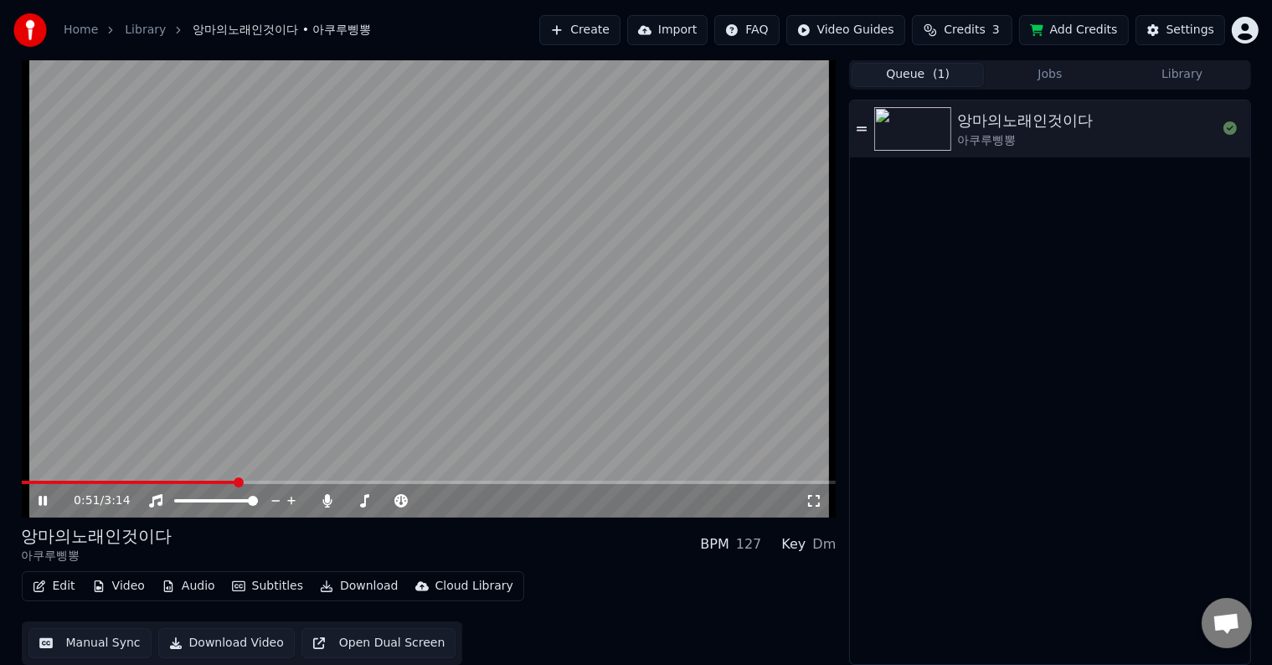
click at [1051, 75] on button "Jobs" at bounding box center [1050, 75] width 132 height 24
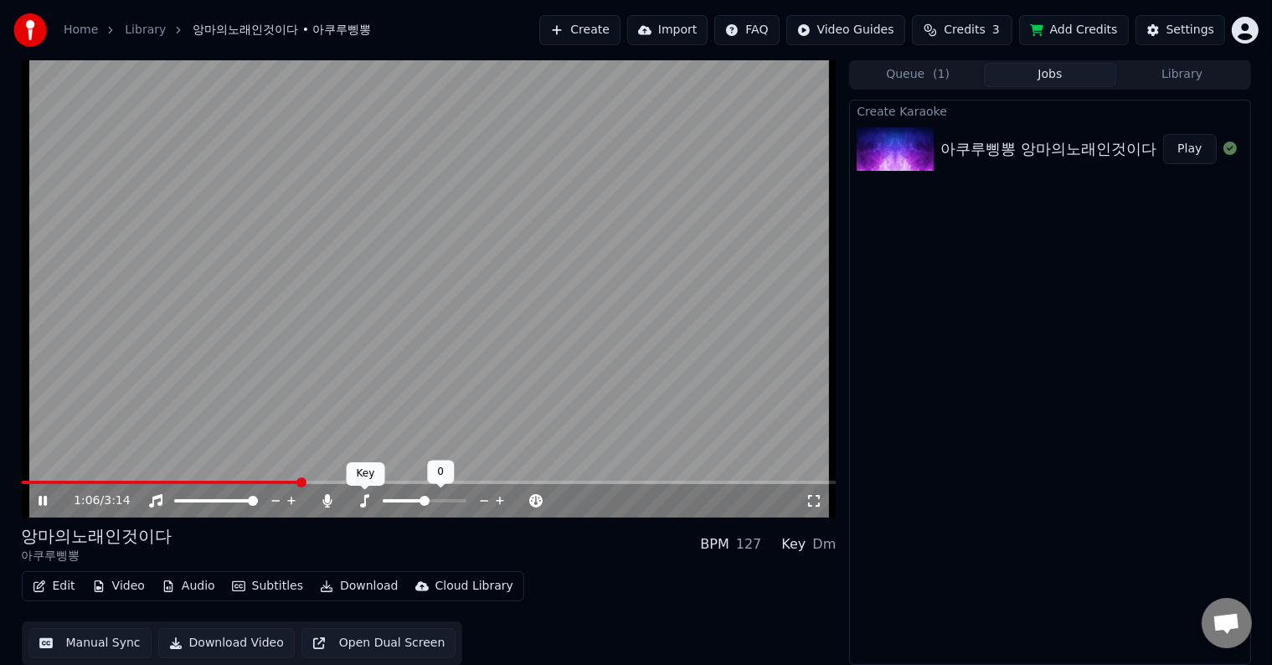
click at [363, 482] on polygon at bounding box center [364, 484] width 12 height 12
drag, startPoint x: 353, startPoint y: 449, endPoint x: 359, endPoint y: 462, distance: 15.0
click at [359, 462] on video at bounding box center [429, 288] width 815 height 458
click at [93, 641] on button "Manual Sync" at bounding box center [89, 643] width 123 height 30
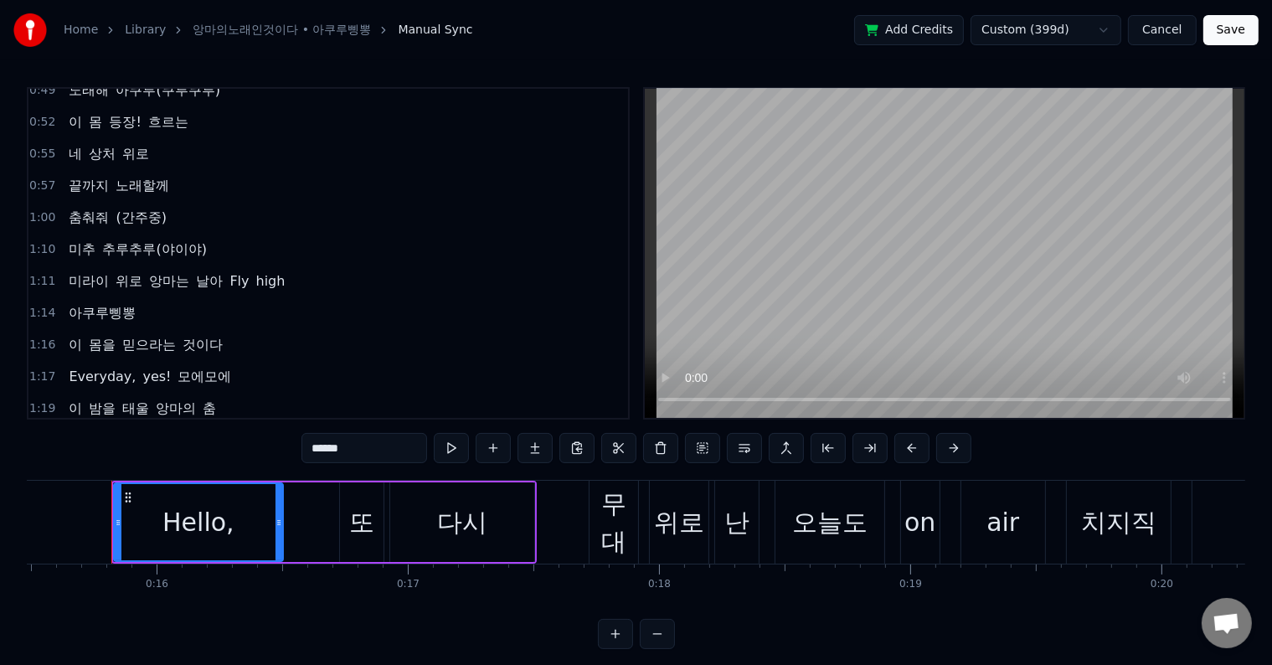
scroll to position [502, 0]
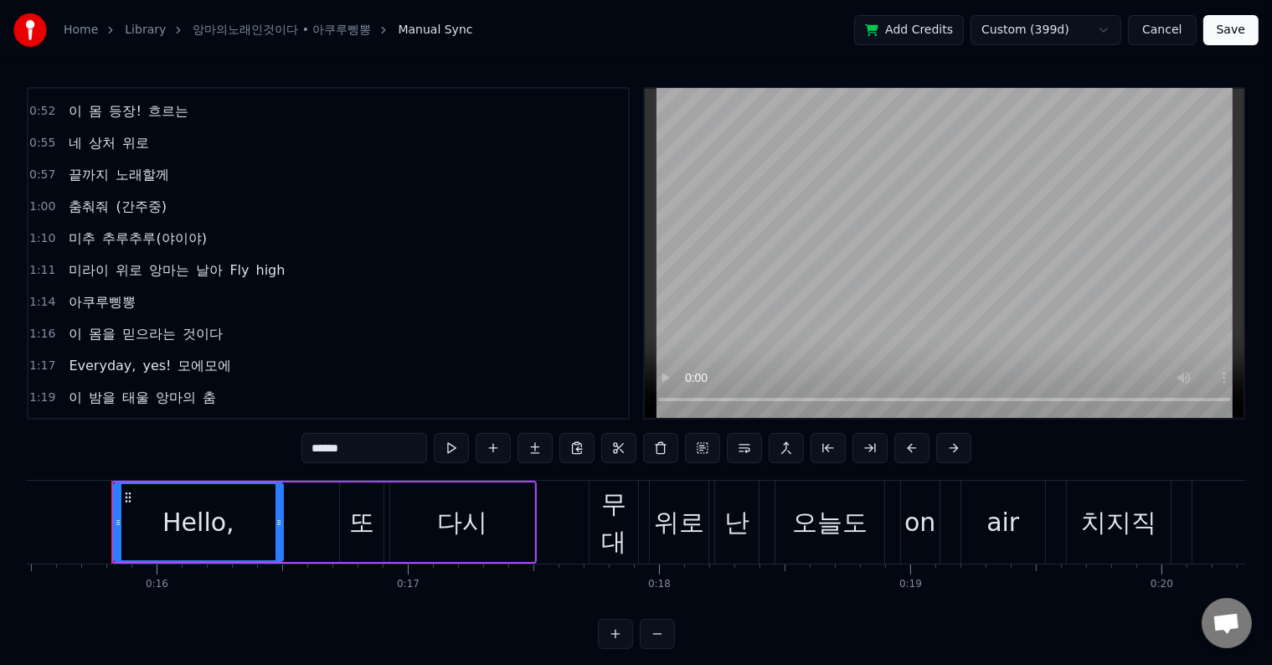
click at [83, 229] on span "미추" at bounding box center [82, 238] width 30 height 19
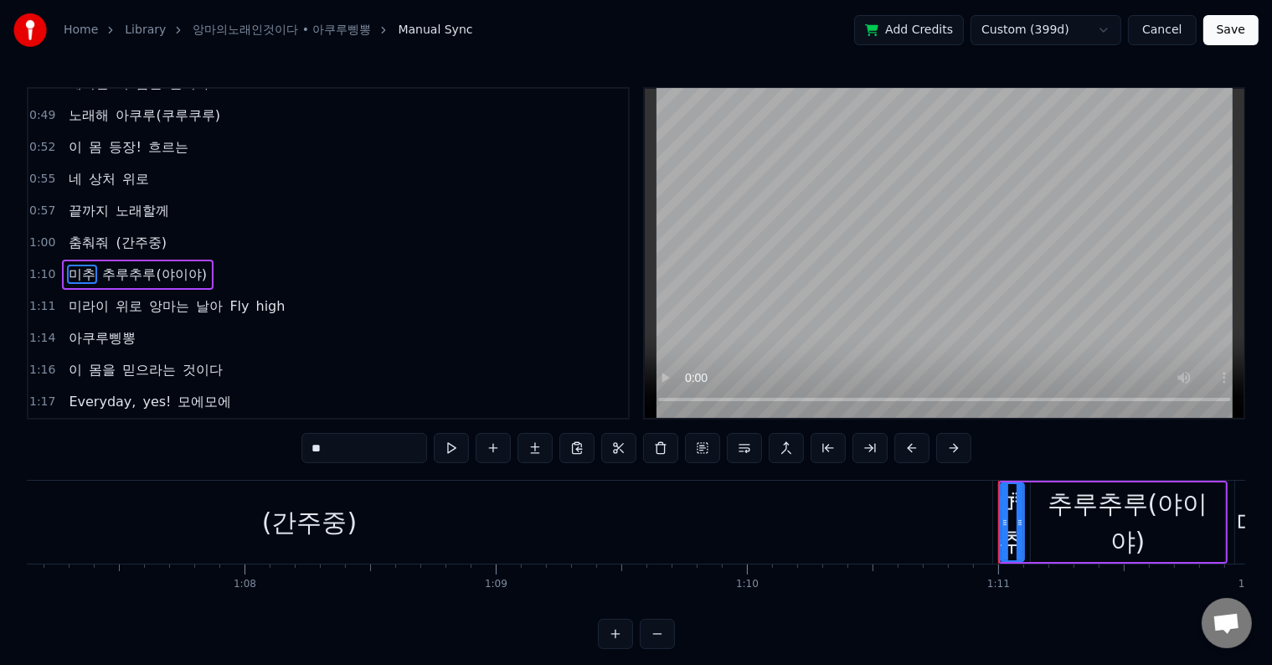
scroll to position [0, 17753]
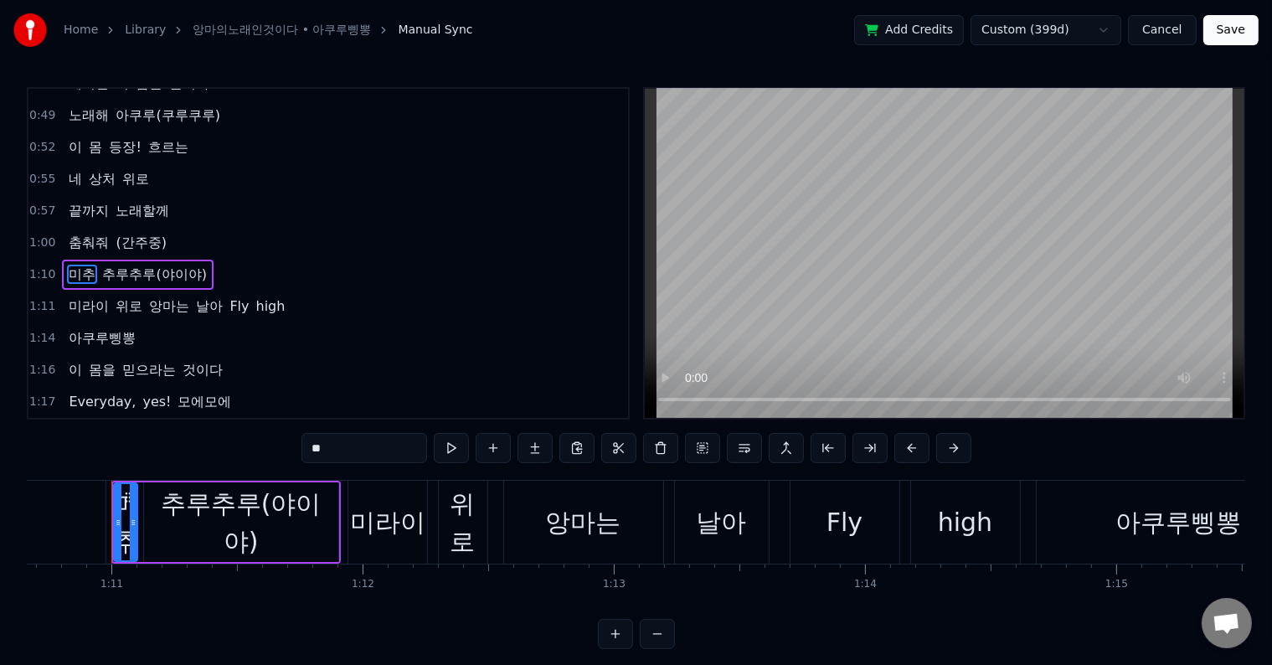
click at [84, 265] on span "미추" at bounding box center [82, 274] width 30 height 19
click at [368, 462] on input "**" at bounding box center [364, 448] width 126 height 30
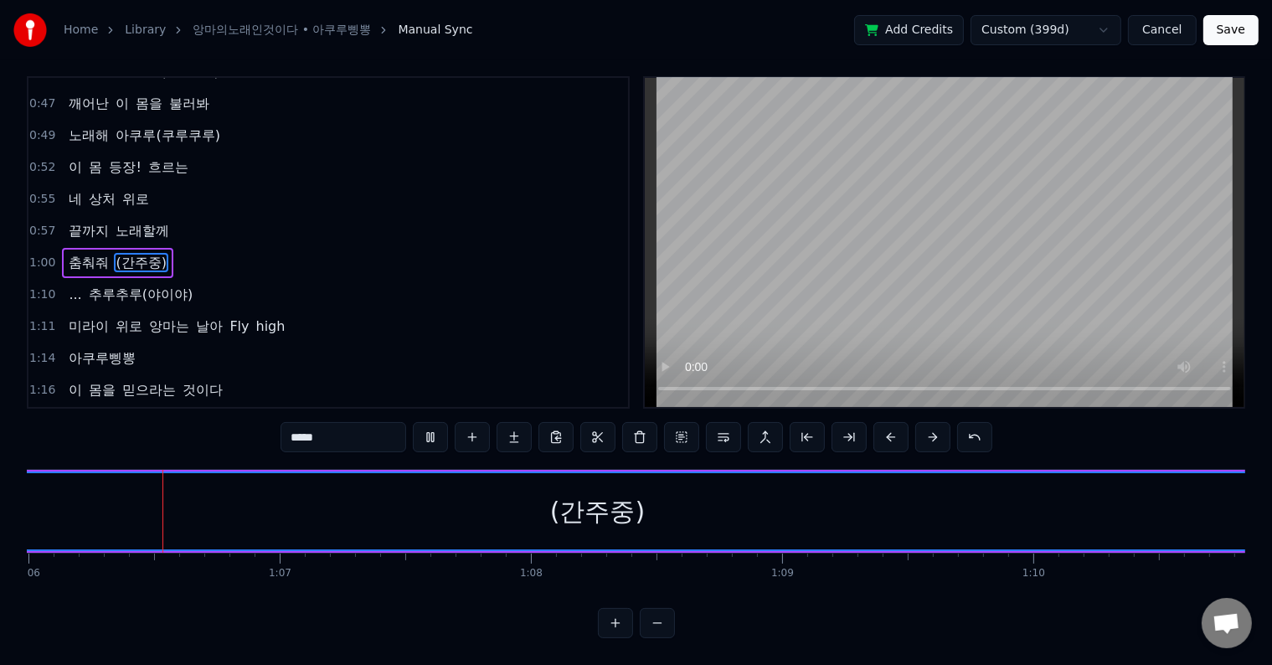
scroll to position [0, 16565]
click at [97, 285] on span "추루추루(야이야)" at bounding box center [140, 294] width 107 height 19
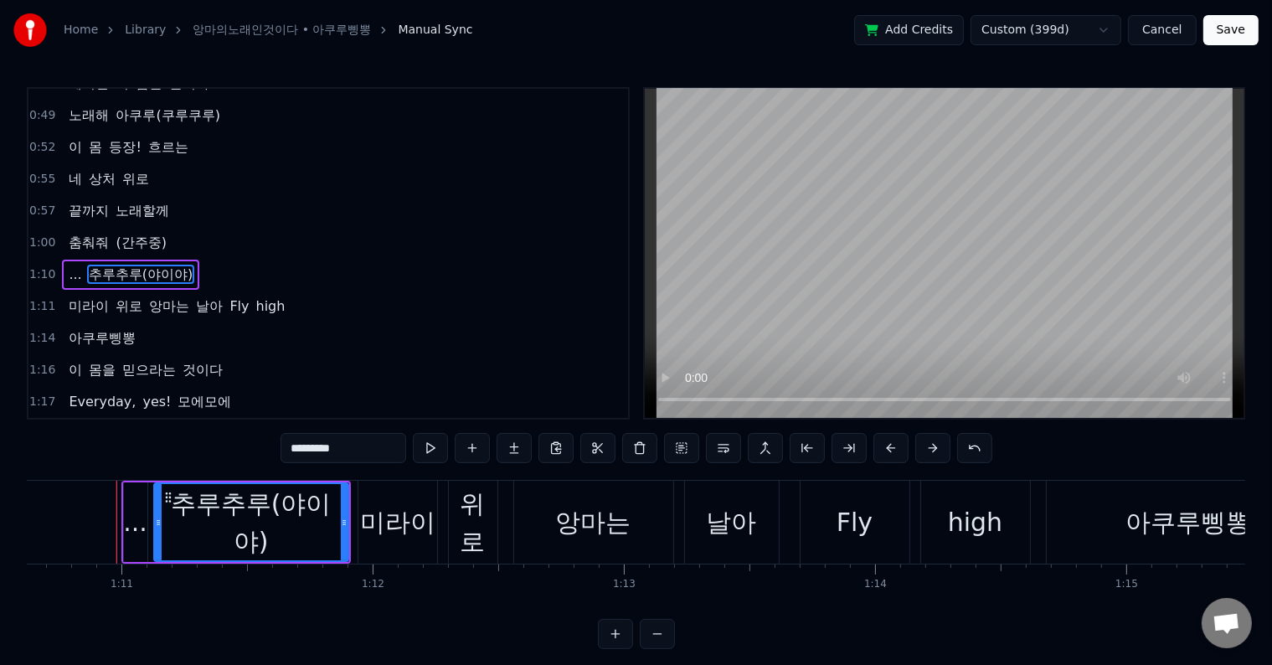
scroll to position [0, 17747]
drag, startPoint x: 337, startPoint y: 447, endPoint x: 265, endPoint y: 441, distance: 72.3
click at [265, 441] on div "0:15 Hello, 또 다시 0:17 무대 위로 난 오늘도 on air 0:19 치지직 아쿠루삥뽕 0:21 오늘 해볼 콘텐츠는 0:23 Ev…" at bounding box center [636, 368] width 1218 height 562
type input "*****"
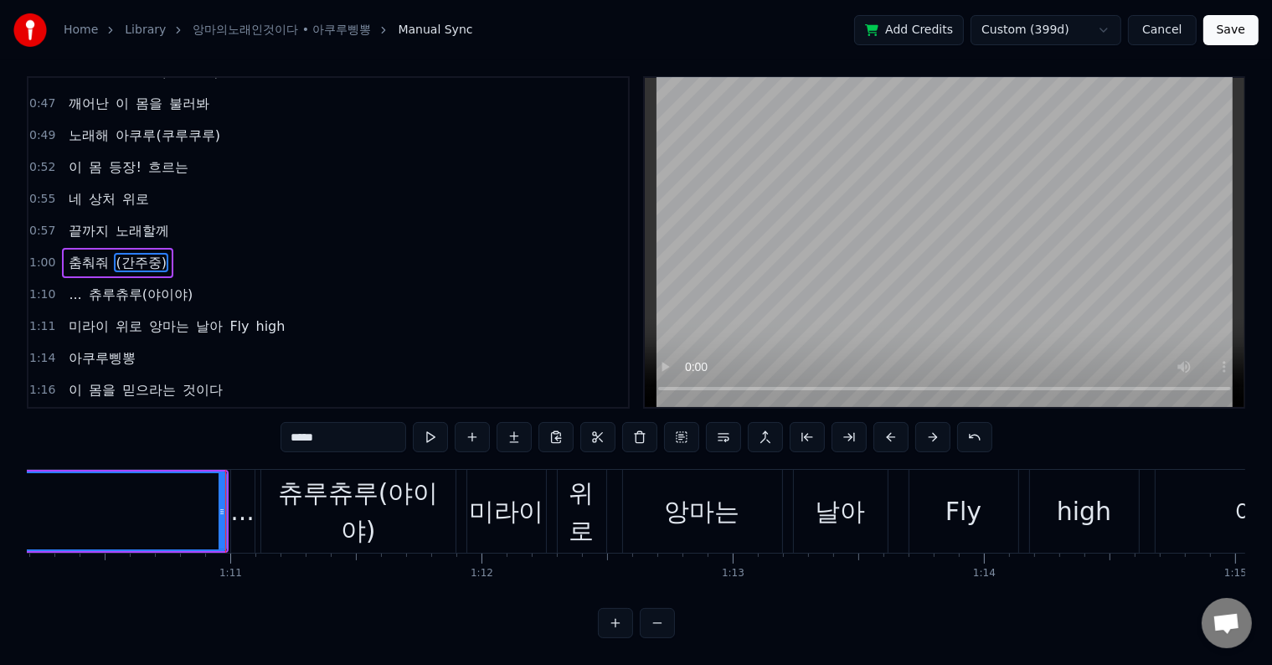
scroll to position [0, 17635]
click at [1237, 32] on button "Save" at bounding box center [1230, 30] width 55 height 30
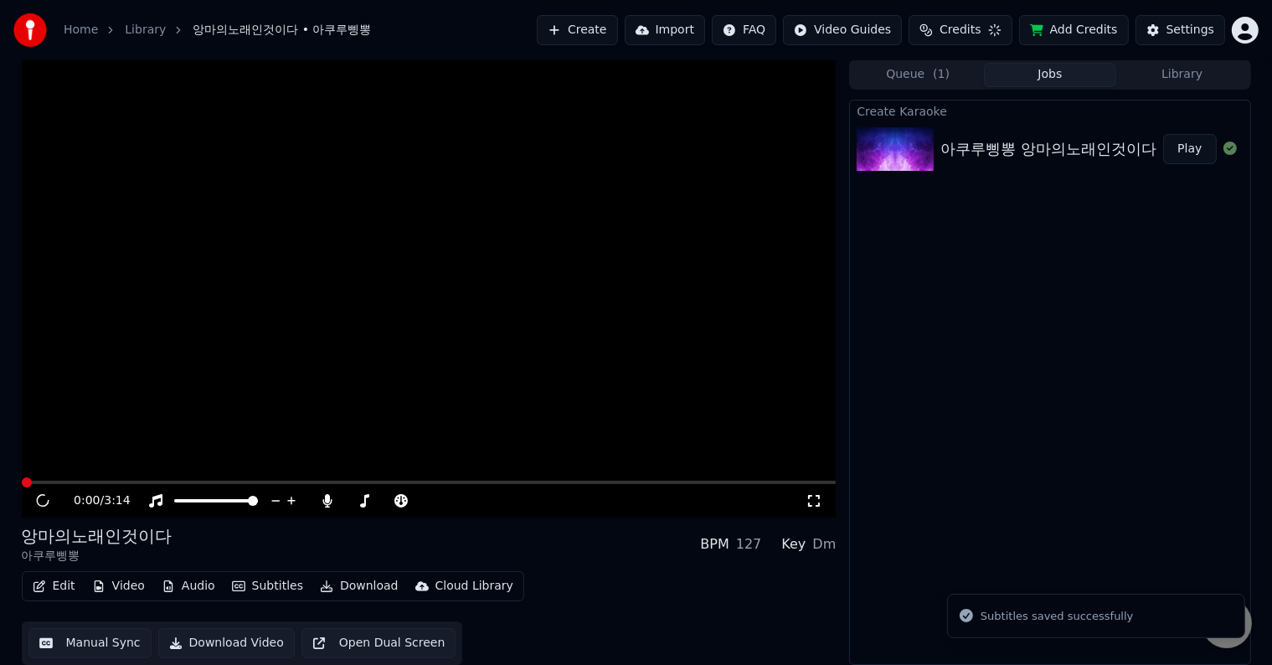
scroll to position [1, 0]
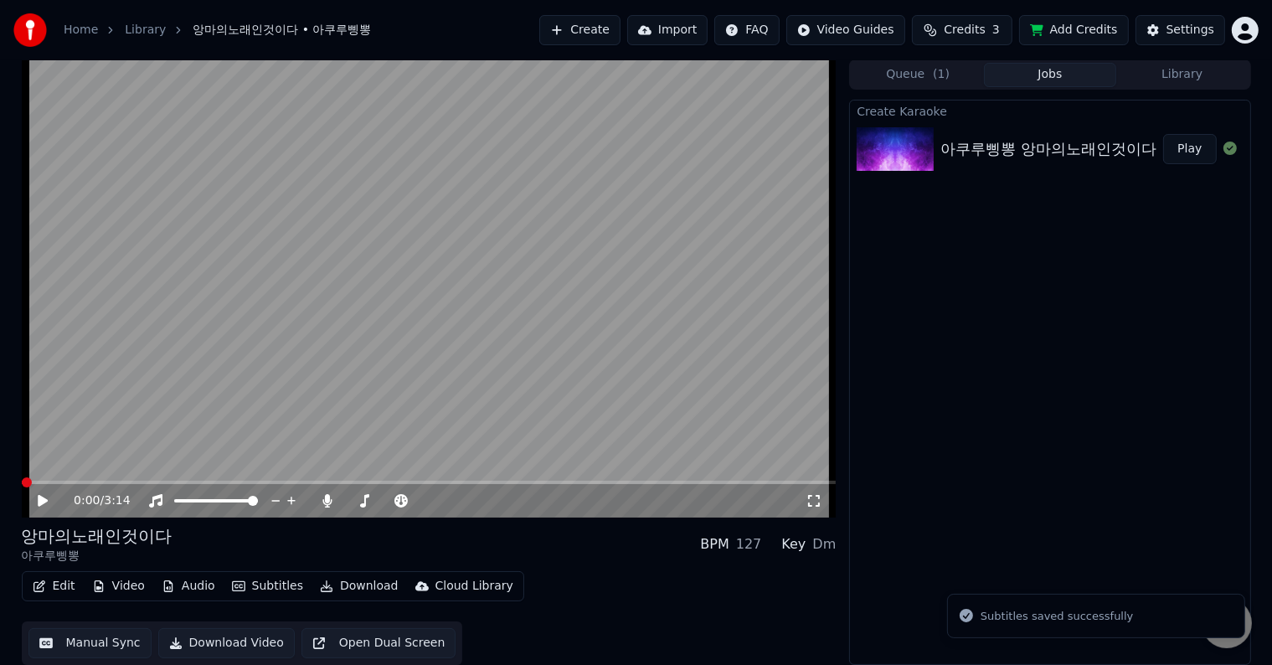
click at [254, 482] on span at bounding box center [429, 482] width 815 height 3
click at [310, 482] on span at bounding box center [429, 482] width 815 height 3
click at [287, 477] on video at bounding box center [429, 288] width 815 height 458
click at [309, 479] on video at bounding box center [429, 288] width 815 height 458
click at [308, 481] on span at bounding box center [166, 482] width 289 height 3
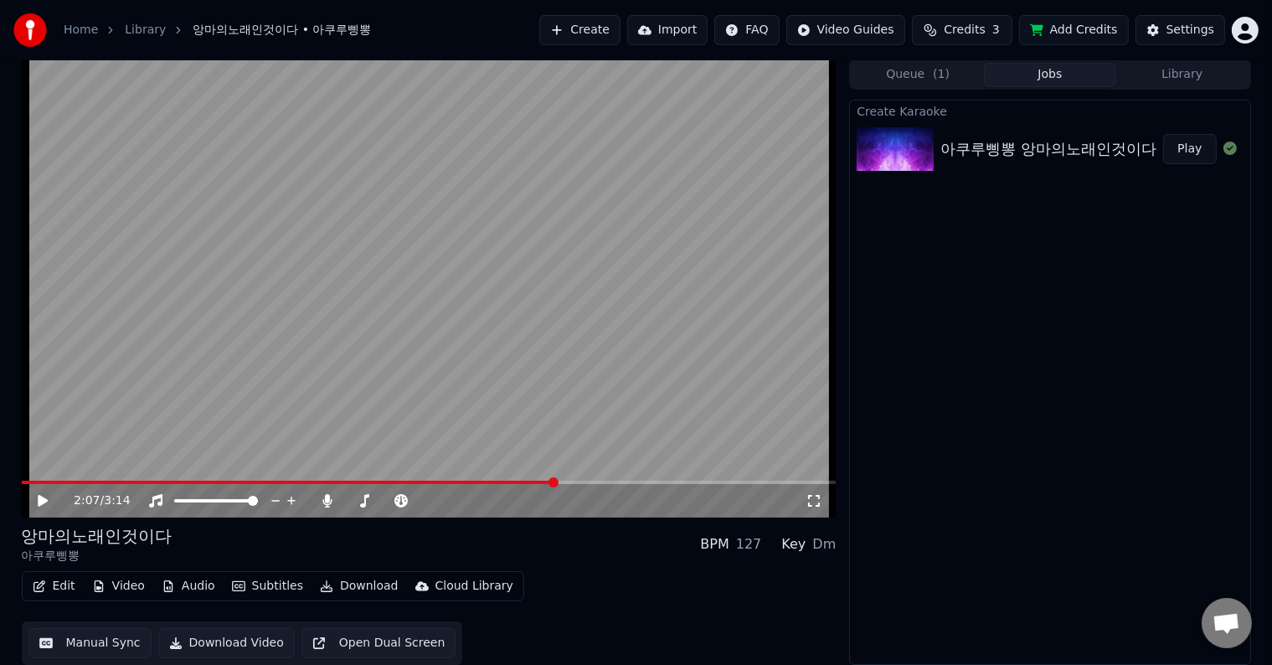
click at [108, 638] on button "Manual Sync" at bounding box center [89, 643] width 123 height 30
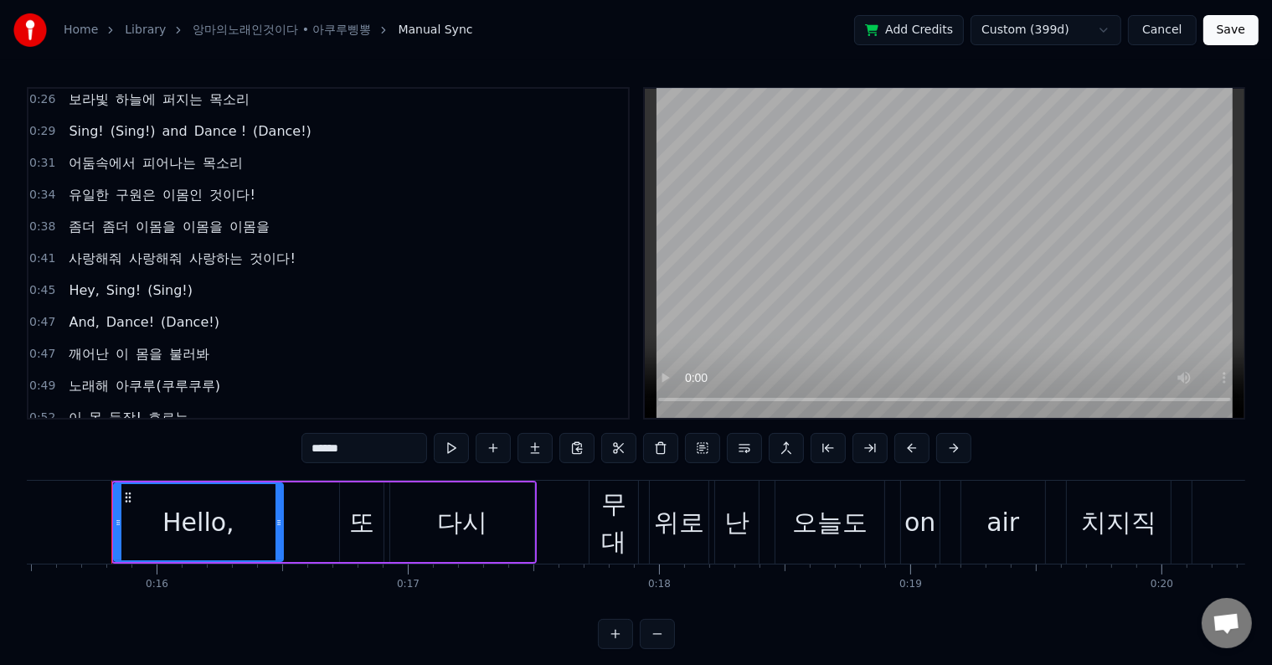
scroll to position [251, 0]
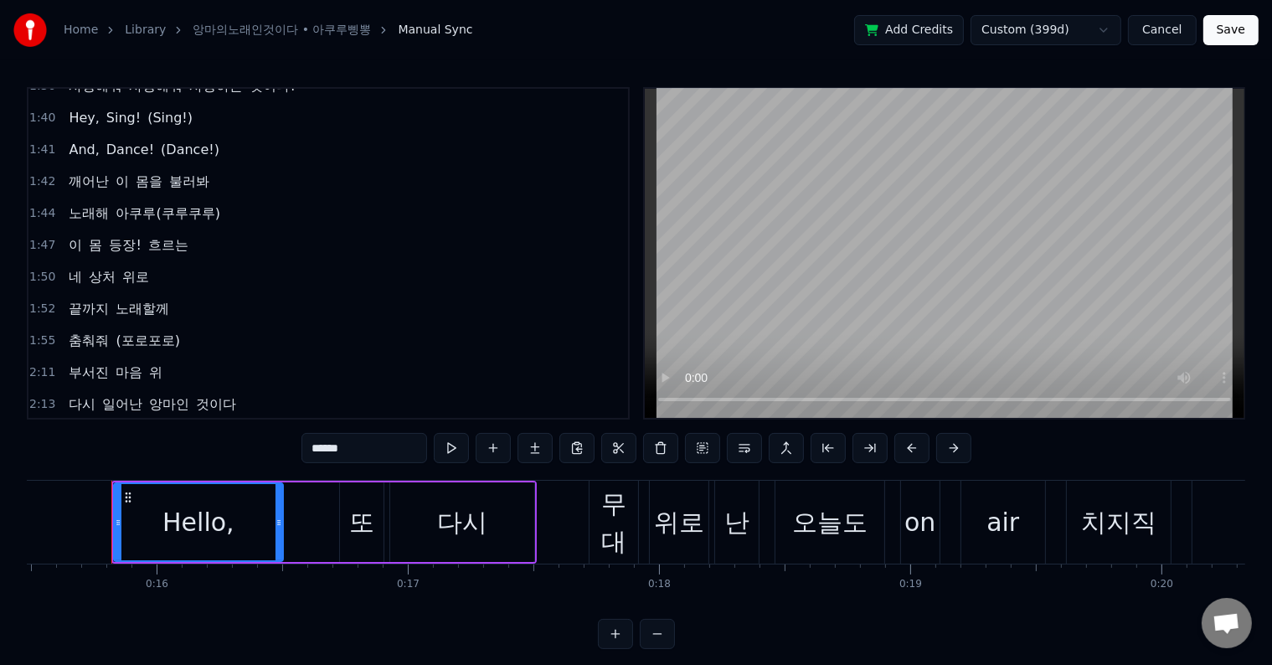
click at [143, 331] on span "(포로포로)" at bounding box center [147, 340] width 67 height 19
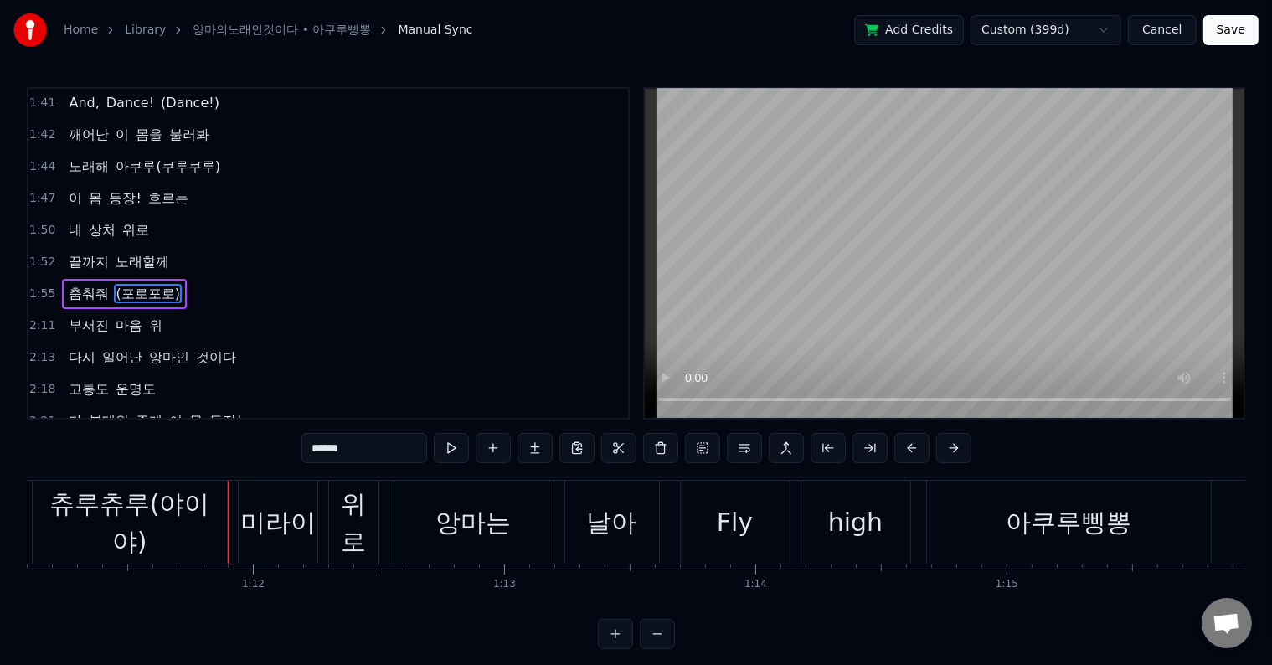
scroll to position [0, 17978]
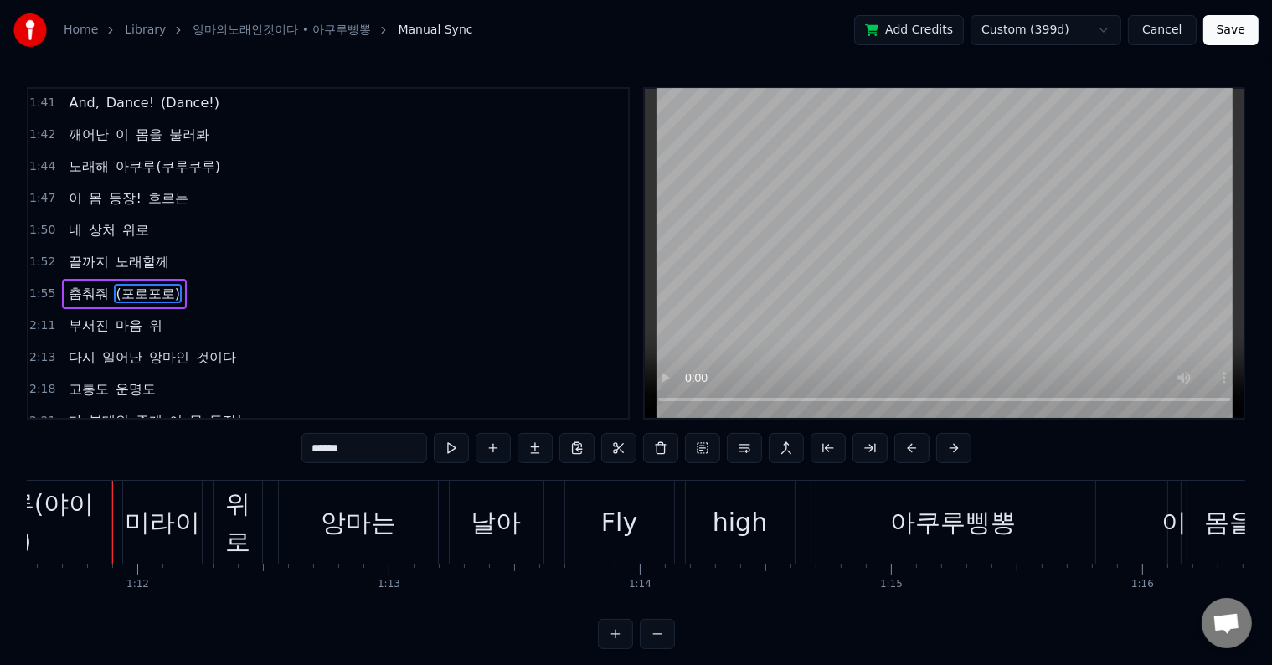
click at [320, 451] on input "******" at bounding box center [364, 448] width 126 height 30
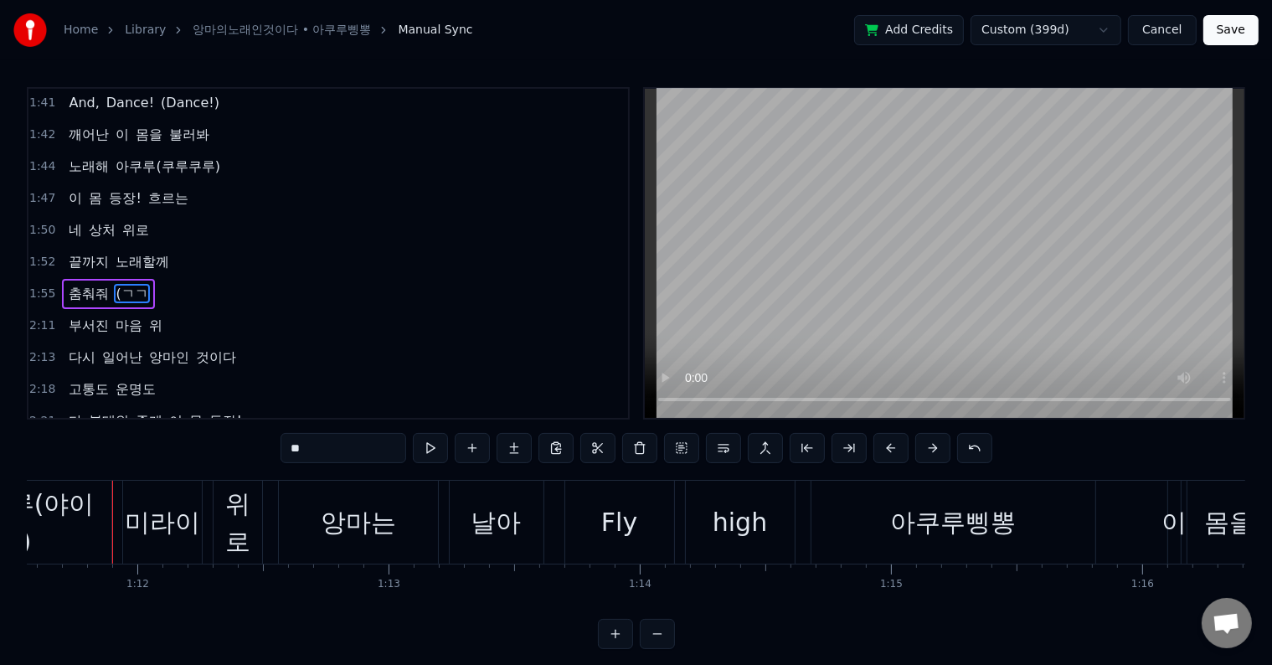
type input "*"
type input "*****"
click at [1227, 29] on button "Save" at bounding box center [1230, 30] width 55 height 30
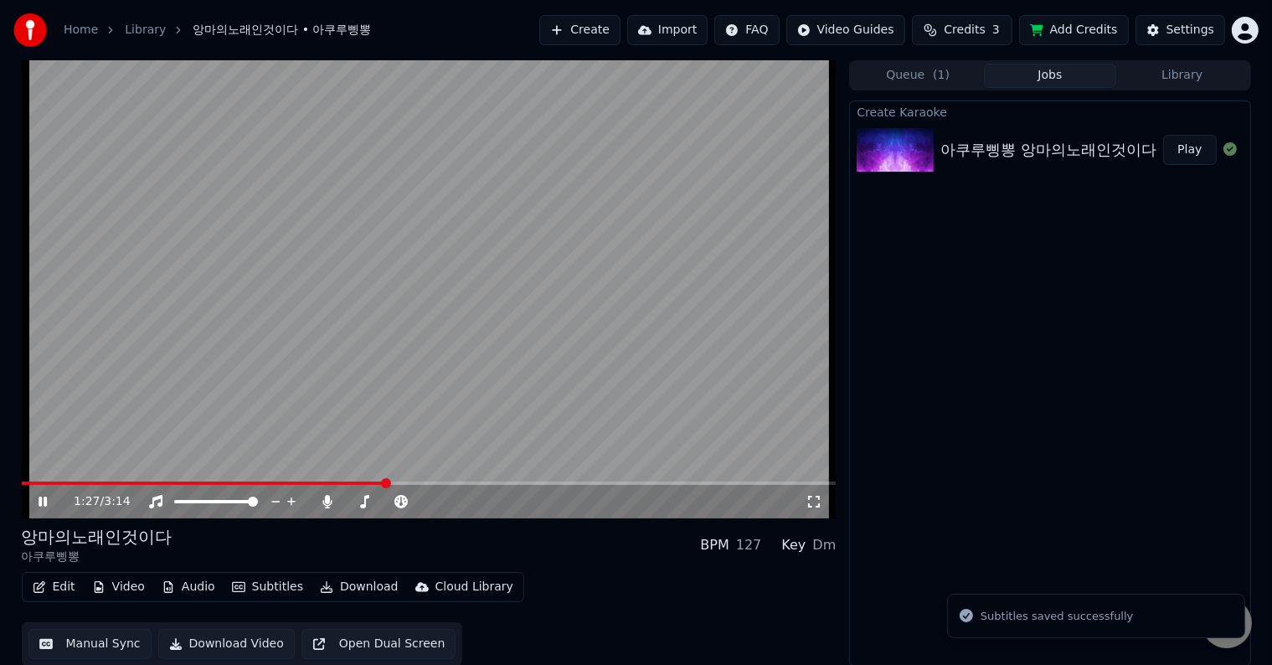
click at [385, 483] on span at bounding box center [429, 483] width 815 height 3
click at [416, 481] on span at bounding box center [429, 482] width 815 height 3
click at [435, 481] on span at bounding box center [429, 482] width 815 height 3
click at [476, 486] on div "1:39 / 3:14" at bounding box center [429, 500] width 815 height 33
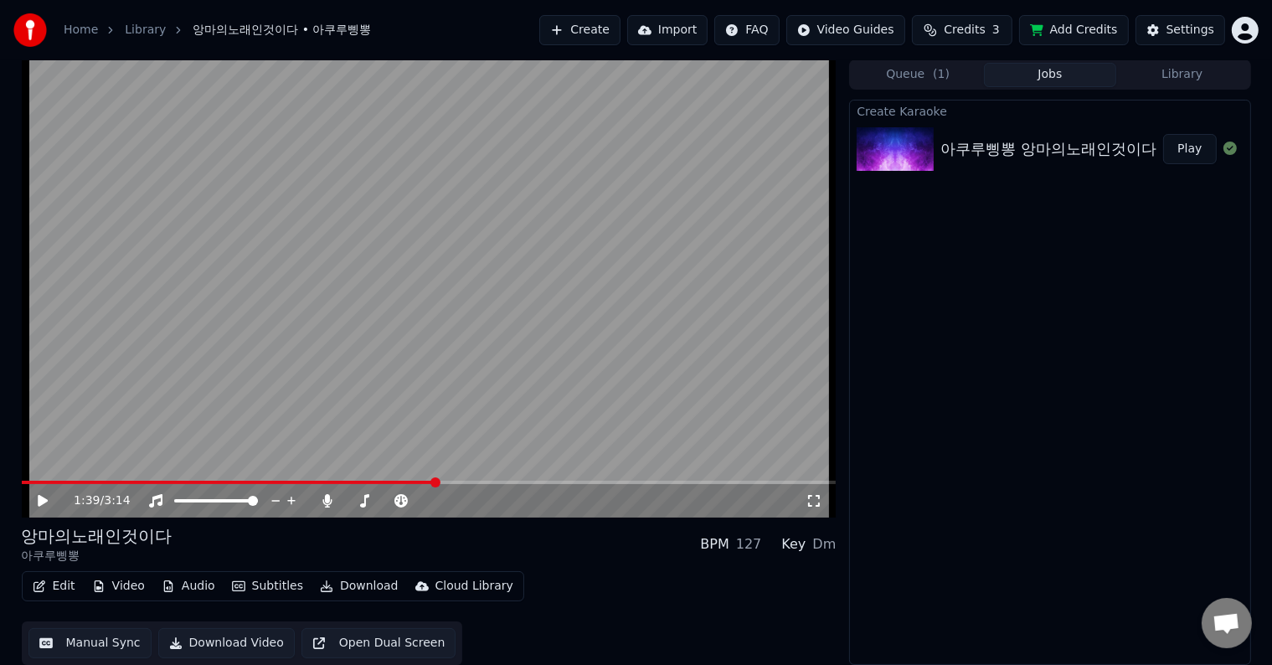
click at [477, 479] on video at bounding box center [429, 288] width 815 height 458
click at [475, 482] on span at bounding box center [429, 482] width 815 height 3
click at [338, 600] on div "Edit Video Audio Subtitles Download Cloud Library Manual Sync Download Video Op…" at bounding box center [429, 618] width 815 height 94
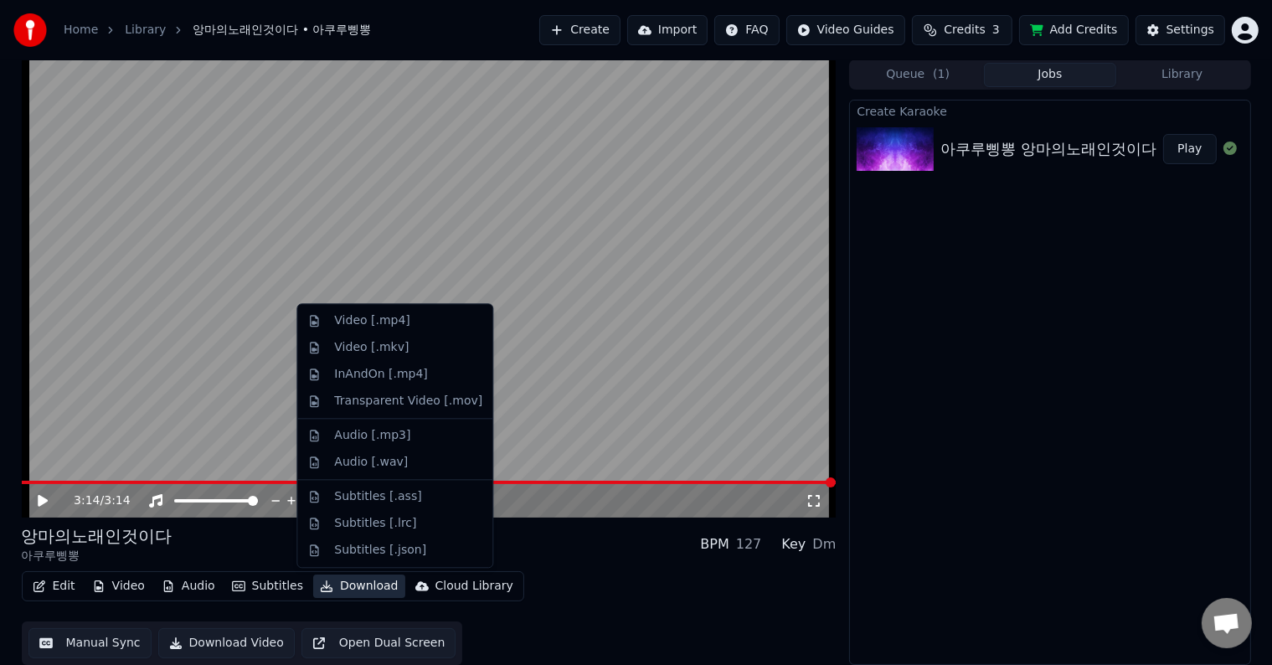
click at [347, 591] on button "Download" at bounding box center [359, 585] width 92 height 23
drag, startPoint x: 387, startPoint y: 323, endPoint x: 386, endPoint y: 332, distance: 8.4
click at [386, 329] on div "Video [.mp4]" at bounding box center [395, 320] width 188 height 27
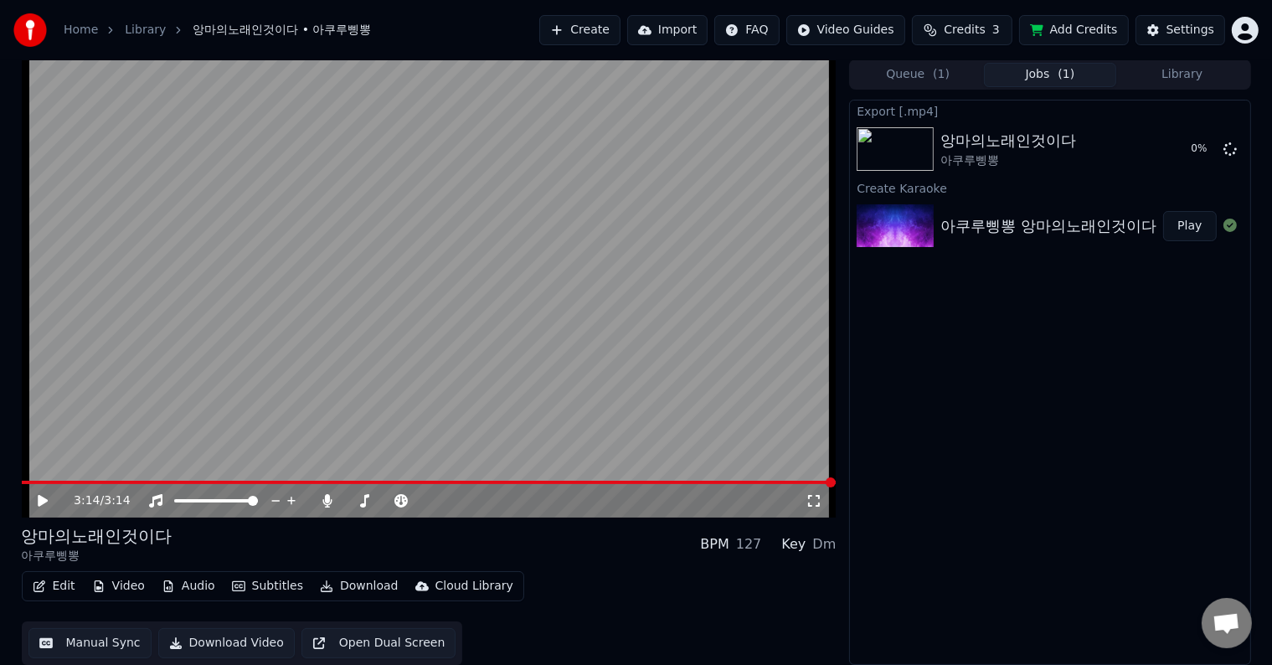
click at [1076, 36] on button "Add Credits" at bounding box center [1074, 30] width 110 height 30
click at [1191, 148] on button "Show" at bounding box center [1187, 149] width 60 height 30
